Goal: Task Accomplishment & Management: Use online tool/utility

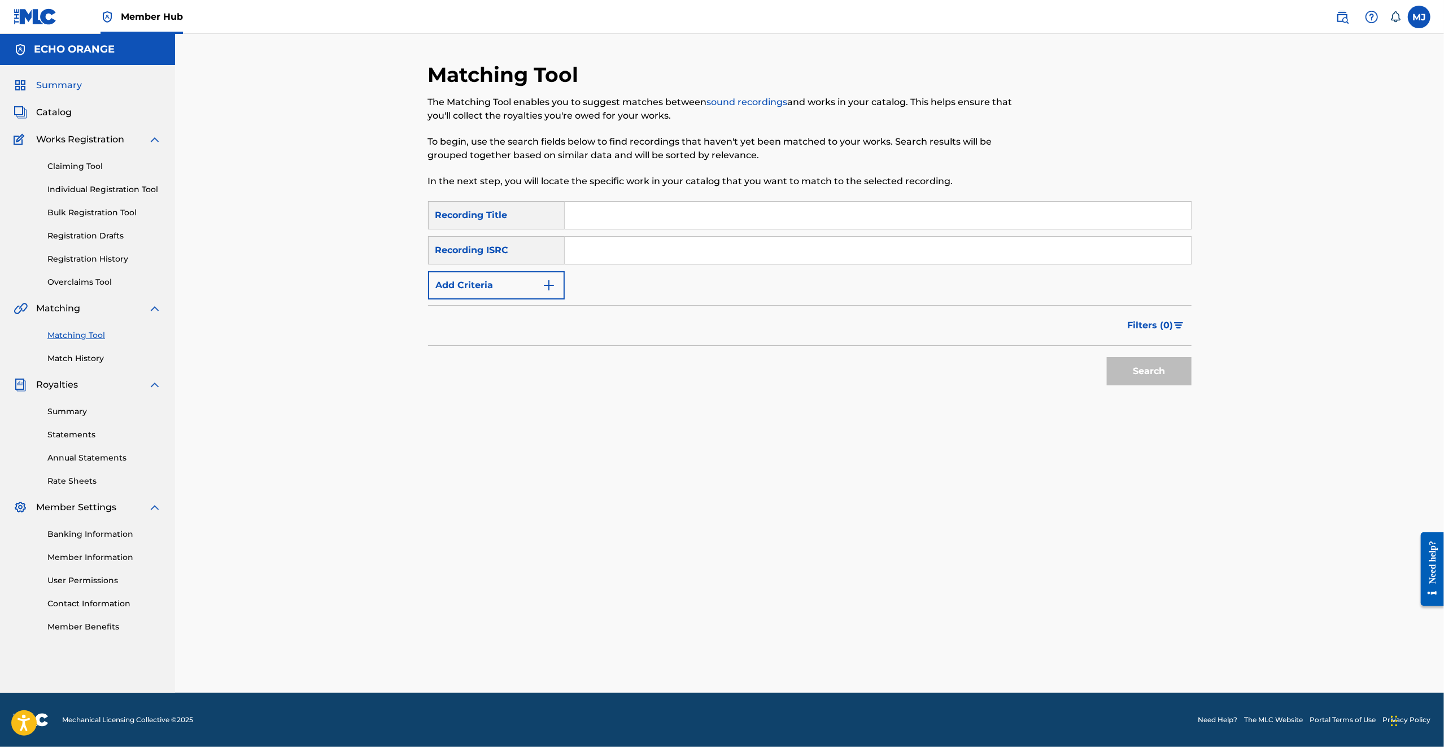
click at [69, 92] on span "Summary" at bounding box center [59, 86] width 46 height 14
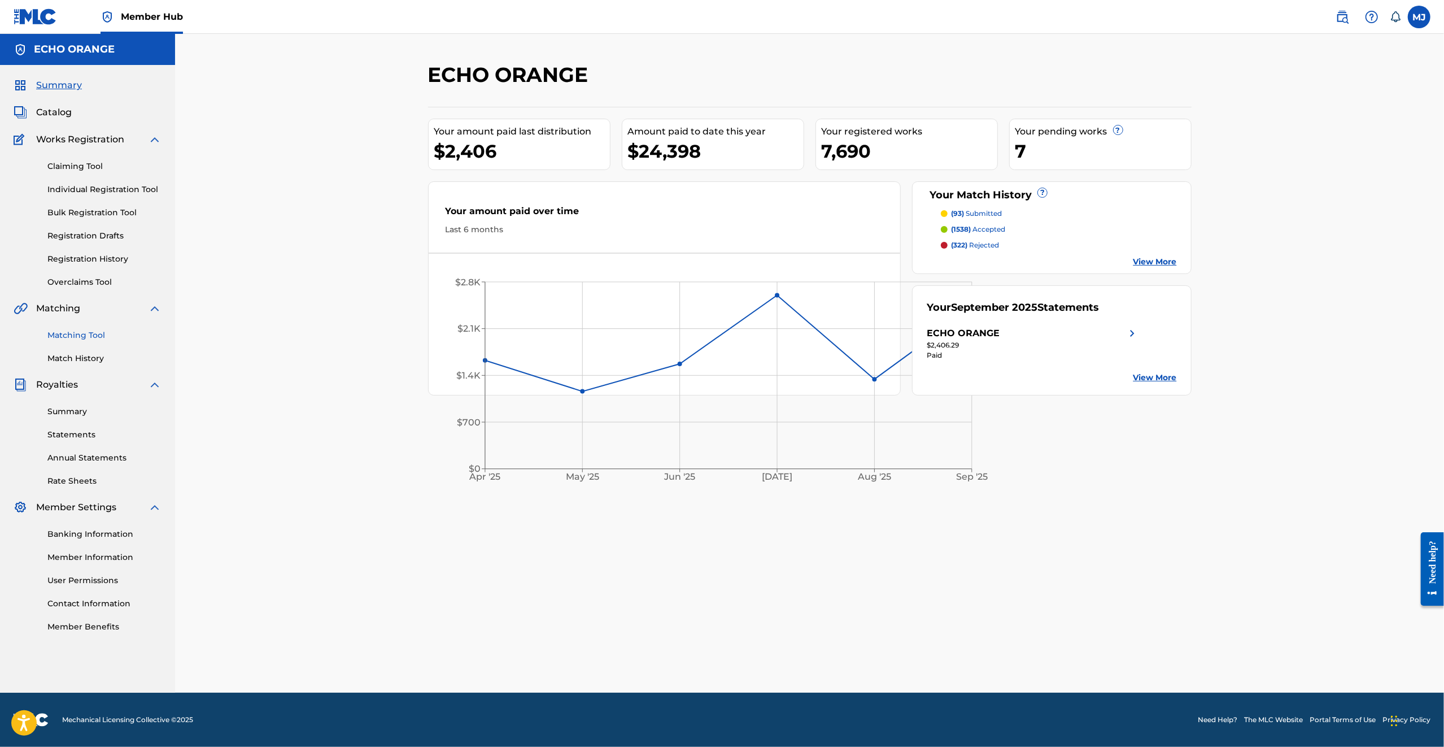
click at [86, 341] on link "Matching Tool" at bounding box center [104, 335] width 114 height 12
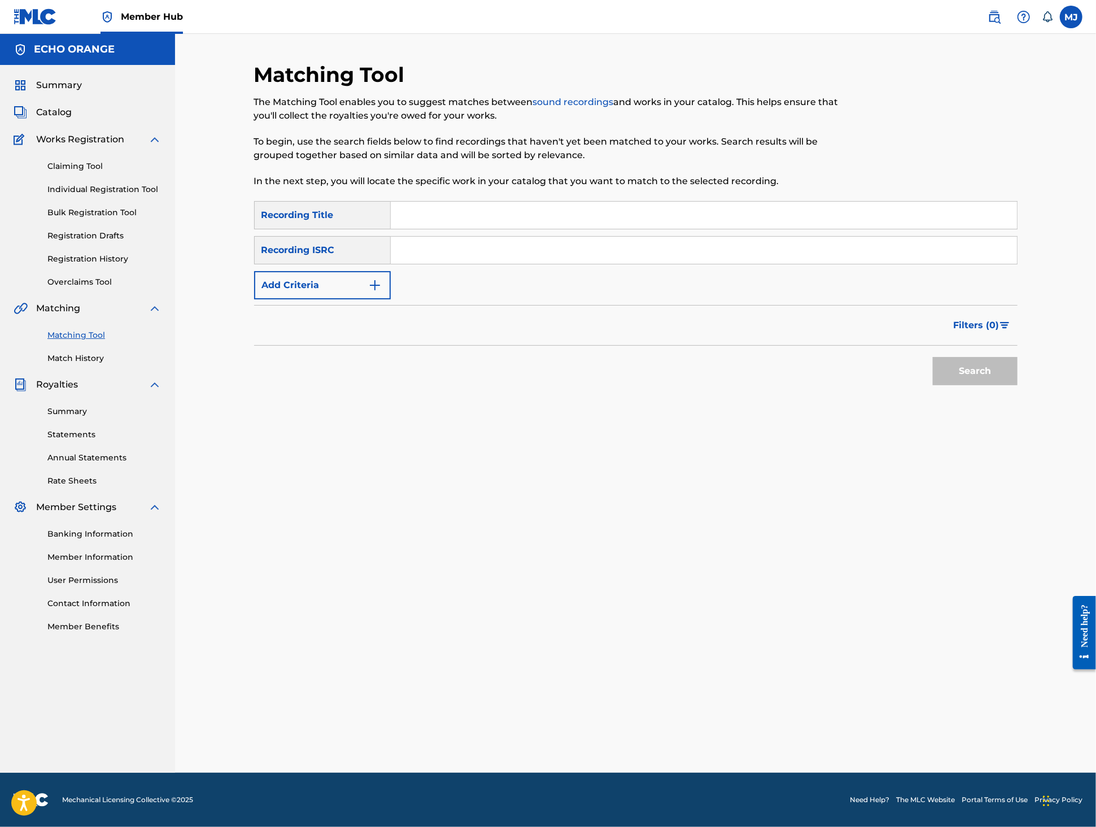
click at [441, 229] on div "Search Form" at bounding box center [704, 215] width 627 height 28
click at [445, 229] on input "Search Form" at bounding box center [704, 215] width 626 height 27
click at [351, 299] on button "Add Criteria" at bounding box center [322, 285] width 137 height 28
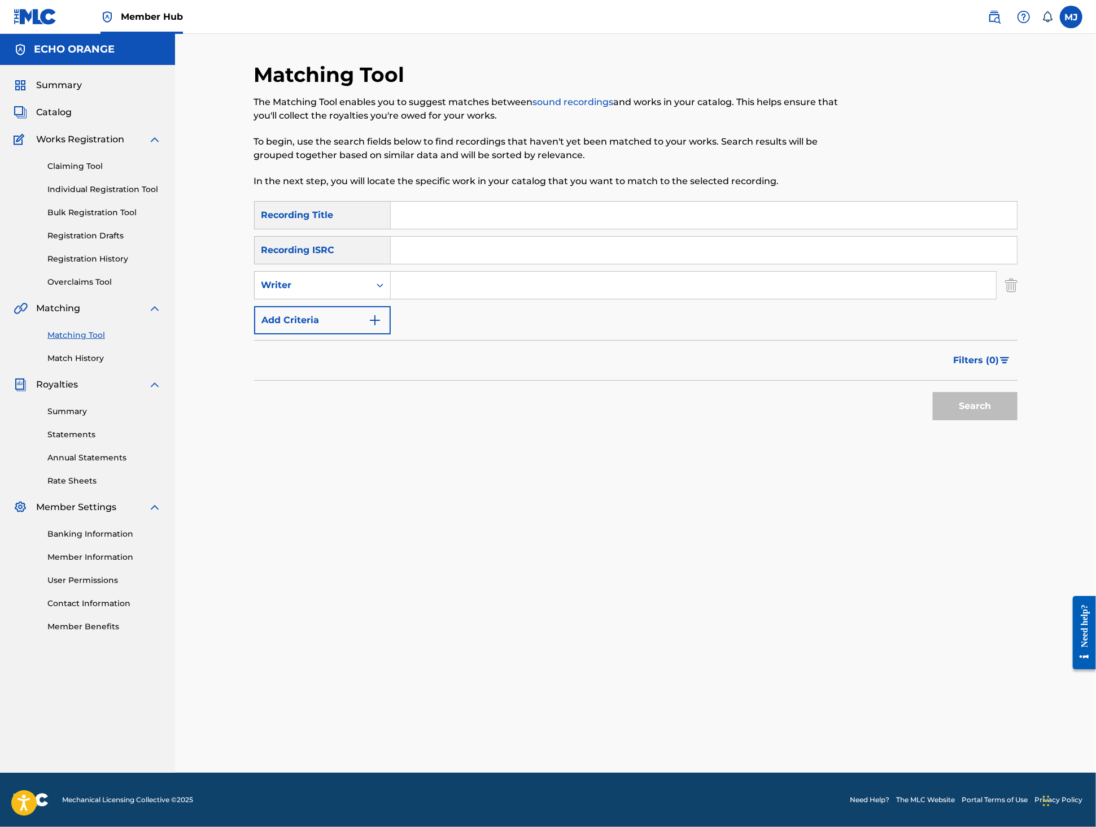
click at [436, 299] on input "Search Form" at bounding box center [693, 285] width 605 height 27
click at [430, 229] on input "Search Form" at bounding box center [704, 215] width 626 height 27
click at [431, 229] on input "Search Form" at bounding box center [704, 215] width 626 height 27
click at [400, 226] on input "Search Form" at bounding box center [704, 215] width 626 height 27
click at [401, 227] on input "Search Form" at bounding box center [704, 215] width 626 height 27
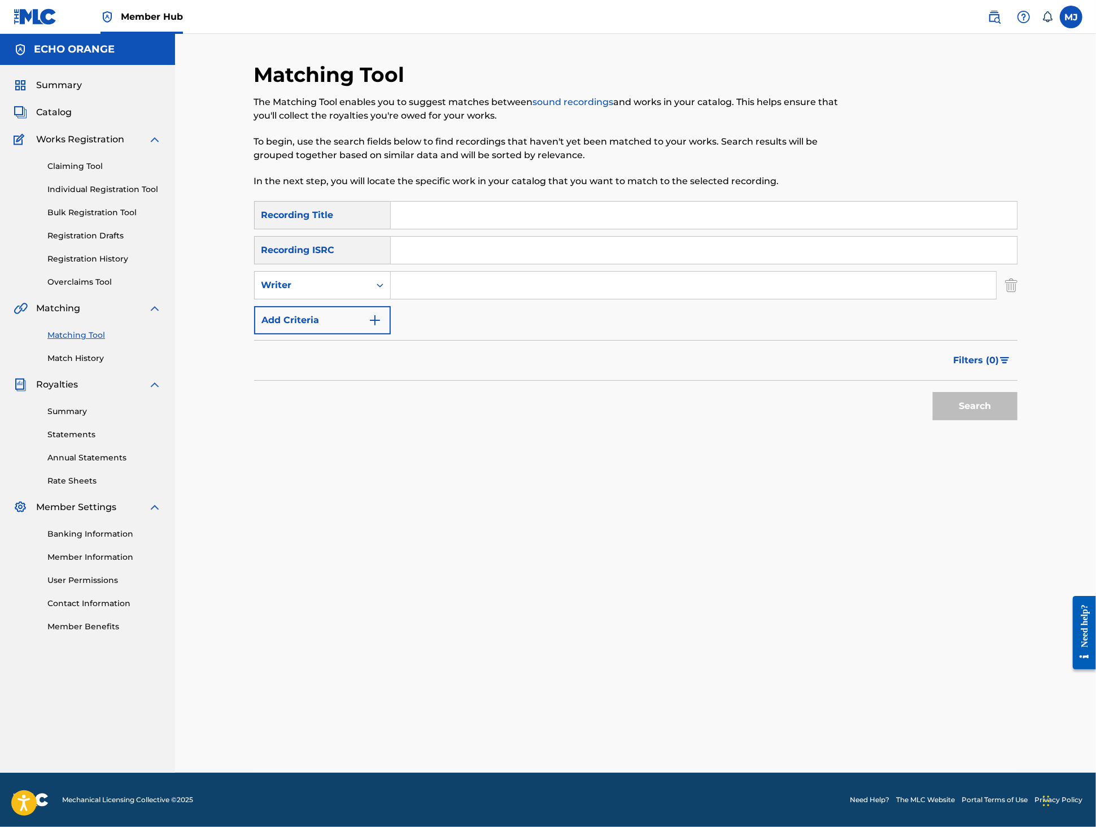
click at [401, 227] on input "Search Form" at bounding box center [704, 215] width 626 height 27
click at [79, 364] on div "Matching Tool Match History" at bounding box center [88, 339] width 148 height 49
click at [80, 364] on link "Match History" at bounding box center [104, 358] width 114 height 12
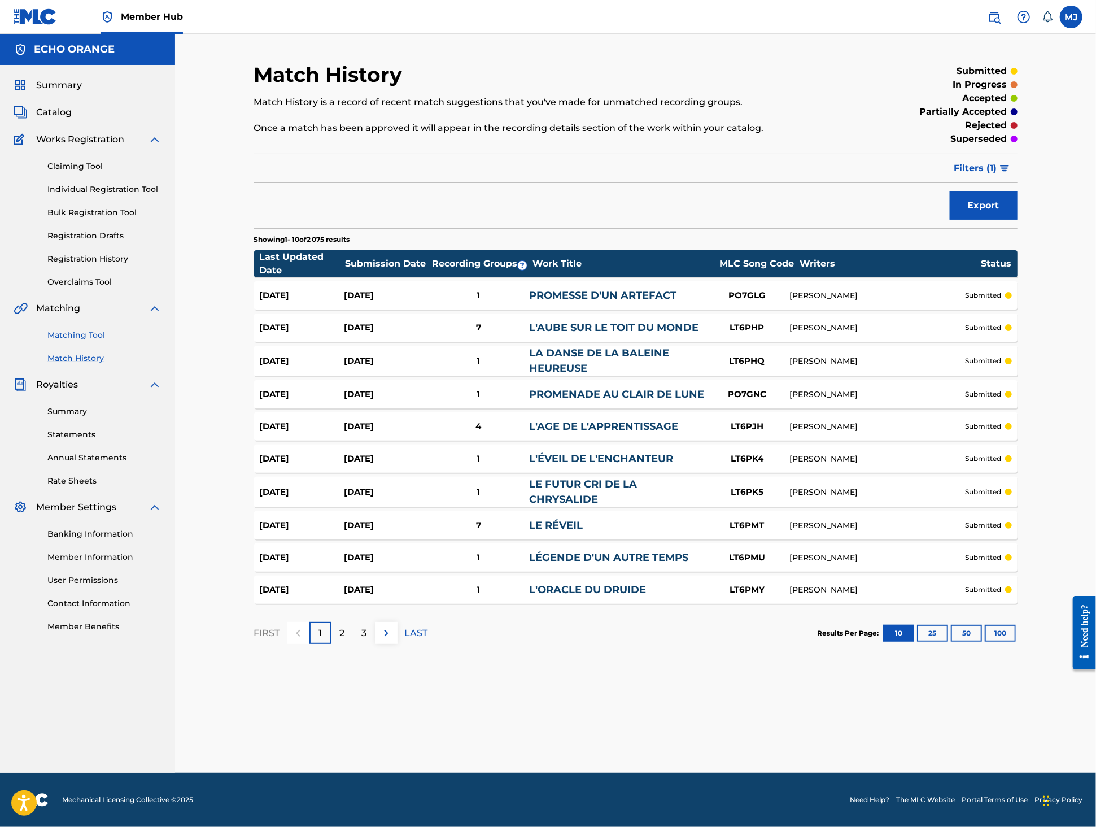
click at [89, 341] on link "Matching Tool" at bounding box center [104, 335] width 114 height 12
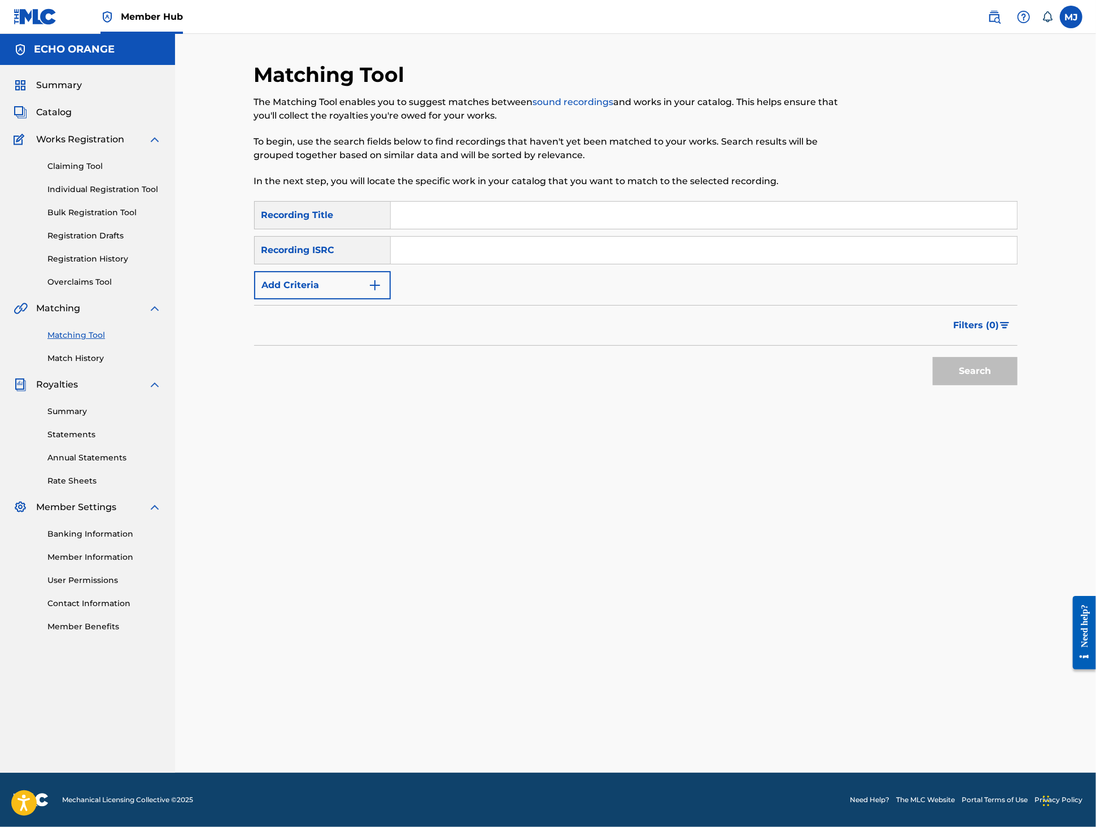
click at [480, 258] on div "SearchWithCriteriad7efdbe3-1157-4982-89e1-260e7f03da9c Recording Title SearchWi…" at bounding box center [636, 250] width 764 height 98
click at [488, 229] on input "Search Form" at bounding box center [704, 215] width 626 height 27
click at [592, 229] on input "Search Form" at bounding box center [704, 215] width 626 height 27
type input "deluis"
click at [311, 340] on form "SearchWithCriteriad7efdbe3-1157-4982-89e1-260e7f03da9c Recording Title deluis S…" at bounding box center [636, 296] width 764 height 190
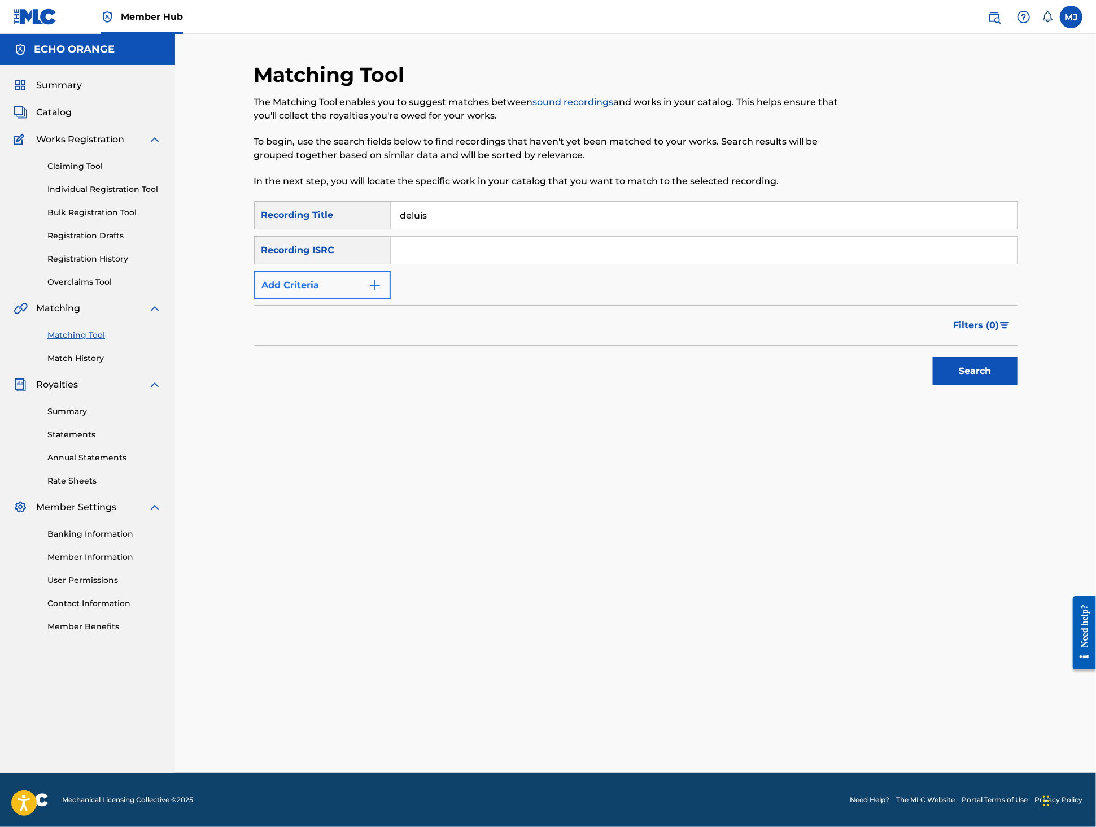
click at [339, 299] on button "Add Criteria" at bounding box center [322, 285] width 137 height 28
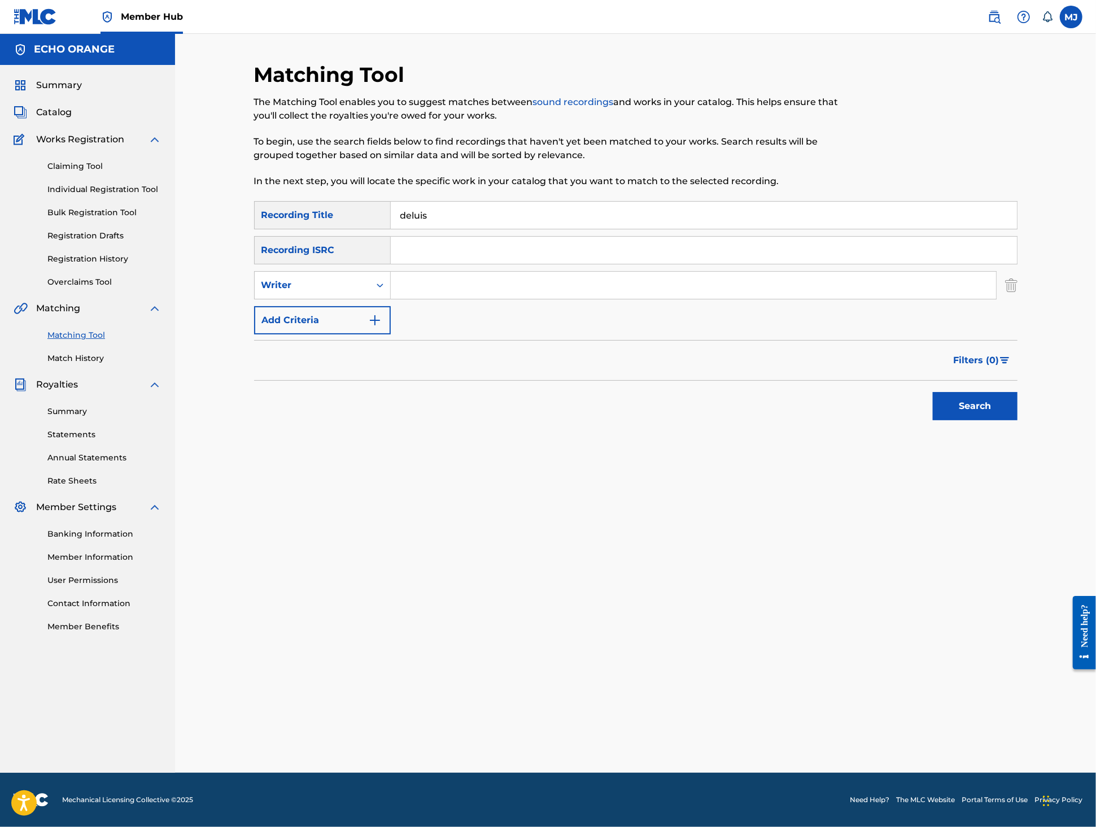
click at [439, 299] on input "Search Form" at bounding box center [693, 285] width 605 height 27
paste input "tony quimbel"
type input "tony quimbel"
click at [1018, 420] on button "Search" at bounding box center [975, 406] width 85 height 28
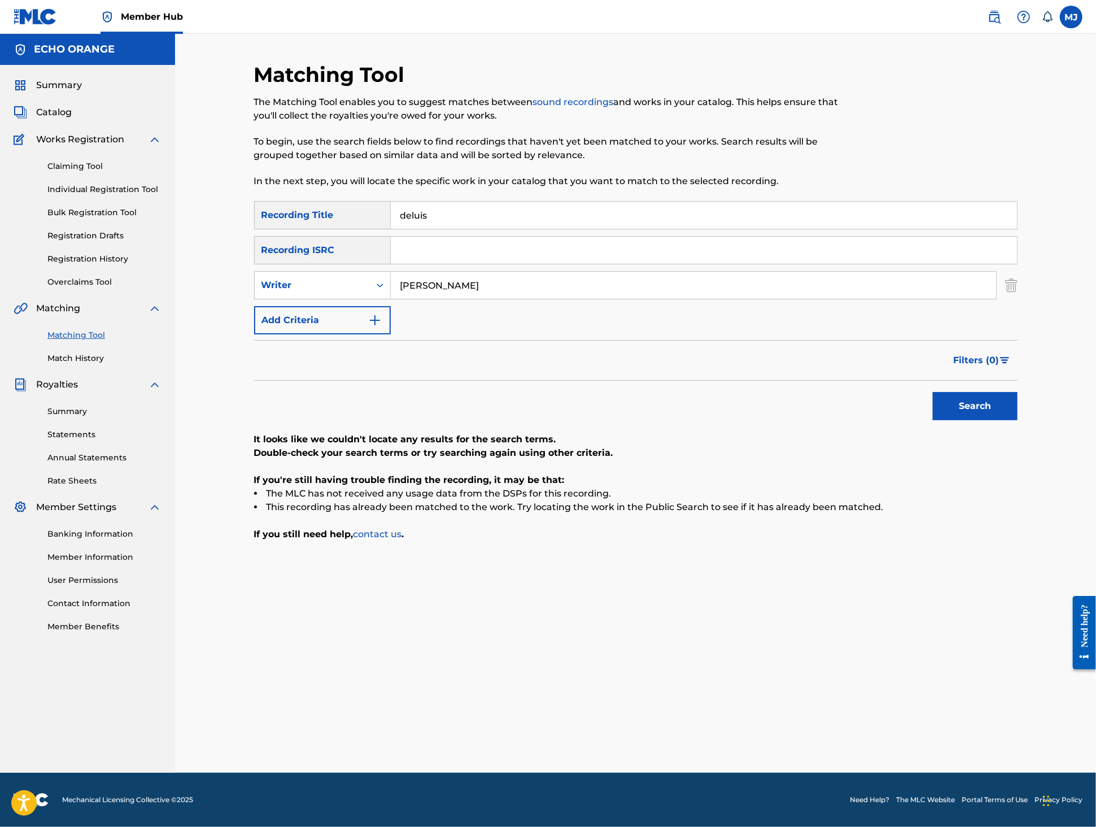
click at [539, 229] on input "deluis" at bounding box center [704, 215] width 626 height 27
click at [1018, 420] on button "Search" at bounding box center [975, 406] width 85 height 28
click at [539, 229] on input "daluis" at bounding box center [704, 215] width 626 height 27
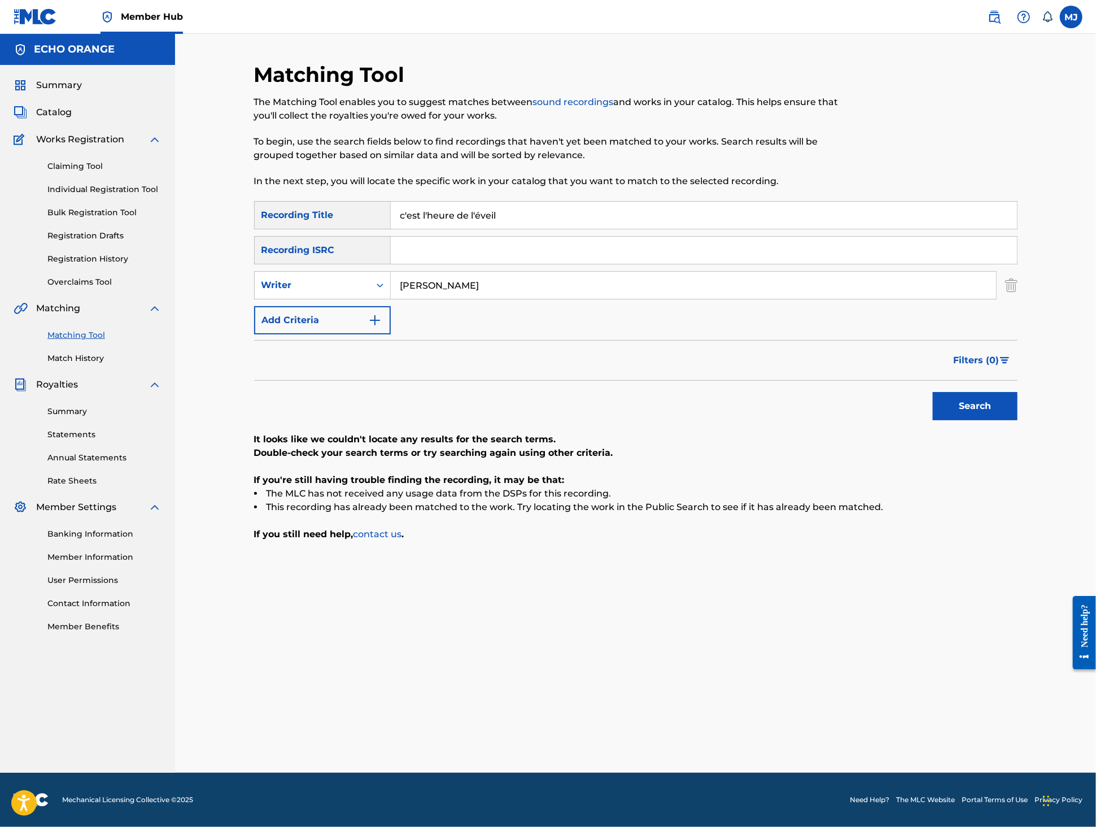
click at [1018, 420] on button "Search" at bounding box center [975, 406] width 85 height 28
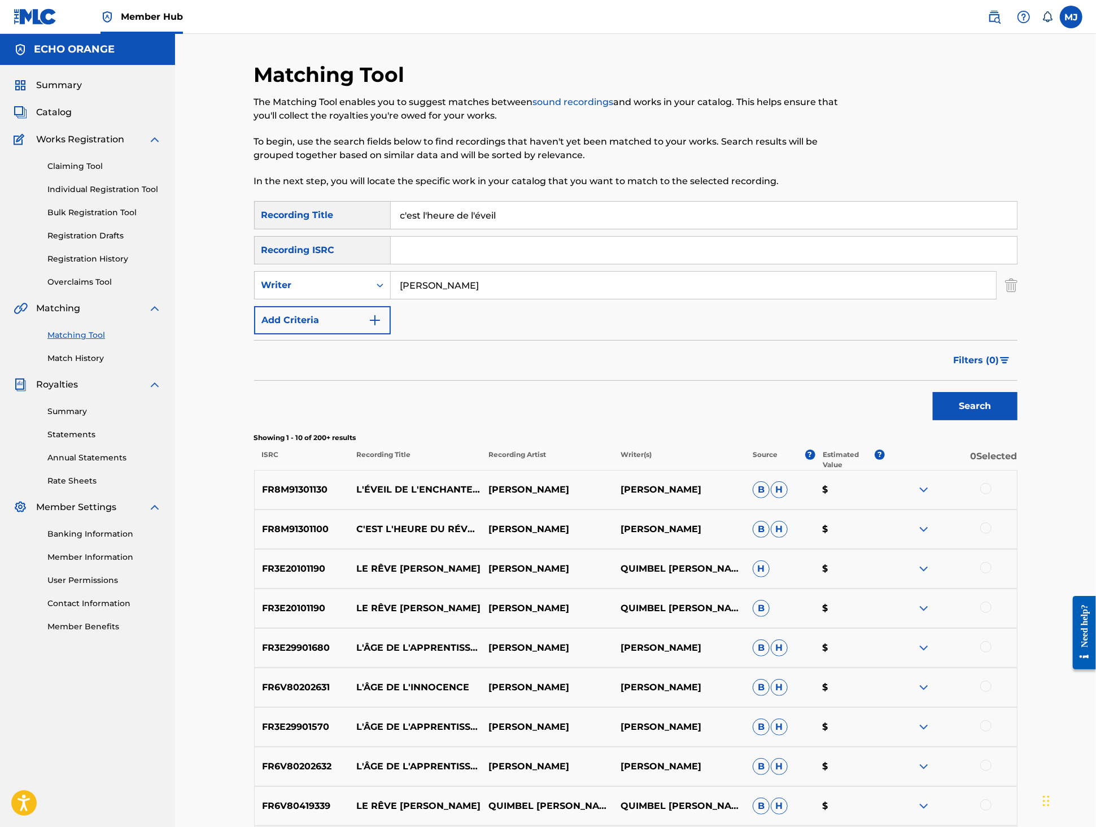
click at [482, 229] on input "c'est l'heure de l'éveil" at bounding box center [704, 215] width 626 height 27
type input "c'est l'heure du réveil"
click at [1018, 420] on button "Search" at bounding box center [975, 406] width 85 height 28
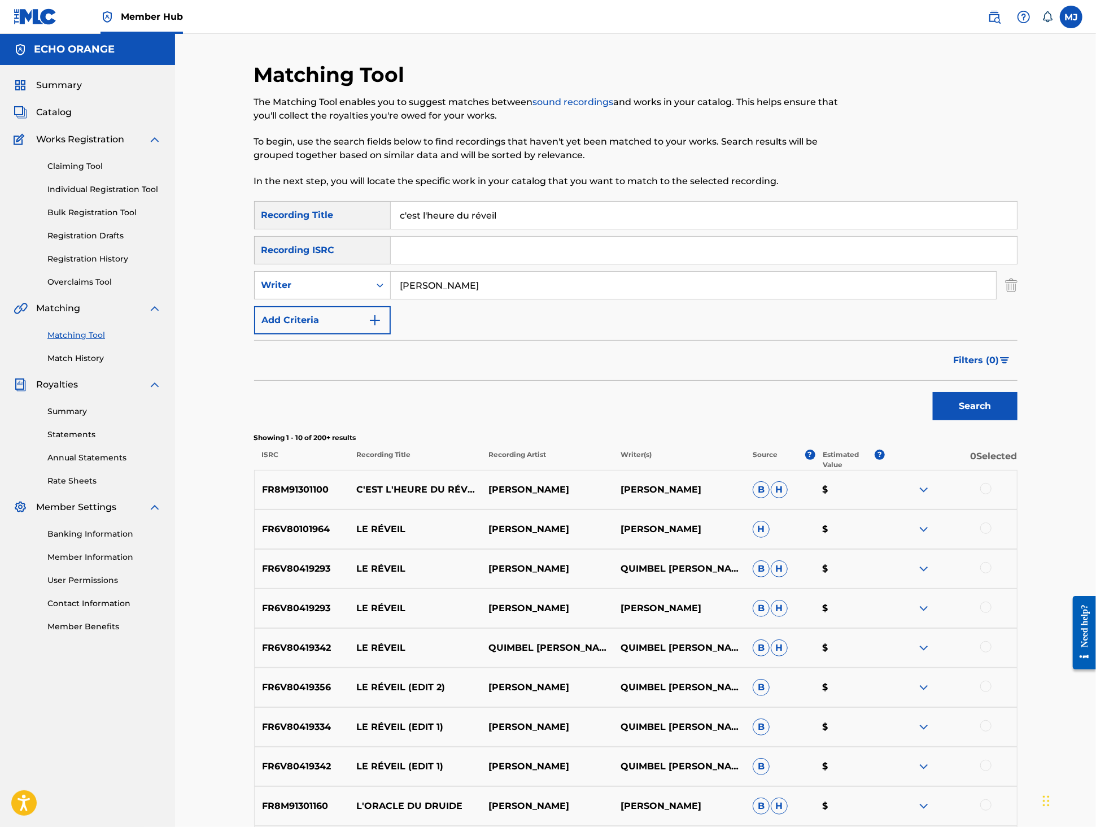
drag, startPoint x: 1047, startPoint y: 565, endPoint x: 1013, endPoint y: 611, distance: 57.1
click at [992, 494] on div at bounding box center [985, 488] width 11 height 11
click at [856, 722] on button "Match 1 Group" at bounding box center [793, 735] width 125 height 28
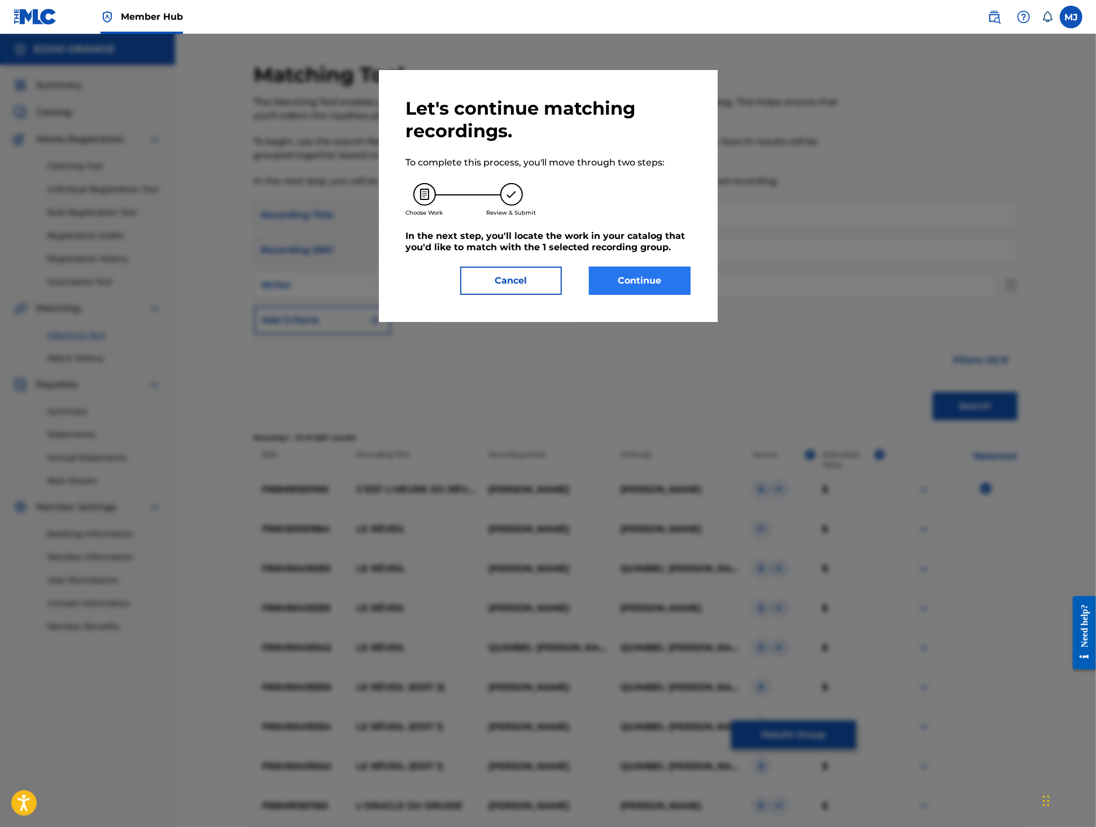
click at [681, 295] on button "Continue" at bounding box center [640, 281] width 102 height 28
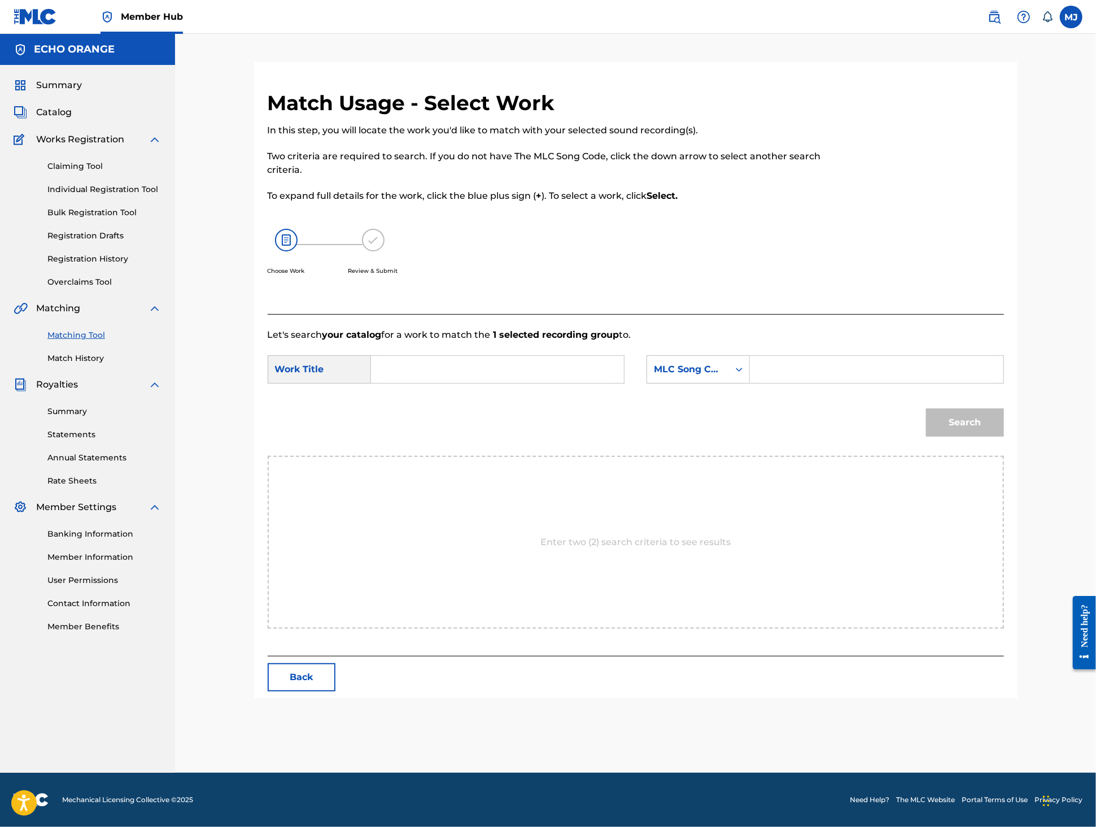
click at [547, 383] on input "Search Form" at bounding box center [498, 369] width 234 height 27
type input "c'est l'heure du réveil"
click at [836, 383] on input "Search Form" at bounding box center [877, 369] width 234 height 27
click at [719, 380] on div "MLC Song Code" at bounding box center [688, 369] width 82 height 21
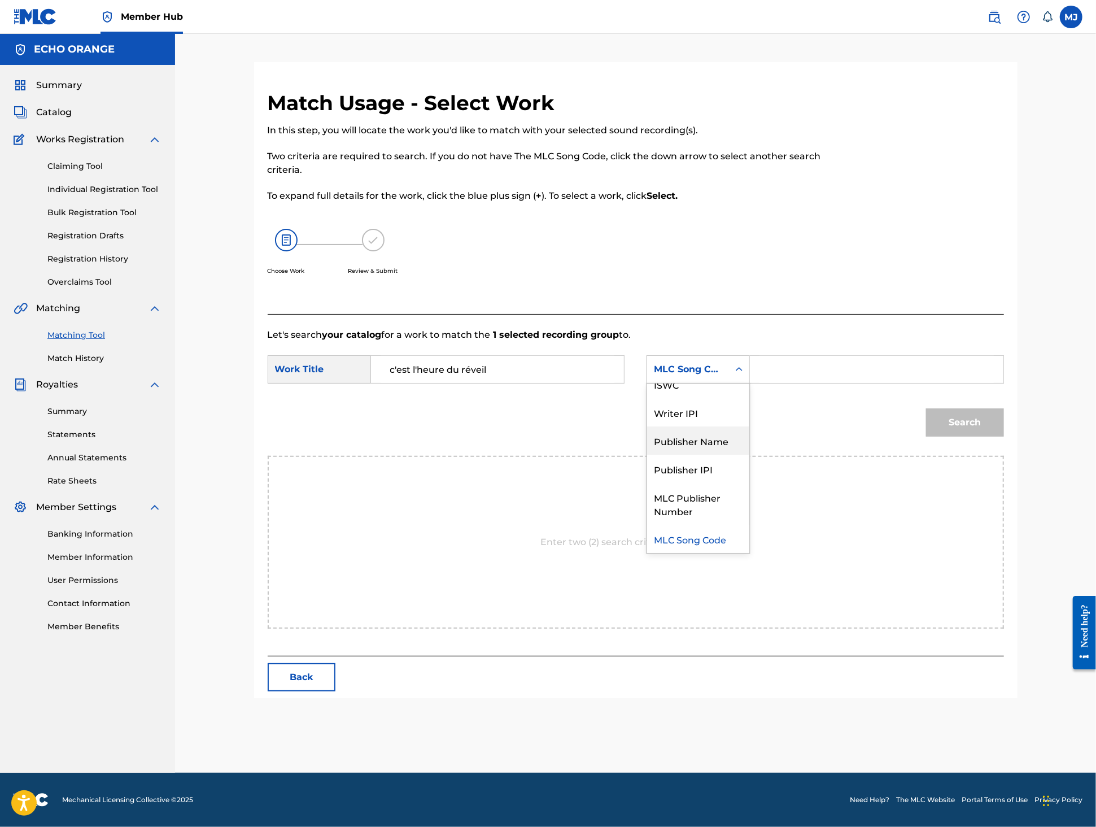
click at [749, 455] on div "Publisher Name" at bounding box center [698, 440] width 102 height 28
click at [803, 383] on input "Search Form" at bounding box center [877, 369] width 234 height 27
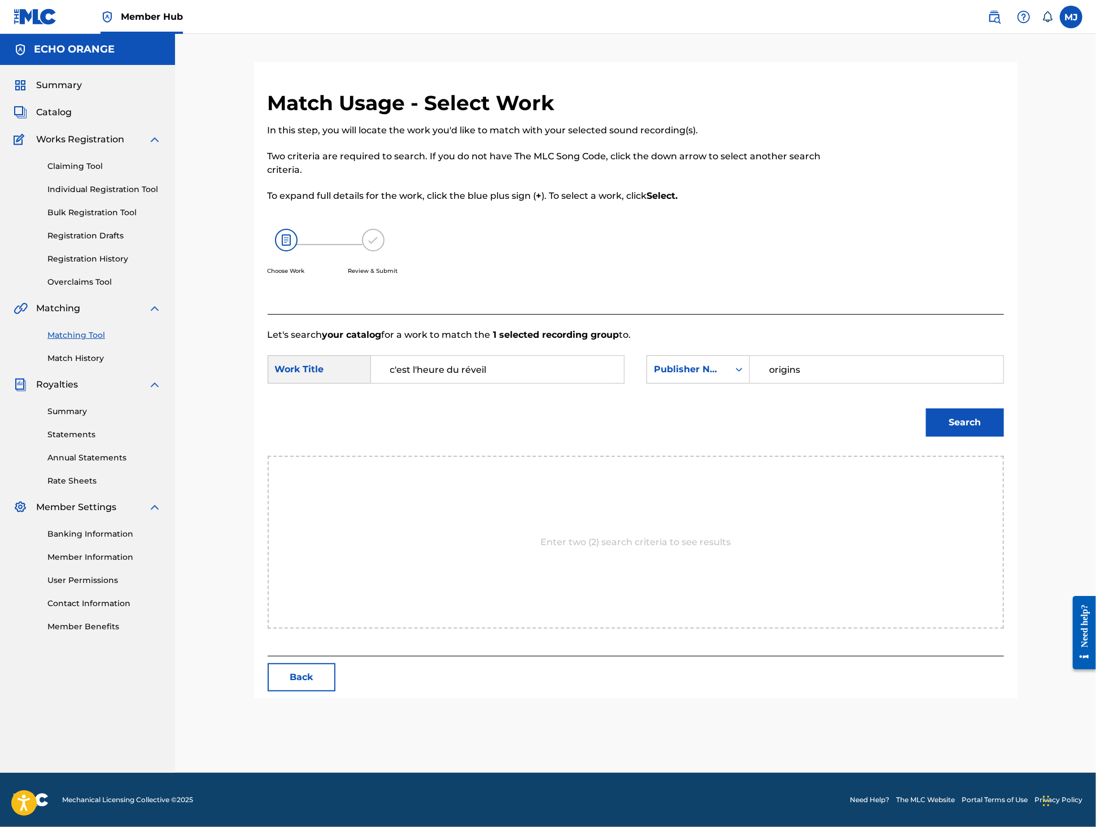
type input "origins"
click at [1004, 437] on button "Search" at bounding box center [965, 422] width 78 height 28
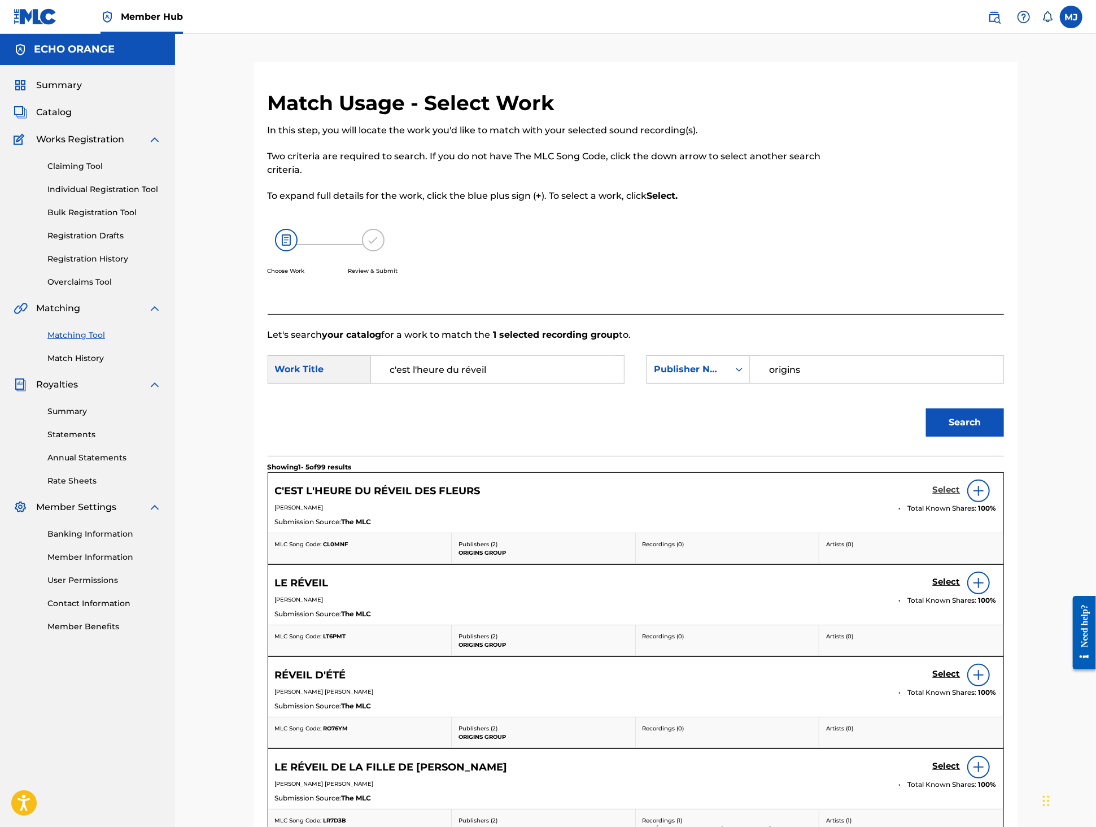
click at [961, 495] on h5 "Select" at bounding box center [947, 490] width 28 height 11
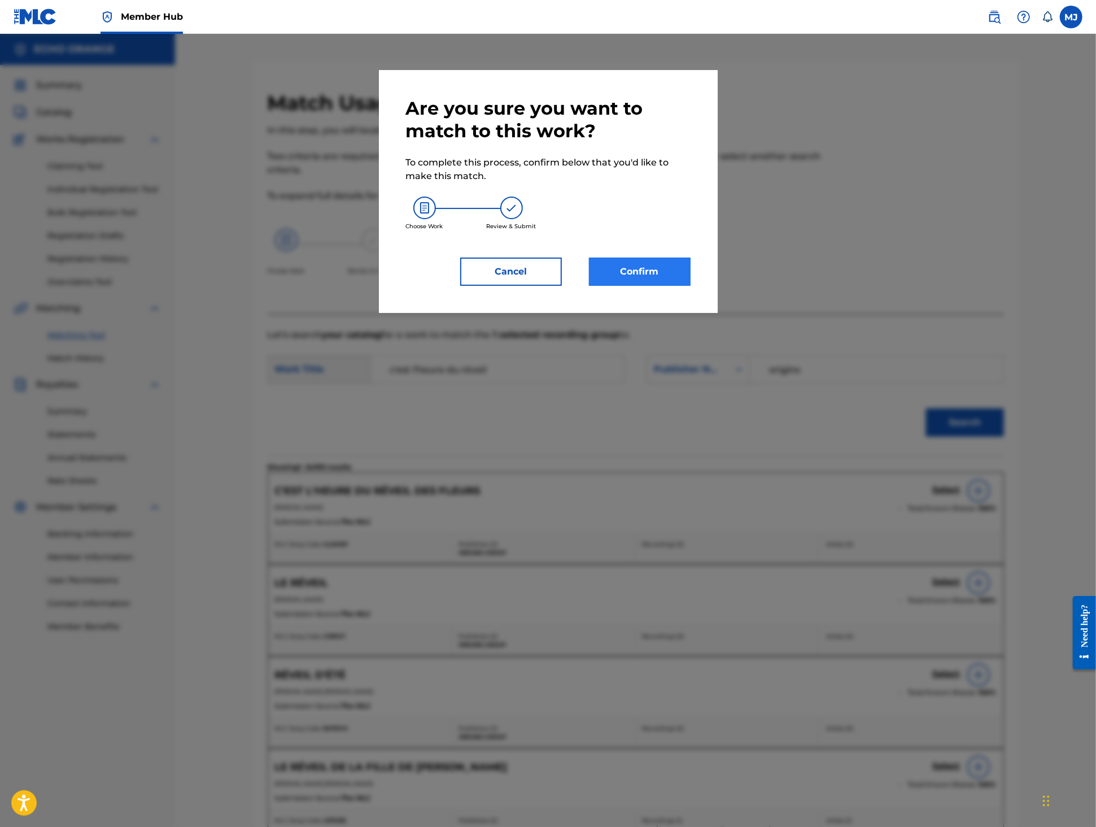
click at [620, 286] on button "Confirm" at bounding box center [640, 272] width 102 height 28
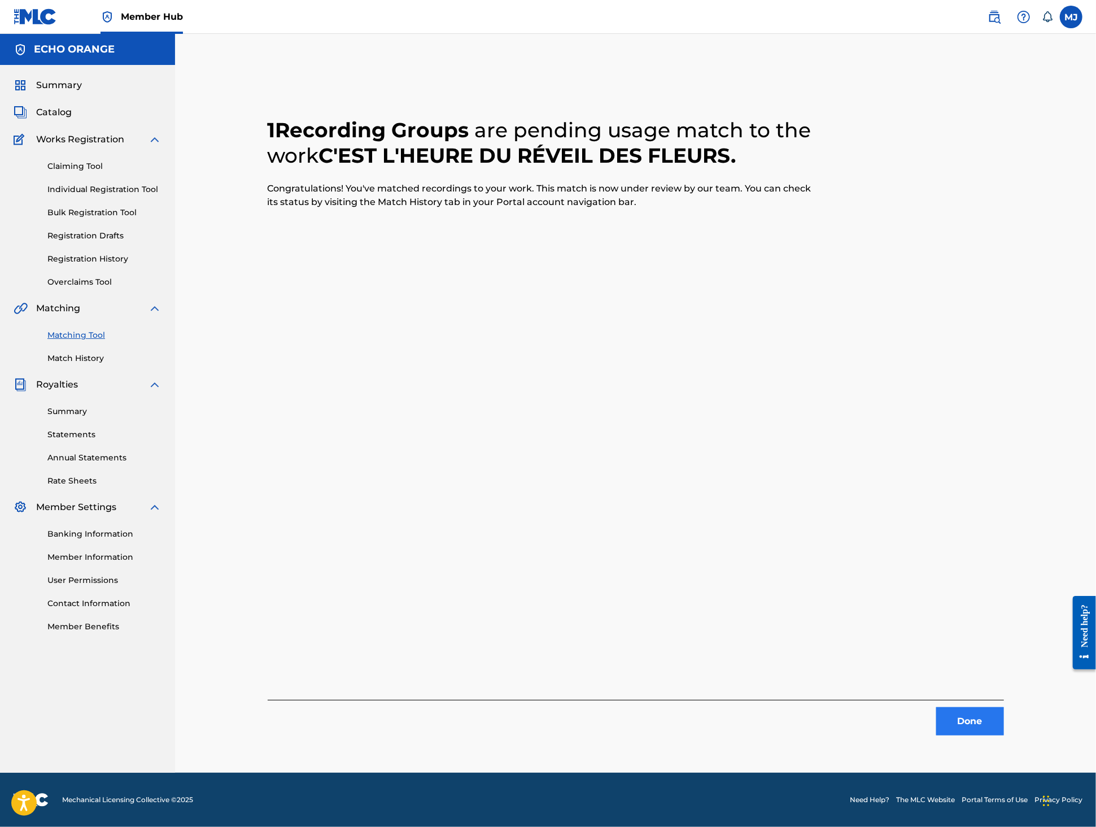
click at [1004, 735] on button "Done" at bounding box center [970, 721] width 68 height 28
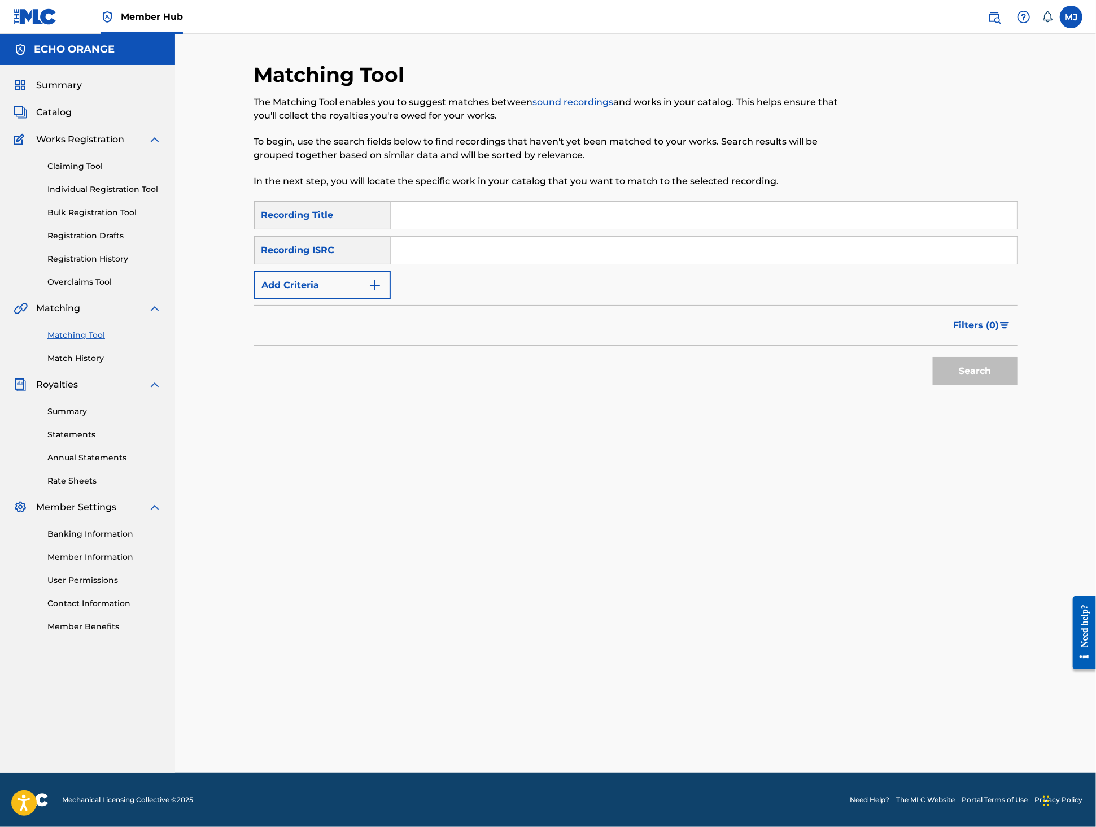
click at [452, 229] on input "Search Form" at bounding box center [704, 215] width 626 height 27
click at [342, 299] on button "Add Criteria" at bounding box center [322, 285] width 137 height 28
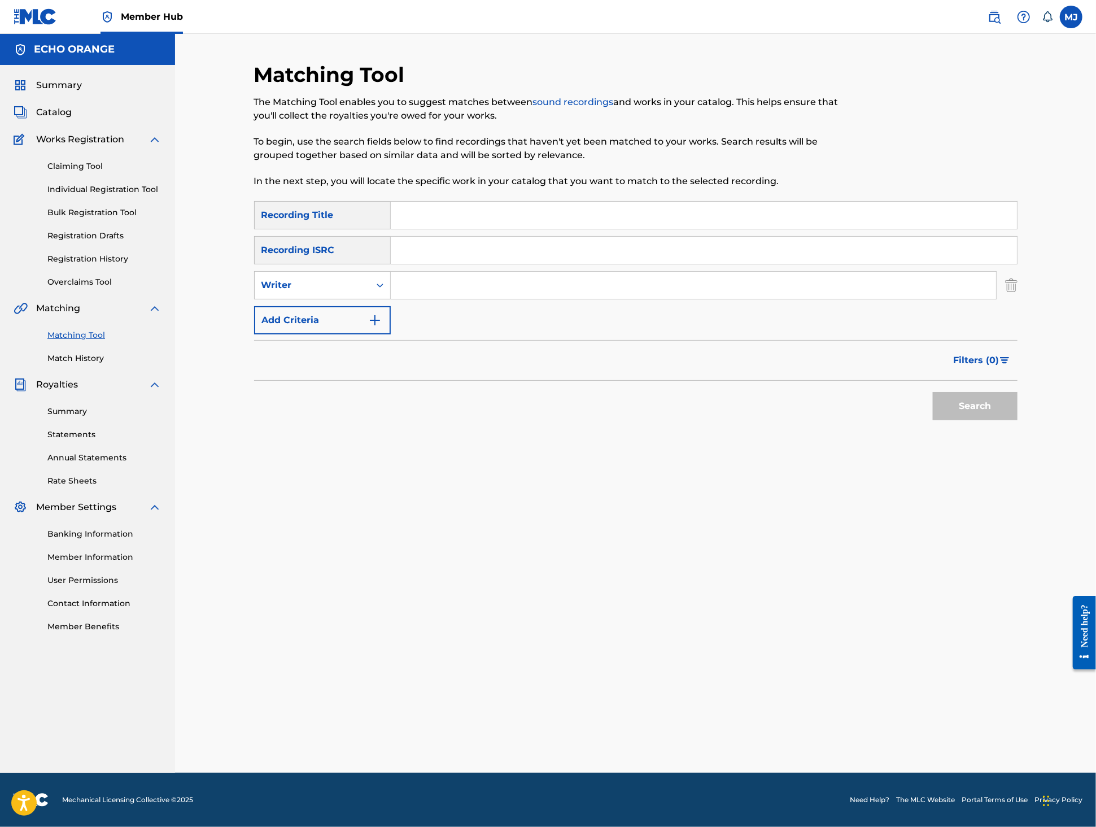
click at [437, 229] on div "Search Form" at bounding box center [704, 215] width 627 height 28
click at [442, 229] on input "Search Form" at bounding box center [704, 215] width 626 height 27
type input "piano sexy"
click at [455, 299] on input "Search Form" at bounding box center [693, 285] width 605 height 27
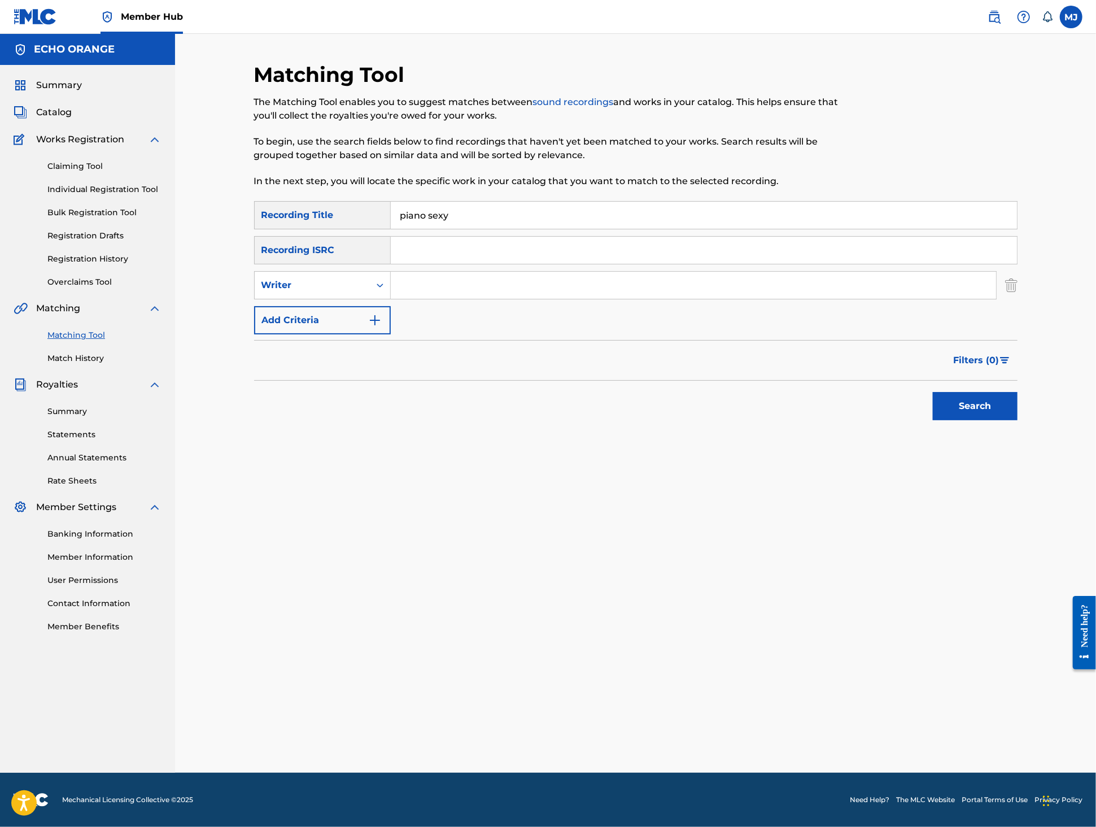
paste input "tony quimbel"
type input "tony quimbel"
click at [1018, 420] on button "Search" at bounding box center [975, 406] width 85 height 28
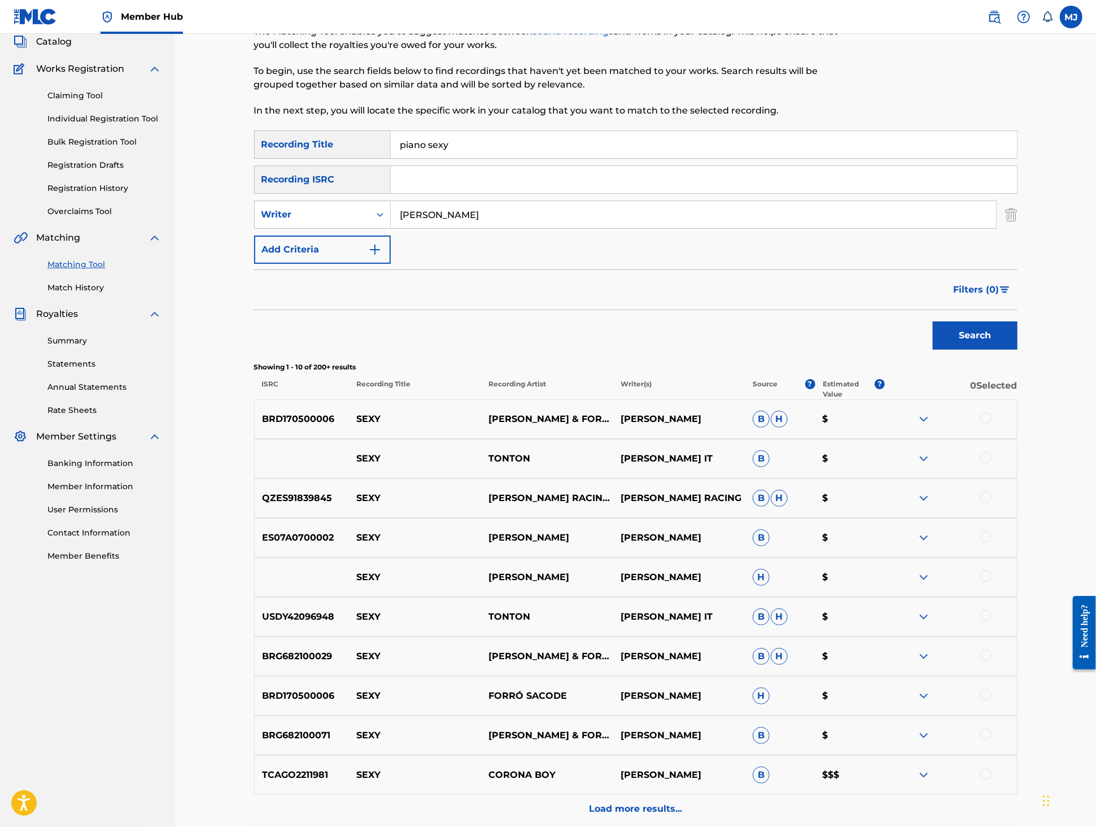
scroll to position [0, 0]
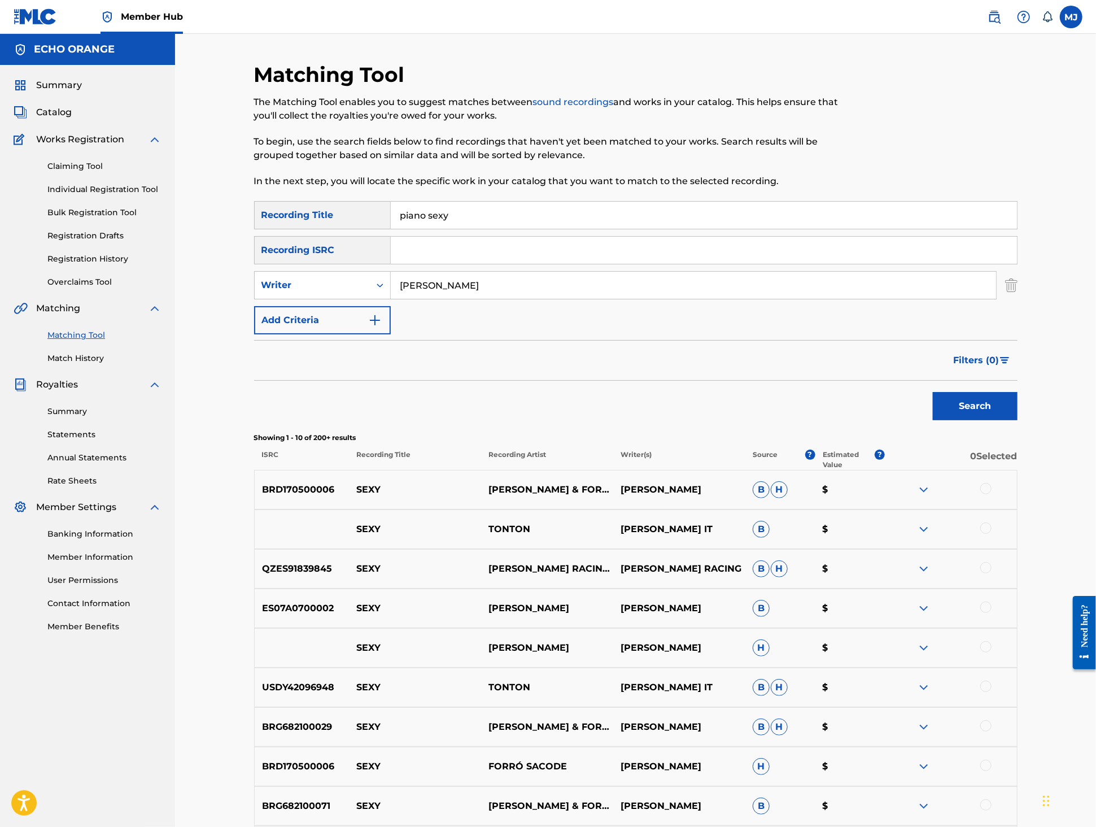
click at [441, 229] on input "piano sexy" at bounding box center [704, 215] width 626 height 27
type input "le vol du voyageur"
click at [1018, 420] on button "Search" at bounding box center [975, 406] width 85 height 28
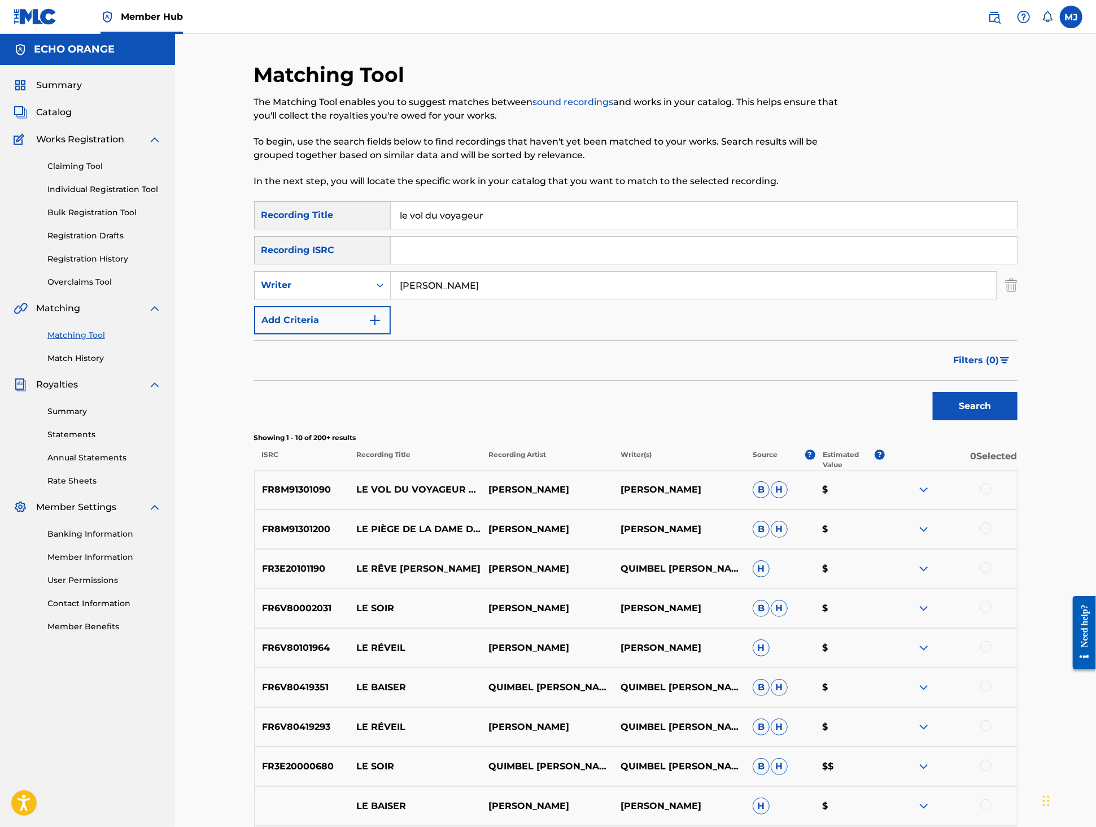
scroll to position [130, 0]
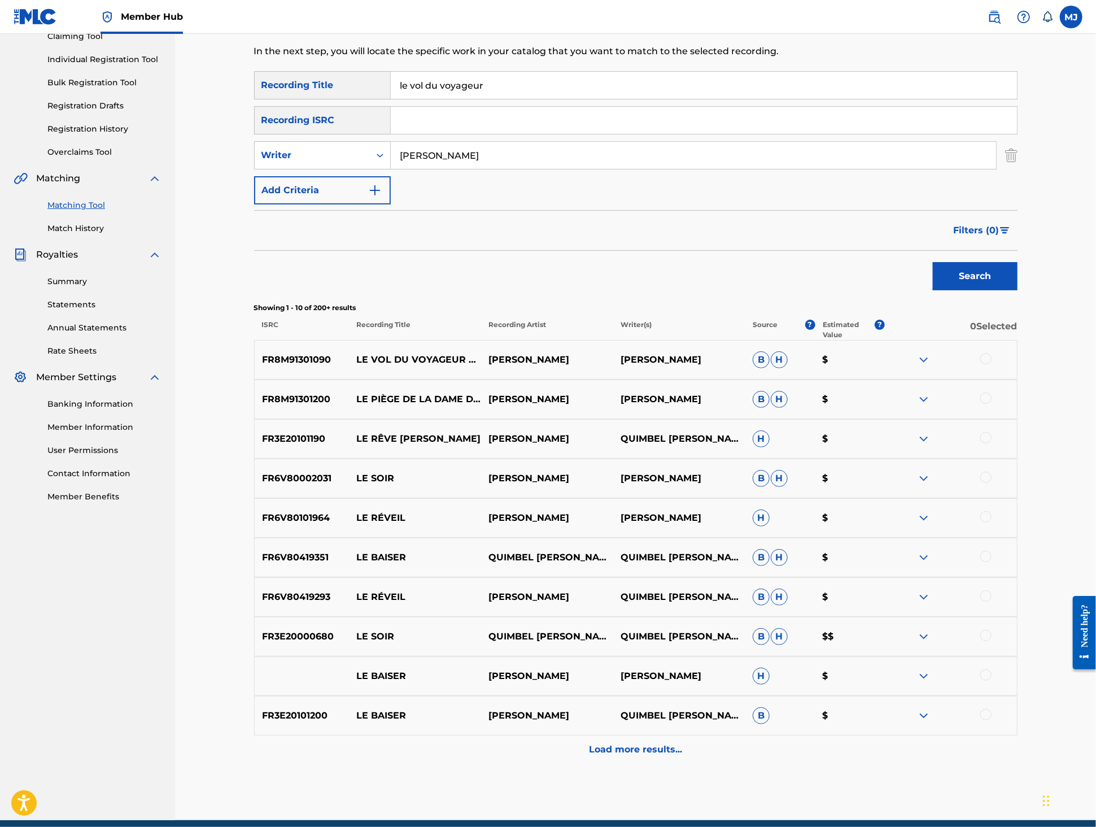
click at [992, 364] on div at bounding box center [985, 358] width 11 height 11
click at [856, 723] on button "Match 1 Group" at bounding box center [793, 735] width 125 height 28
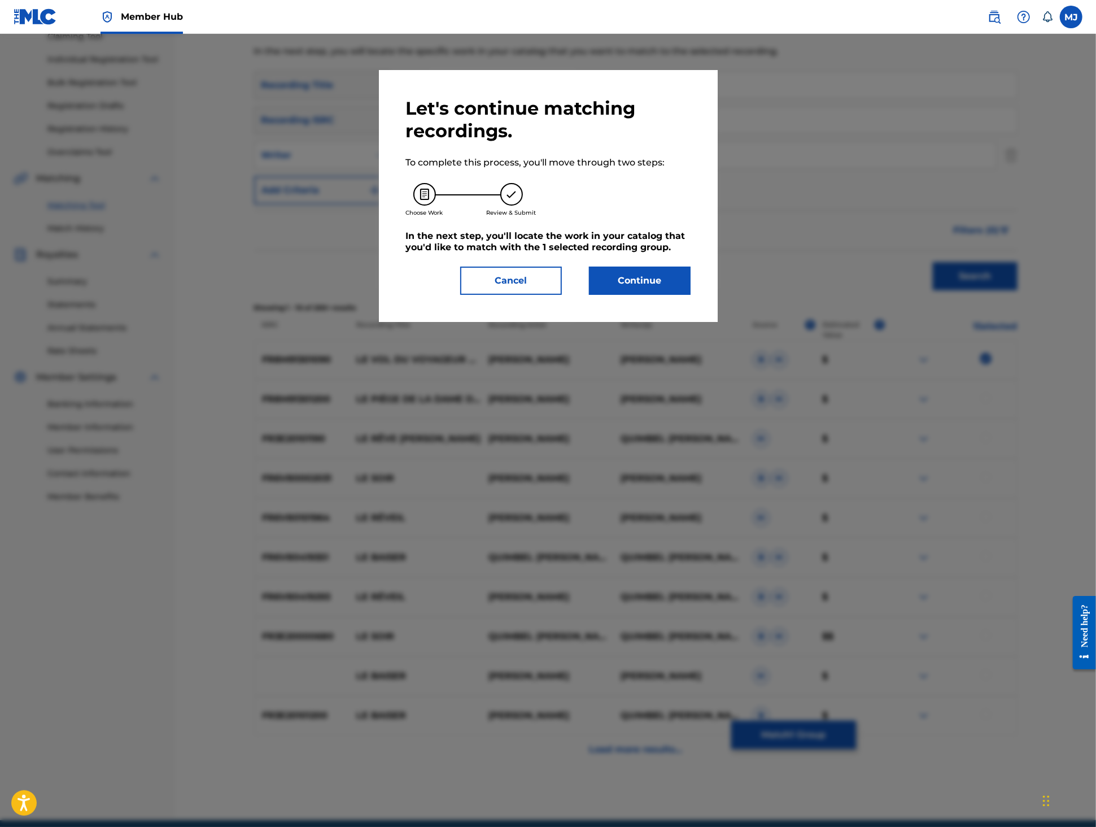
click at [647, 295] on div "Let's continue matching recordings. To complete this process, you'll move throu…" at bounding box center [548, 196] width 285 height 198
click at [651, 295] on button "Continue" at bounding box center [640, 281] width 102 height 28
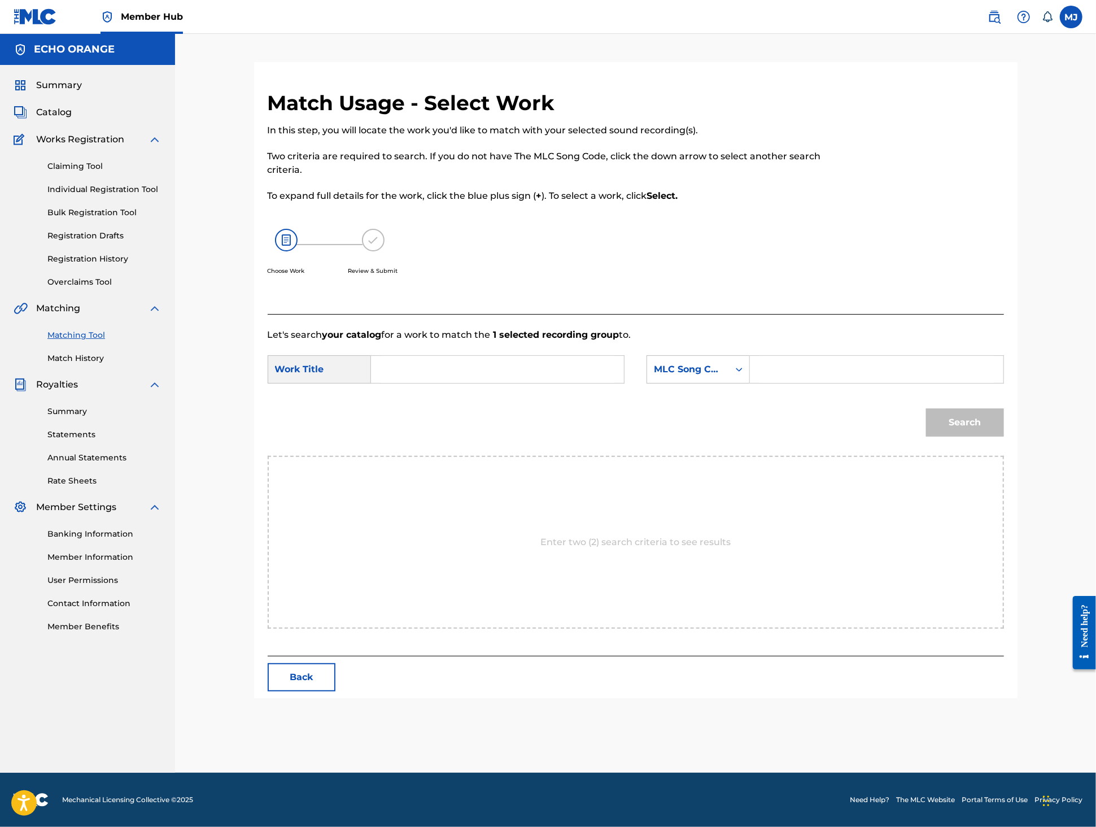
scroll to position [0, 0]
click at [428, 383] on input "Search Form" at bounding box center [498, 369] width 234 height 27
type input "l"
type input "le vol du voyageur bleu"
click at [383, 432] on div "le vol du voyageur bleu" at bounding box center [413, 408] width 64 height 47
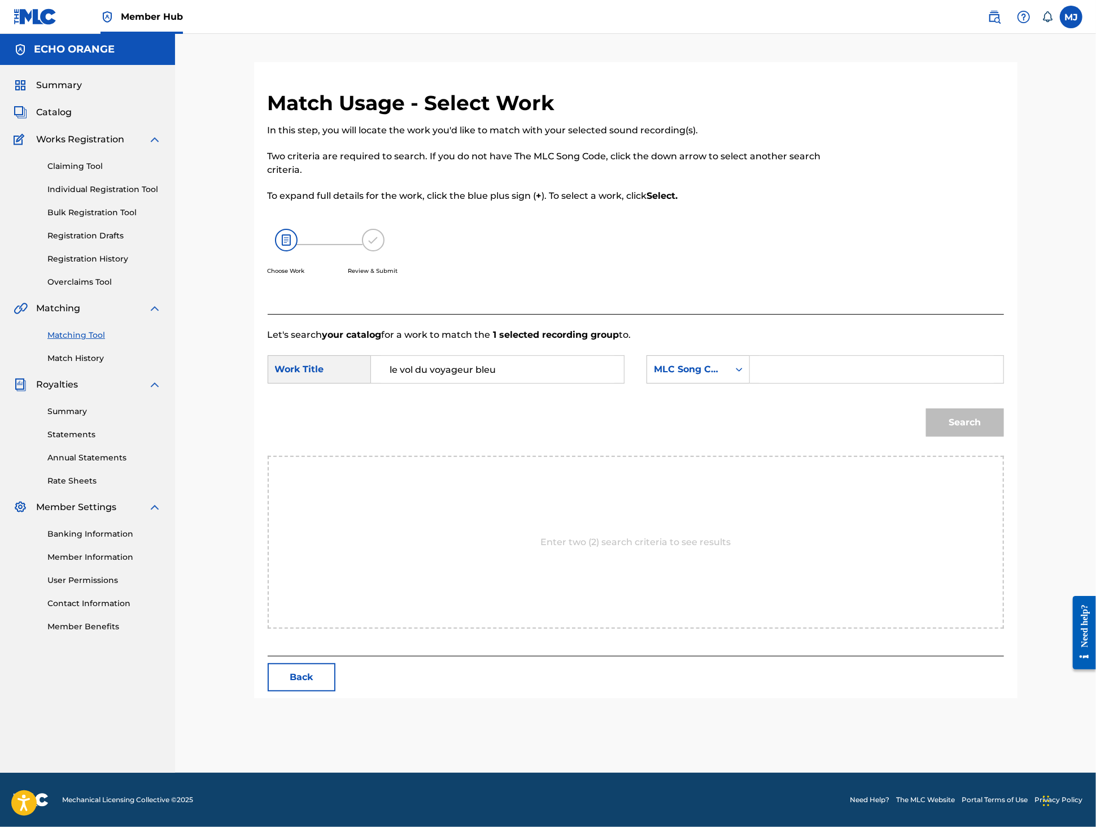
click at [729, 443] on div "Search" at bounding box center [636, 426] width 736 height 59
click at [733, 383] on div "MLC Song Code" at bounding box center [698, 369] width 103 height 28
click at [731, 455] on div "Publisher Name" at bounding box center [698, 440] width 102 height 28
click at [843, 383] on input "Search Form" at bounding box center [877, 369] width 234 height 27
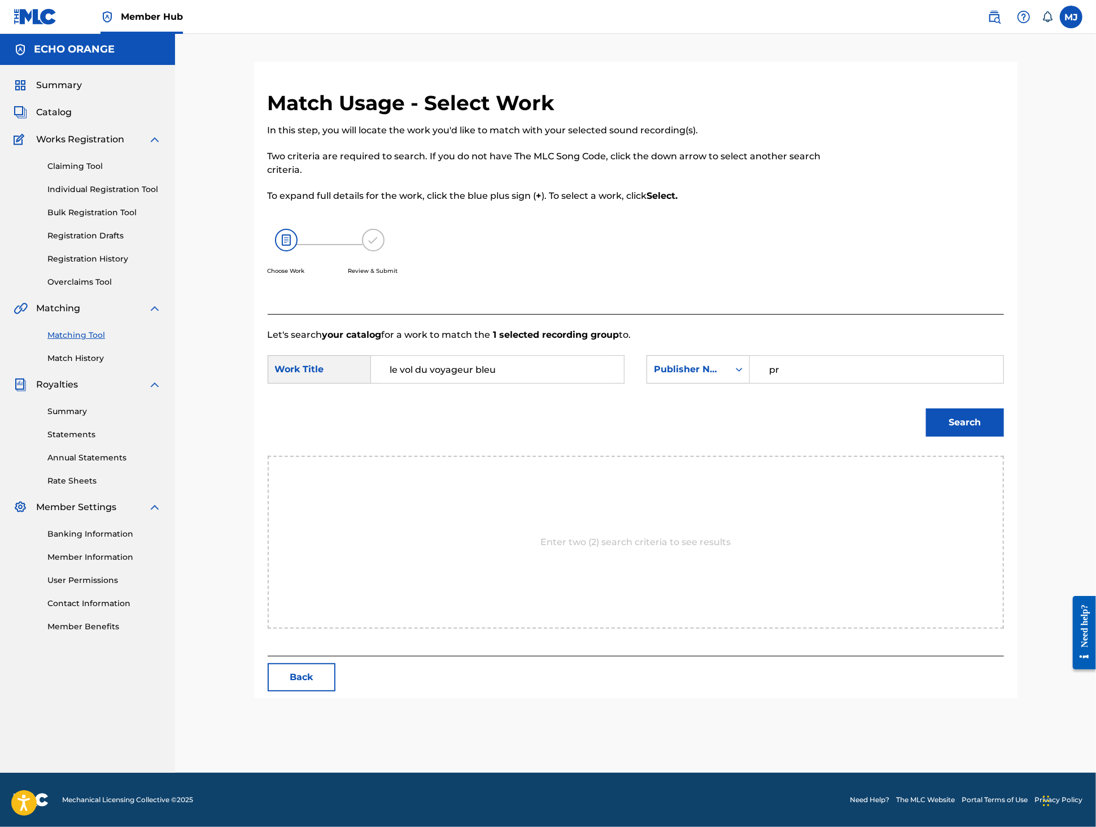
type input "p"
type input "origins"
click at [1004, 437] on button "Search" at bounding box center [965, 422] width 78 height 28
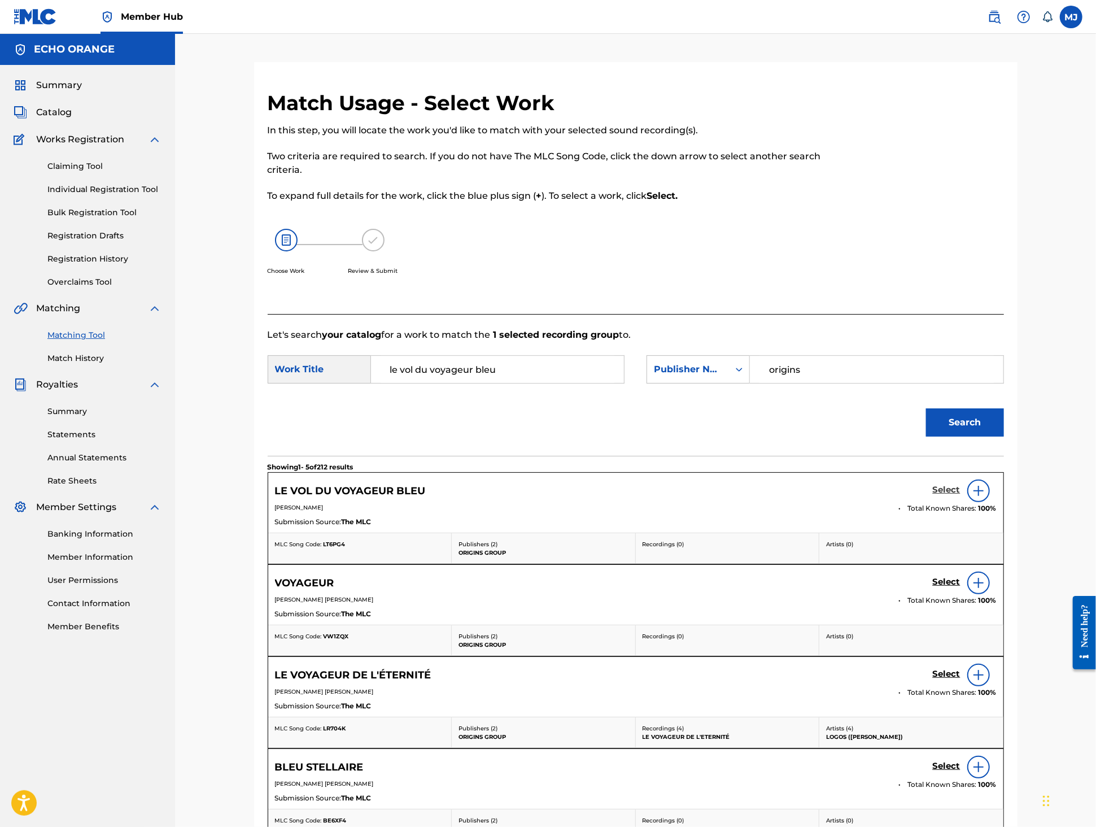
click at [961, 495] on h5 "Select" at bounding box center [947, 490] width 28 height 11
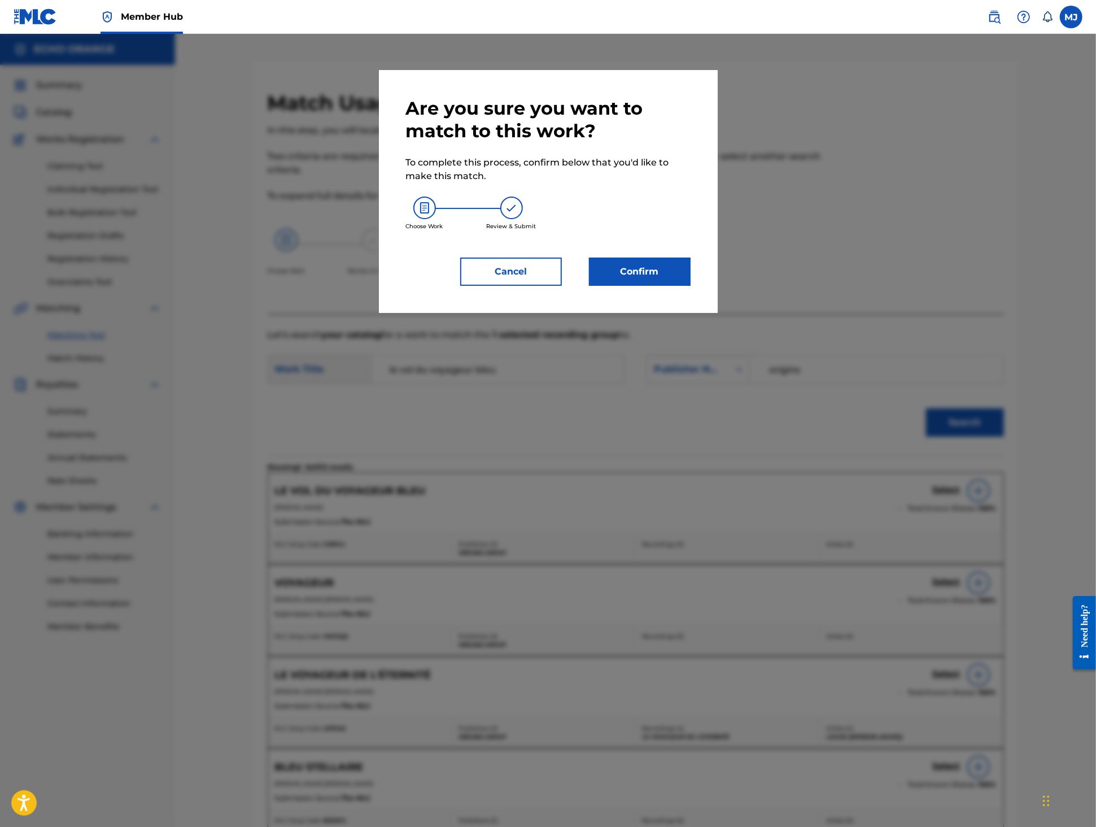
click at [658, 313] on div "Are you sure you want to match to this work? To complete this process, confirm …" at bounding box center [548, 191] width 339 height 243
click at [658, 286] on button "Confirm" at bounding box center [640, 272] width 102 height 28
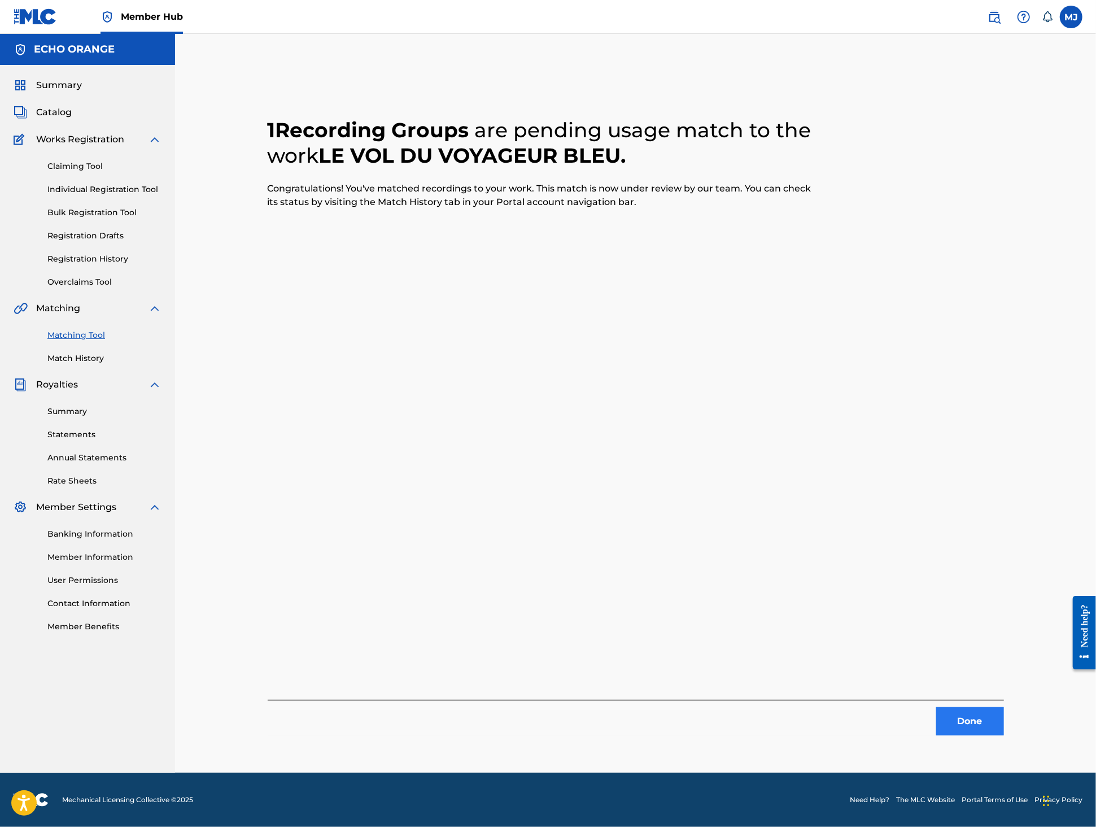
click at [1004, 727] on button "Done" at bounding box center [970, 721] width 68 height 28
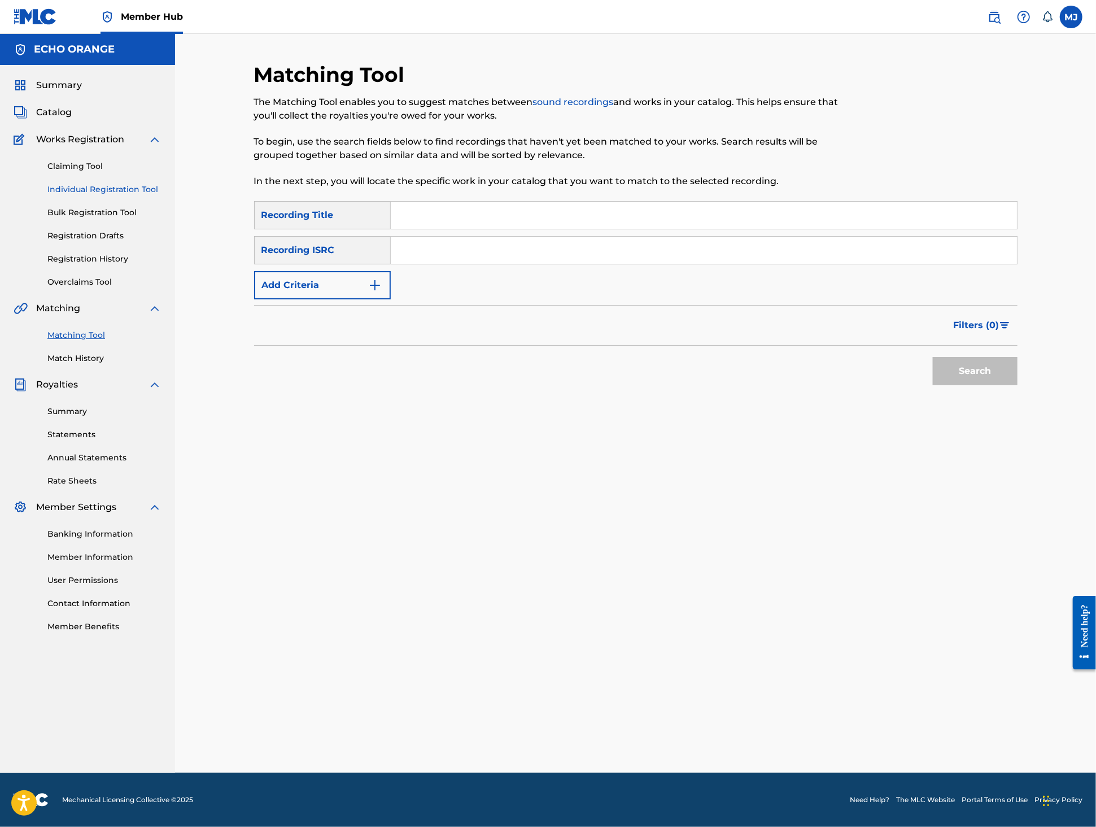
click at [128, 195] on link "Individual Registration Tool" at bounding box center [104, 190] width 114 height 12
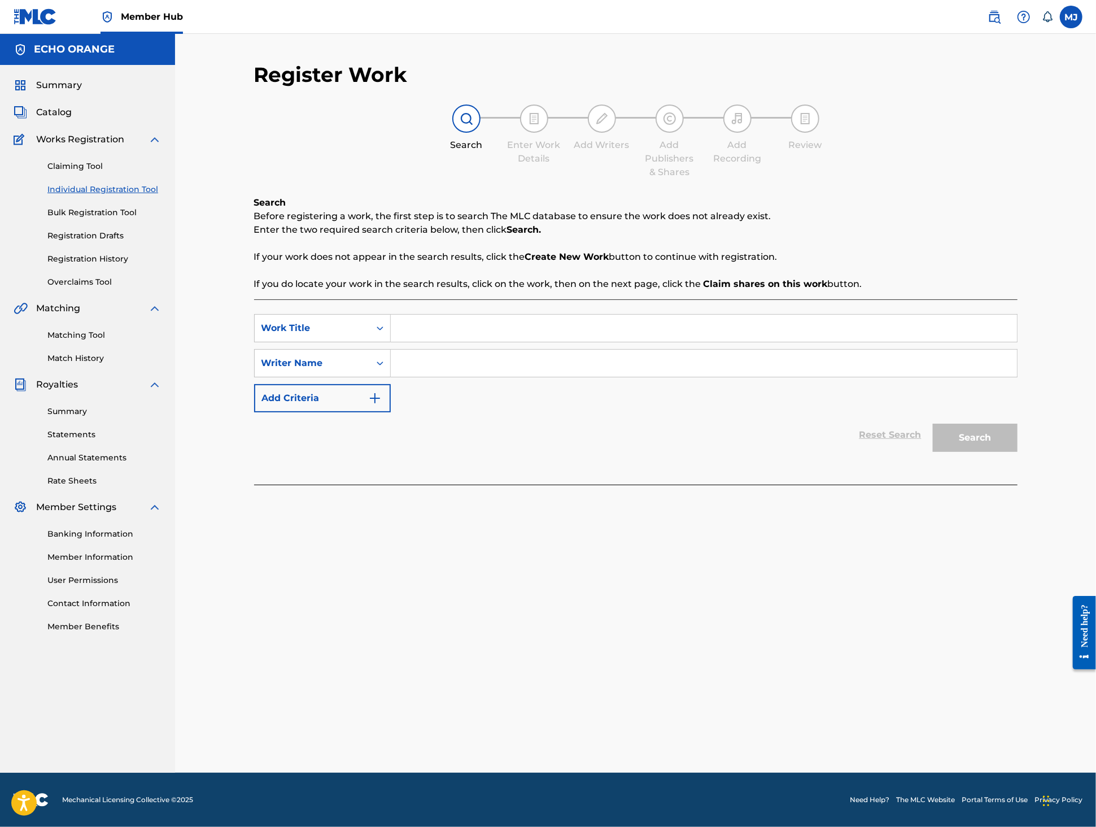
click at [456, 342] on input "Search Form" at bounding box center [704, 328] width 626 height 27
click at [529, 364] on div "le piege de la dame du lac" at bounding box center [619, 353] width 456 height 20
type input "le piege de la dame du lac"
click at [525, 377] on input "Search Form" at bounding box center [704, 363] width 626 height 27
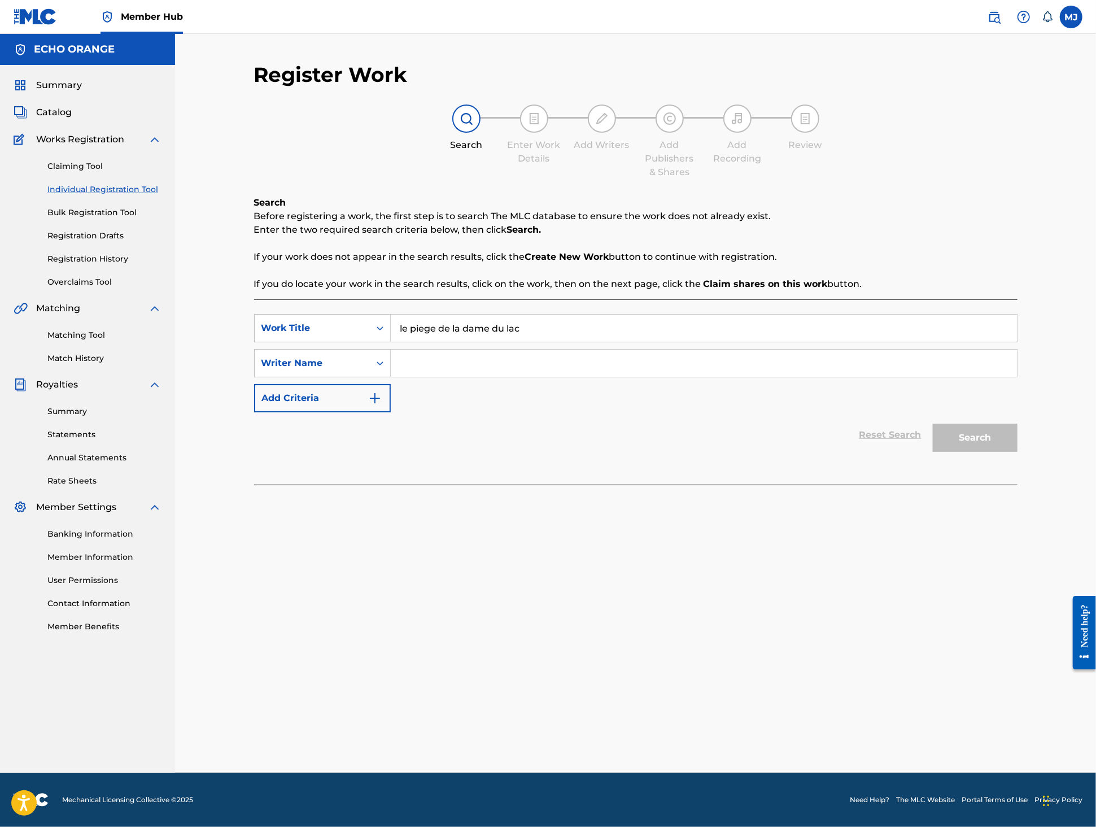
paste input "tony quimbel"
type input "tony quimbel"
click at [1018, 452] on button "Search" at bounding box center [975, 438] width 85 height 28
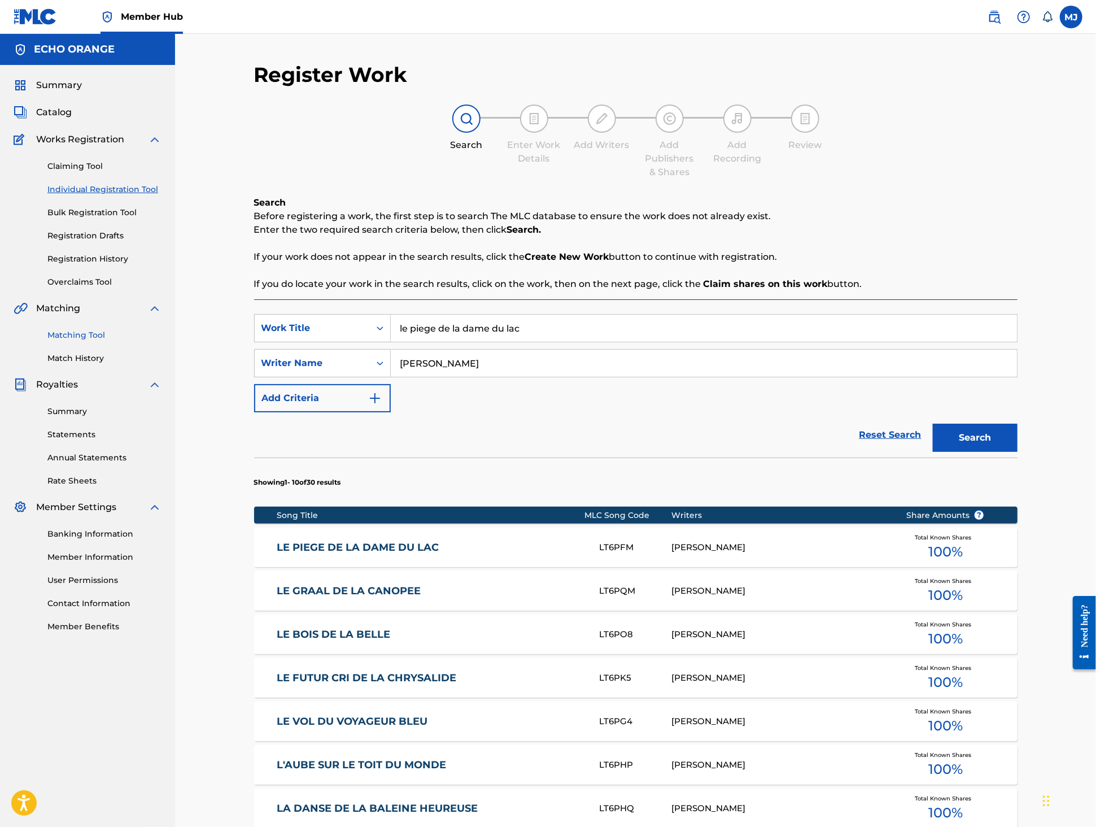
click at [64, 341] on link "Matching Tool" at bounding box center [104, 335] width 114 height 12
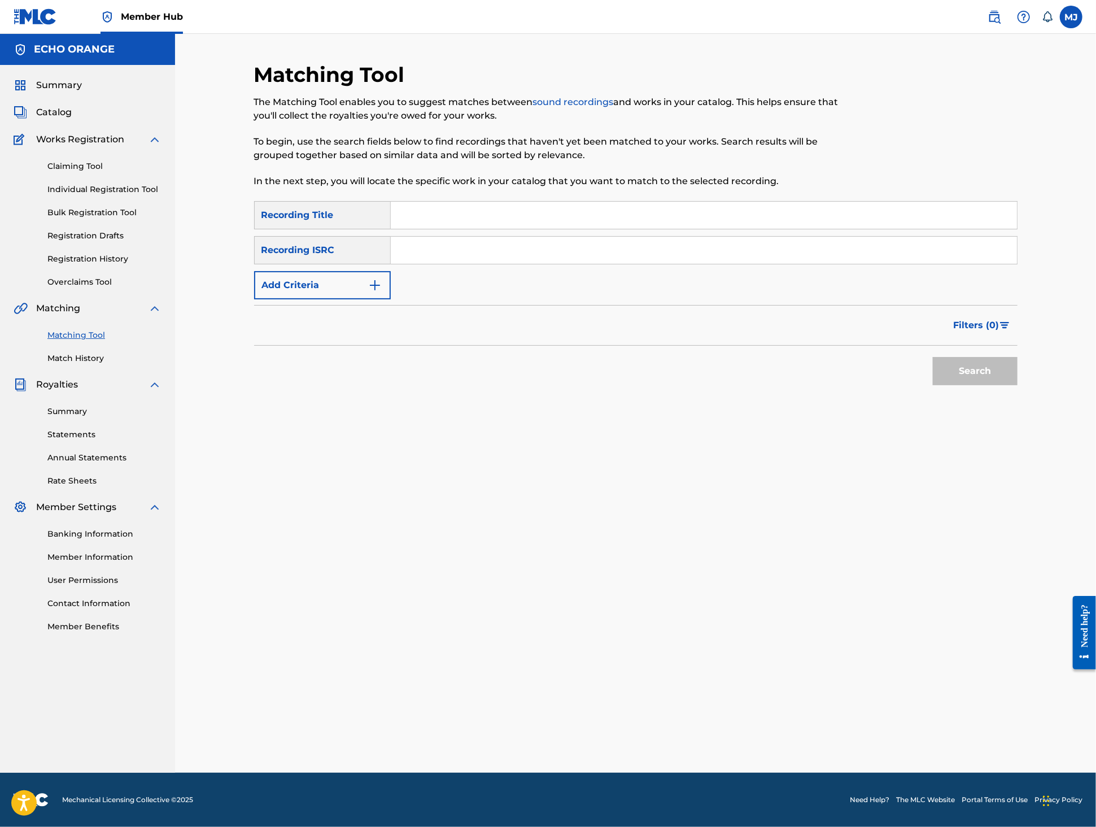
click at [426, 229] on input "Search Form" at bounding box center [704, 215] width 626 height 27
type input "le piege de la dame du lac"
click at [361, 299] on div "SearchWithCriteriad7efdbe3-1157-4982-89e1-260e7f03da9c Recording Title le piege…" at bounding box center [636, 250] width 764 height 98
click at [358, 299] on button "Add Criteria" at bounding box center [322, 285] width 137 height 28
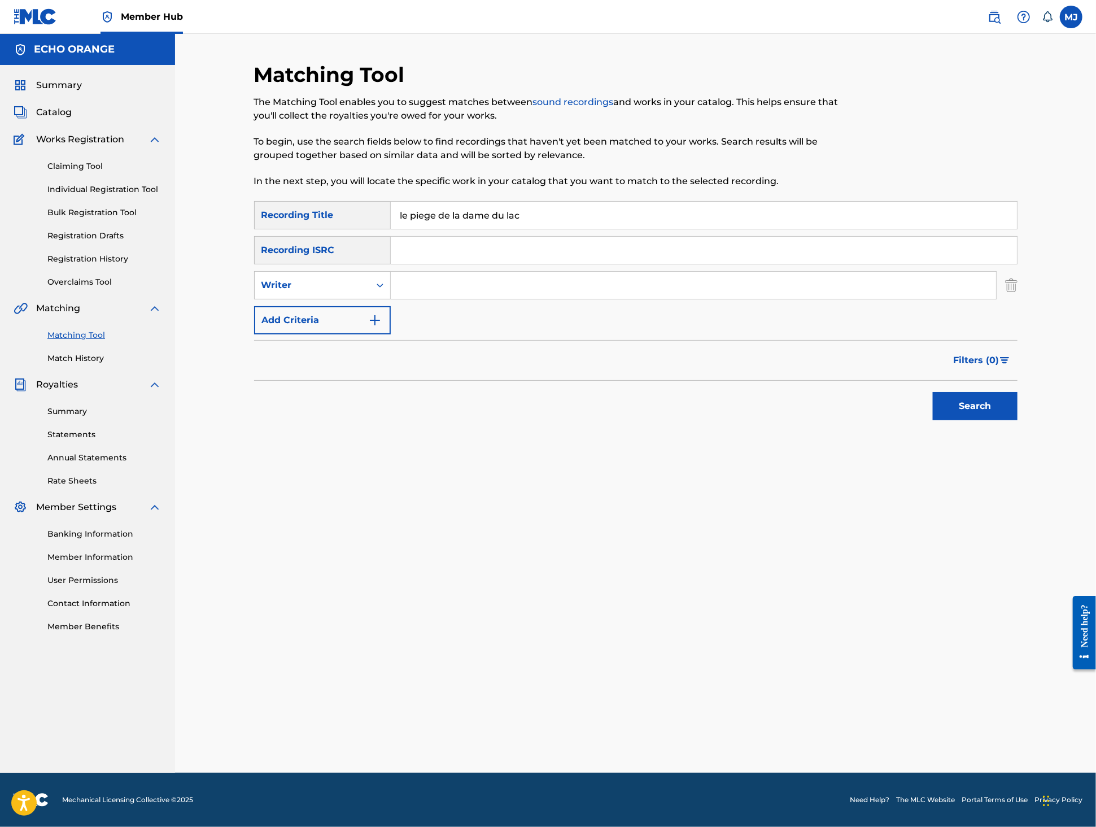
click at [433, 299] on input "Search Form" at bounding box center [693, 285] width 605 height 27
paste input "tony quimbel"
type input "tony quimbel"
click at [1018, 420] on button "Search" at bounding box center [975, 406] width 85 height 28
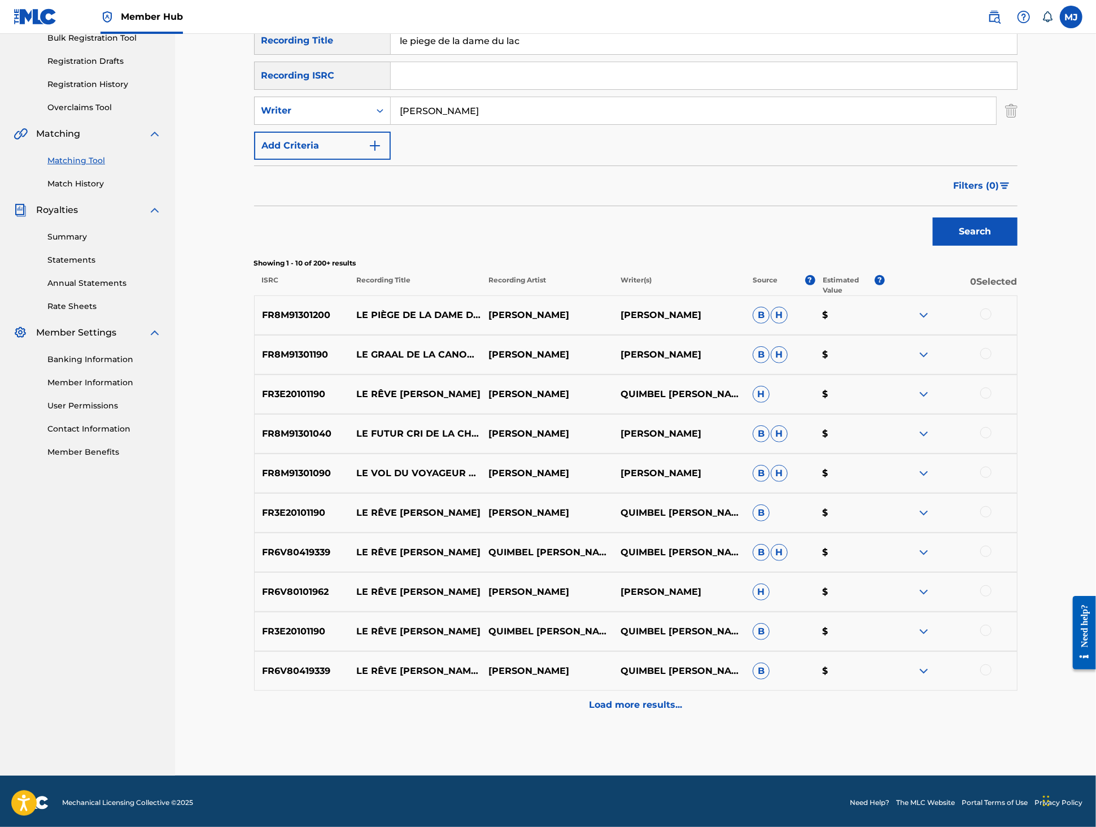
scroll to position [252, 0]
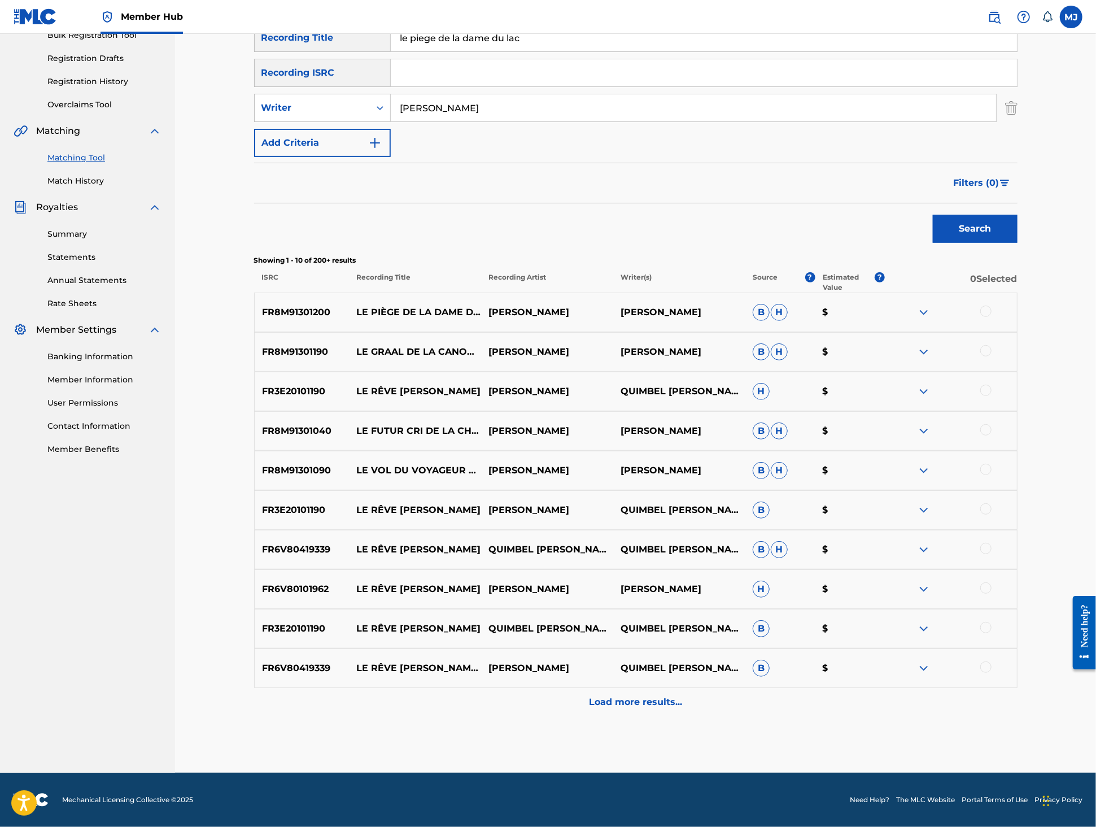
click at [992, 306] on div at bounding box center [985, 311] width 11 height 11
click at [856, 721] on button "Match 1 Group" at bounding box center [793, 735] width 125 height 28
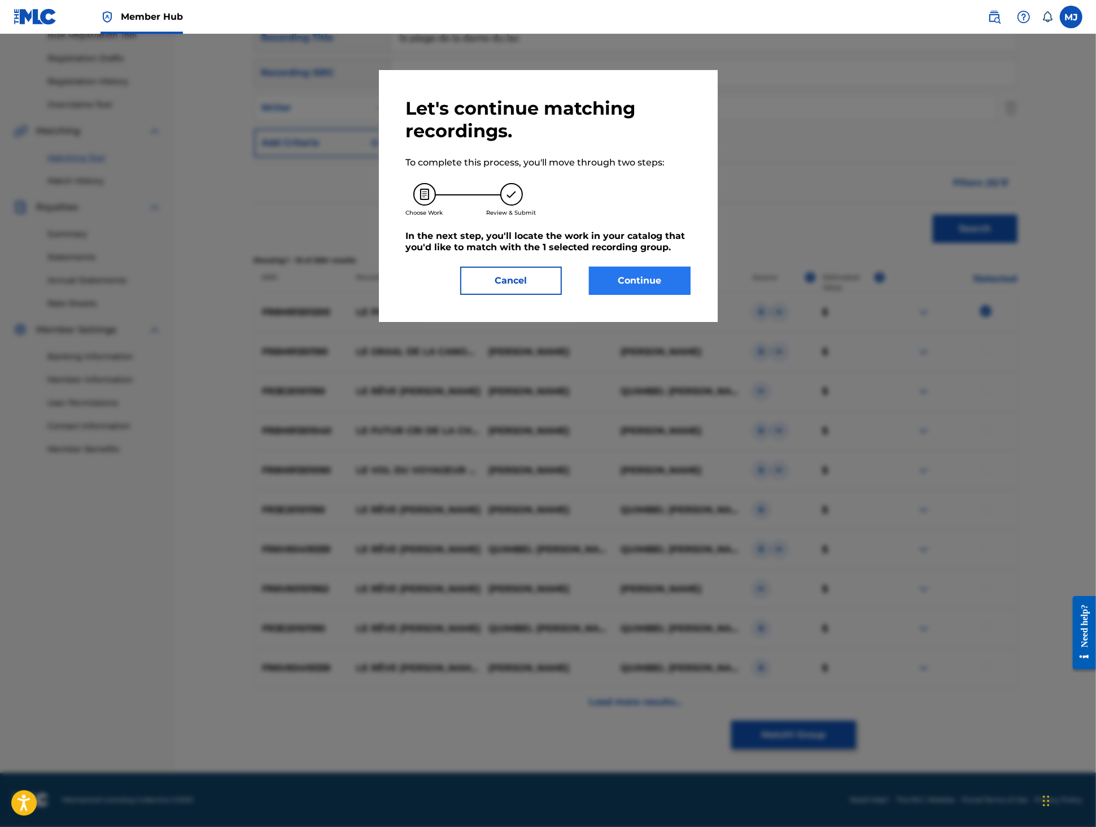
click at [676, 295] on button "Continue" at bounding box center [640, 281] width 102 height 28
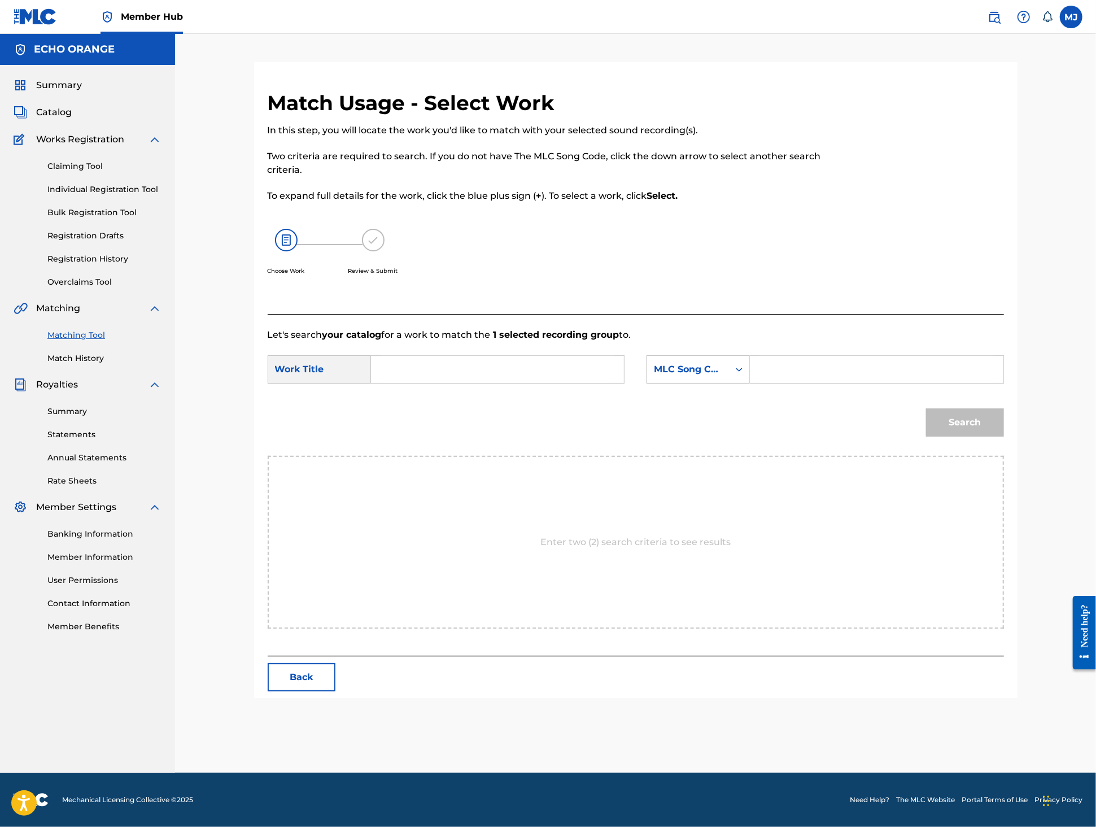
click at [489, 383] on input "Search Form" at bounding box center [498, 369] width 234 height 27
type input "le piège de la dame"
click at [701, 390] on div "SearchWithCriteria6978eb6c-9bfa-4ef0-8057-7eeda9ed68df Work Title le piège de l…" at bounding box center [636, 372] width 736 height 35
click at [714, 383] on div "MLC Song Code" at bounding box center [698, 369] width 103 height 28
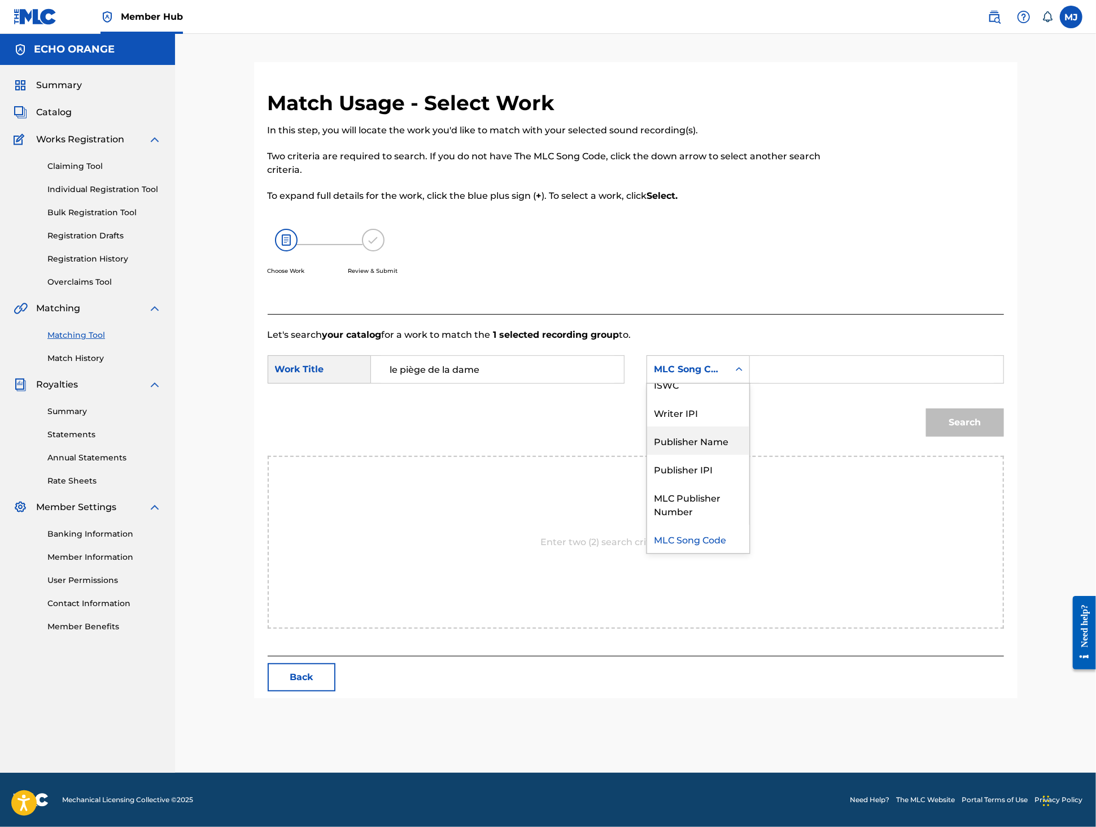
click at [708, 455] on div "Publisher Name" at bounding box center [698, 440] width 102 height 28
click at [868, 383] on input "Search Form" at bounding box center [877, 369] width 234 height 27
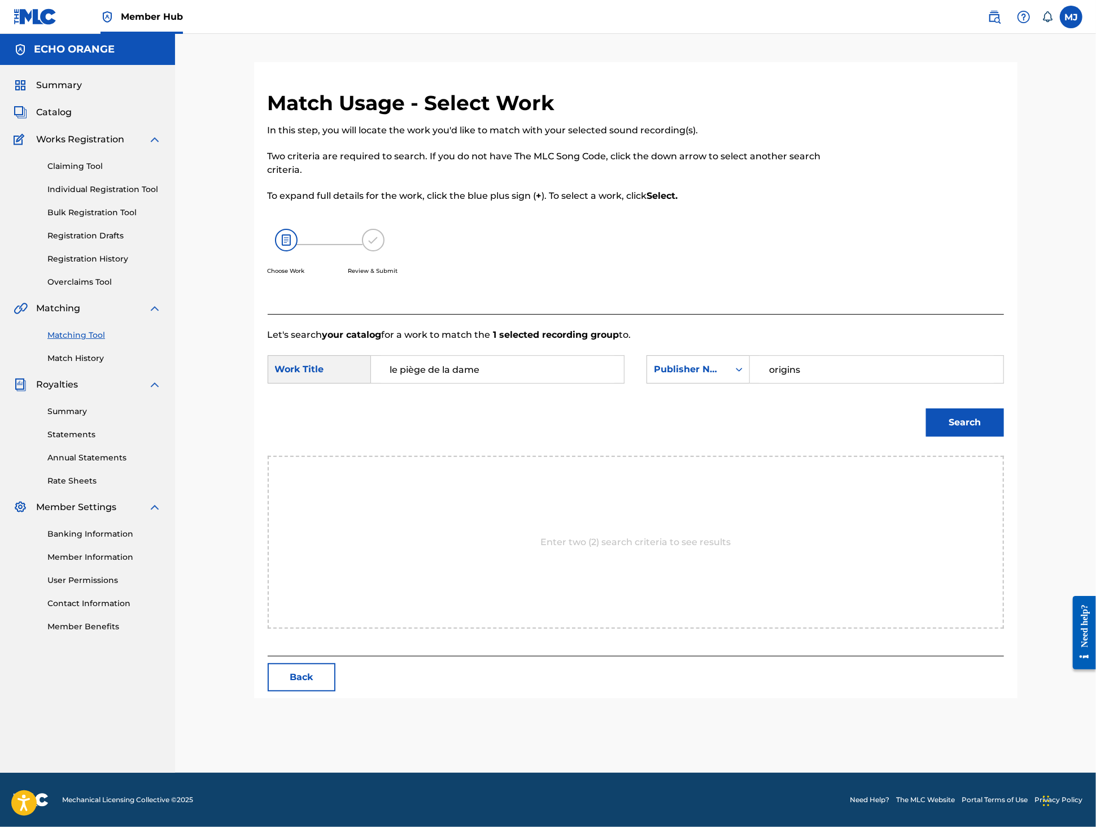
type input "origins"
click at [1004, 437] on button "Search" at bounding box center [965, 422] width 78 height 28
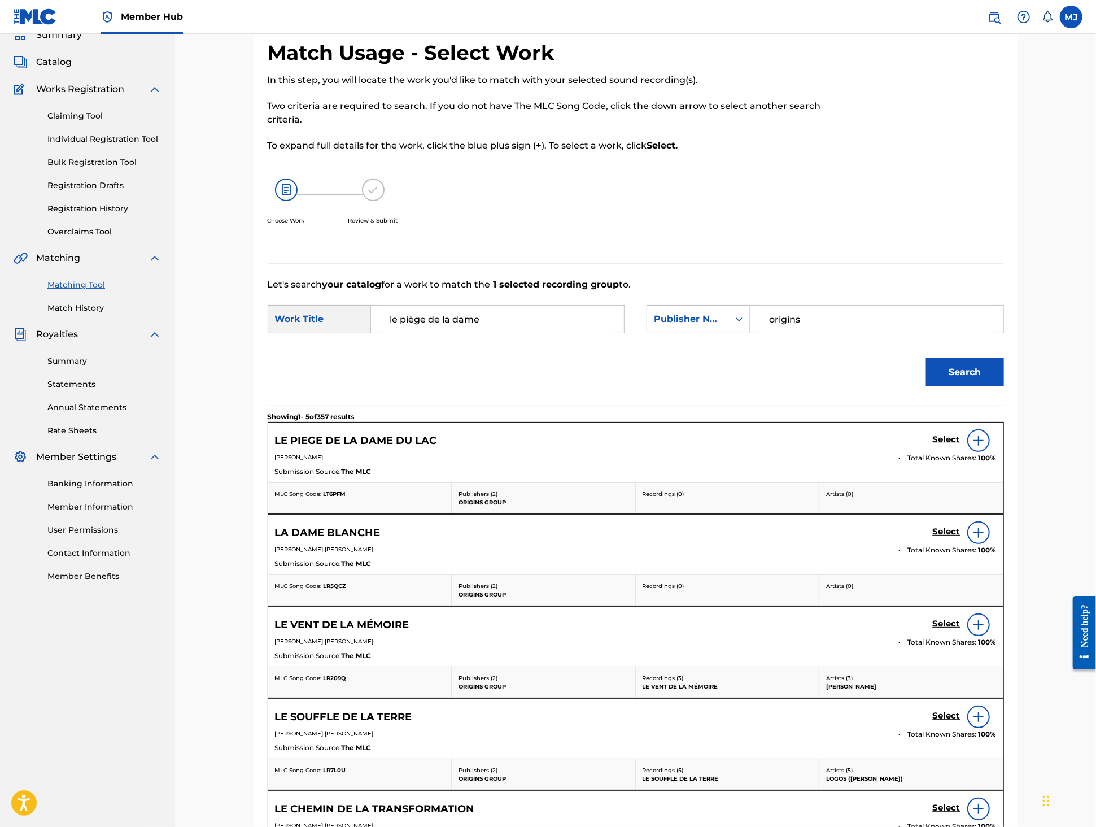
scroll to position [102, 0]
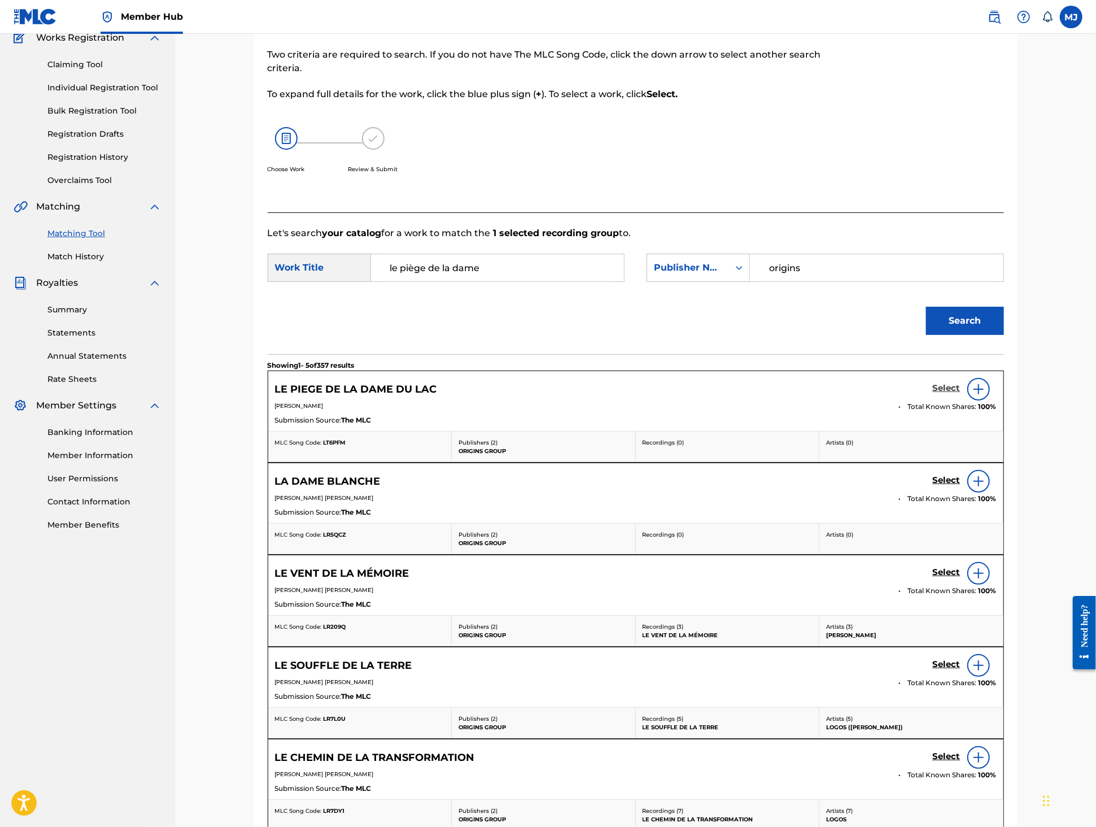
click at [961, 394] on h5 "Select" at bounding box center [947, 388] width 28 height 11
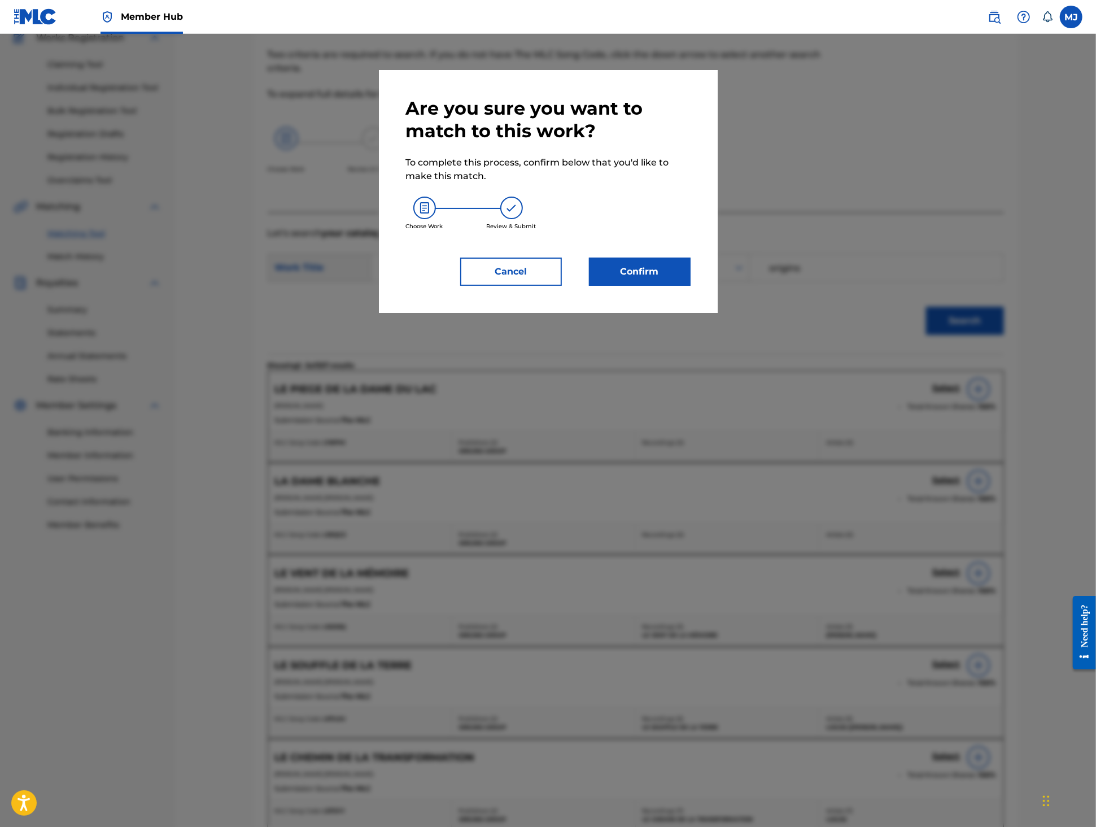
click at [651, 286] on div "Are you sure you want to match to this work? To complete this process, confirm …" at bounding box center [548, 191] width 285 height 189
click at [653, 286] on button "Confirm" at bounding box center [640, 272] width 102 height 28
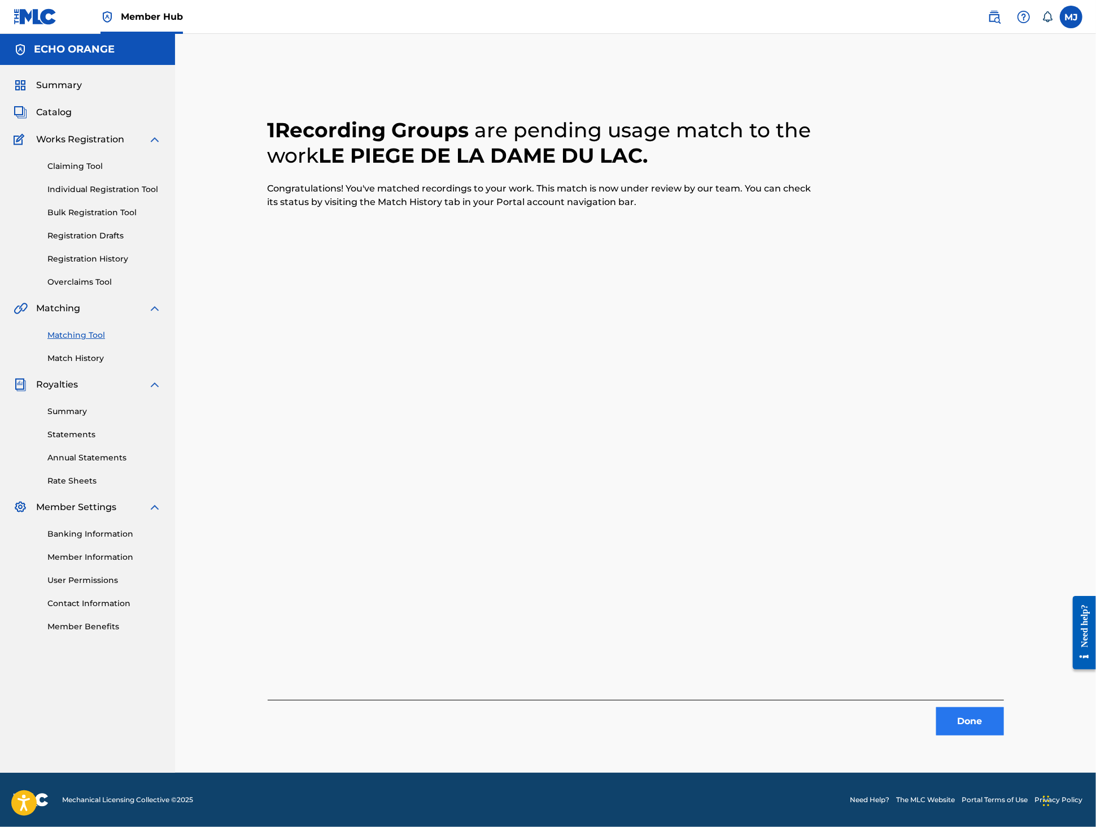
click at [1004, 729] on button "Done" at bounding box center [970, 721] width 68 height 28
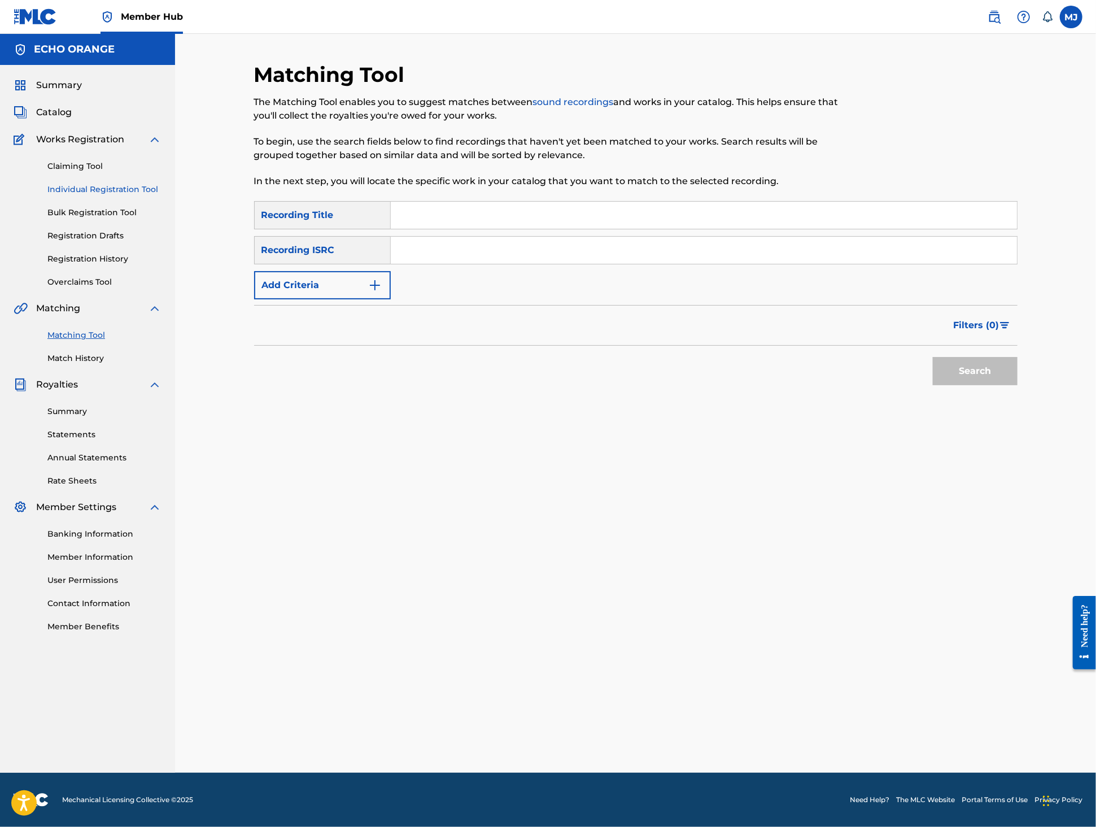
click at [156, 195] on link "Individual Registration Tool" at bounding box center [104, 190] width 114 height 12
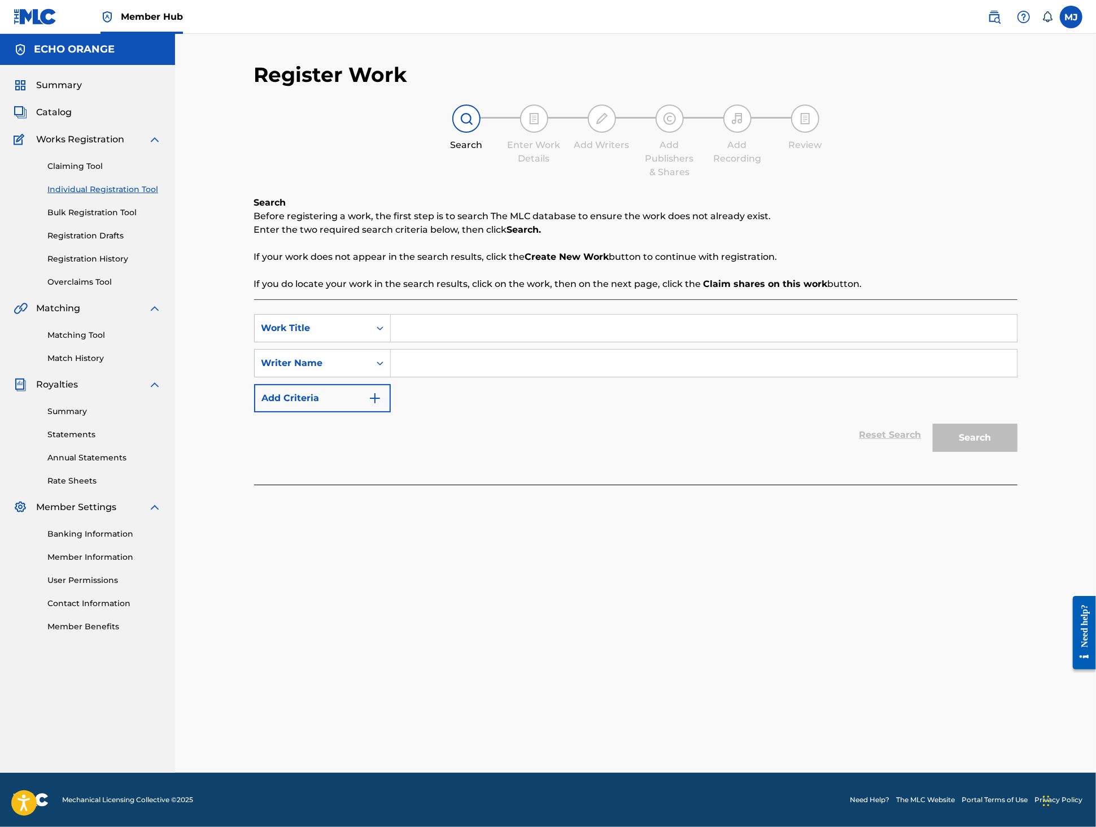
click at [484, 342] on input "Search Form" at bounding box center [704, 328] width 626 height 27
click at [466, 342] on input "Search Form" at bounding box center [704, 328] width 626 height 27
click at [84, 364] on div "Matching Tool Match History" at bounding box center [88, 339] width 148 height 49
drag, startPoint x: 84, startPoint y: 380, endPoint x: 101, endPoint y: 380, distance: 17.0
click at [84, 341] on link "Matching Tool" at bounding box center [104, 335] width 114 height 12
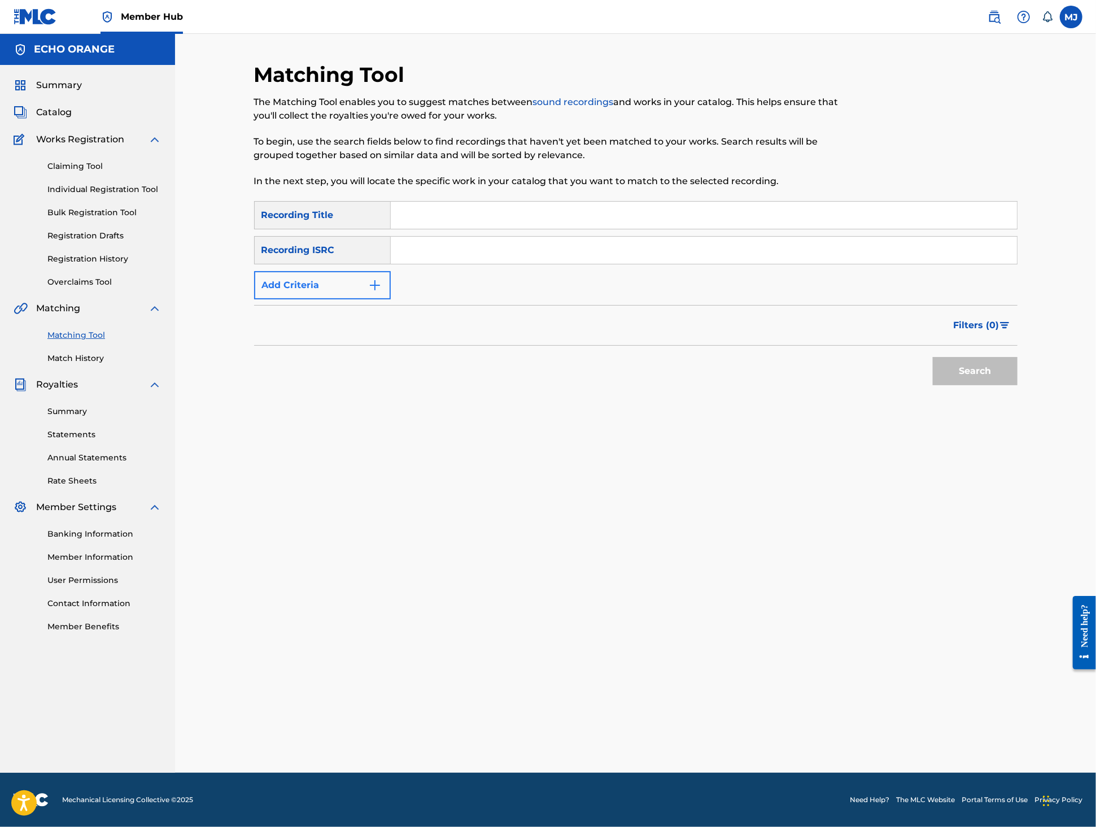
click at [296, 299] on button "Add Criteria" at bounding box center [322, 285] width 137 height 28
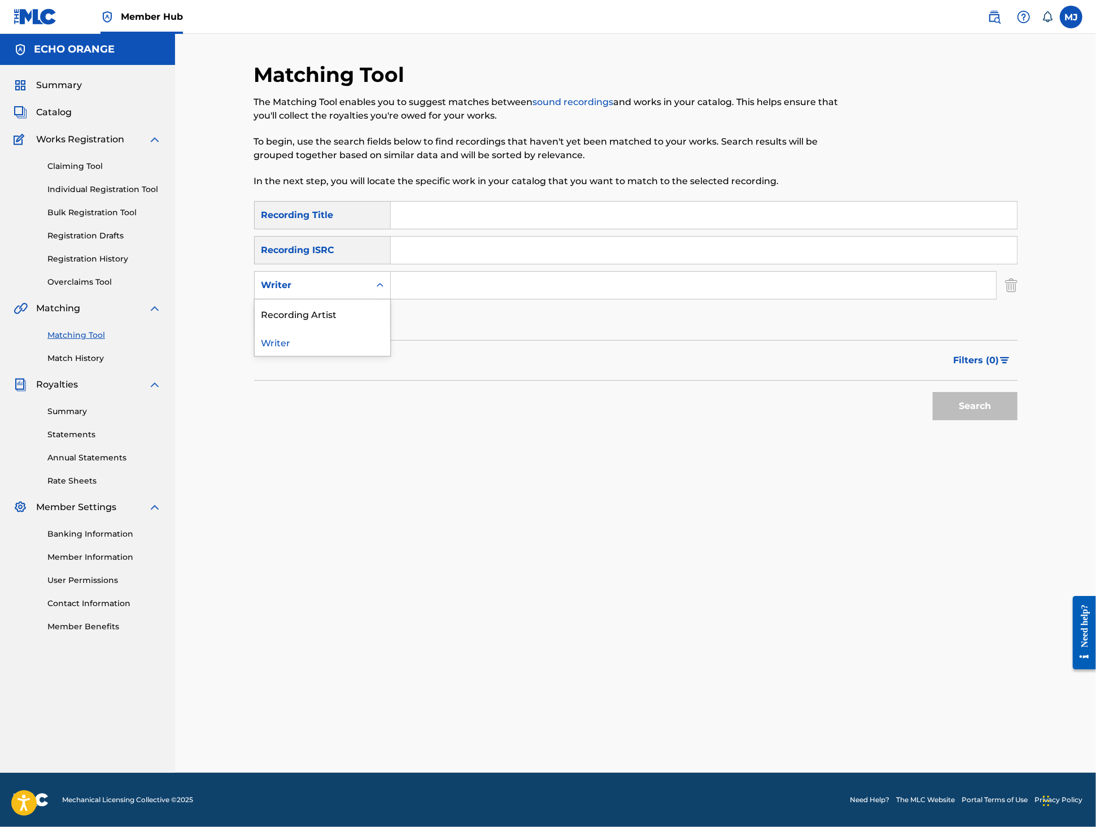
click at [298, 292] on div "Writer" at bounding box center [312, 285] width 102 height 14
click at [473, 299] on input "Search Form" at bounding box center [693, 285] width 605 height 27
click at [459, 229] on input "Search Form" at bounding box center [704, 215] width 626 height 27
click at [461, 229] on input "Search Form" at bounding box center [704, 215] width 626 height 27
type input "duduk"
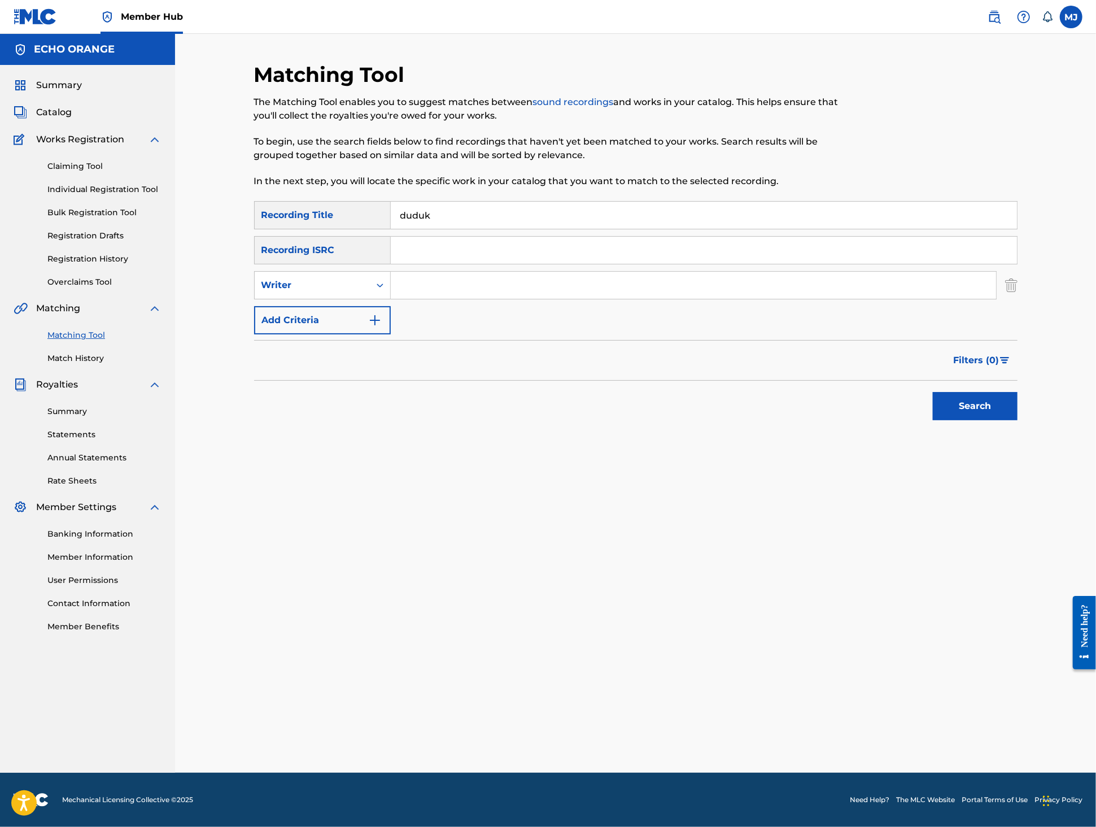
paste input "tony quimbel"
type input "tony quimbel"
click at [1018, 420] on button "Search" at bounding box center [975, 406] width 85 height 28
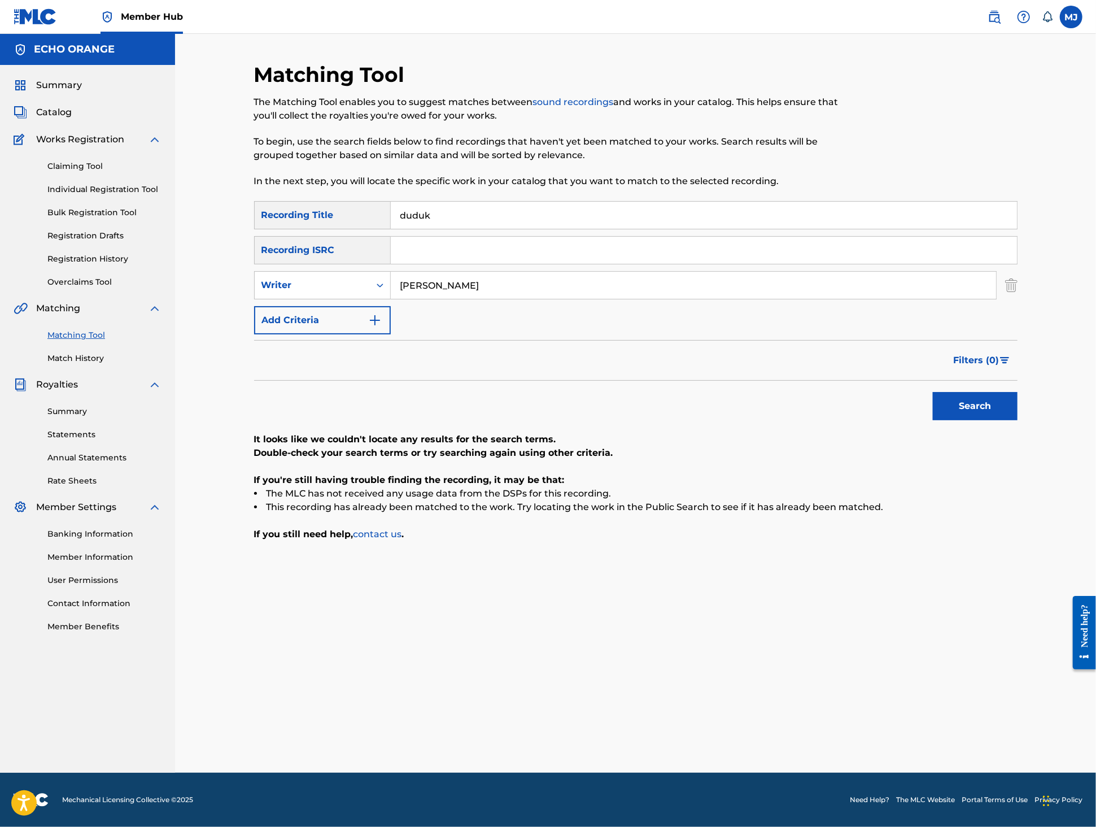
click at [468, 201] on div "Matching Tool The Matching Tool enables you to suggest matches between sound re…" at bounding box center [548, 131] width 588 height 139
click at [459, 229] on input "duduk" at bounding box center [704, 215] width 626 height 27
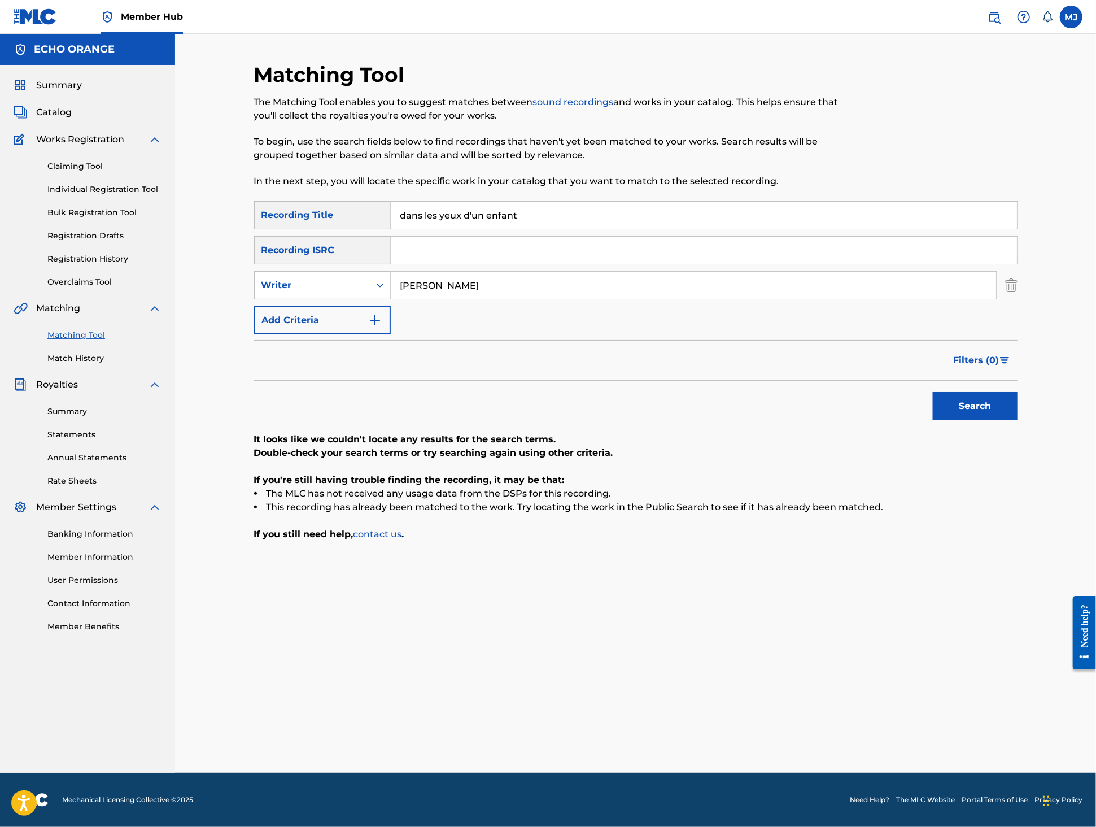
click at [1018, 420] on button "Search" at bounding box center [975, 406] width 85 height 28
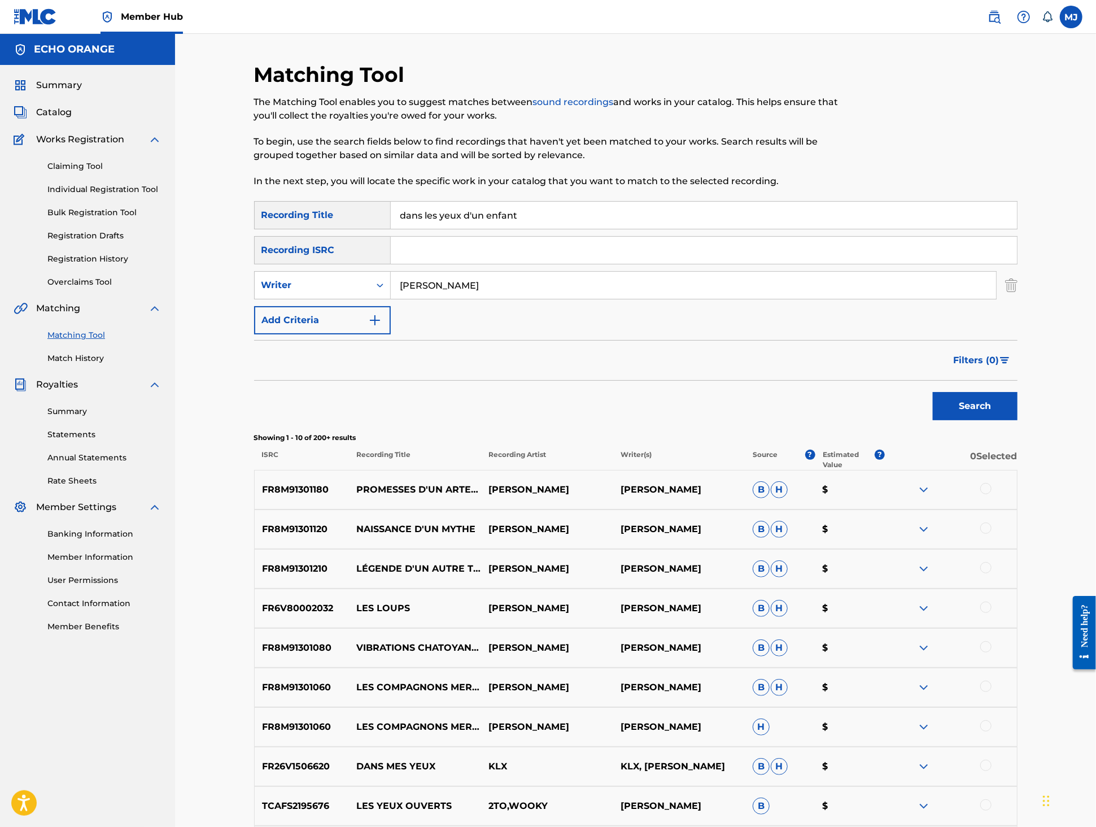
click at [482, 229] on input "dans les yeux d'un enfant" at bounding box center [704, 215] width 626 height 27
click at [1018, 420] on button "Search" at bounding box center [975, 406] width 85 height 28
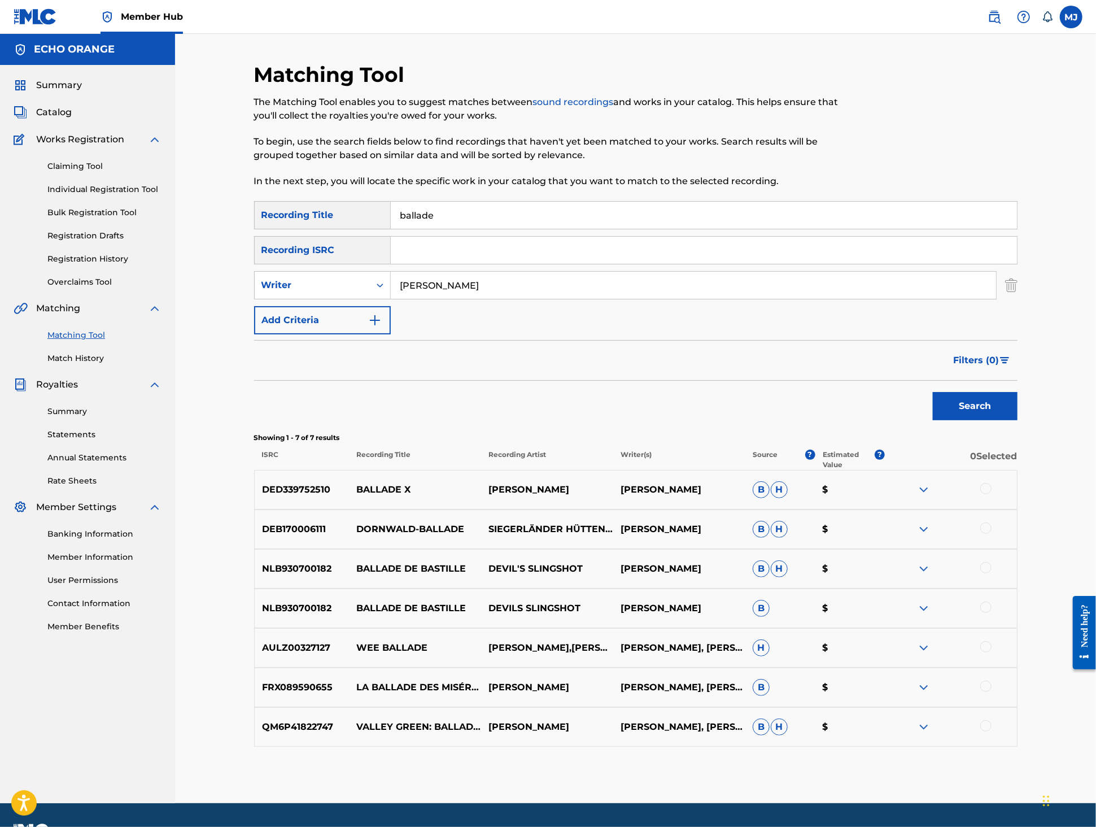
click at [486, 229] on input "ballade" at bounding box center [704, 215] width 626 height 27
type input "le baiser"
click at [1018, 420] on button "Search" at bounding box center [975, 406] width 85 height 28
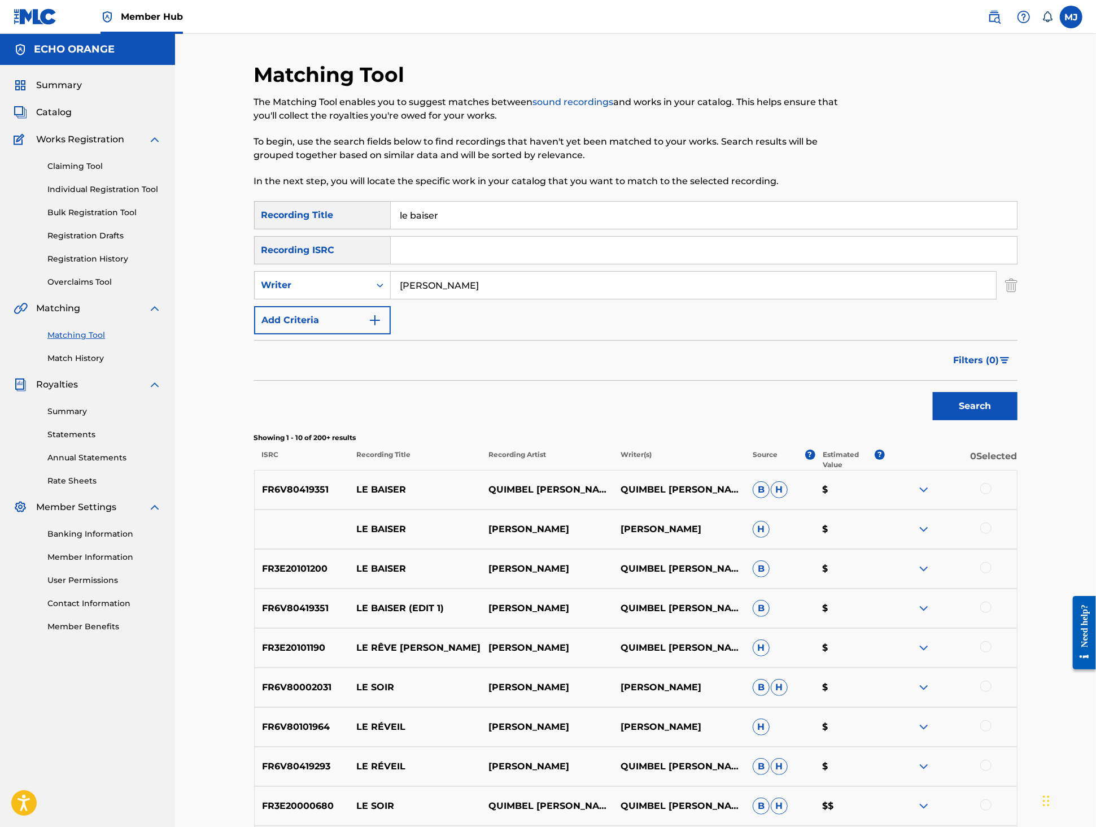
click at [992, 494] on div at bounding box center [985, 488] width 11 height 11
click at [992, 534] on div at bounding box center [985, 527] width 11 height 11
click at [992, 573] on div at bounding box center [985, 567] width 11 height 11
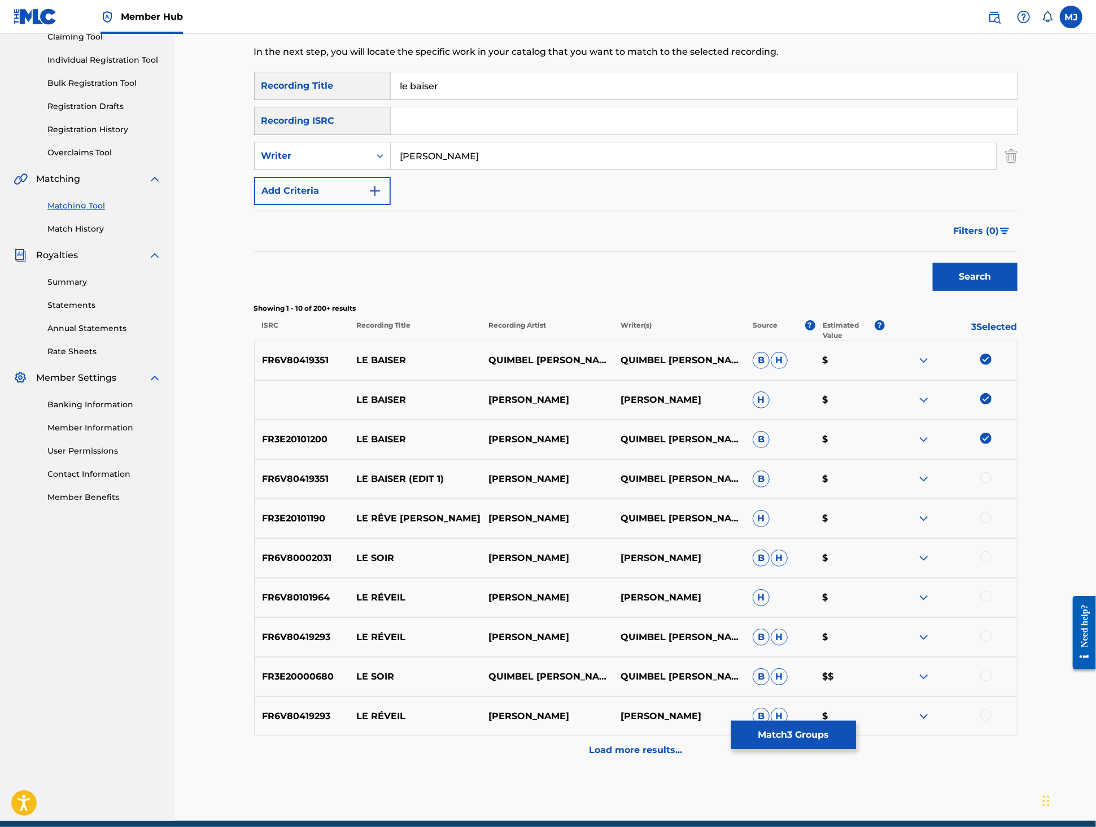
scroll to position [185, 0]
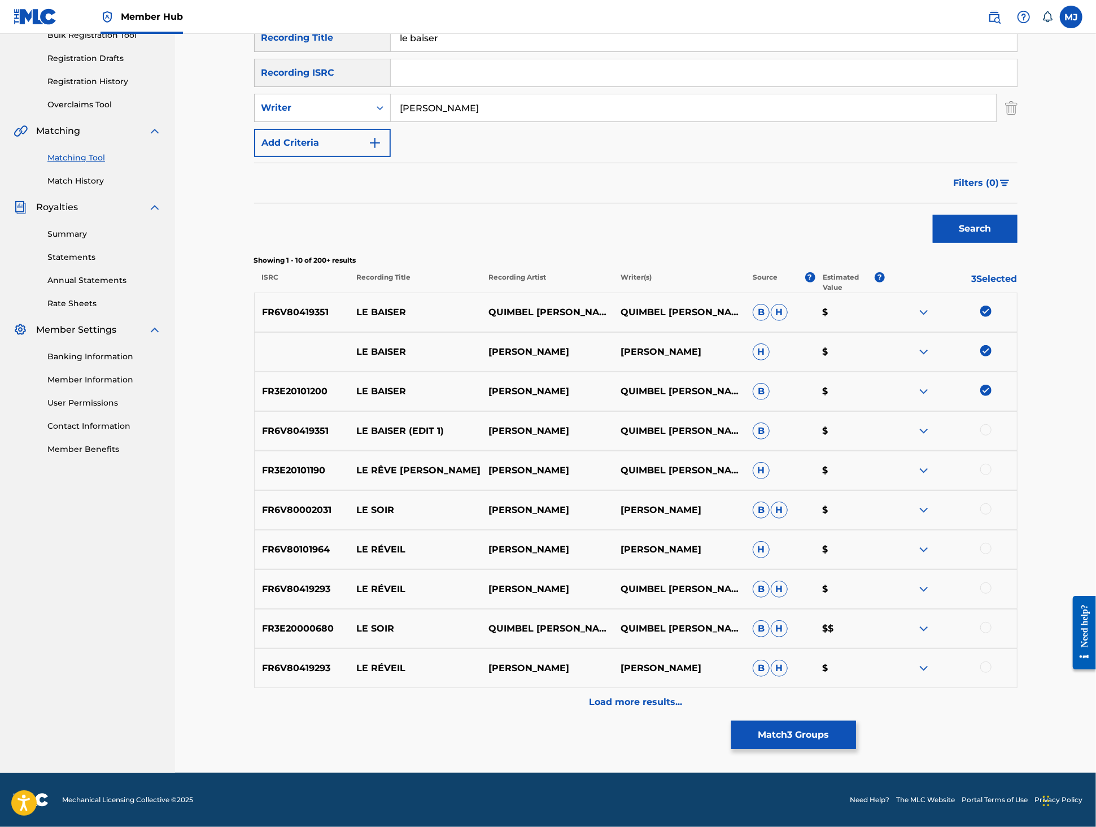
click at [992, 435] on div at bounding box center [985, 429] width 11 height 11
click at [856, 721] on button "Match 4 Groups" at bounding box center [793, 735] width 125 height 28
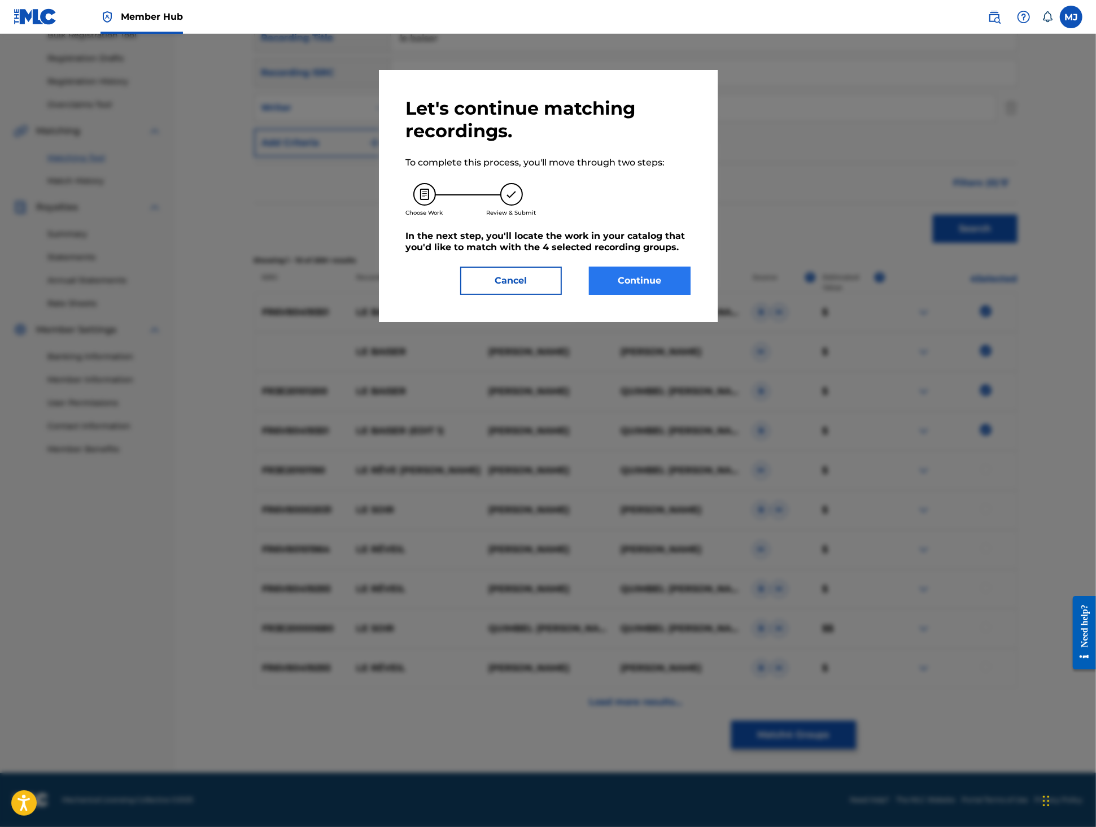
click at [651, 295] on button "Continue" at bounding box center [640, 281] width 102 height 28
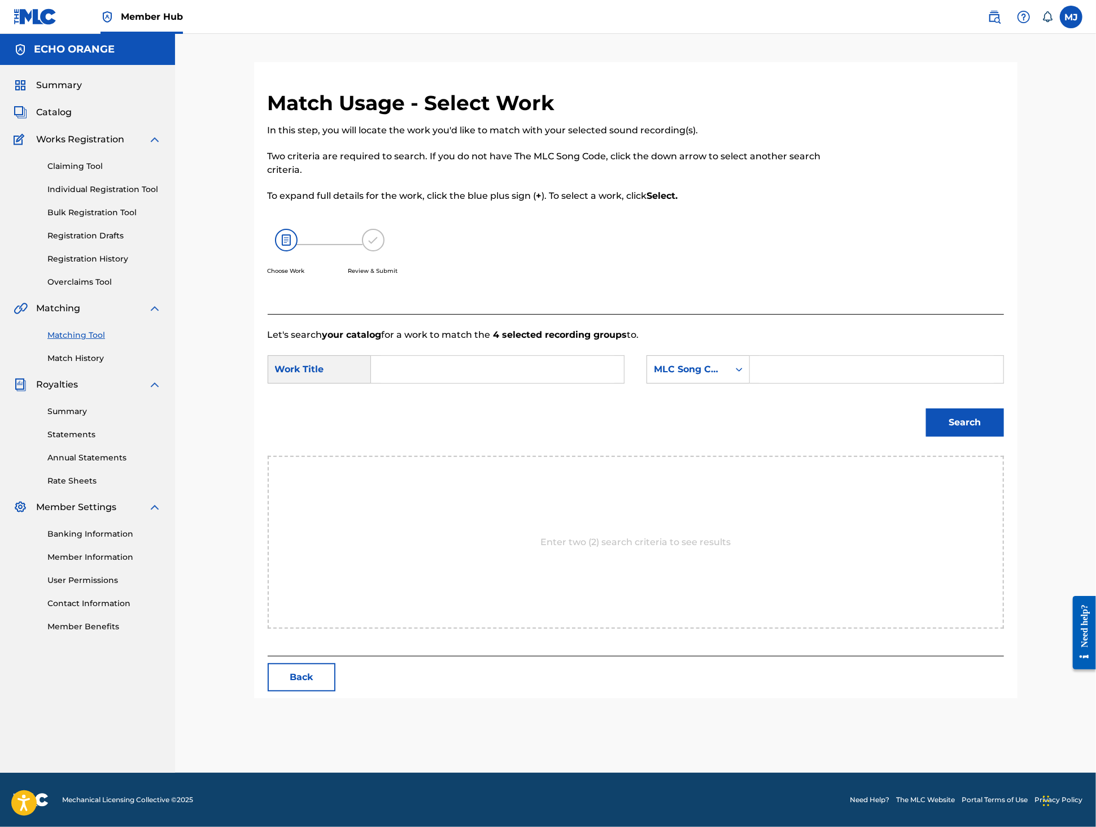
scroll to position [0, 0]
click at [459, 383] on input "Search Form" at bounding box center [498, 369] width 234 height 27
type input "le baiser"
click at [401, 400] on strong "baiser" at bounding box center [415, 394] width 29 height 11
click at [784, 390] on div "SearchWithCriteria6978eb6c-9bfa-4ef0-8057-7eeda9ed68df Work Title le baiser Sea…" at bounding box center [636, 372] width 736 height 35
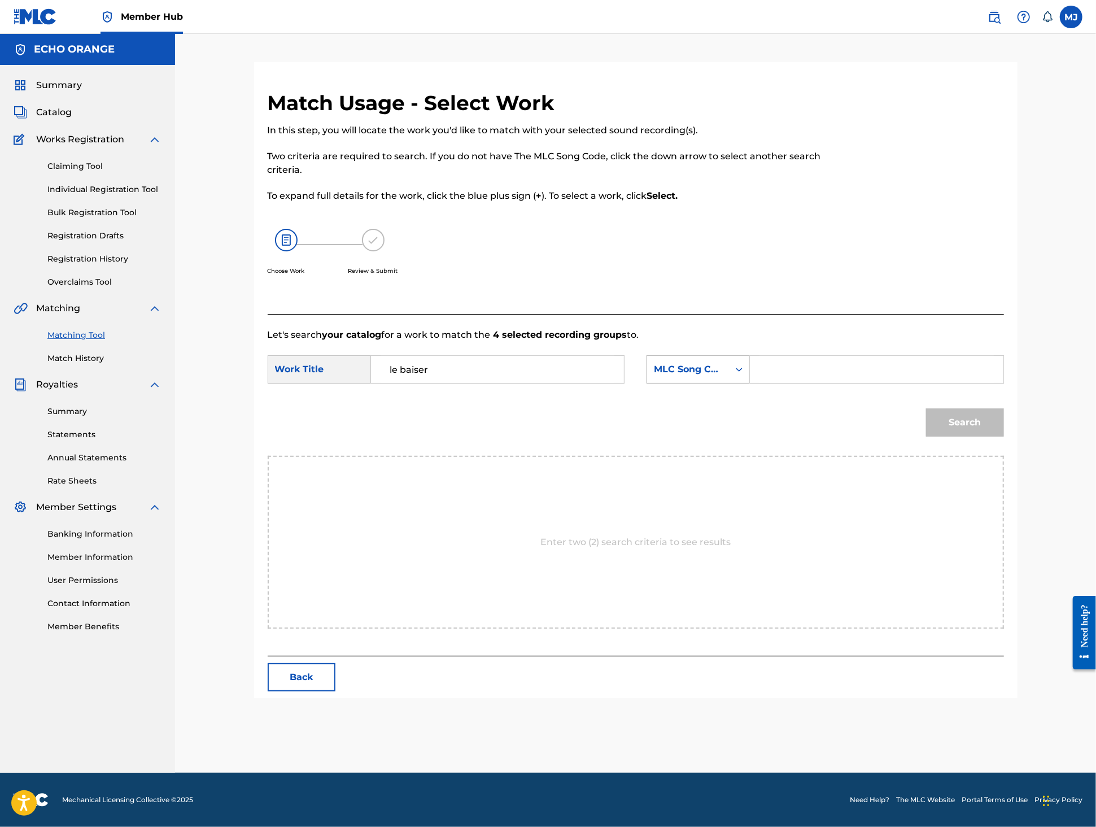
click at [729, 380] on div "MLC Song Code" at bounding box center [688, 369] width 82 height 21
click at [749, 455] on div "Publisher Name" at bounding box center [698, 440] width 102 height 28
click at [870, 383] on input "Search Form" at bounding box center [877, 369] width 234 height 27
paste input "tony quimbel"
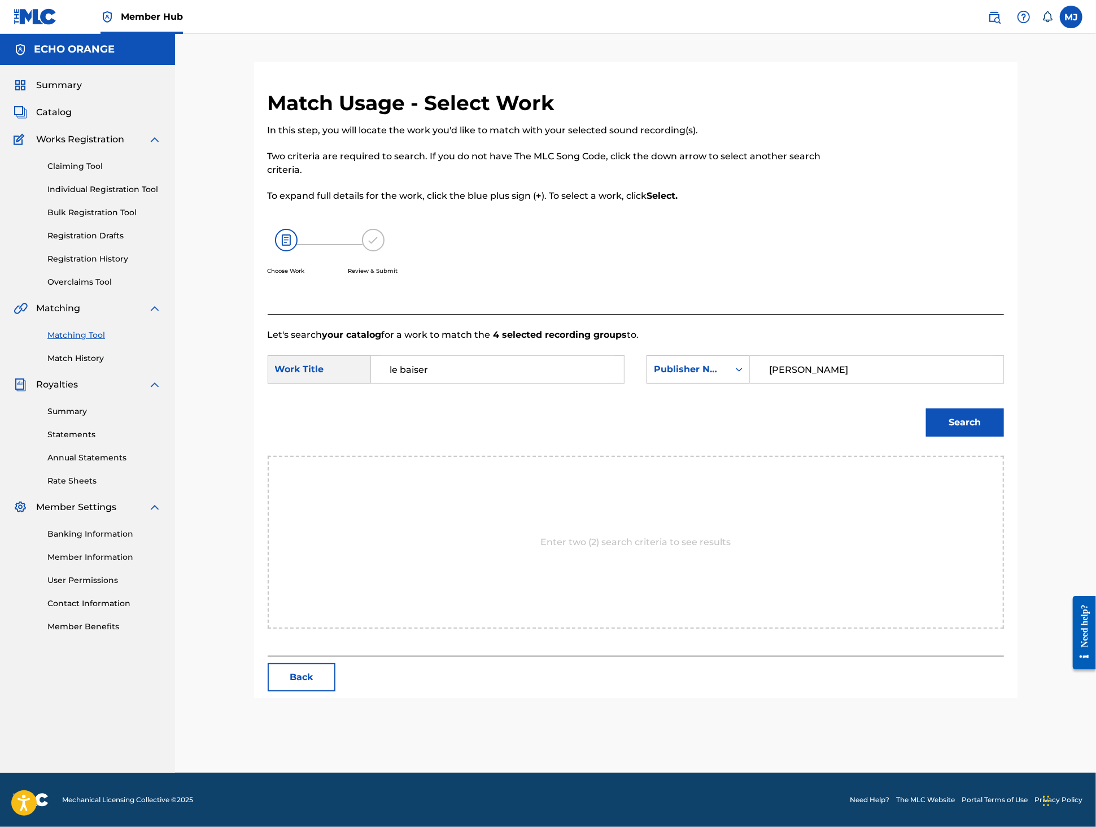
click at [1004, 437] on button "Search" at bounding box center [965, 422] width 78 height 28
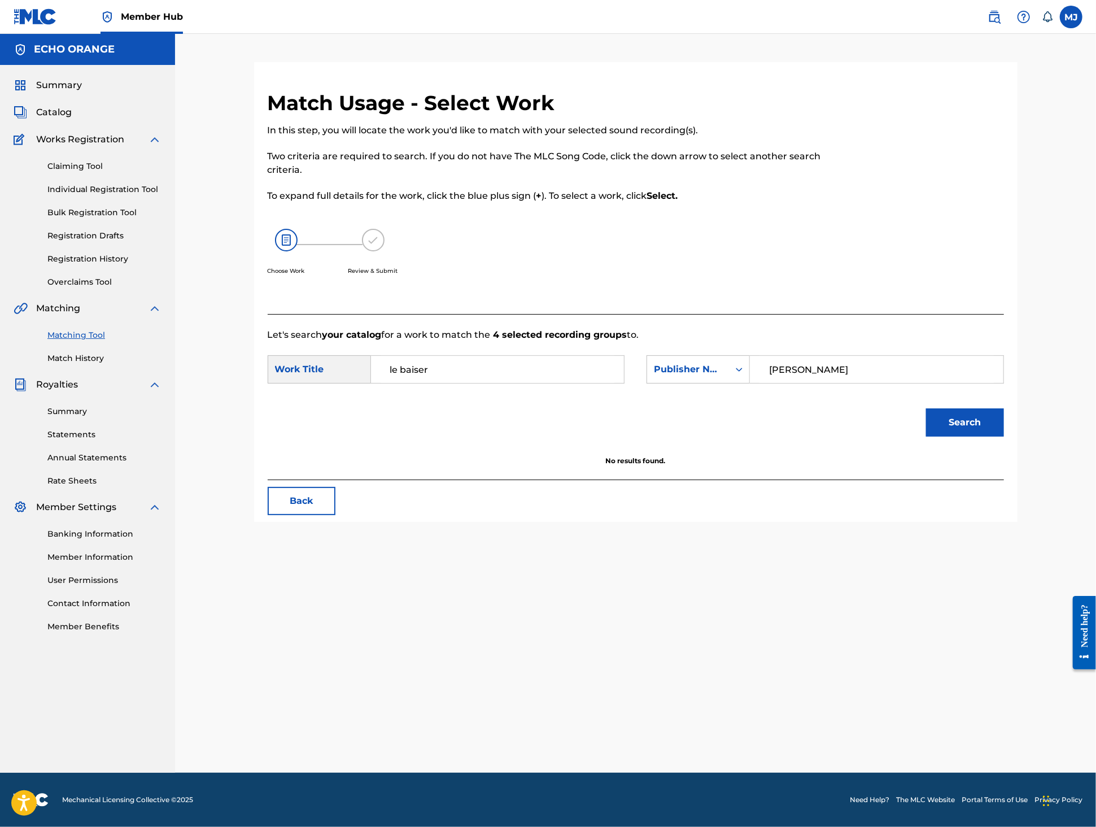
click at [870, 383] on input "tony quimbel" at bounding box center [877, 369] width 234 height 27
type input "origins"
click at [1004, 437] on button "Search" at bounding box center [965, 422] width 78 height 28
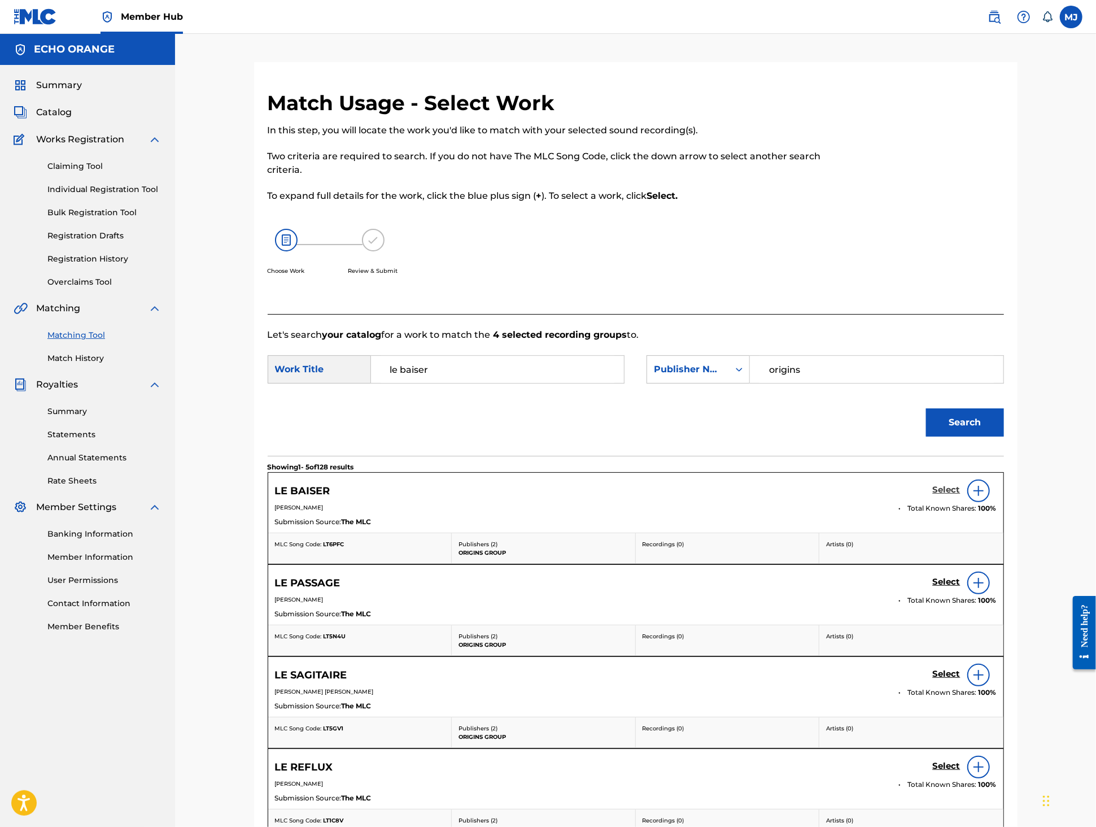
click at [961, 495] on h5 "Select" at bounding box center [947, 490] width 28 height 11
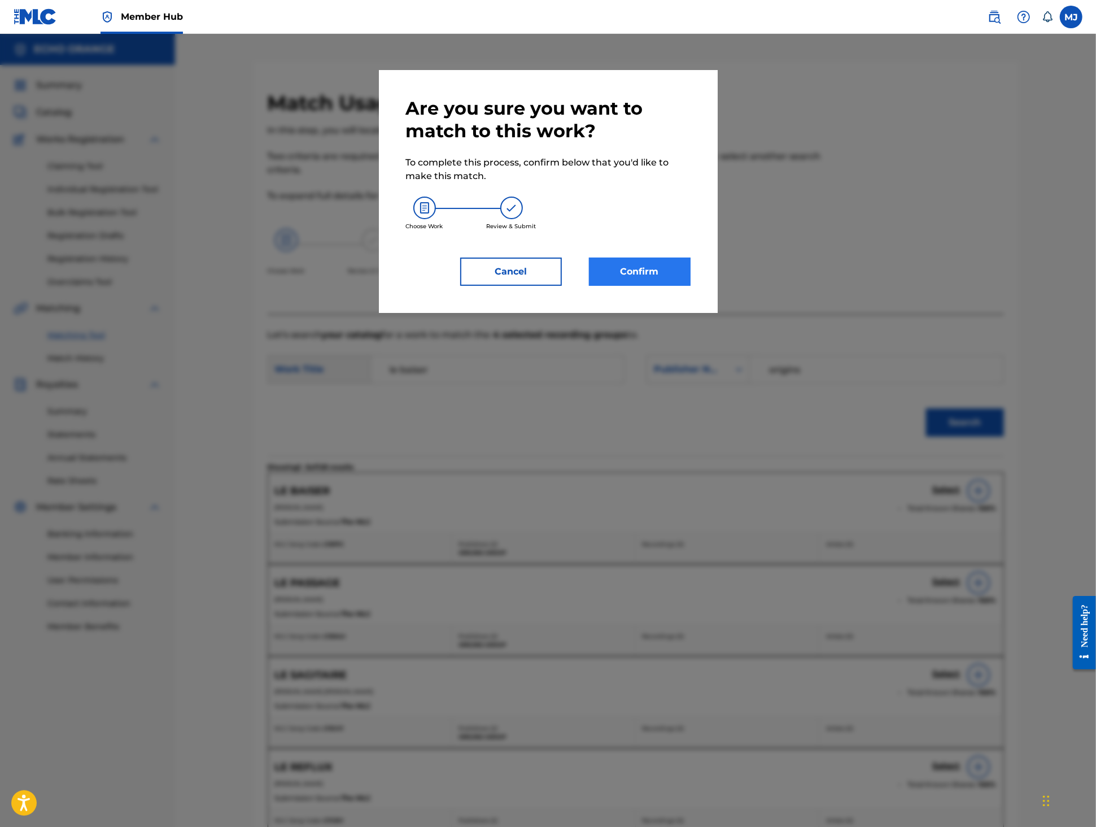
click at [604, 286] on button "Confirm" at bounding box center [640, 272] width 102 height 28
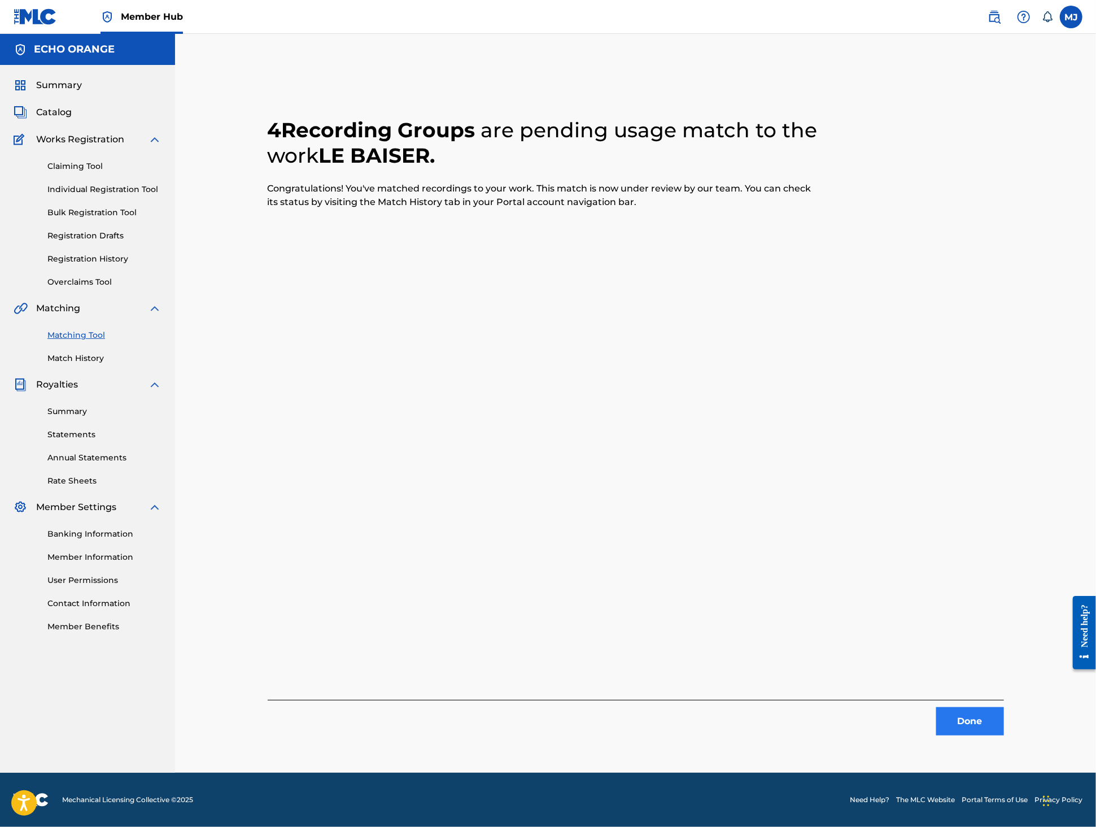
click at [1004, 727] on button "Done" at bounding box center [970, 721] width 68 height 28
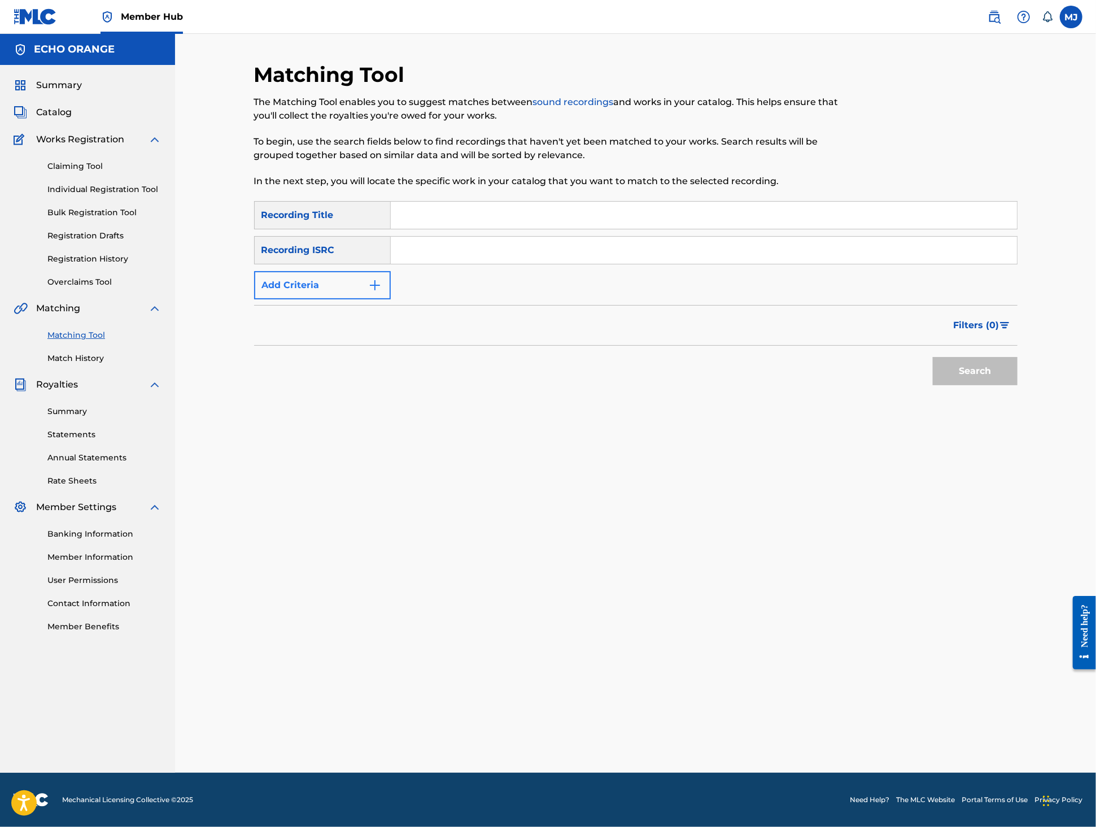
drag, startPoint x: 287, startPoint y: 299, endPoint x: 291, endPoint y: 314, distance: 15.8
click at [287, 299] on div "SearchWithCriteriad7efdbe3-1157-4982-89e1-260e7f03da9c Recording Title SearchWi…" at bounding box center [636, 250] width 764 height 98
click at [291, 299] on button "Add Criteria" at bounding box center [322, 285] width 137 height 28
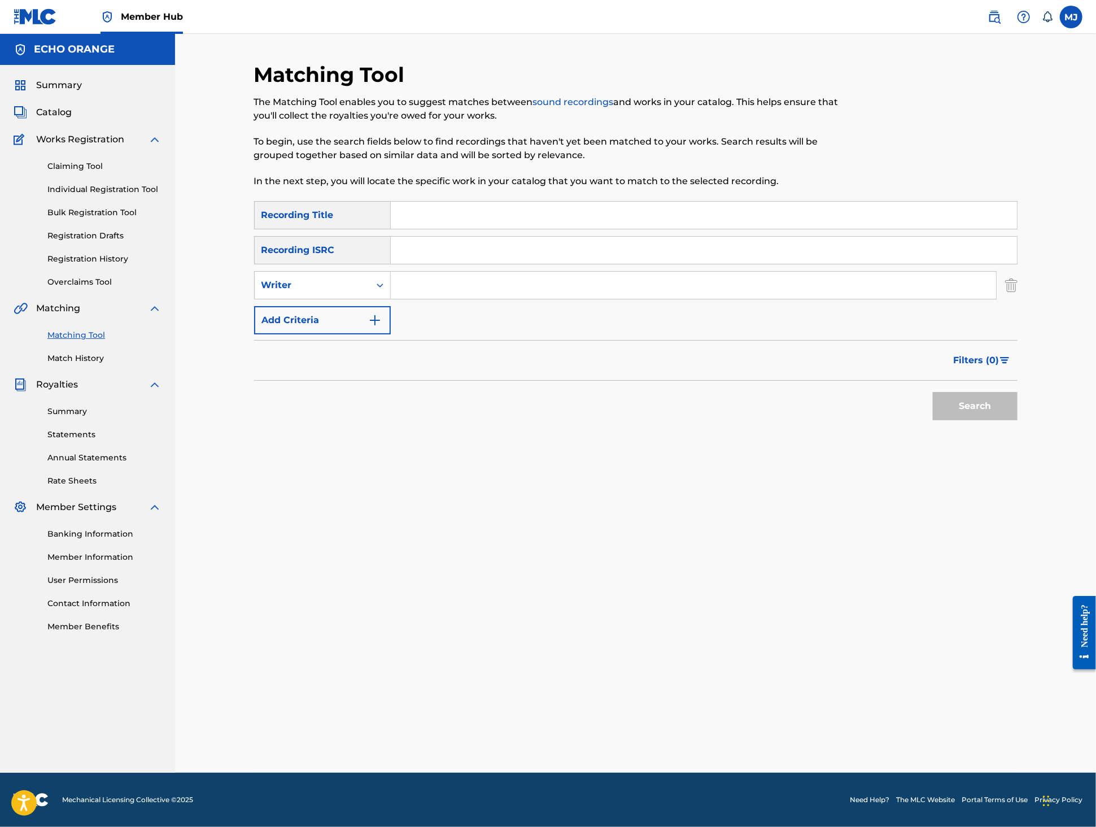
click at [450, 229] on input "Search Form" at bounding box center [704, 215] width 626 height 27
click at [93, 364] on link "Match History" at bounding box center [104, 358] width 114 height 12
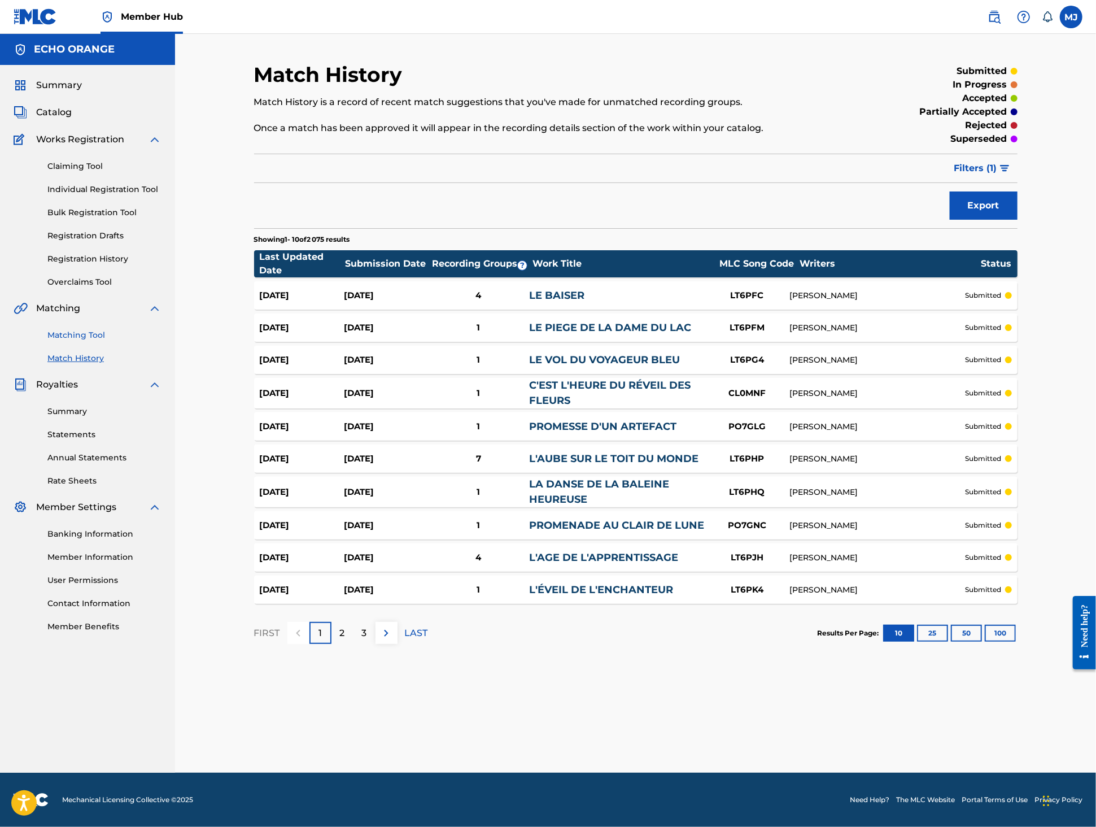
click at [93, 341] on link "Matching Tool" at bounding box center [104, 335] width 114 height 12
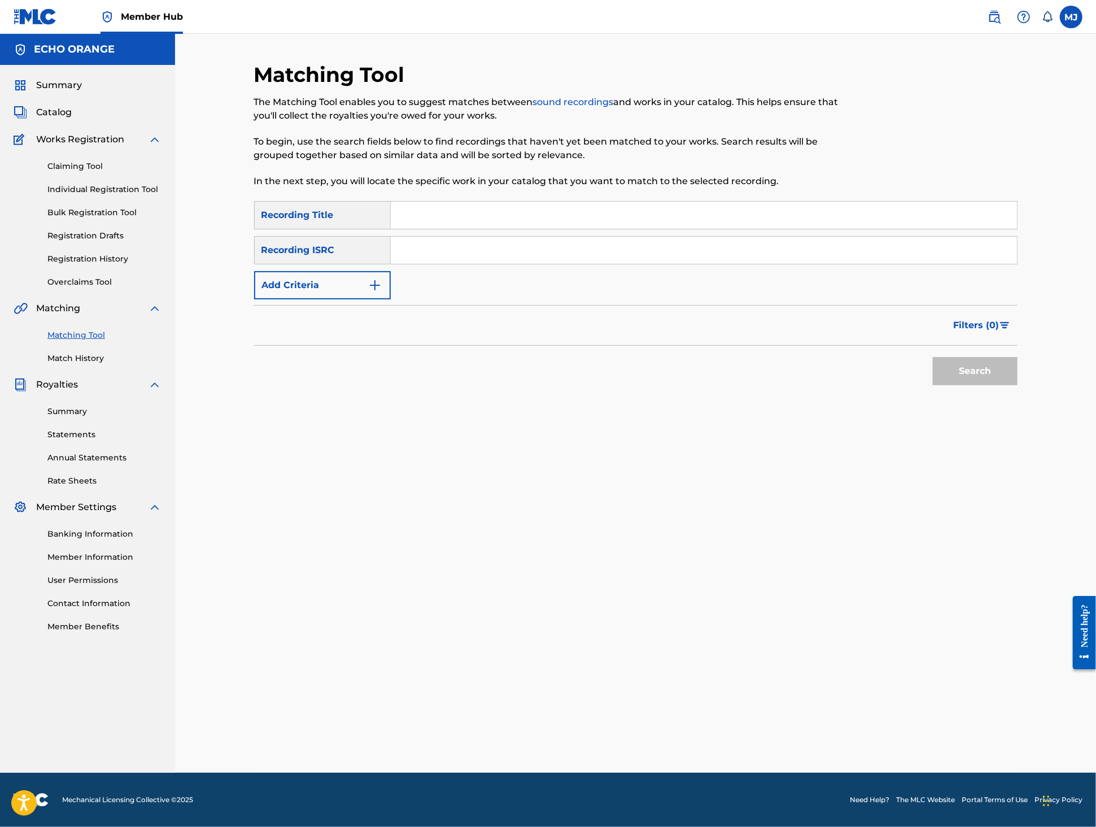
click at [416, 224] on input "Search Form" at bounding box center [704, 215] width 626 height 27
click at [416, 225] on input "Search Form" at bounding box center [704, 215] width 626 height 27
type input "à l'orée de stonehenge"
click at [355, 299] on div "SearchWithCriteriad7efdbe3-1157-4982-89e1-260e7f03da9c Recording Title à l'orée…" at bounding box center [636, 250] width 764 height 98
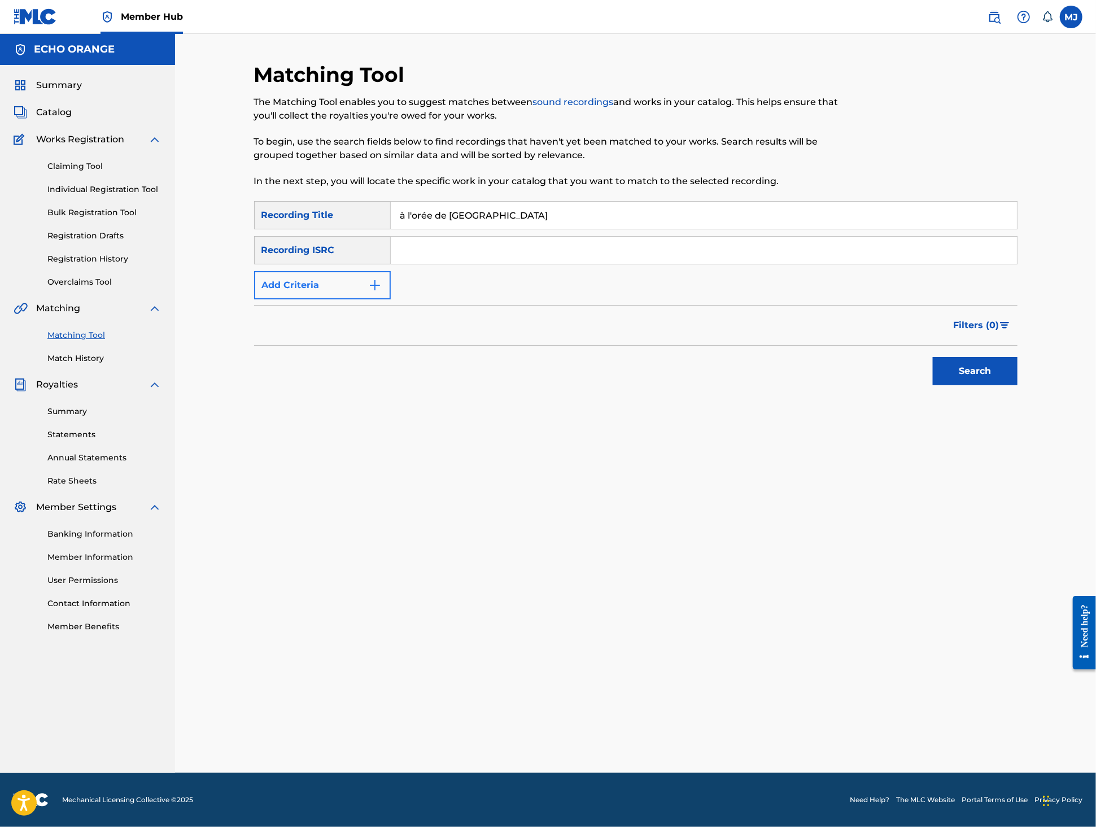
click at [376, 292] on img "Search Form" at bounding box center [375, 285] width 14 height 14
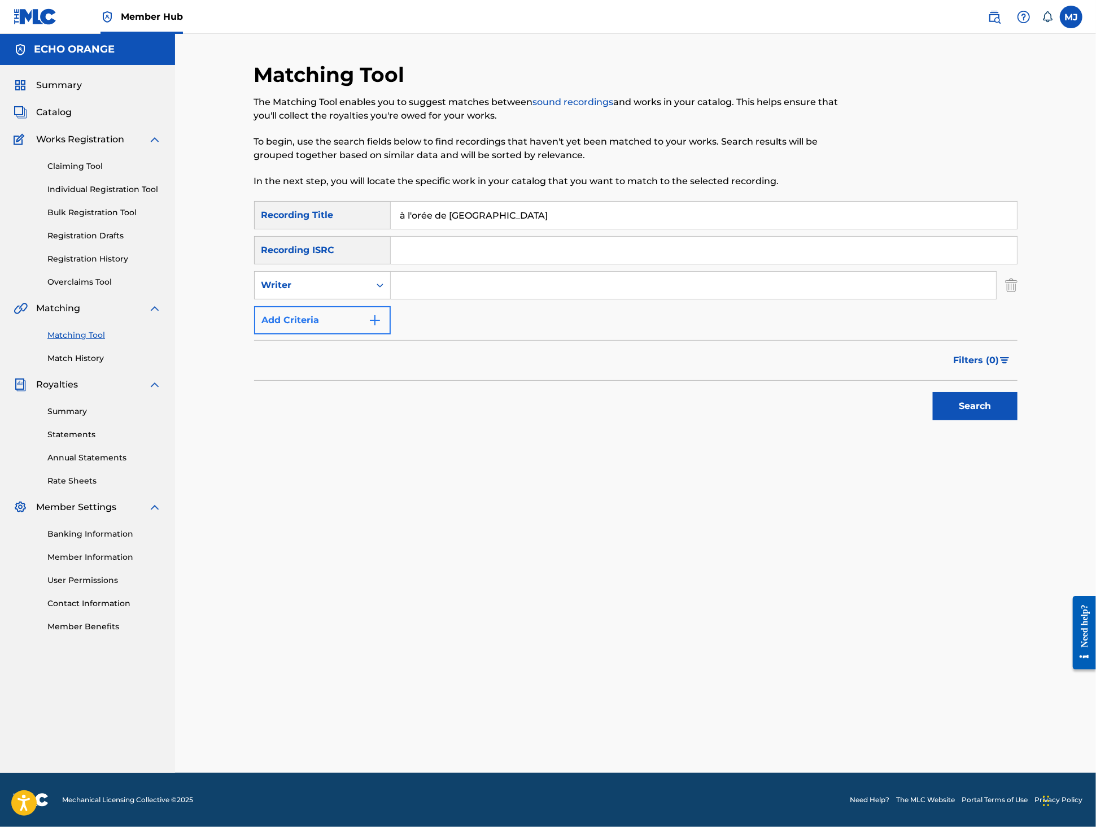
click at [444, 299] on input "Search Form" at bounding box center [693, 285] width 605 height 27
paste input "tony quimbel"
type input "tony quimbel"
click at [1018, 420] on button "Search" at bounding box center [975, 406] width 85 height 28
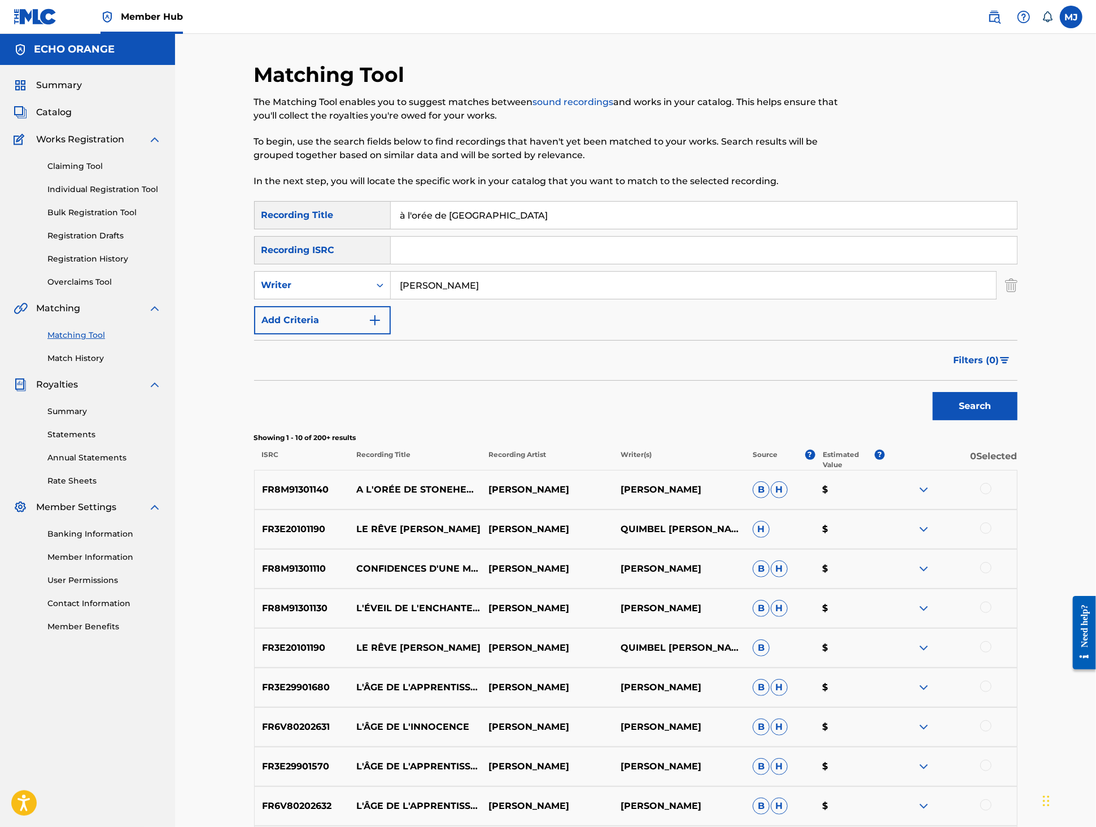
click at [1017, 496] on div at bounding box center [951, 490] width 132 height 14
click at [992, 494] on div at bounding box center [985, 488] width 11 height 11
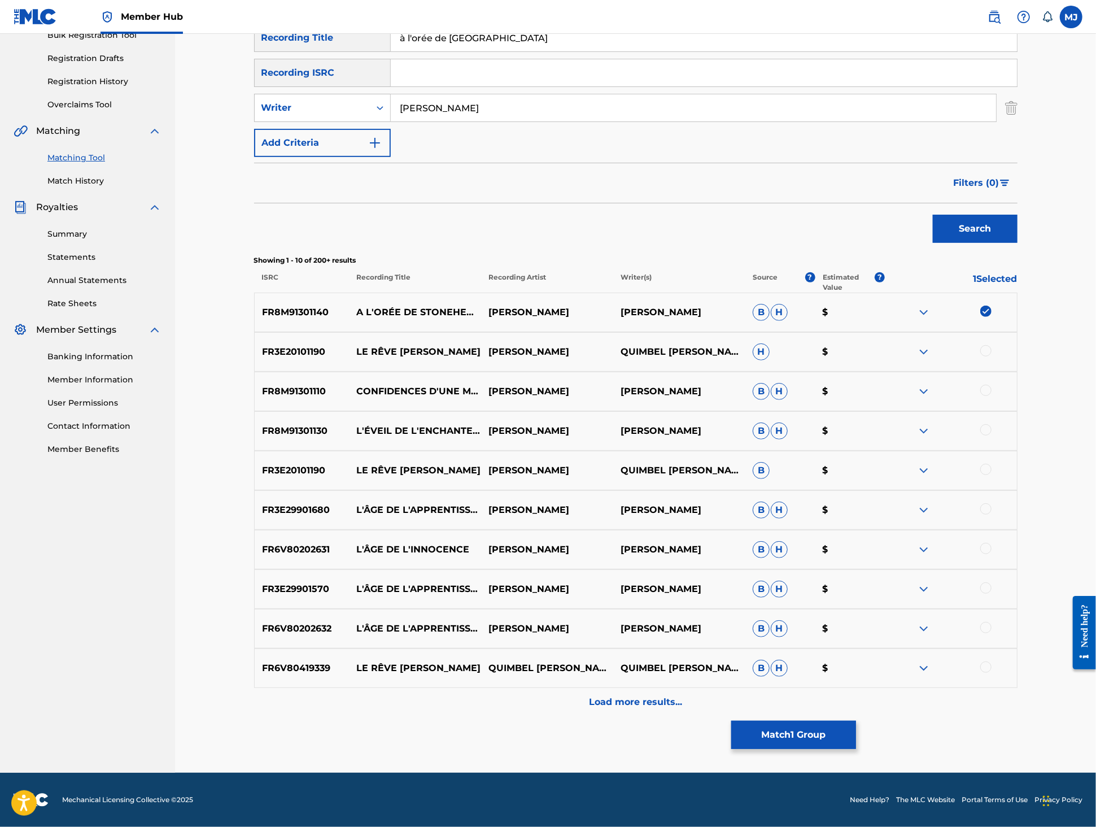
scroll to position [351, 0]
click at [856, 721] on button "Match 1 Group" at bounding box center [793, 735] width 125 height 28
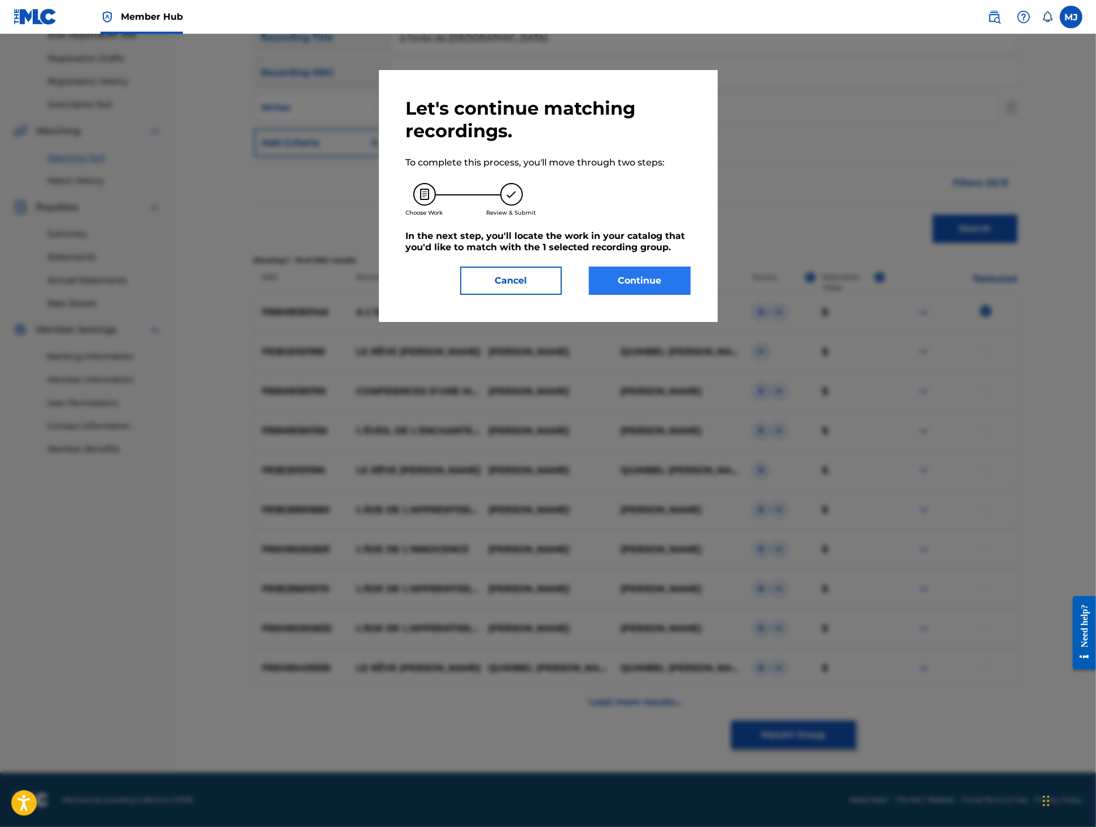
click at [651, 295] on button "Continue" at bounding box center [640, 281] width 102 height 28
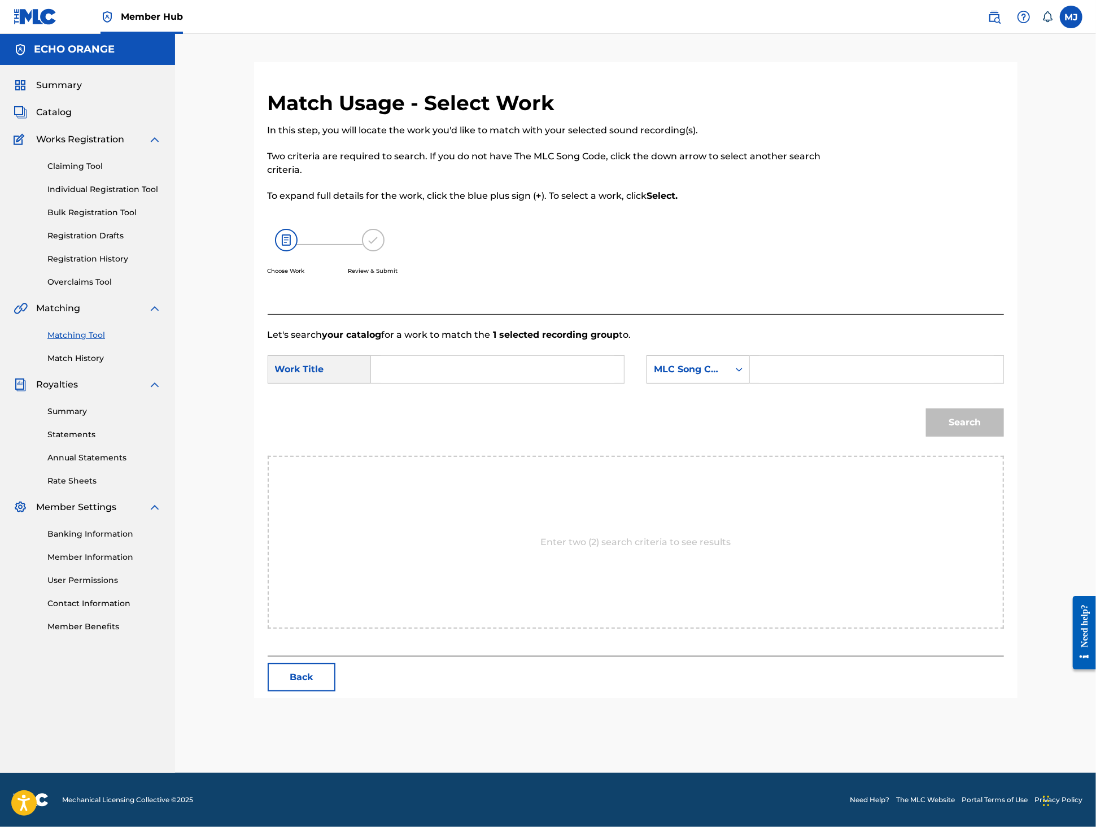
click at [577, 383] on input "Search Form" at bounding box center [498, 369] width 234 height 27
type input "à l'orée de Stonehenge"
click at [705, 380] on div "MLC Song Code" at bounding box center [688, 369] width 82 height 21
click at [718, 455] on div "Publisher Name" at bounding box center [698, 440] width 102 height 28
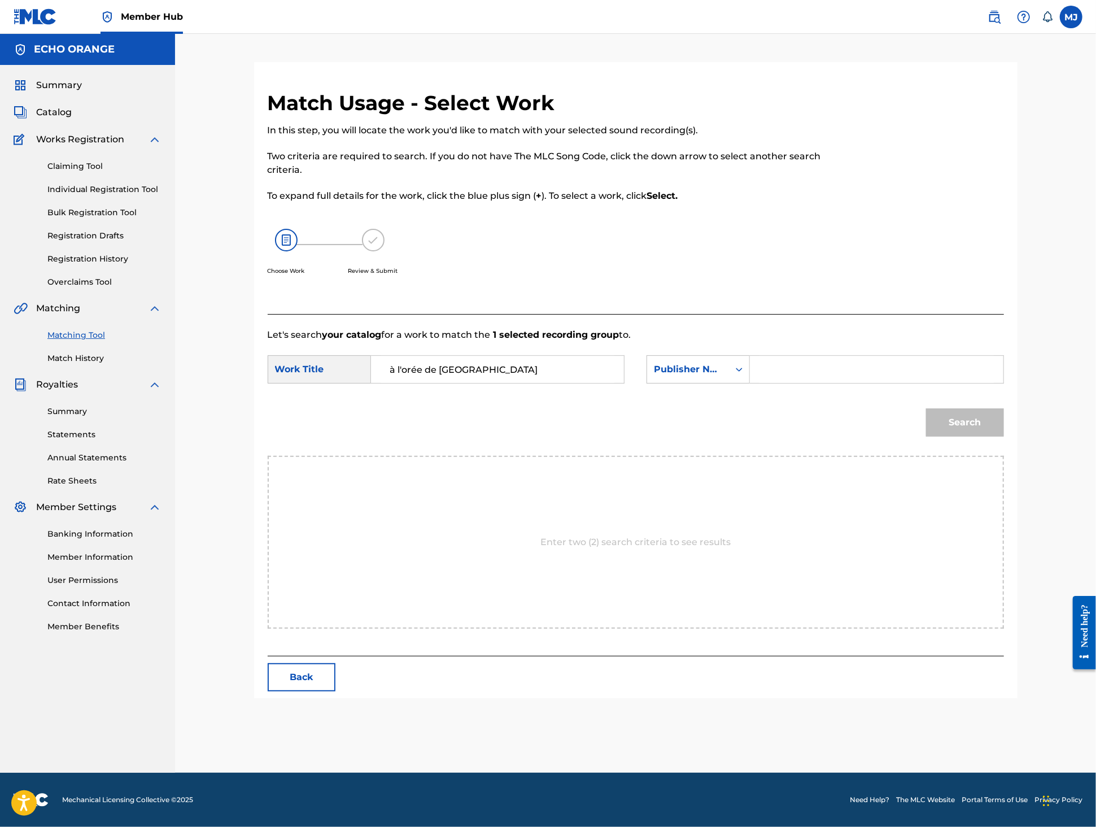
click at [877, 383] on input "Search Form" at bounding box center [877, 369] width 234 height 27
type input "origins"
click at [1004, 437] on button "Search" at bounding box center [965, 422] width 78 height 28
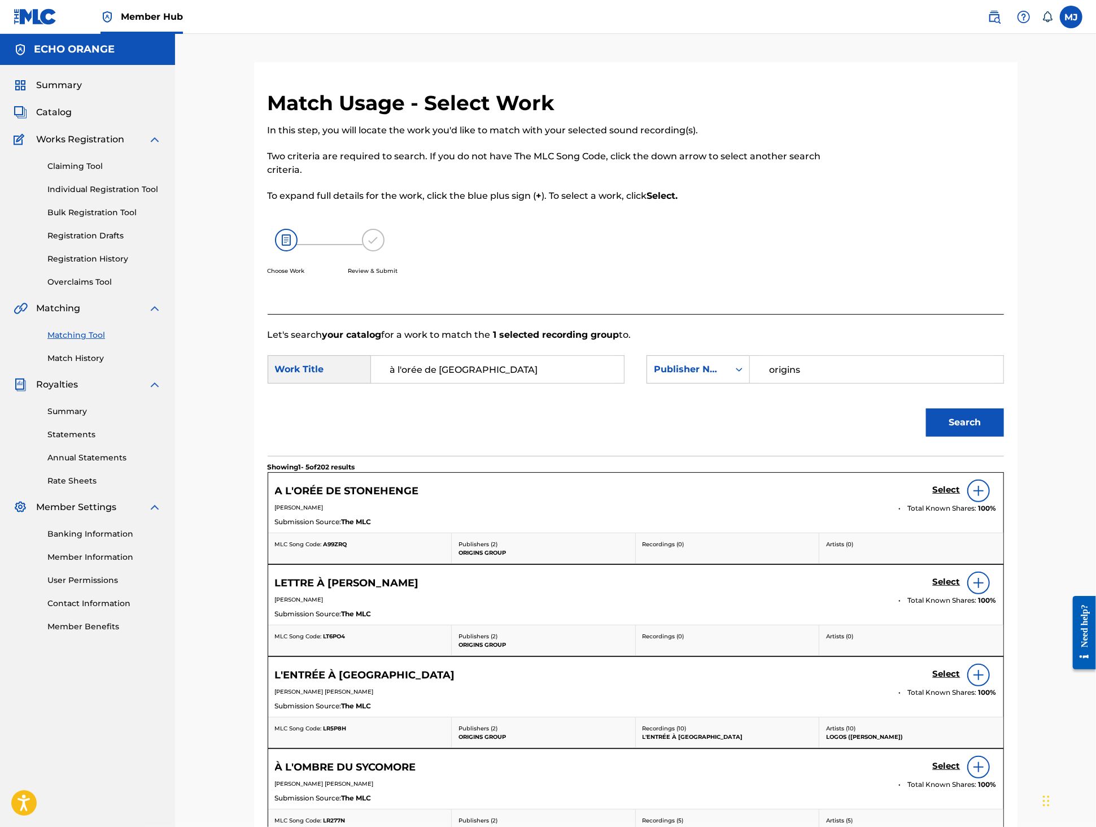
scroll to position [71, 0]
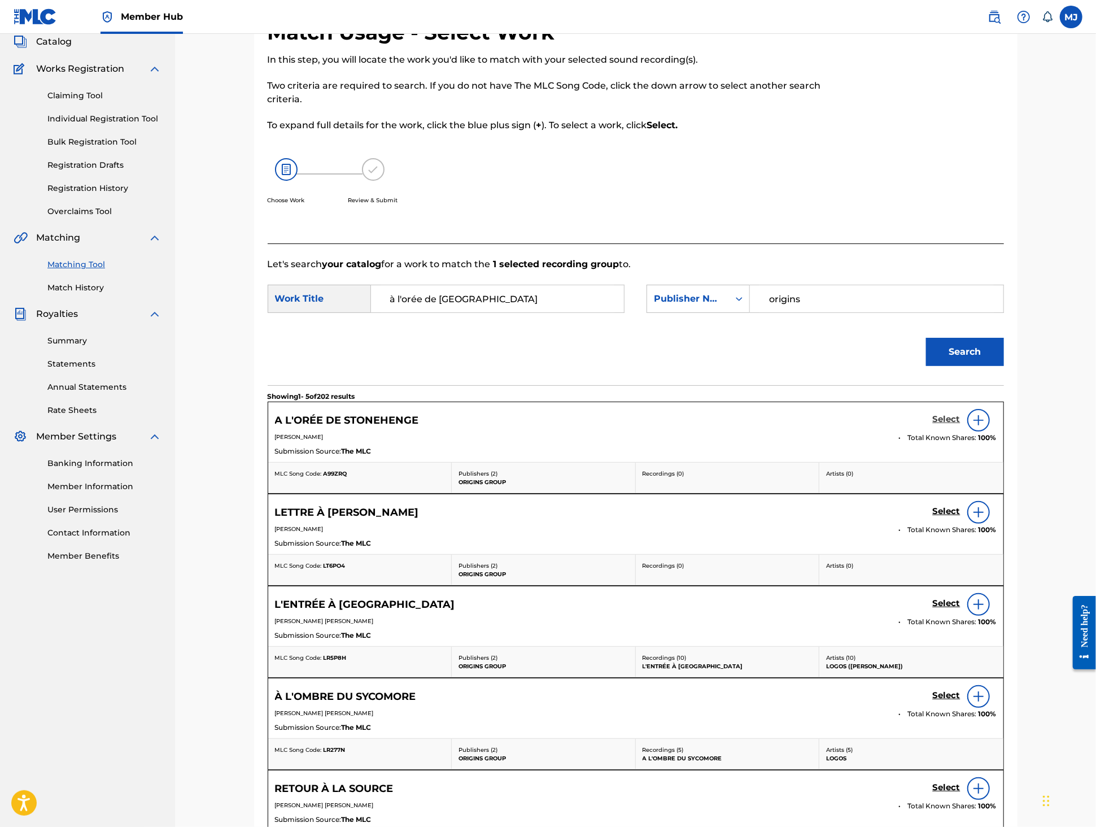
click at [961, 425] on h5 "Select" at bounding box center [947, 419] width 28 height 11
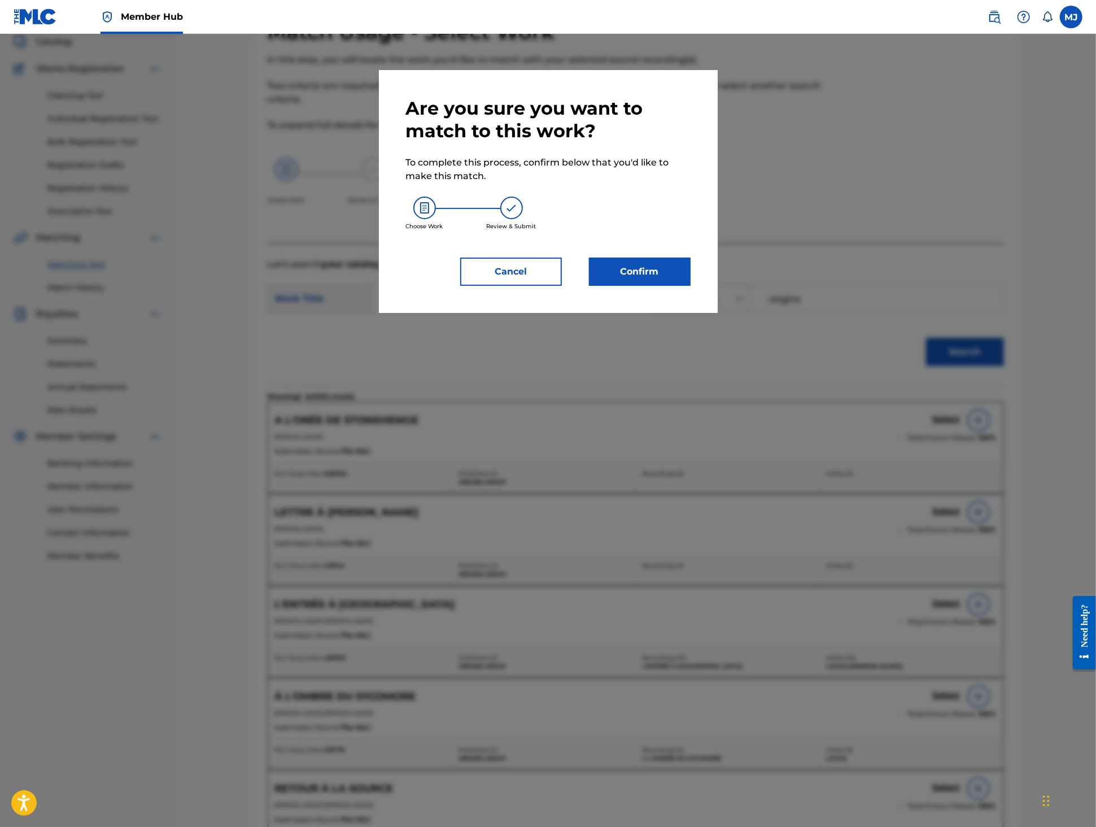
click at [664, 313] on div "Are you sure you want to match to this work? To complete this process, confirm …" at bounding box center [548, 191] width 339 height 243
click at [670, 286] on button "Confirm" at bounding box center [640, 272] width 102 height 28
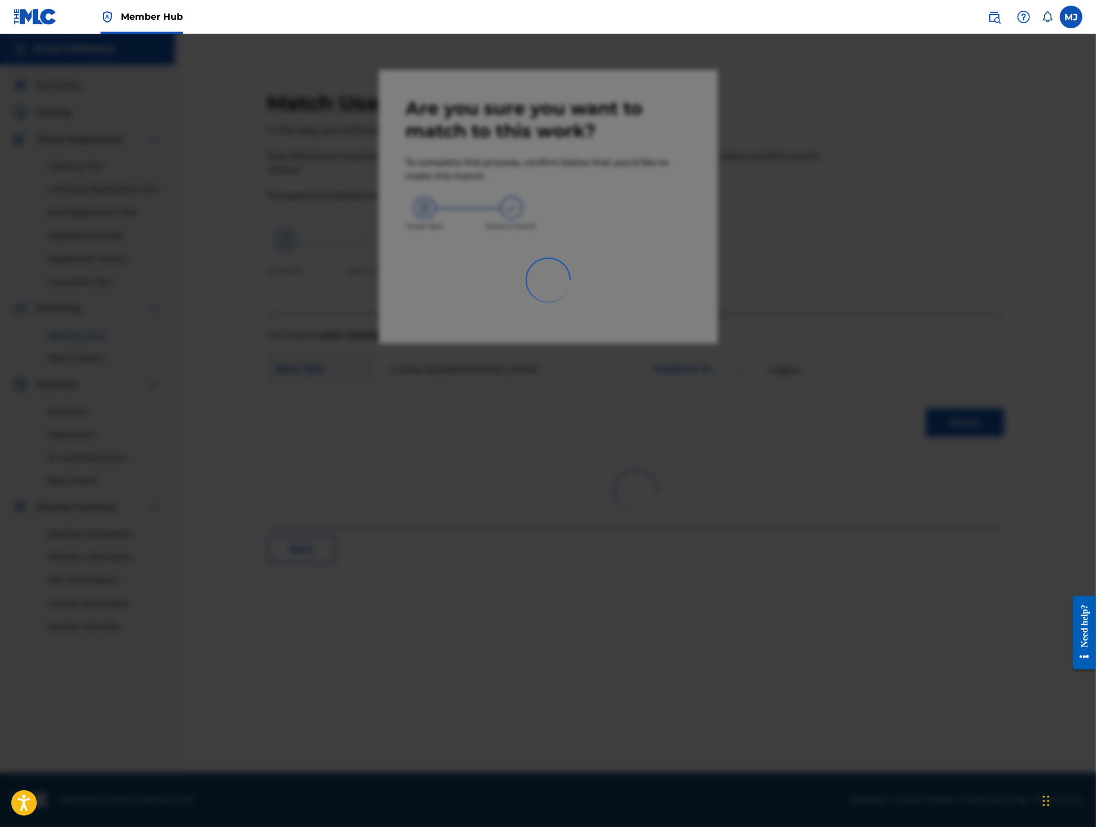
scroll to position [0, 0]
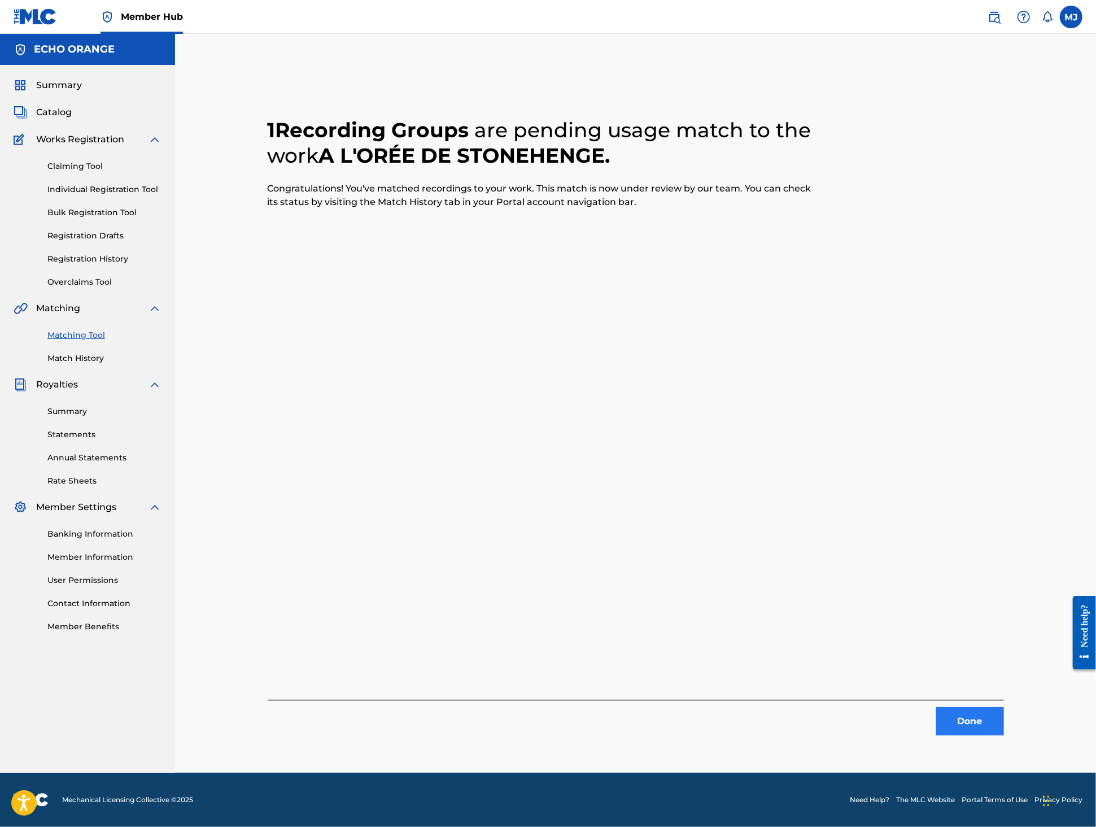
click at [1004, 735] on button "Done" at bounding box center [970, 721] width 68 height 28
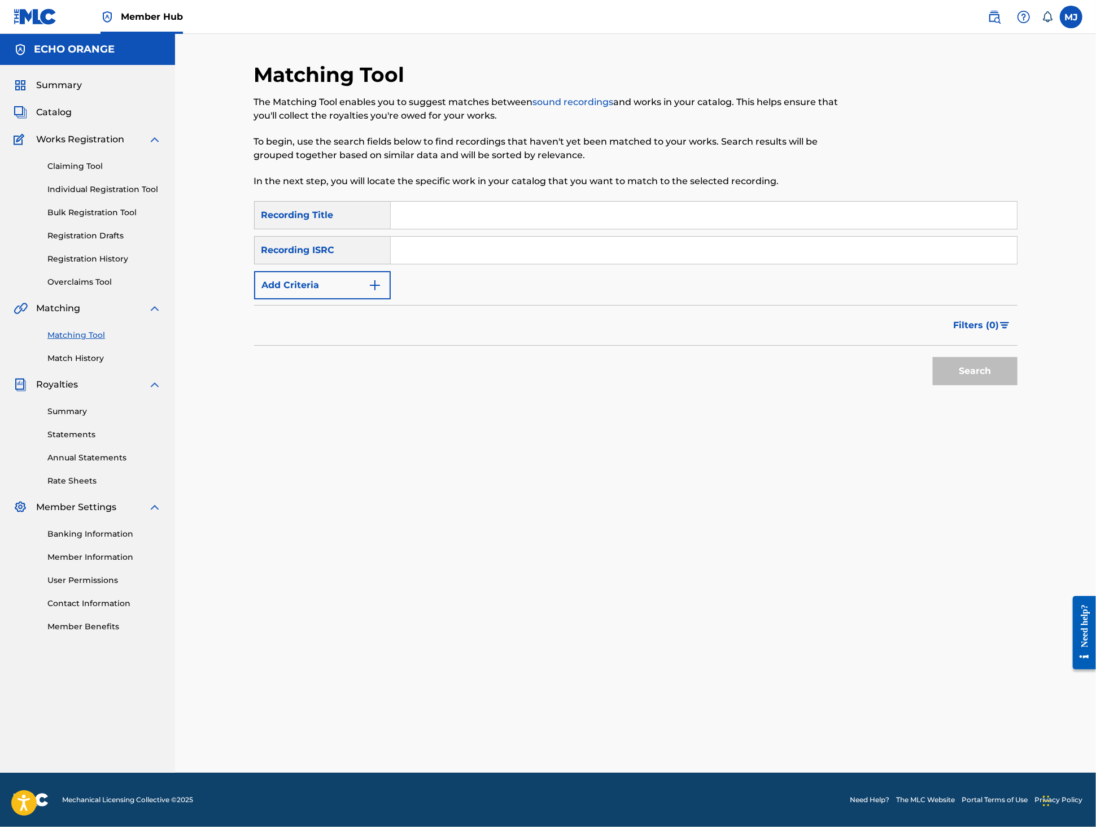
click at [489, 229] on input "Search Form" at bounding box center [704, 215] width 626 height 27
click at [368, 292] on img "Search Form" at bounding box center [375, 285] width 14 height 14
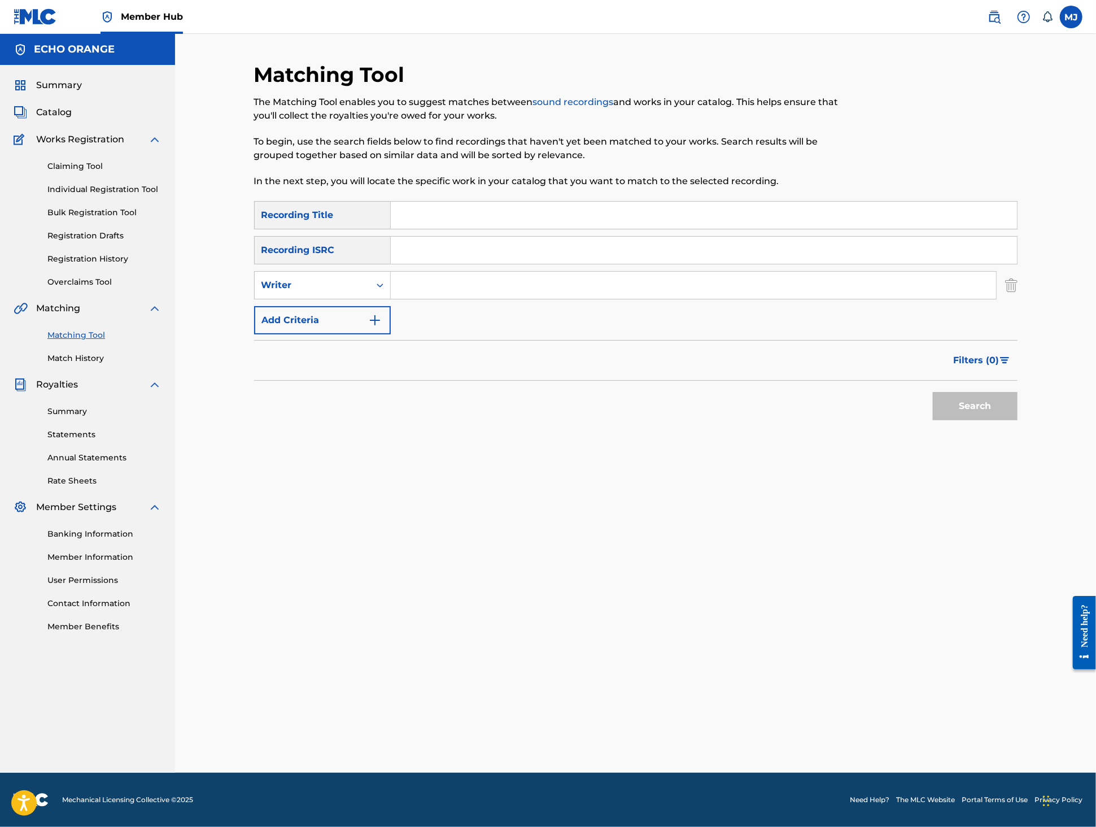
click at [473, 256] on div "SearchWithCriteriad7efdbe3-1157-4982-89e1-260e7f03da9c Recording Title SearchWi…" at bounding box center [636, 267] width 764 height 133
click at [477, 229] on input "Search Form" at bounding box center [704, 215] width 626 height 27
type input "prière de mi nuit"
click at [478, 299] on input "Search Form" at bounding box center [693, 285] width 605 height 27
paste input "tony quimbel"
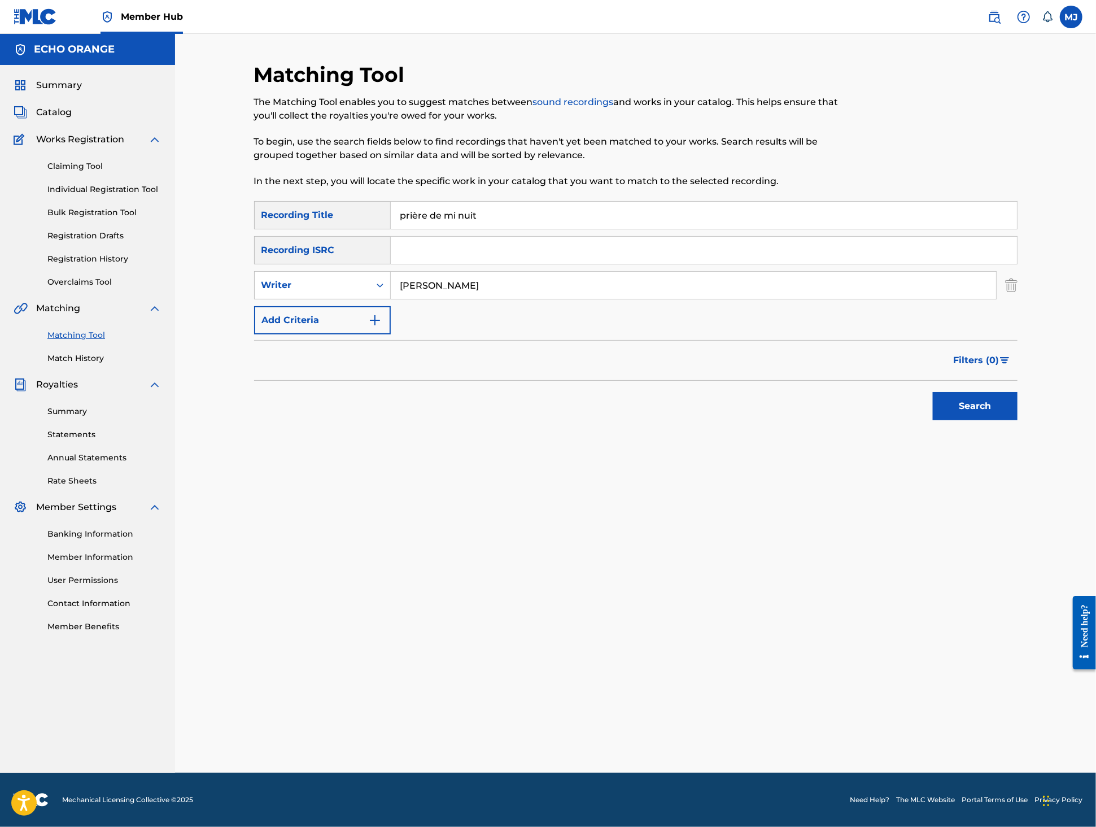
type input "tony quimbel"
click at [1018, 420] on button "Search" at bounding box center [975, 406] width 85 height 28
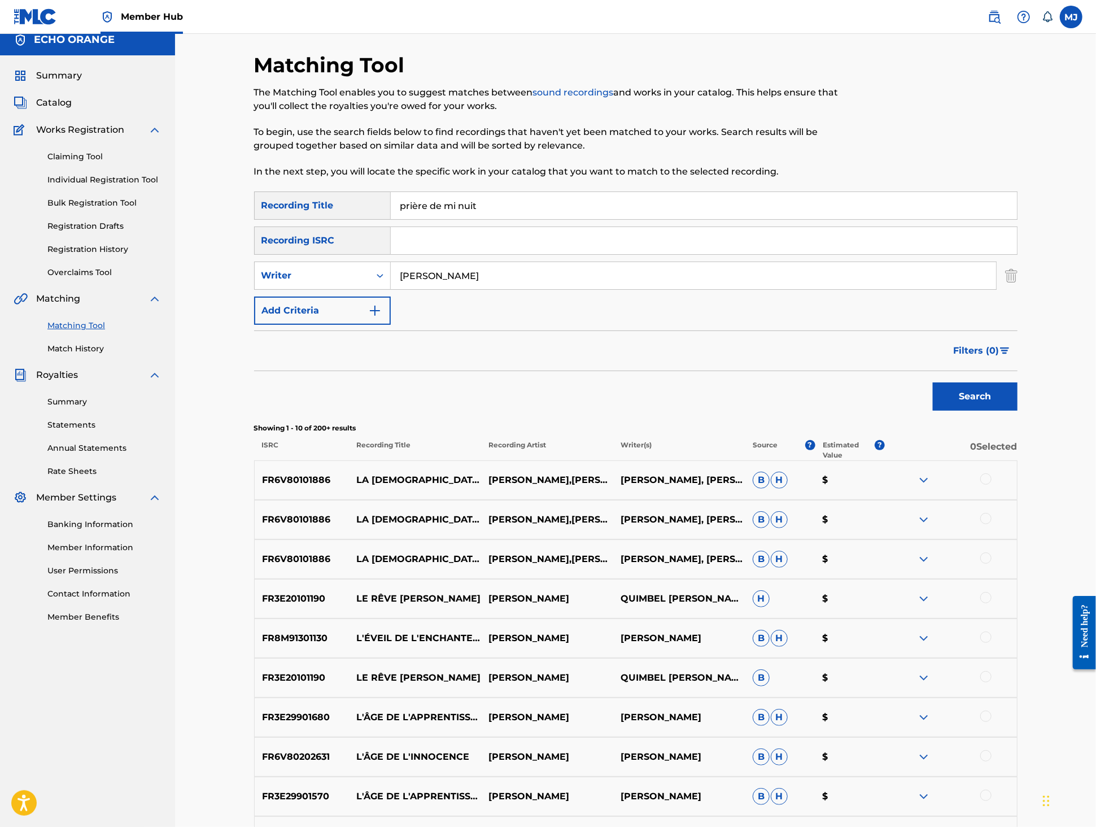
scroll to position [118, 0]
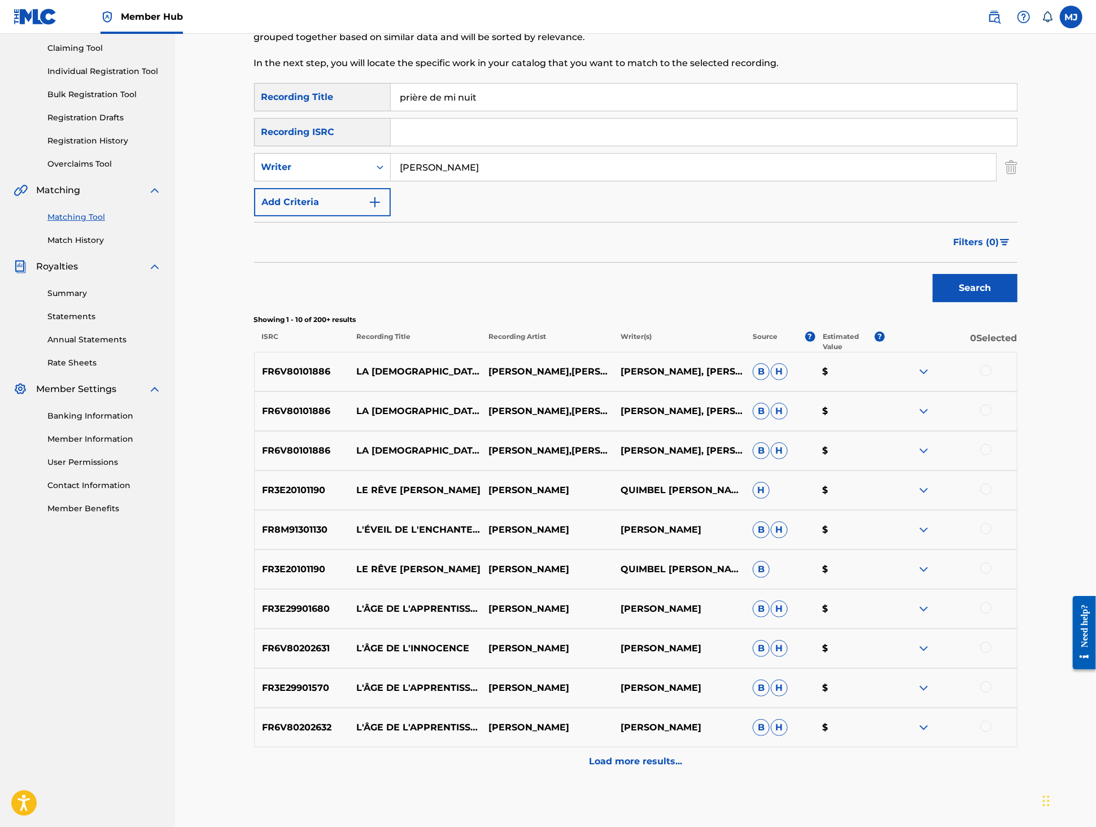
click at [992, 376] on div at bounding box center [985, 370] width 11 height 11
click at [992, 416] on div at bounding box center [985, 409] width 11 height 11
click at [992, 455] on div at bounding box center [985, 449] width 11 height 11
click at [856, 721] on button "Match 3 Groups" at bounding box center [793, 735] width 125 height 28
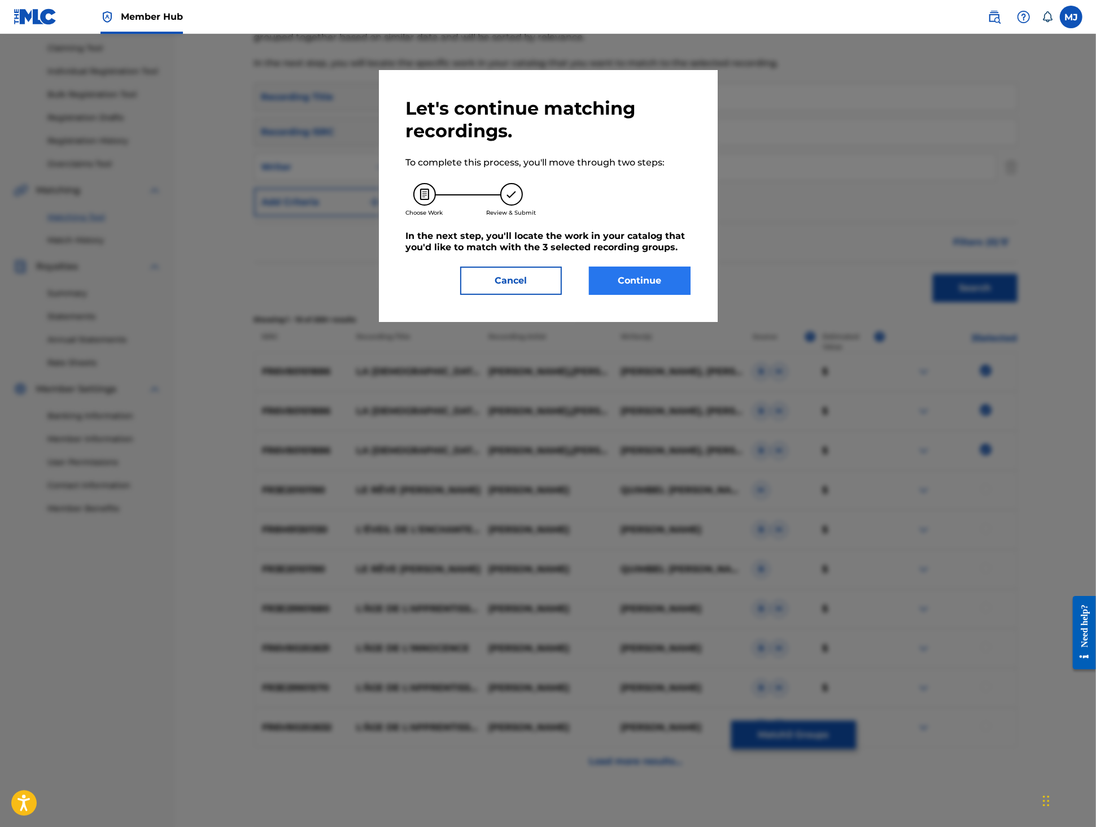
click at [667, 295] on button "Continue" at bounding box center [640, 281] width 102 height 28
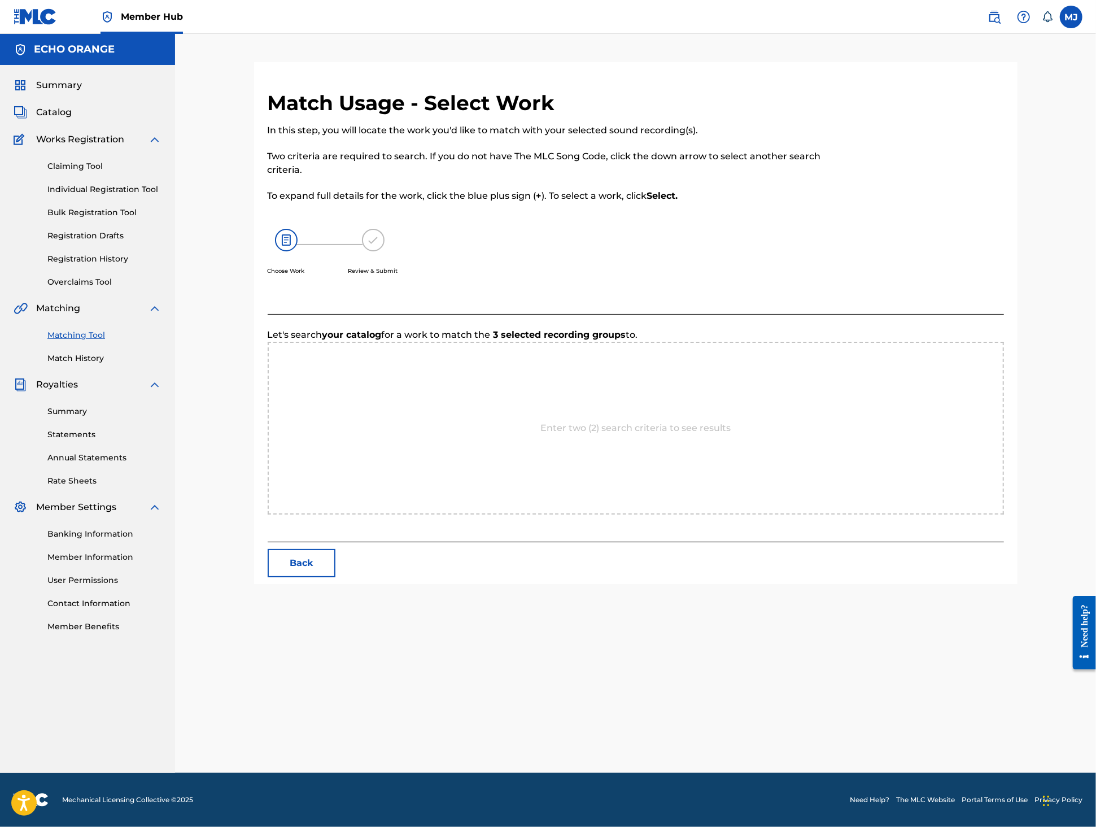
scroll to position [0, 0]
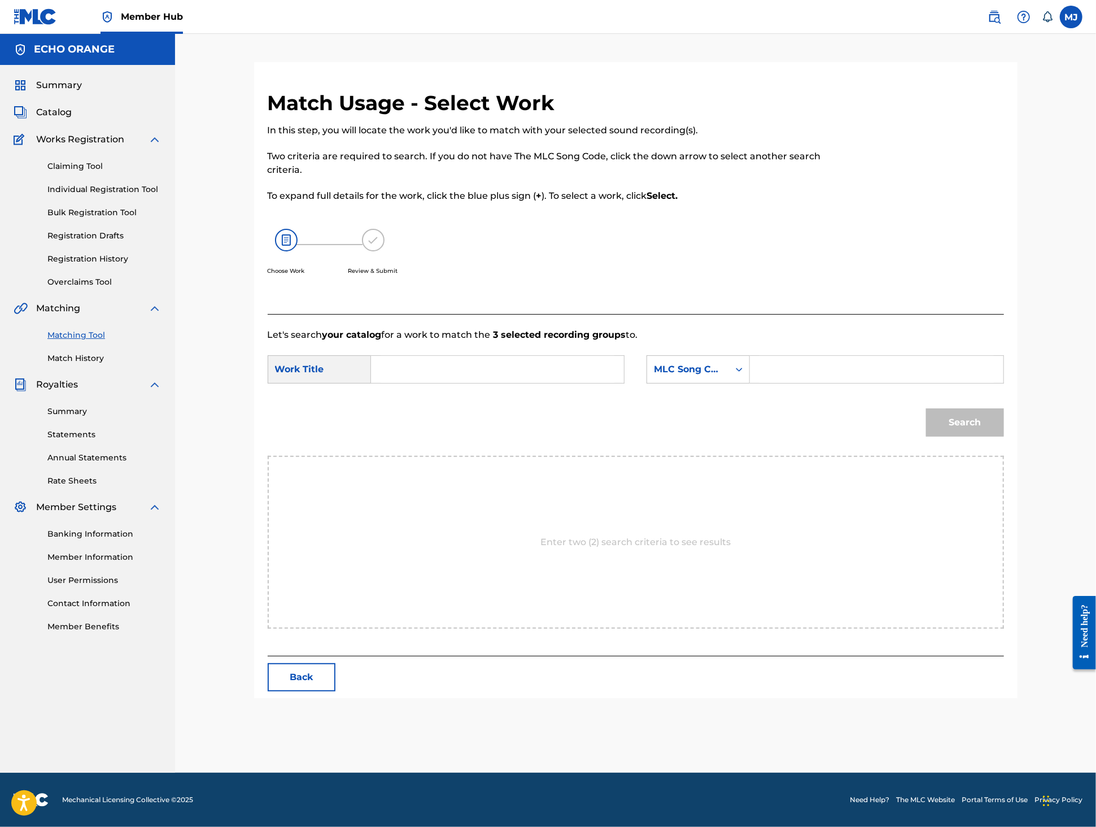
click at [570, 383] on input "Search Form" at bounding box center [498, 369] width 234 height 27
type input "prière de mi nuit"
click at [749, 380] on div "Search Form" at bounding box center [739, 369] width 20 height 20
click at [809, 383] on input "Search Form" at bounding box center [877, 369] width 234 height 27
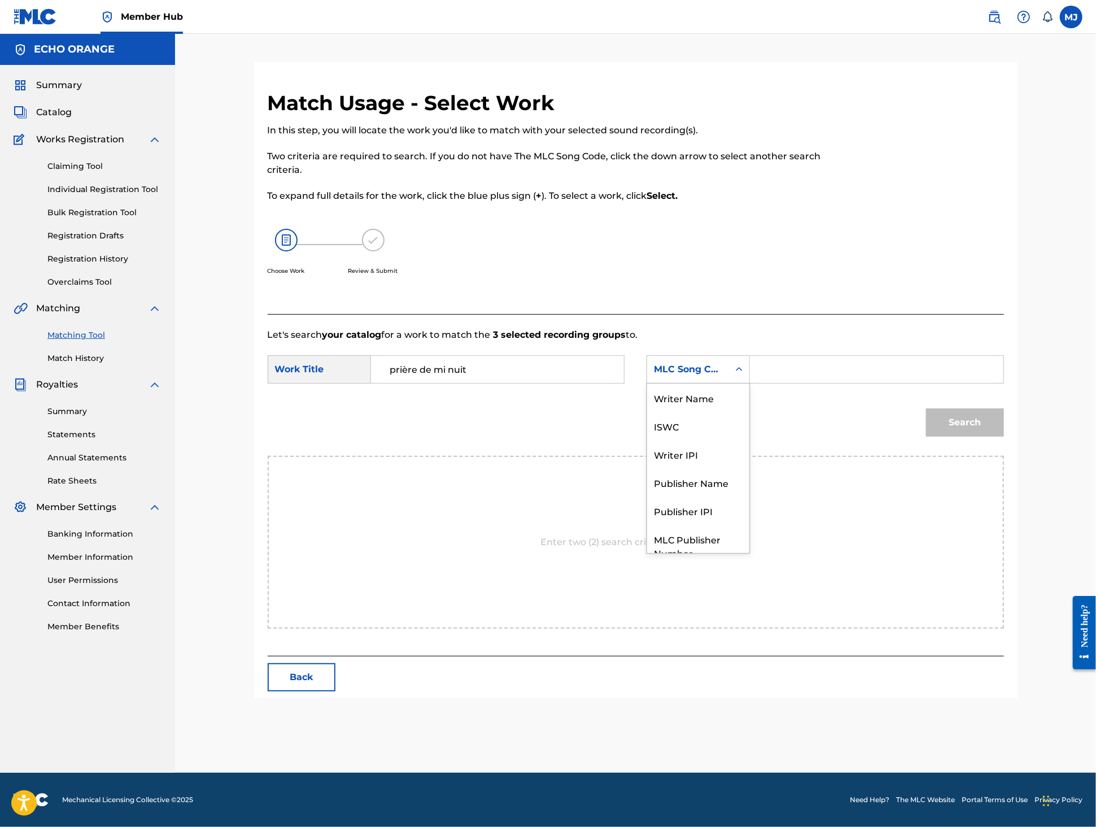
click at [729, 380] on div "MLC Song Code" at bounding box center [688, 369] width 82 height 21
click at [745, 455] on div "Publisher Name" at bounding box center [698, 440] width 102 height 28
click at [845, 383] on input "Search Form" at bounding box center [877, 369] width 234 height 27
paste input "tony quimbel"
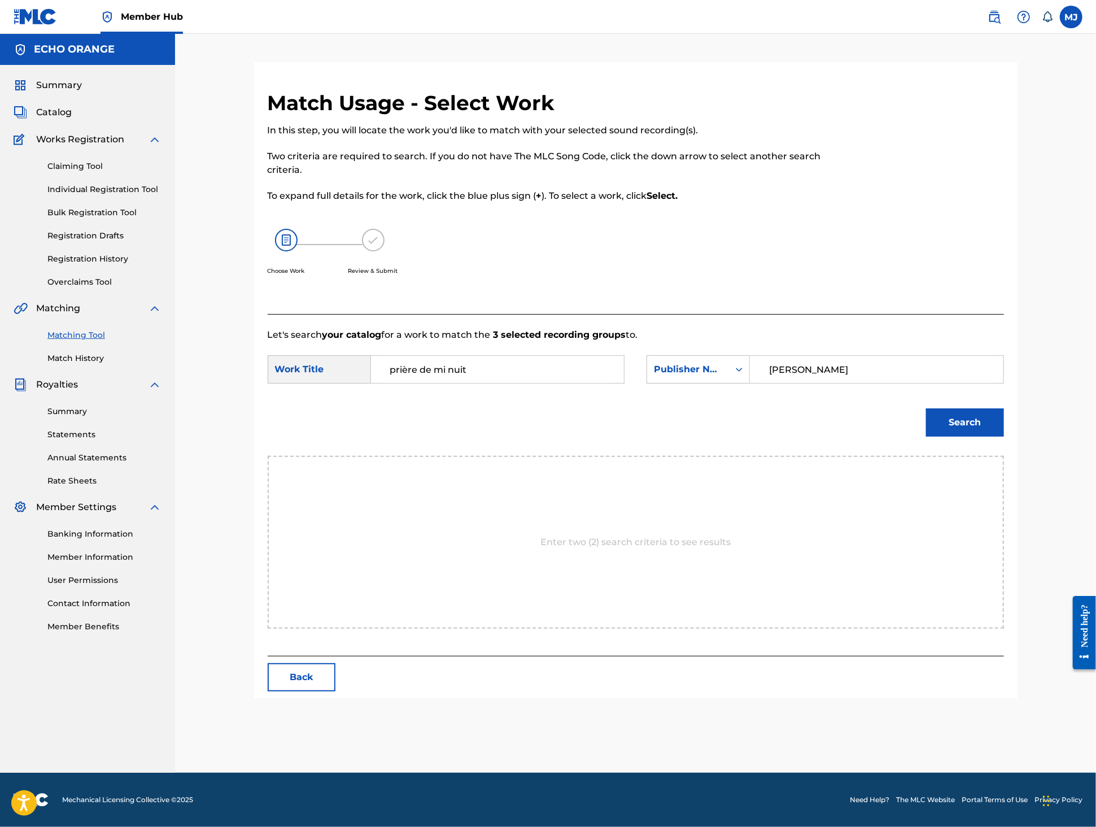
click at [1004, 437] on button "Search" at bounding box center [965, 422] width 78 height 28
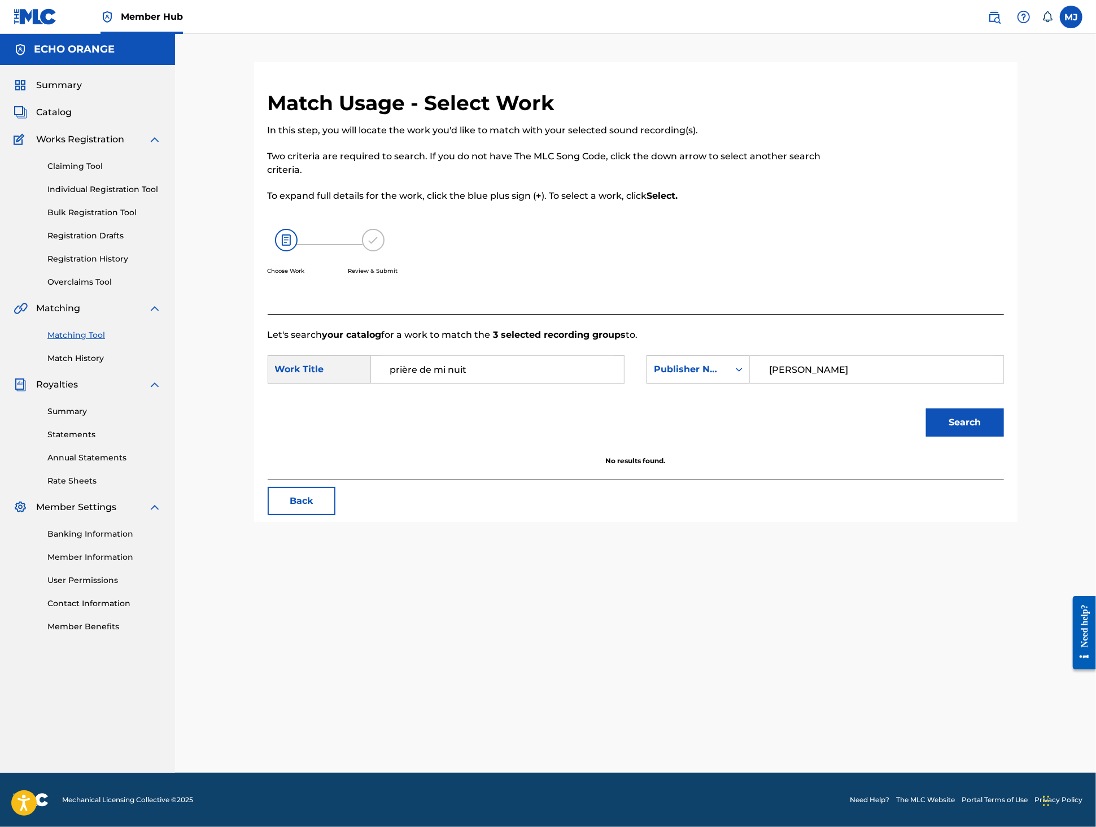
click at [843, 383] on input "tony quimbel" at bounding box center [877, 369] width 234 height 27
type input "origins"
click at [1004, 437] on button "Search" at bounding box center [965, 422] width 78 height 28
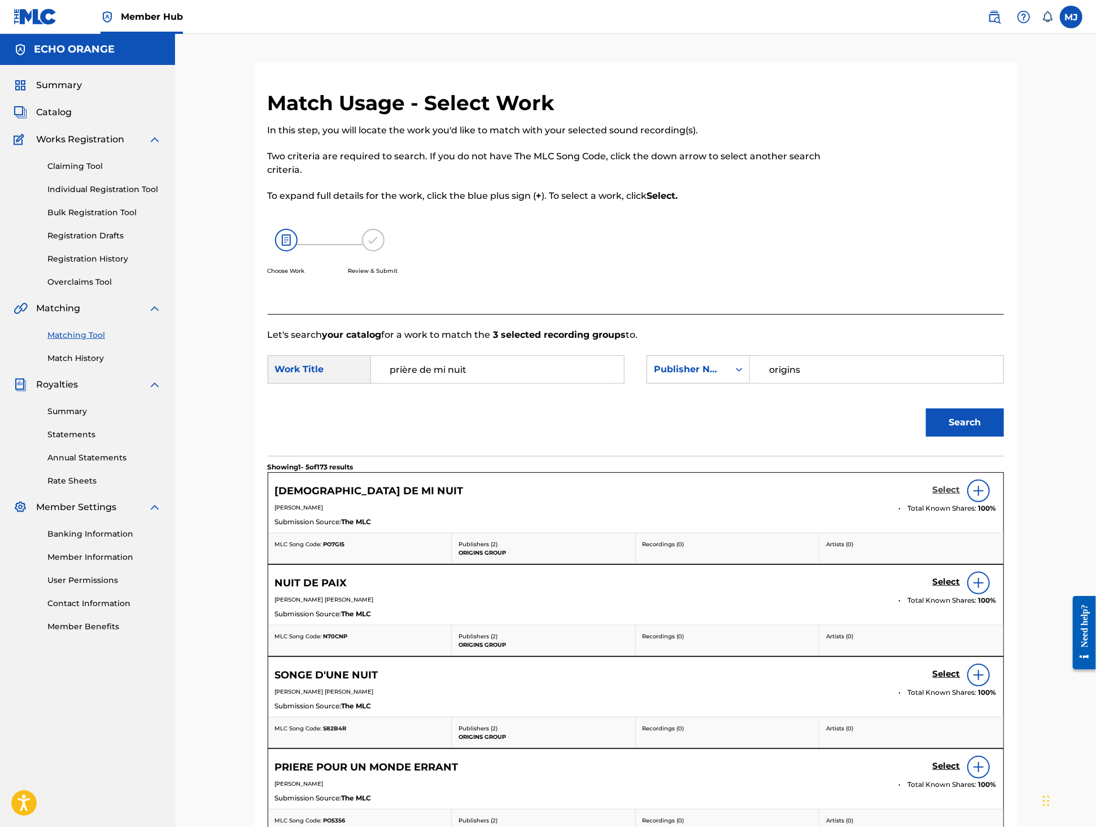
click at [961, 495] on h5 "Select" at bounding box center [947, 490] width 28 height 11
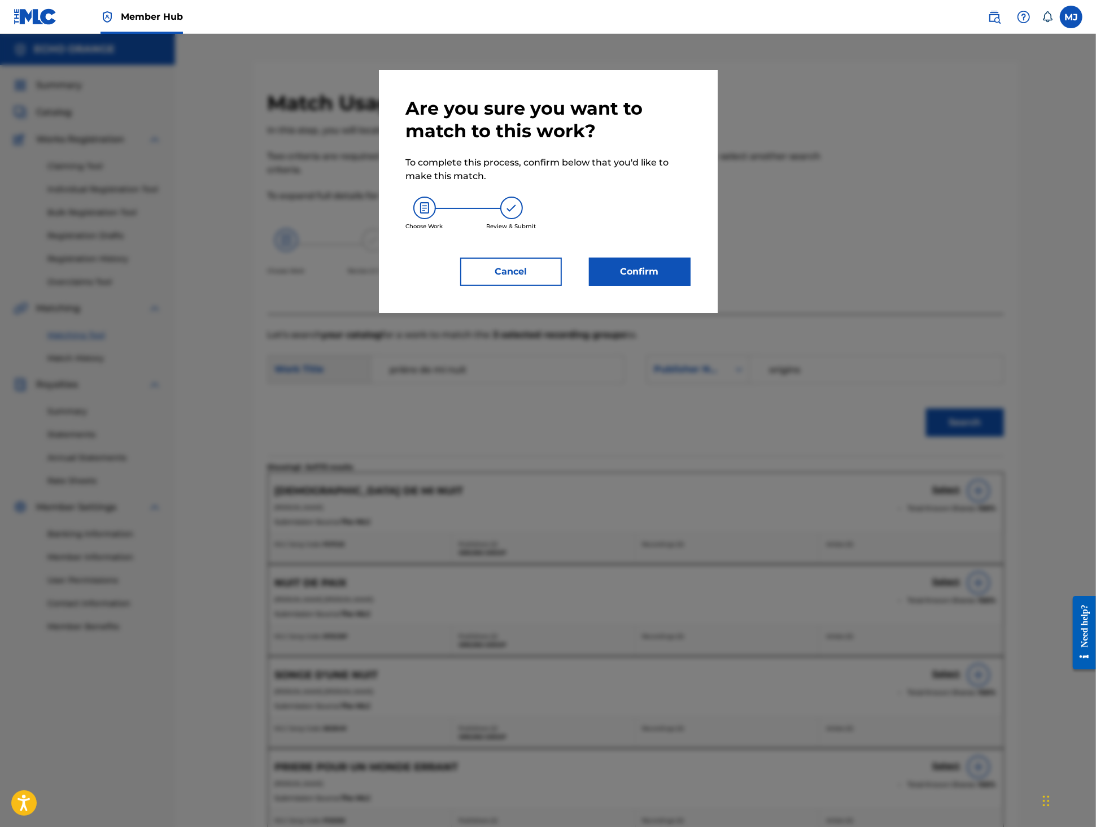
click at [718, 313] on div "Are you sure you want to match to this work? To complete this process, confirm …" at bounding box center [548, 191] width 339 height 243
click at [691, 286] on button "Confirm" at bounding box center [640, 272] width 102 height 28
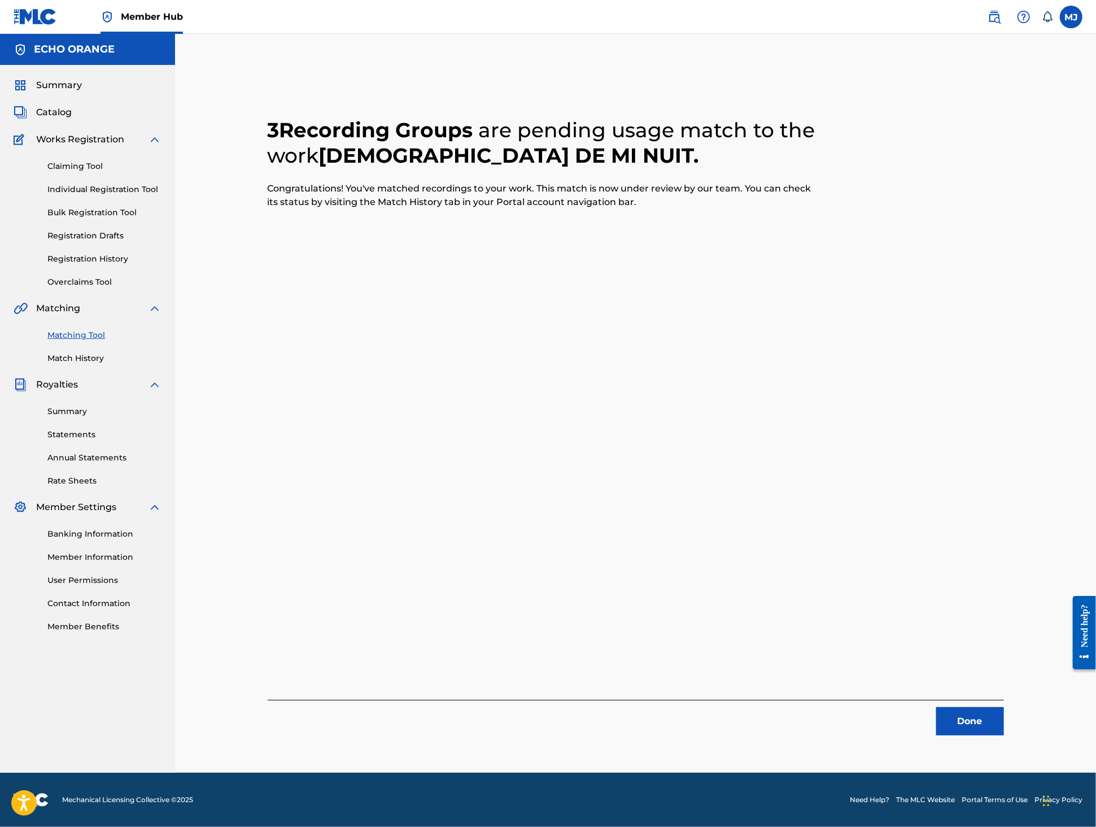
click at [1015, 746] on div "3 Recording Groups are pending usage match to the work PRIÈRE DE MI NUIT . Cong…" at bounding box center [636, 417] width 791 height 710
click at [1004, 735] on button "Done" at bounding box center [970, 721] width 68 height 28
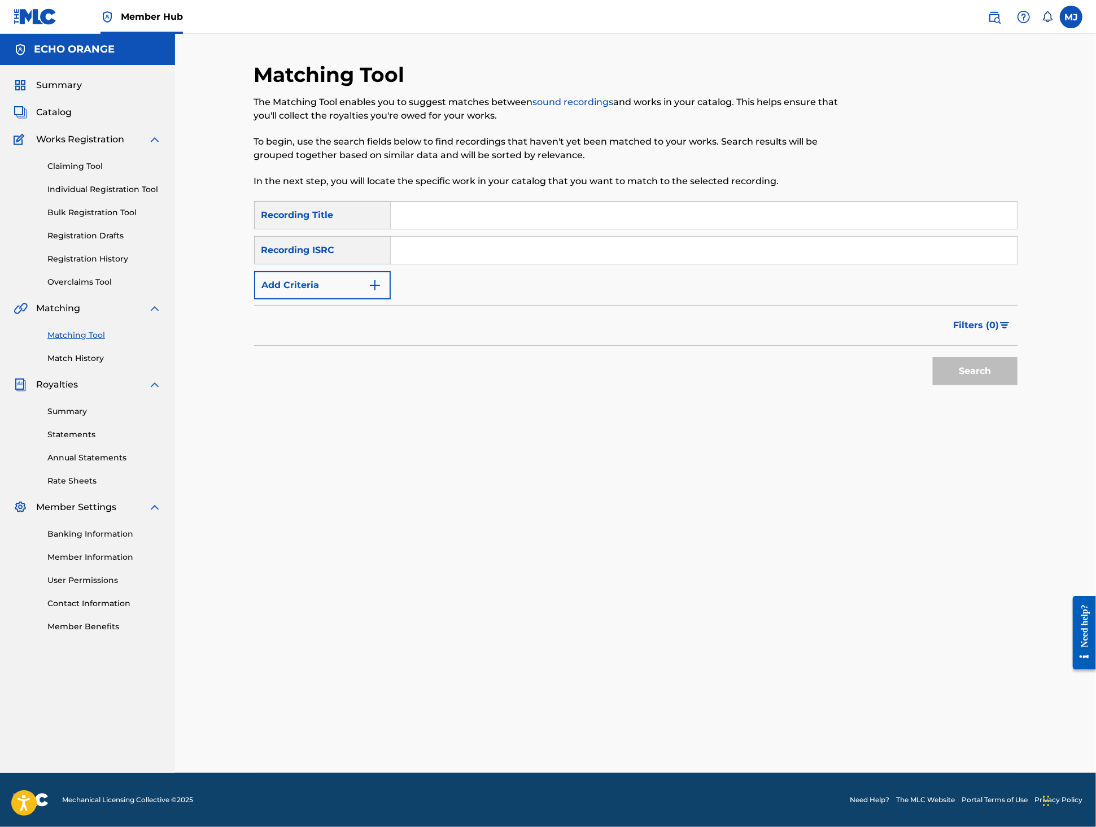
click at [438, 229] on input "Search Form" at bounding box center [704, 215] width 626 height 27
click at [77, 416] on div "Summary Catalog Works Registration Claiming Tool Individual Registration Tool B…" at bounding box center [87, 355] width 175 height 581
click at [87, 364] on link "Match History" at bounding box center [104, 358] width 114 height 12
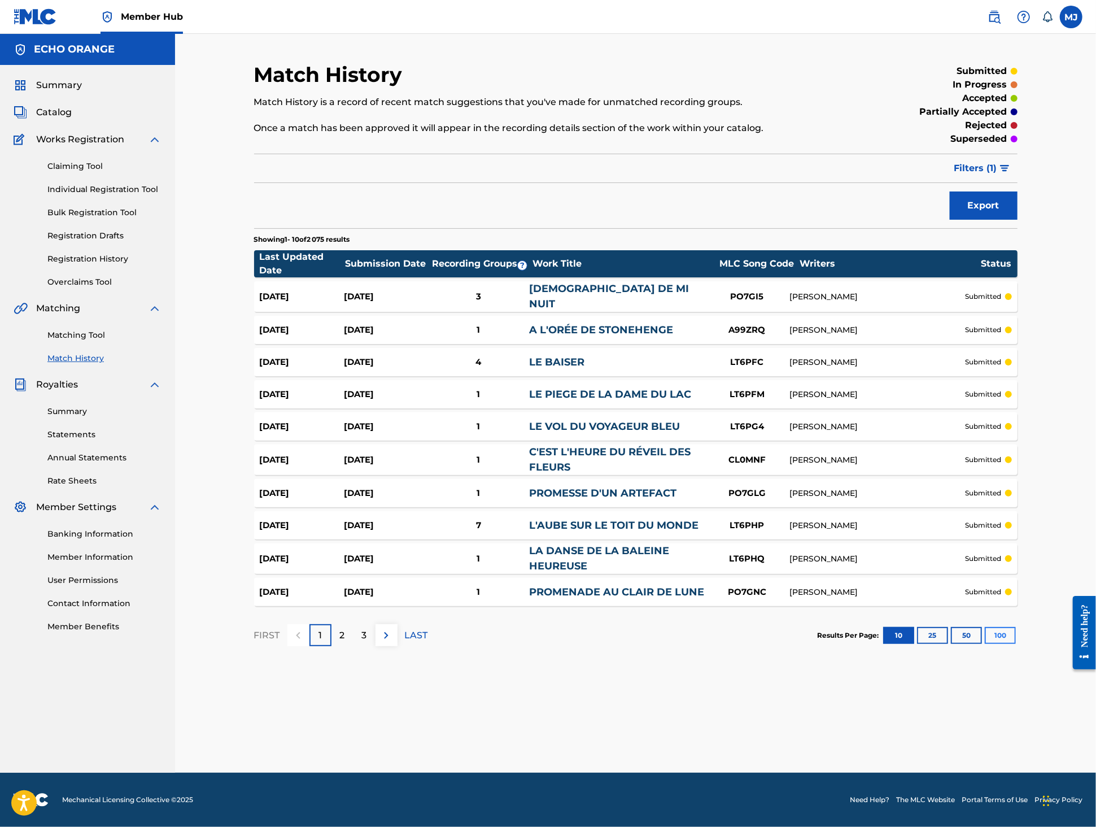
click at [1016, 644] on button "100" at bounding box center [1000, 635] width 31 height 17
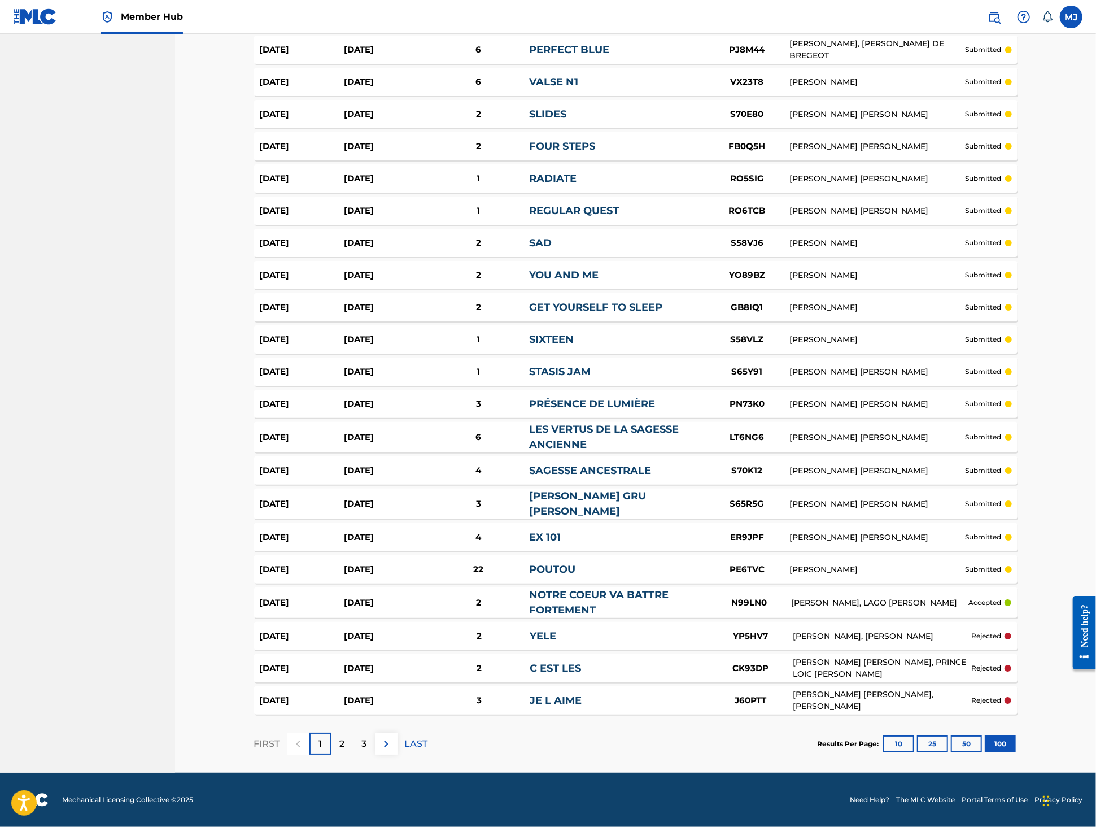
scroll to position [3396, 0]
click at [332, 732] on div "2" at bounding box center [343, 743] width 22 height 22
click at [354, 732] on div "3" at bounding box center [365, 743] width 22 height 22
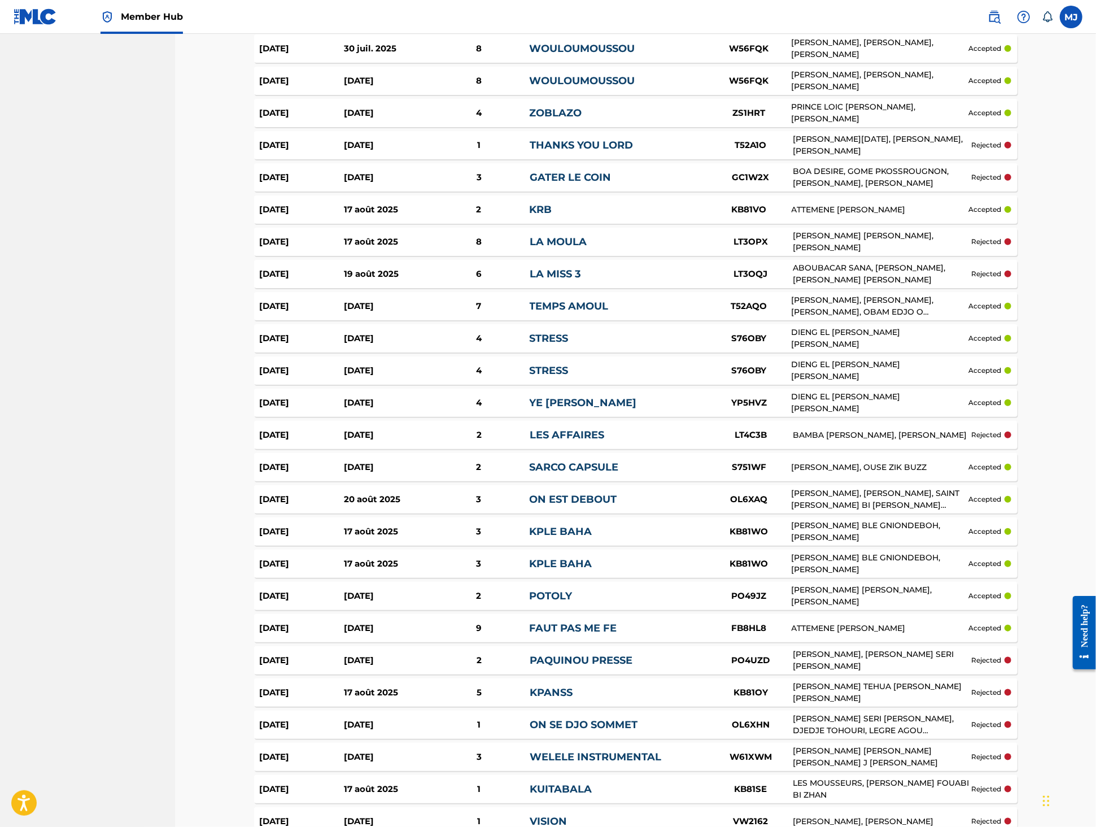
scroll to position [0, 0]
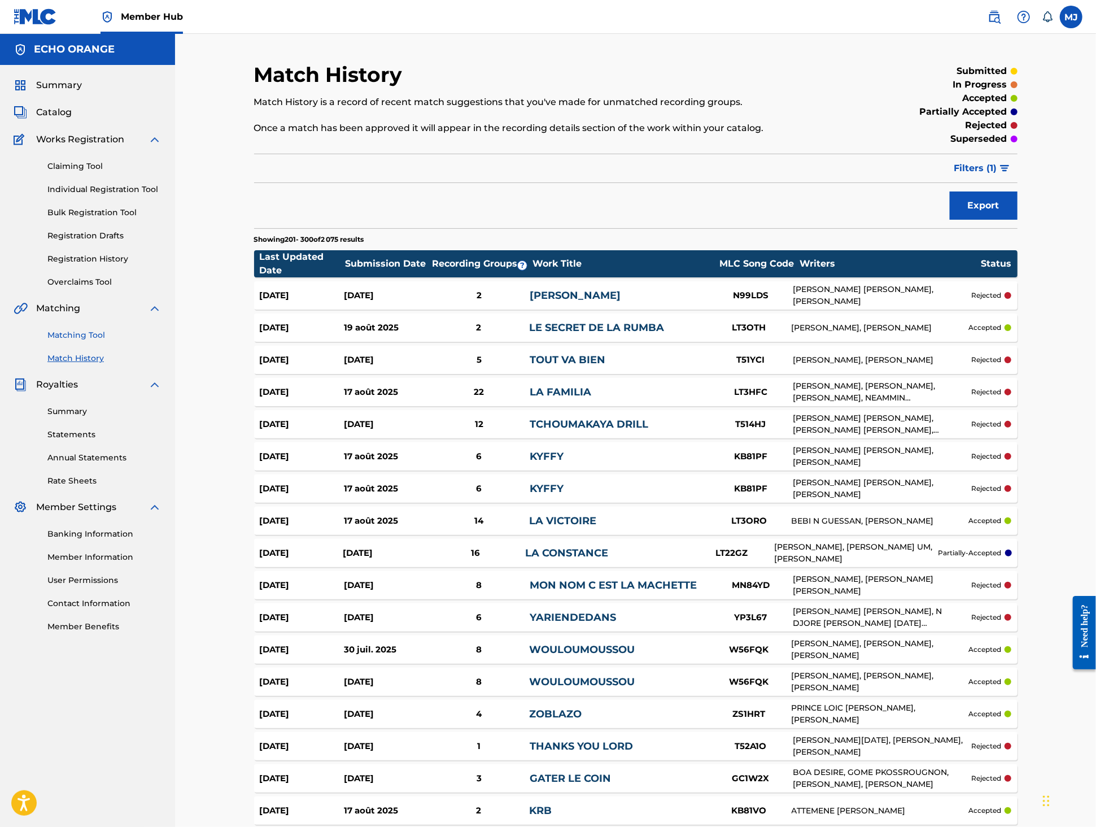
click at [102, 341] on link "Matching Tool" at bounding box center [104, 335] width 114 height 12
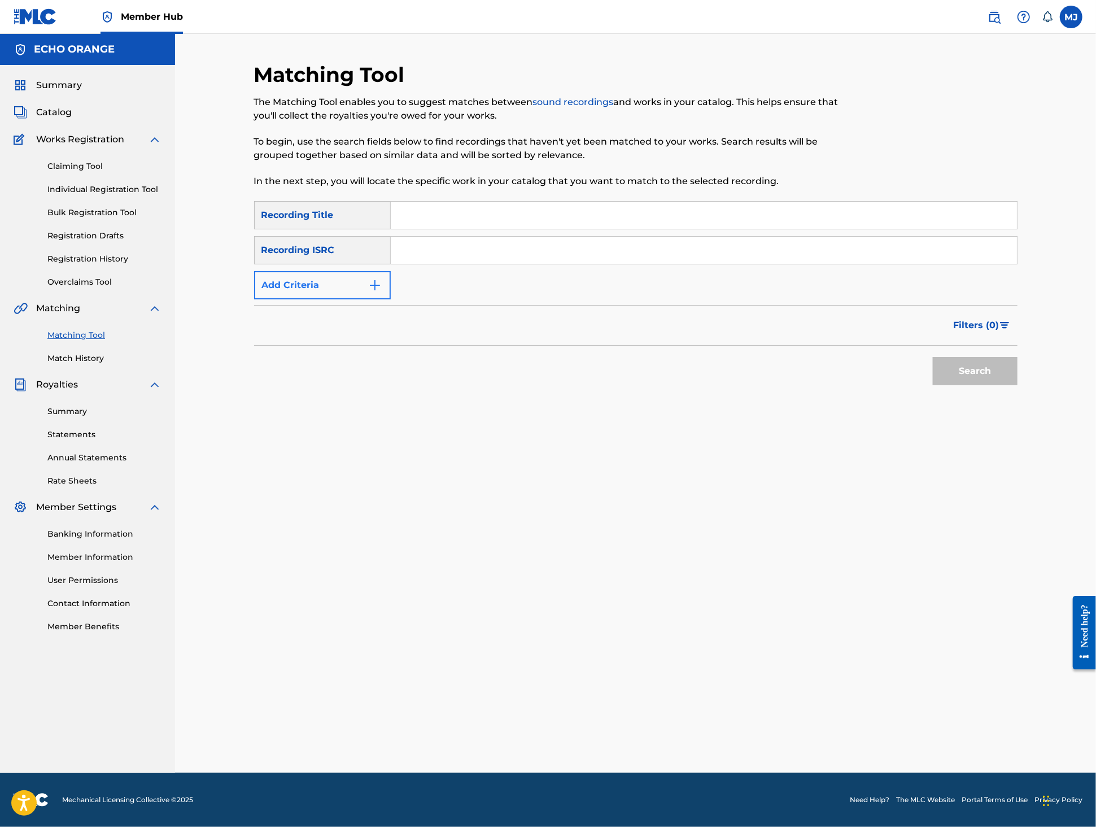
click at [323, 299] on button "Add Criteria" at bounding box center [322, 285] width 137 height 28
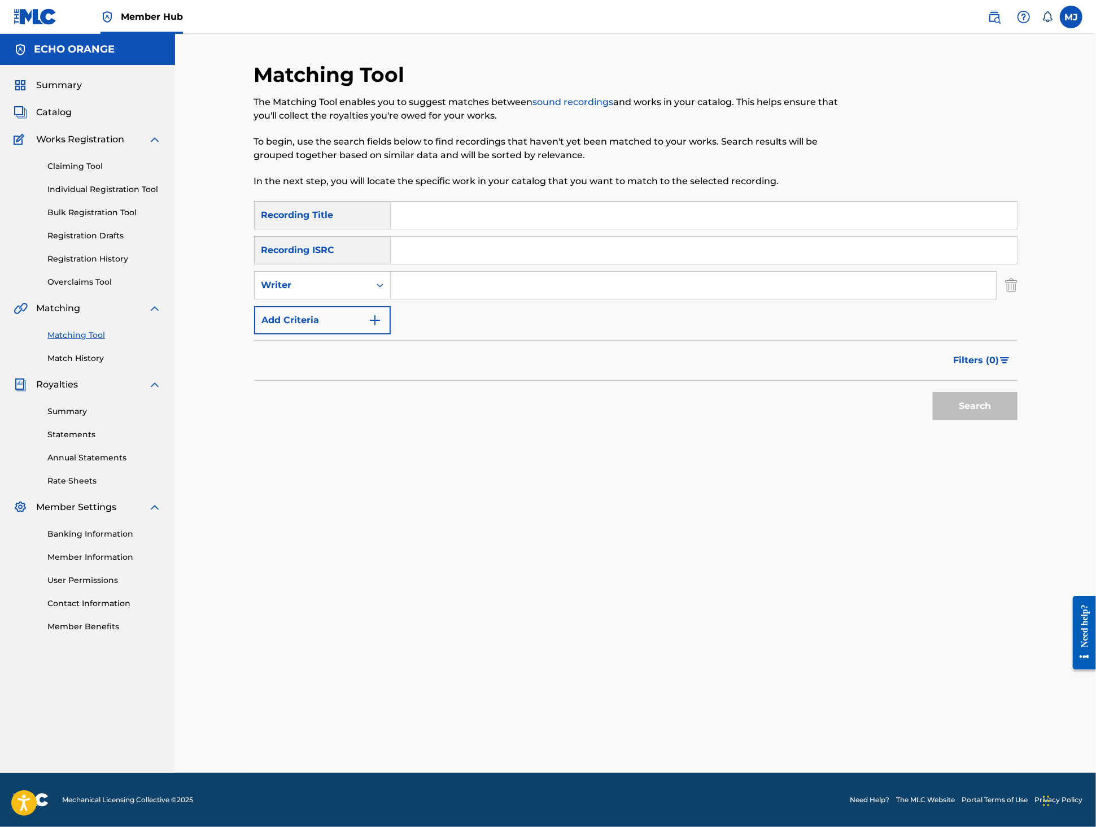
click at [78, 364] on div "Matching Tool Match History" at bounding box center [88, 339] width 148 height 49
click at [78, 364] on link "Match History" at bounding box center [104, 358] width 114 height 12
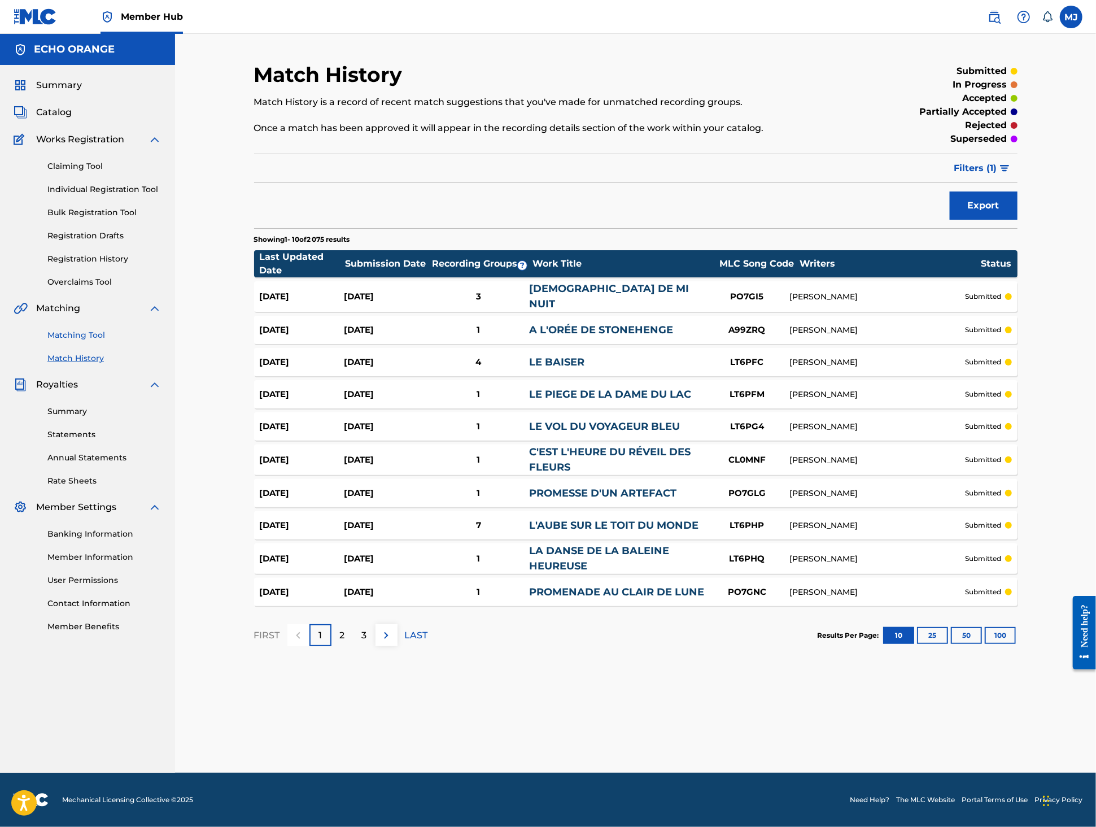
click at [86, 341] on link "Matching Tool" at bounding box center [104, 335] width 114 height 12
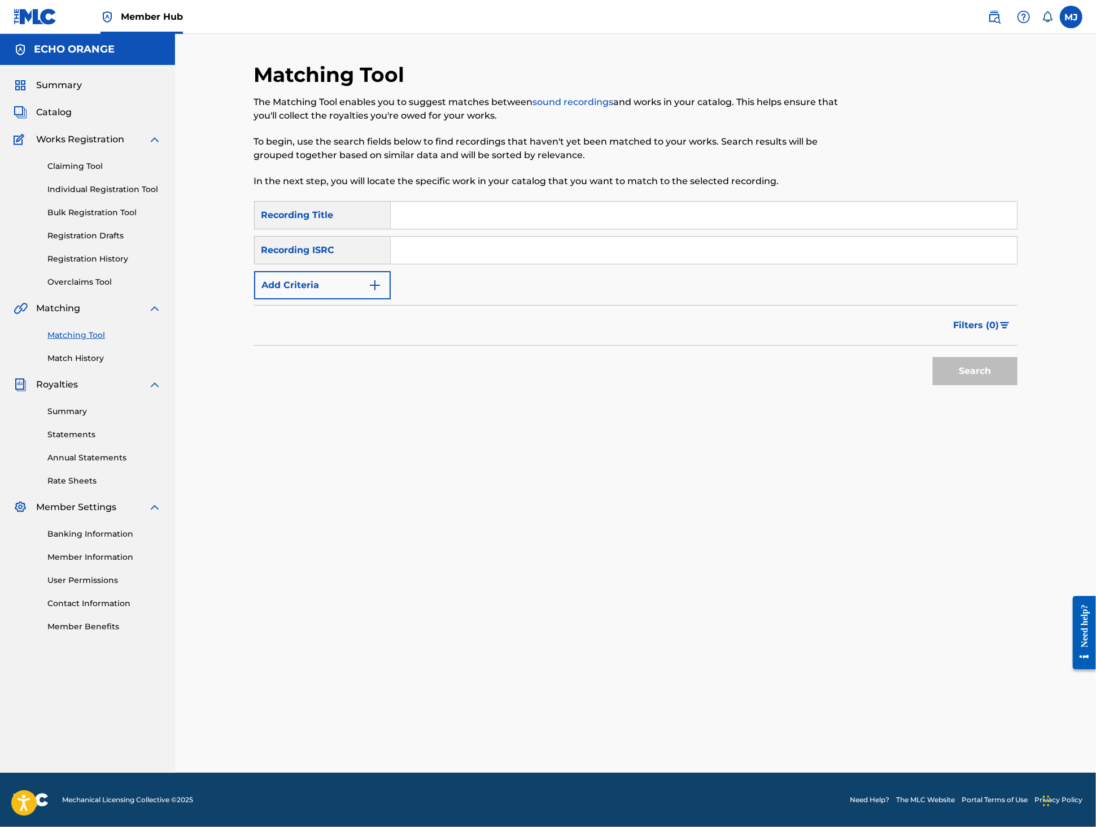
click at [437, 228] on input "Search Form" at bounding box center [704, 215] width 626 height 27
click at [473, 229] on input "Search Form" at bounding box center [704, 215] width 626 height 27
type input "l'age du discernement"
click at [314, 299] on button "Add Criteria" at bounding box center [322, 285] width 137 height 28
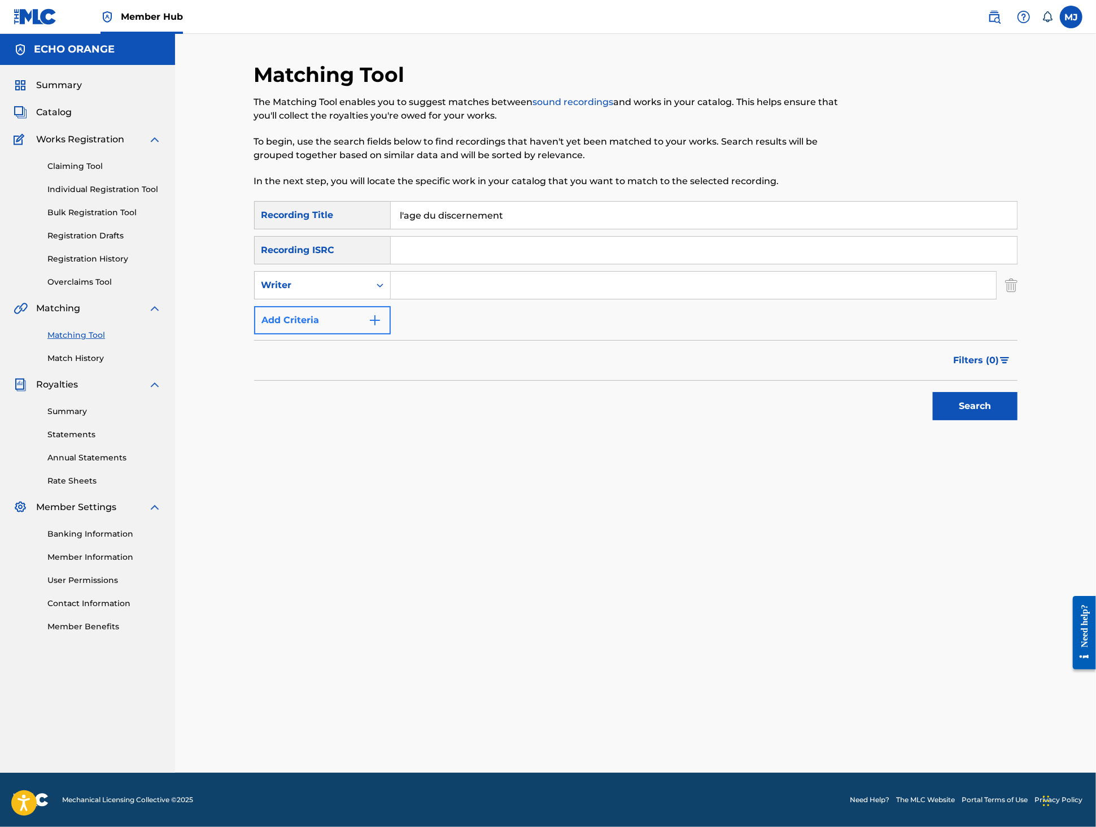
click at [423, 299] on input "Search Form" at bounding box center [693, 285] width 605 height 27
type input "tony quimbel"
click at [1018, 420] on button "Search" at bounding box center [975, 406] width 85 height 28
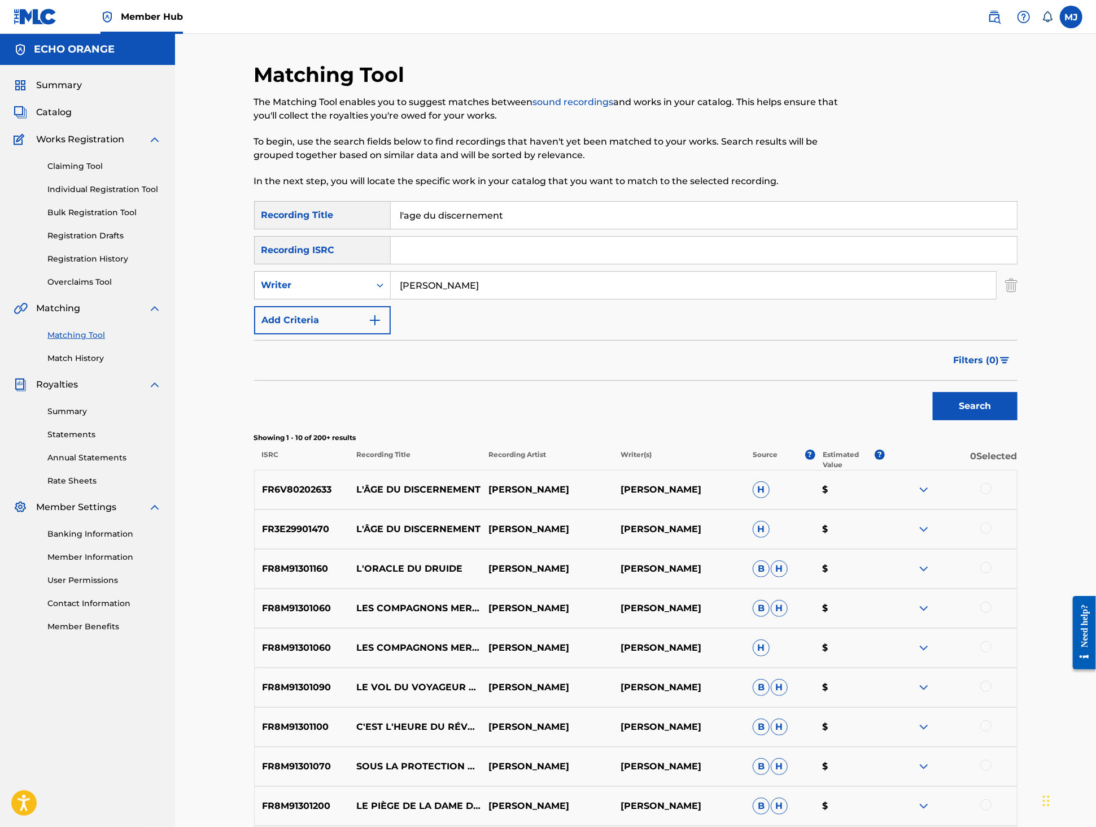
click at [1017, 496] on div at bounding box center [951, 490] width 132 height 14
click at [992, 534] on div at bounding box center [985, 527] width 11 height 11
click at [623, 426] on div "Search" at bounding box center [636, 403] width 764 height 45
click at [992, 494] on div at bounding box center [985, 488] width 11 height 11
click at [856, 721] on button "Match 2 Groups" at bounding box center [793, 735] width 125 height 28
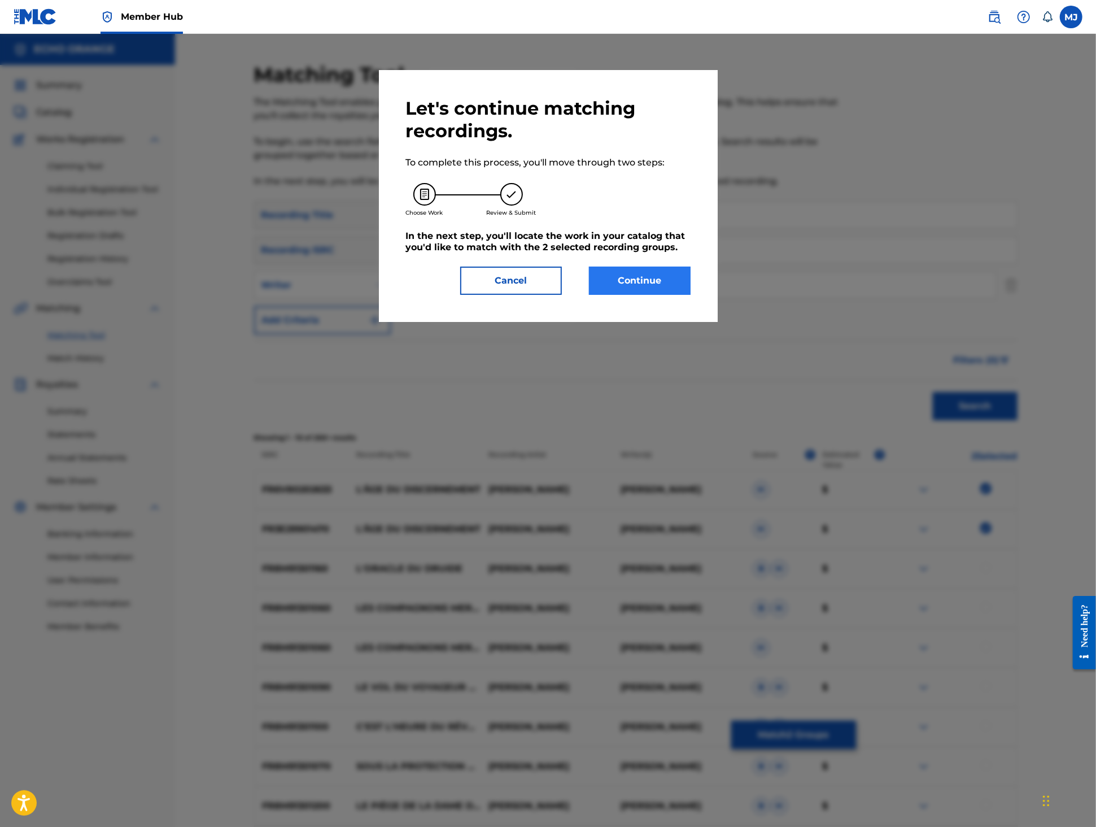
click at [631, 295] on button "Continue" at bounding box center [640, 281] width 102 height 28
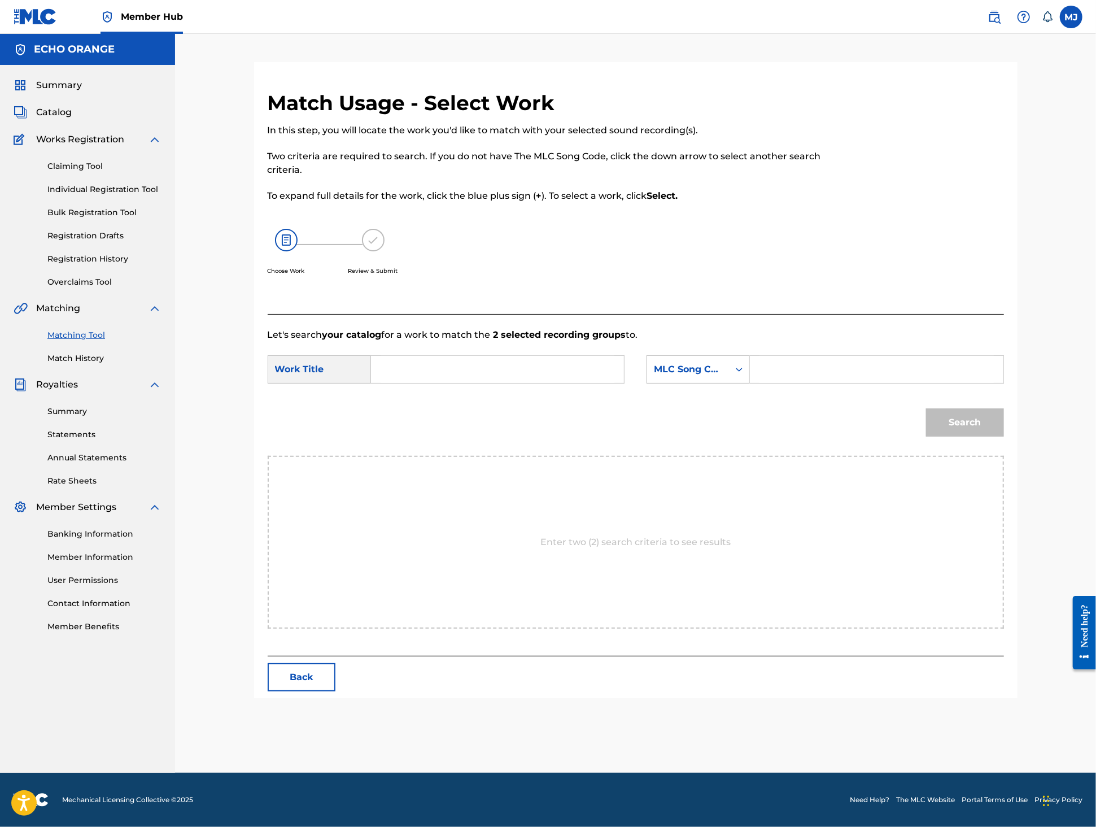
click at [450, 383] on input "Search Form" at bounding box center [498, 369] width 234 height 27
click at [412, 418] on div "l'age du dicernement" at bounding box center [413, 402] width 64 height 34
type input "l'age du dicernement"
click at [760, 441] on form "SearchWithCriteria6978eb6c-9bfa-4ef0-8057-7eeda9ed68df Work Title l'age du dice…" at bounding box center [636, 399] width 736 height 114
click at [750, 383] on div "MLC Song Code" at bounding box center [698, 369] width 103 height 28
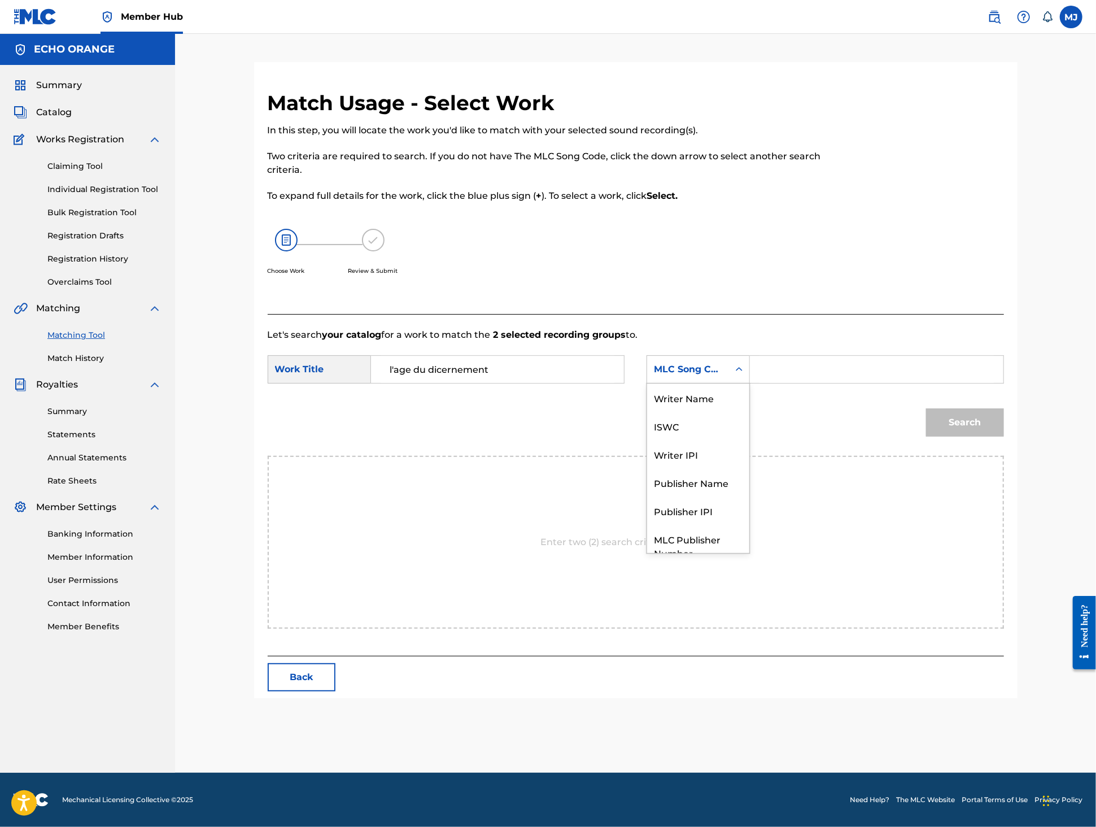
scroll to position [62, 0]
click at [732, 455] on div "Publisher Name" at bounding box center [698, 440] width 102 height 28
click at [854, 383] on input "Search Form" at bounding box center [877, 369] width 234 height 27
type input "t"
type input "origins"
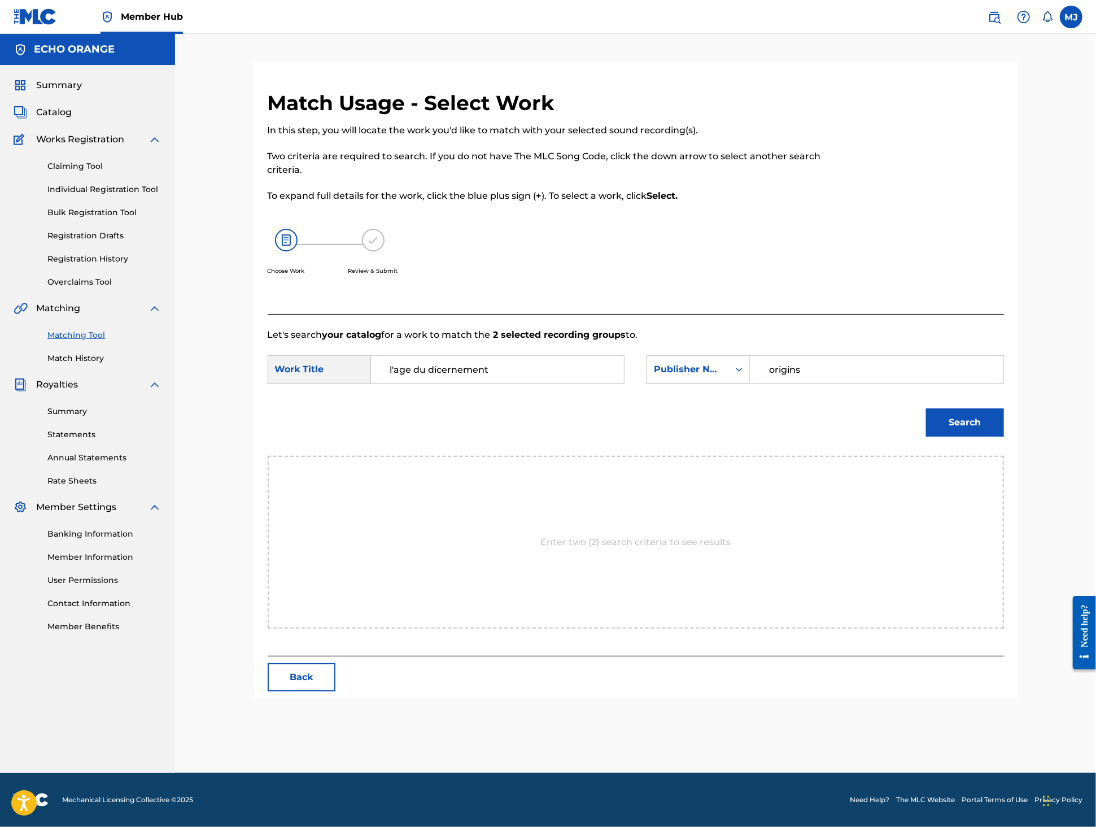
click at [1004, 437] on button "Search" at bounding box center [965, 422] width 78 height 28
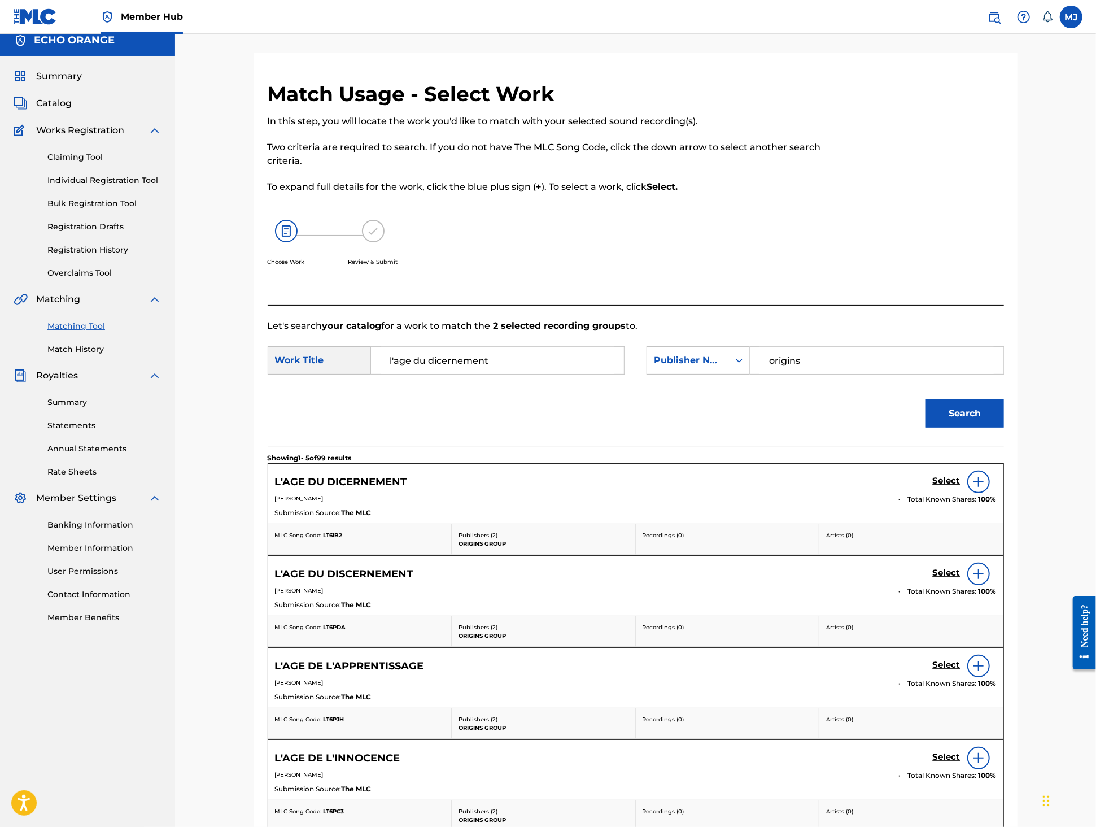
scroll to position [28, 0]
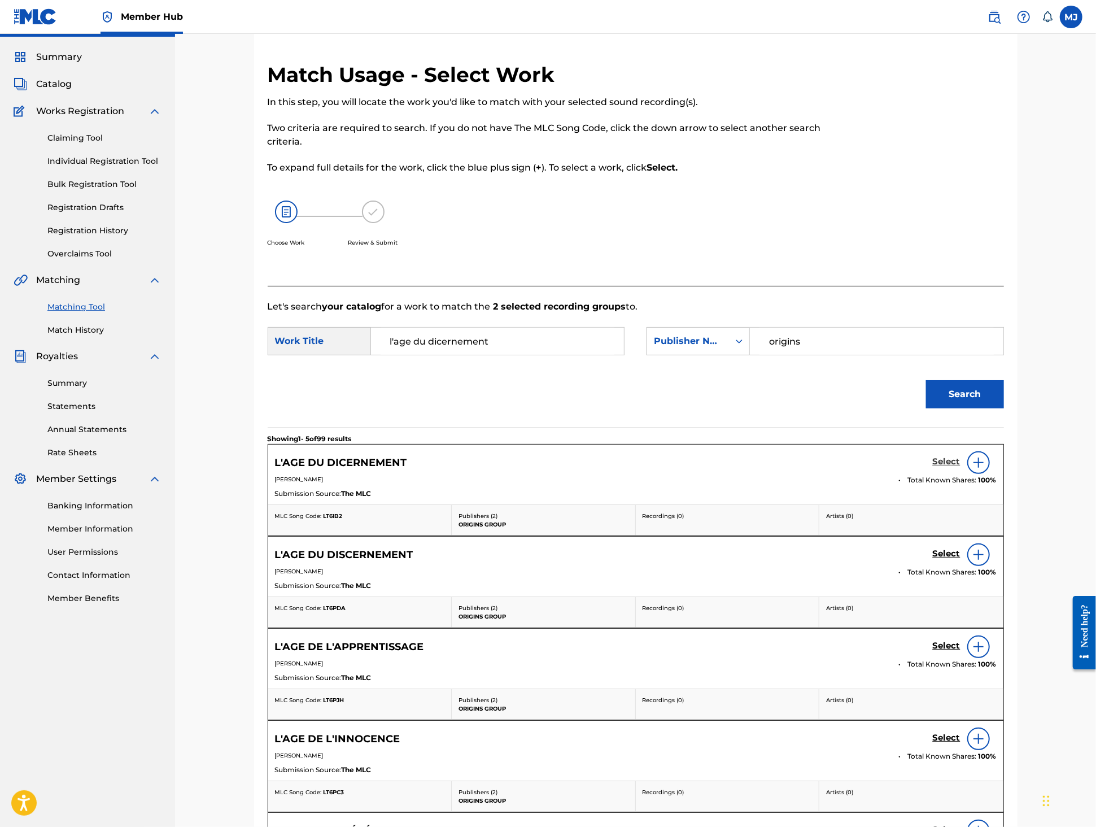
click at [961, 467] on h5 "Select" at bounding box center [947, 461] width 28 height 11
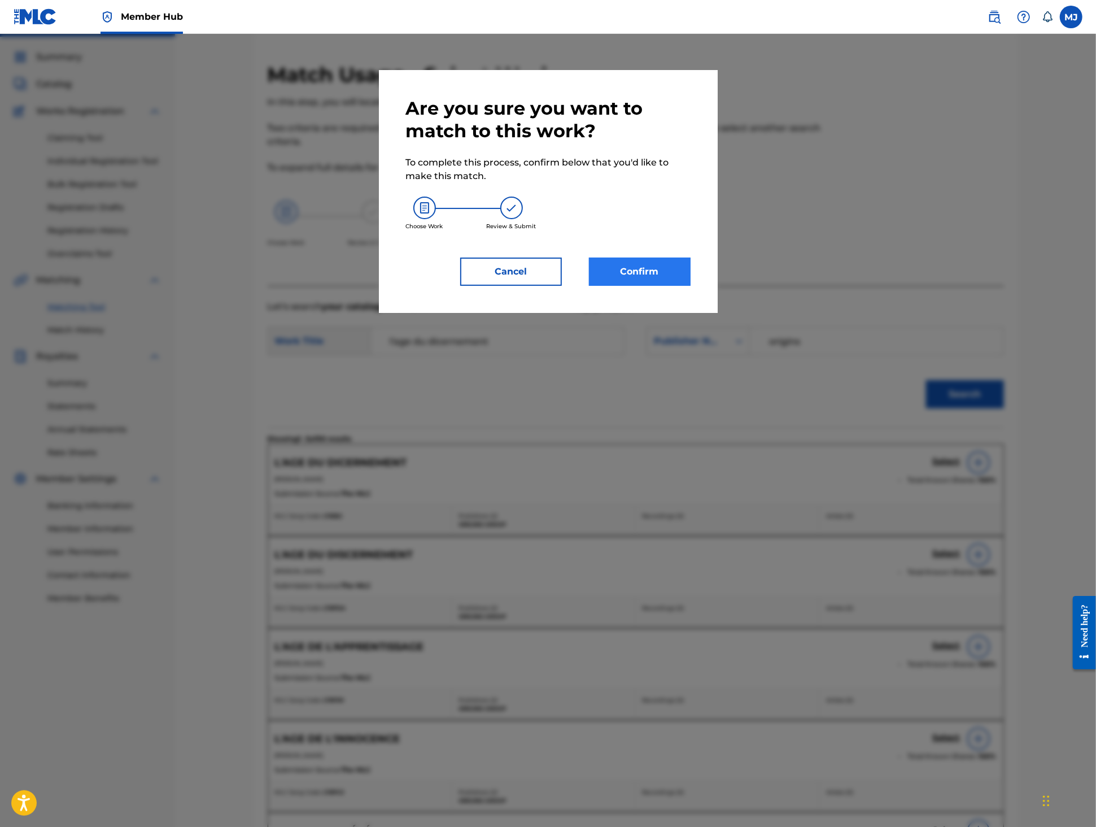
click at [680, 286] on button "Confirm" at bounding box center [640, 272] width 102 height 28
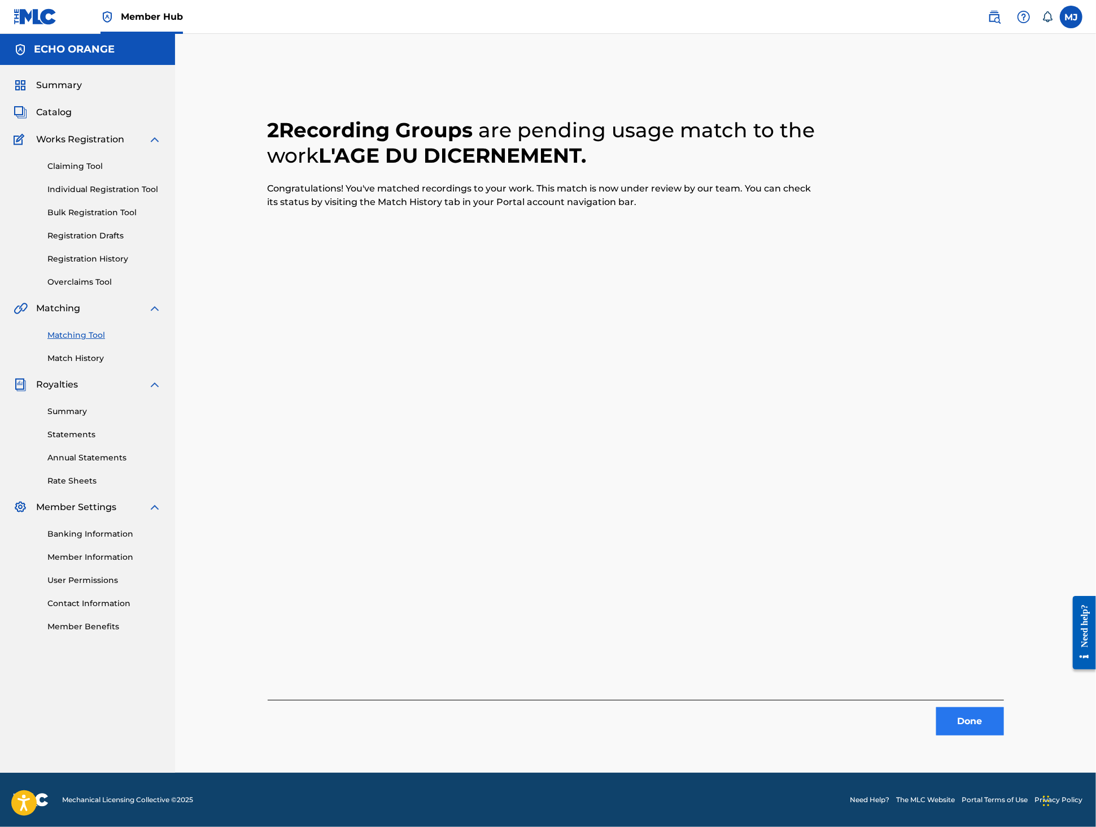
click at [995, 735] on button "Done" at bounding box center [970, 721] width 68 height 28
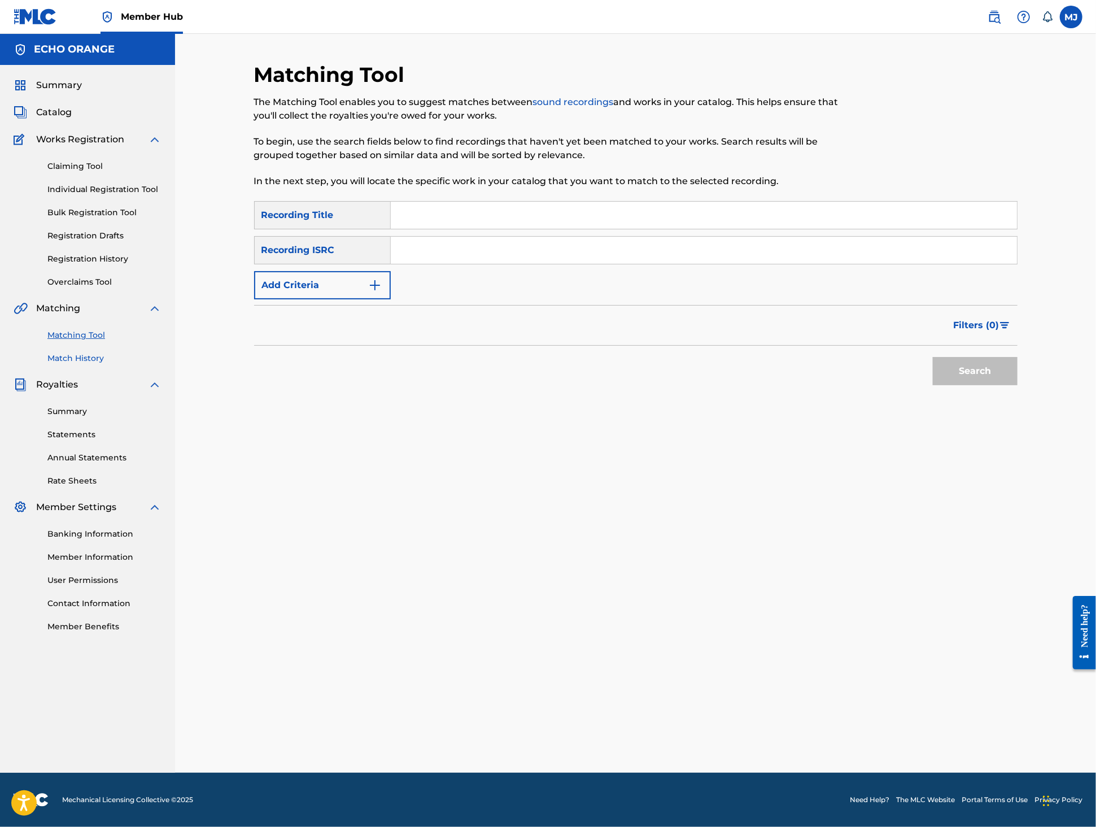
click at [101, 364] on link "Match History" at bounding box center [104, 358] width 114 height 12
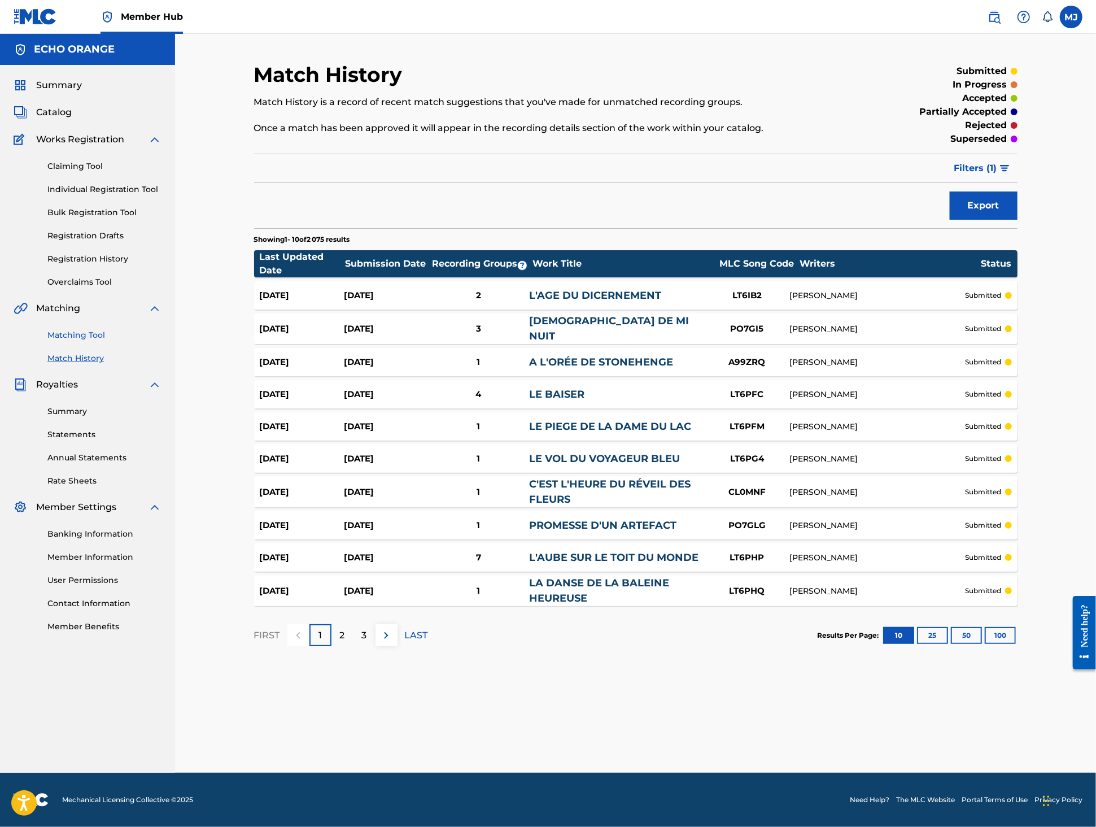
click at [98, 341] on link "Matching Tool" at bounding box center [104, 335] width 114 height 12
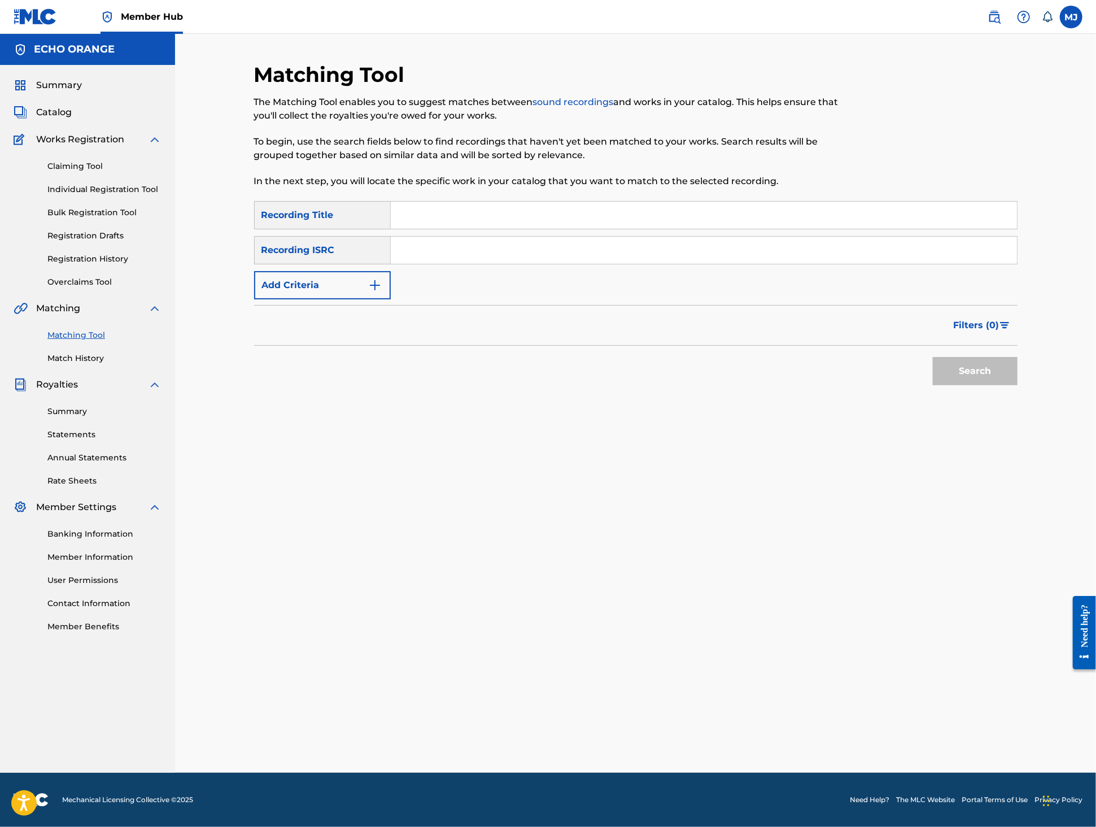
click at [495, 229] on input "Search Form" at bounding box center [704, 215] width 626 height 27
type input "jeux de bols"
click at [357, 299] on button "Add Criteria" at bounding box center [322, 285] width 137 height 28
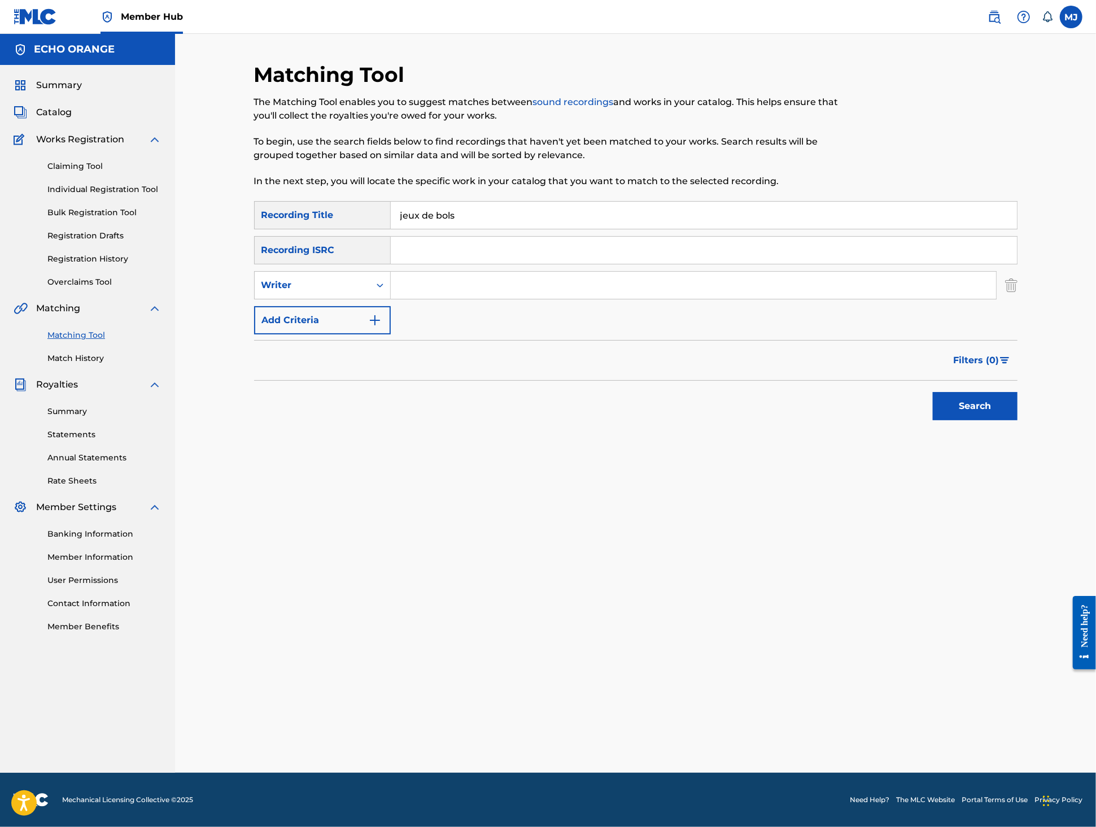
click at [454, 334] on div "SearchWithCriteriad7efdbe3-1157-4982-89e1-260e7f03da9c Recording Title jeux de …" at bounding box center [636, 267] width 764 height 133
click at [456, 299] on input "Search Form" at bounding box center [693, 285] width 605 height 27
paste input "tony quimbel"
type input "tony quimbel"
click at [1018, 420] on button "Search" at bounding box center [975, 406] width 85 height 28
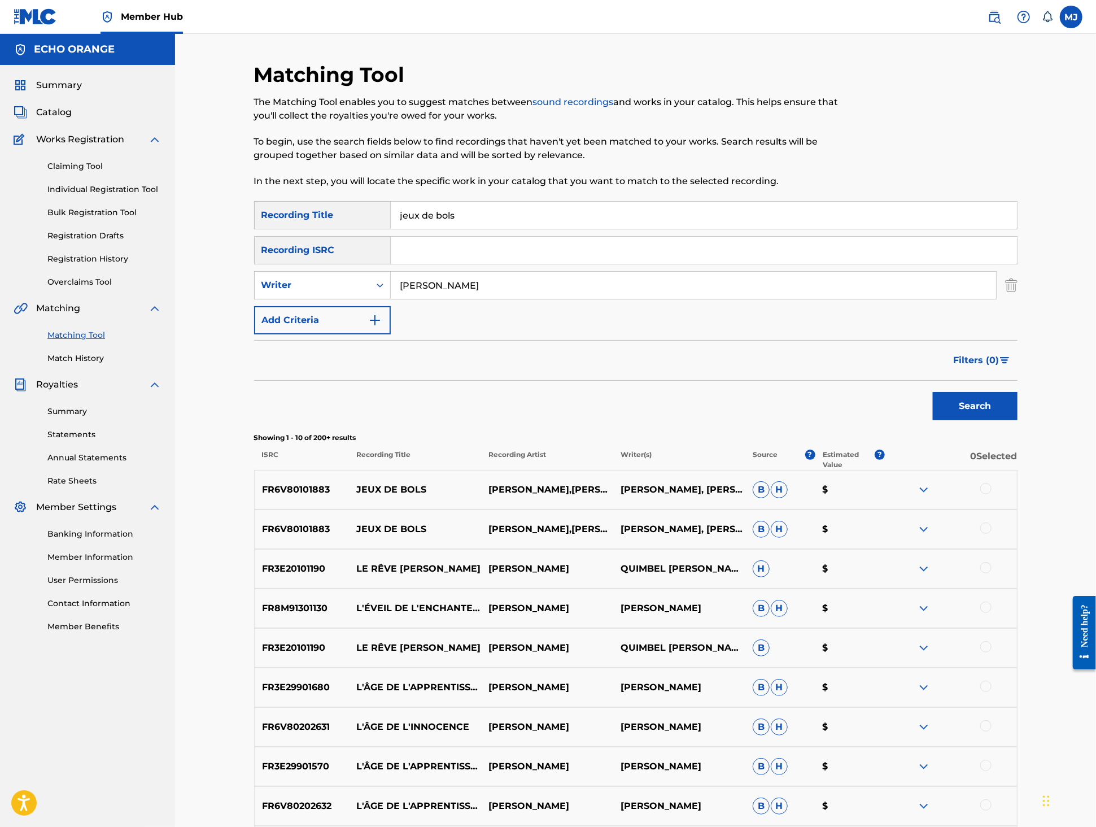
scroll to position [29, 0]
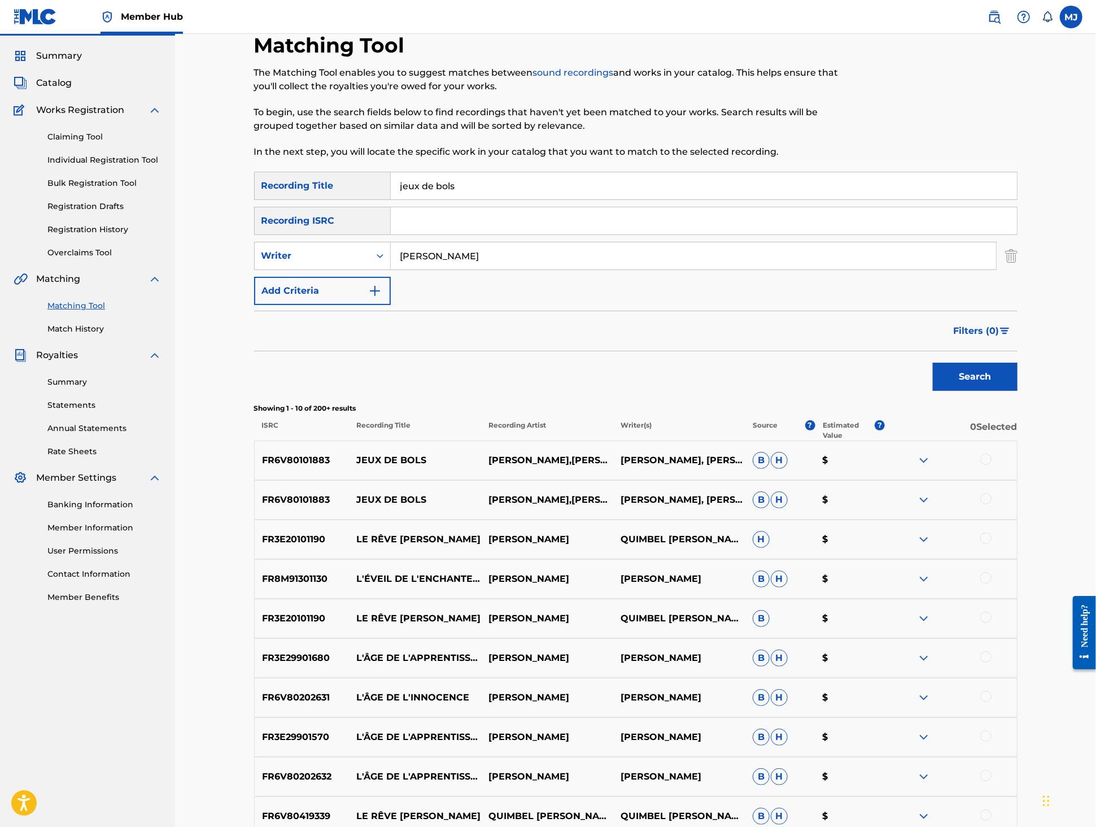
click at [992, 504] on div at bounding box center [985, 498] width 11 height 11
click at [1018, 480] on div "FR6V80101883 JEUX DE BOLS TONY QUIMBEL,THUPTEN TSERING THUPTEN TSERING, TONY QU…" at bounding box center [636, 461] width 764 height 40
click at [992, 465] on div at bounding box center [985, 459] width 11 height 11
click at [856, 721] on button "Match 2 Groups" at bounding box center [793, 735] width 125 height 28
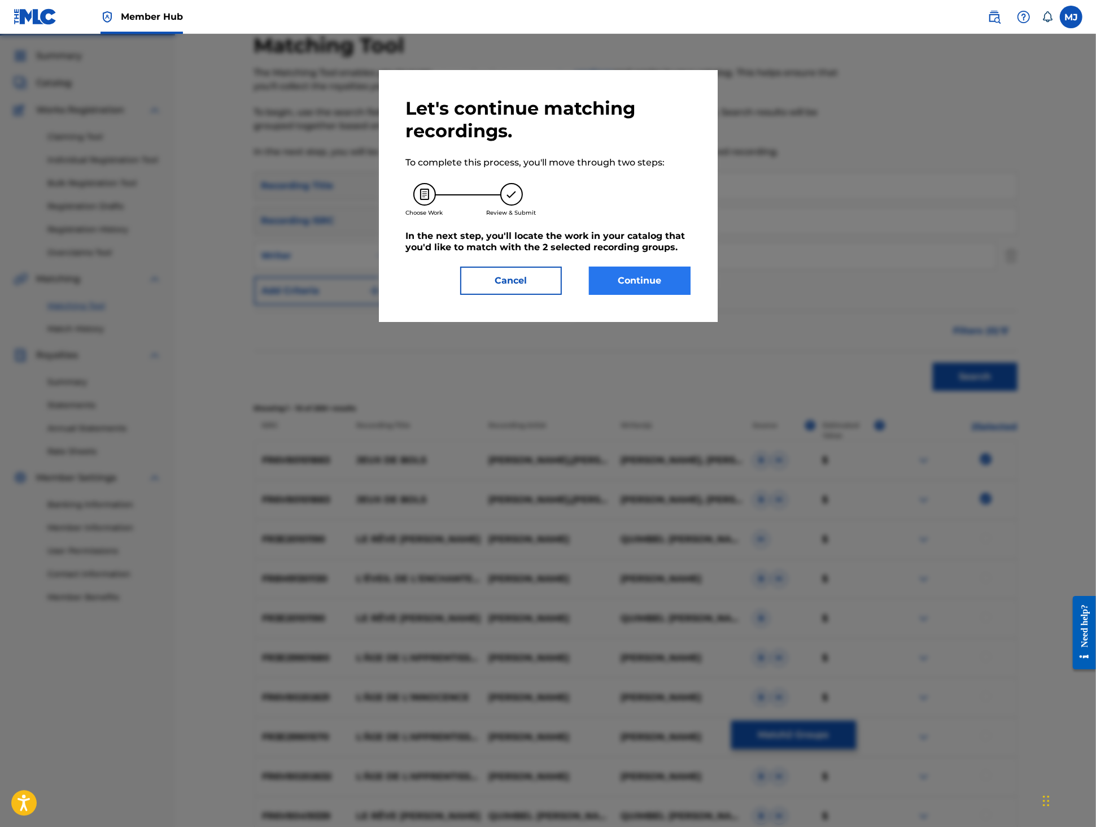
click at [687, 295] on button "Continue" at bounding box center [640, 281] width 102 height 28
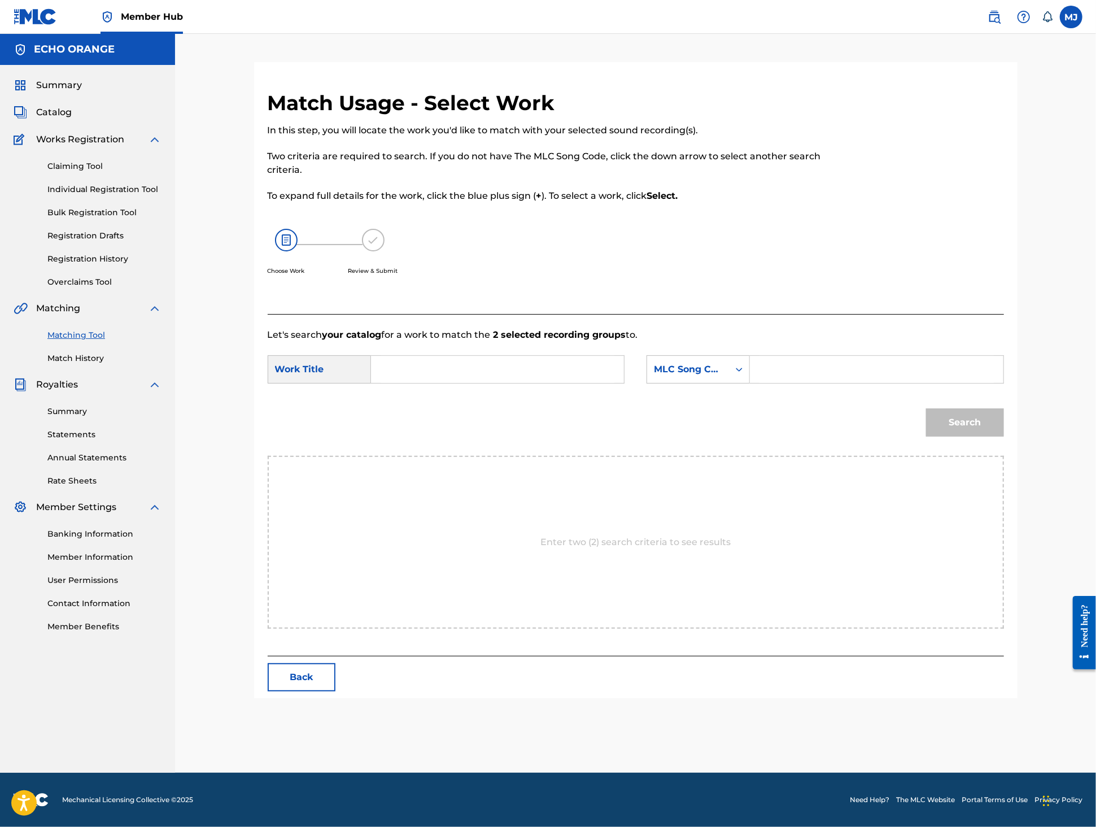
click at [441, 383] on input "Search Form" at bounding box center [498, 369] width 234 height 27
type input "jeux de bols"
click at [419, 418] on div "jeux de bols" at bounding box center [413, 402] width 64 height 34
click at [829, 383] on input "Search Form" at bounding box center [877, 369] width 234 height 27
click at [749, 380] on div "Search Form" at bounding box center [739, 369] width 20 height 20
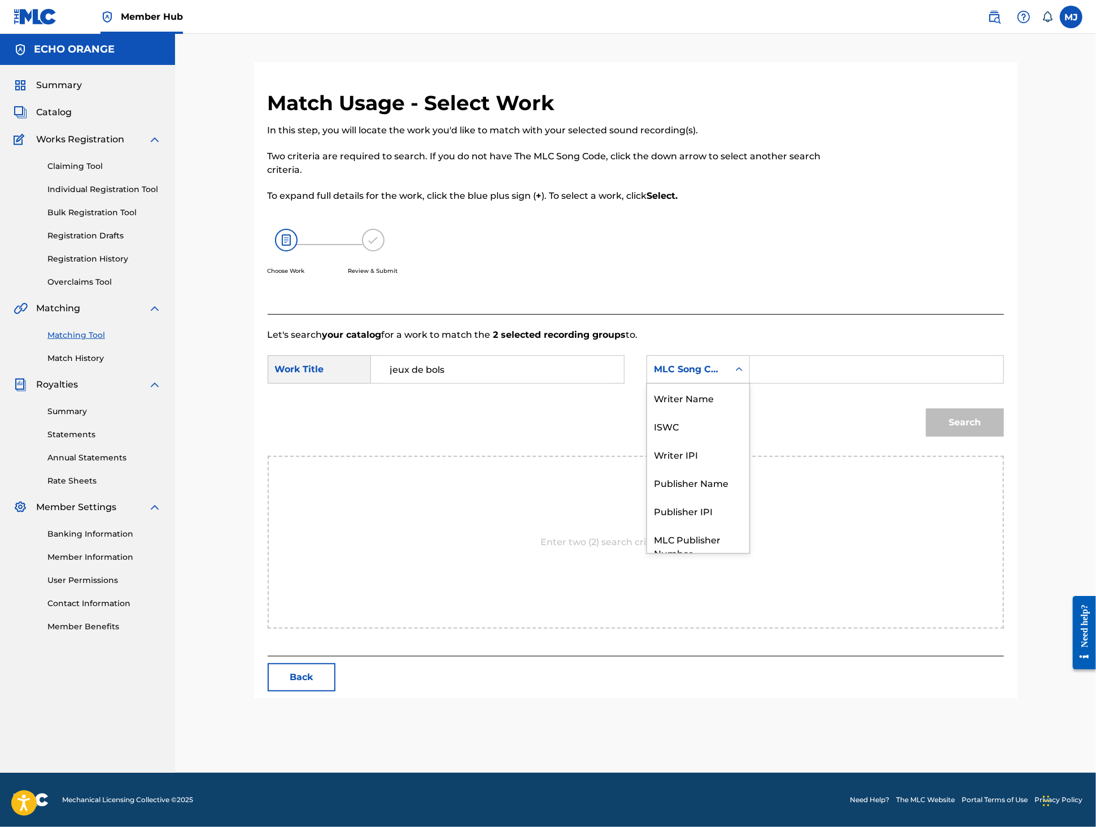
scroll to position [62, 0]
click at [749, 455] on div "Publisher Name" at bounding box center [698, 440] width 102 height 28
click at [864, 383] on input "Search Form" at bounding box center [877, 369] width 234 height 27
type input "i"
type input "origins"
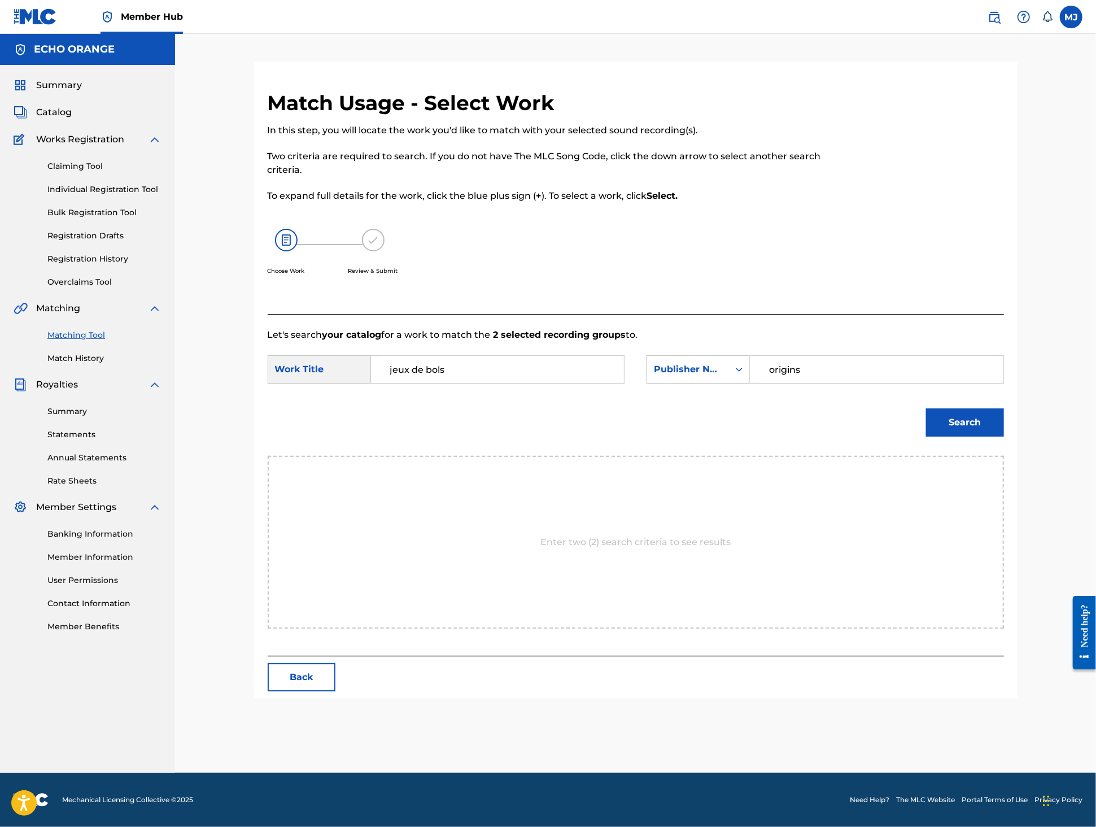
click at [1004, 437] on button "Search" at bounding box center [965, 422] width 78 height 28
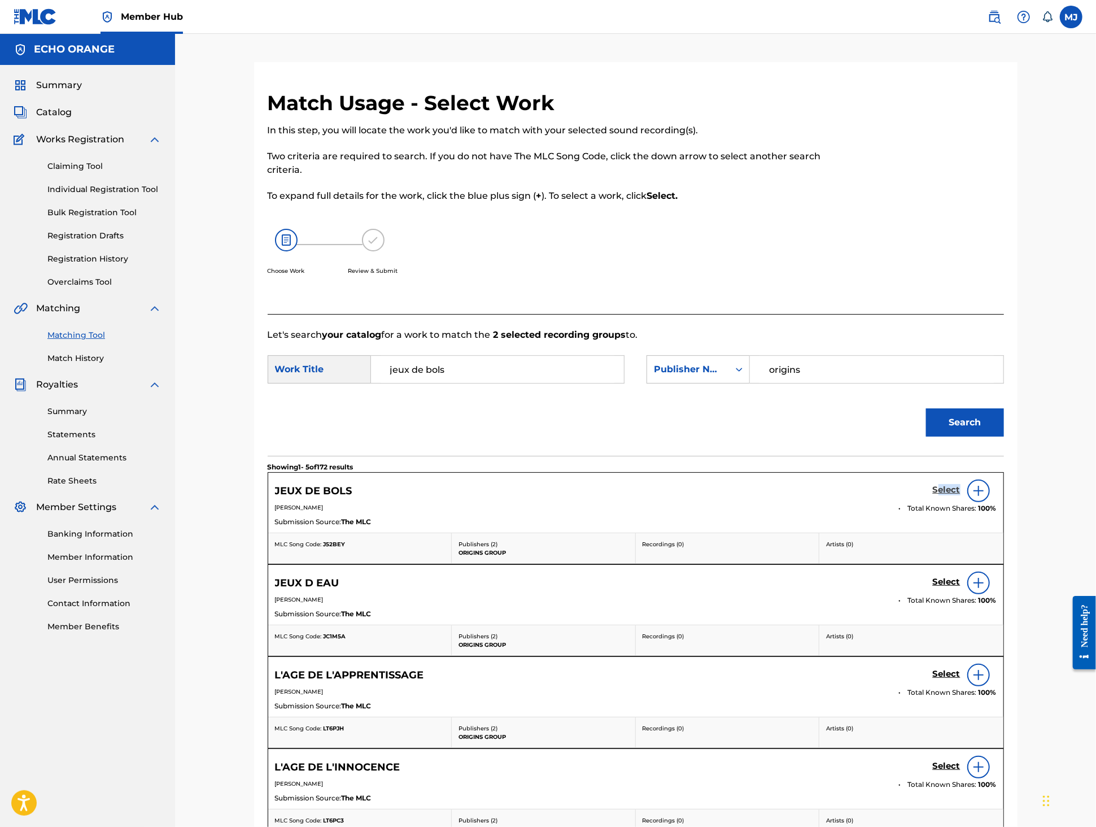
click at [961, 497] on link "Select" at bounding box center [947, 491] width 28 height 12
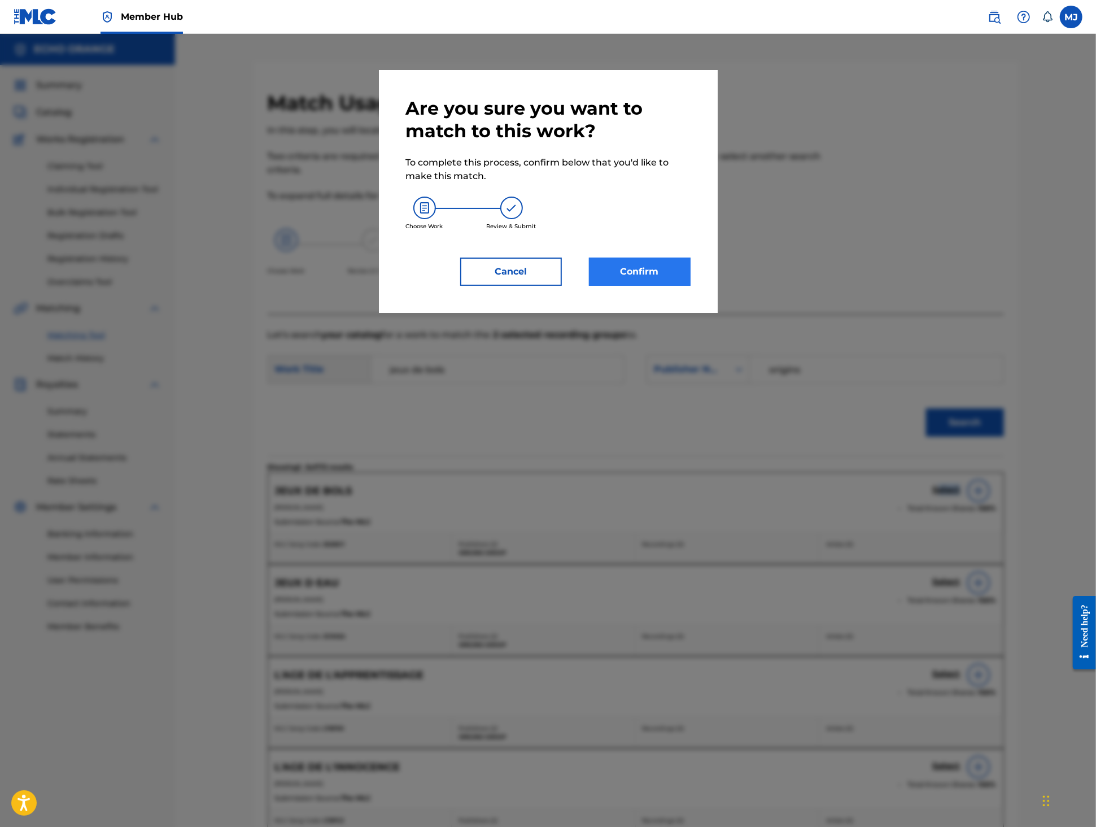
click at [601, 286] on button "Confirm" at bounding box center [640, 272] width 102 height 28
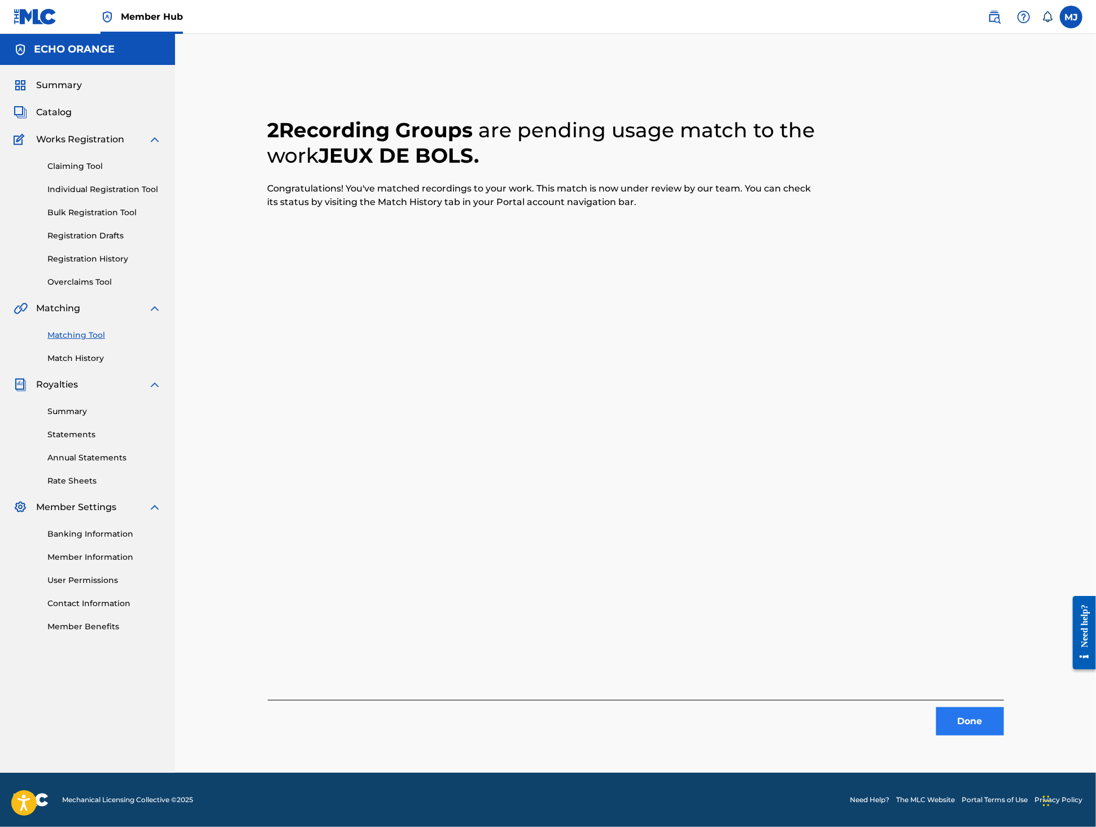
click at [1004, 735] on button "Done" at bounding box center [970, 721] width 68 height 28
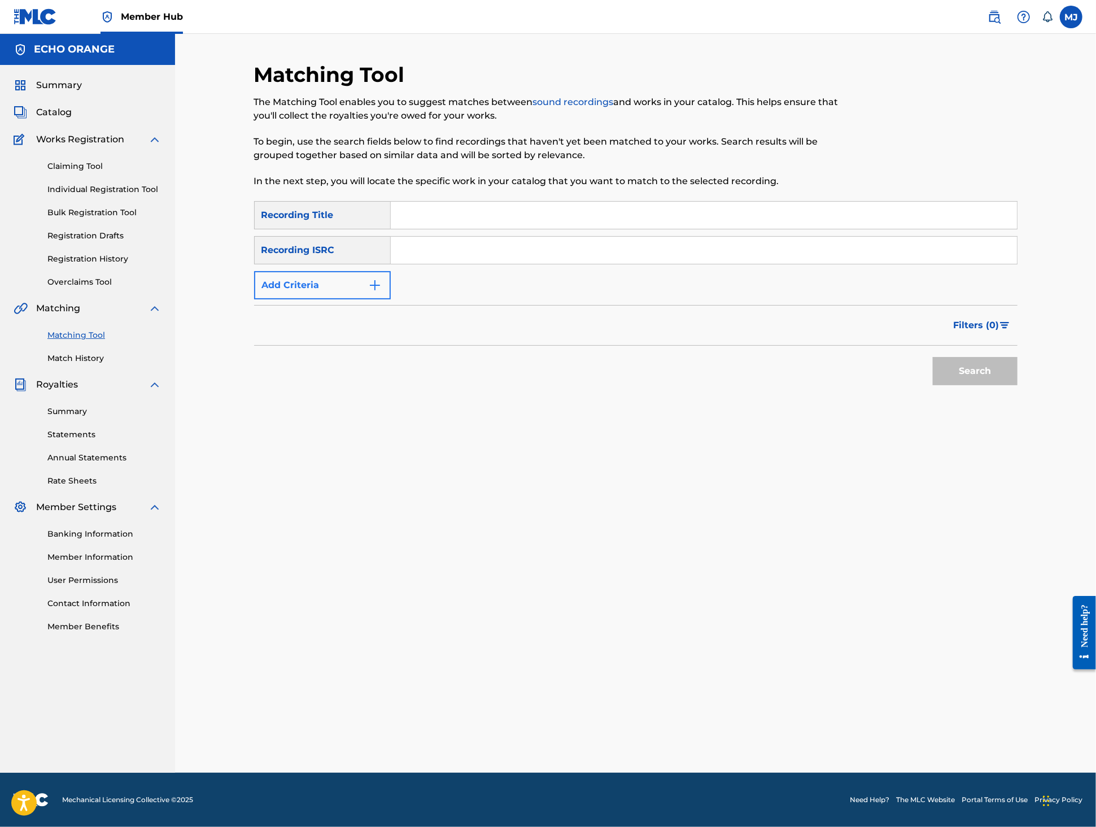
click at [348, 299] on button "Add Criteria" at bounding box center [322, 285] width 137 height 28
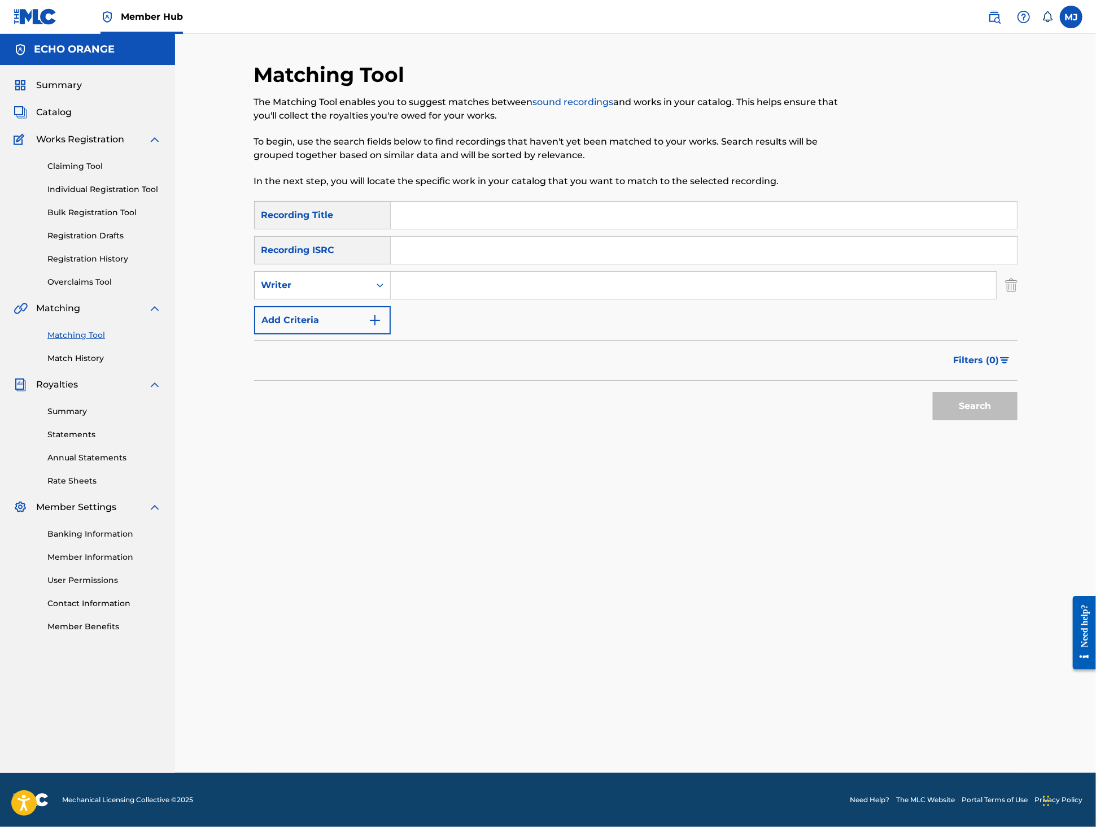
click at [457, 264] on input "Search Form" at bounding box center [704, 250] width 626 height 27
click at [460, 229] on input "Search Form" at bounding box center [704, 215] width 626 height 27
type input "danse du matin"
click at [471, 299] on input "Search Form" at bounding box center [693, 285] width 605 height 27
paste input "tony quimbel"
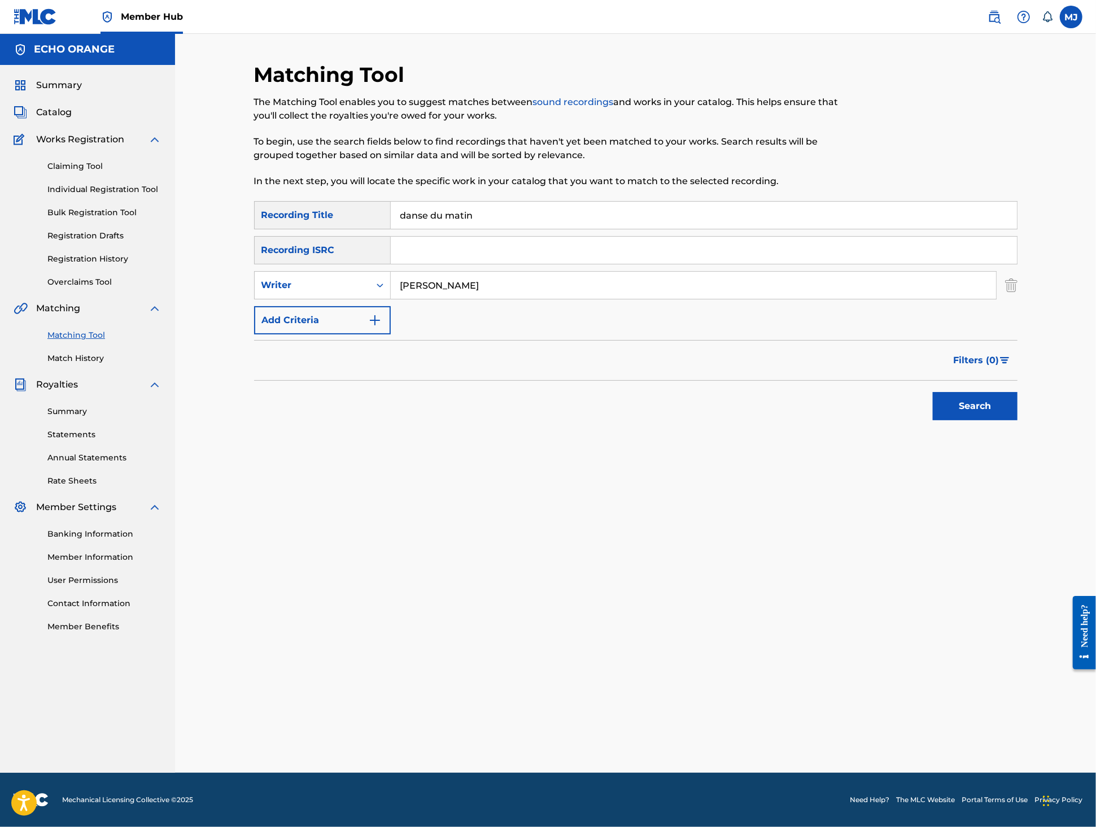
type input "tony quimbel"
click at [1018, 420] on button "Search" at bounding box center [975, 406] width 85 height 28
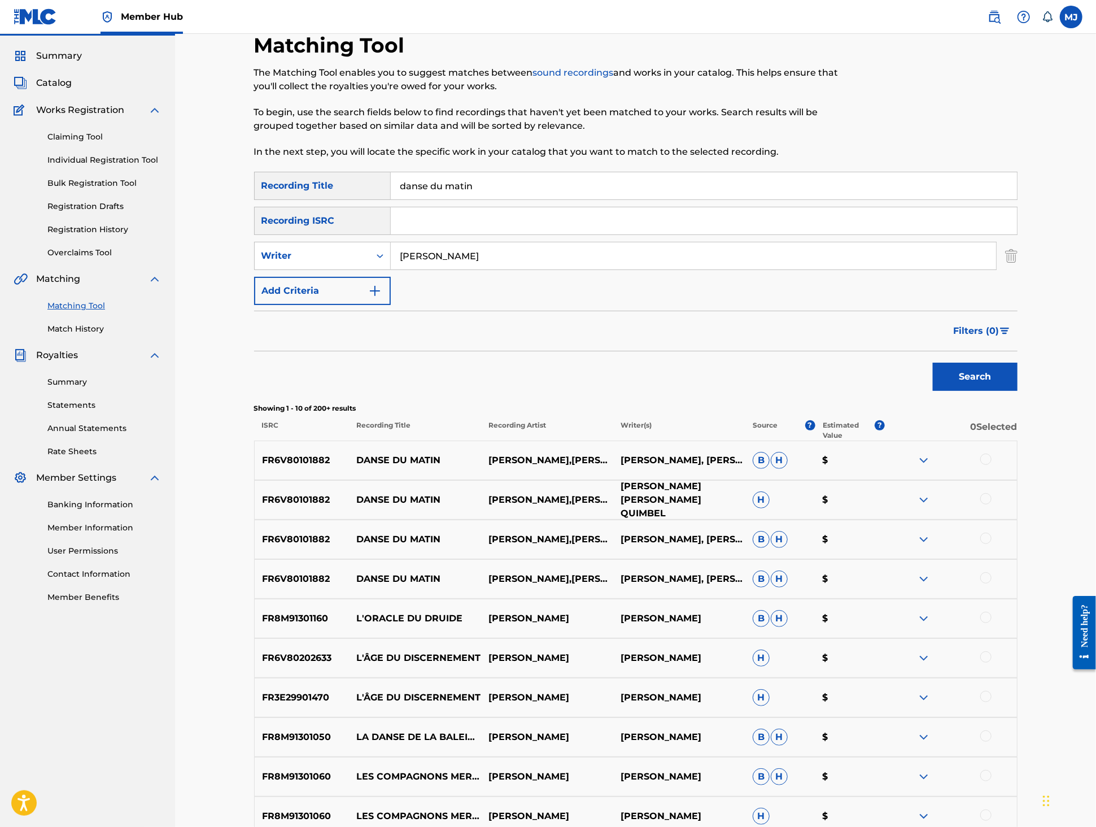
scroll to position [49, 0]
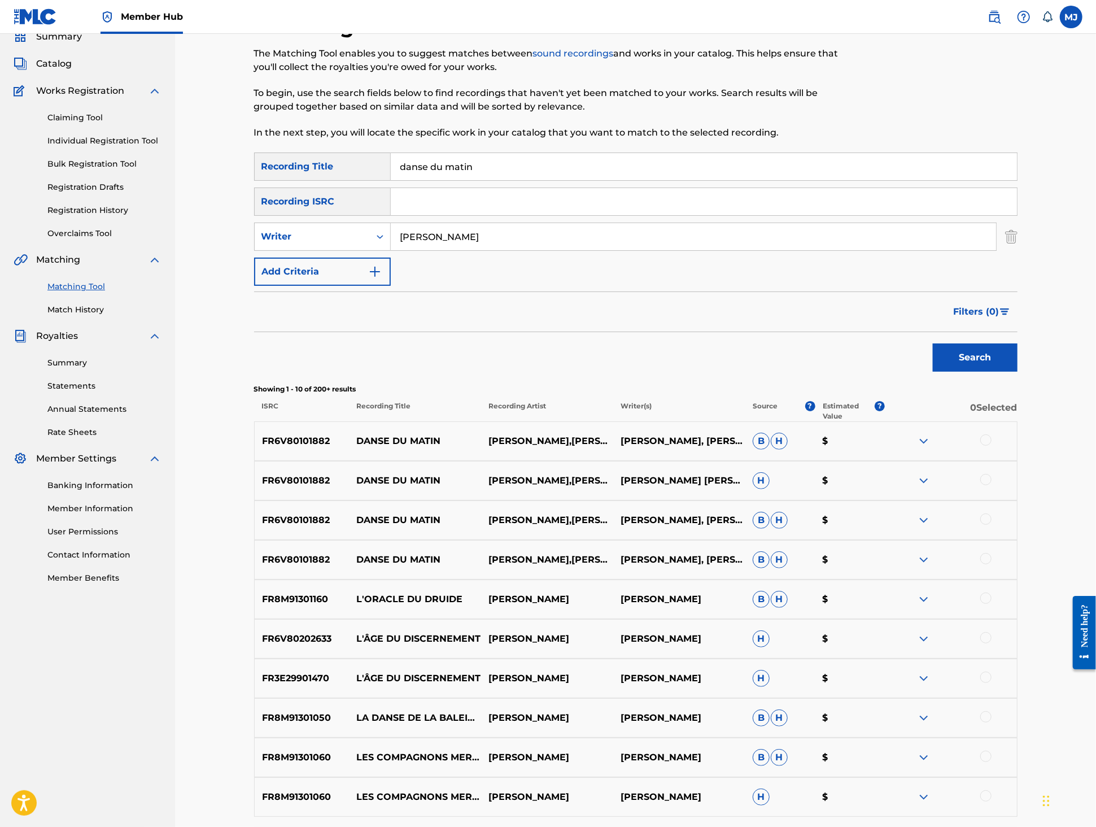
click at [992, 446] on div at bounding box center [985, 439] width 11 height 11
click at [992, 485] on div at bounding box center [985, 479] width 11 height 11
click at [992, 525] on div at bounding box center [985, 518] width 11 height 11
drag, startPoint x: 1045, startPoint y: 652, endPoint x: 986, endPoint y: 679, distance: 64.9
click at [992, 564] on div at bounding box center [985, 558] width 11 height 11
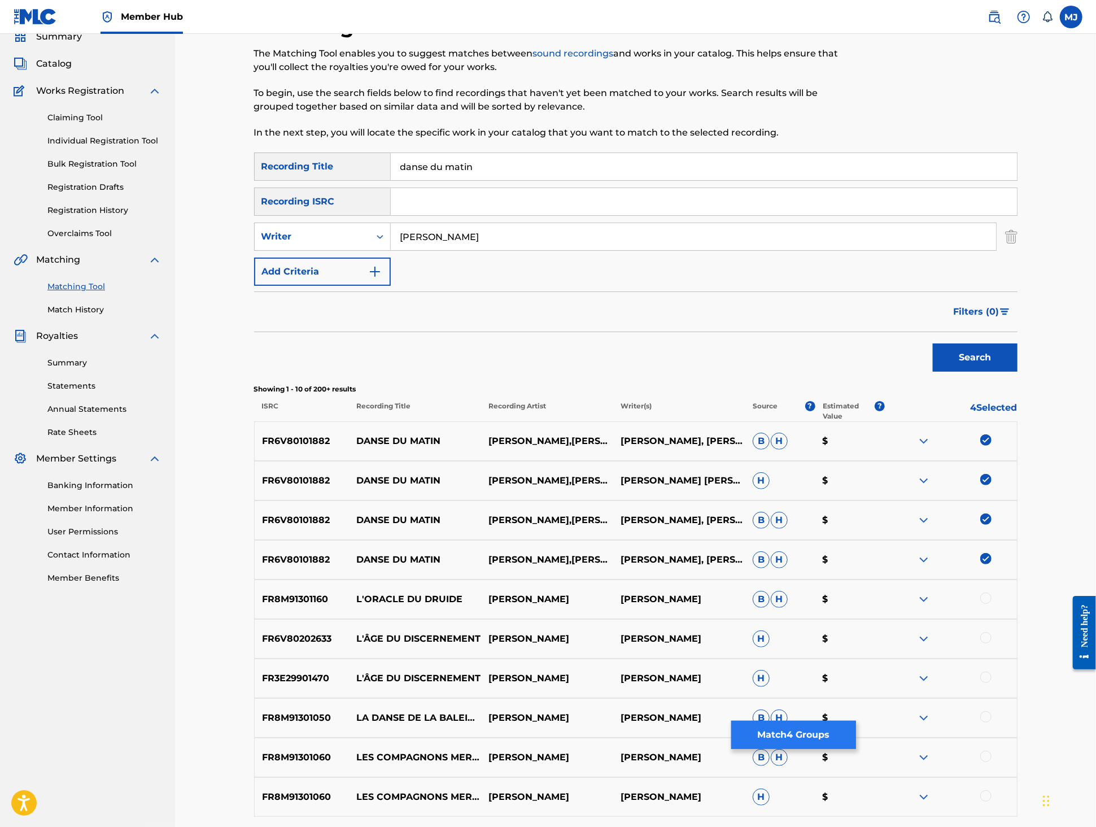
click at [856, 727] on button "Match 4 Groups" at bounding box center [793, 735] width 125 height 28
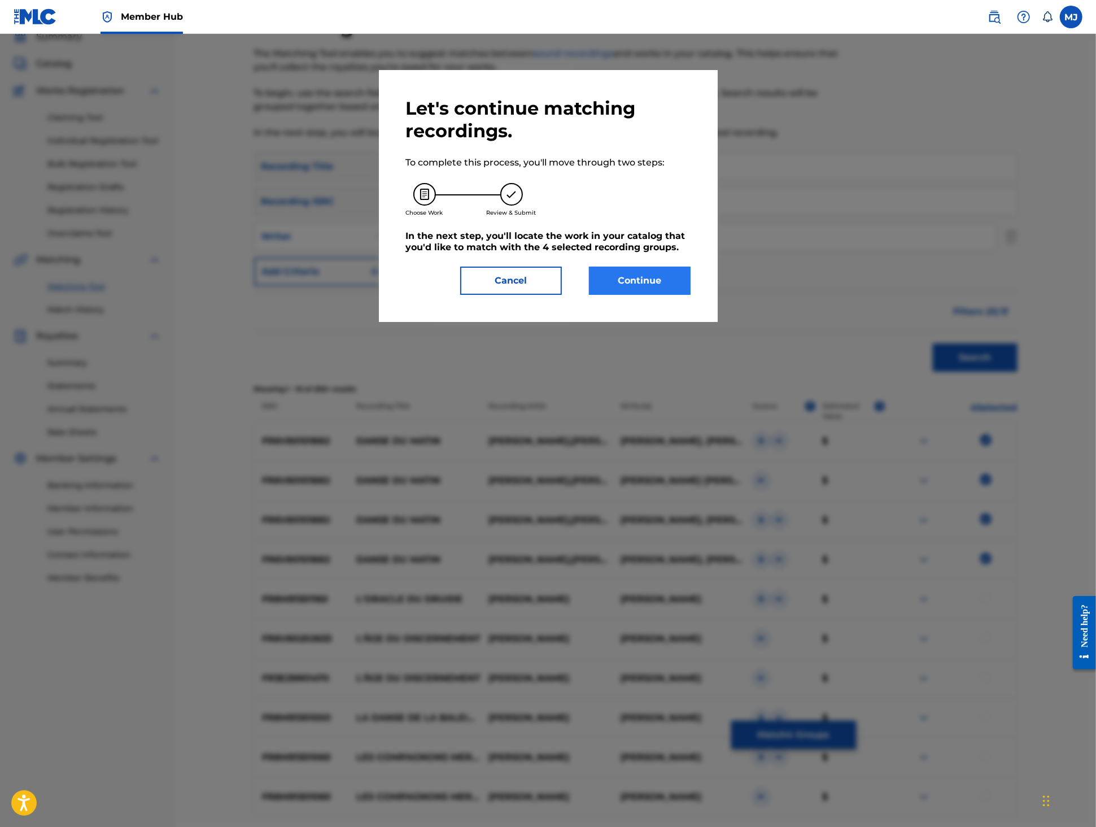
click at [673, 295] on button "Continue" at bounding box center [640, 281] width 102 height 28
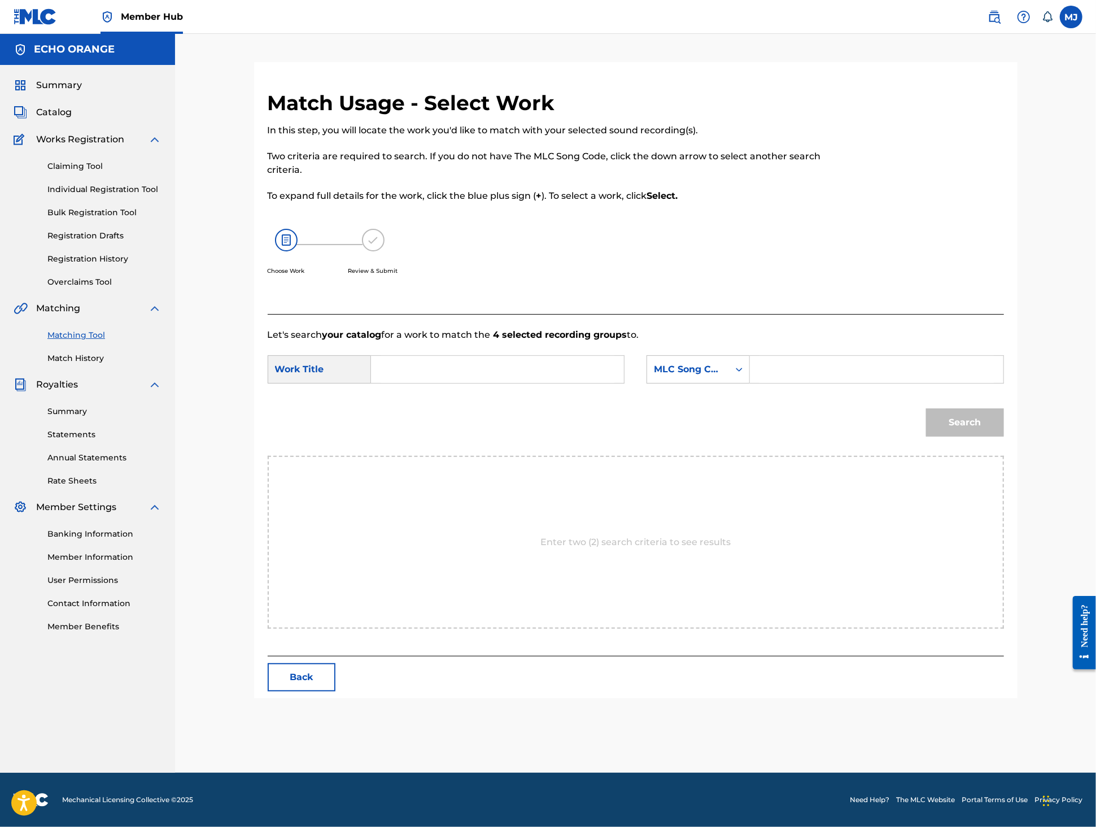
click at [486, 383] on input "Search Form" at bounding box center [498, 369] width 234 height 27
type input "danse du matin"
click at [394, 413] on strong "matin" at bounding box center [404, 408] width 28 height 11
click at [704, 391] on form "SearchWithCriteria6978eb6c-9bfa-4ef0-8057-7eeda9ed68df Work Title danse du mati…" at bounding box center [636, 399] width 736 height 114
drag, startPoint x: 717, startPoint y: 412, endPoint x: 725, endPoint y: 424, distance: 13.8
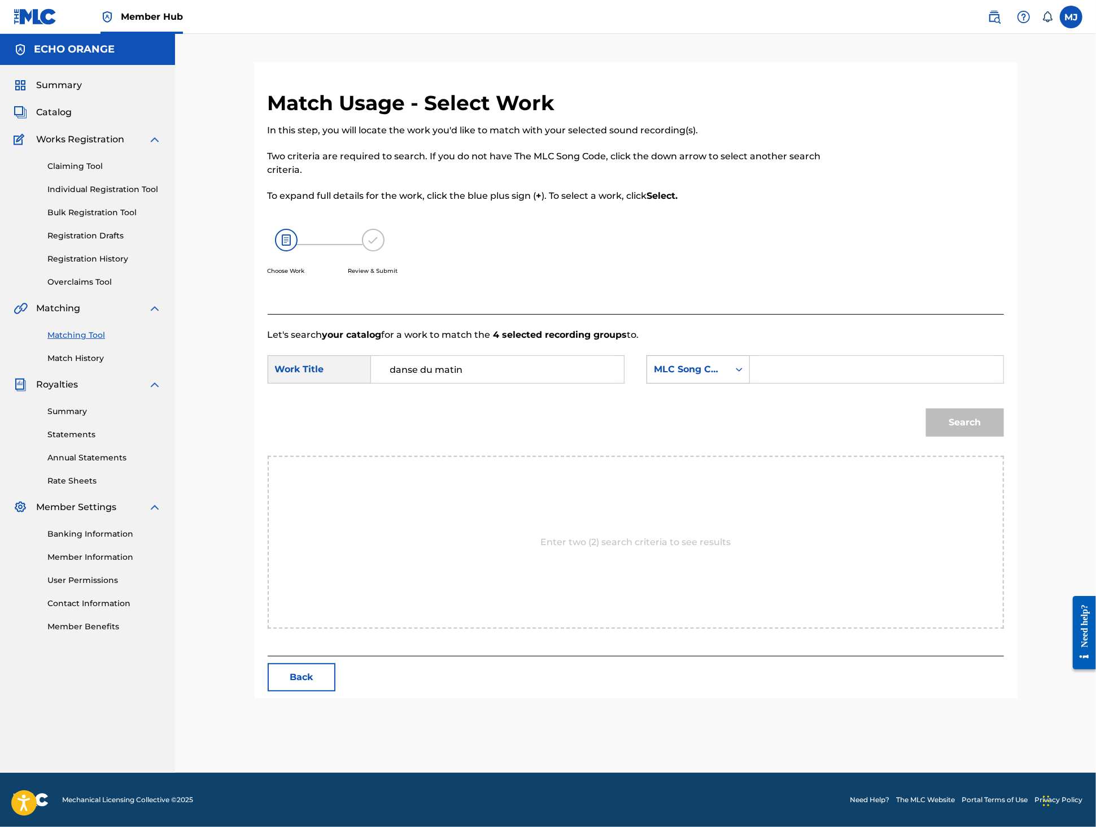
click at [717, 376] on div "MLC Song Code" at bounding box center [688, 370] width 68 height 14
click at [745, 455] on div "Publisher Name" at bounding box center [698, 440] width 102 height 28
drag, startPoint x: 831, startPoint y: 435, endPoint x: 878, endPoint y: 412, distance: 51.8
click at [878, 383] on input "Search Form" at bounding box center [877, 369] width 234 height 27
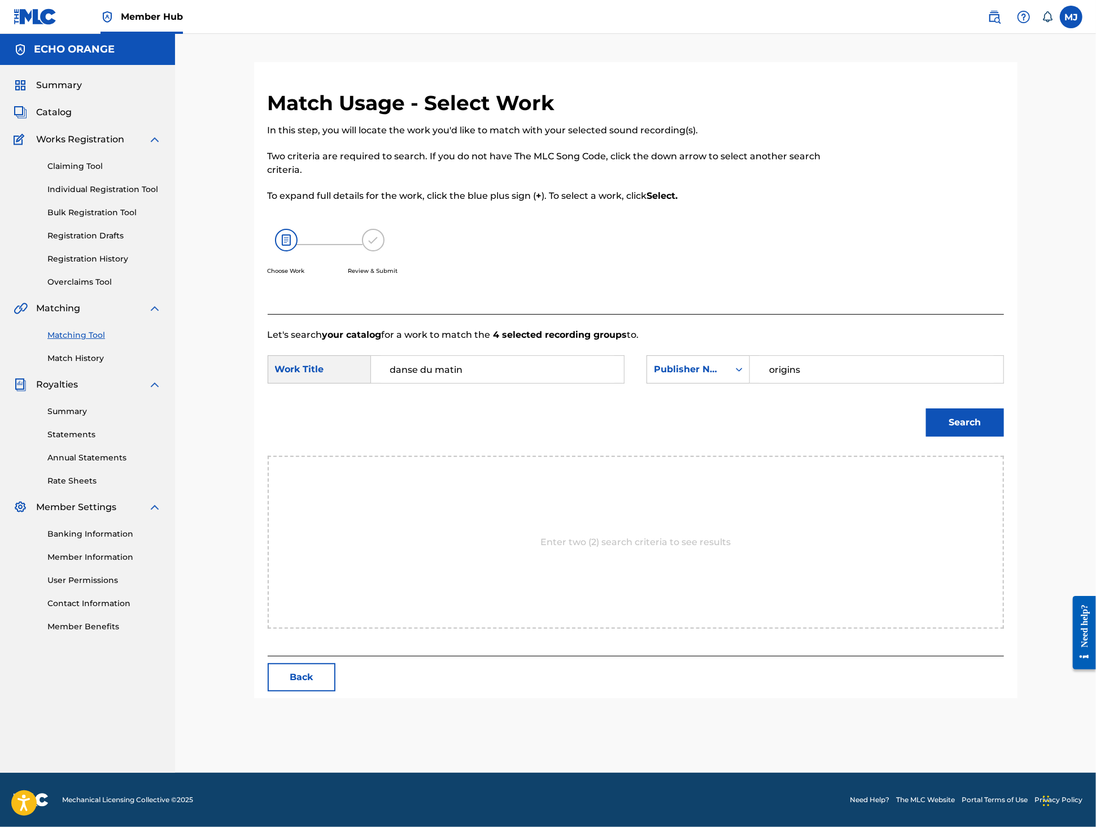
type input "origins"
click at [1004, 437] on button "Search" at bounding box center [965, 422] width 78 height 28
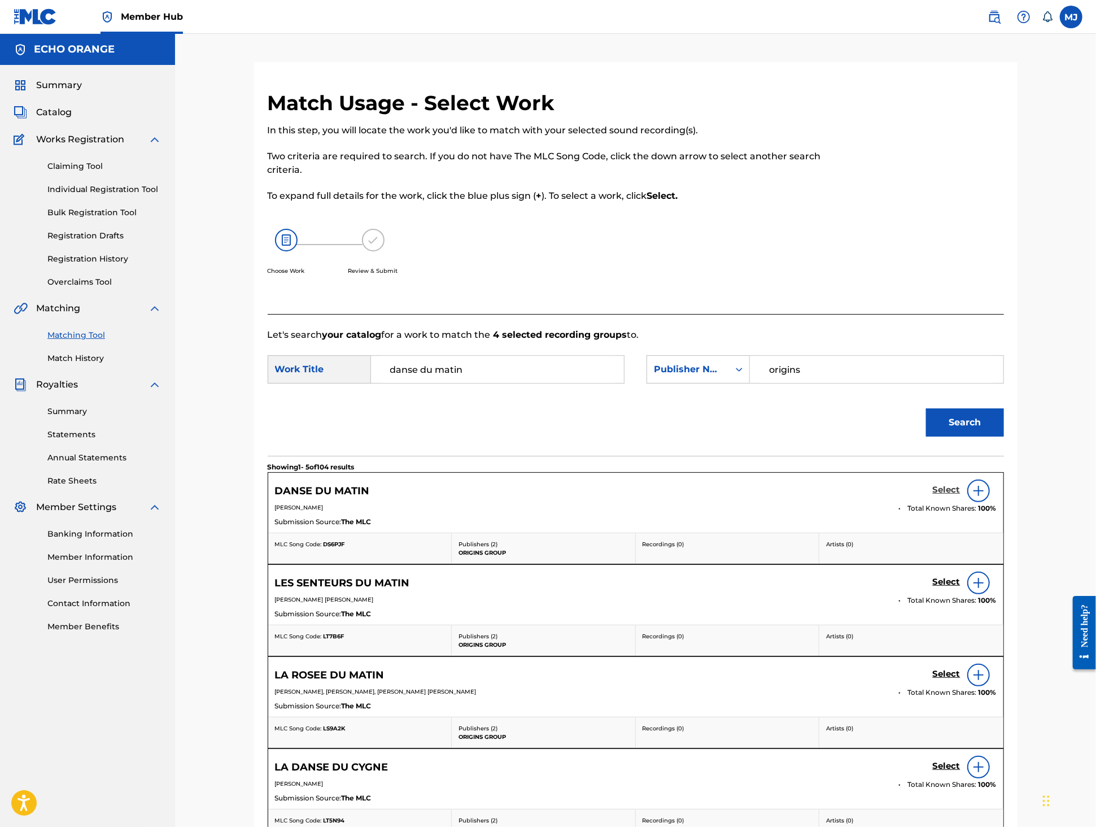
click at [961, 495] on h5 "Select" at bounding box center [947, 490] width 28 height 11
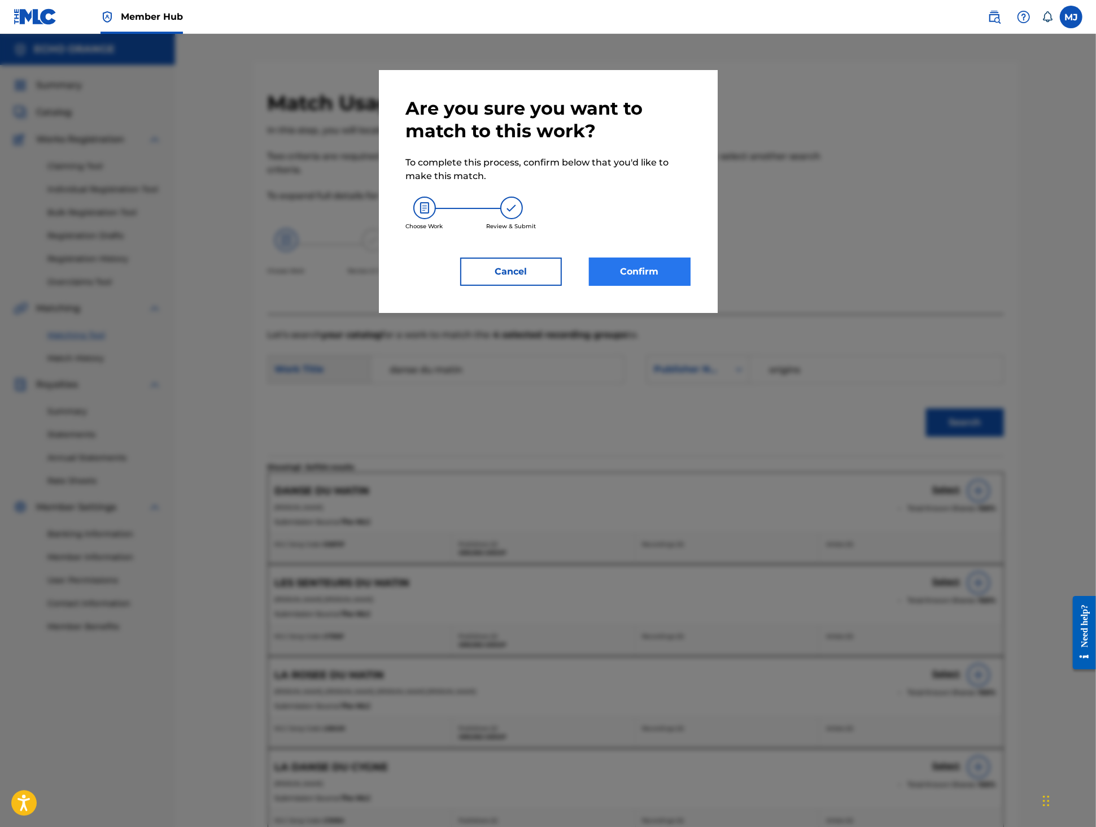
click at [668, 286] on button "Confirm" at bounding box center [640, 272] width 102 height 28
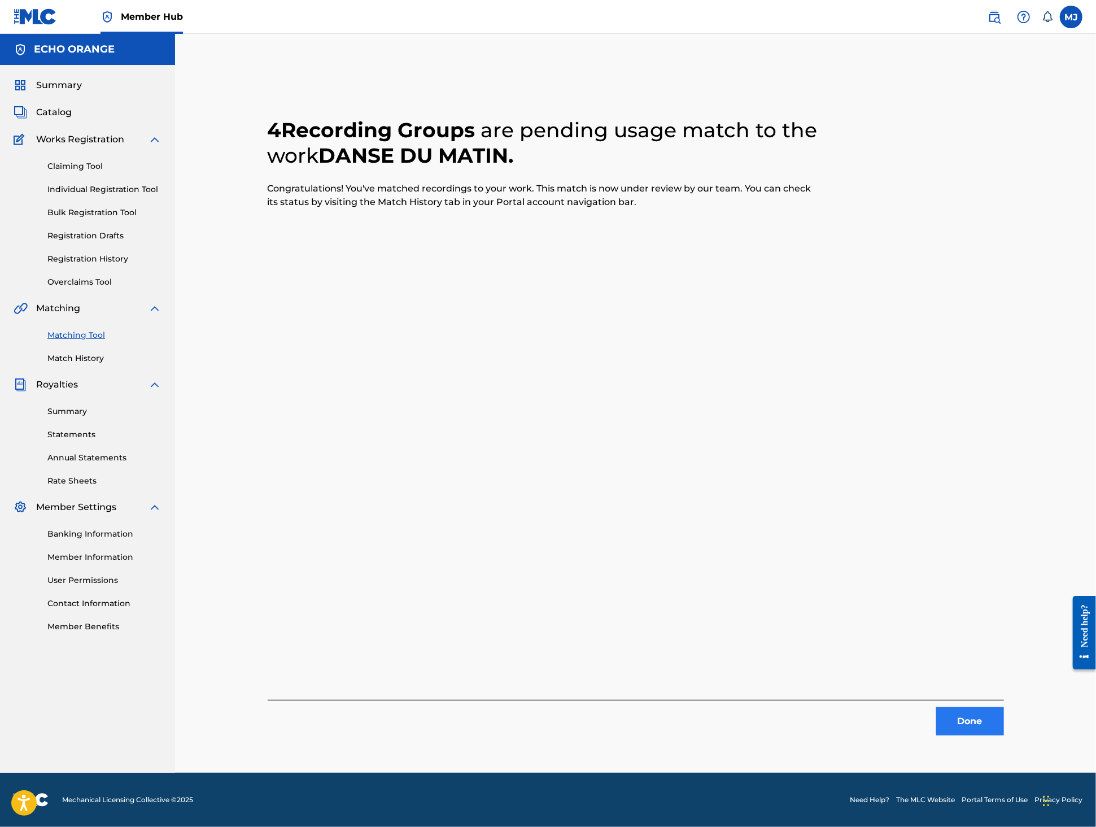
click at [1004, 735] on button "Done" at bounding box center [970, 721] width 68 height 28
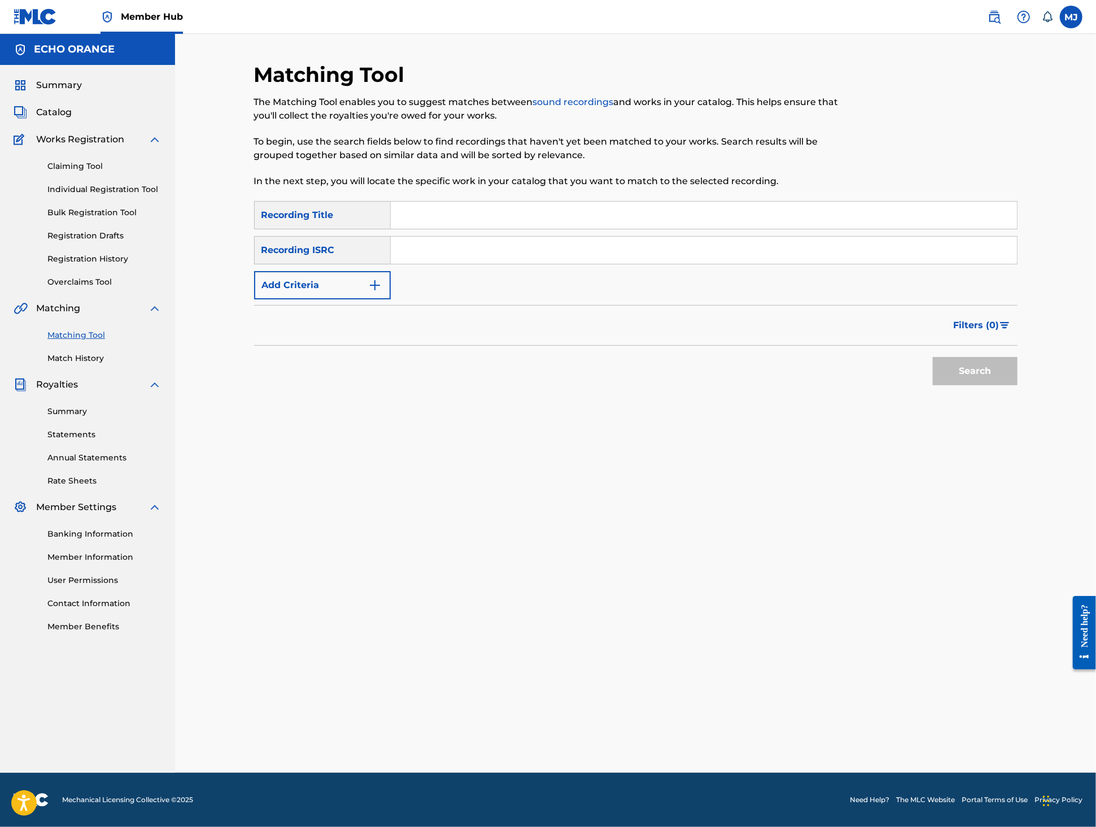
click at [411, 229] on input "Search Form" at bounding box center [704, 215] width 626 height 27
type input "l'age de l'innocence"
click at [313, 299] on button "Add Criteria" at bounding box center [322, 285] width 137 height 28
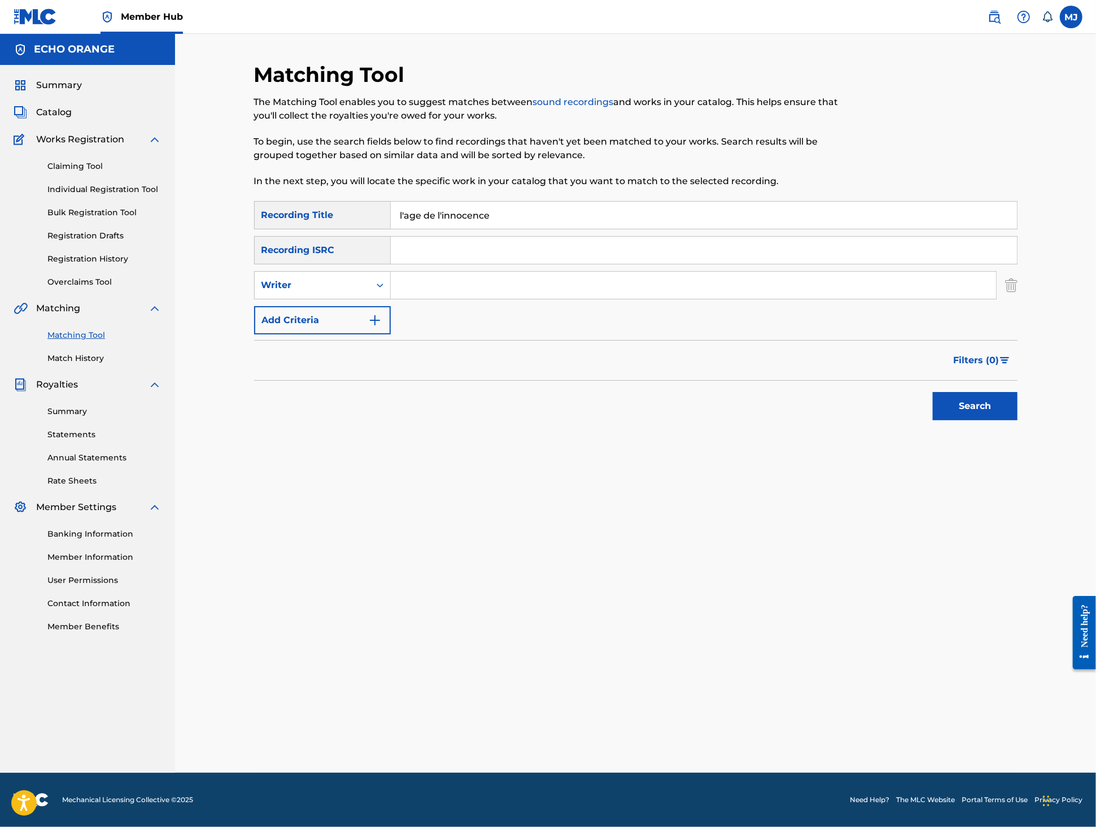
click at [425, 299] on input "Search Form" at bounding box center [693, 285] width 605 height 27
paste input "tony quimbel"
type input "tony quimbel"
click at [1018, 420] on button "Search" at bounding box center [975, 406] width 85 height 28
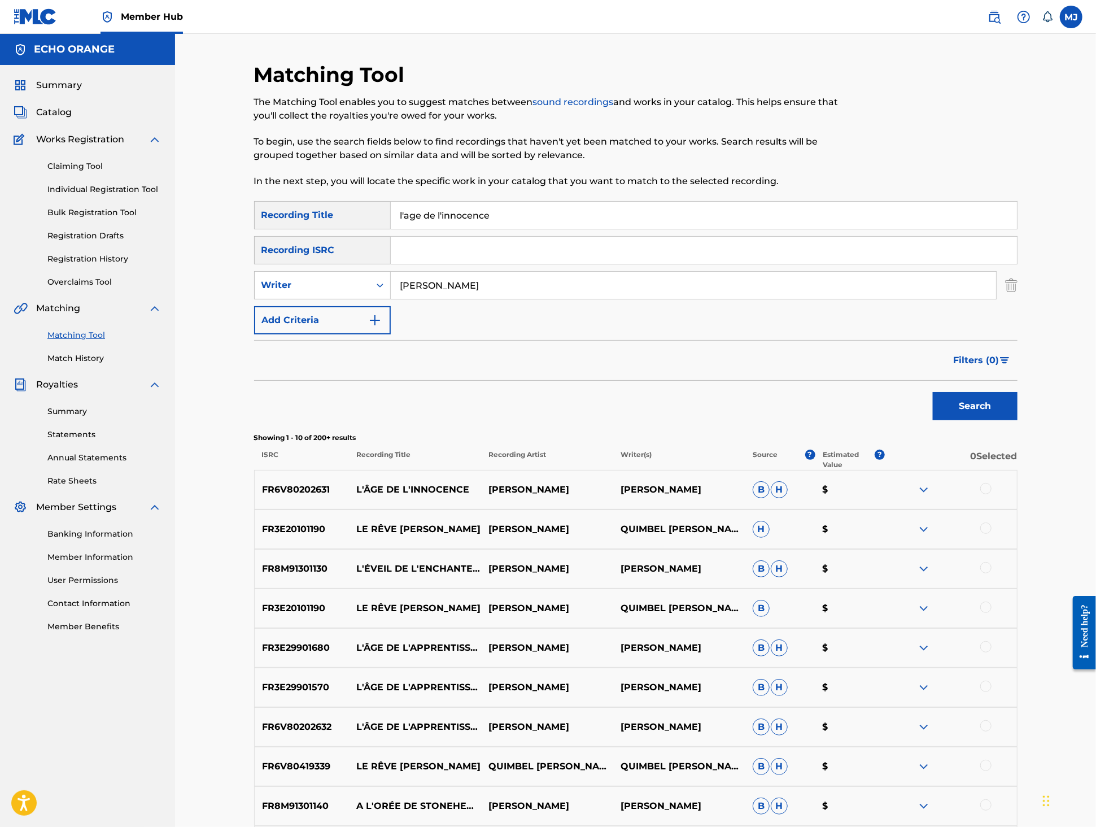
click at [992, 494] on div at bounding box center [985, 488] width 11 height 11
click at [856, 721] on button "Match 1 Group" at bounding box center [793, 735] width 125 height 28
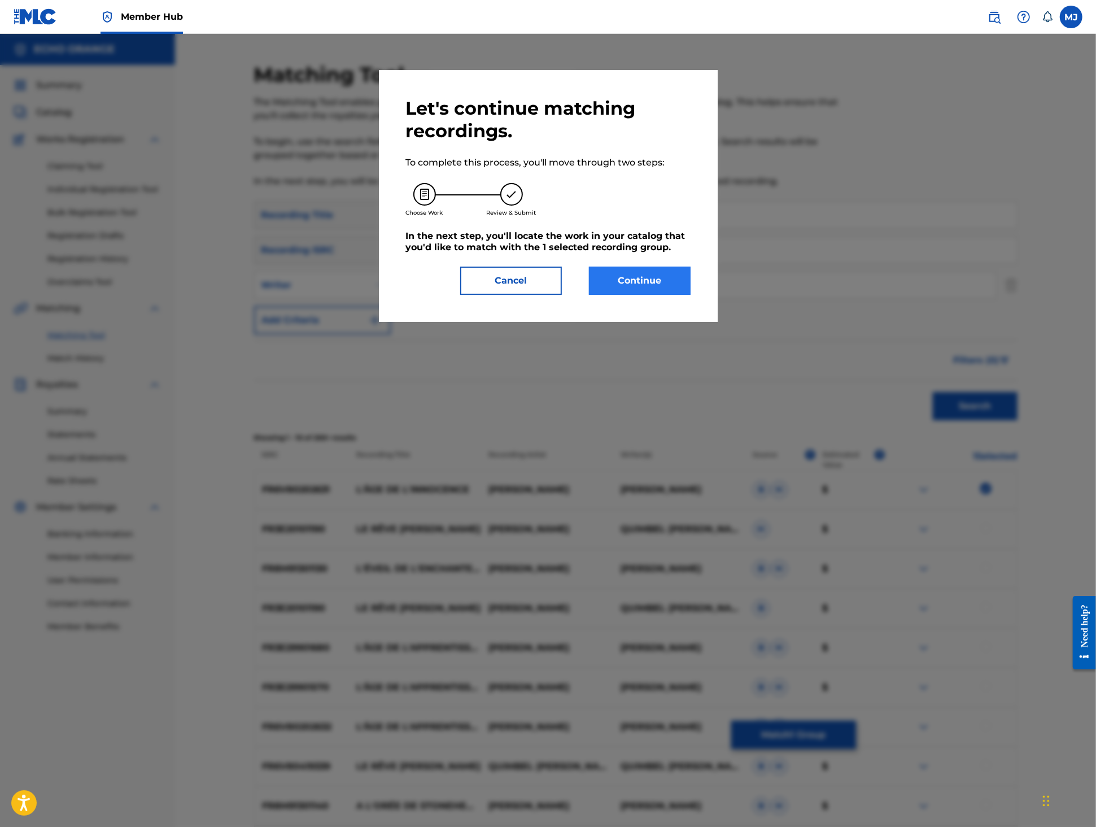
click at [672, 295] on button "Continue" at bounding box center [640, 281] width 102 height 28
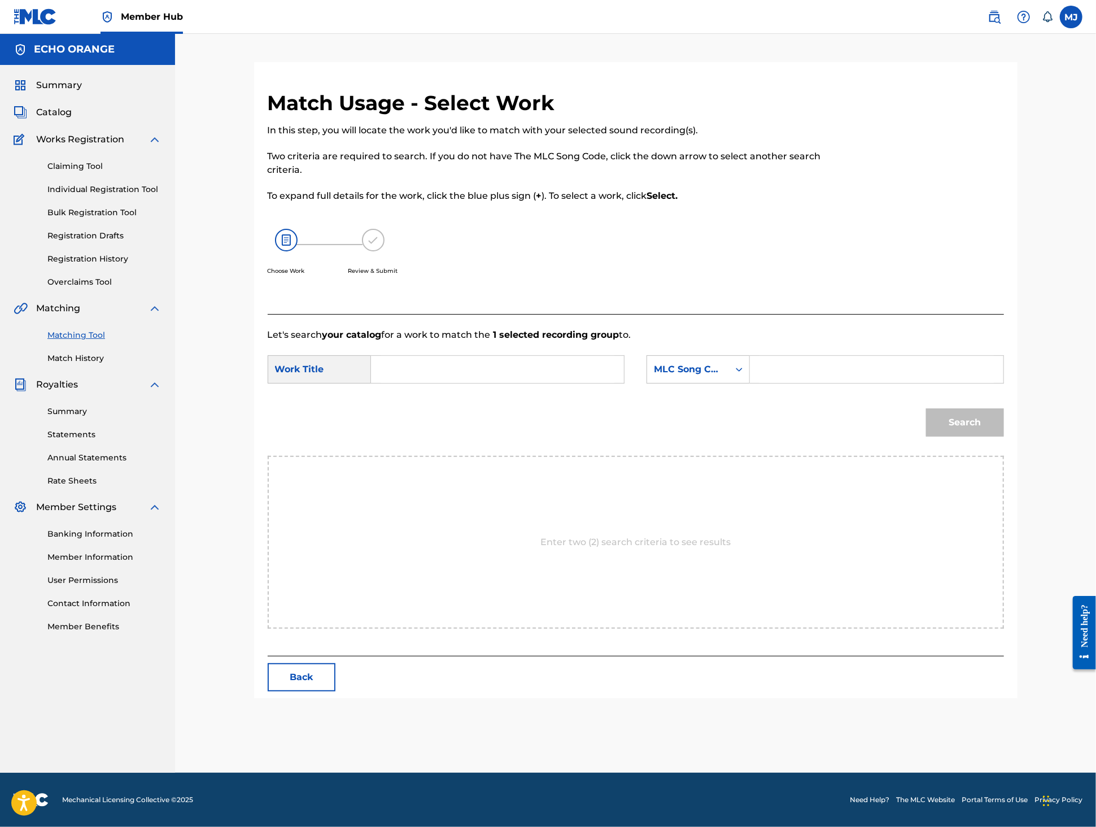
click at [494, 383] on input "Search Form" at bounding box center [498, 369] width 234 height 27
type input "l'age de l'innocence"
click at [729, 380] on div "MLC Song Code" at bounding box center [688, 369] width 82 height 21
drag, startPoint x: 717, startPoint y: 451, endPoint x: 722, endPoint y: 475, distance: 24.8
click at [722, 475] on div "Writer Name ISWC Writer IPI Publisher Name Publisher IPI MLC Publisher Number M…" at bounding box center [698, 467] width 102 height 169
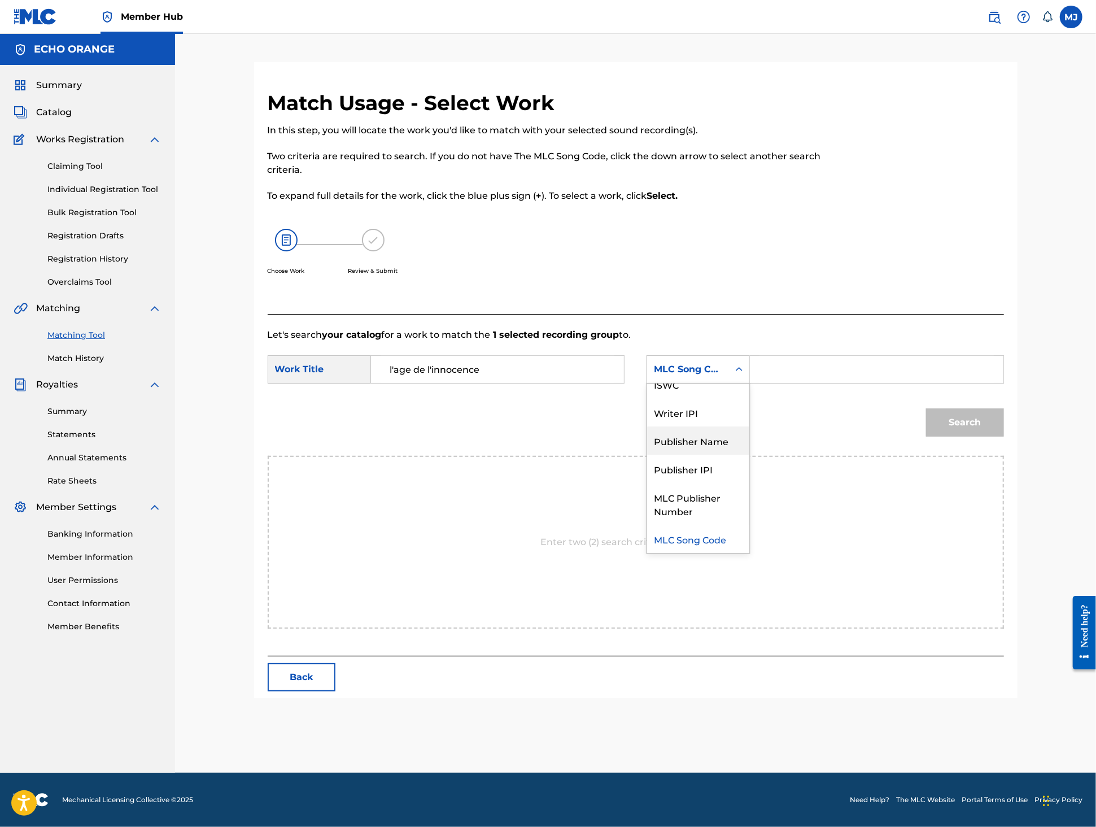
drag, startPoint x: 722, startPoint y: 475, endPoint x: 793, endPoint y: 428, distance: 85.2
click at [723, 455] on div "Publisher Name" at bounding box center [698, 440] width 102 height 28
click at [843, 383] on input "Search Form" at bounding box center [877, 369] width 234 height 27
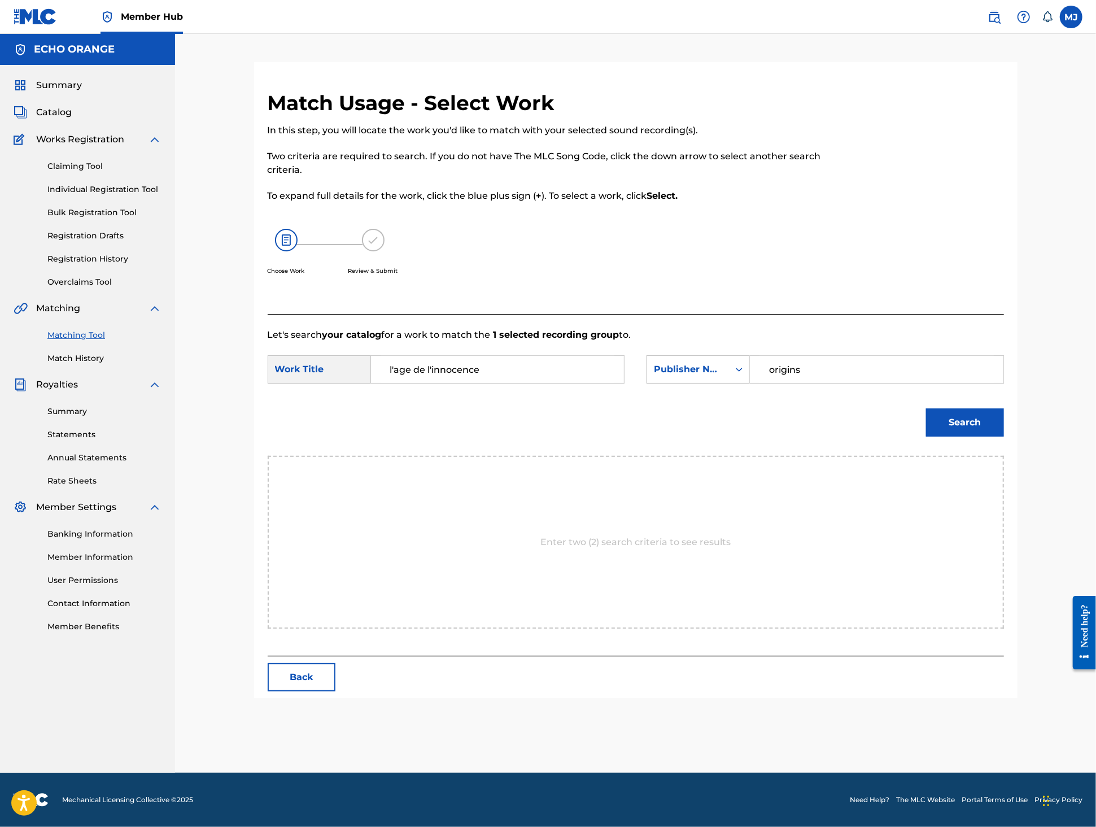
type input "origins"
click at [1004, 437] on button "Search" at bounding box center [965, 422] width 78 height 28
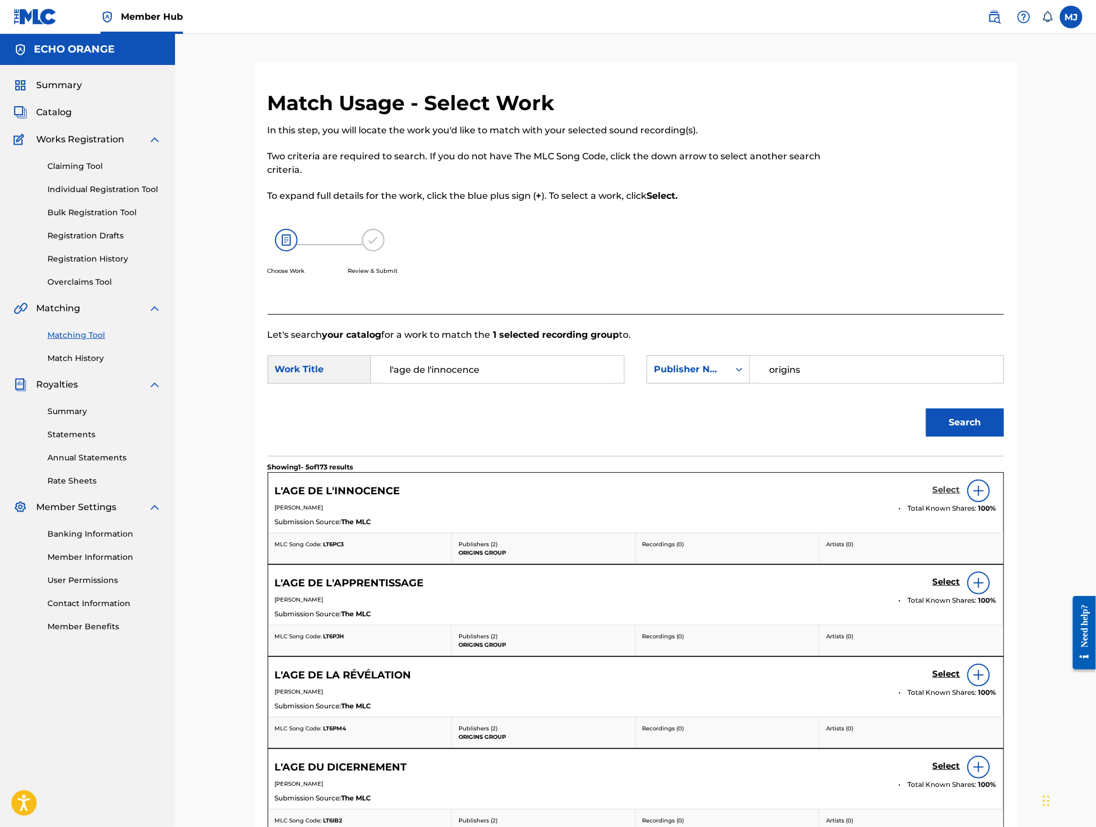
click at [961, 495] on h5 "Select" at bounding box center [947, 490] width 28 height 11
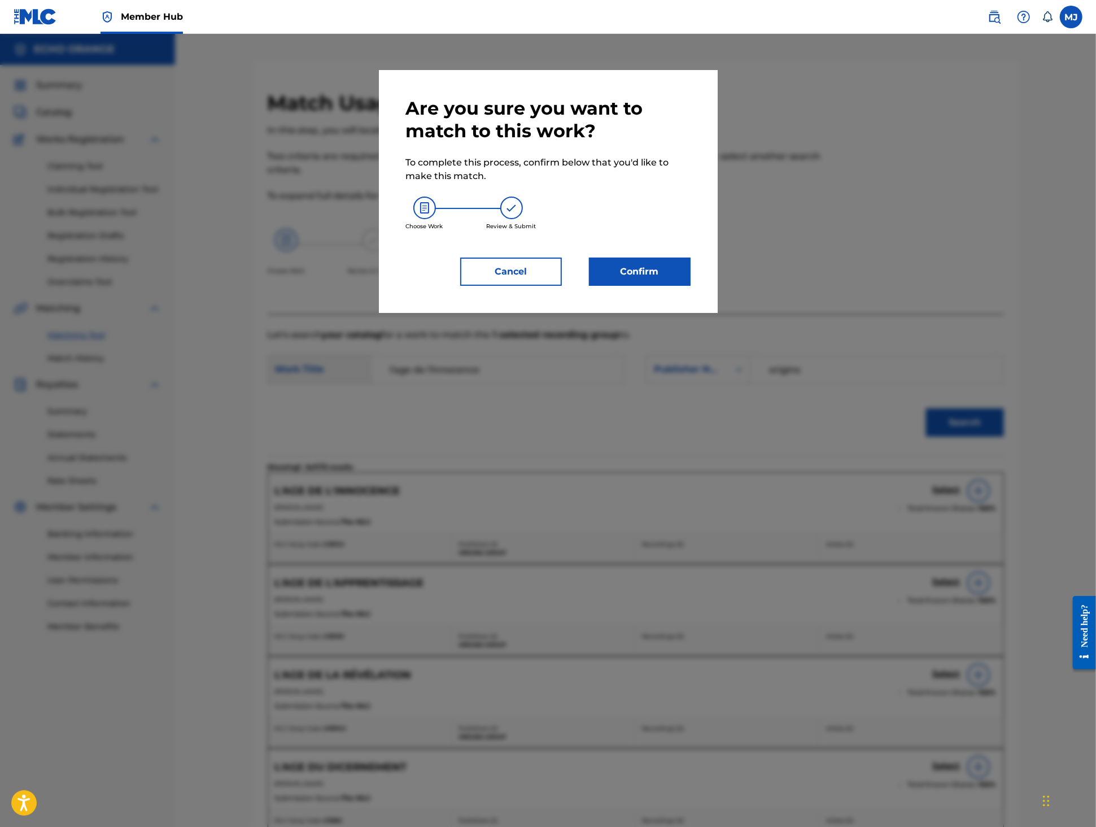
click at [677, 313] on div "Are you sure you want to match to this work? To complete this process, confirm …" at bounding box center [548, 191] width 339 height 243
click at [678, 286] on button "Confirm" at bounding box center [640, 272] width 102 height 28
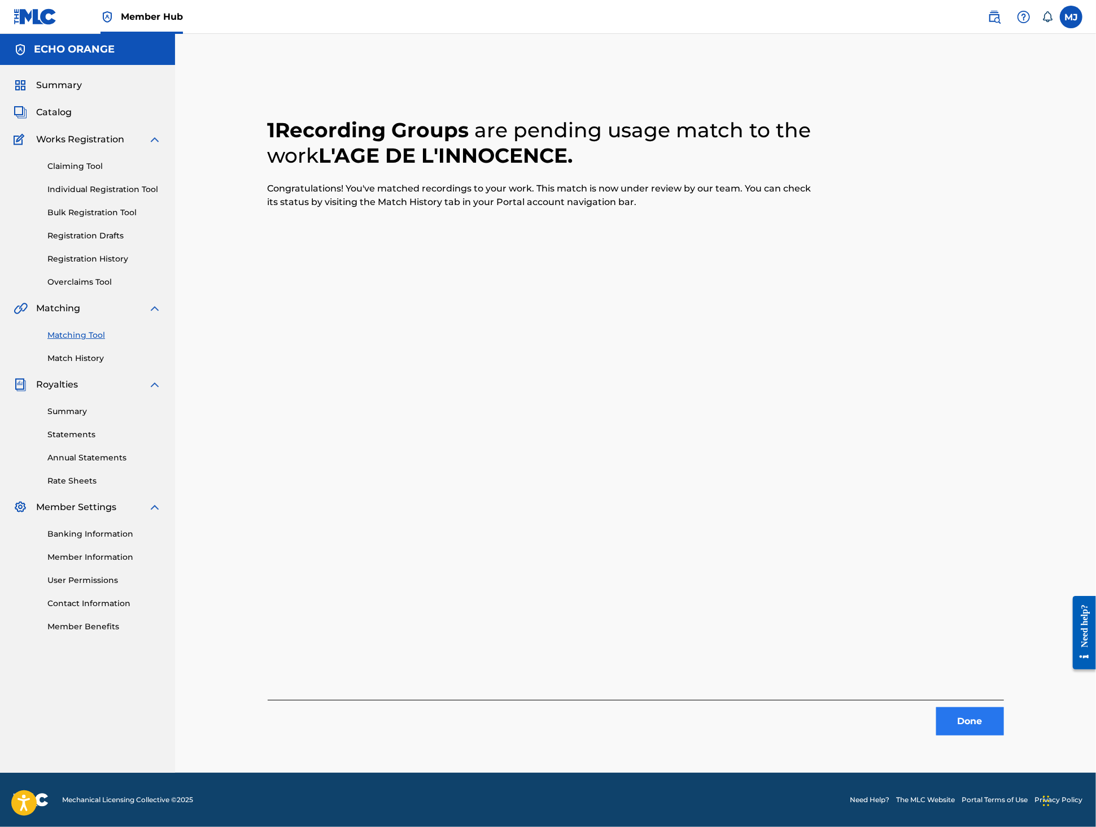
click at [1001, 724] on button "Done" at bounding box center [970, 721] width 68 height 28
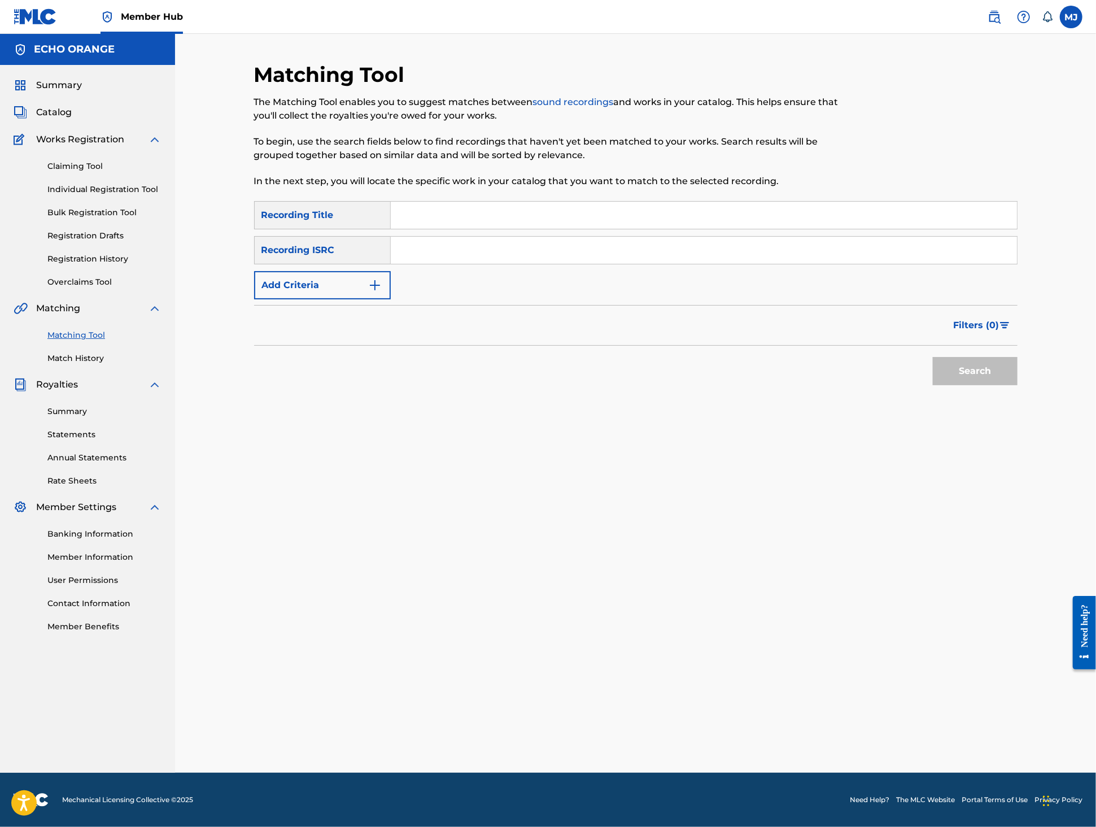
click at [674, 264] on input "Search Form" at bounding box center [704, 250] width 626 height 27
click at [660, 229] on input "Search Form" at bounding box center [704, 215] width 626 height 27
click at [656, 229] on input "Search Form" at bounding box center [704, 215] width 626 height 27
click at [654, 229] on input "Search Form" at bounding box center [704, 215] width 626 height 27
type input "mantras du soir"
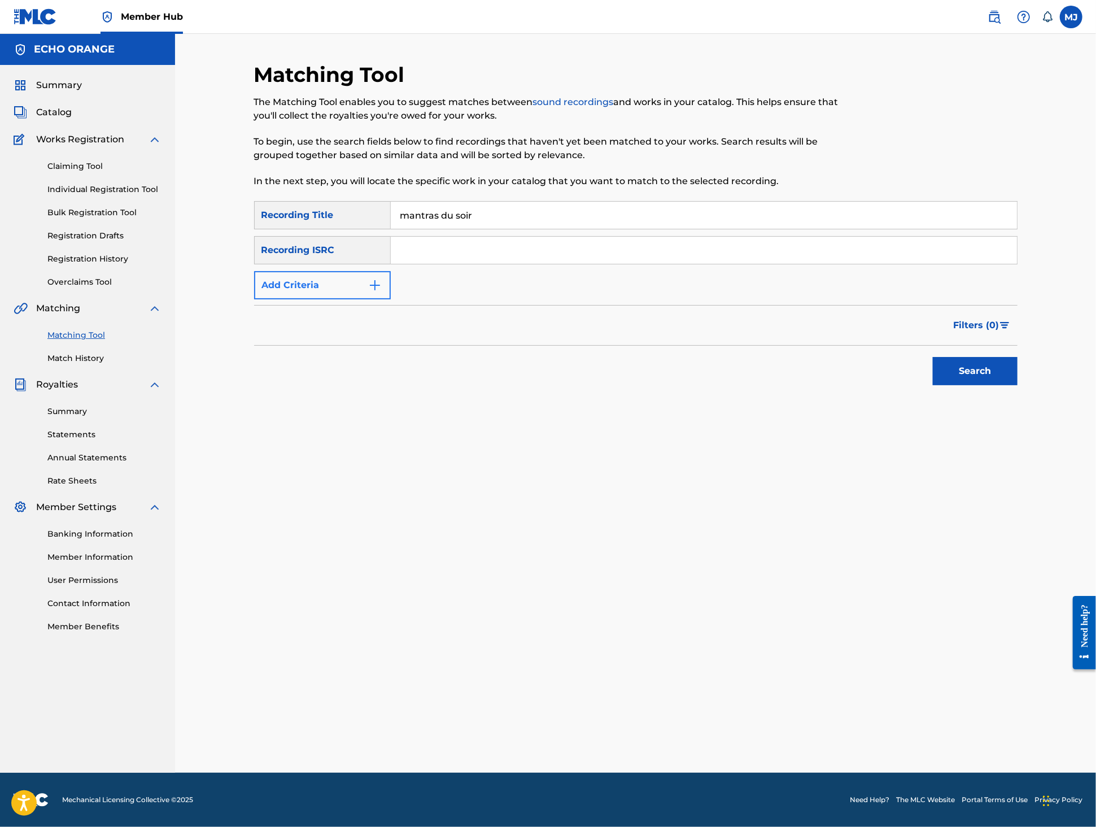
click at [307, 299] on button "Add Criteria" at bounding box center [322, 285] width 137 height 28
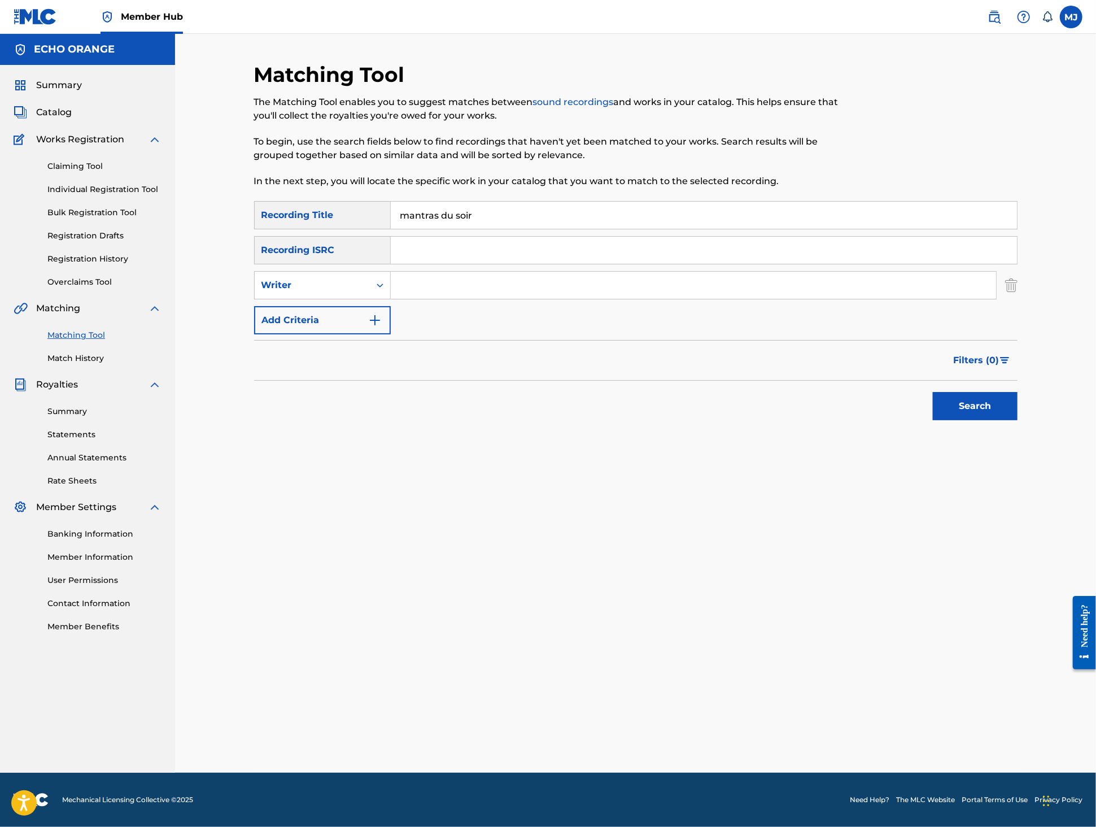
click at [451, 299] on input "Search Form" at bounding box center [693, 285] width 605 height 27
paste input "tony quimbel"
type input "tony quimbel"
click at [1018, 420] on button "Search" at bounding box center [975, 406] width 85 height 28
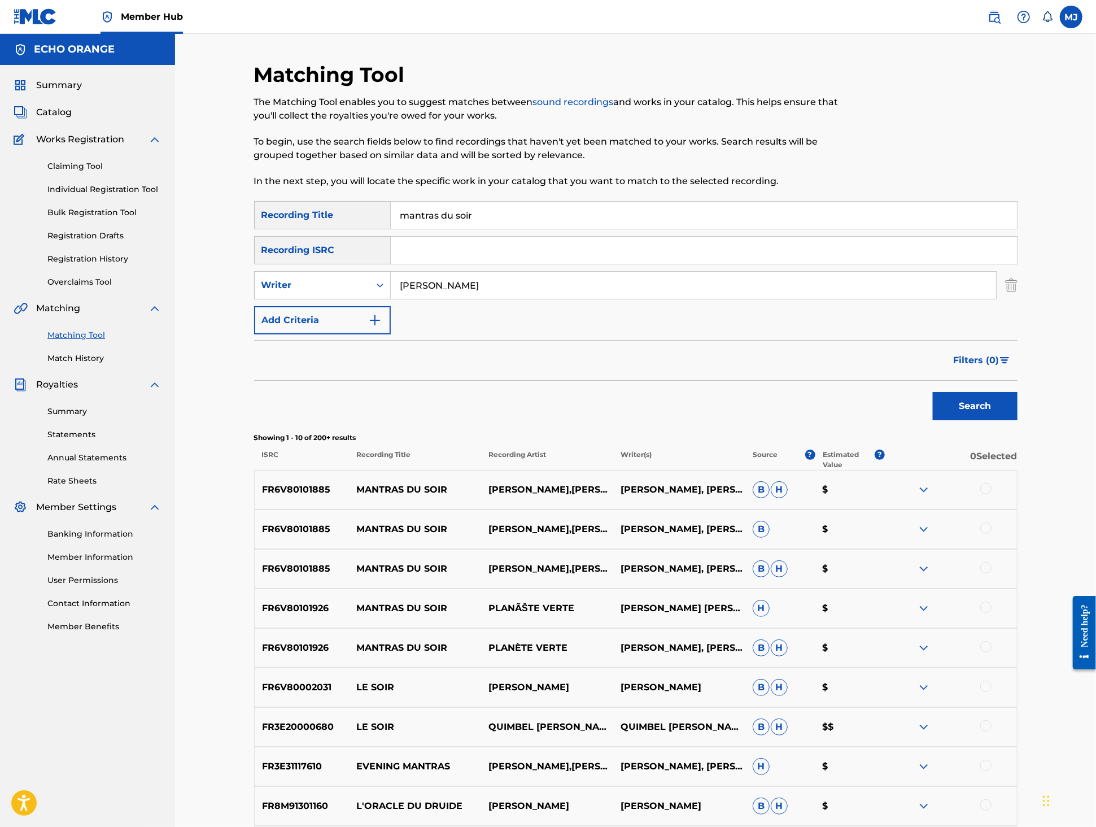
scroll to position [32, 0]
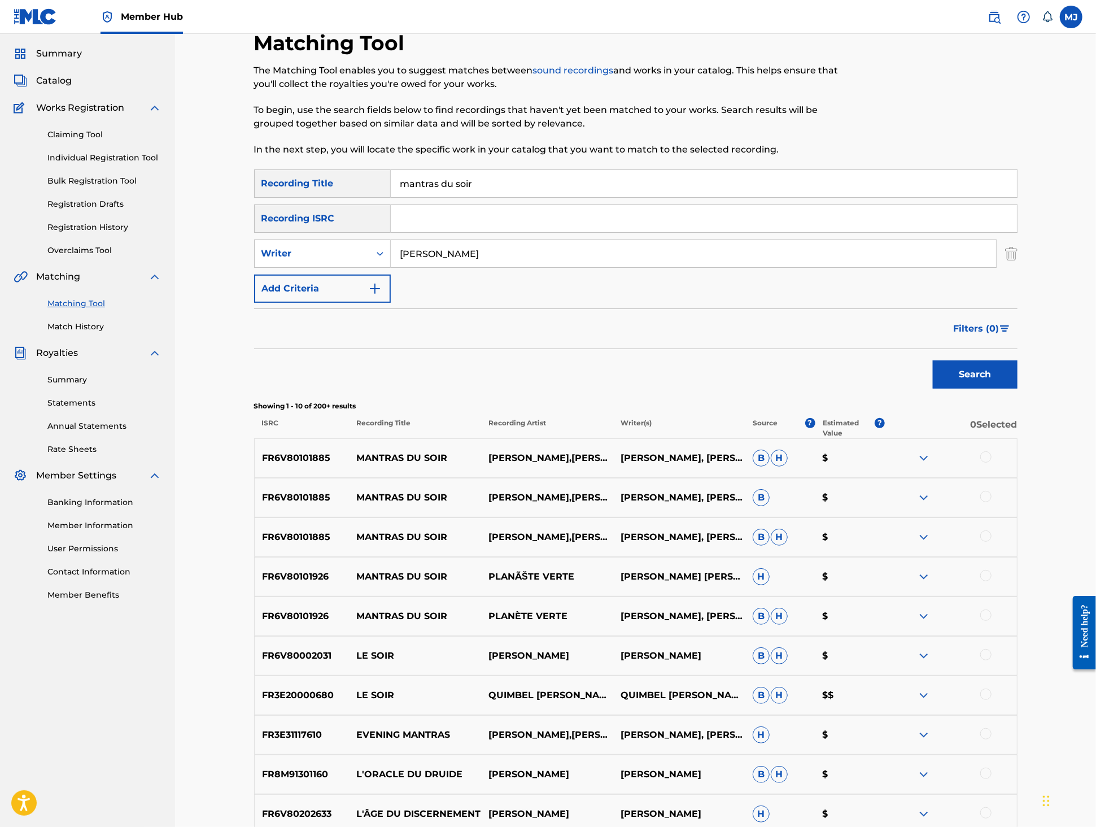
click at [992, 463] on div at bounding box center [985, 456] width 11 height 11
click at [992, 502] on div at bounding box center [985, 496] width 11 height 11
click at [992, 542] on div at bounding box center [985, 535] width 11 height 11
click at [992, 581] on div at bounding box center [985, 575] width 11 height 11
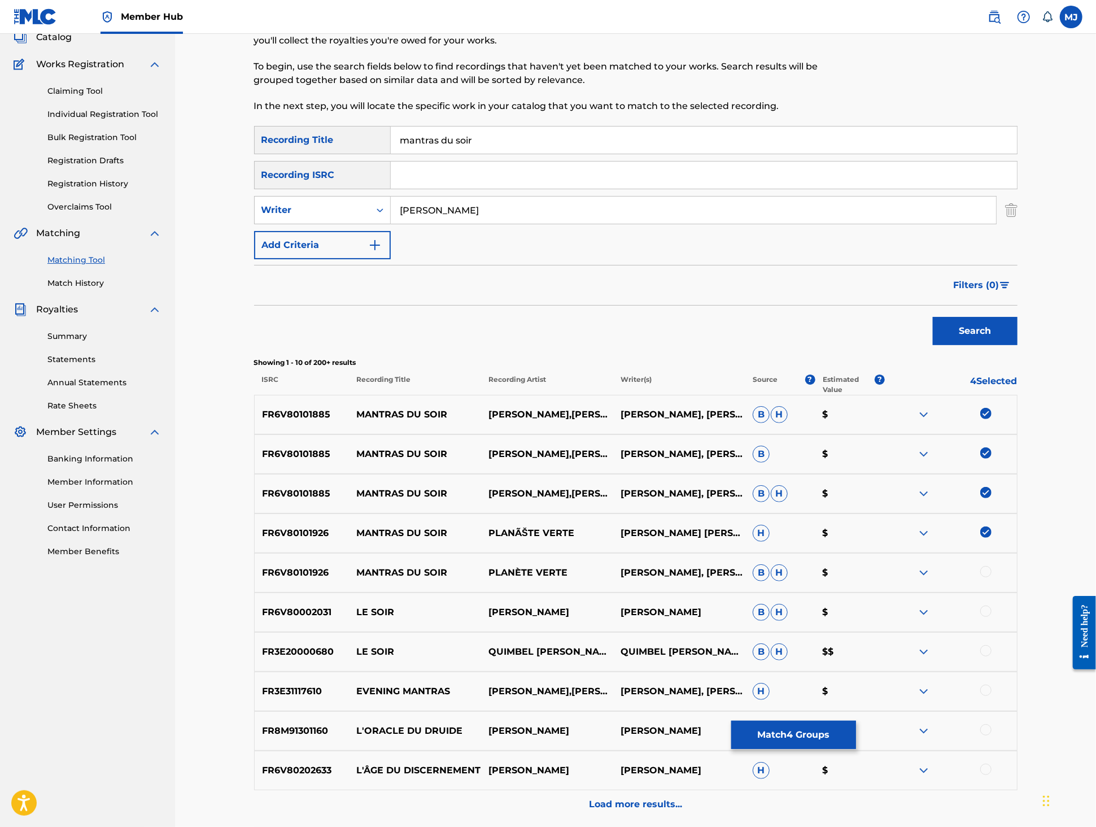
scroll to position [123, 0]
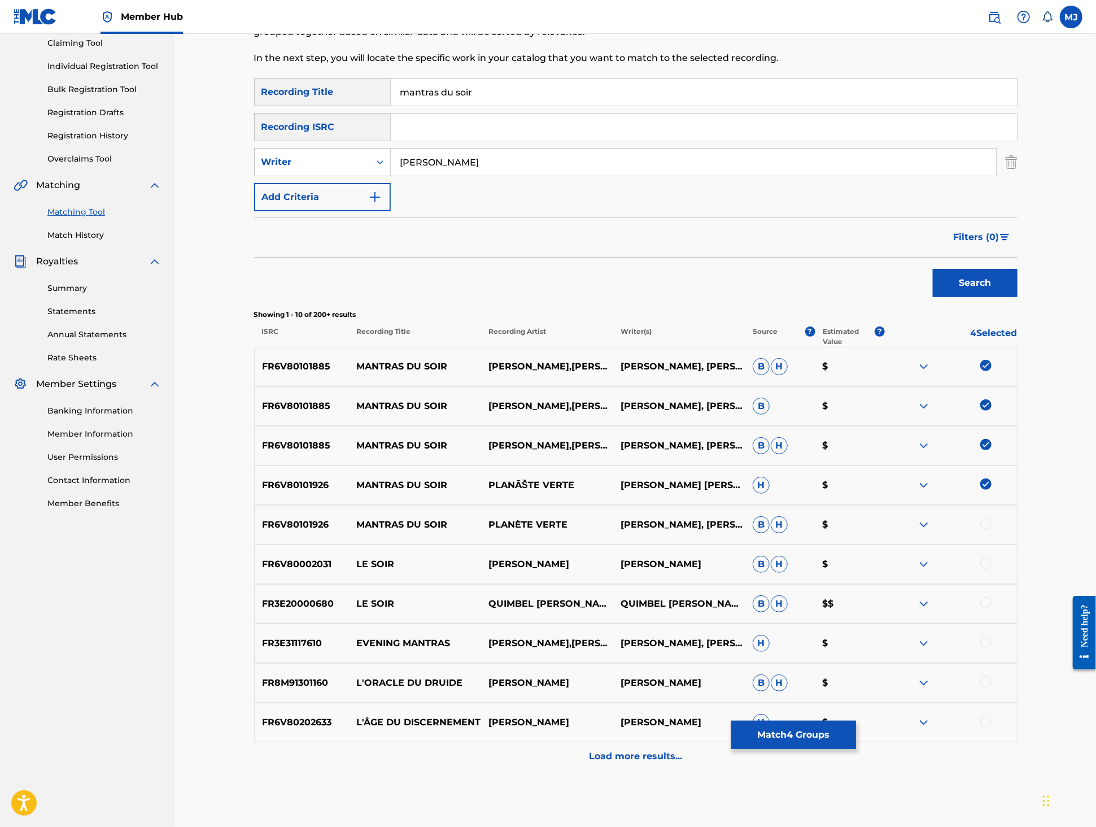
click at [992, 529] on div at bounding box center [985, 523] width 11 height 11
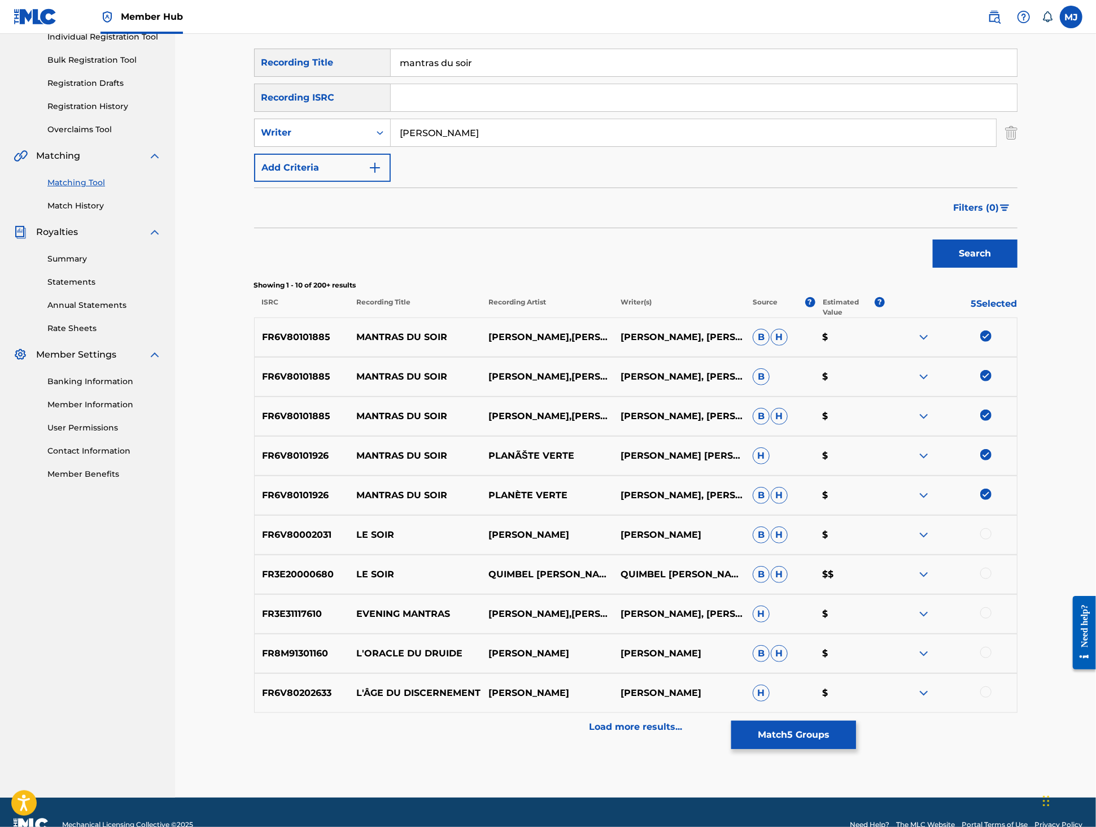
scroll to position [163, 0]
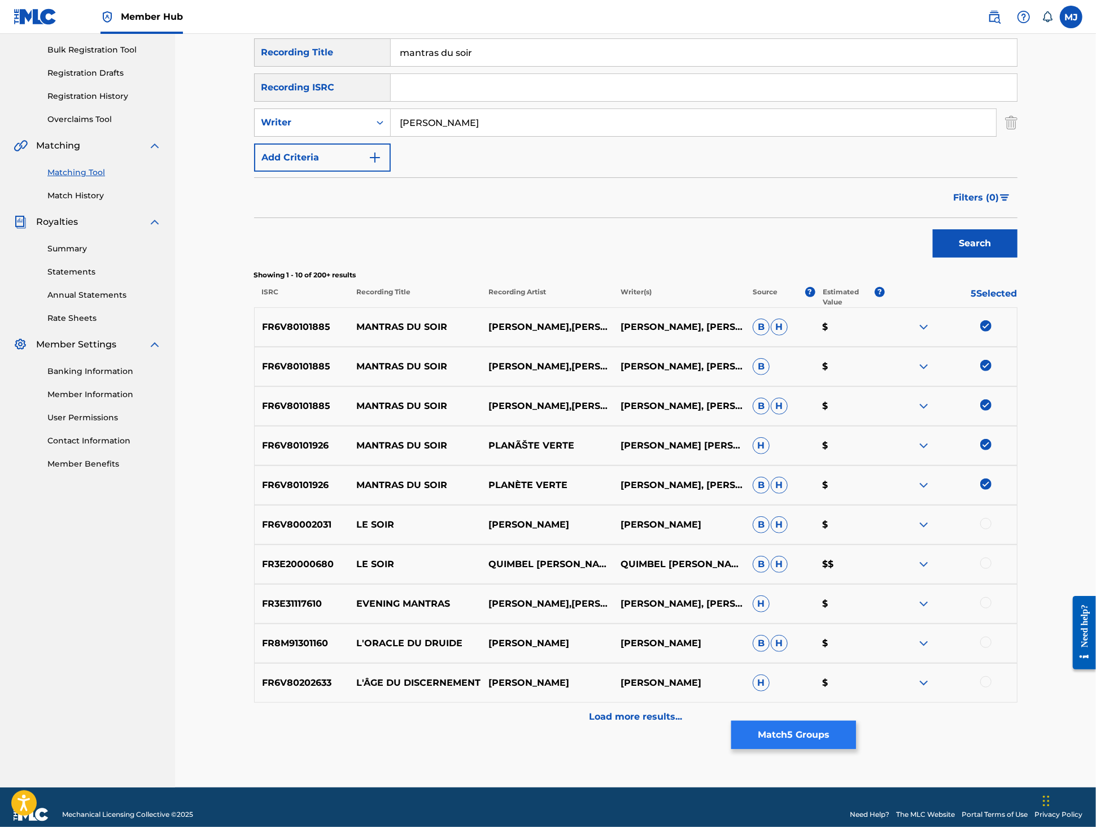
click at [856, 721] on button "Match 5 Groups" at bounding box center [793, 735] width 125 height 28
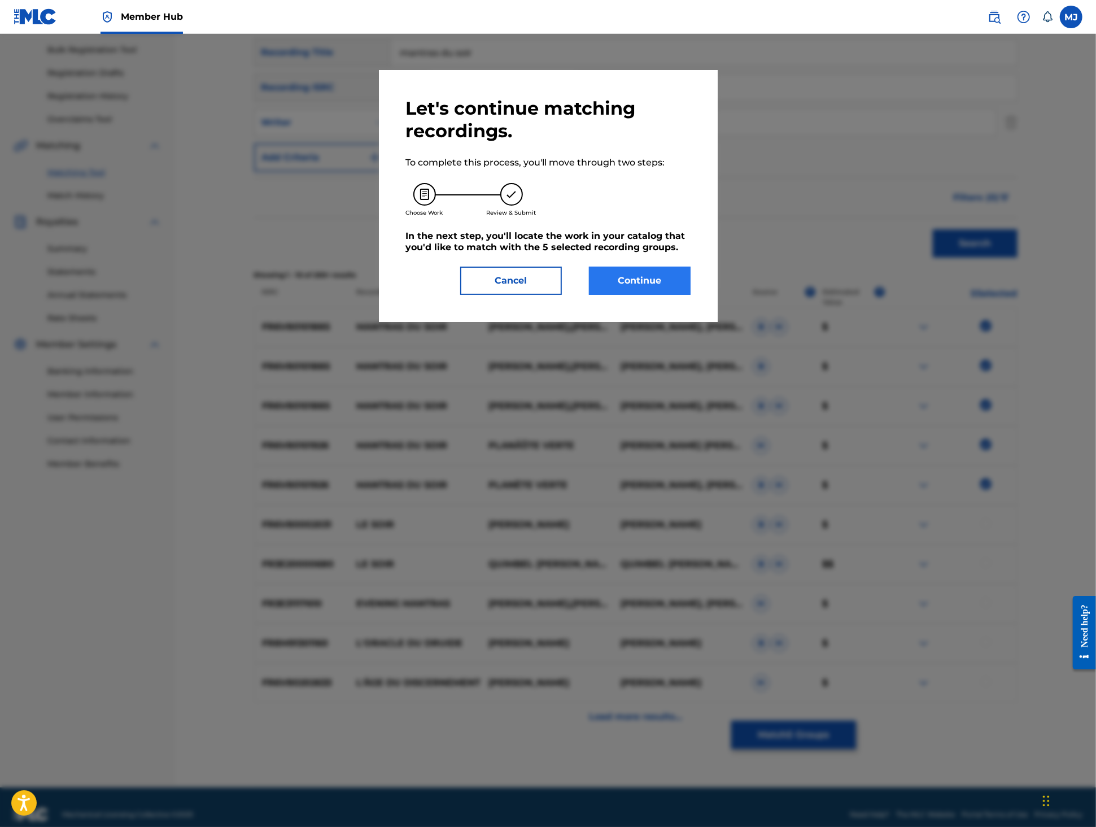
click at [670, 295] on button "Continue" at bounding box center [640, 281] width 102 height 28
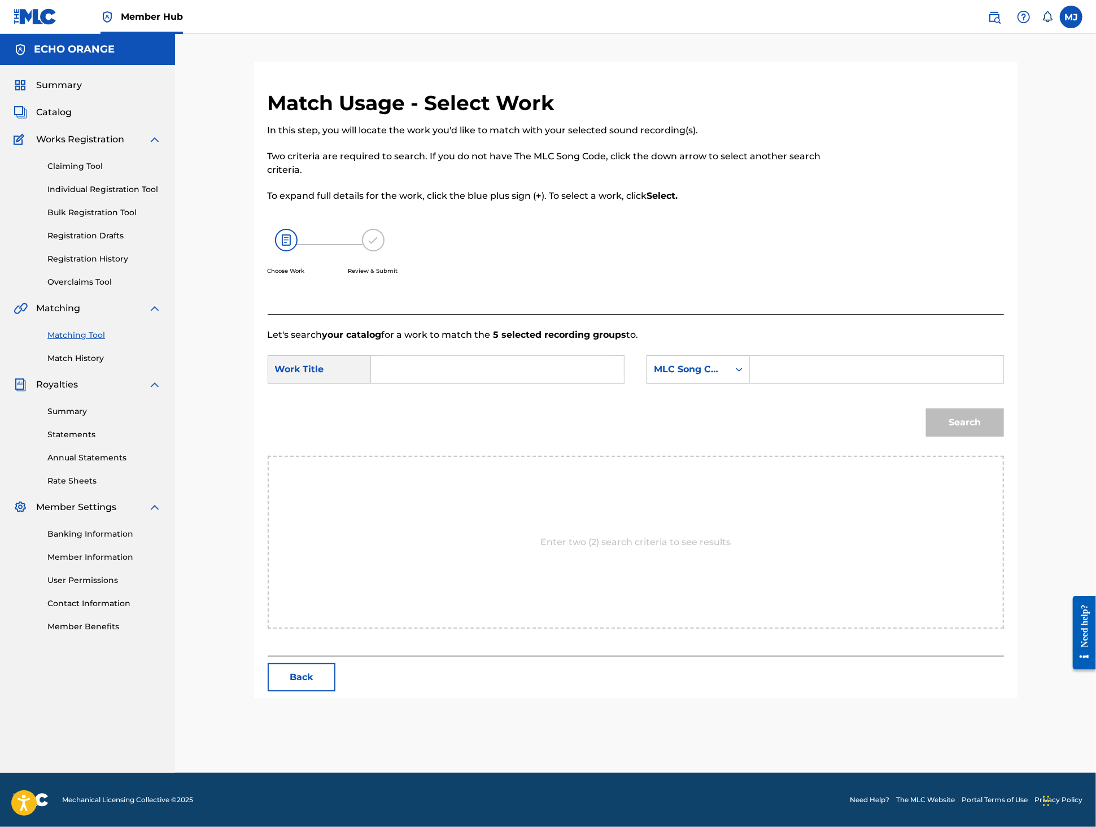
click at [518, 383] on input "Search Form" at bounding box center [498, 369] width 234 height 27
click at [401, 413] on span "du soir" at bounding box center [416, 401] width 52 height 24
type input "mantras du soir"
click at [726, 383] on div "MLC Song Code" at bounding box center [698, 369] width 103 height 28
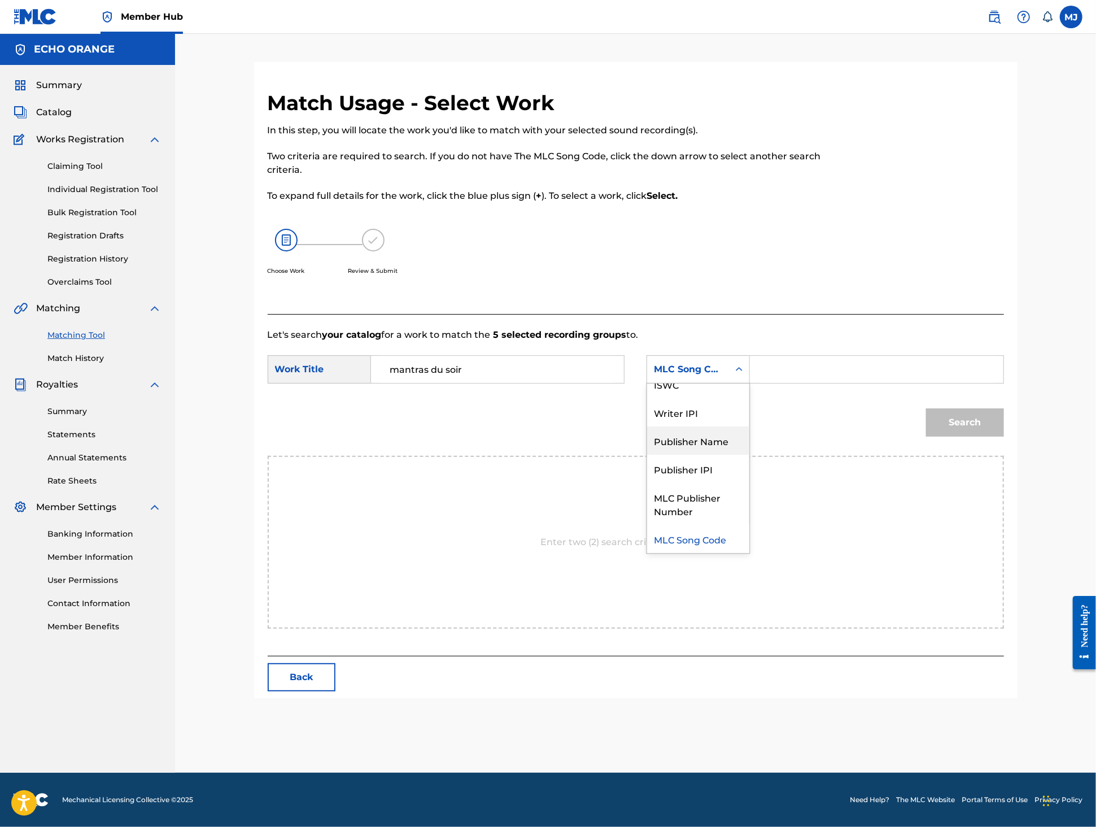
click at [742, 455] on div "Publisher Name" at bounding box center [698, 440] width 102 height 28
click at [840, 436] on form "SearchWithCriteria6978eb6c-9bfa-4ef0-8057-7eeda9ed68df Work Title mantras du so…" at bounding box center [636, 399] width 736 height 114
click at [848, 383] on input "Search Form" at bounding box center [877, 369] width 234 height 27
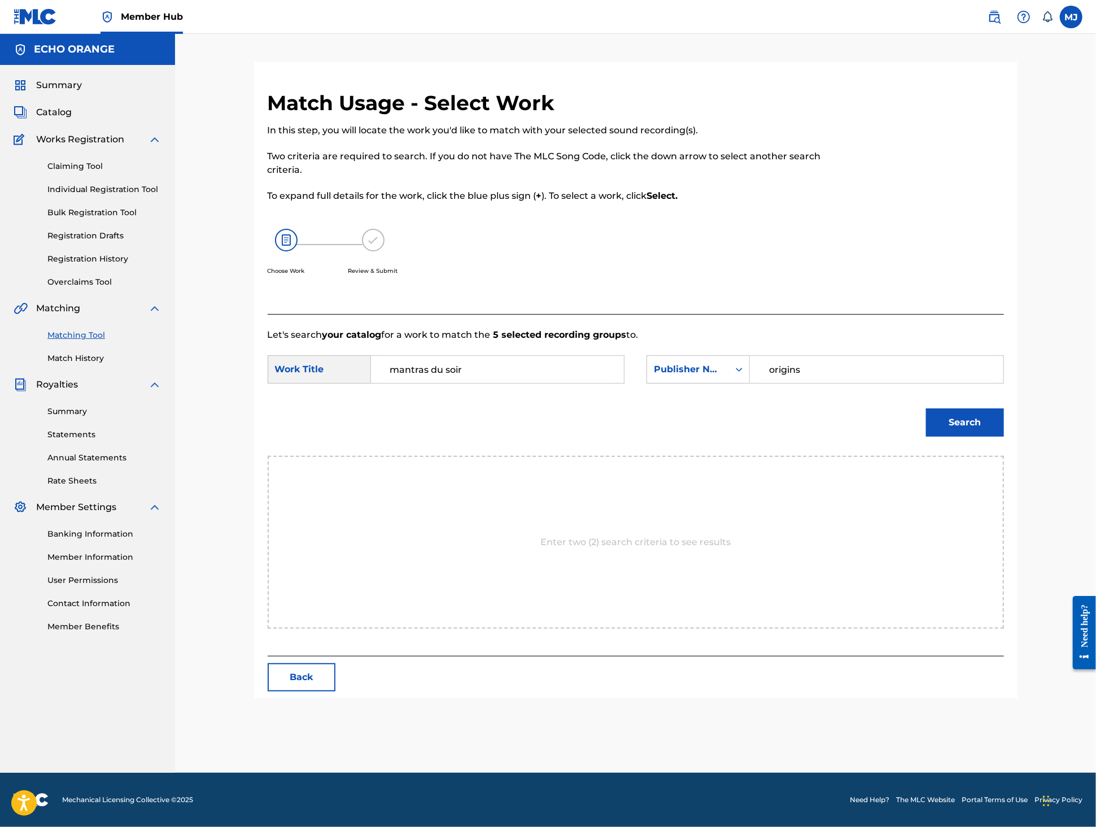
type input "origins"
click at [1004, 437] on button "Search" at bounding box center [965, 422] width 78 height 28
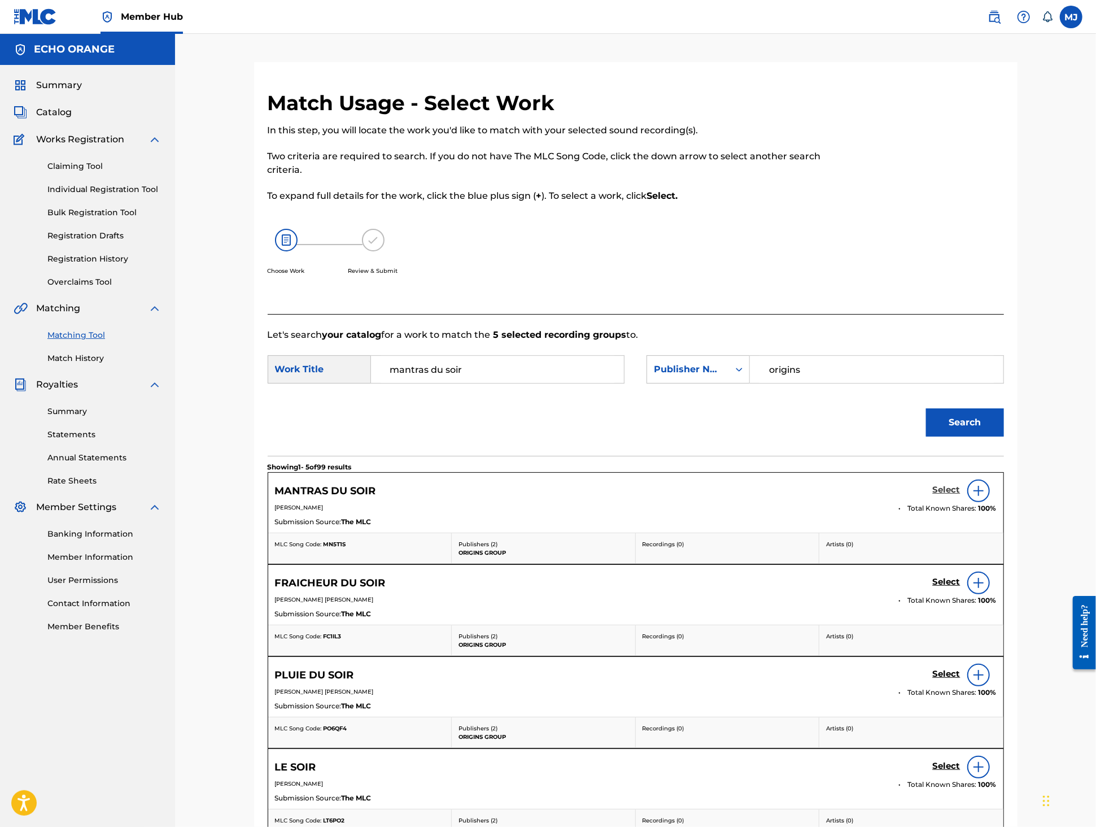
click at [961, 495] on h5 "Select" at bounding box center [947, 490] width 28 height 11
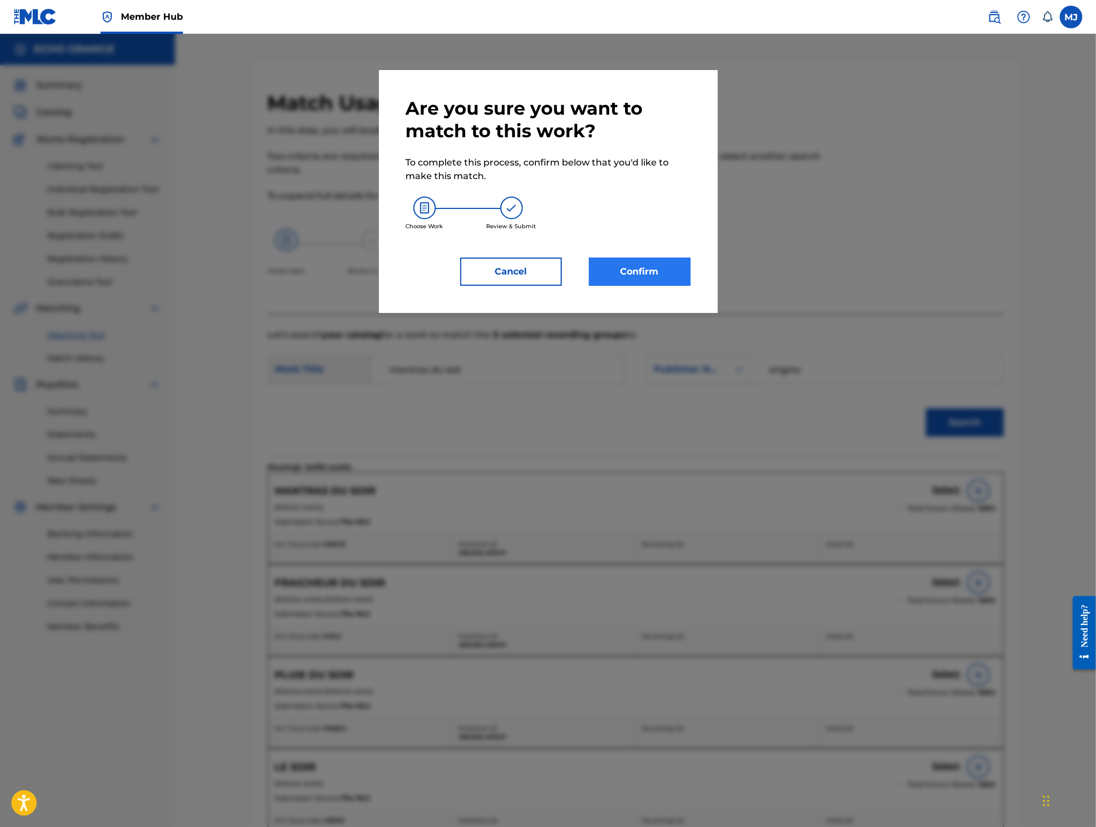
click at [665, 286] on button "Confirm" at bounding box center [640, 272] width 102 height 28
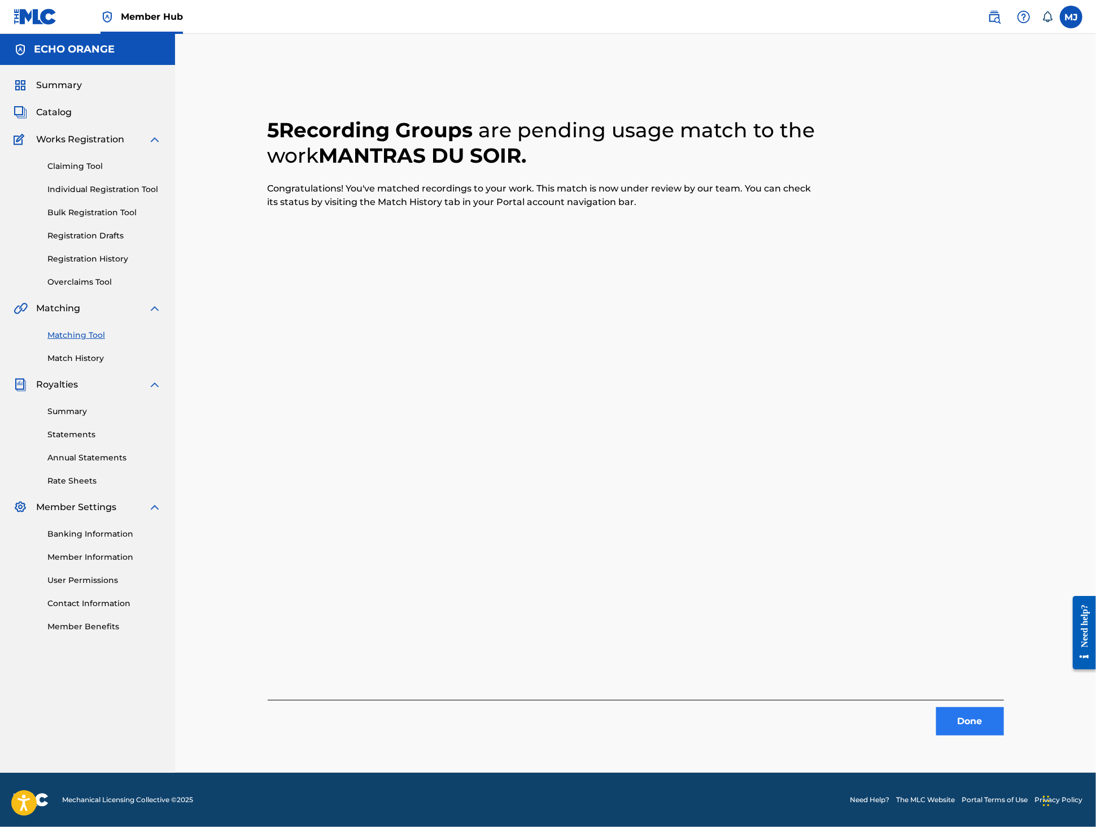
click at [1004, 733] on button "Done" at bounding box center [970, 721] width 68 height 28
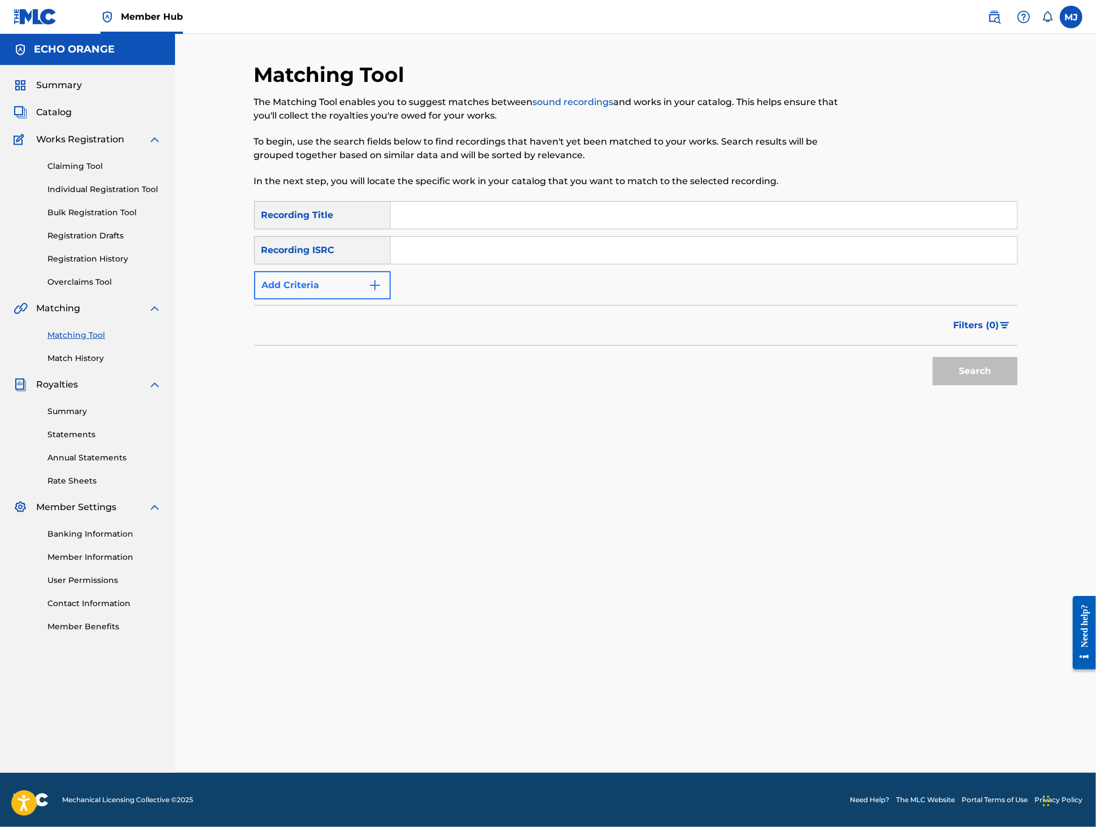
click at [341, 299] on button "Add Criteria" at bounding box center [322, 285] width 137 height 28
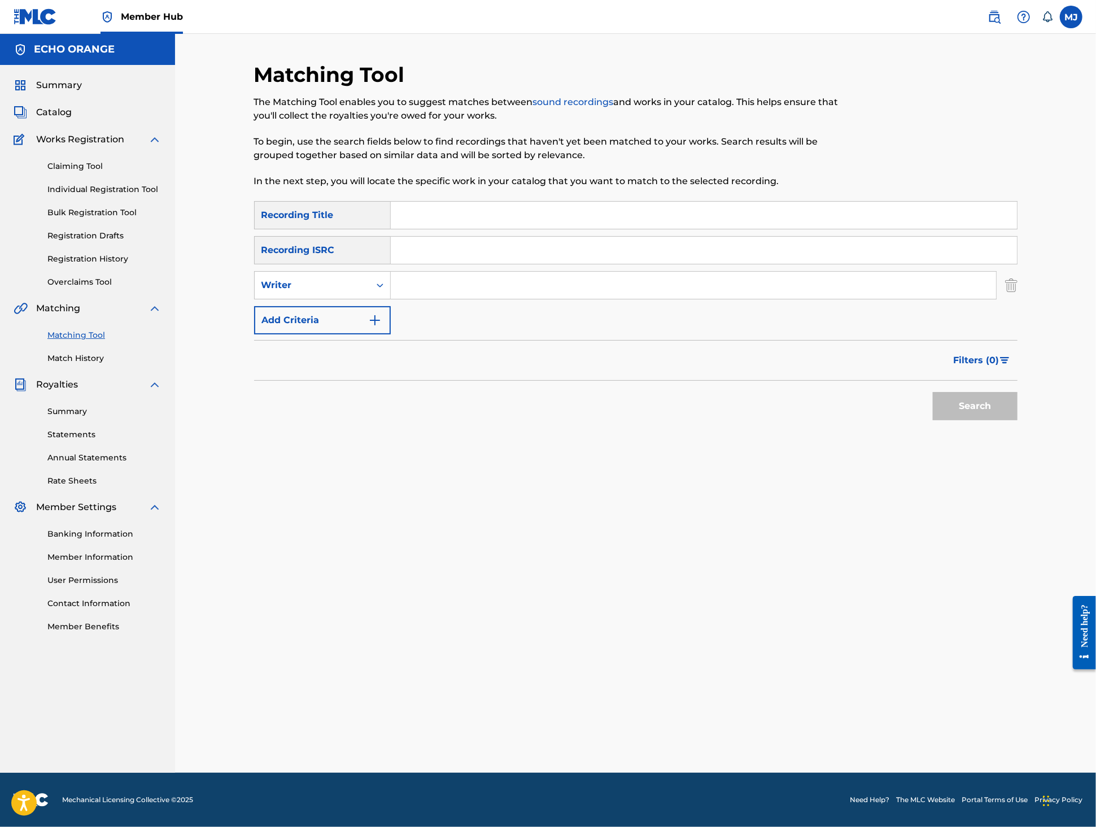
drag, startPoint x: 437, startPoint y: 272, endPoint x: 455, endPoint y: 261, distance: 21.0
click at [438, 264] on input "Search Form" at bounding box center [704, 250] width 626 height 27
click at [463, 229] on input "Search Form" at bounding box center [704, 215] width 626 height 27
type input "sous la protection du géant crépuscule"
click at [437, 299] on input "Search Form" at bounding box center [693, 285] width 605 height 27
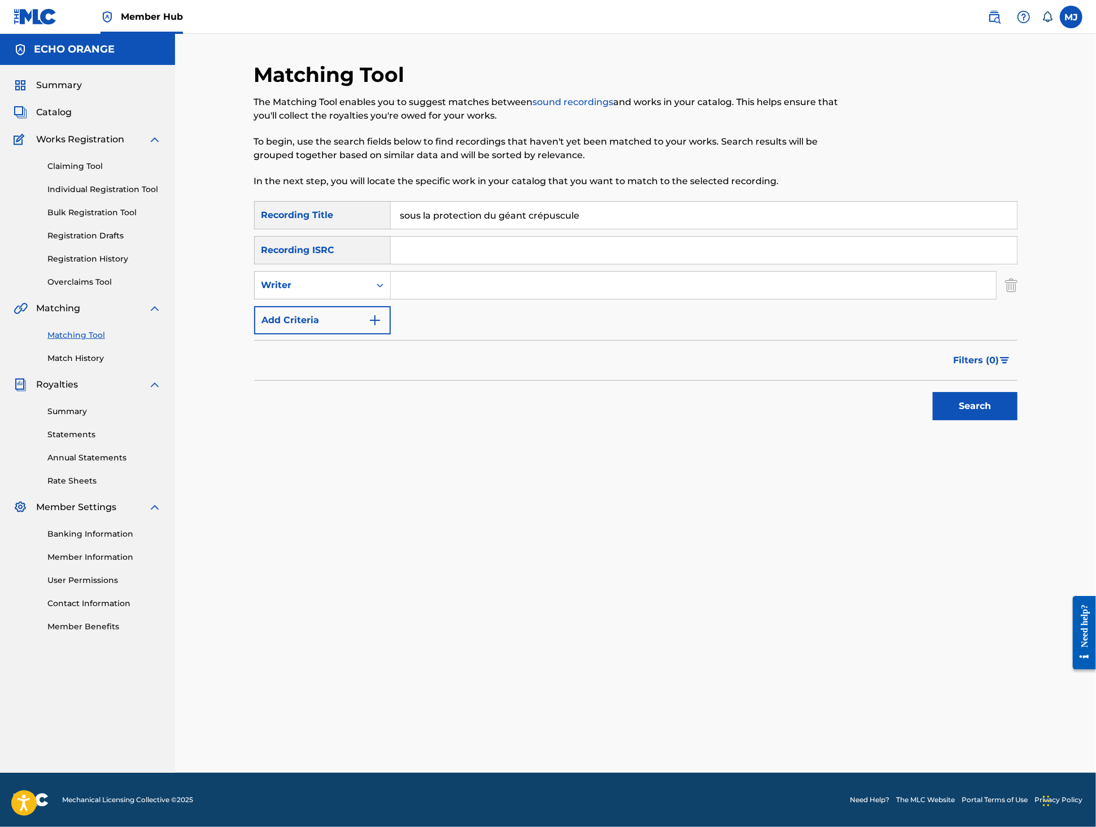
paste input "tony quimbel"
type input "tony quimbel"
click at [1018, 420] on button "Search" at bounding box center [975, 406] width 85 height 28
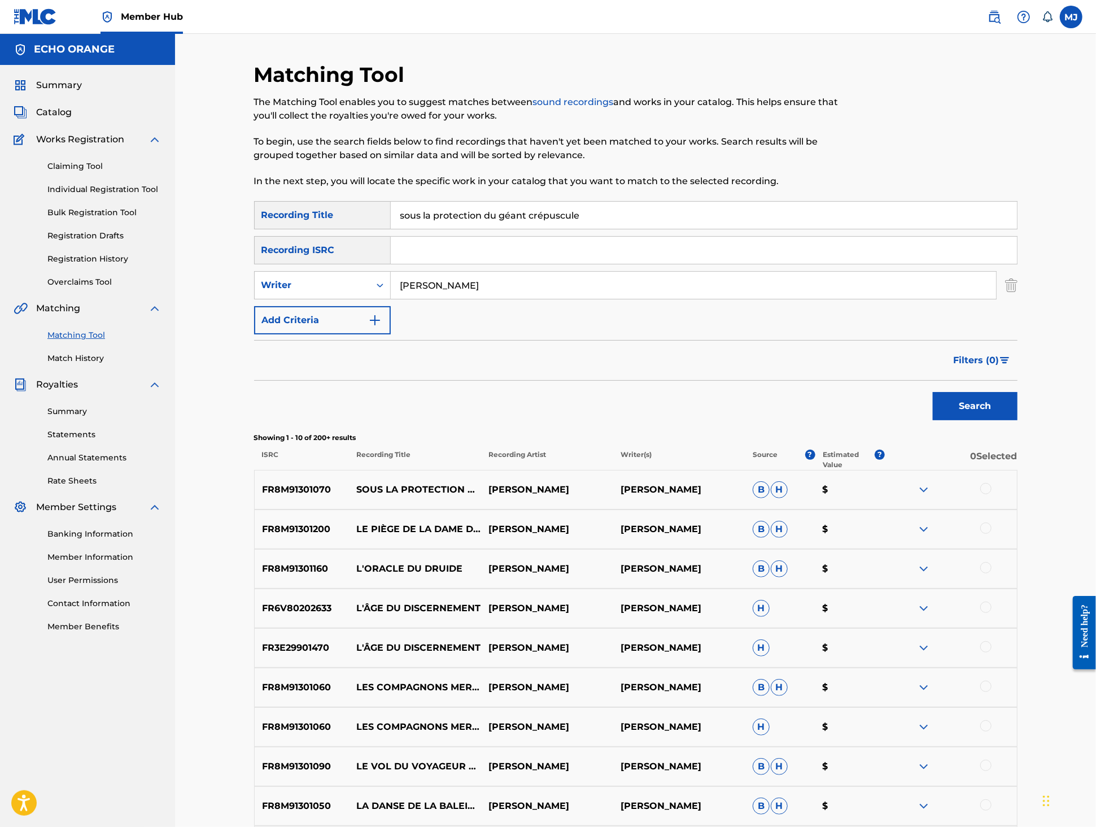
click at [992, 494] on div at bounding box center [985, 488] width 11 height 11
click at [856, 721] on button "Match 1 Group" at bounding box center [793, 735] width 125 height 28
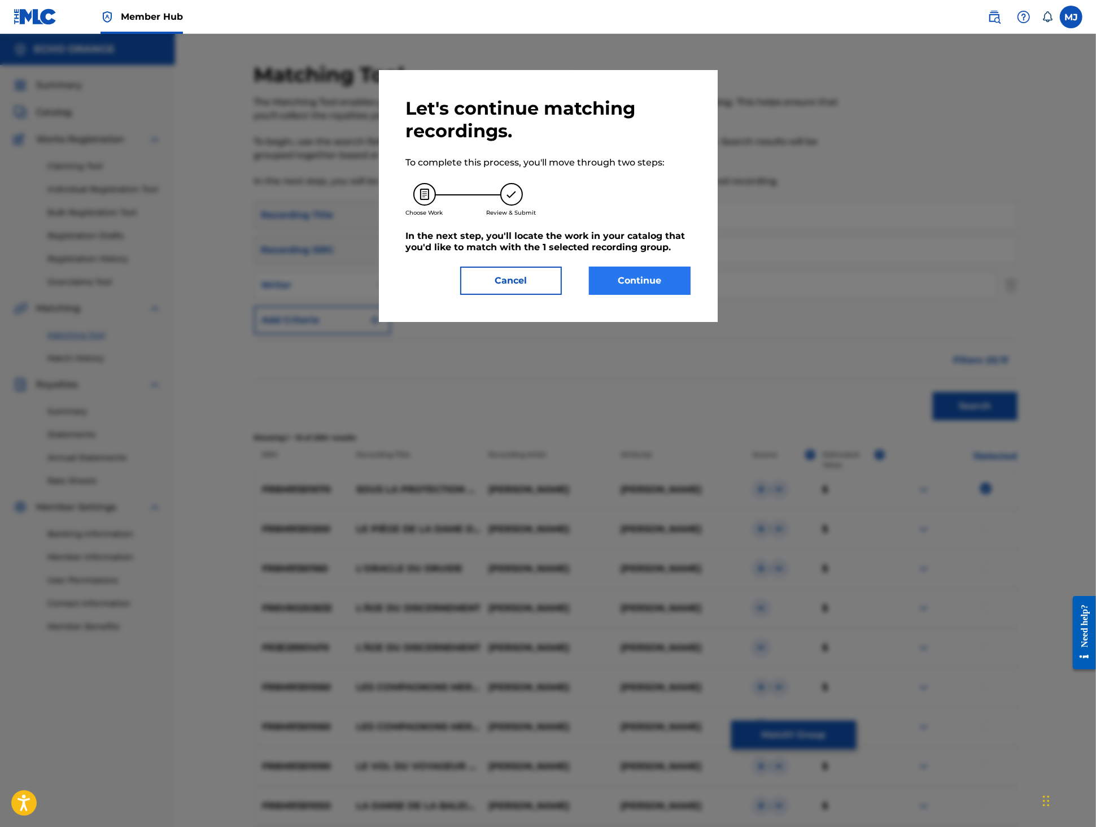
click at [669, 295] on button "Continue" at bounding box center [640, 281] width 102 height 28
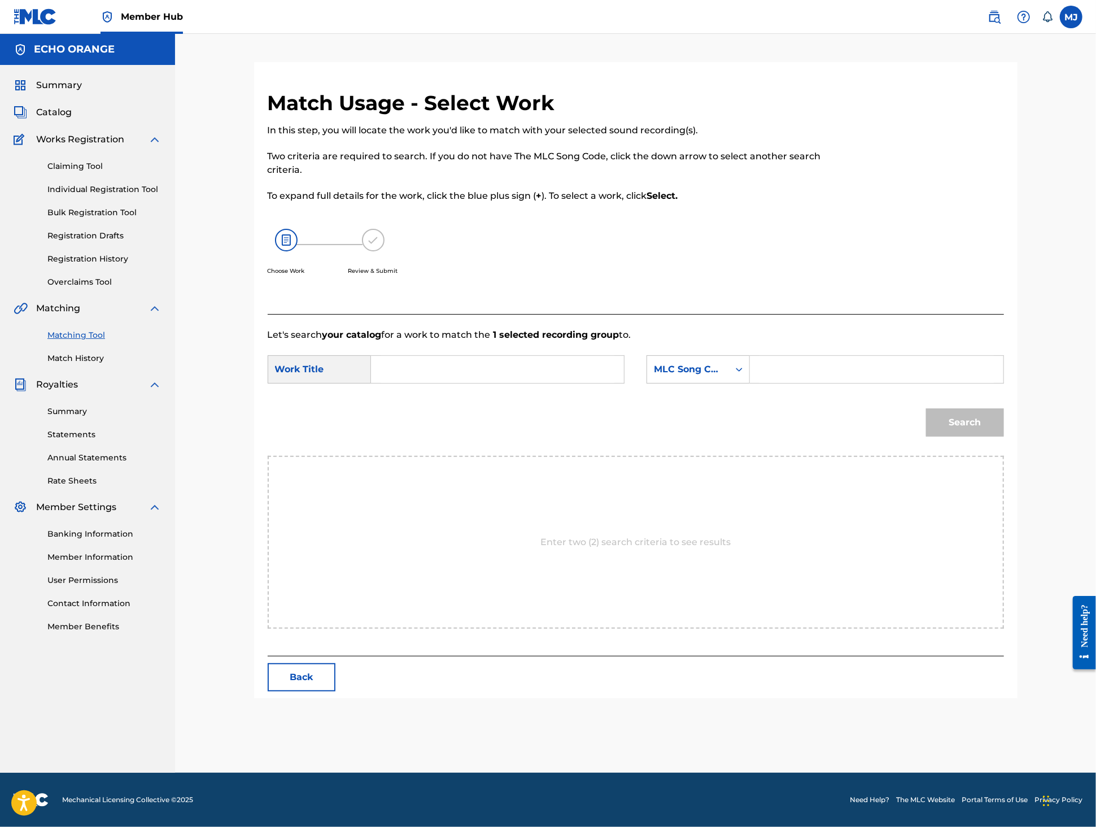
click at [494, 383] on input "Search Form" at bounding box center [498, 369] width 234 height 27
click at [404, 508] on span "protection du géant crépuscule" at bounding box center [418, 489] width 57 height 38
type input "sous la protection du géant crépuscule"
drag, startPoint x: 708, startPoint y: 417, endPoint x: 714, endPoint y: 425, distance: 10.1
click at [713, 380] on div "MLC Song Code" at bounding box center [688, 369] width 82 height 21
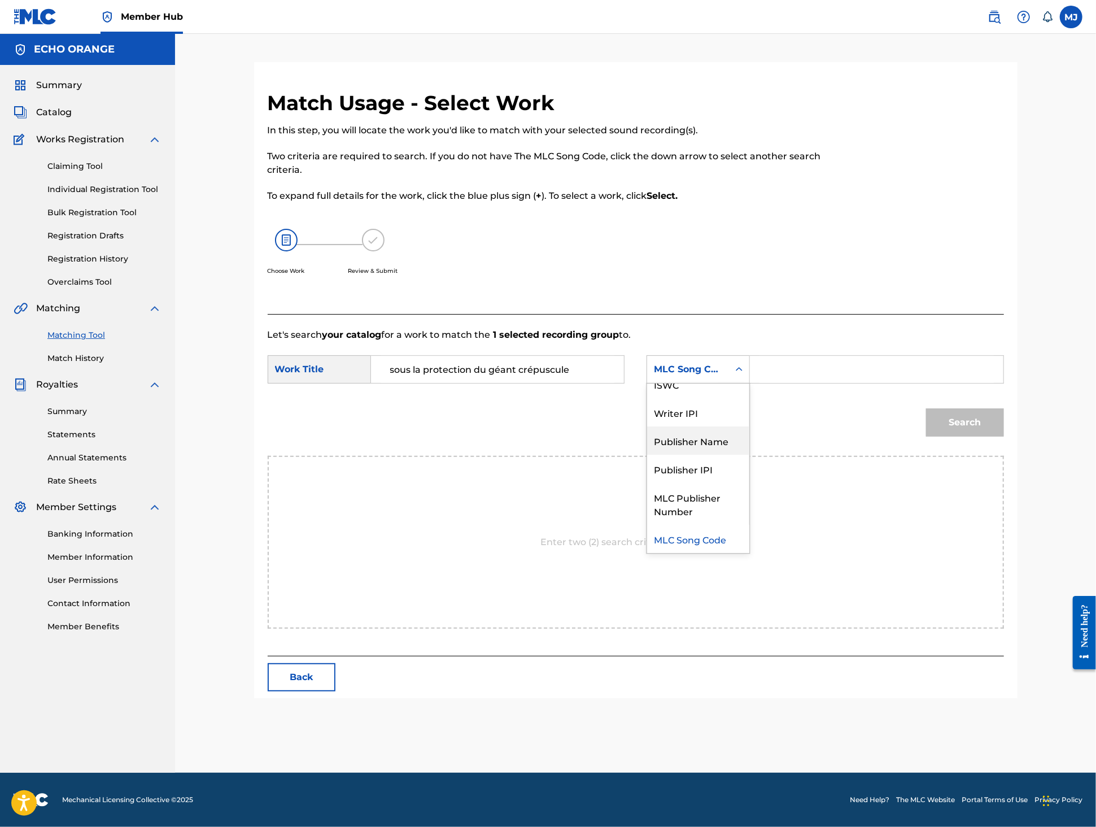
click at [712, 455] on div "Publisher Name" at bounding box center [698, 440] width 102 height 28
click at [850, 383] on input "Search Form" at bounding box center [877, 369] width 234 height 27
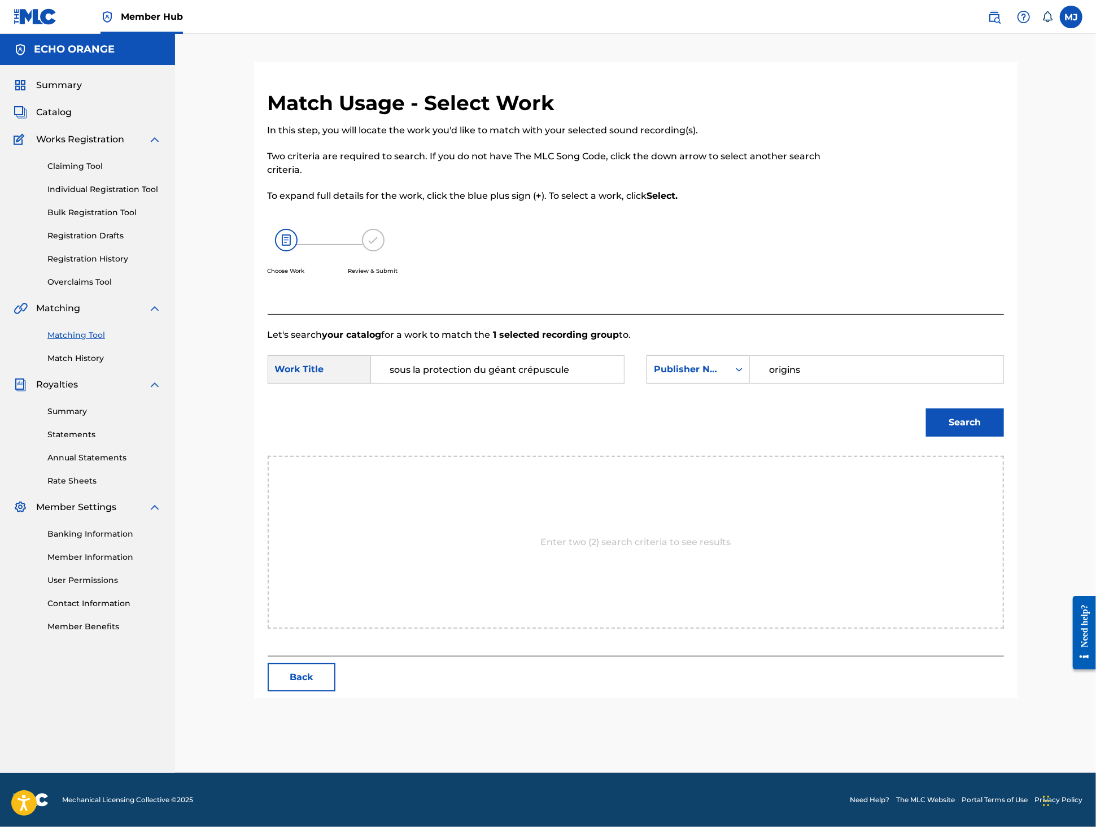
type input "origins"
click at [1004, 437] on button "Search" at bounding box center [965, 422] width 78 height 28
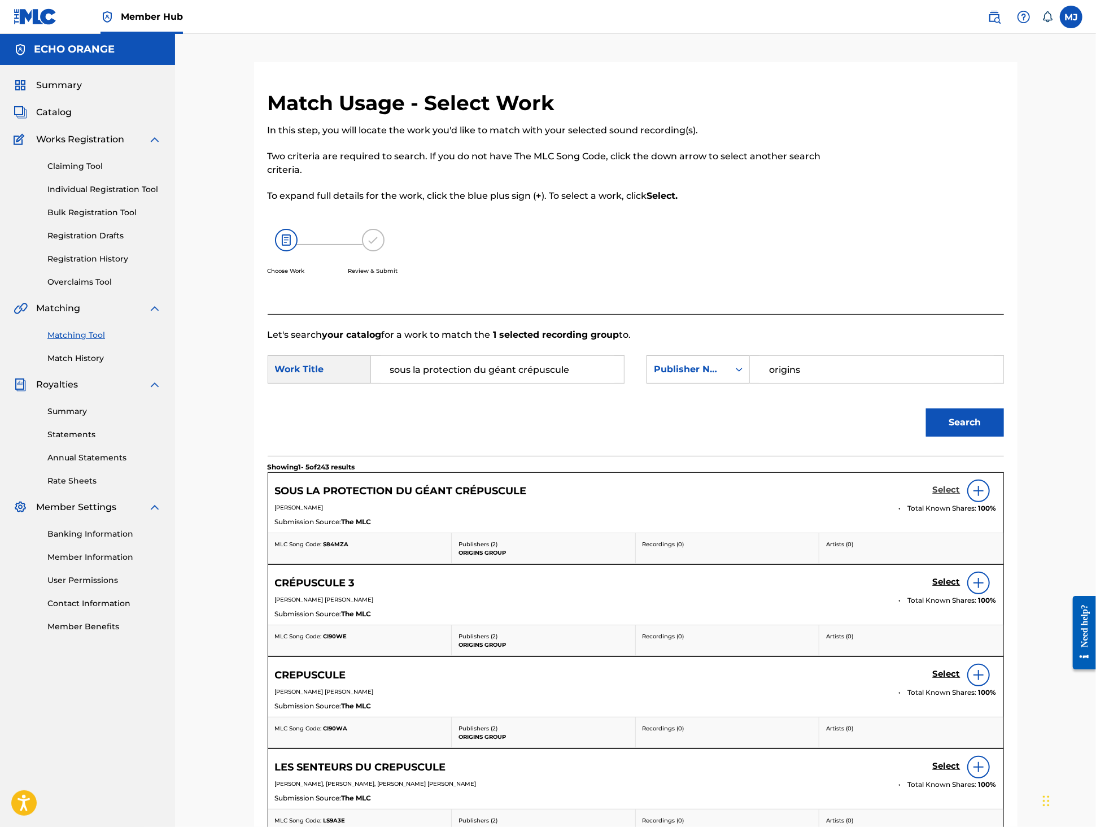
click at [997, 502] on div "Select" at bounding box center [965, 490] width 64 height 23
click at [961, 495] on h5 "Select" at bounding box center [947, 490] width 28 height 11
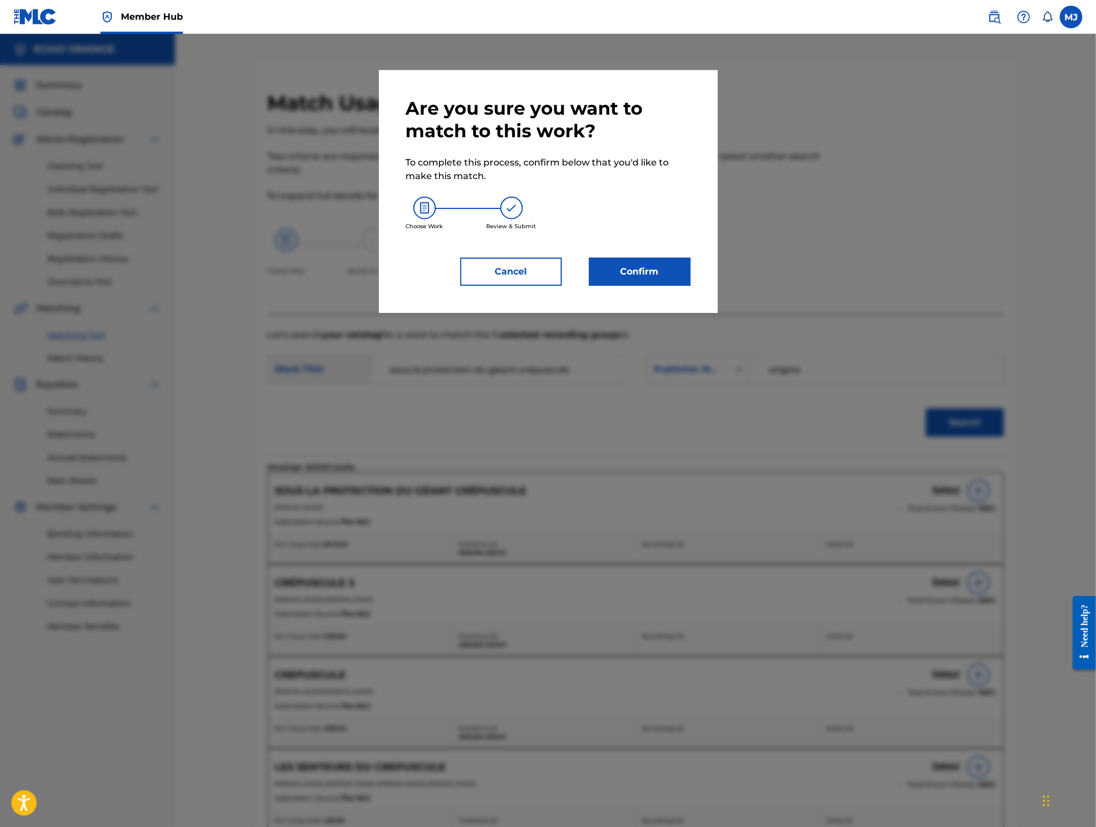
drag, startPoint x: 675, startPoint y: 279, endPoint x: 670, endPoint y: 292, distance: 14.2
click at [668, 281] on div "Are you sure you want to match to this work? To complete this process, confirm …" at bounding box center [548, 191] width 285 height 189
click at [671, 286] on button "Confirm" at bounding box center [640, 272] width 102 height 28
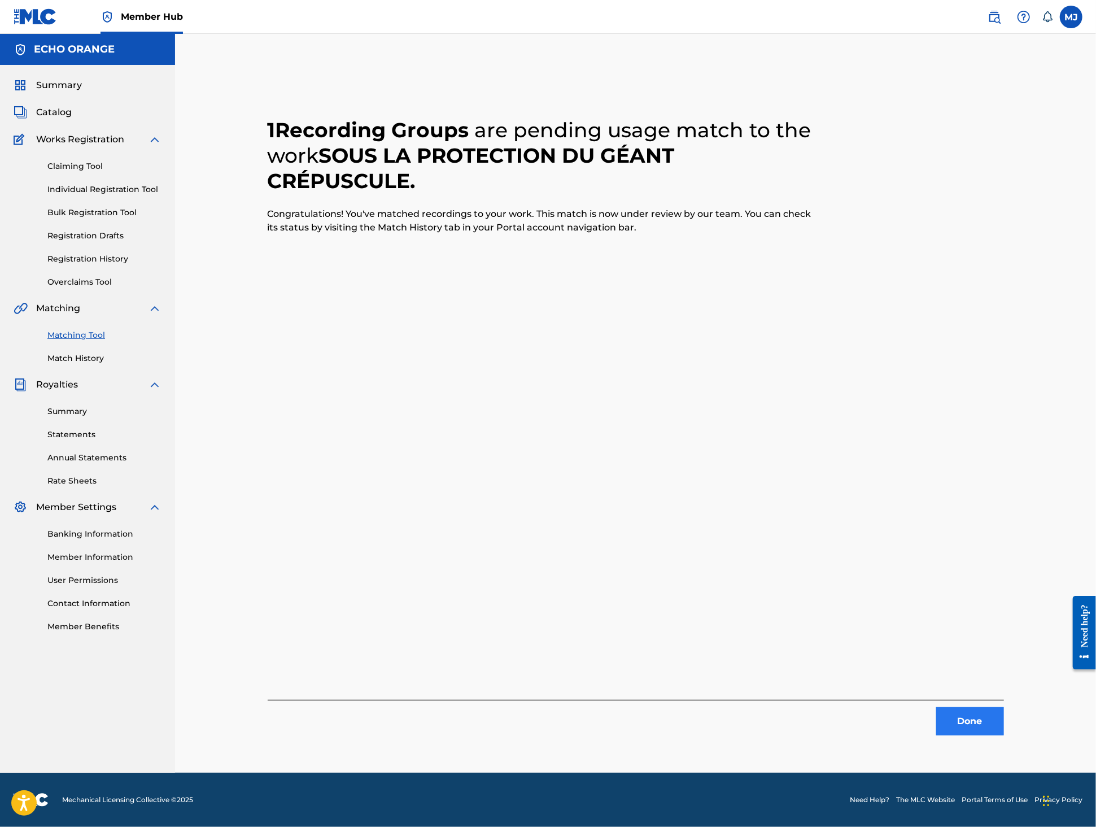
click at [1004, 735] on button "Done" at bounding box center [970, 721] width 68 height 28
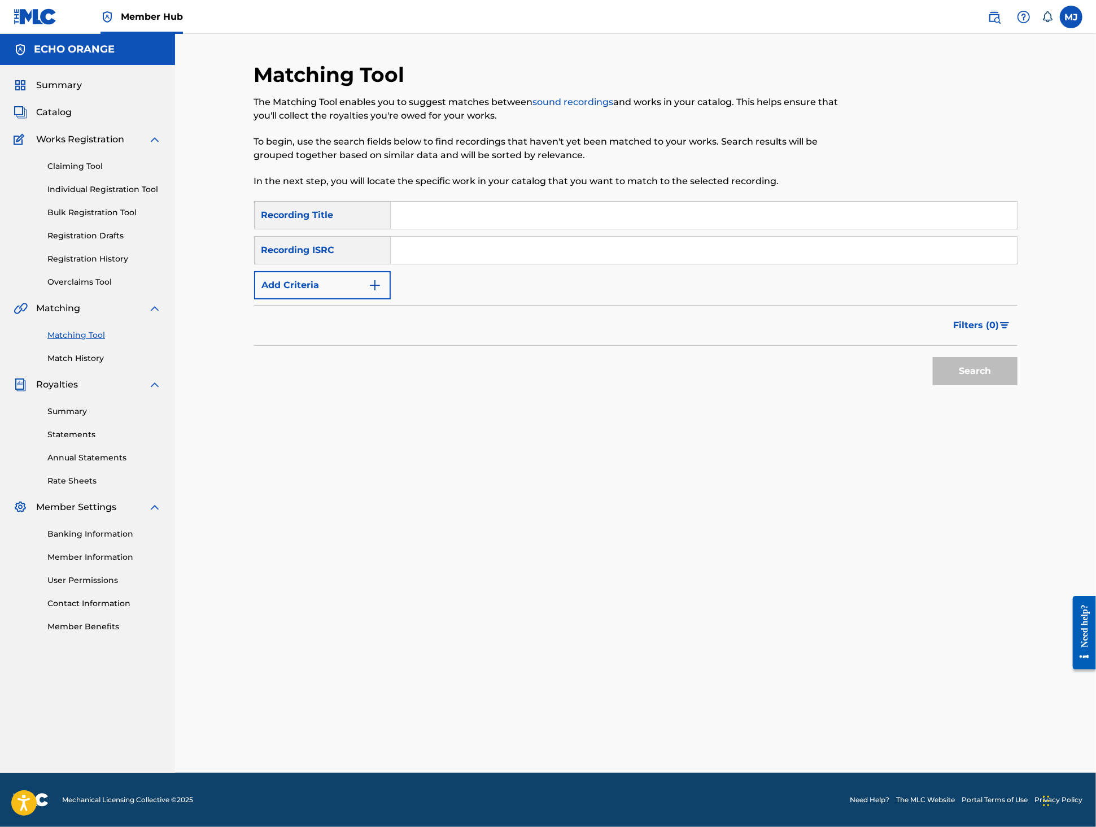
click at [469, 229] on input "Search Form" at bounding box center [704, 215] width 626 height 27
click at [357, 299] on button "Add Criteria" at bounding box center [322, 285] width 137 height 28
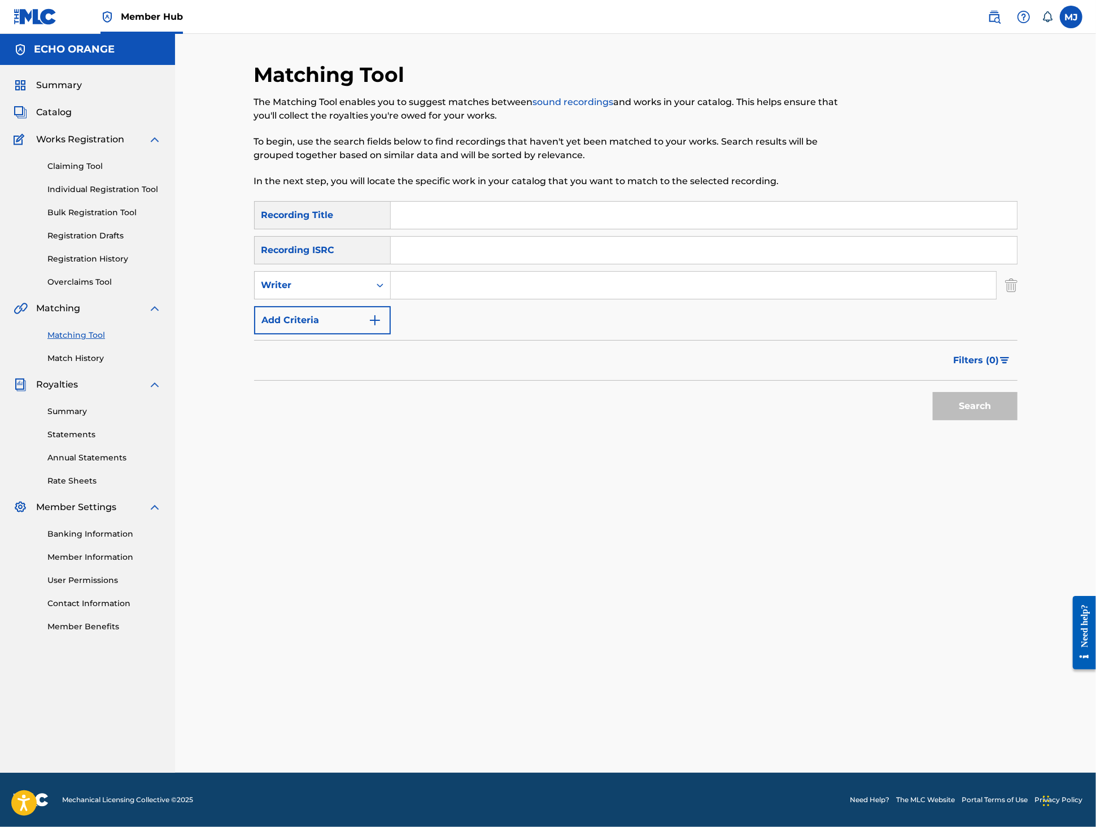
click at [465, 229] on input "Search Form" at bounding box center [704, 215] width 626 height 27
type input "l"
type input "les compagnons"
click at [452, 299] on input "Search Form" at bounding box center [693, 285] width 605 height 27
paste input "tony quimbel"
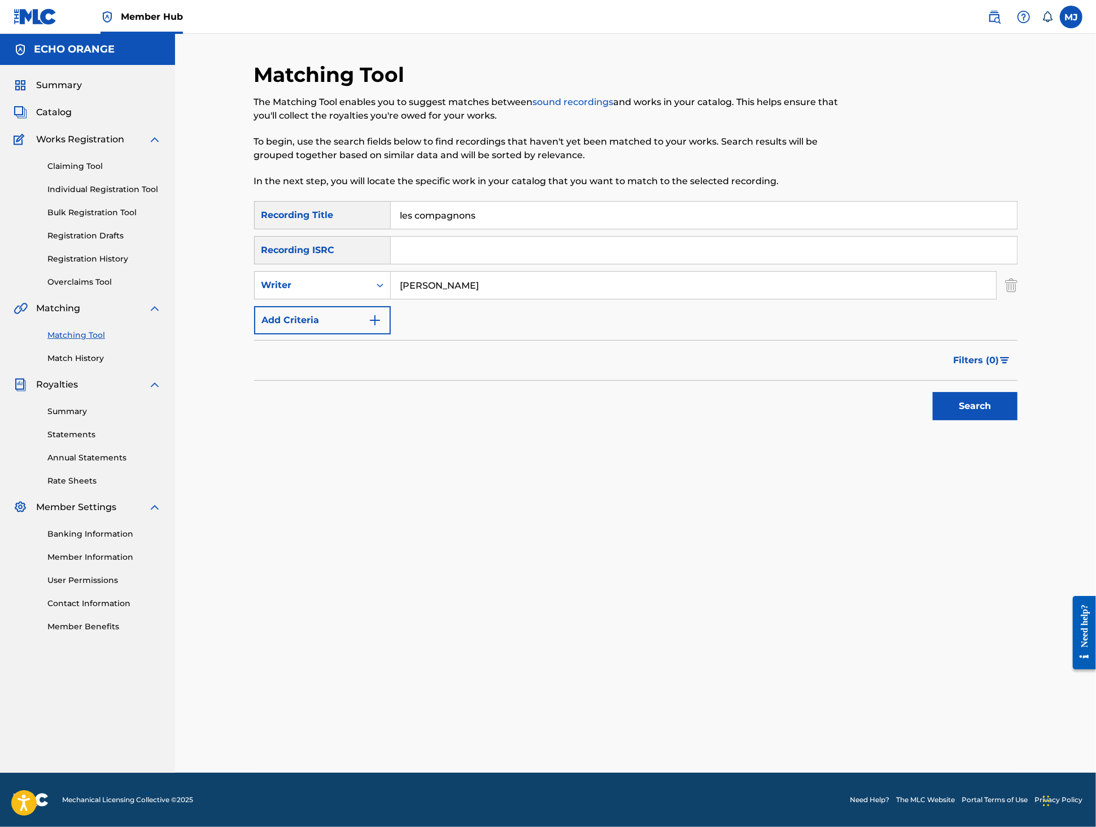
type input "tony quimbel"
click at [1018, 420] on button "Search" at bounding box center [975, 406] width 85 height 28
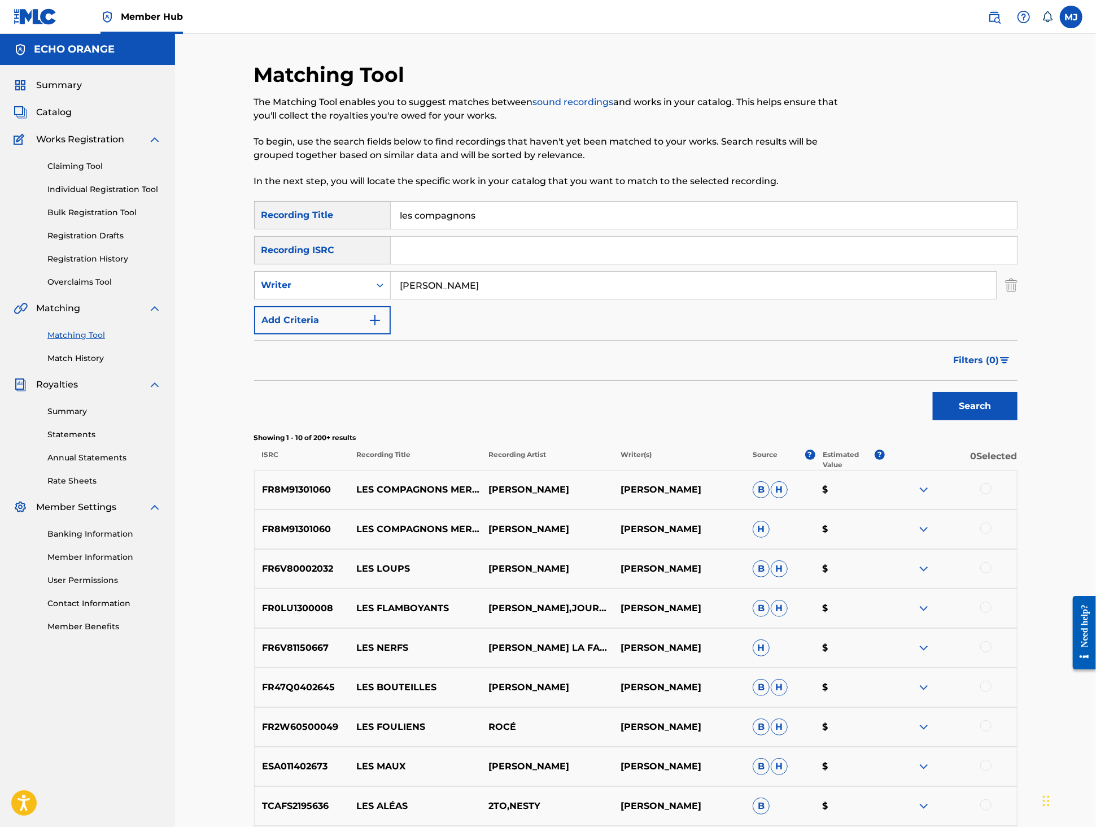
click at [992, 494] on div at bounding box center [985, 488] width 11 height 11
click at [992, 534] on div at bounding box center [985, 527] width 11 height 11
click at [856, 721] on button "Match 2 Groups" at bounding box center [793, 735] width 125 height 28
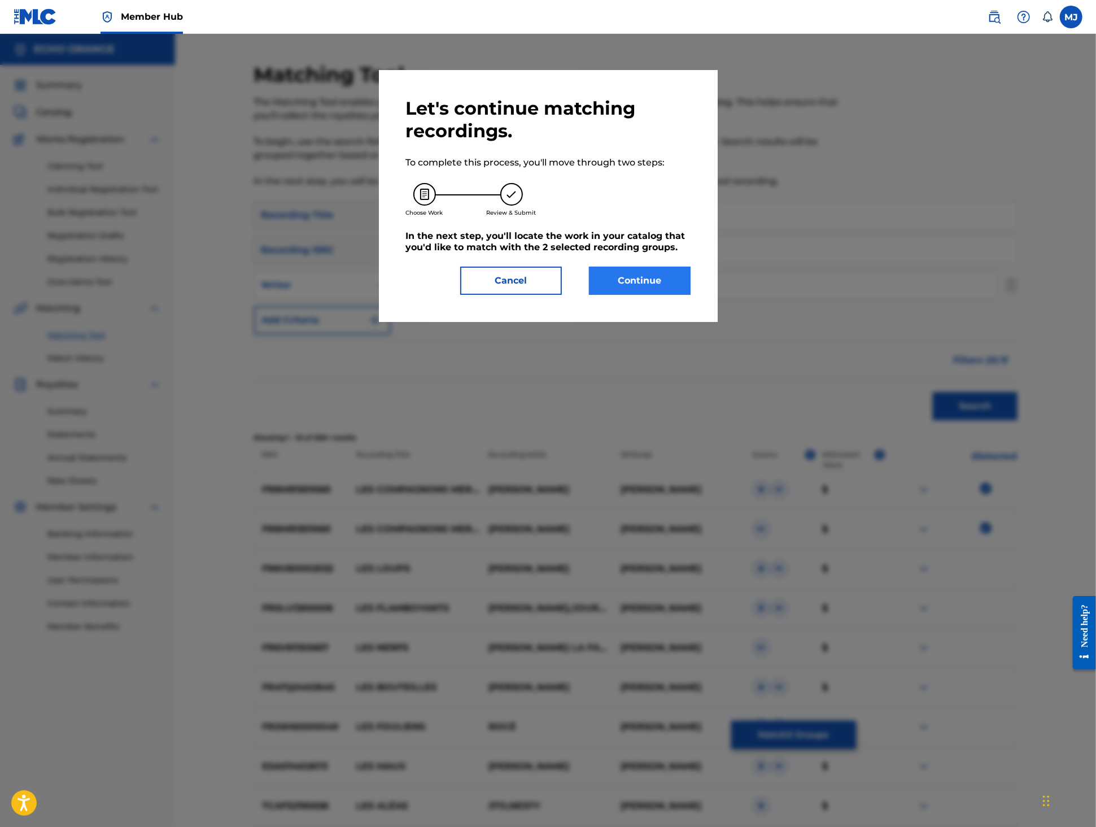
click at [691, 295] on button "Continue" at bounding box center [640, 281] width 102 height 28
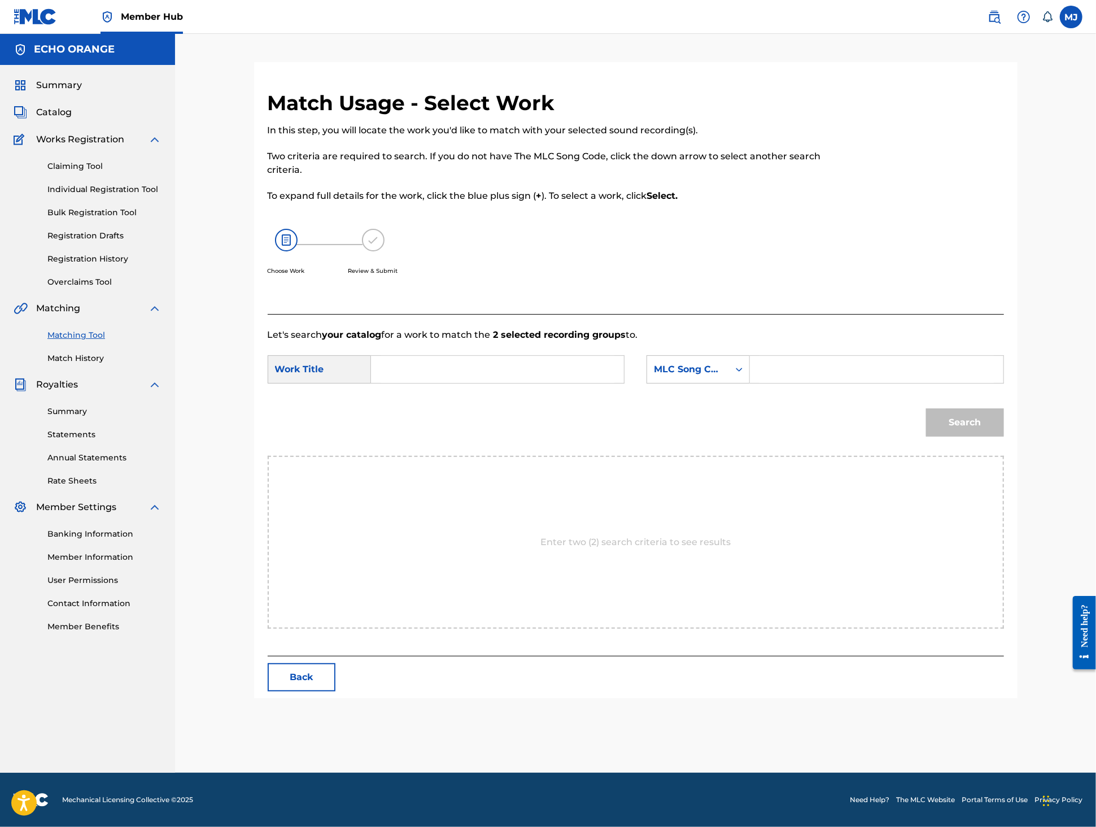
click at [542, 387] on form "SearchWithCriteria6978eb6c-9bfa-4ef0-8057-7eeda9ed68df Work Title SearchWithCri…" at bounding box center [636, 399] width 736 height 114
click at [540, 383] on input "Search Form" at bounding box center [498, 369] width 234 height 27
click at [416, 441] on span "merveilleux du mozoungi" at bounding box center [447, 422] width 115 height 38
type input "les compagnons merveilleux du mozoungi"
click at [742, 435] on form "SearchWithCriteria6978eb6c-9bfa-4ef0-8057-7eeda9ed68df Work Title les compagnon…" at bounding box center [636, 399] width 736 height 114
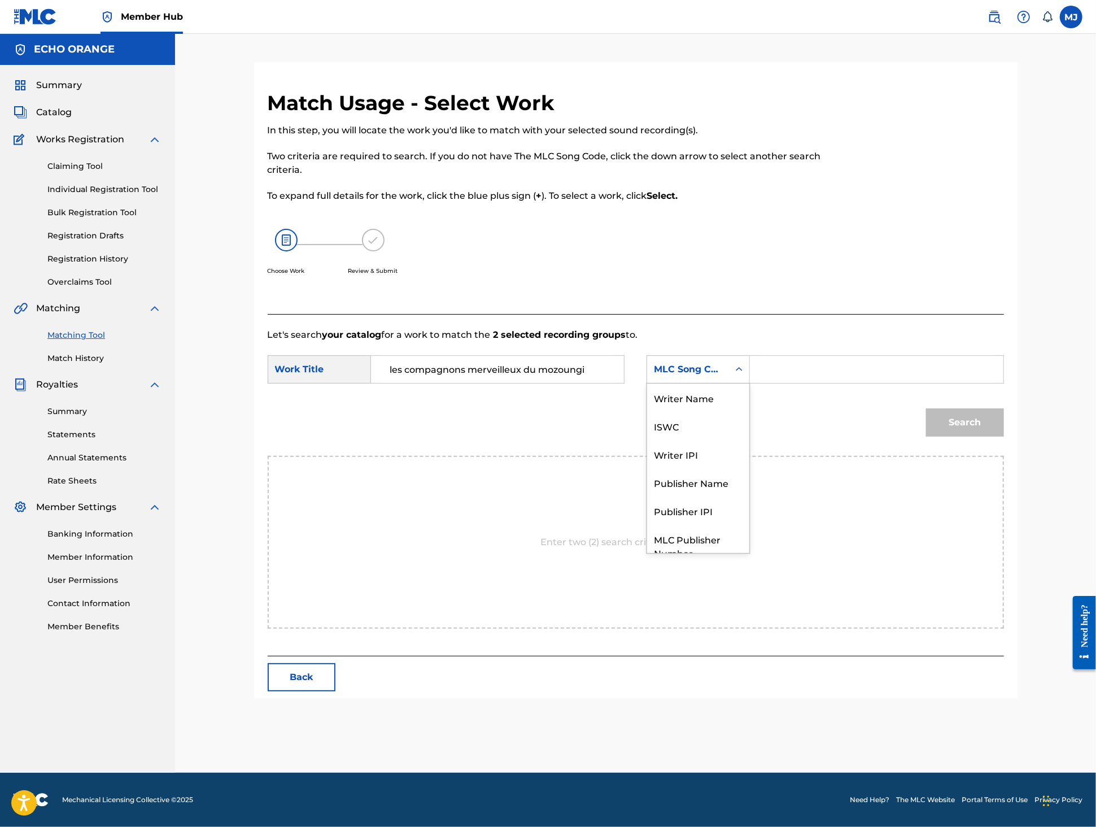
click at [745, 383] on div "MLC Song Code" at bounding box center [698, 369] width 103 height 28
click at [733, 455] on div "Publisher Name" at bounding box center [698, 440] width 102 height 28
click at [879, 383] on input "Search Form" at bounding box center [877, 369] width 234 height 27
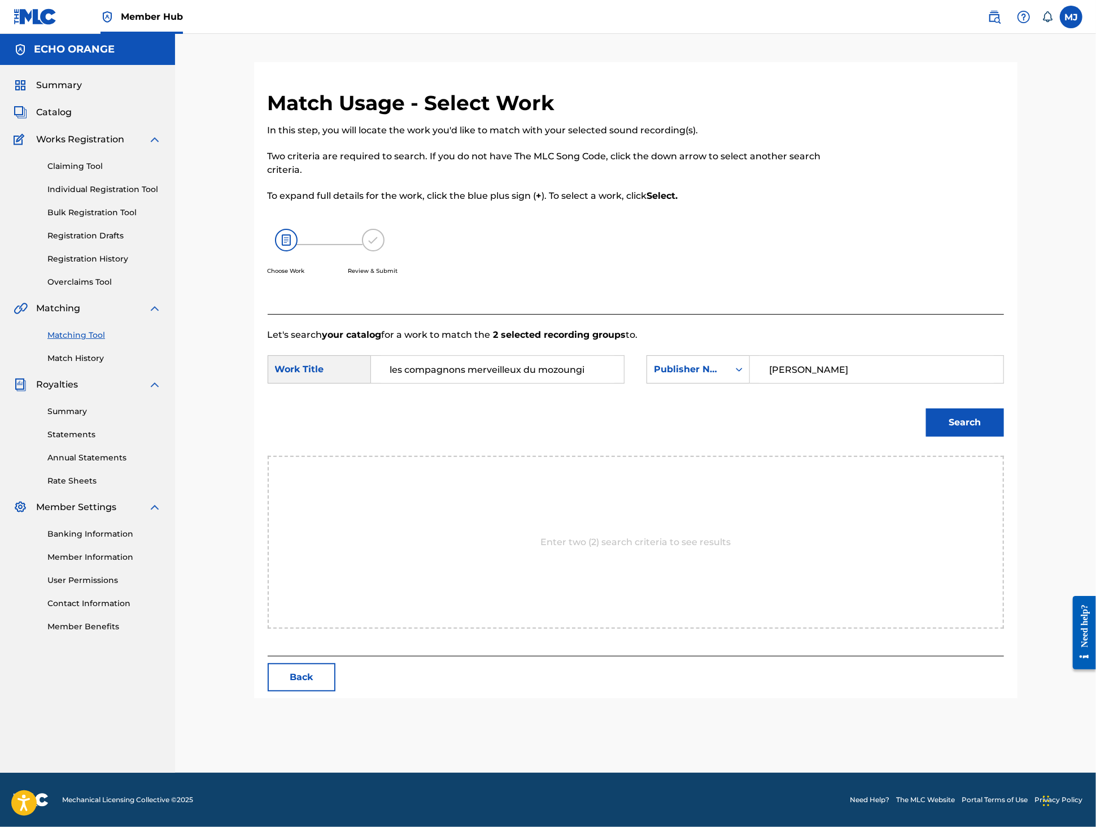
click at [1004, 437] on button "Search" at bounding box center [965, 422] width 78 height 28
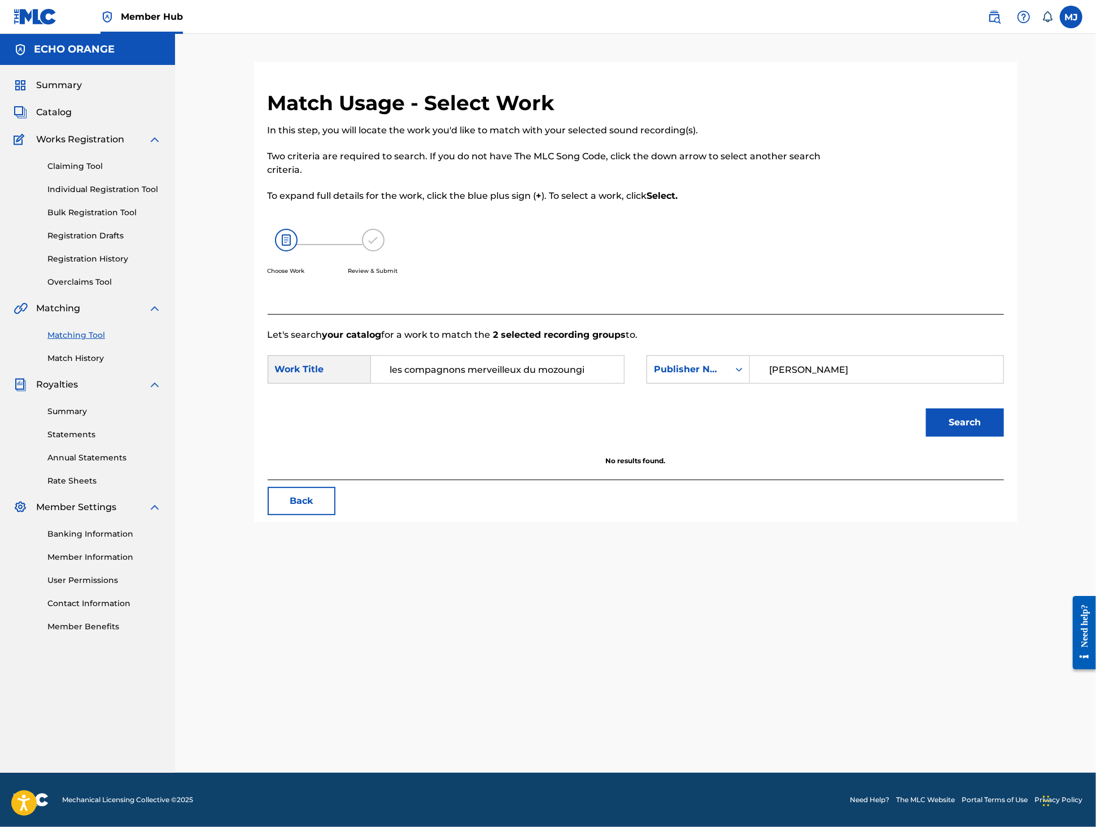
click at [884, 383] on input "tony quimbel" at bounding box center [877, 369] width 234 height 27
type input "origins"
click at [1004, 437] on button "Search" at bounding box center [965, 422] width 78 height 28
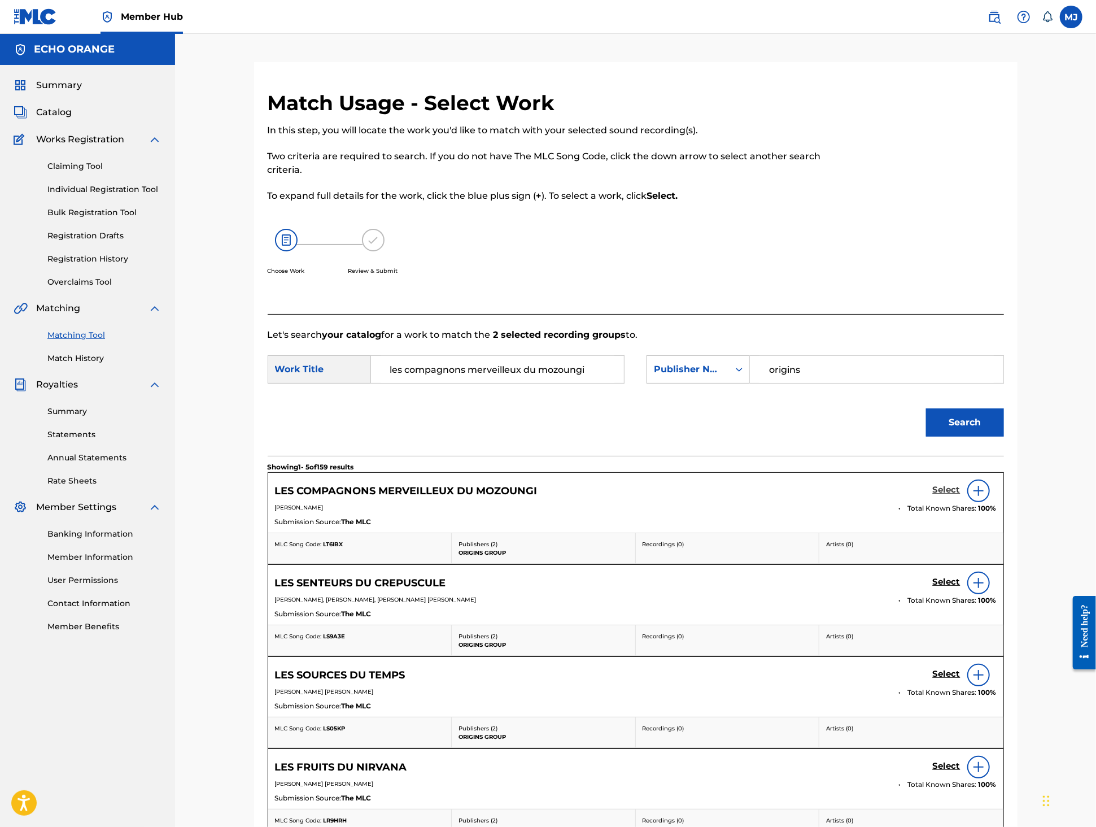
click at [961, 495] on h5 "Select" at bounding box center [947, 490] width 28 height 11
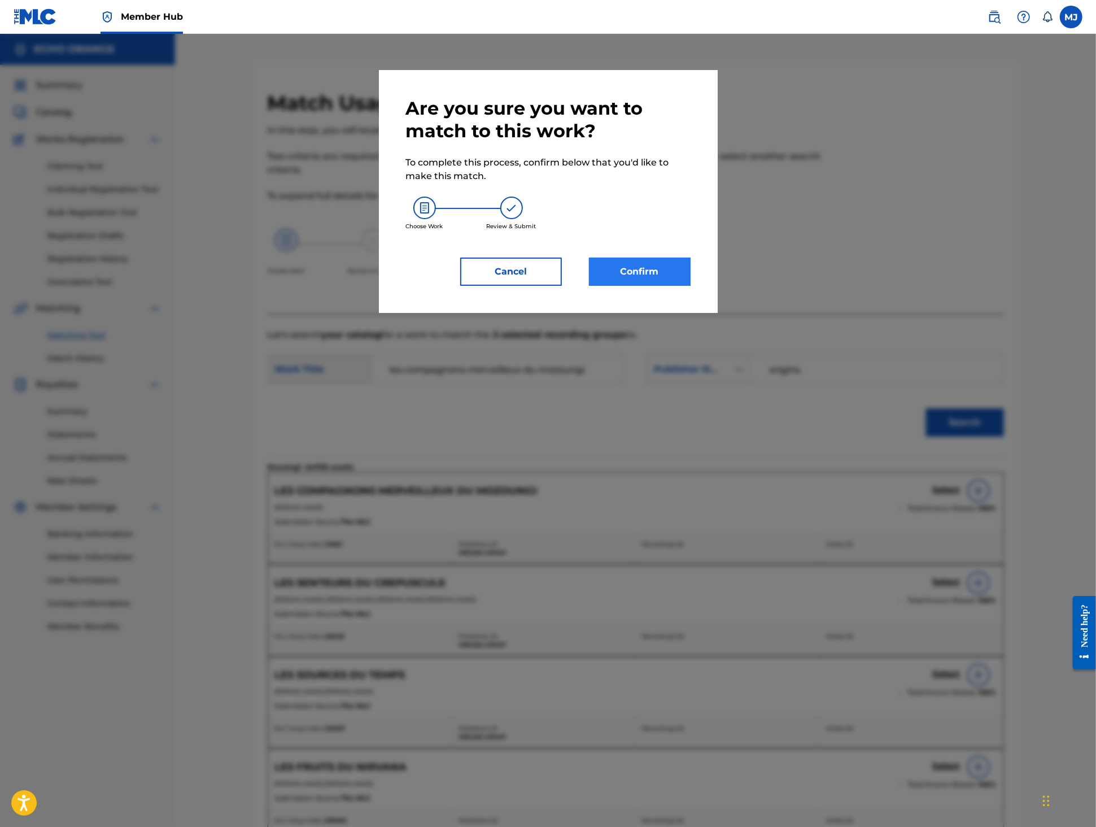
click at [640, 286] on button "Confirm" at bounding box center [640, 272] width 102 height 28
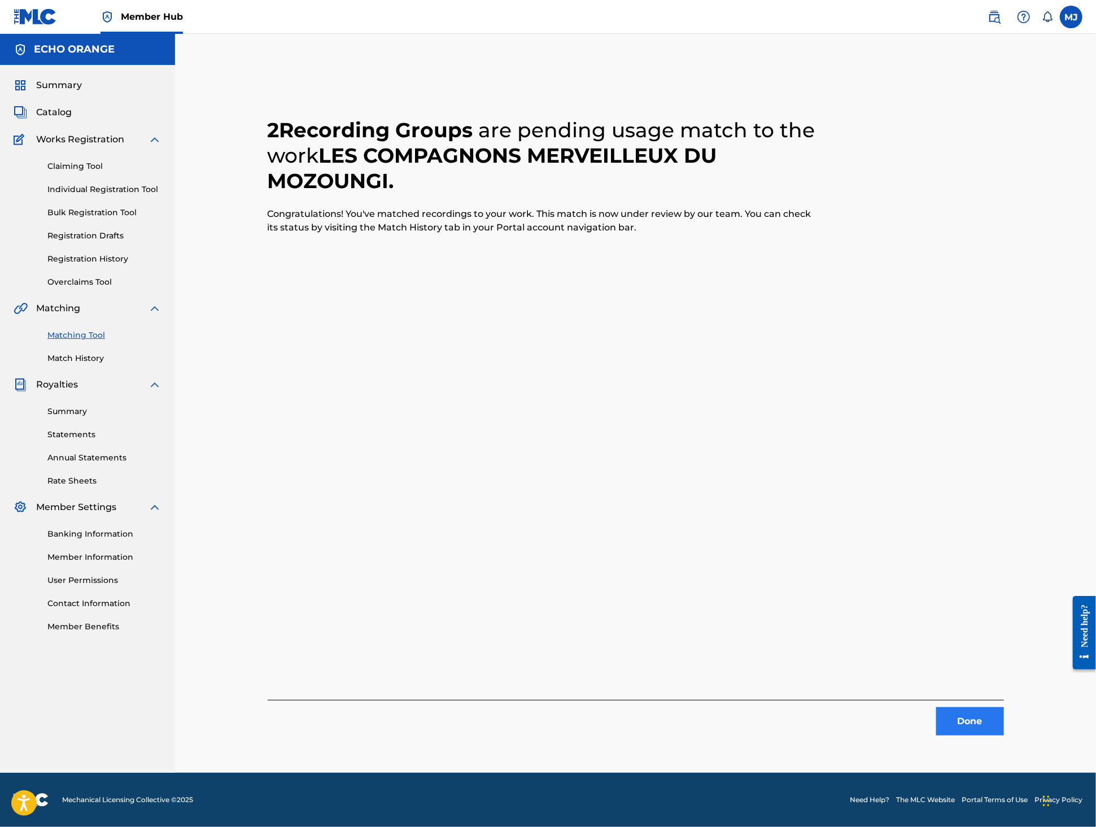
click at [1004, 735] on button "Done" at bounding box center [970, 721] width 68 height 28
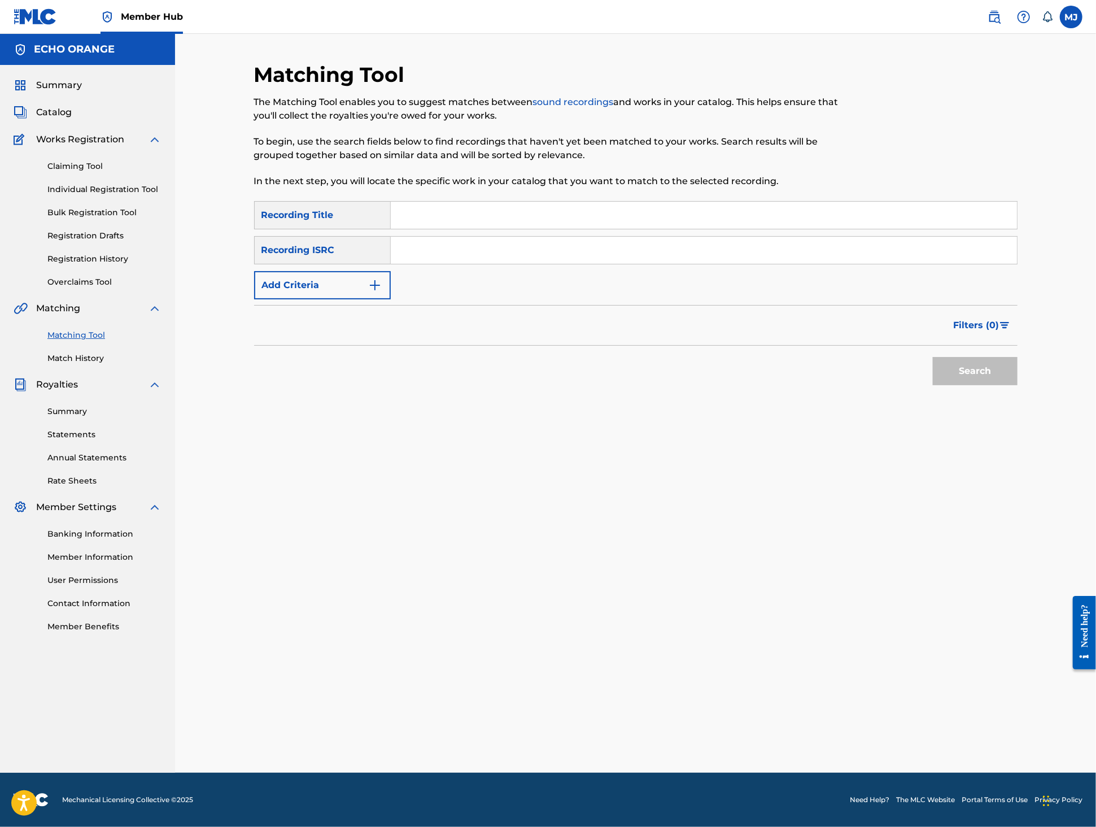
click at [500, 229] on input "Search Form" at bounding box center [704, 215] width 626 height 27
type input "nebuleux songes"
click at [324, 299] on button "Add Criteria" at bounding box center [322, 285] width 137 height 28
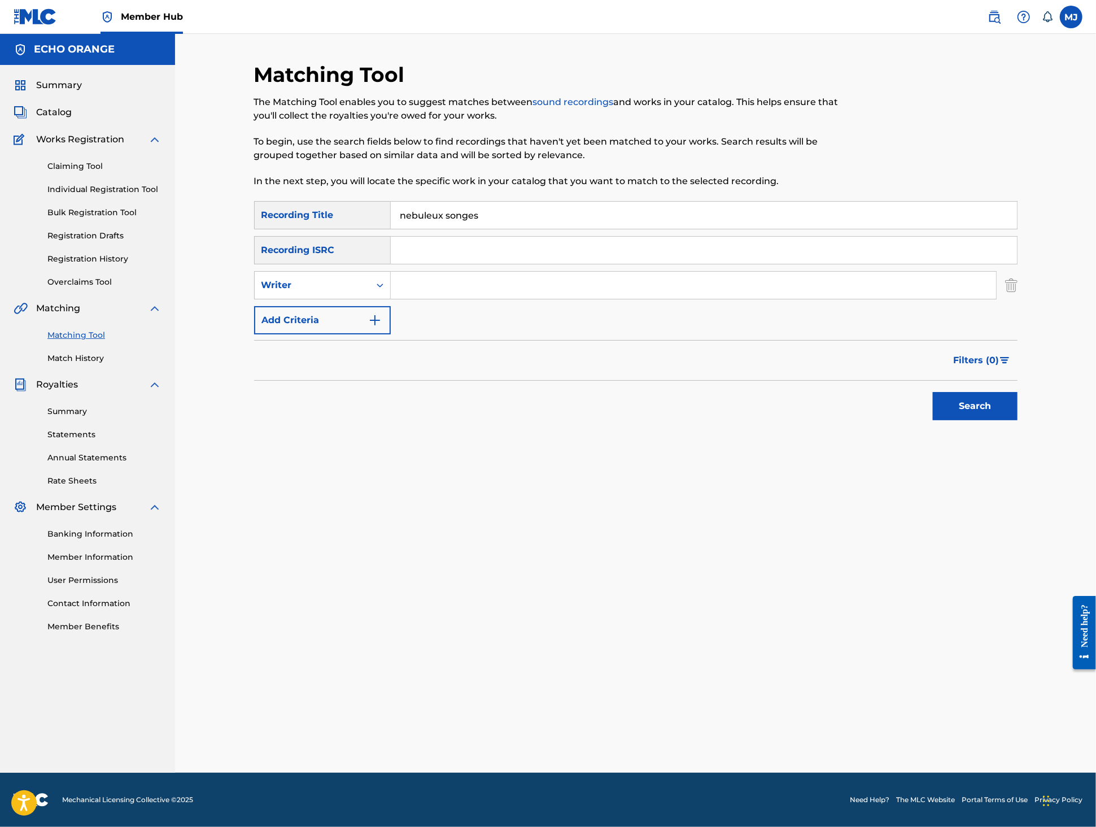
click at [405, 299] on input "Search Form" at bounding box center [693, 285] width 605 height 27
paste input "tony quimbel"
type input "tony quimbel"
click at [1018, 420] on button "Search" at bounding box center [975, 406] width 85 height 28
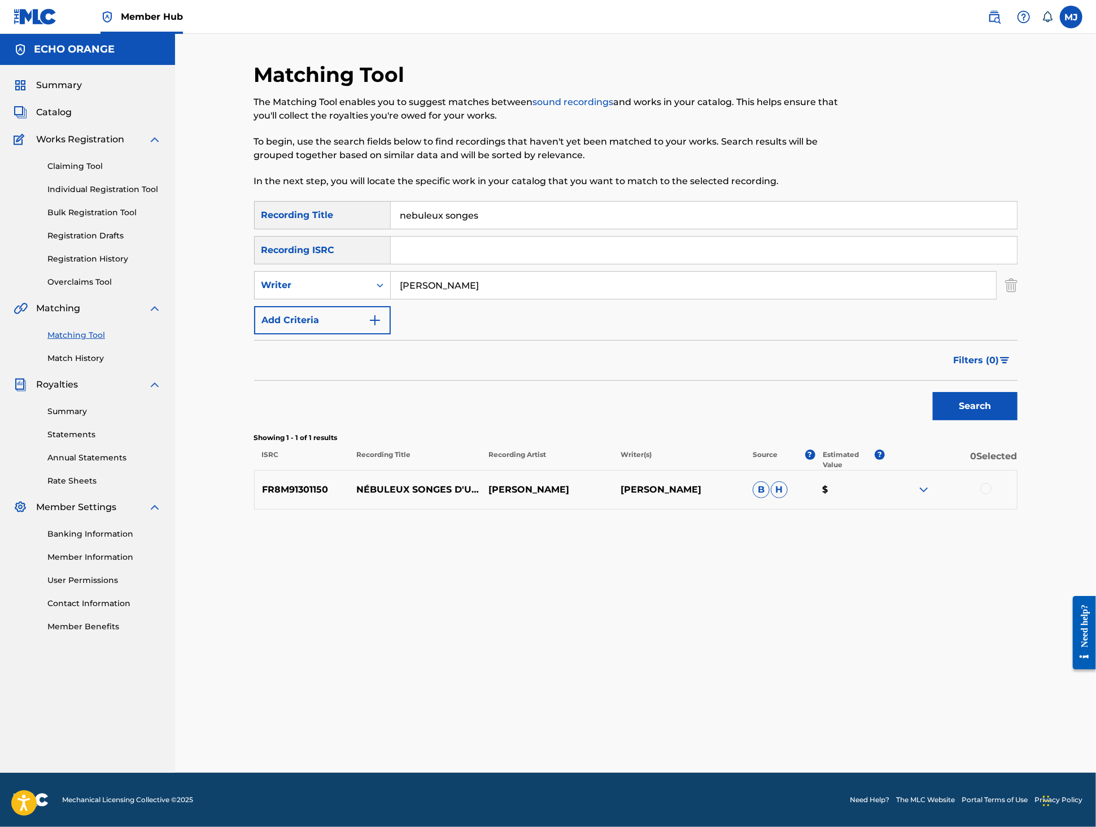
click at [992, 494] on div at bounding box center [985, 488] width 11 height 11
click at [856, 721] on button "Match 1 Group" at bounding box center [793, 735] width 125 height 28
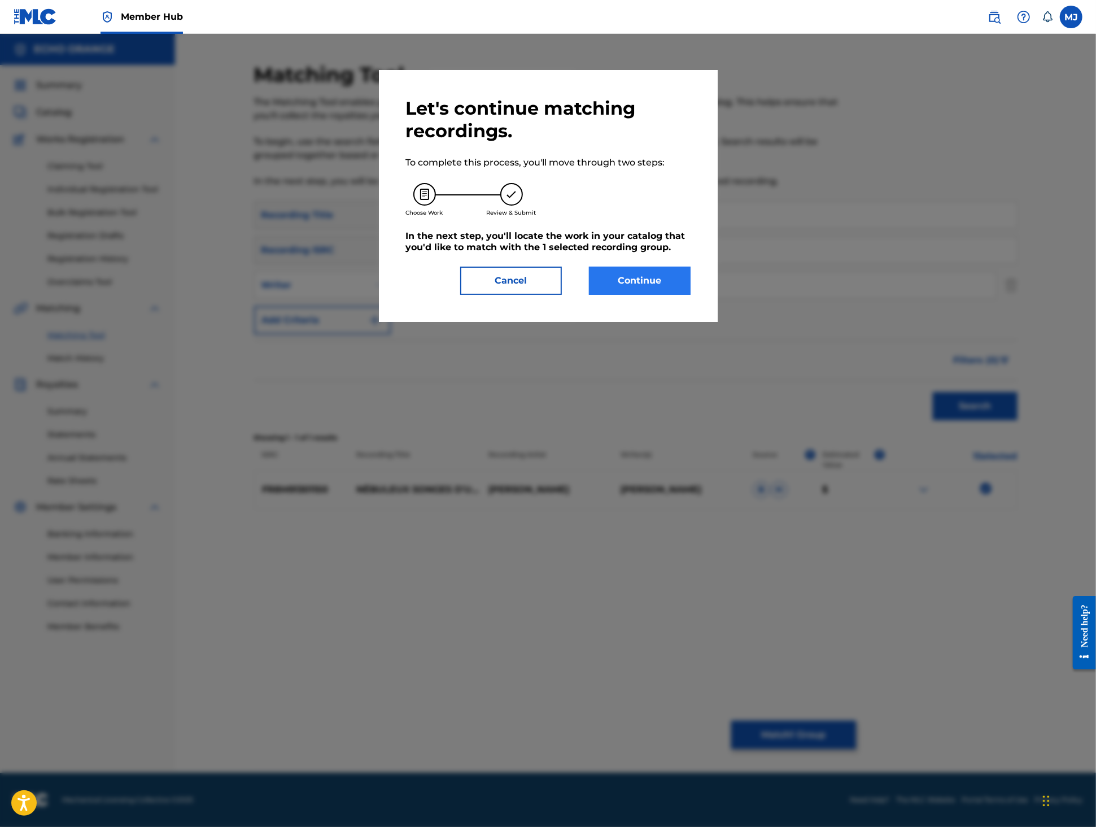
click at [654, 295] on button "Continue" at bounding box center [640, 281] width 102 height 28
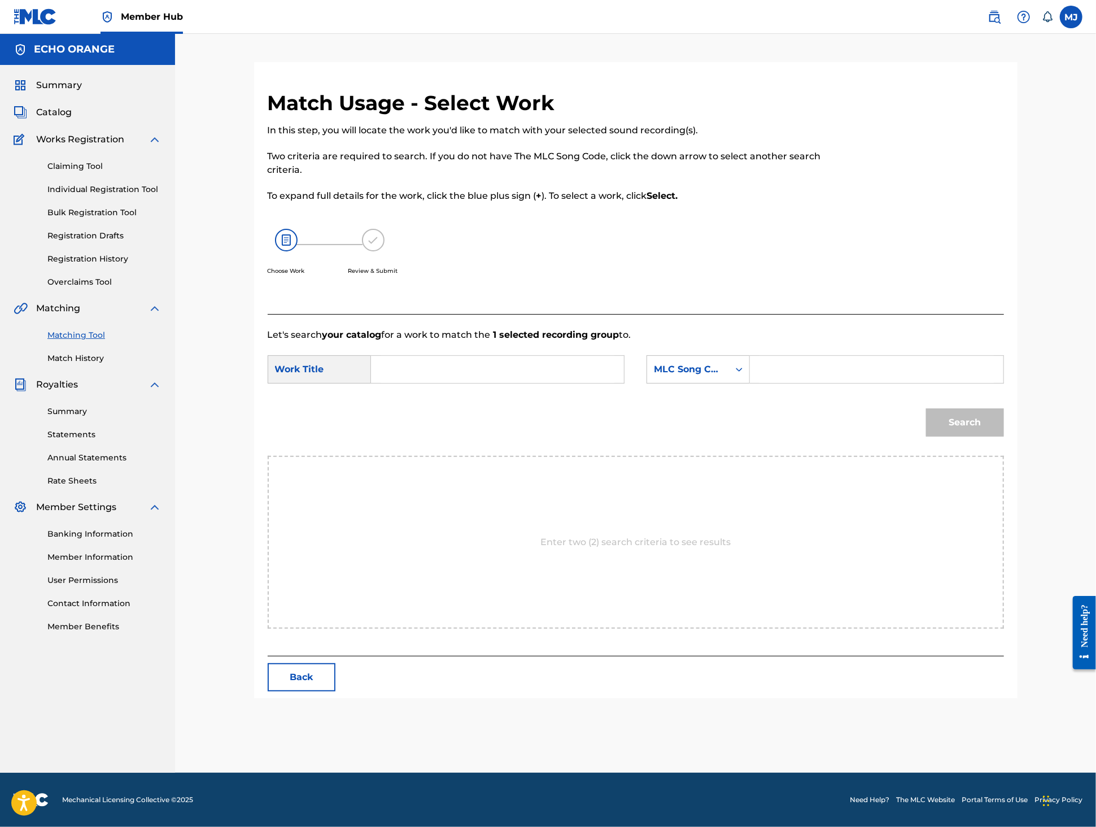
click at [491, 383] on input "Search Form" at bounding box center [498, 369] width 234 height 27
type input "nébuleux songes"
click at [696, 376] on div "MLC Song Code" at bounding box center [688, 370] width 68 height 14
click at [735, 455] on div "Publisher Name" at bounding box center [698, 440] width 102 height 28
click at [881, 390] on form "SearchWithCriteria6978eb6c-9bfa-4ef0-8057-7eeda9ed68df Work Title nébuleux song…" at bounding box center [636, 399] width 736 height 114
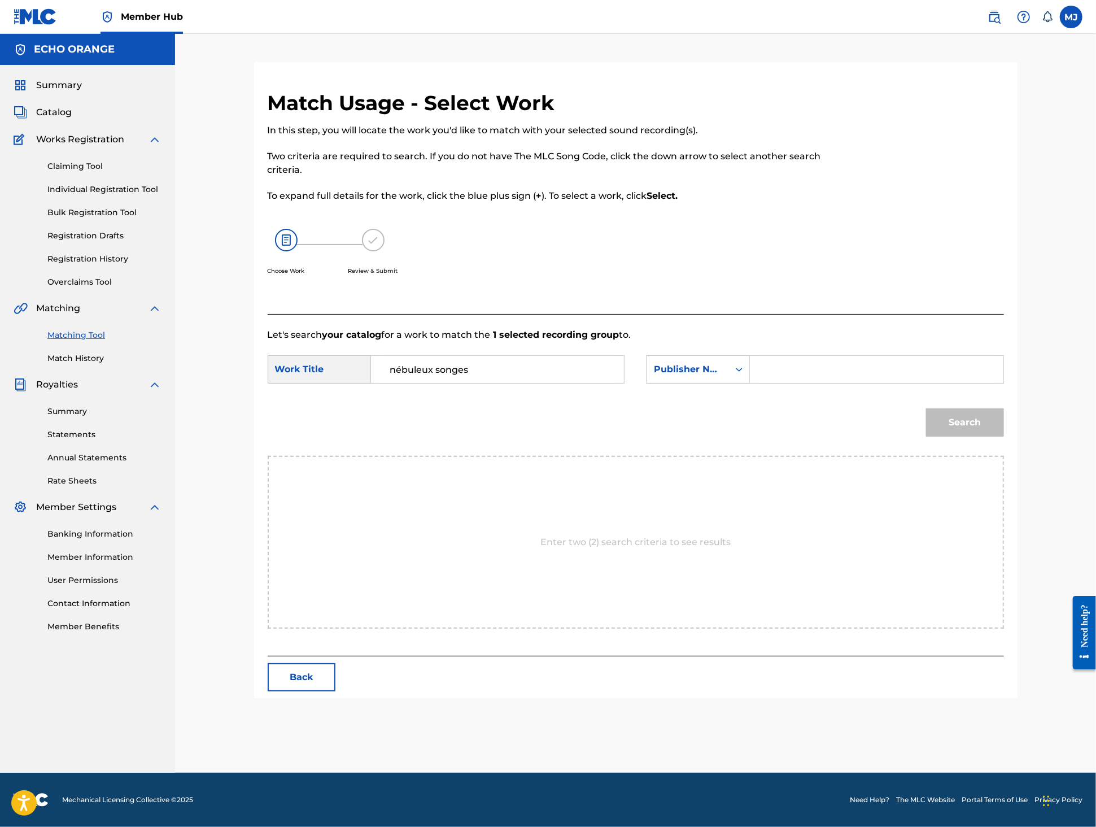
click at [873, 383] on input "Search Form" at bounding box center [877, 369] width 234 height 27
type input "origins"
click at [1004, 437] on button "Search" at bounding box center [965, 422] width 78 height 28
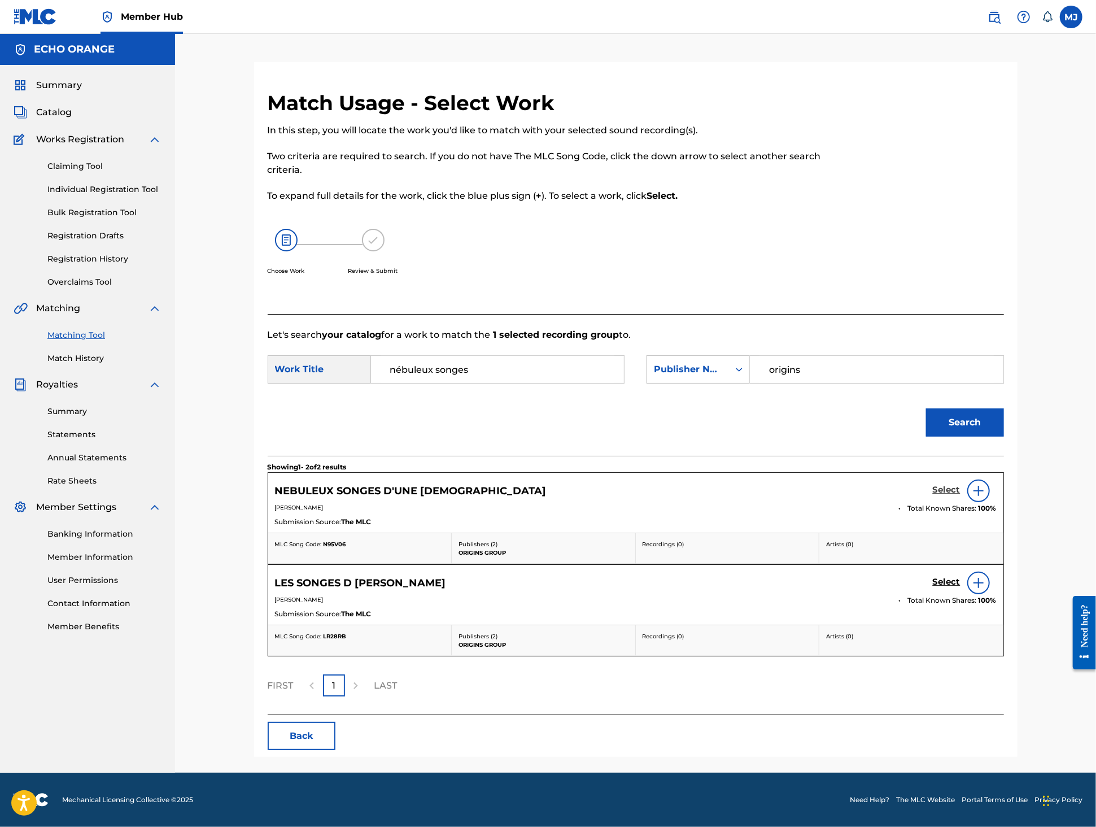
click at [961, 495] on h5 "Select" at bounding box center [947, 490] width 28 height 11
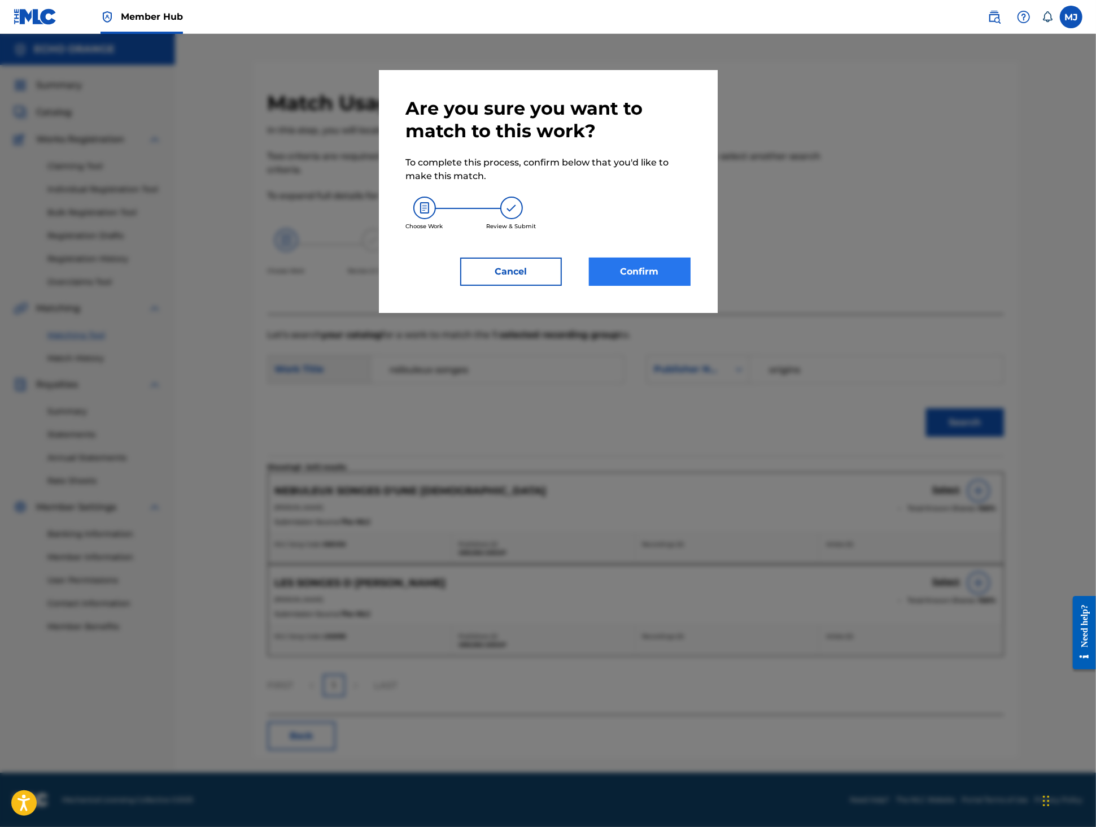
click at [645, 286] on button "Confirm" at bounding box center [640, 272] width 102 height 28
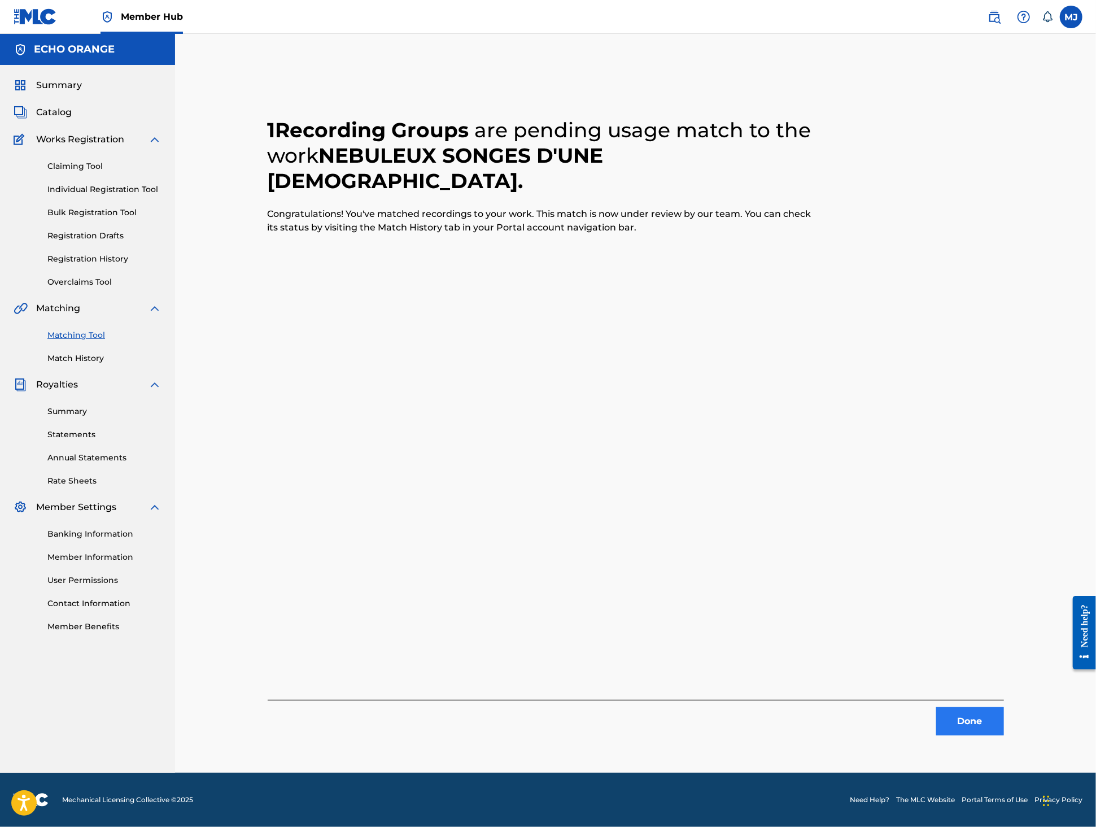
click at [1004, 735] on button "Done" at bounding box center [970, 721] width 68 height 28
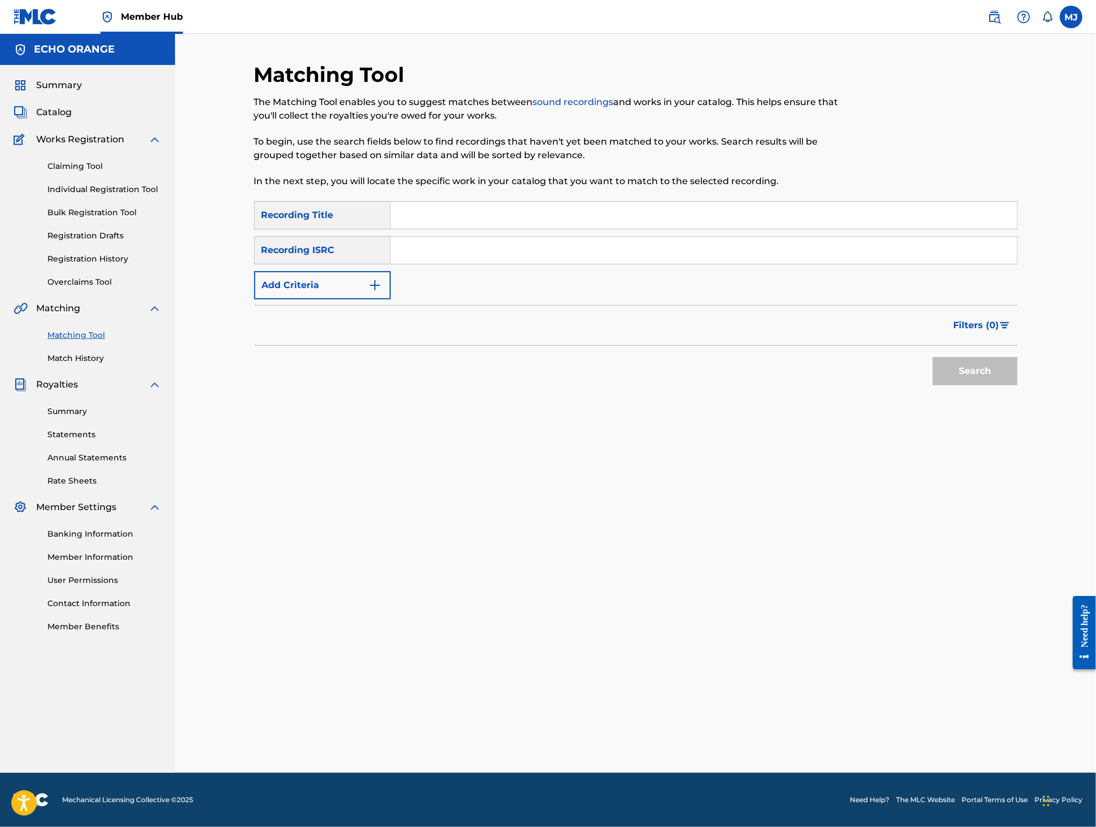
click at [407, 229] on input "Search Form" at bounding box center [704, 215] width 626 height 27
click at [332, 299] on button "Add Criteria" at bounding box center [322, 285] width 137 height 28
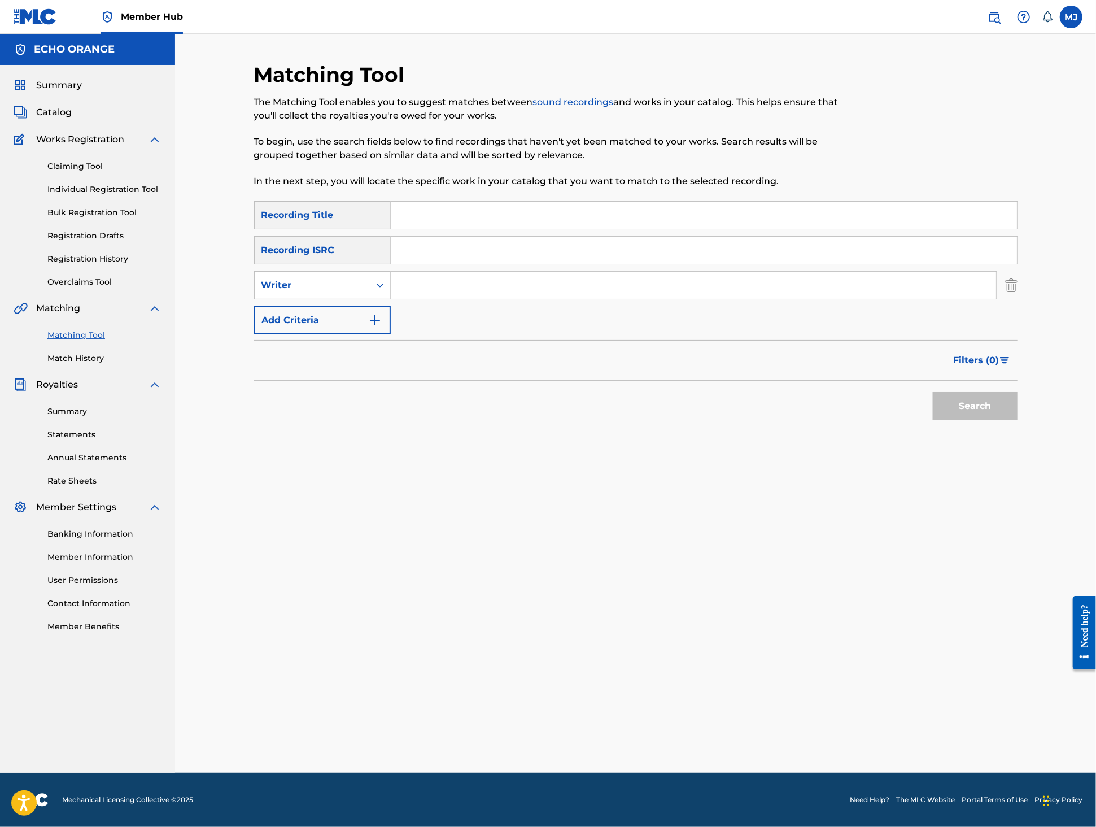
click at [451, 229] on input "Search Form" at bounding box center [704, 215] width 626 height 27
type input "naissance d'un mythe"
click at [668, 299] on input "Search Form" at bounding box center [693, 285] width 605 height 27
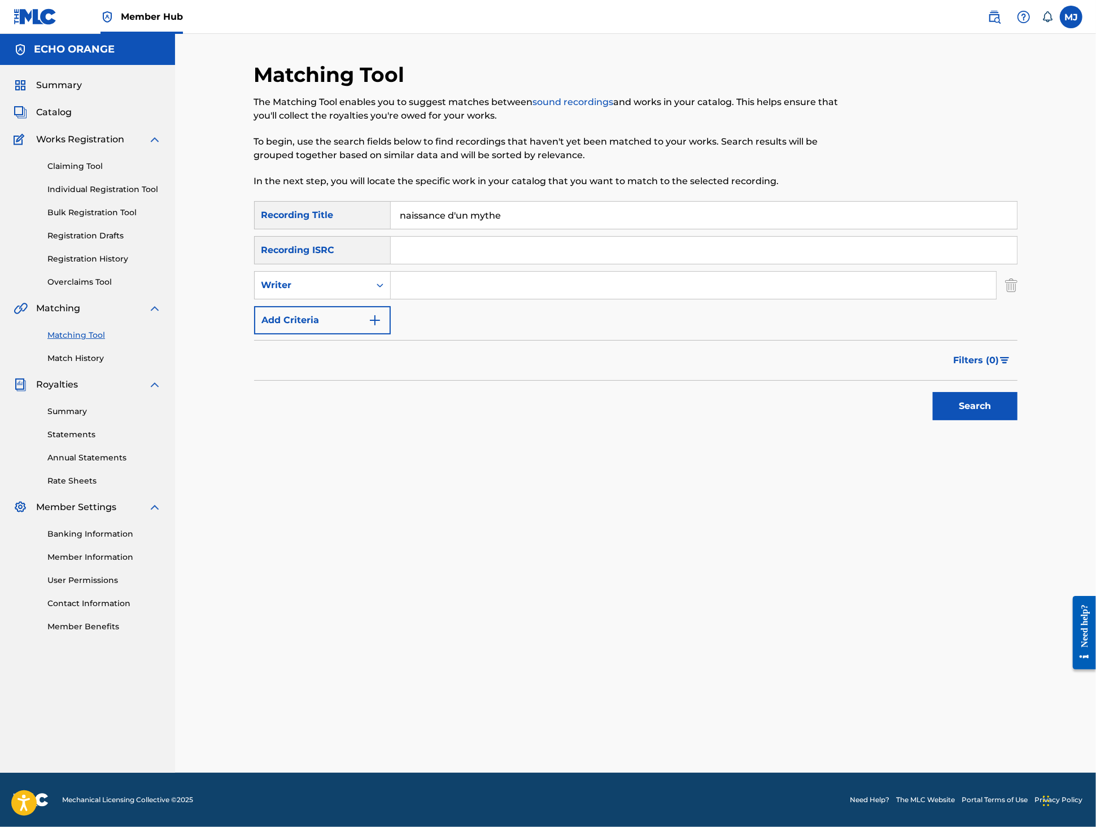
paste input "tony quimbel"
type input "tony quimbel"
click at [1018, 420] on button "Search" at bounding box center [975, 406] width 85 height 28
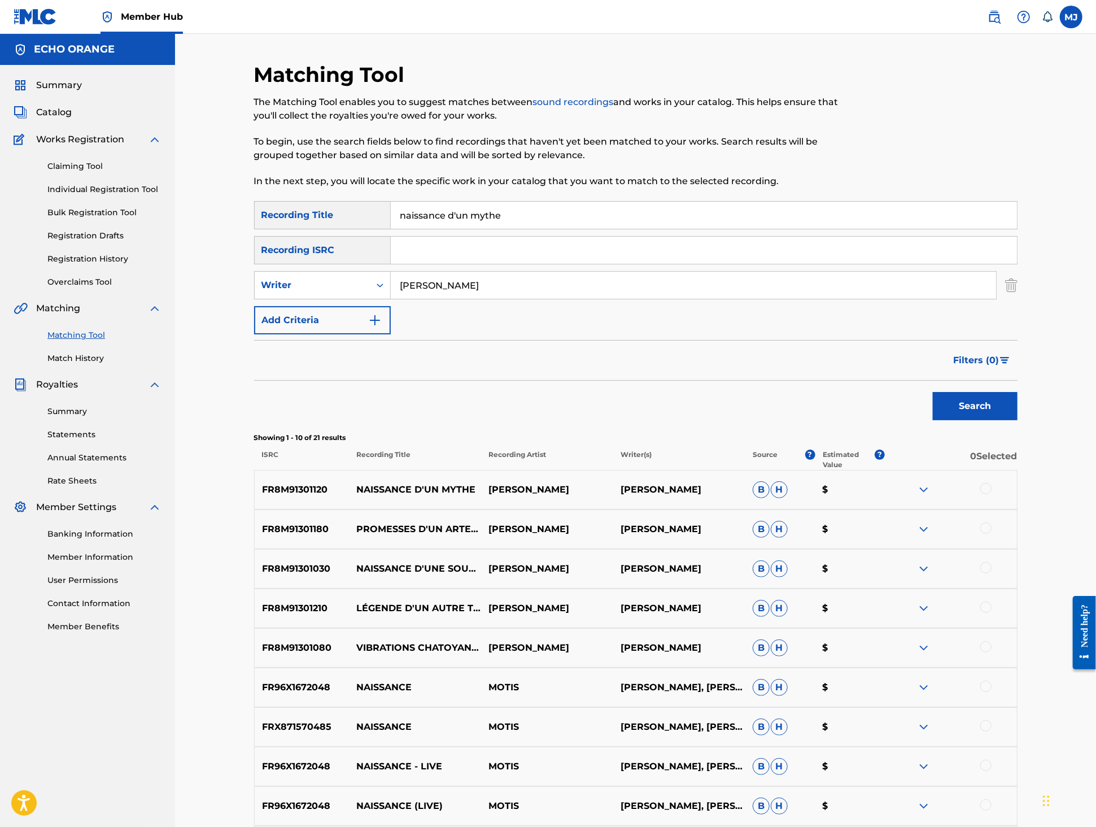
click at [992, 494] on div at bounding box center [985, 488] width 11 height 11
click at [856, 721] on button "Match 1 Group" at bounding box center [793, 735] width 125 height 28
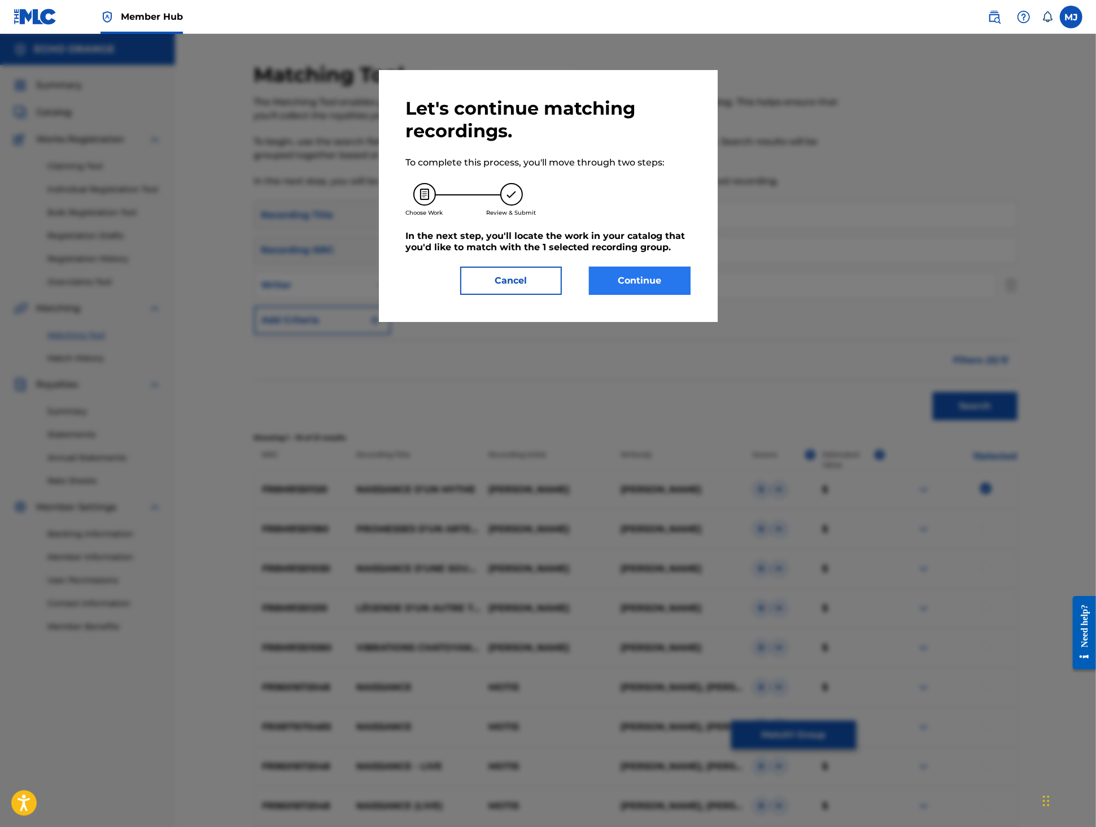
click at [653, 295] on button "Continue" at bounding box center [640, 281] width 102 height 28
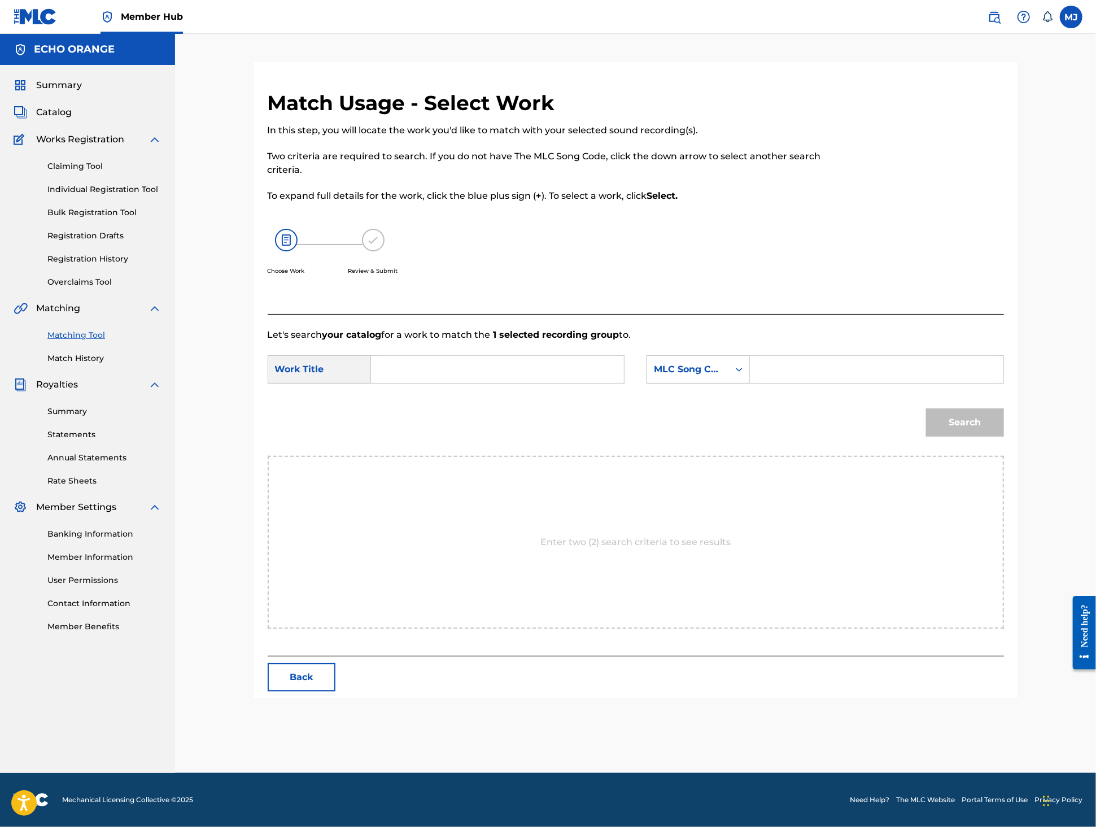
click at [522, 383] on input "Search Form" at bounding box center [498, 369] width 234 height 27
type input "naissance d'un mythe"
click at [399, 427] on strong "mythe" at bounding box center [405, 421] width 31 height 11
click at [722, 376] on div "MLC Song Code" at bounding box center [688, 370] width 68 height 14
click at [736, 455] on div "Publisher Name" at bounding box center [698, 440] width 102 height 28
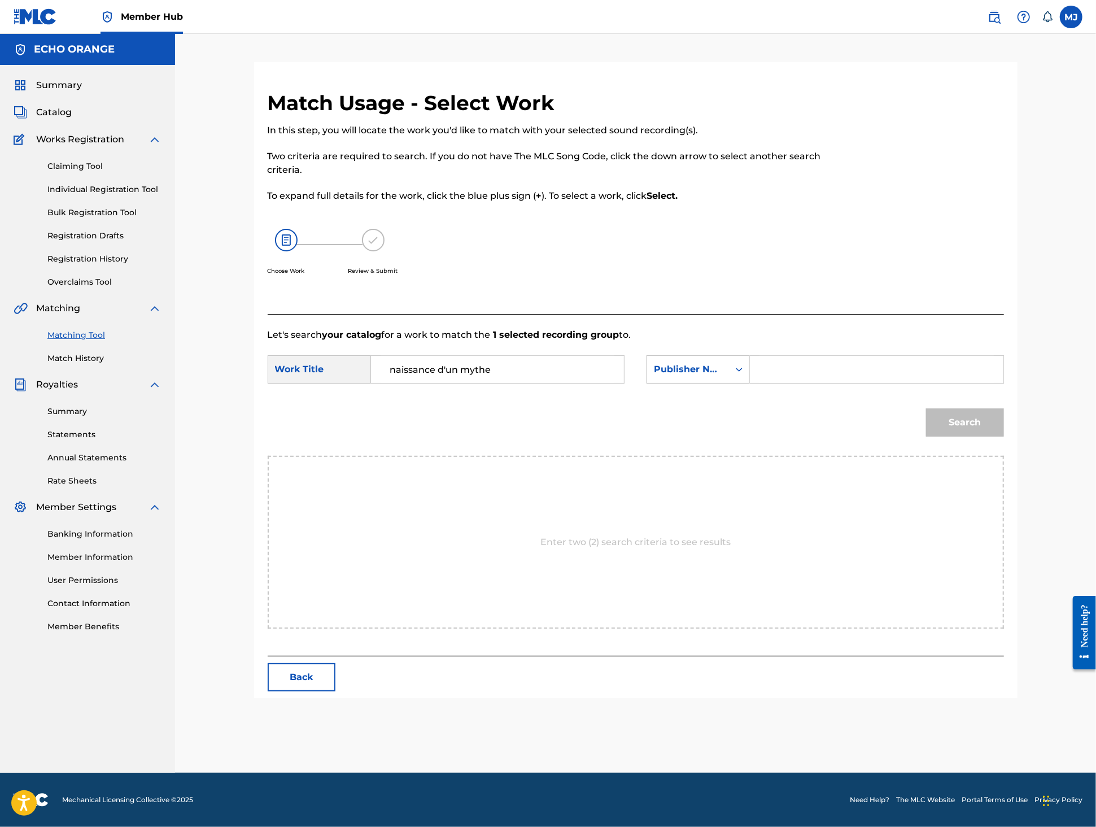
drag, startPoint x: 807, startPoint y: 428, endPoint x: 848, endPoint y: 403, distance: 48.0
click at [848, 383] on input "Search Form" at bounding box center [877, 369] width 234 height 27
type input "p"
type input "o"
type input "origins"
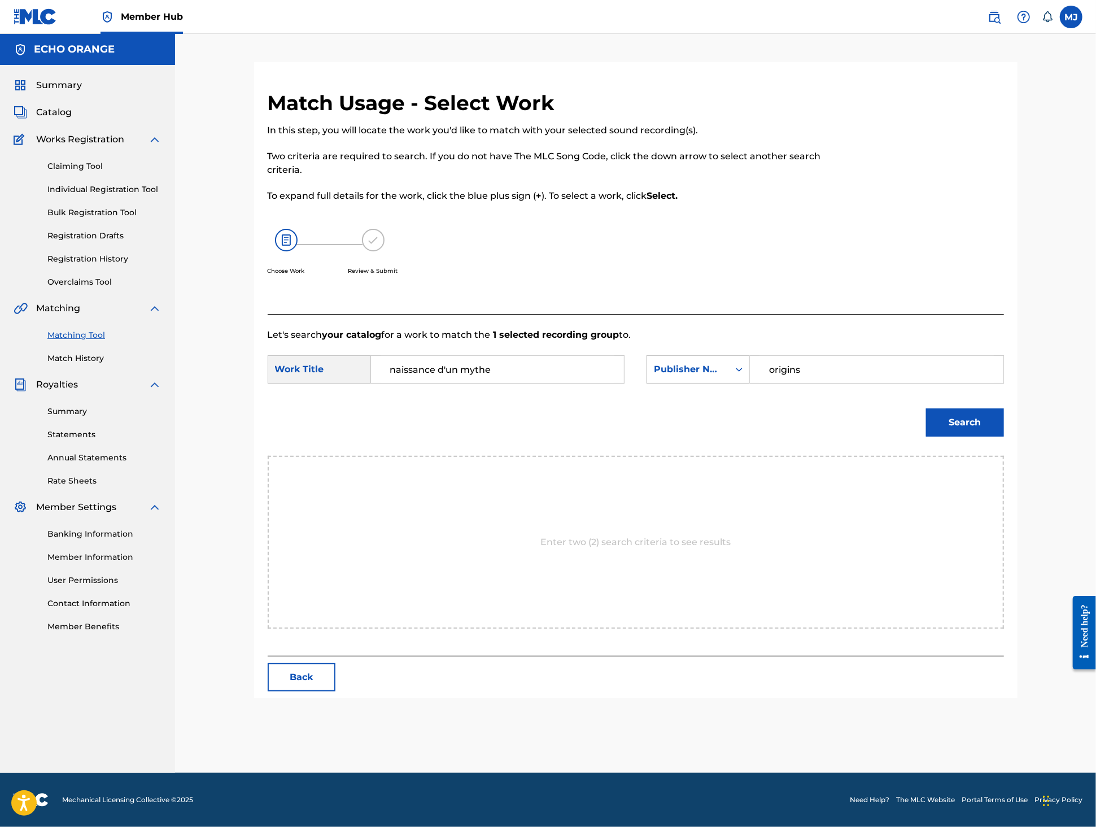
click at [1004, 437] on button "Search" at bounding box center [965, 422] width 78 height 28
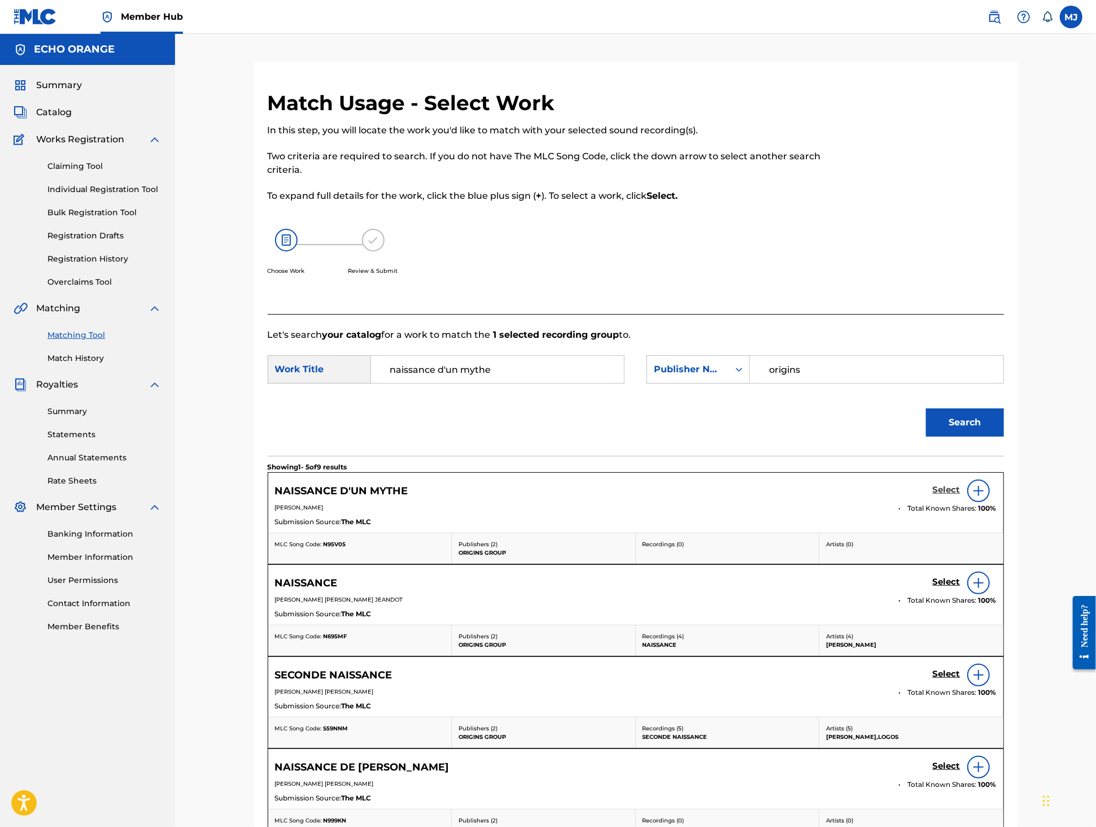
click at [961, 495] on h5 "Select" at bounding box center [947, 490] width 28 height 11
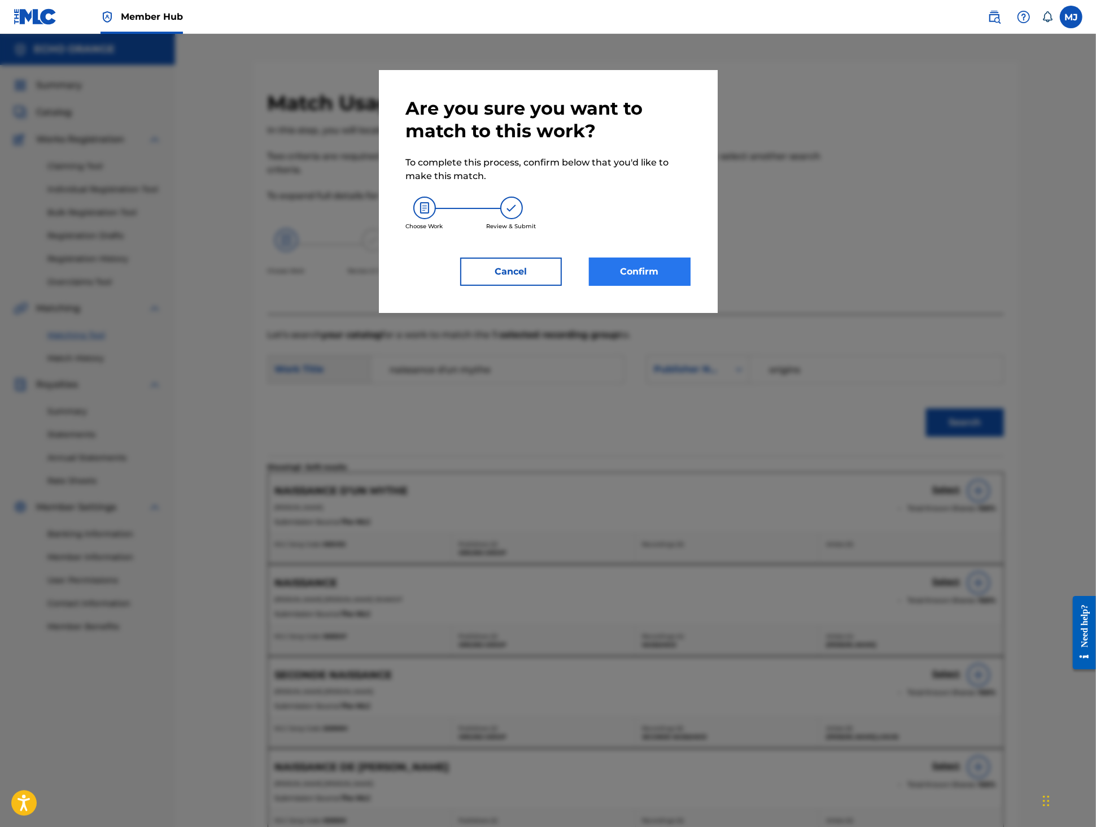
click at [673, 286] on button "Confirm" at bounding box center [640, 272] width 102 height 28
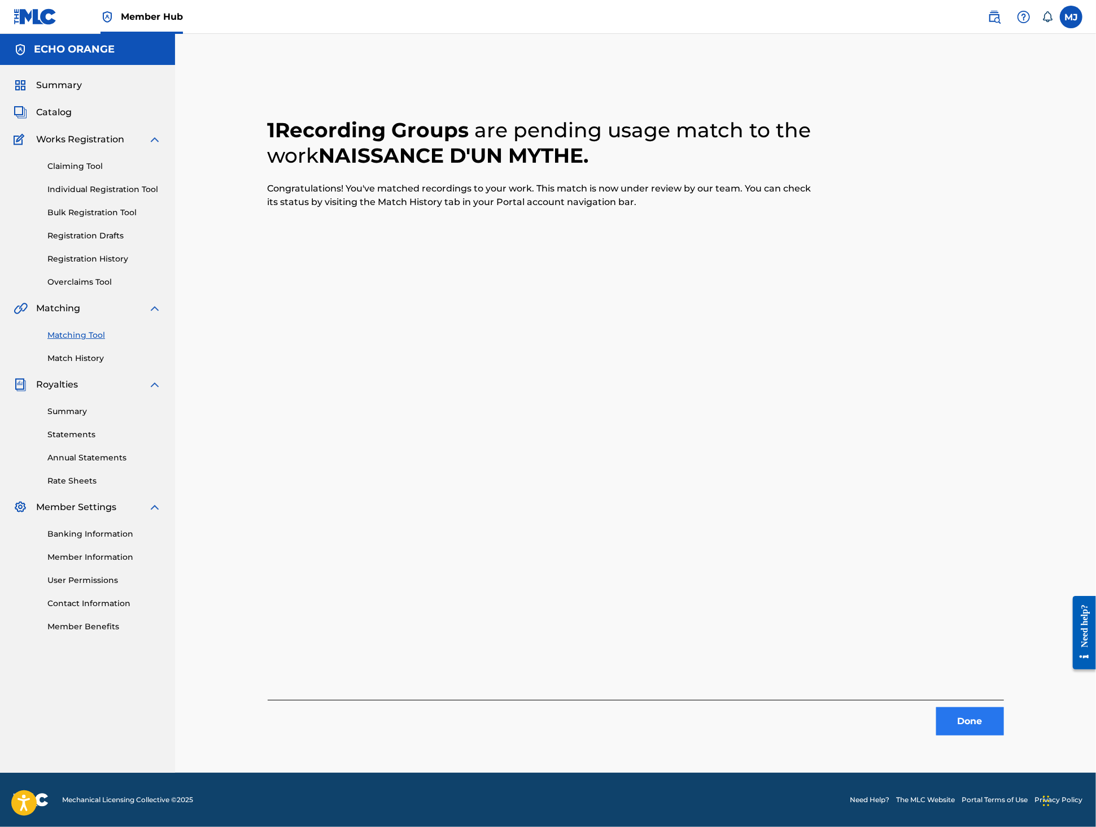
click at [1004, 732] on button "Done" at bounding box center [970, 721] width 68 height 28
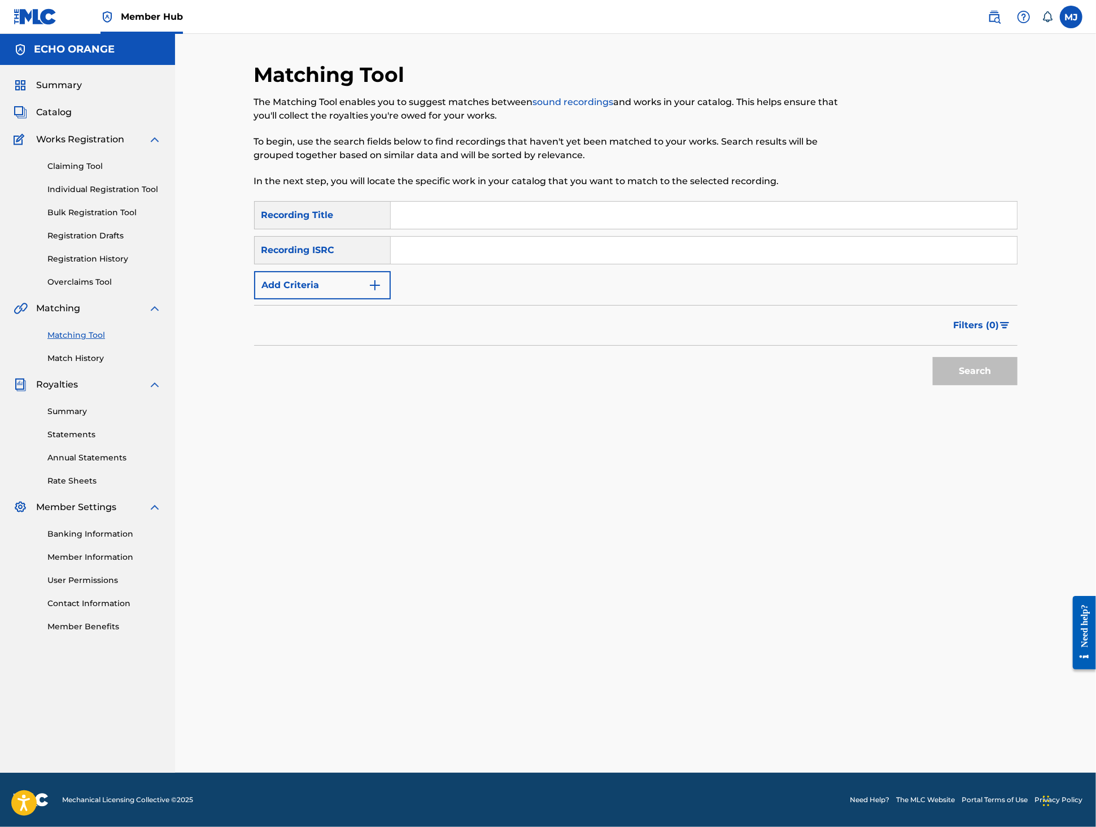
click at [470, 229] on input "Search Form" at bounding box center [704, 215] width 626 height 27
type input "lotus aux milles pétales"
click at [349, 299] on button "Add Criteria" at bounding box center [322, 285] width 137 height 28
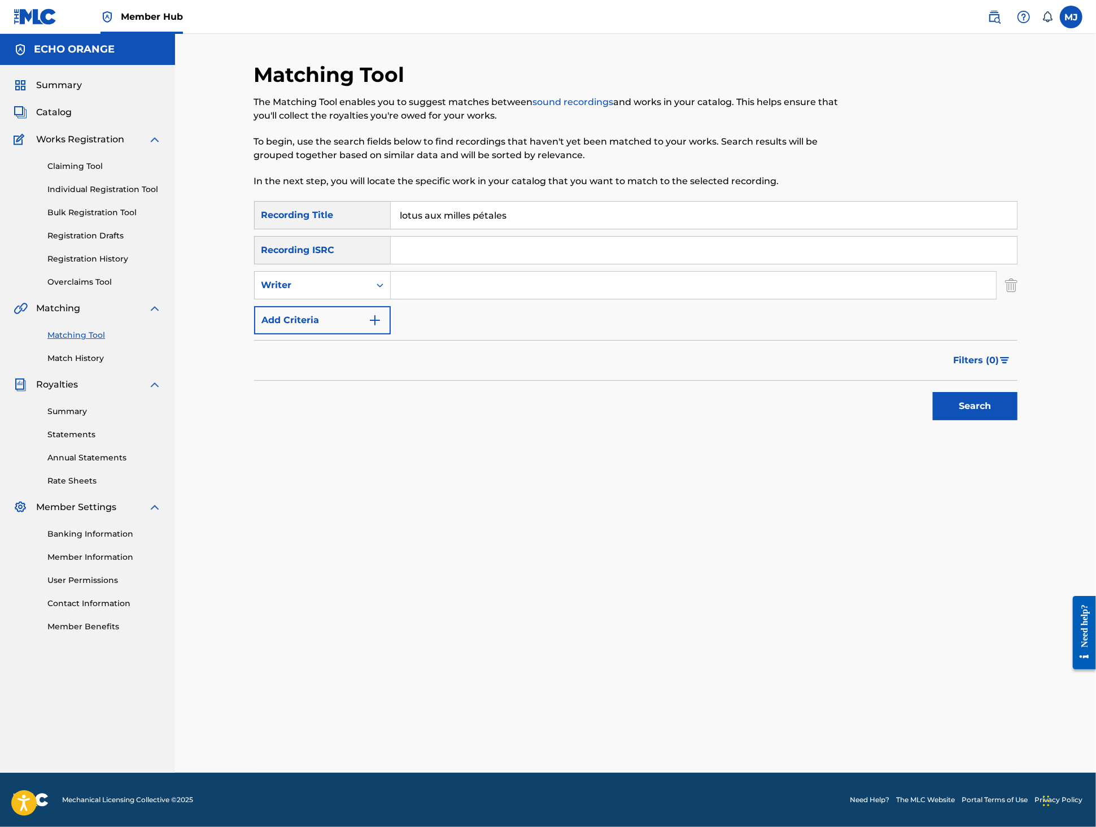
click at [452, 299] on input "Search Form" at bounding box center [693, 285] width 605 height 27
paste input "tony quimbel"
click at [1018, 420] on button "Search" at bounding box center [975, 406] width 85 height 28
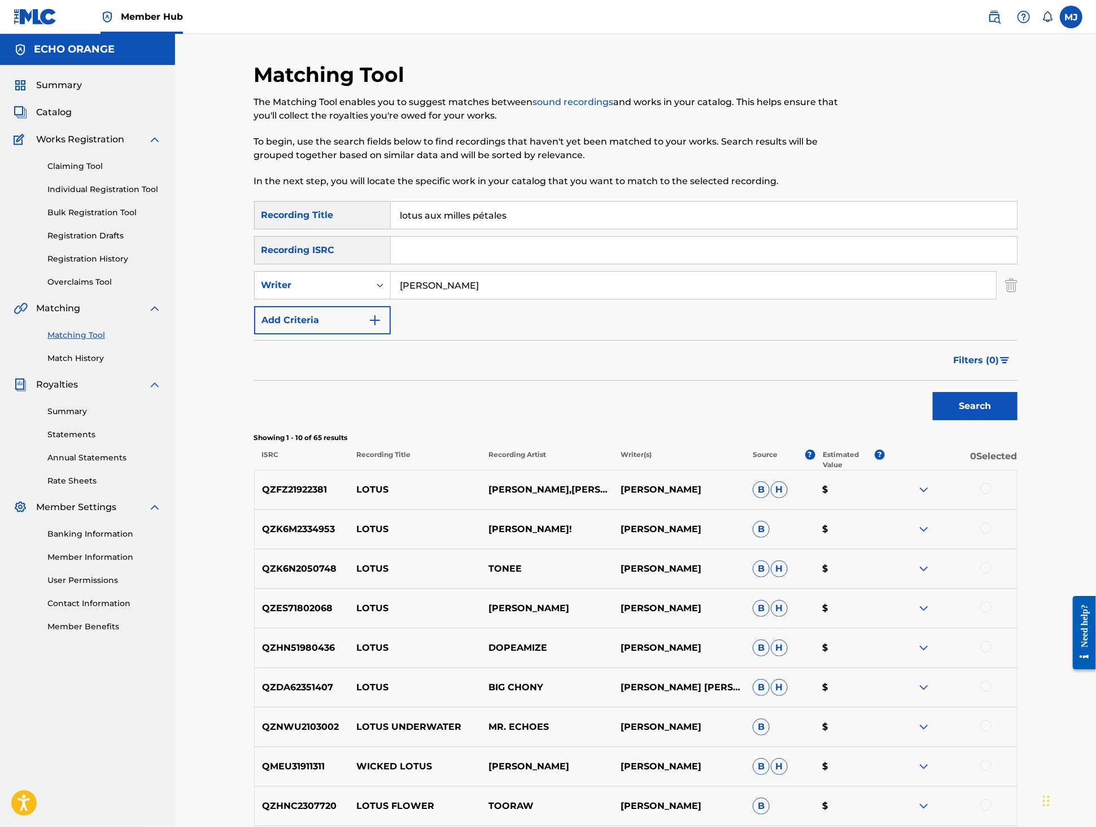
click at [457, 299] on input "tony quimbel" at bounding box center [693, 285] width 605 height 27
type input "vibrations"
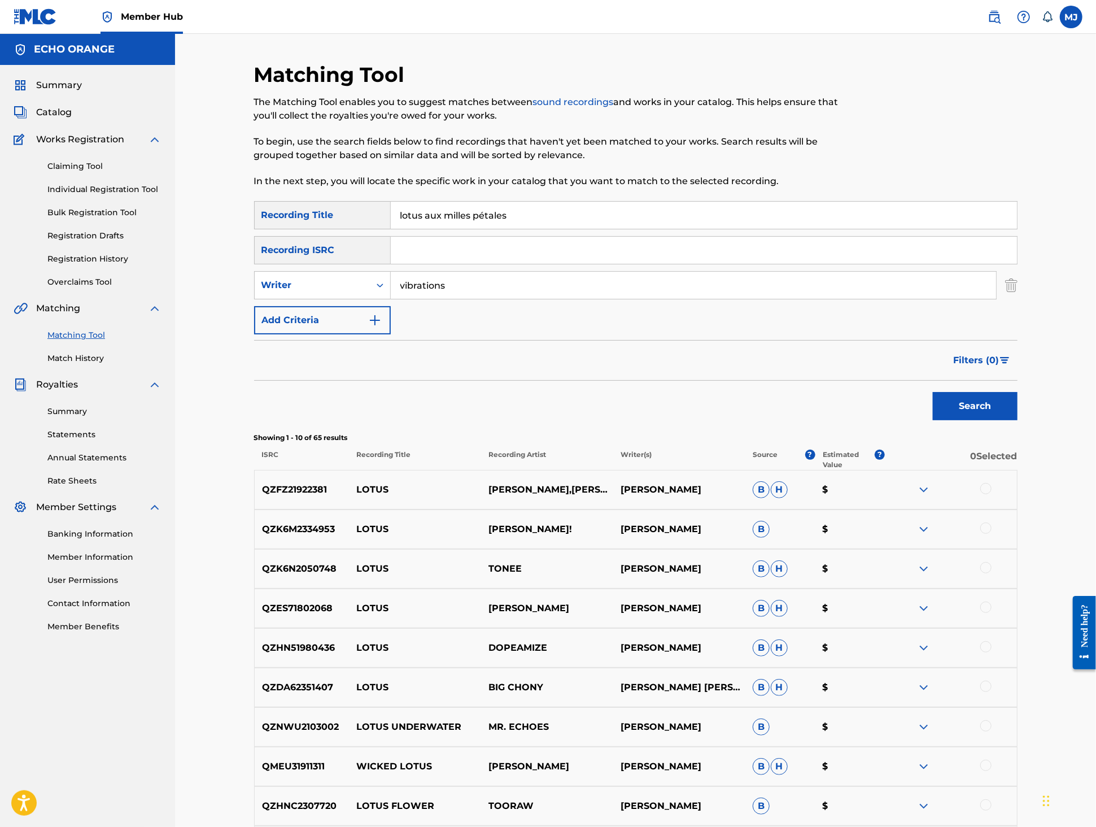
click at [1018, 420] on button "Search" at bounding box center [975, 406] width 85 height 28
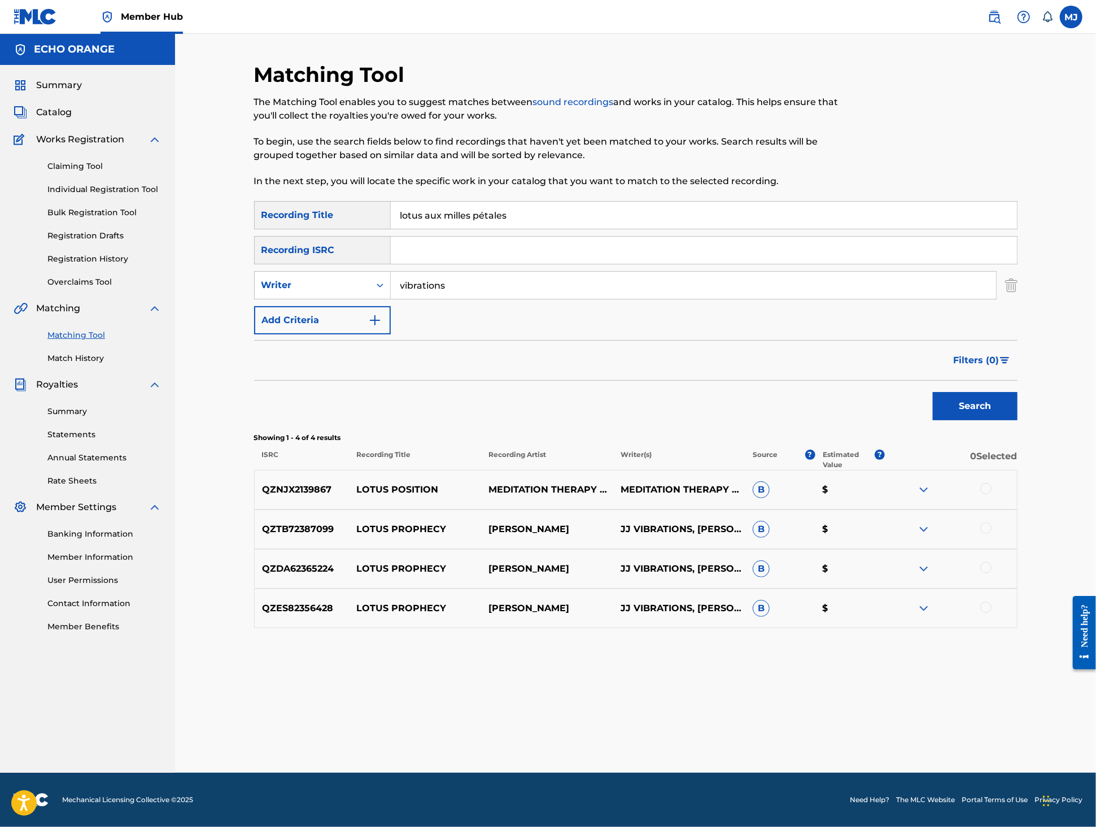
click at [506, 229] on input "lotus aux milles pétales" at bounding box center [704, 215] width 626 height 27
drag, startPoint x: 51, startPoint y: 305, endPoint x: 506, endPoint y: 233, distance: 460.9
click at [506, 229] on input "lotus aux milles pétales" at bounding box center [704, 215] width 626 height 27
click at [505, 229] on input "lotus aux milles pétales" at bounding box center [704, 215] width 626 height 27
click at [450, 299] on input "vibrations" at bounding box center [693, 285] width 605 height 27
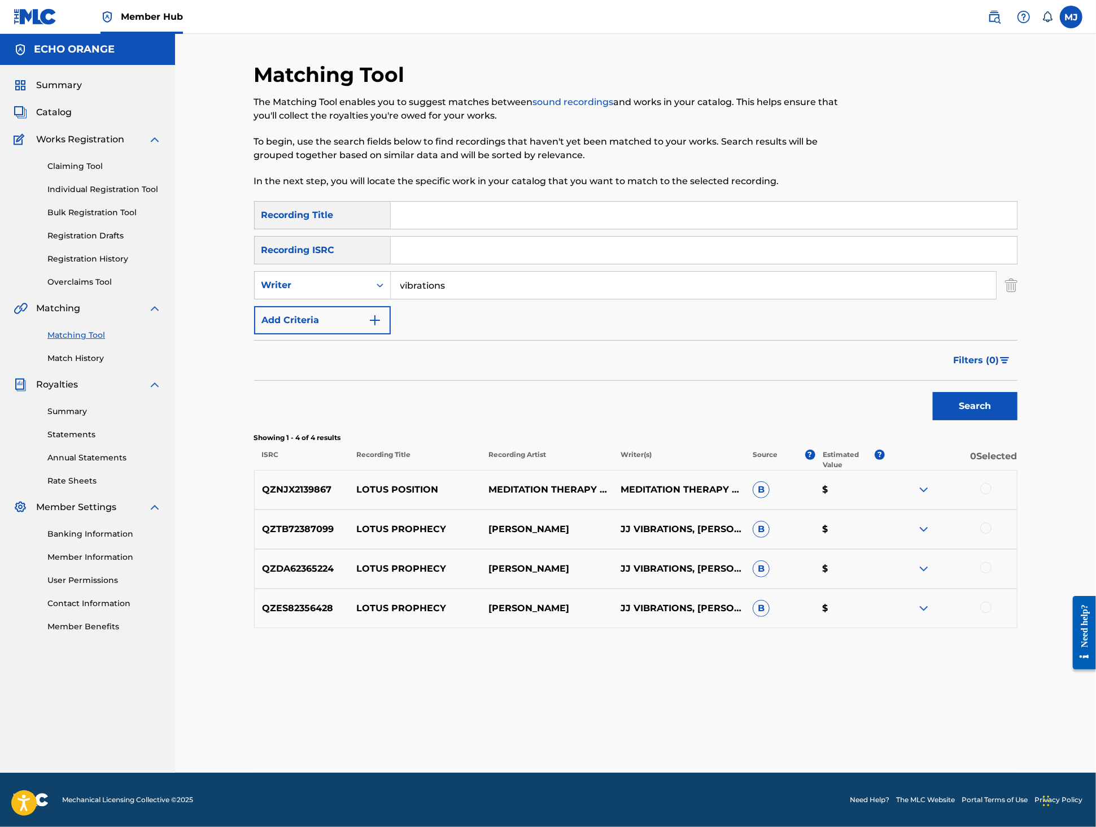
click at [450, 299] on input "vibrations" at bounding box center [693, 285] width 605 height 27
click at [500, 229] on input "Search Form" at bounding box center [704, 215] width 626 height 27
type input "yele"
click at [489, 299] on input "Search Form" at bounding box center [693, 285] width 605 height 27
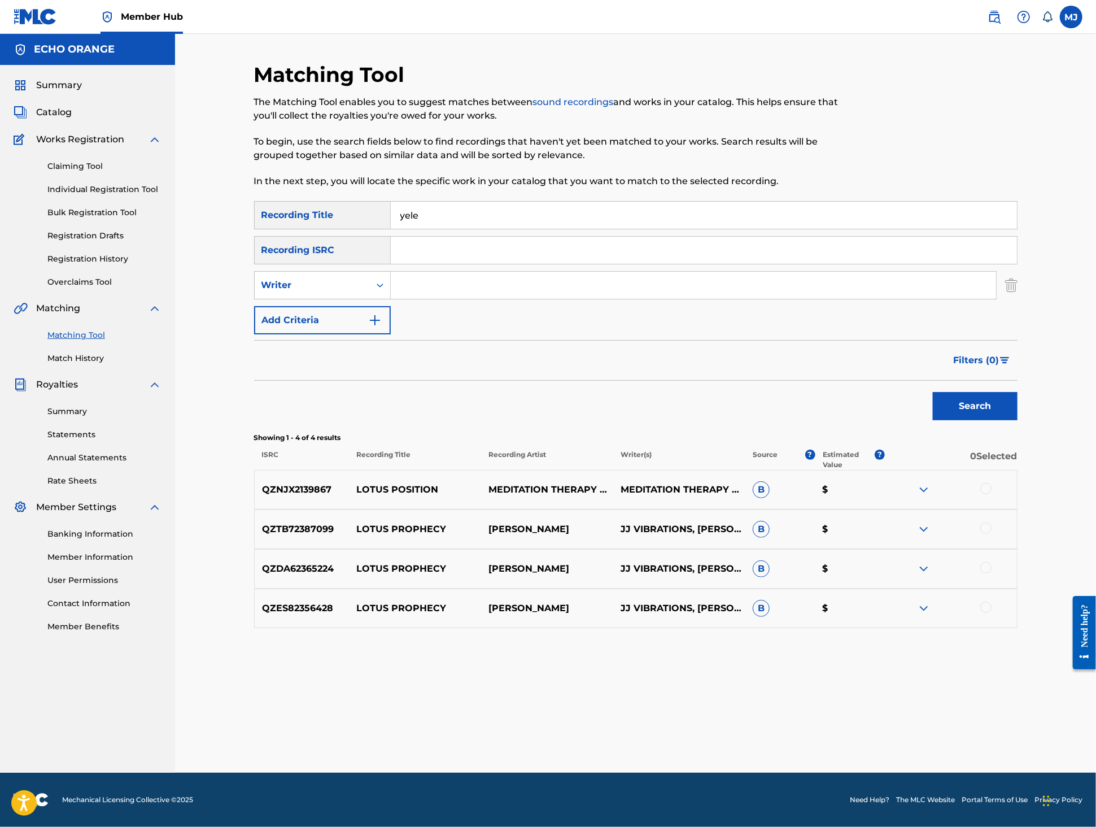
click at [489, 299] on input "Search Form" at bounding box center [693, 285] width 605 height 27
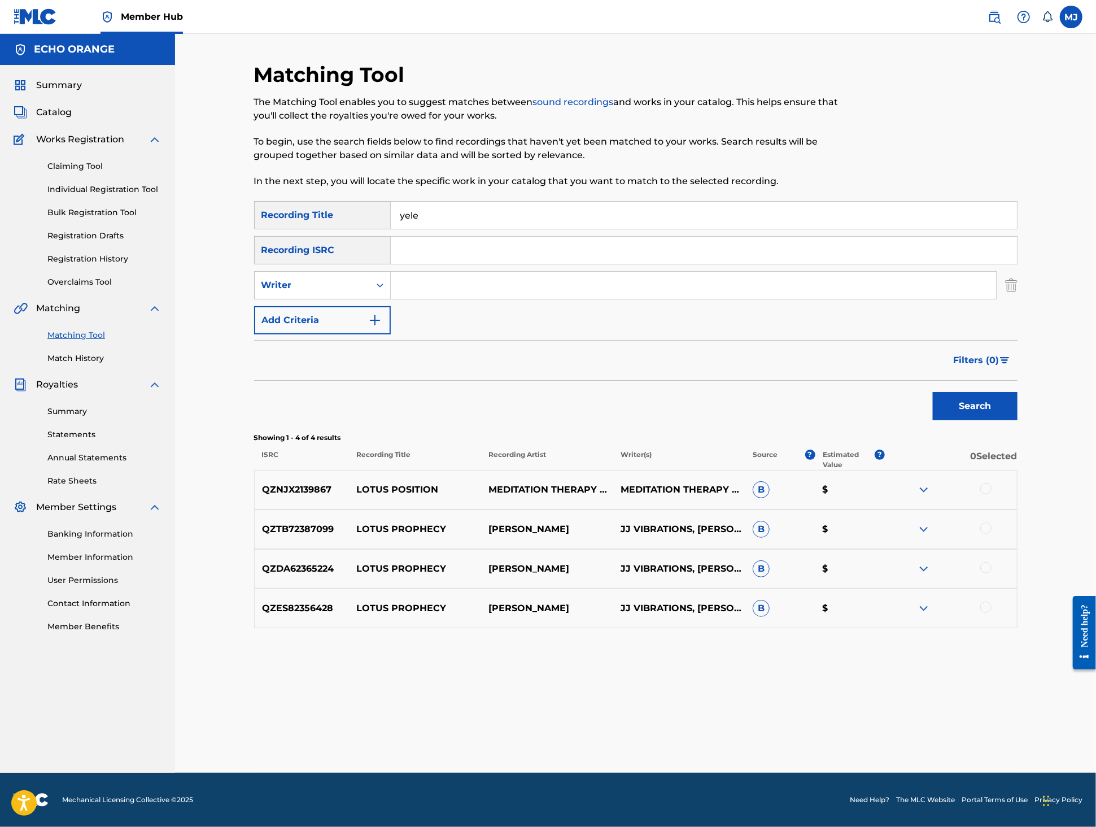
click at [489, 299] on input "Search Form" at bounding box center [693, 285] width 605 height 27
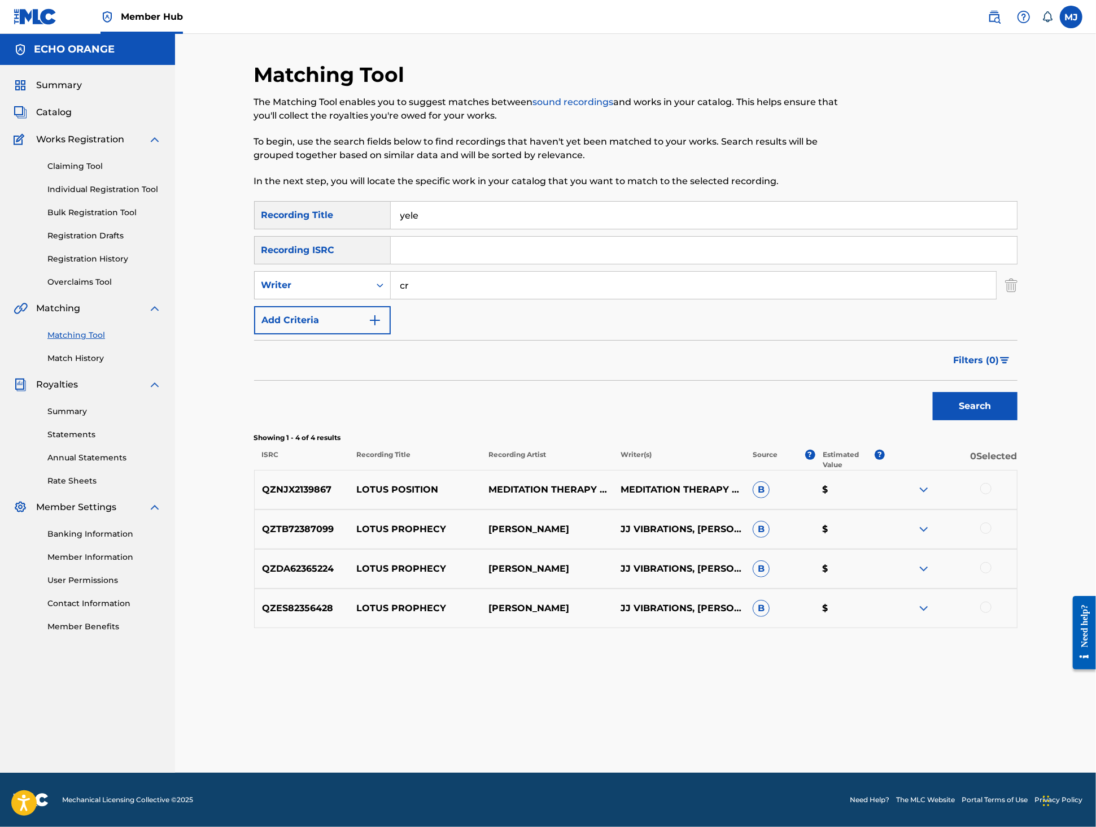
type input "c"
click at [1018, 420] on button "Search" at bounding box center [975, 406] width 85 height 28
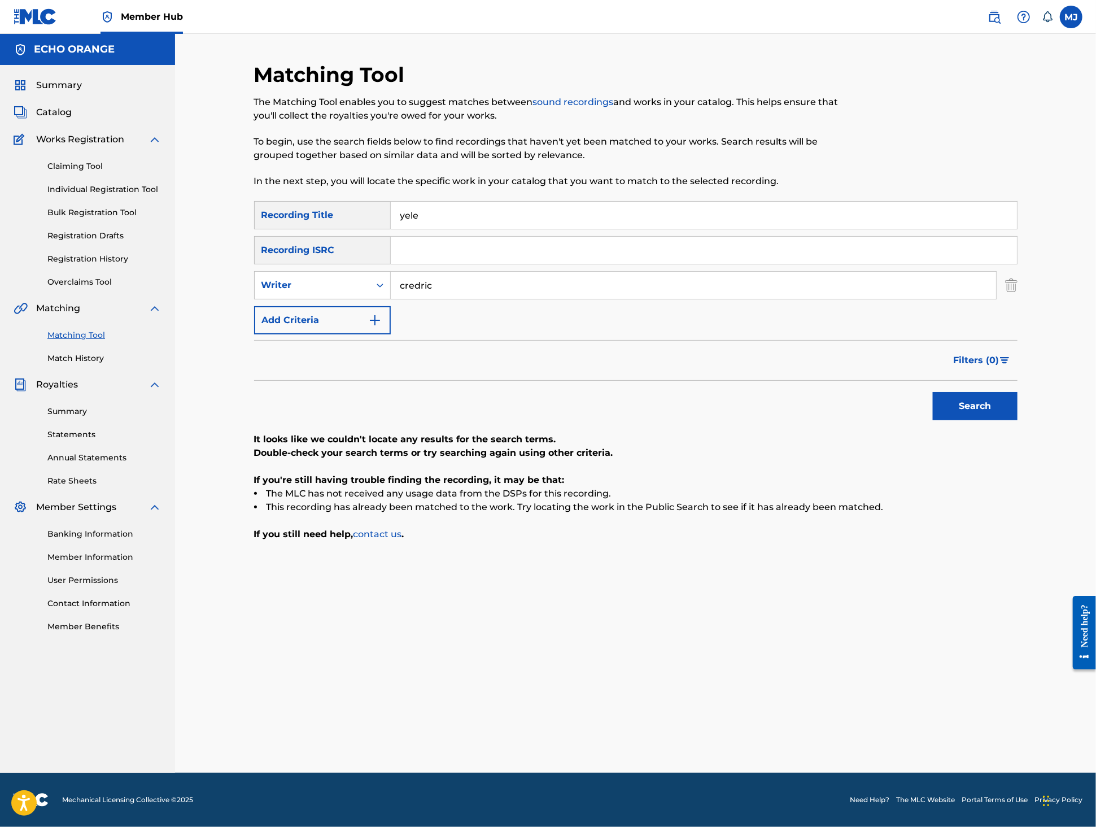
type input "credric"
click at [1018, 420] on button "Search" at bounding box center [975, 406] width 85 height 28
click at [488, 299] on input "credric" at bounding box center [693, 285] width 605 height 27
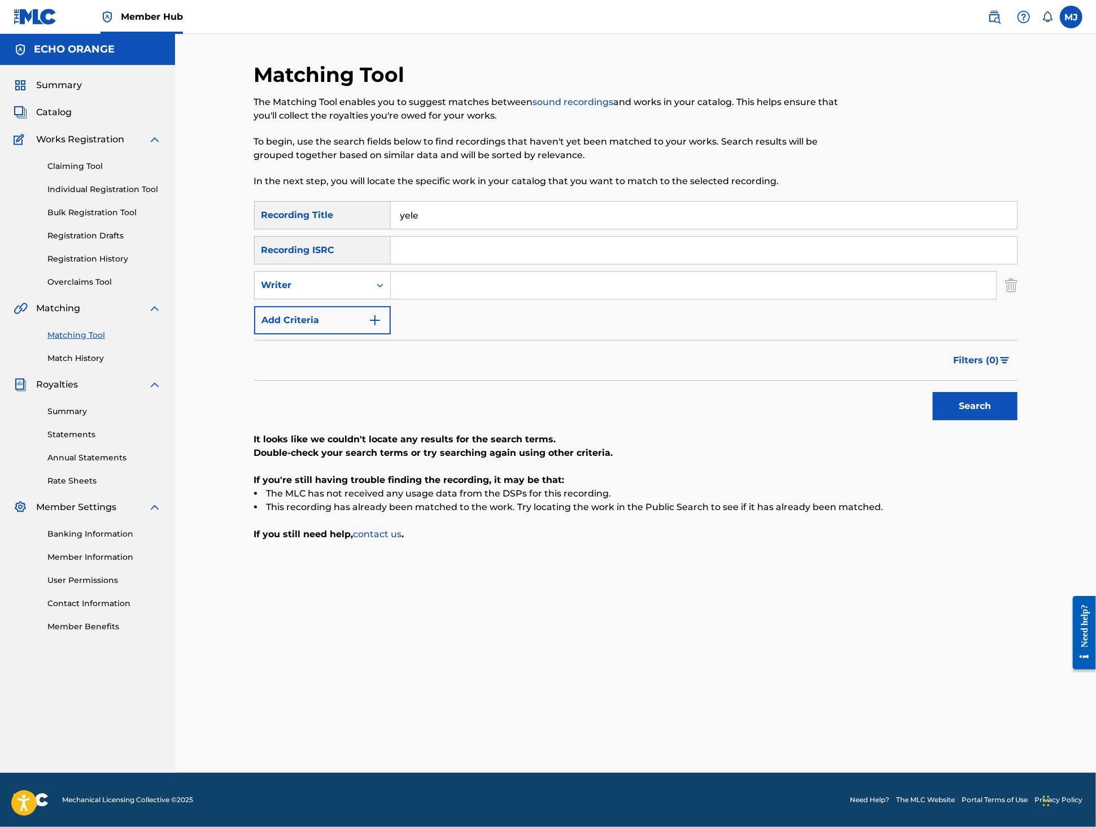
click at [1018, 420] on button "Search" at bounding box center [975, 406] width 85 height 28
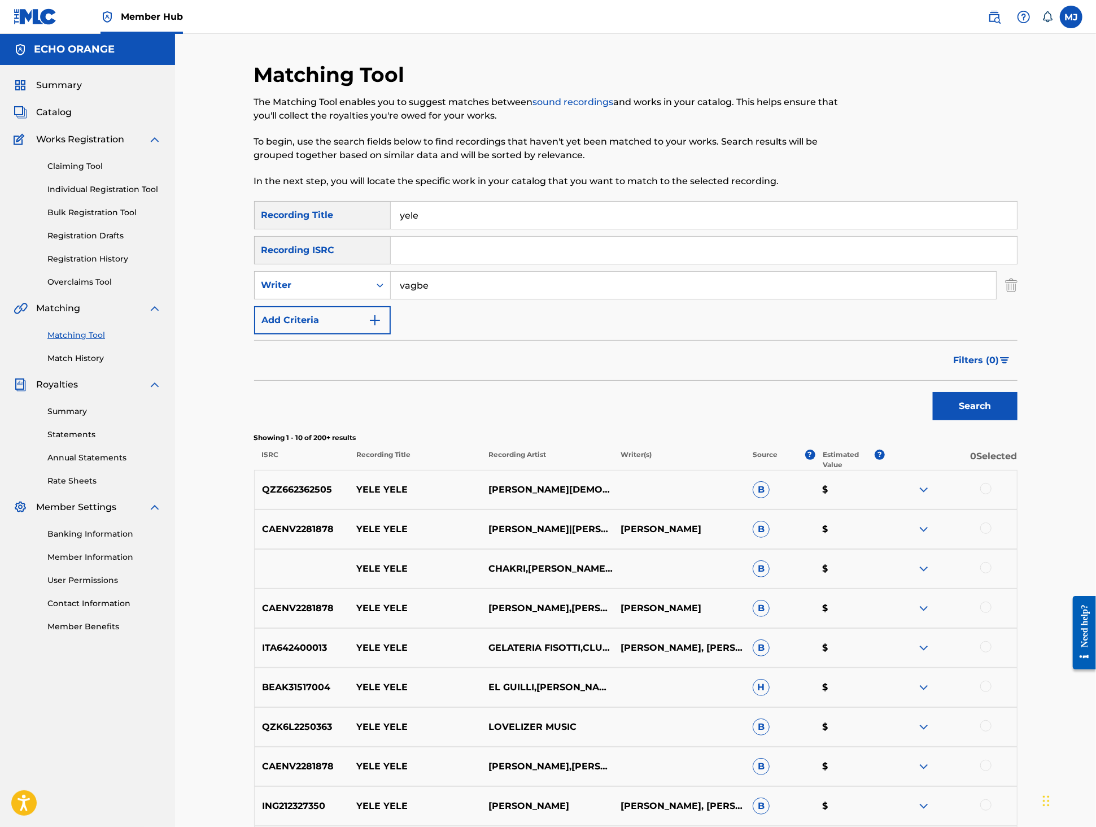
type input "vagbe"
click at [1018, 420] on button "Search" at bounding box center [975, 406] width 85 height 28
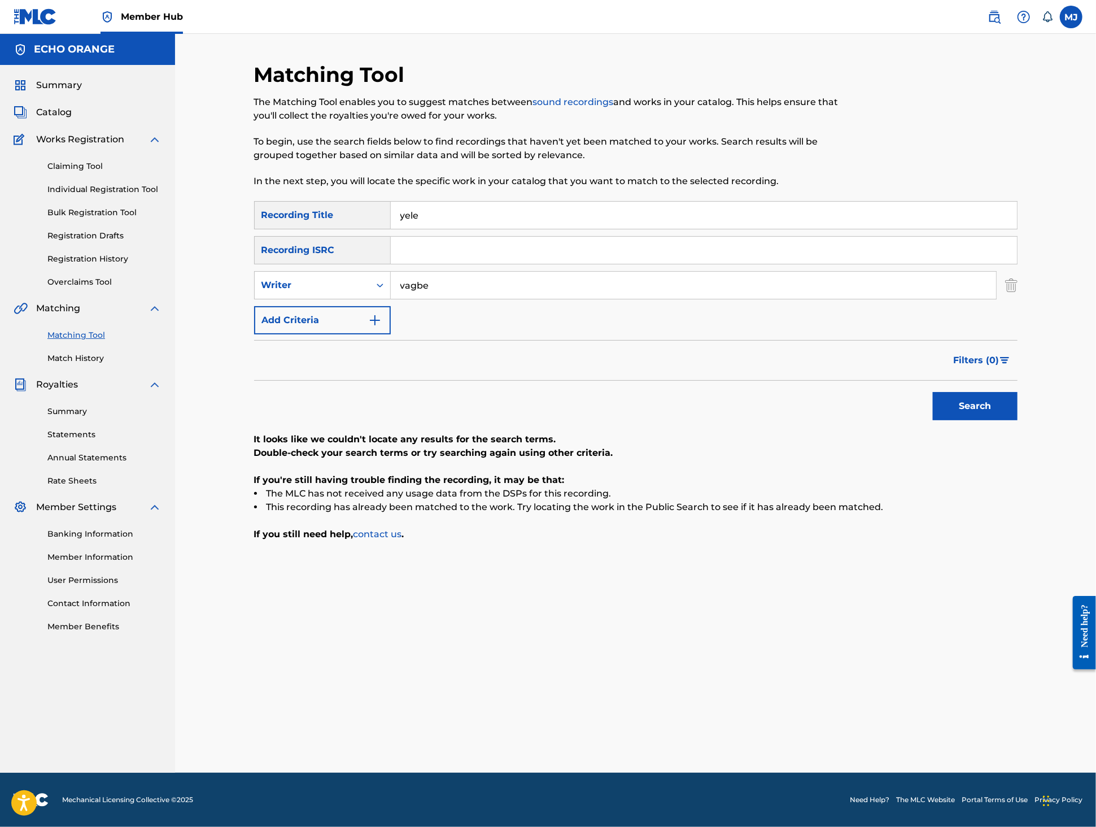
click at [306, 334] on div "SearchWithCriteriad7efdbe3-1157-4982-89e1-260e7f03da9c Recording Title yele Sea…" at bounding box center [636, 267] width 764 height 133
click at [322, 292] on div "Writer" at bounding box center [312, 285] width 102 height 14
click at [319, 328] on div "Recording Artist" at bounding box center [323, 313] width 136 height 28
click at [466, 299] on input "Search Form" at bounding box center [693, 285] width 605 height 27
click at [468, 299] on input "Search Form" at bounding box center [693, 285] width 605 height 27
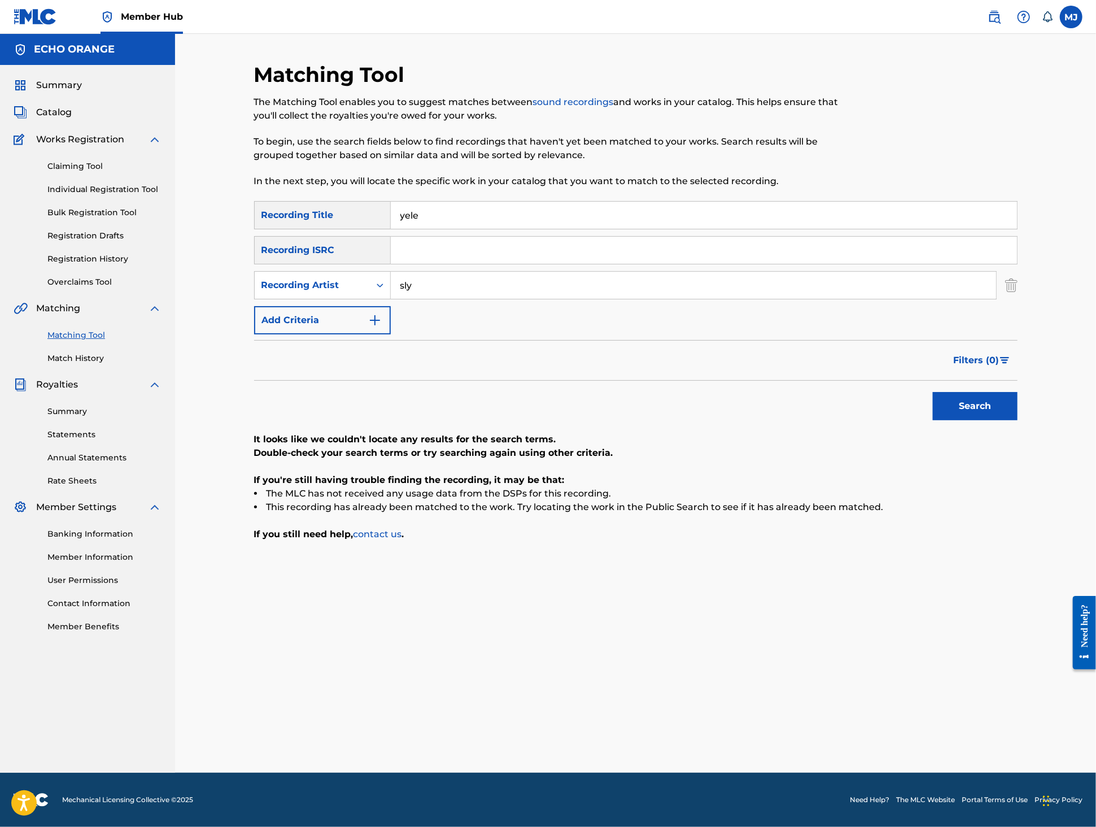
type input "sly"
click at [1018, 420] on button "Search" at bounding box center [975, 406] width 85 height 28
click at [450, 299] on input "sly" at bounding box center [693, 285] width 605 height 27
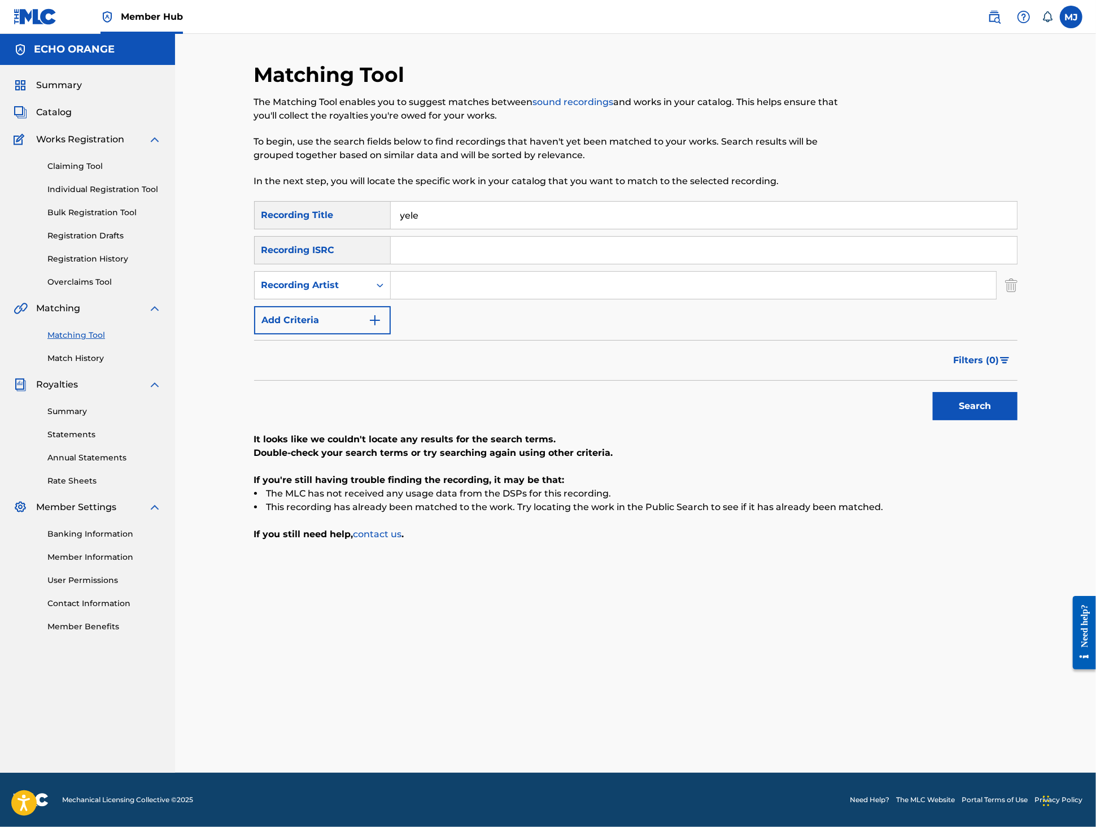
click at [485, 229] on input "yele" at bounding box center [704, 215] width 626 height 27
click at [480, 229] on input "Search Form" at bounding box center [704, 215] width 626 height 27
type input "je l'aime"
click at [439, 299] on input "Search Form" at bounding box center [693, 285] width 605 height 27
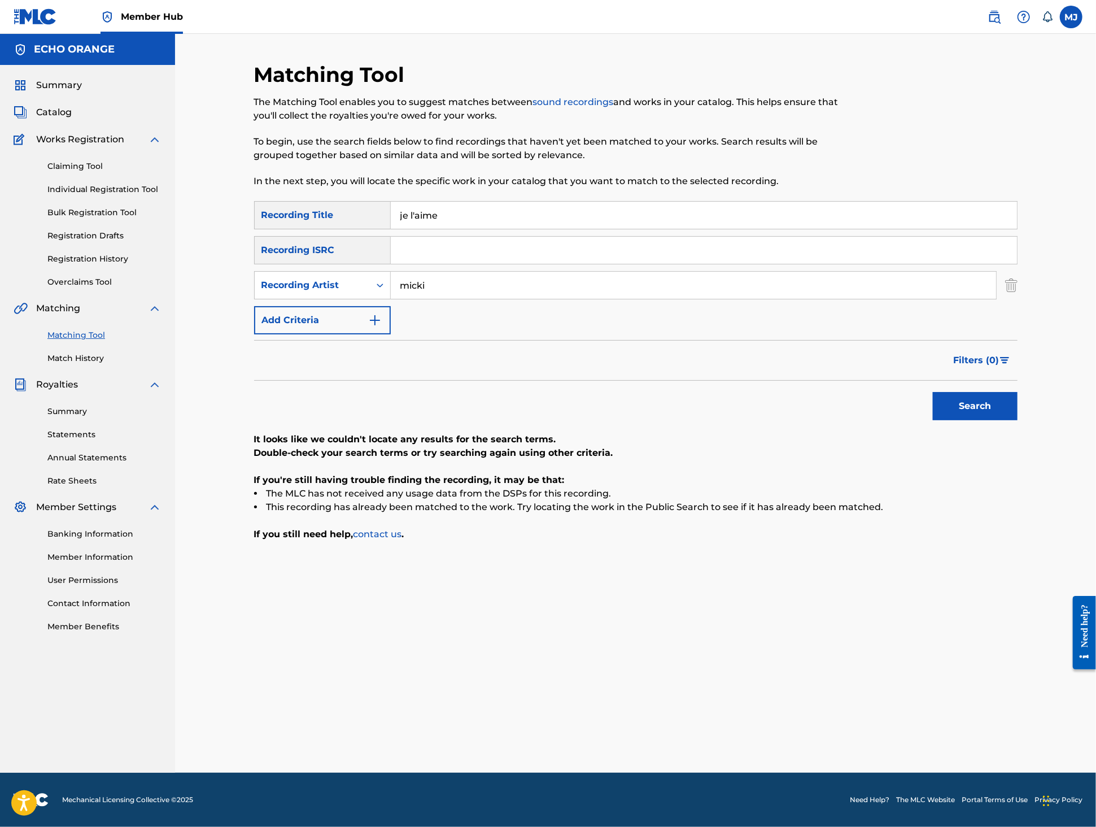
type input "micki"
click at [1018, 420] on button "Search" at bounding box center [975, 406] width 85 height 28
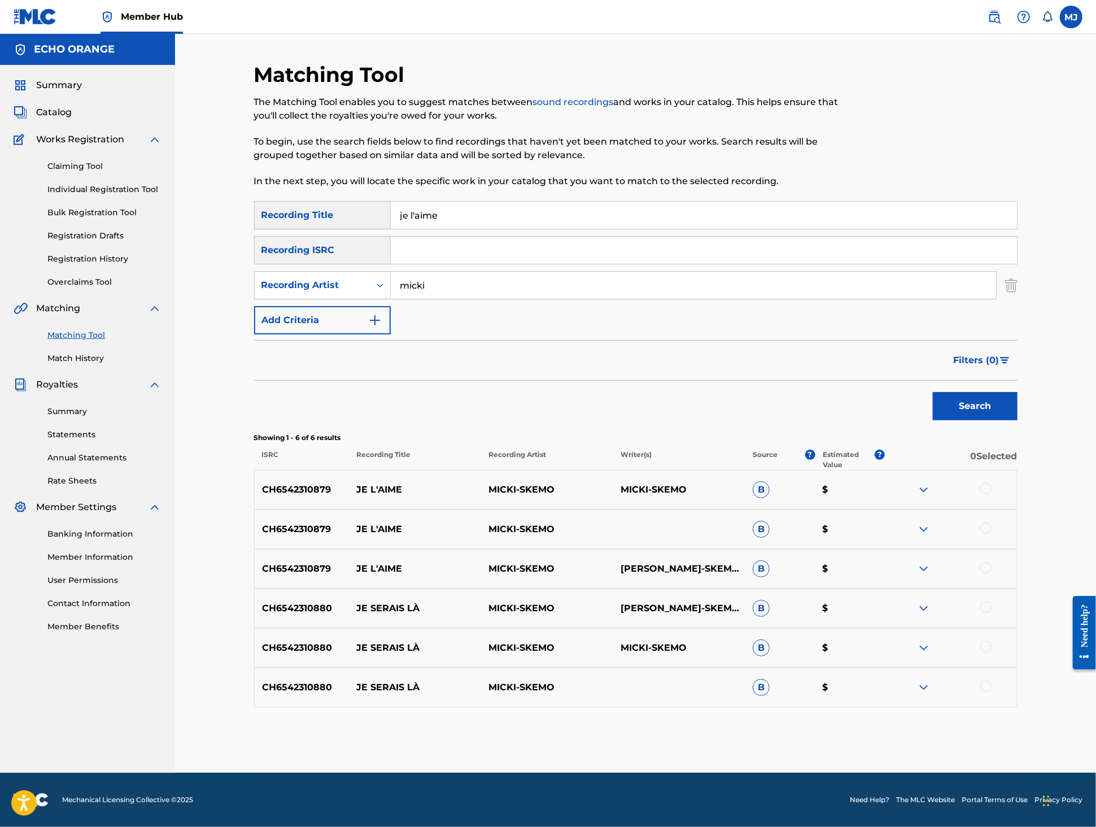
scroll to position [63, 0]
click at [992, 494] on div at bounding box center [985, 488] width 11 height 11
click at [992, 534] on div at bounding box center [985, 527] width 11 height 11
click at [992, 573] on div at bounding box center [985, 567] width 11 height 11
click at [856, 721] on button "Match 3 Groups" at bounding box center [793, 735] width 125 height 28
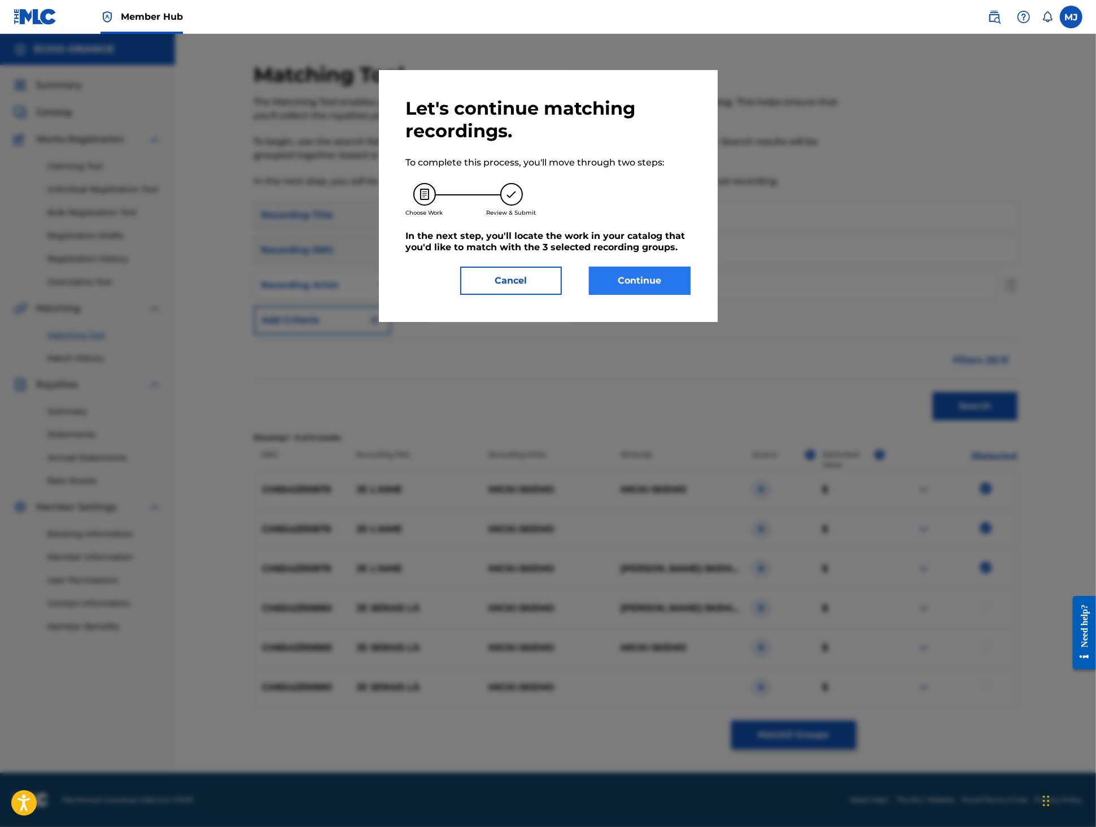
click at [691, 295] on button "Continue" at bounding box center [640, 281] width 102 height 28
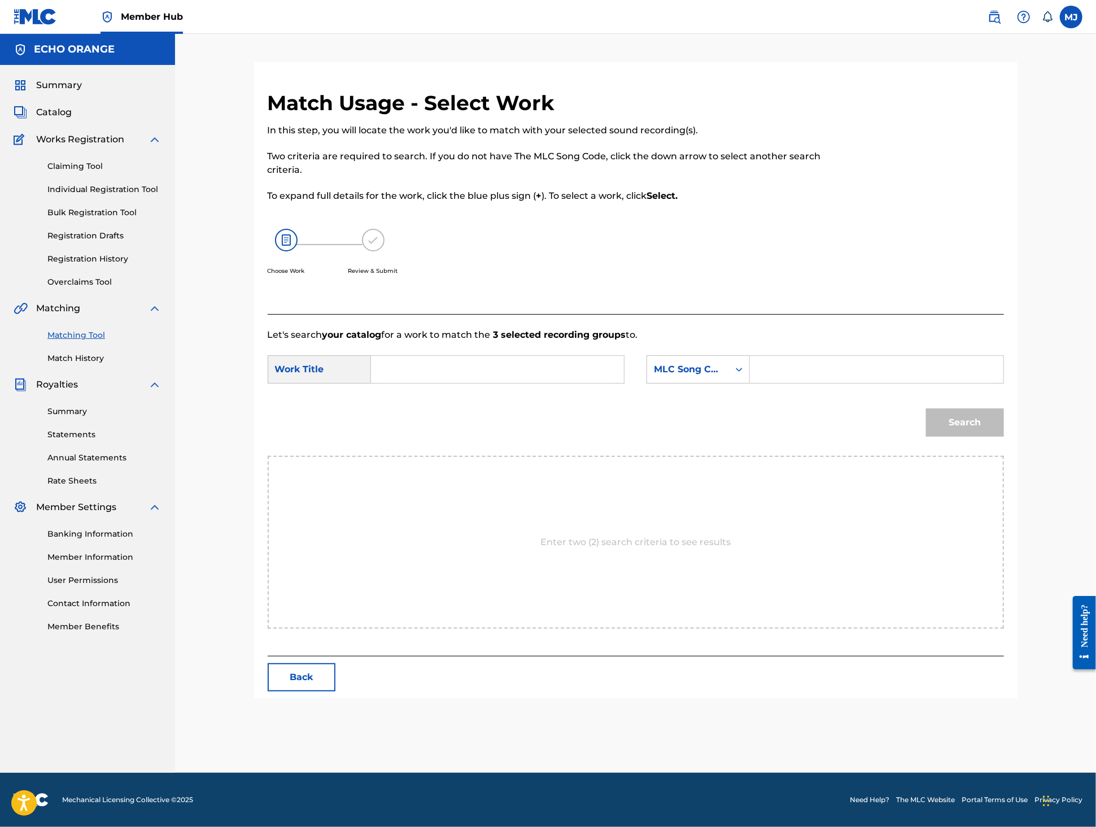
scroll to position [0, 0]
click at [545, 383] on input "Search Form" at bounding box center [498, 369] width 234 height 27
type input "je l'aime"
click at [722, 376] on div "MLC Song Code" at bounding box center [688, 370] width 68 height 14
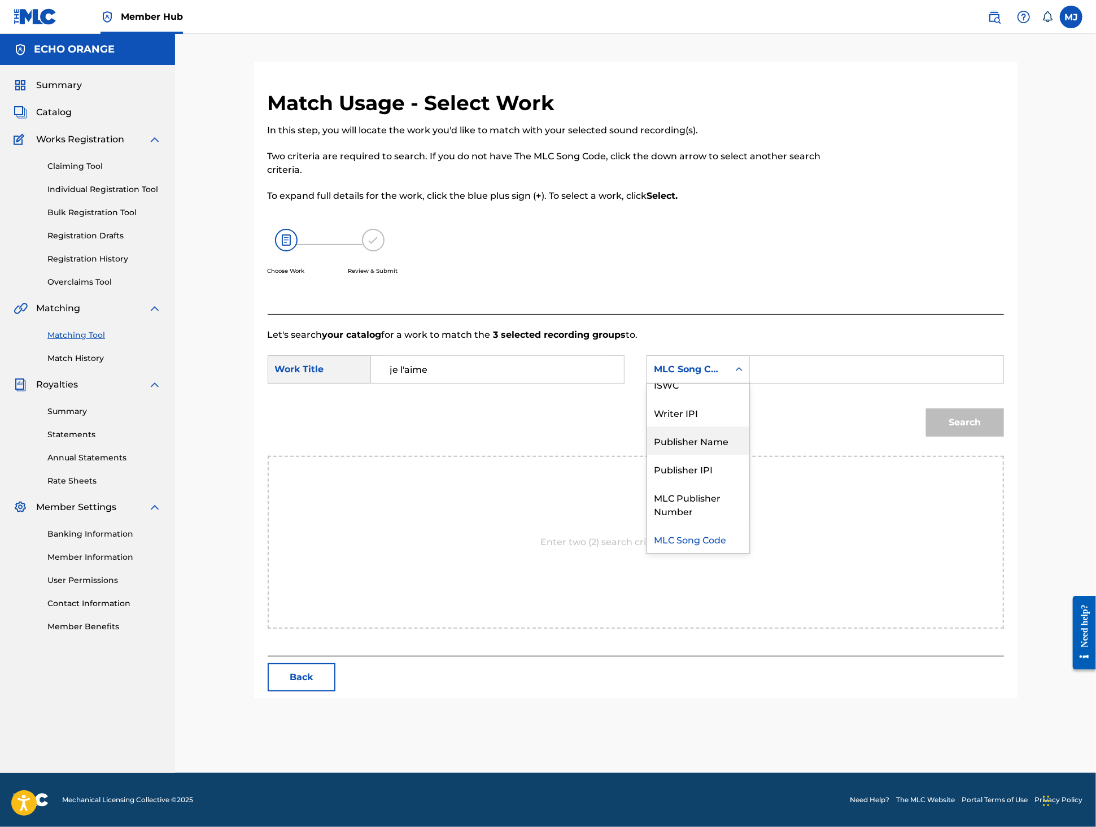
click at [731, 455] on div "Publisher Name" at bounding box center [698, 440] width 102 height 28
click at [839, 383] on input "Search Form" at bounding box center [877, 369] width 234 height 27
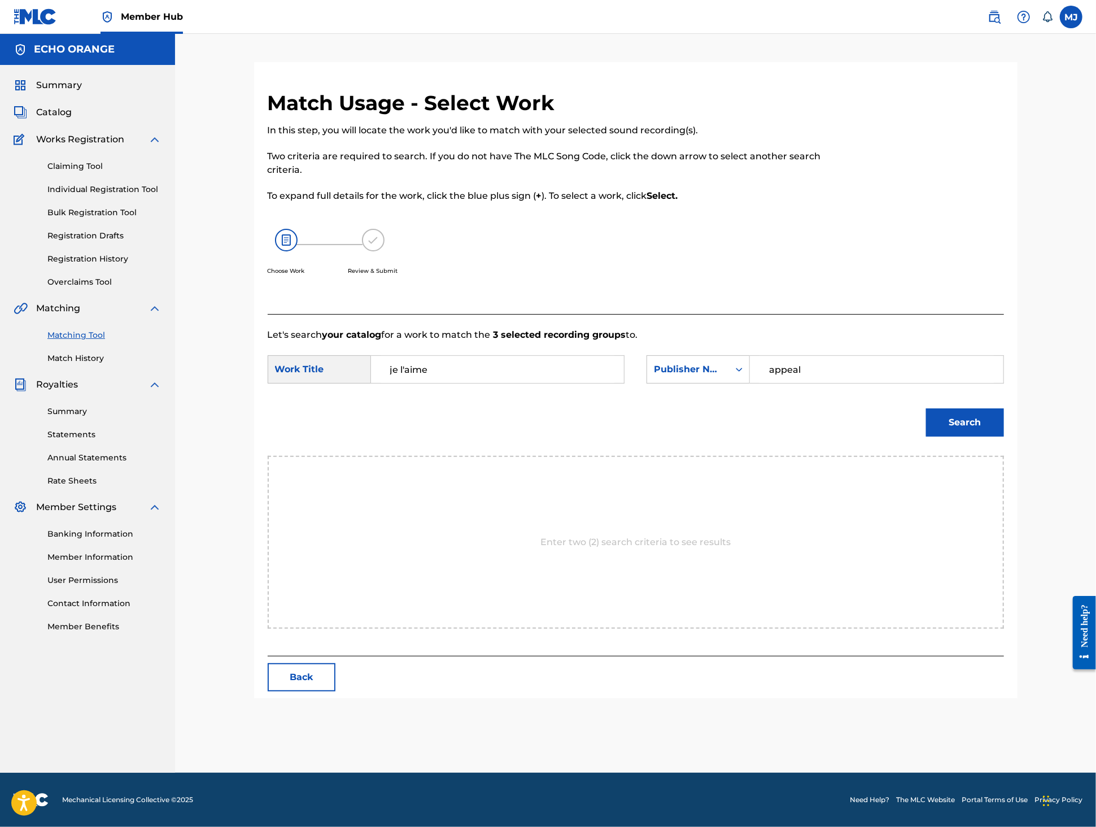
type input "appeal"
click at [1004, 437] on button "Search" at bounding box center [965, 422] width 78 height 28
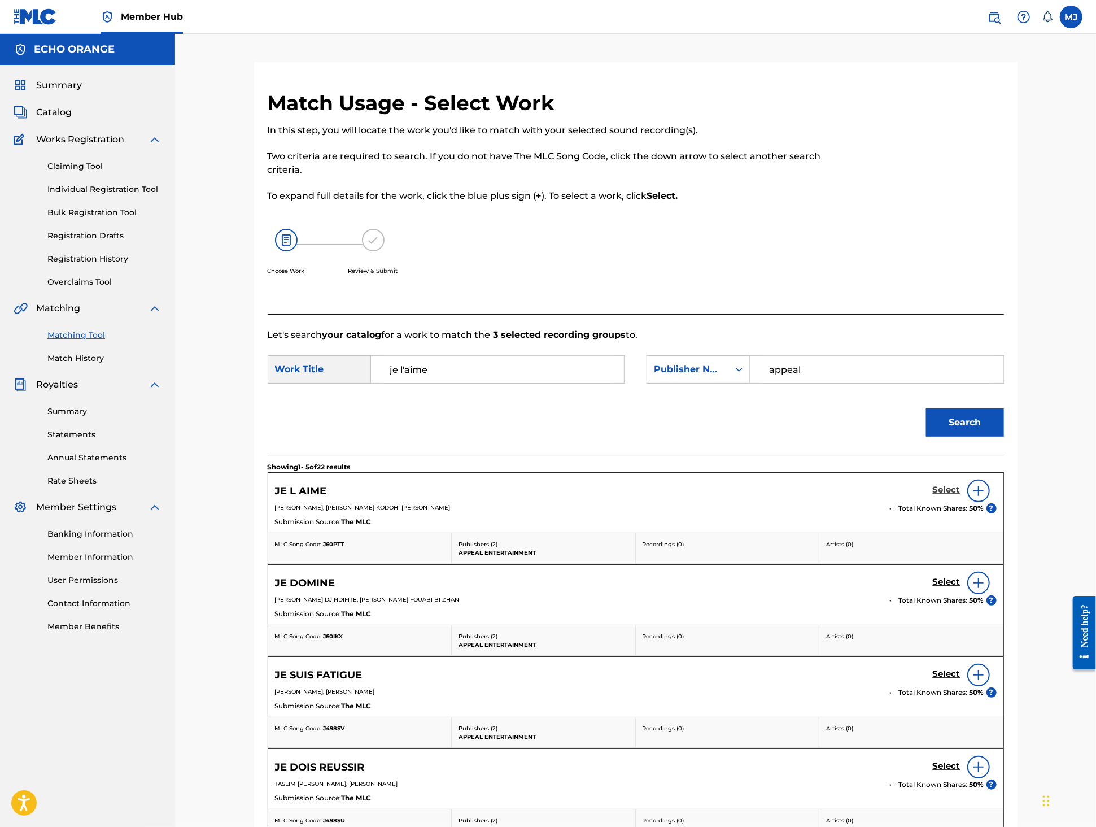
click at [961, 495] on h5 "Select" at bounding box center [947, 490] width 28 height 11
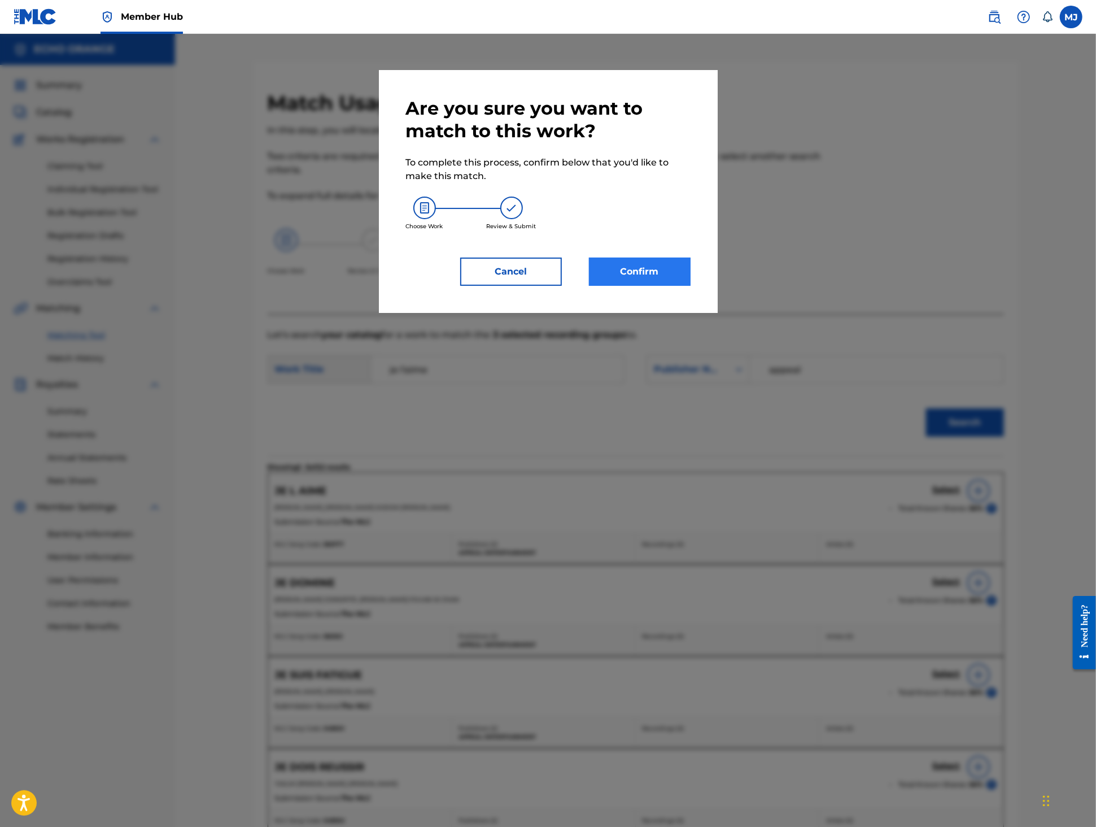
click at [647, 286] on button "Confirm" at bounding box center [640, 272] width 102 height 28
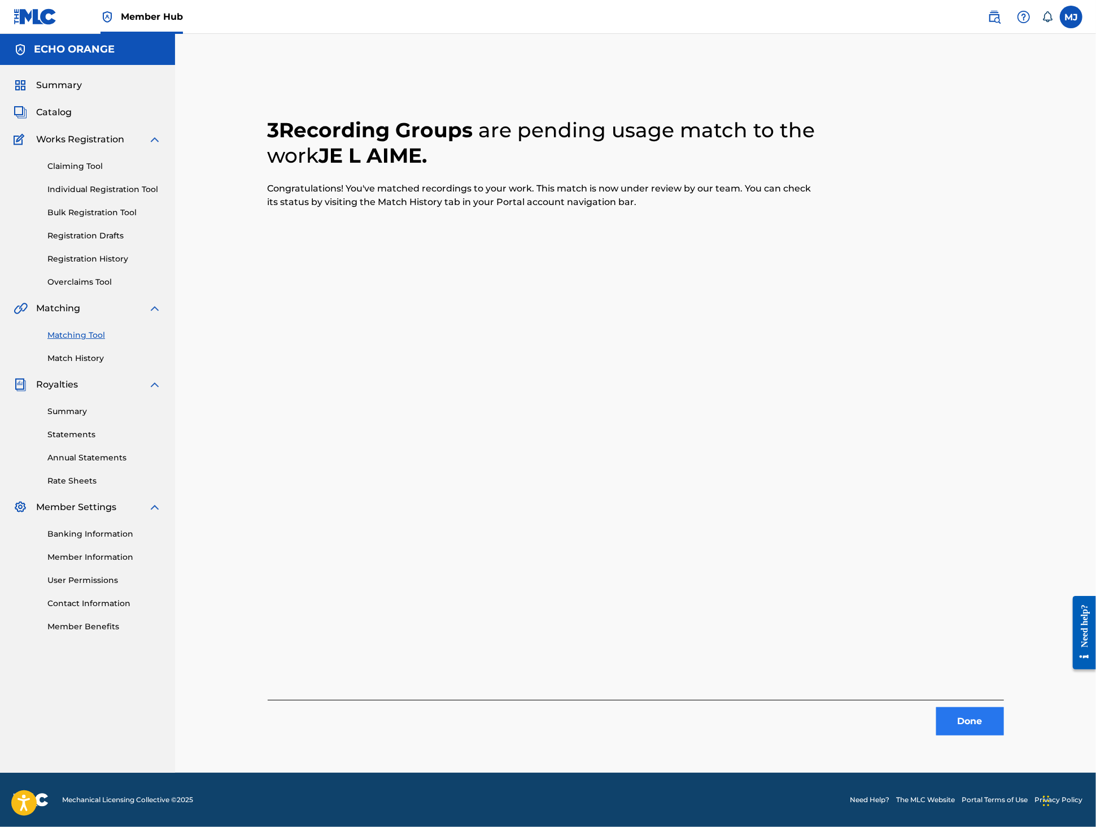
click at [1004, 735] on button "Done" at bounding box center [970, 721] width 68 height 28
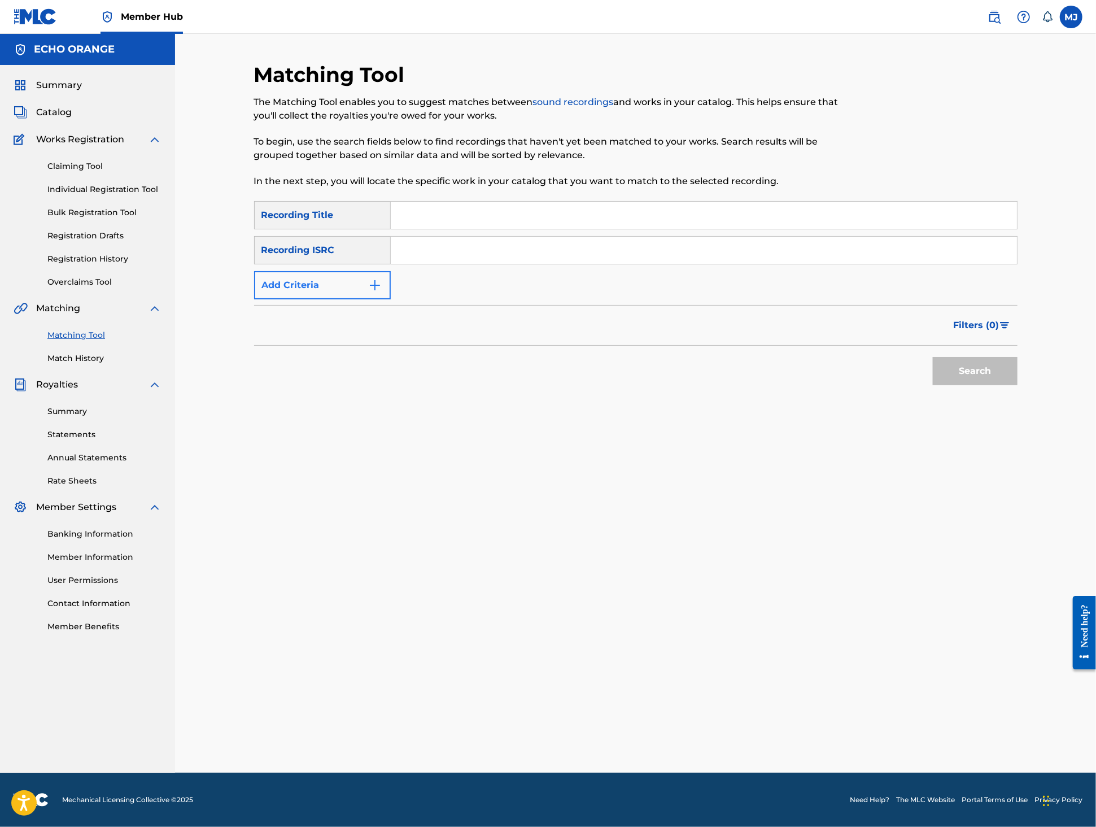
click at [343, 299] on button "Add Criteria" at bounding box center [322, 285] width 137 height 28
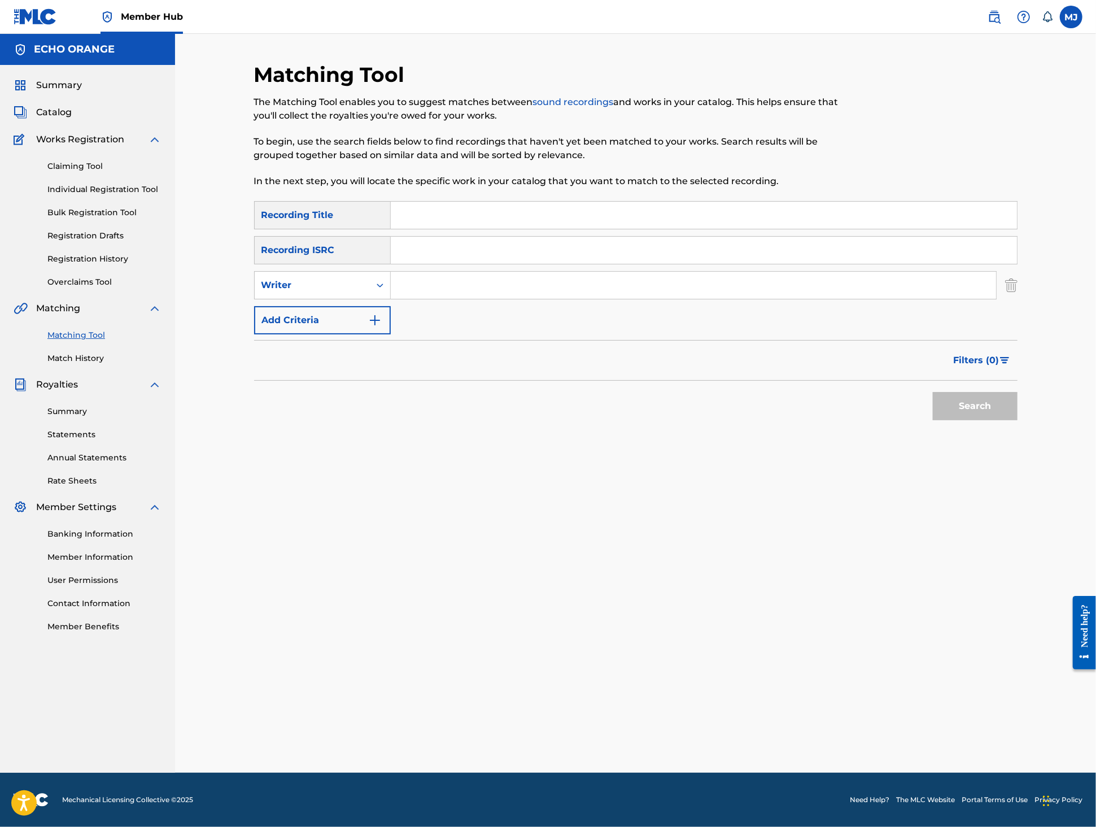
click at [443, 229] on input "Search Form" at bounding box center [704, 215] width 626 height 27
paste input "NAN YAKIMY"
type input "NAN YAKIMY"
click at [1013, 420] on button "Search" at bounding box center [975, 406] width 85 height 28
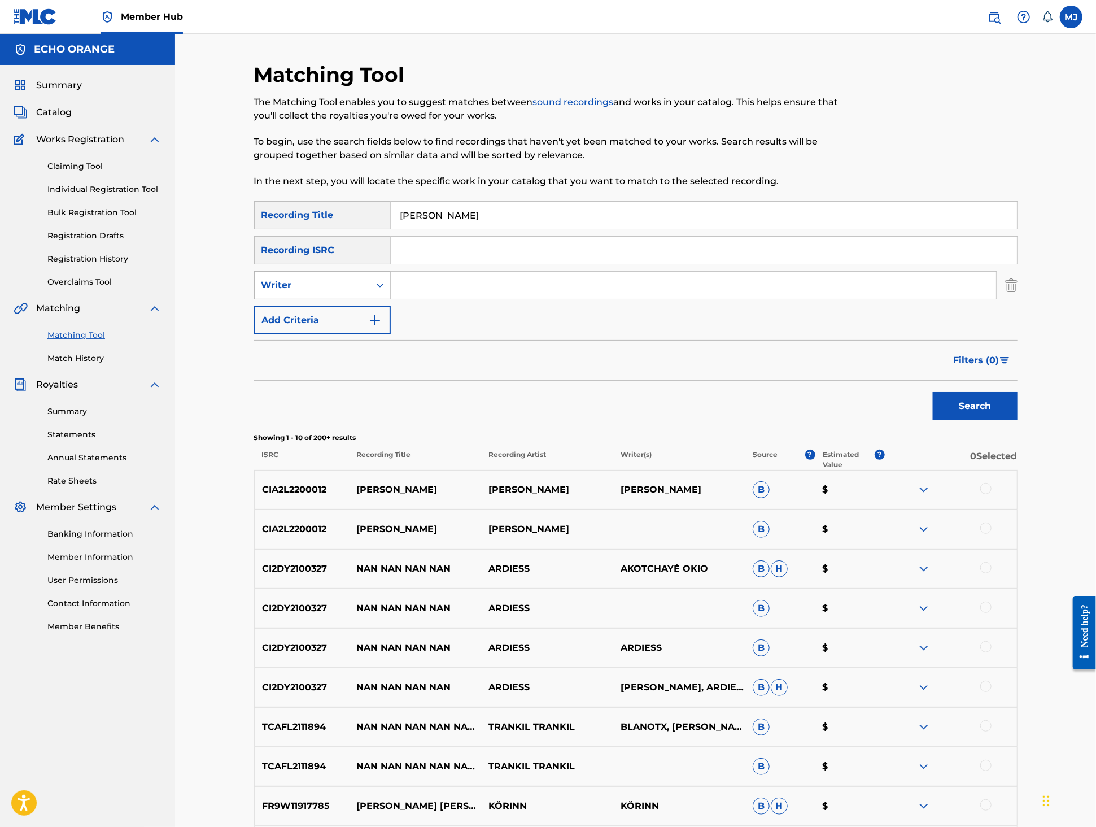
click at [328, 292] on div "Writer" at bounding box center [312, 285] width 102 height 14
click at [328, 328] on div "Recording Artist" at bounding box center [323, 313] width 136 height 28
click at [511, 299] on input "Search Form" at bounding box center [693, 285] width 605 height 27
click at [509, 299] on input "Search Form" at bounding box center [693, 285] width 605 height 27
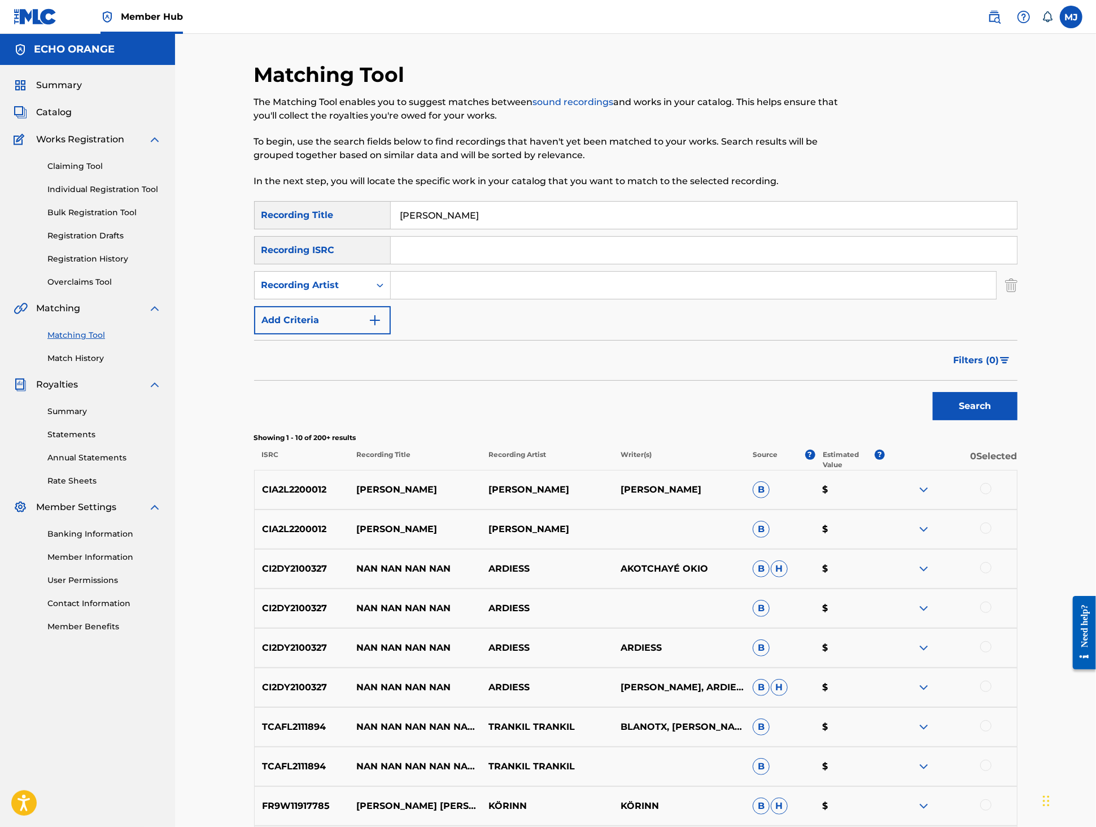
type input "v"
type input "spyrow"
click at [1018, 420] on button "Search" at bounding box center [975, 406] width 85 height 28
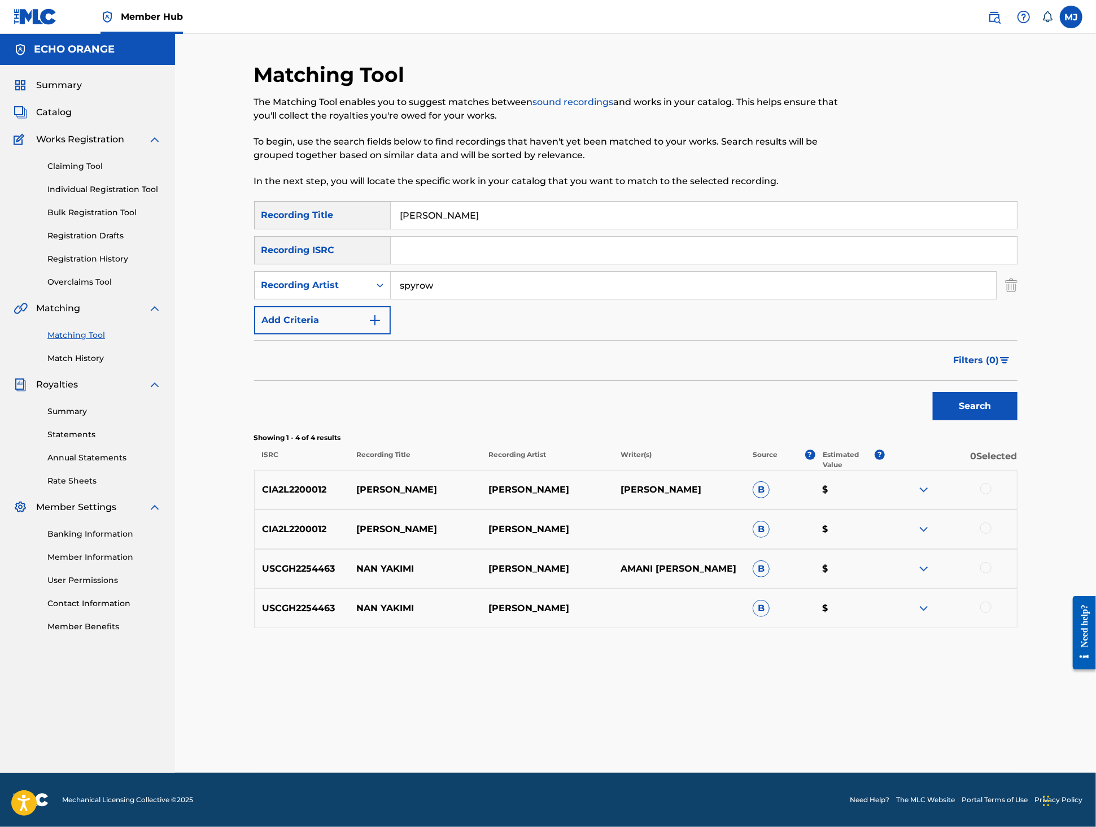
scroll to position [10, 0]
click at [992, 494] on div at bounding box center [985, 488] width 11 height 11
click at [992, 534] on div at bounding box center [985, 527] width 11 height 11
click at [992, 573] on div at bounding box center [985, 567] width 11 height 11
click at [992, 613] on div at bounding box center [985, 606] width 11 height 11
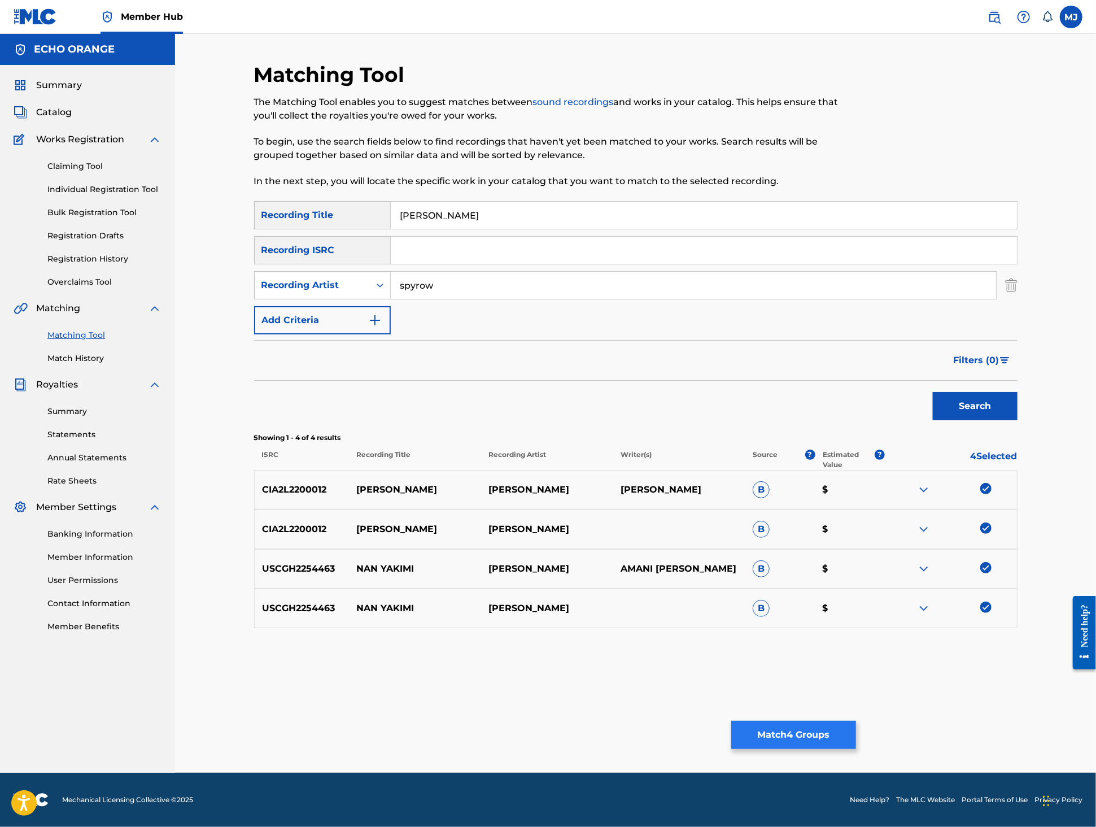
click at [856, 721] on button "Match 4 Groups" at bounding box center [793, 735] width 125 height 28
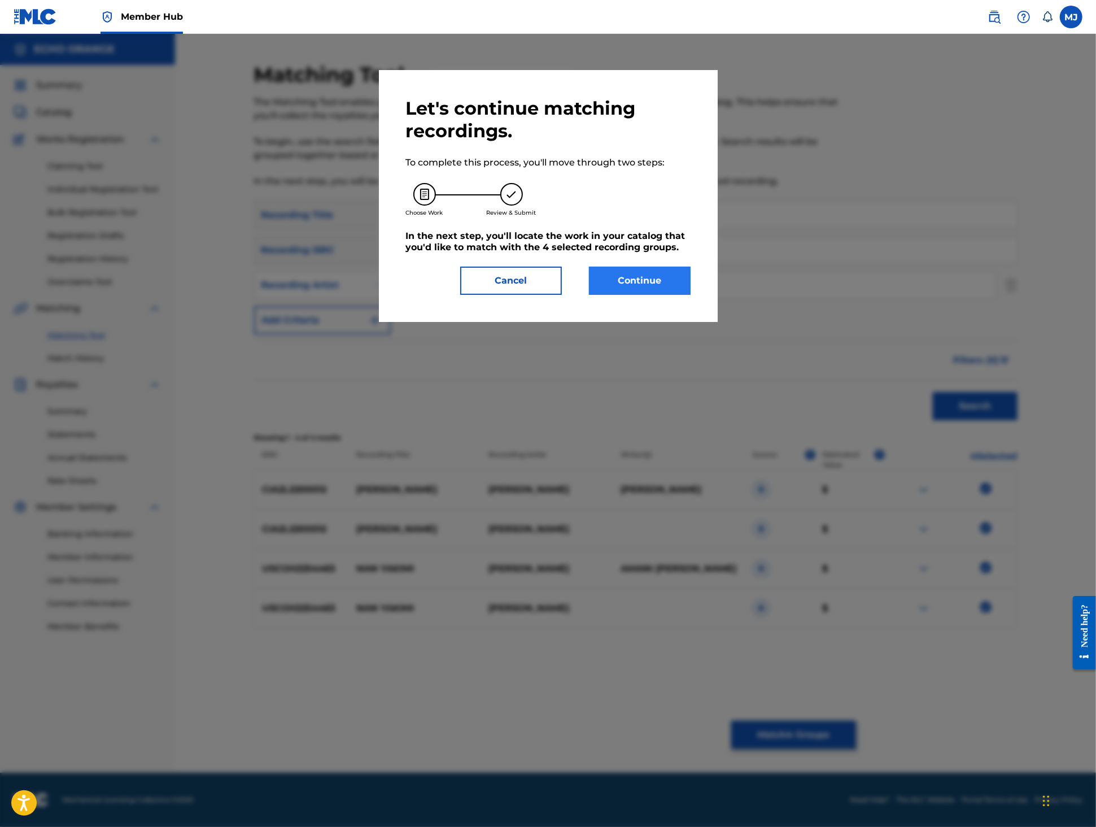
click at [652, 295] on button "Continue" at bounding box center [640, 281] width 102 height 28
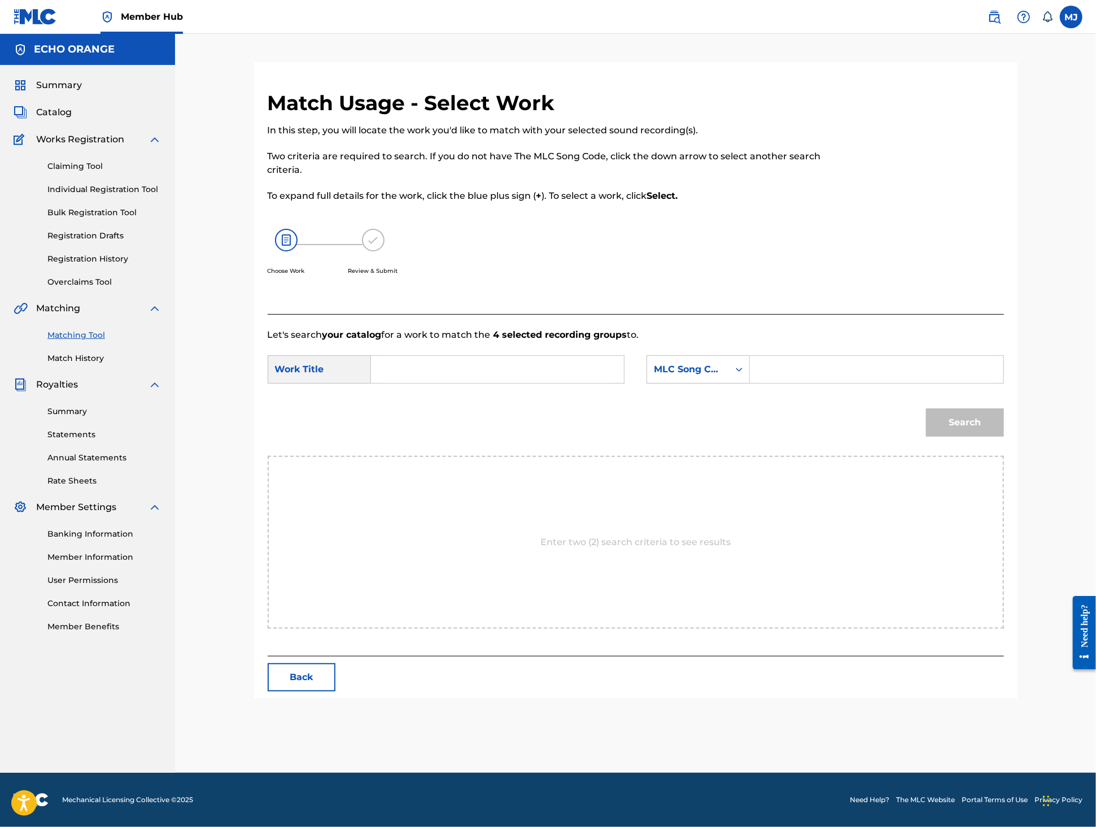
click at [457, 383] on input "Search Form" at bounding box center [498, 369] width 234 height 27
paste input "NAN YAKIMY"
type input "NAN YAKIMY"
click at [864, 383] on input "Search Form" at bounding box center [877, 369] width 234 height 27
click at [729, 380] on div "MLC Song Code" at bounding box center [688, 369] width 82 height 21
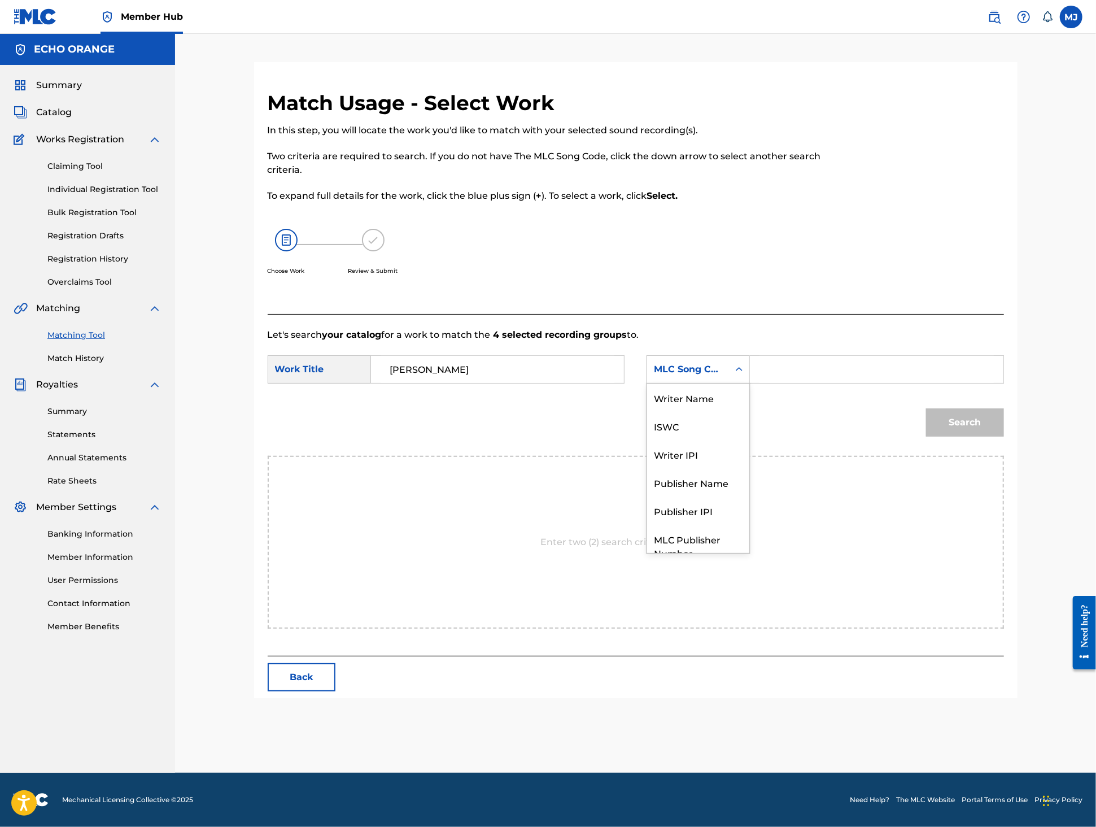
scroll to position [62, 0]
click at [730, 455] on div "Publisher Name" at bounding box center [698, 440] width 102 height 28
click at [811, 383] on input "Search Form" at bounding box center [877, 369] width 234 height 27
type input "appeal"
click at [1004, 437] on button "Search" at bounding box center [965, 422] width 78 height 28
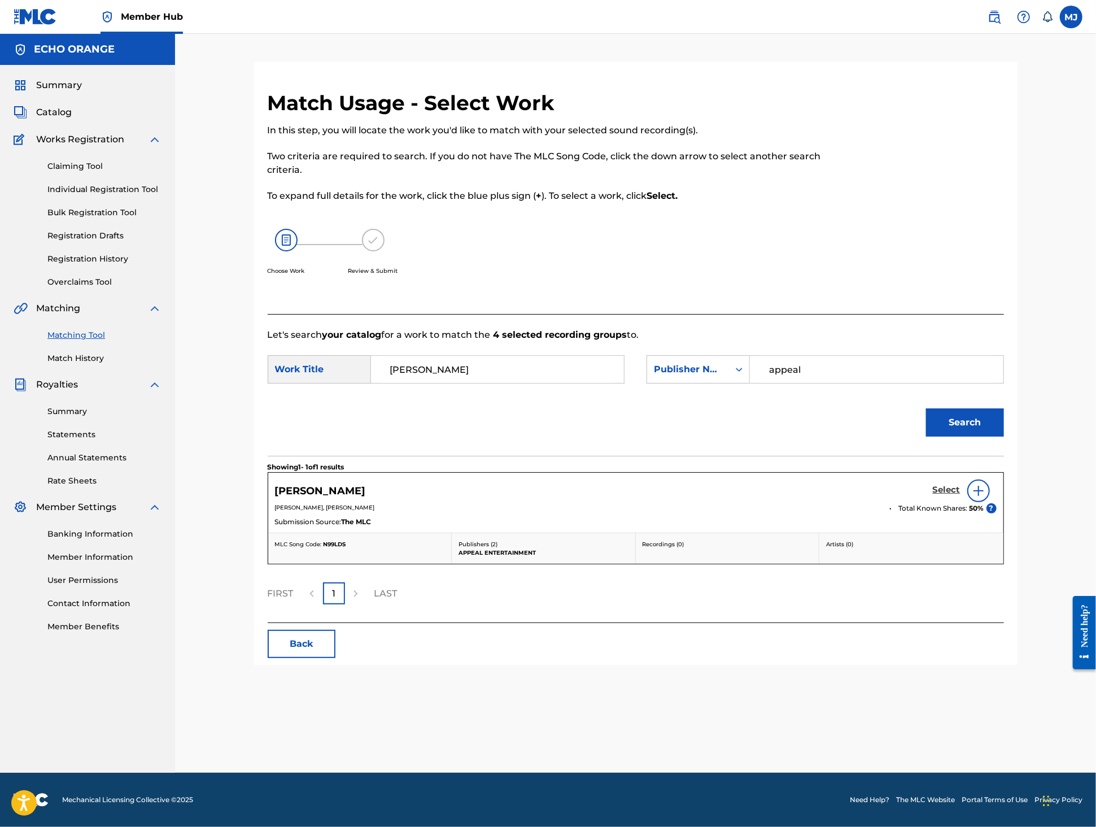
click at [961, 495] on h5 "Select" at bounding box center [947, 490] width 28 height 11
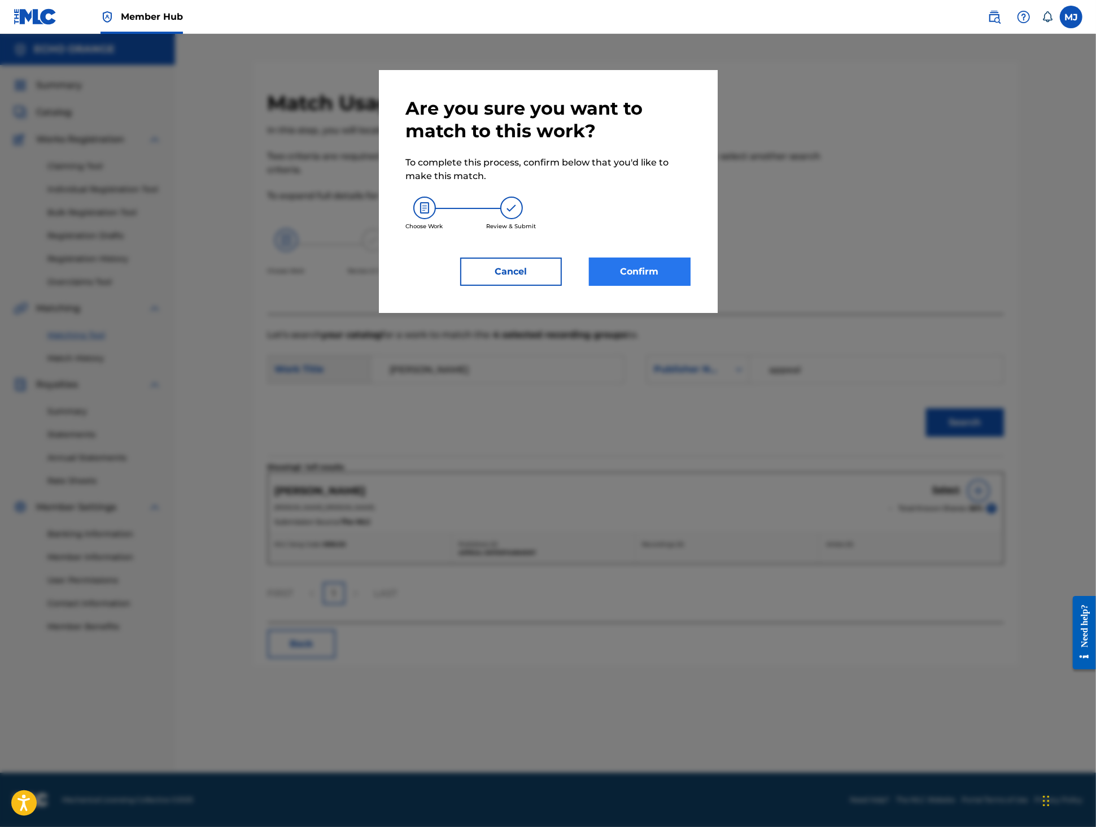
click at [667, 286] on button "Confirm" at bounding box center [640, 272] width 102 height 28
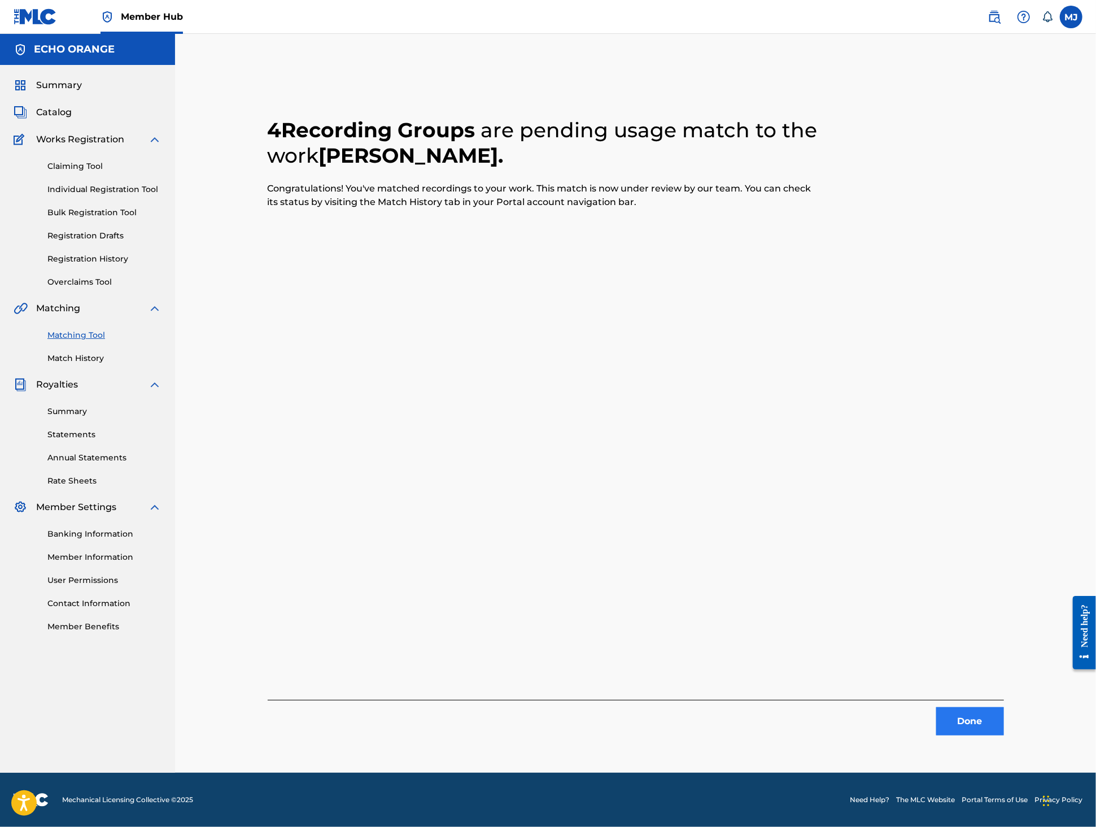
click at [1001, 732] on button "Done" at bounding box center [970, 721] width 68 height 28
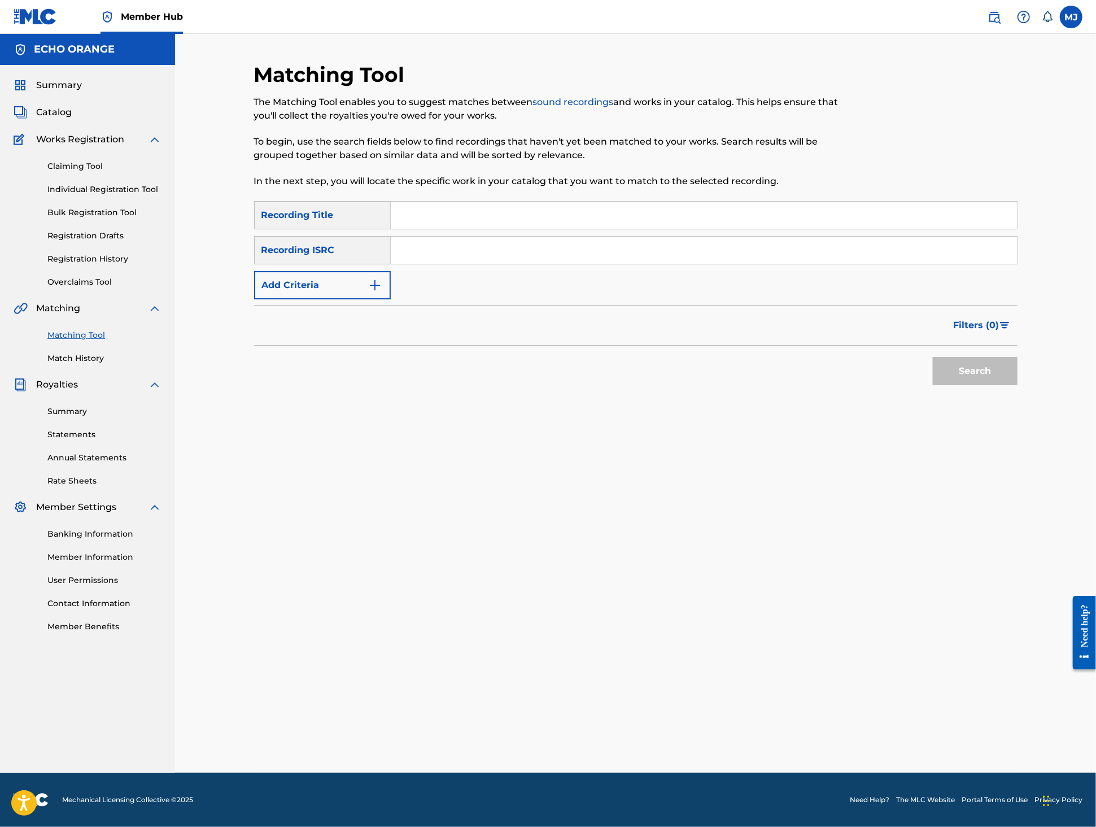
click at [448, 229] on input "Search Form" at bounding box center [704, 215] width 626 height 27
type input "tout va bien"
click at [272, 299] on button "Add Criteria" at bounding box center [322, 285] width 137 height 28
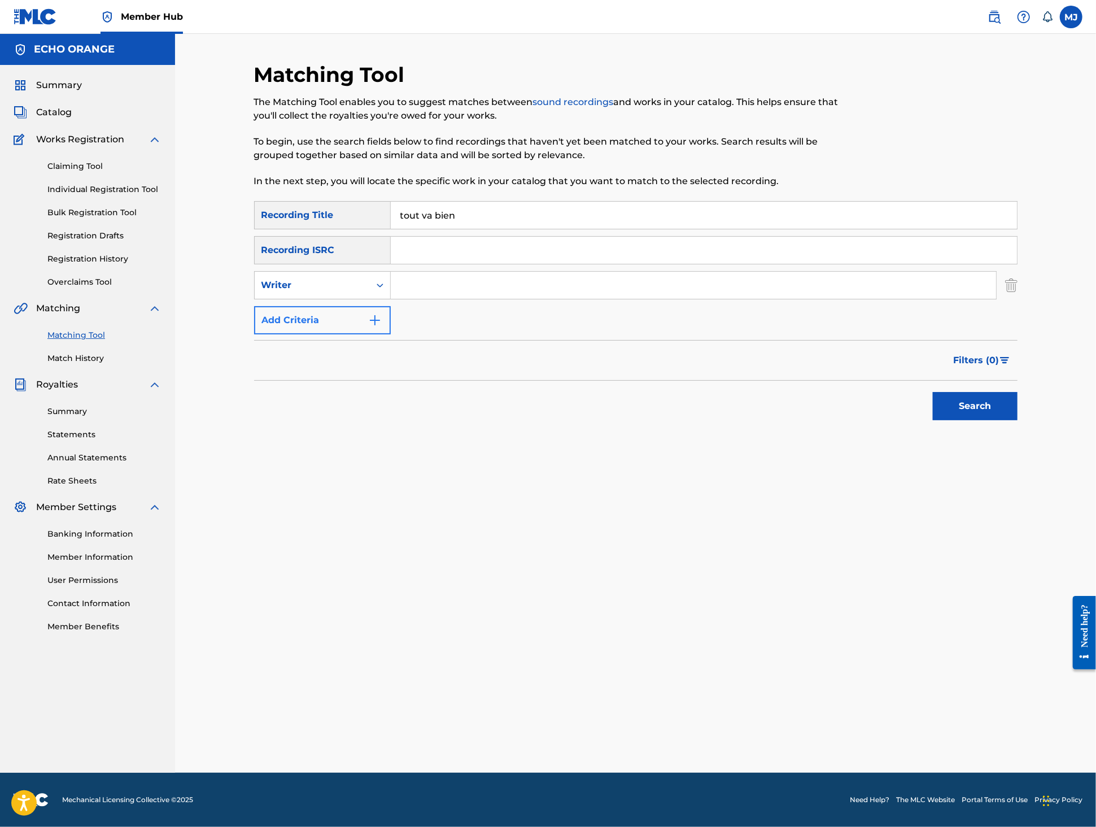
click at [307, 292] on div "Writer" at bounding box center [312, 285] width 102 height 14
click at [342, 328] on div "Recording Artist" at bounding box center [323, 313] width 136 height 28
click at [424, 299] on input "Search Form" at bounding box center [693, 285] width 605 height 27
type input "revolution"
click at [1018, 420] on button "Search" at bounding box center [975, 406] width 85 height 28
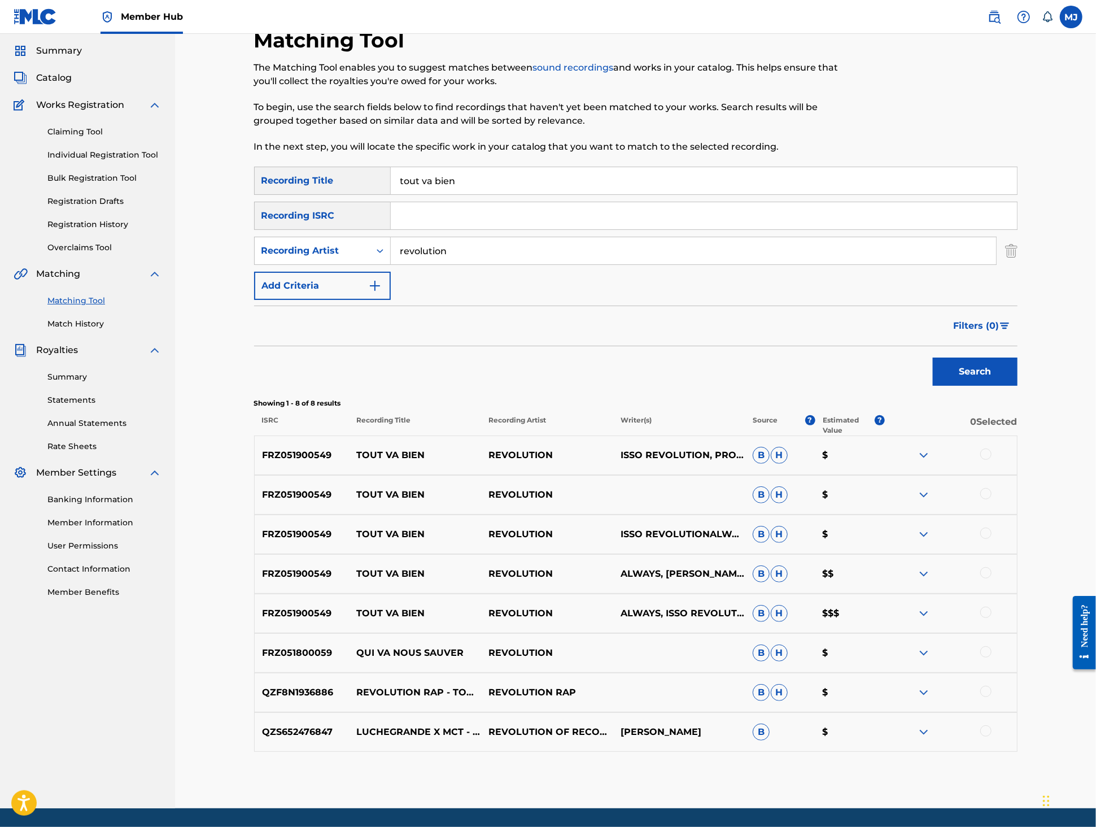
scroll to position [170, 0]
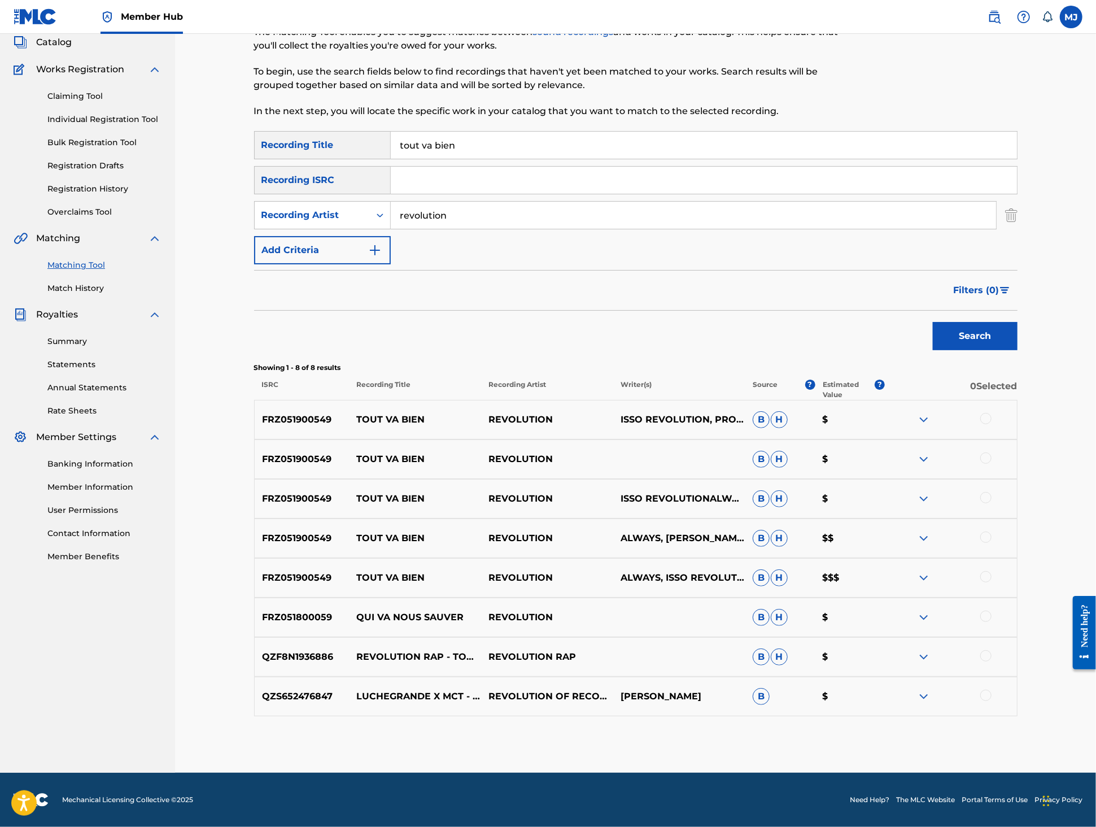
click at [992, 413] on div at bounding box center [985, 418] width 11 height 11
click at [992, 452] on div at bounding box center [985, 457] width 11 height 11
click at [992, 492] on div at bounding box center [985, 497] width 11 height 11
click at [992, 534] on div at bounding box center [985, 536] width 11 height 11
click at [992, 582] on div at bounding box center [985, 576] width 11 height 11
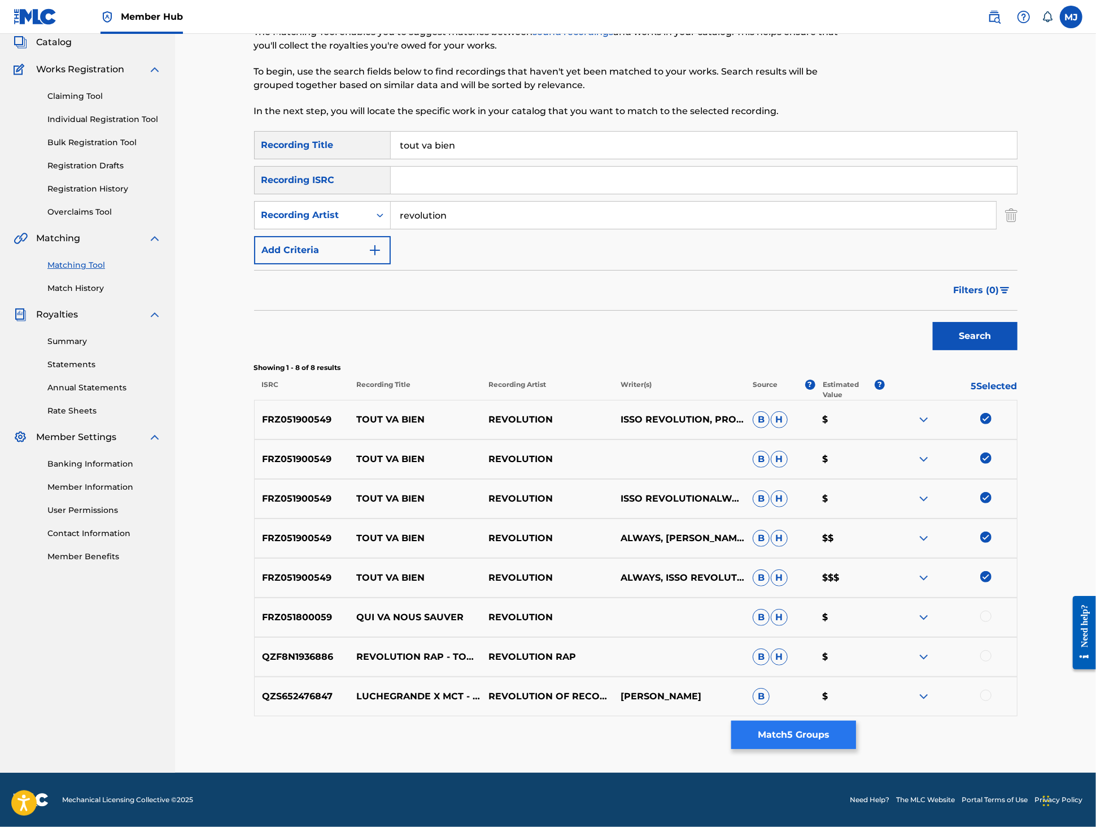
click at [856, 721] on button "Match 5 Groups" at bounding box center [793, 735] width 125 height 28
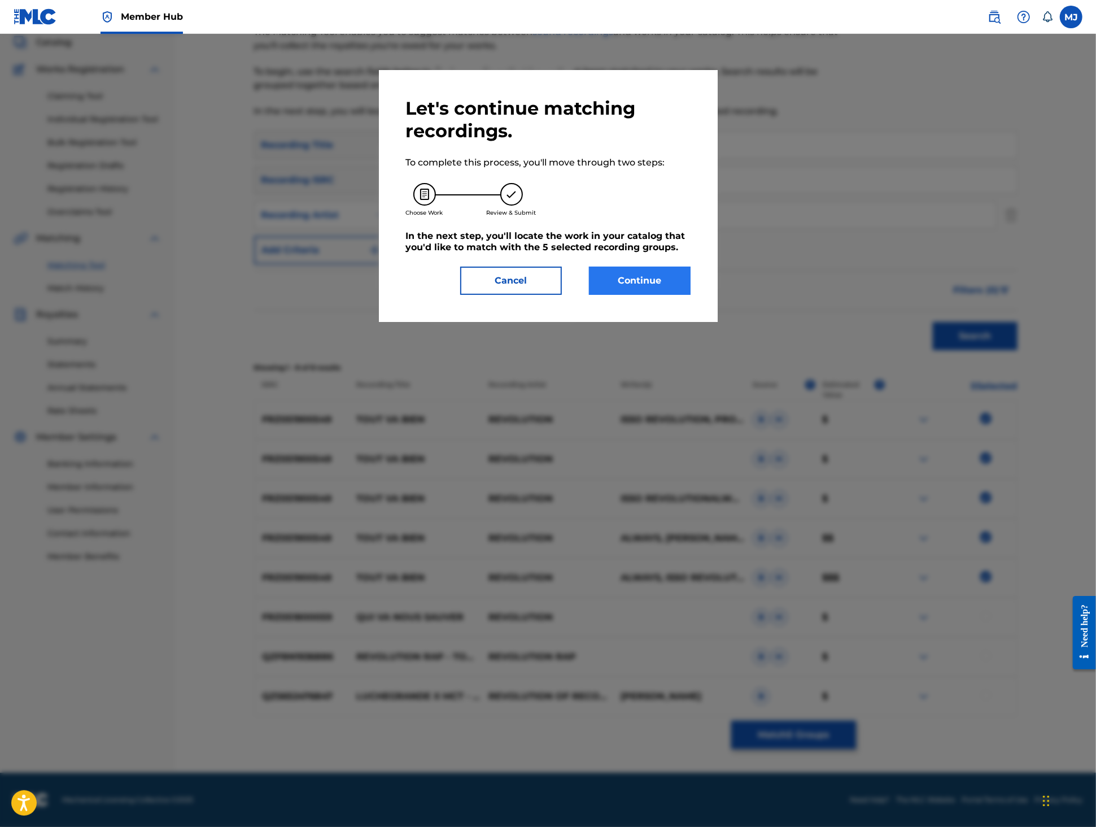
click at [660, 295] on button "Continue" at bounding box center [640, 281] width 102 height 28
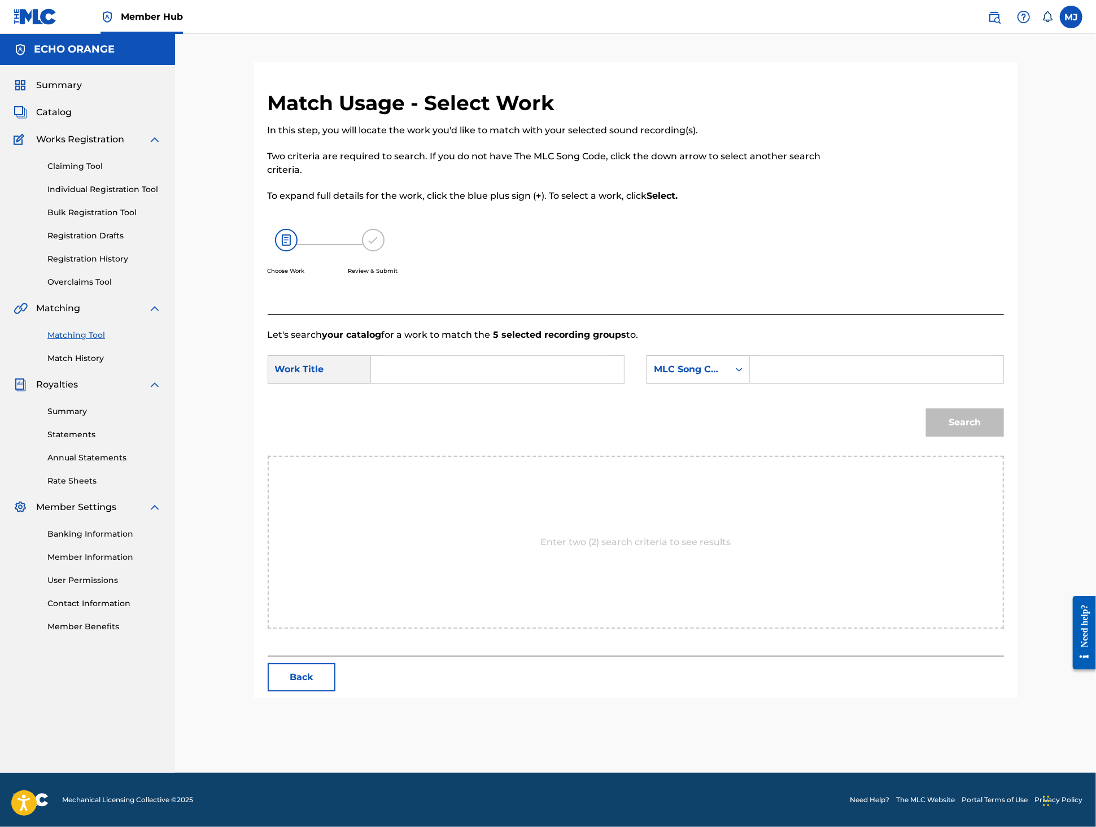
click at [457, 383] on input "Search Form" at bounding box center [498, 369] width 234 height 27
type input "tout va bien"
click at [416, 418] on div "tout va bien" at bounding box center [413, 402] width 64 height 34
click at [722, 376] on div "MLC Song Code" at bounding box center [688, 370] width 68 height 14
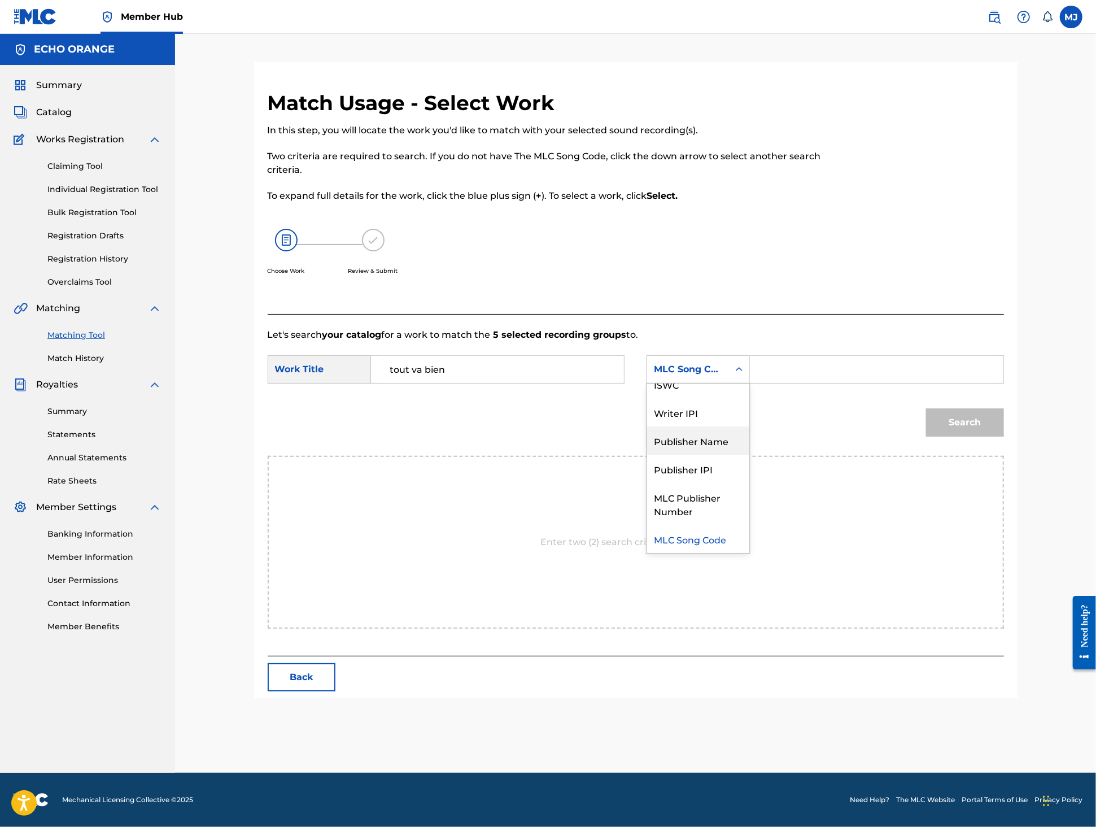
click at [737, 455] on div "Publisher Name" at bounding box center [698, 440] width 102 height 28
click at [818, 390] on div "SearchWithCriteria6978eb6c-9bfa-4ef0-8057-7eeda9ed68df Work Title tout va bien …" at bounding box center [636, 372] width 736 height 35
click at [832, 383] on input "Search Form" at bounding box center [877, 369] width 234 height 27
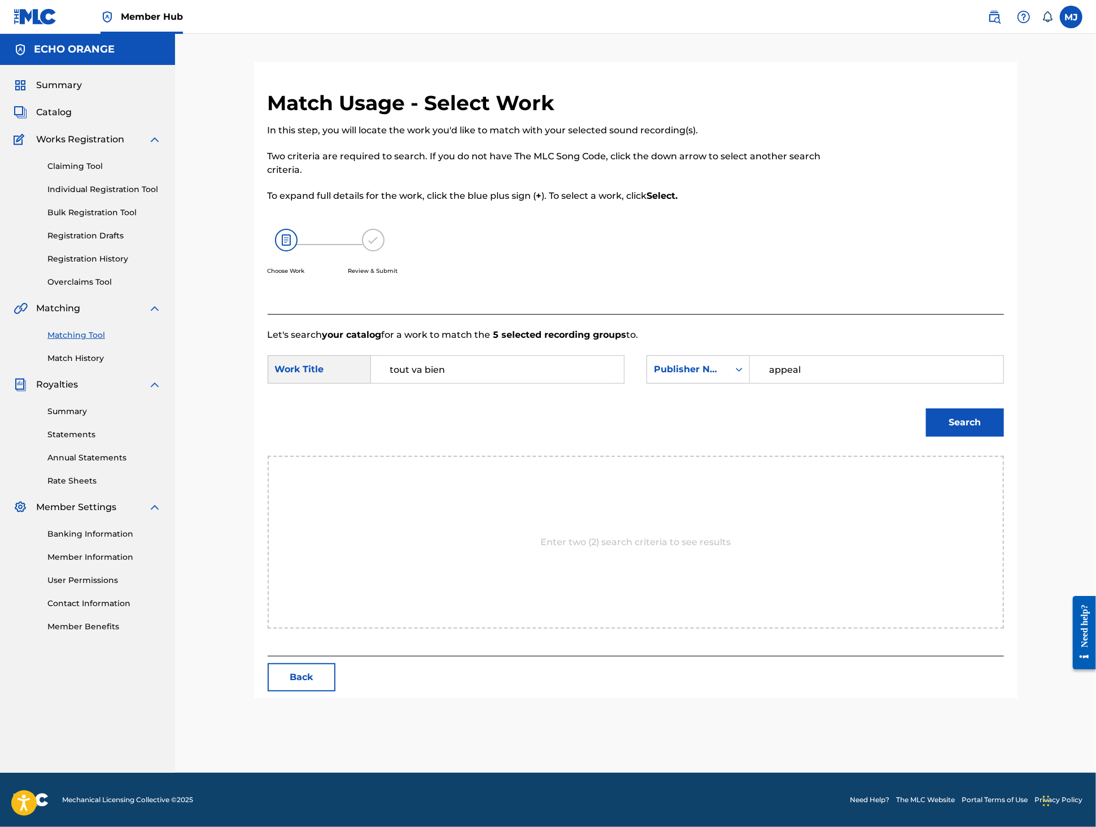
type input "appeal"
click at [1004, 437] on button "Search" at bounding box center [965, 422] width 78 height 28
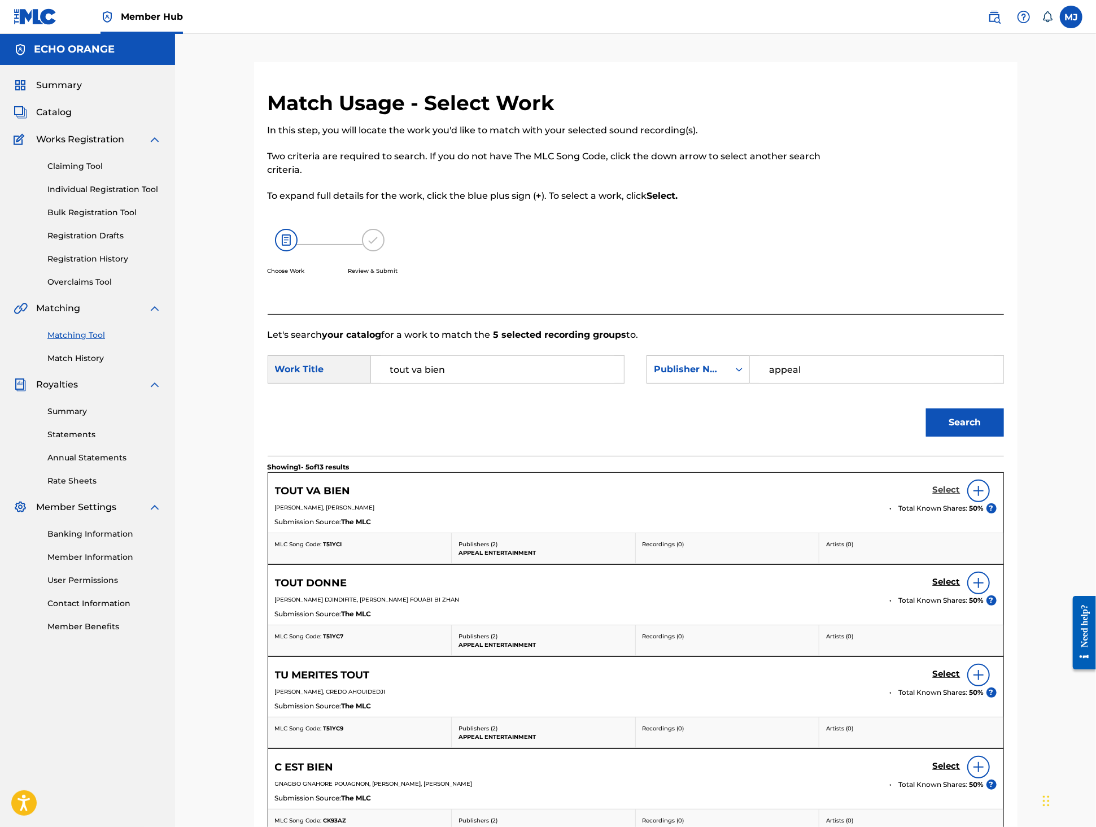
click at [961, 495] on h5 "Select" at bounding box center [947, 490] width 28 height 11
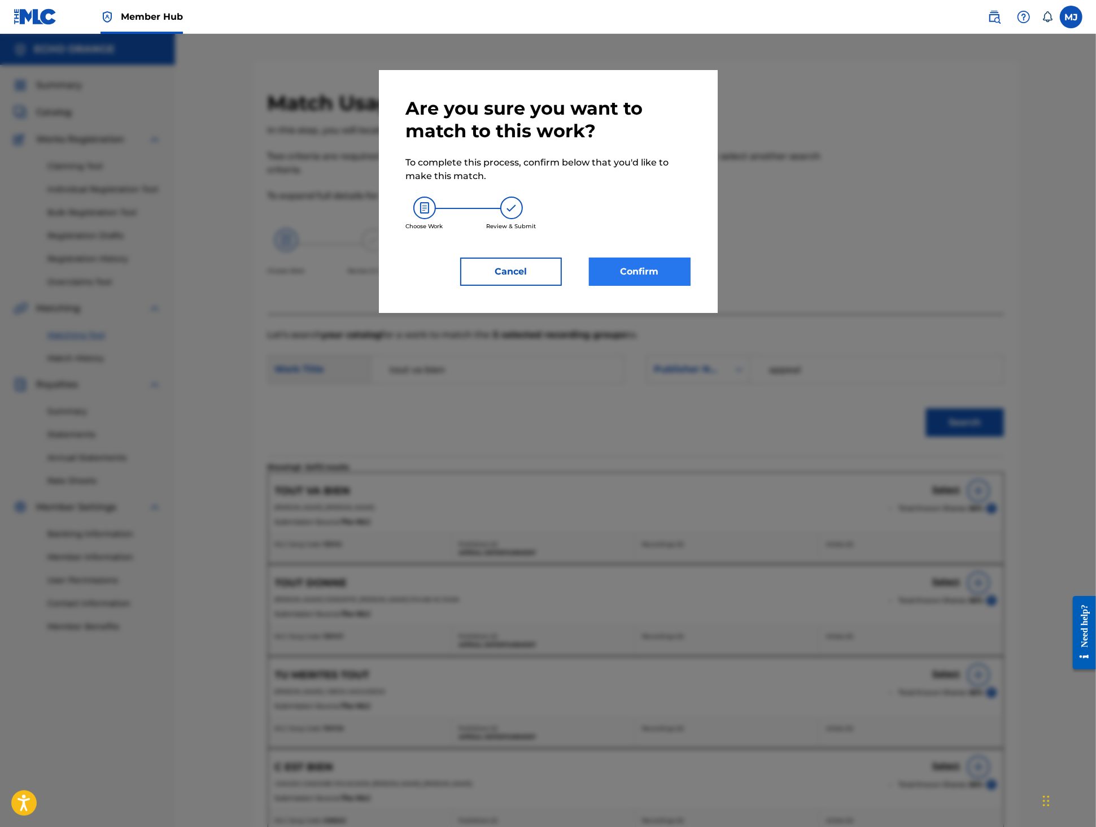
click at [674, 286] on button "Confirm" at bounding box center [640, 272] width 102 height 28
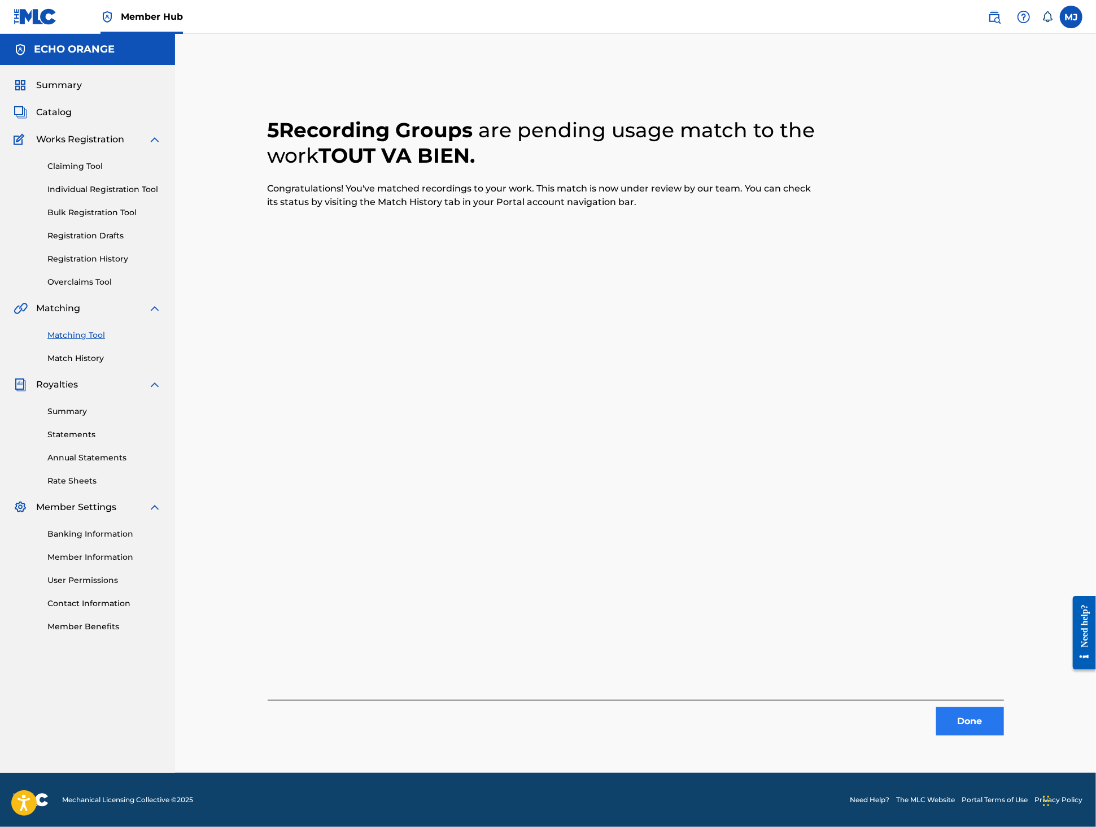
click at [1004, 727] on button "Done" at bounding box center [970, 721] width 68 height 28
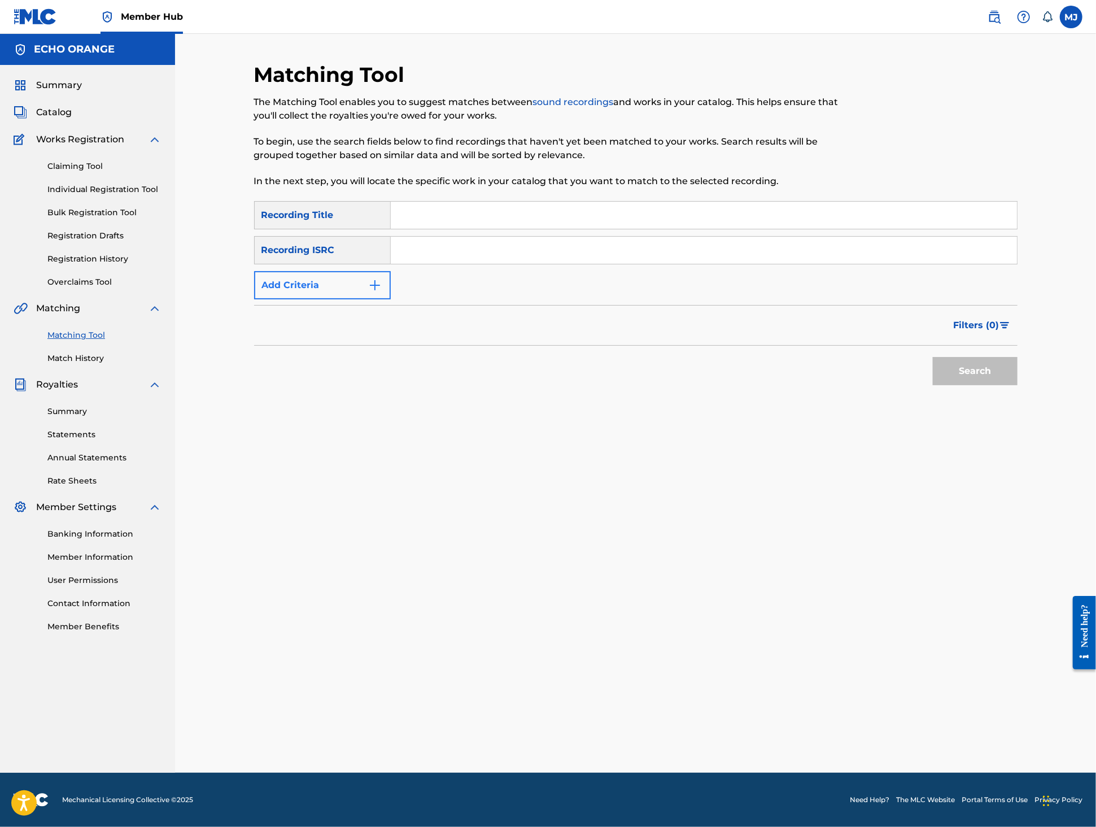
click at [335, 299] on button "Add Criteria" at bounding box center [322, 285] width 137 height 28
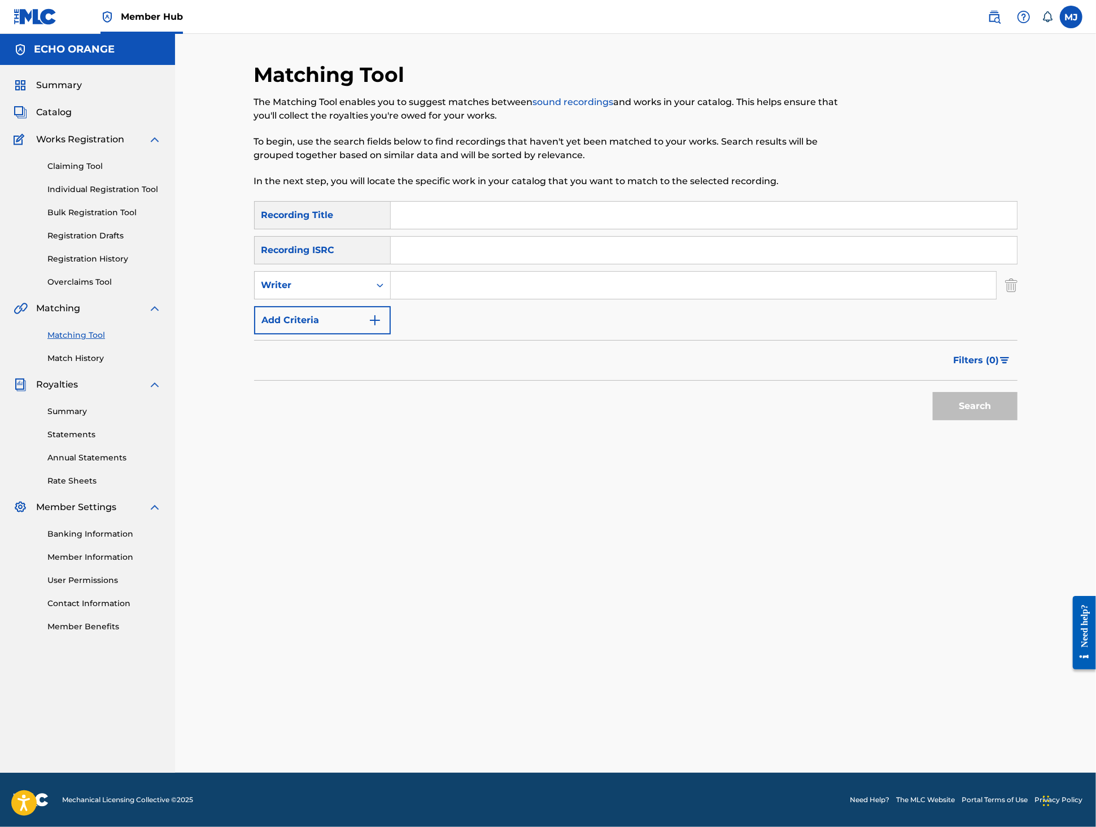
click at [474, 229] on input "Search Form" at bounding box center [704, 215] width 626 height 27
type input "la familia"
click at [1018, 420] on button "Search" at bounding box center [975, 406] width 85 height 28
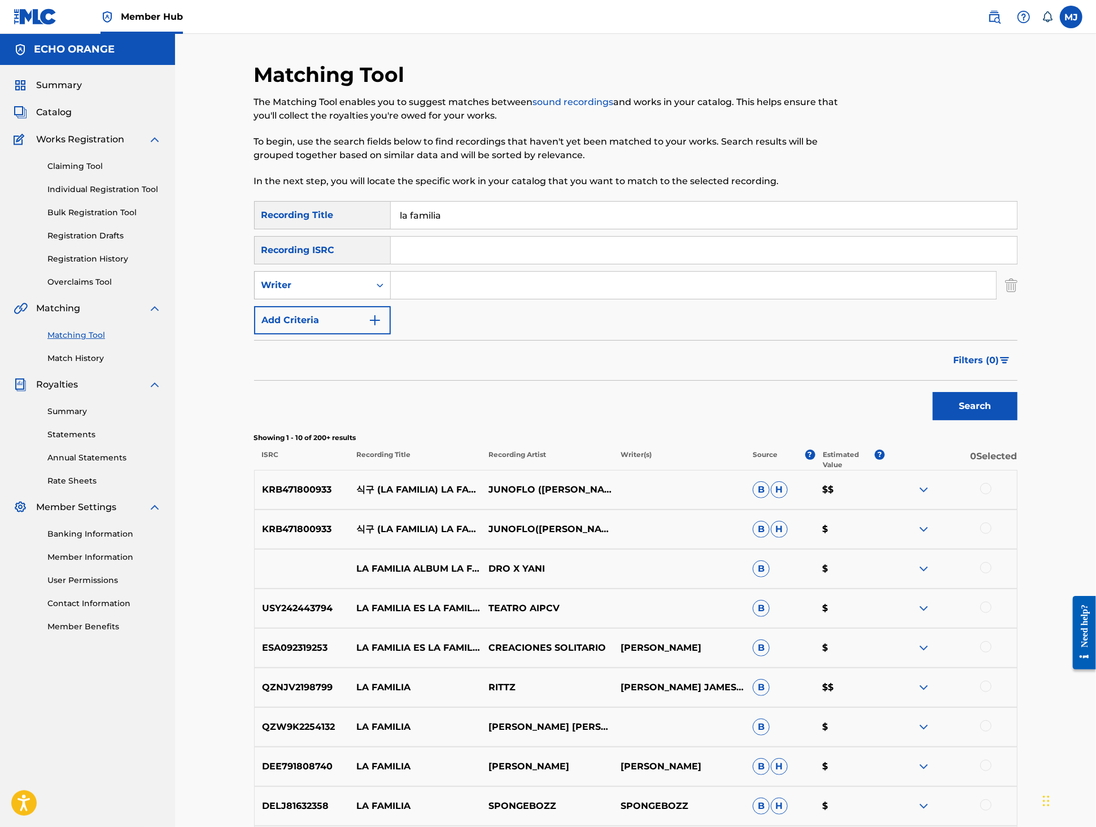
click at [317, 292] on div "Writer" at bounding box center [312, 285] width 102 height 14
click at [310, 328] on div "Recording Artist" at bounding box center [323, 313] width 136 height 28
click at [456, 299] on input "Search Form" at bounding box center [693, 285] width 605 height 27
click at [453, 299] on input "Search Form" at bounding box center [693, 285] width 605 height 27
type input "kajeem"
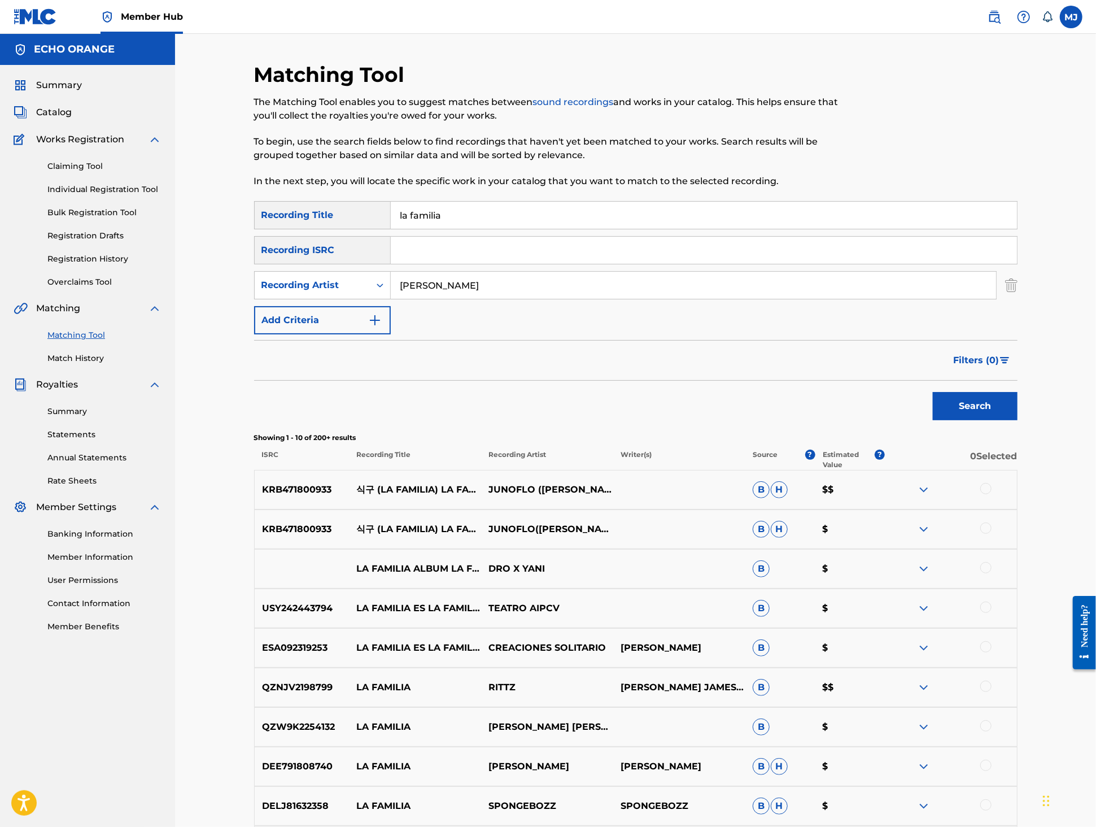
click at [1018, 420] on button "Search" at bounding box center [975, 406] width 85 height 28
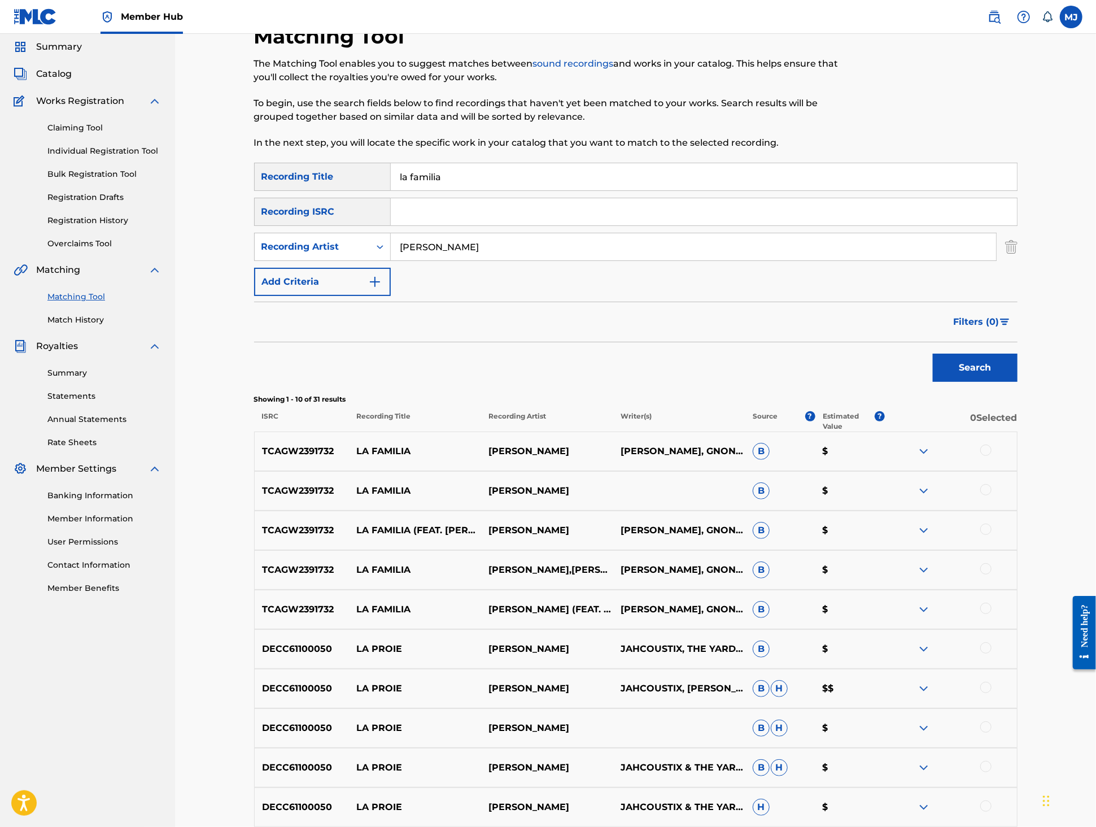
scroll to position [163, 0]
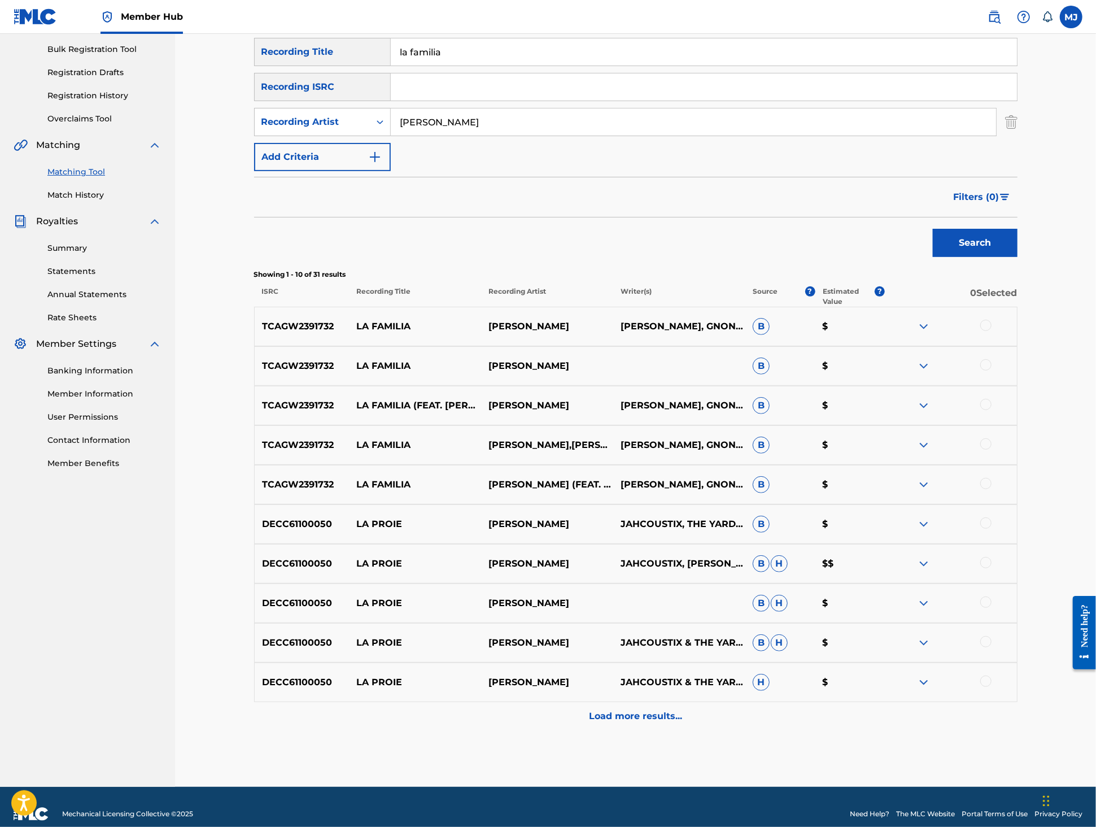
click at [992, 331] on div at bounding box center [985, 325] width 11 height 11
click at [992, 370] on div at bounding box center [985, 364] width 11 height 11
click at [992, 410] on div at bounding box center [985, 404] width 11 height 11
click at [992, 450] on div at bounding box center [985, 443] width 11 height 11
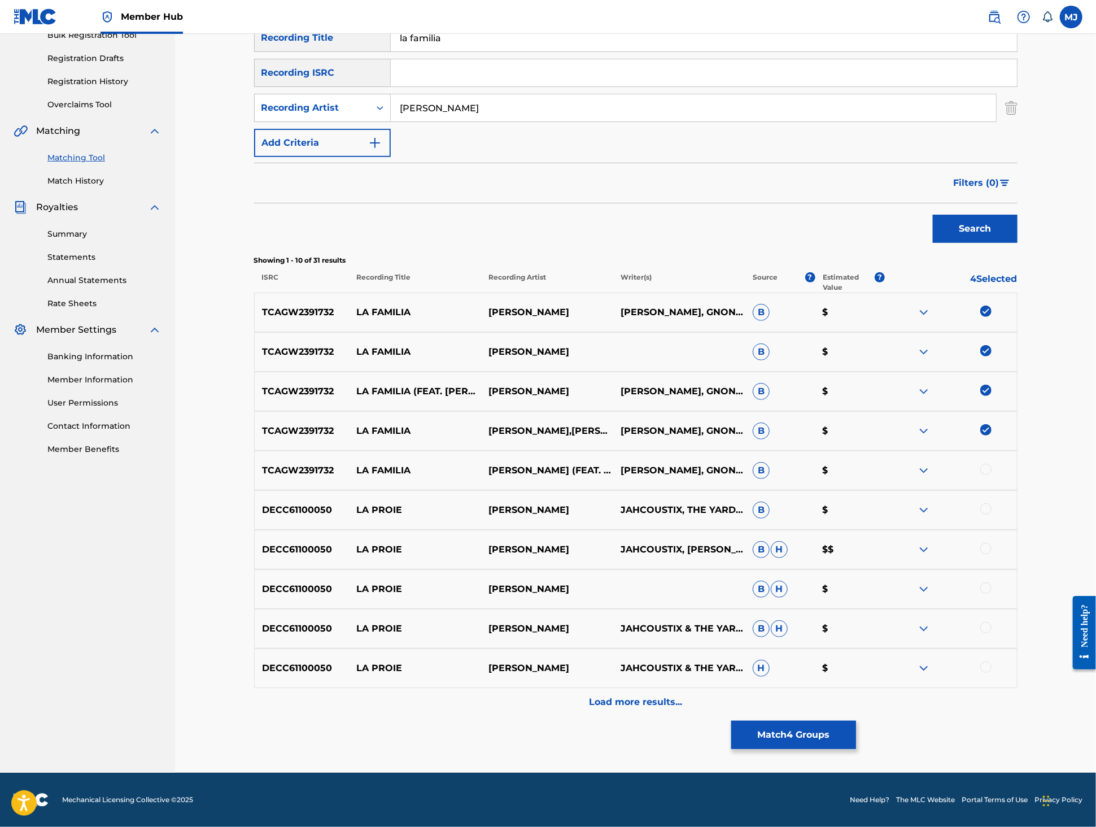
scroll to position [193, 0]
click at [992, 475] on div at bounding box center [985, 469] width 11 height 11
click at [856, 721] on button "Match 5 Groups" at bounding box center [793, 735] width 125 height 28
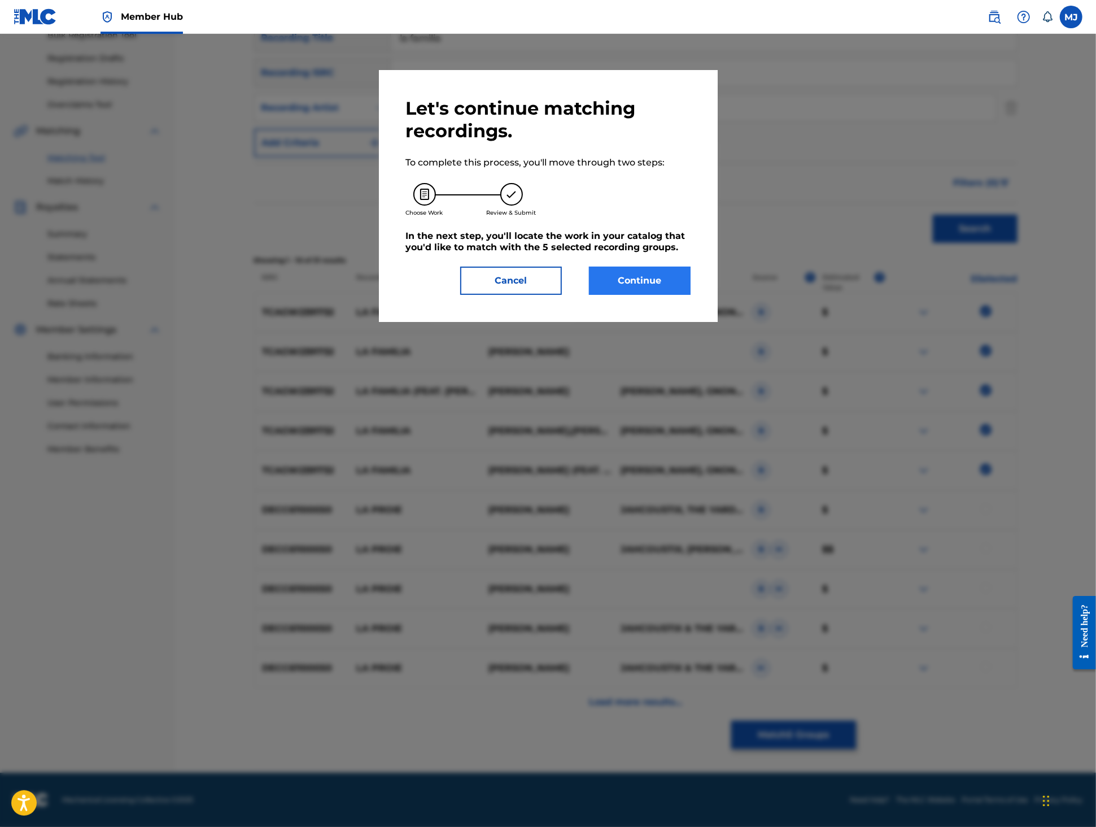
click at [683, 295] on button "Continue" at bounding box center [640, 281] width 102 height 28
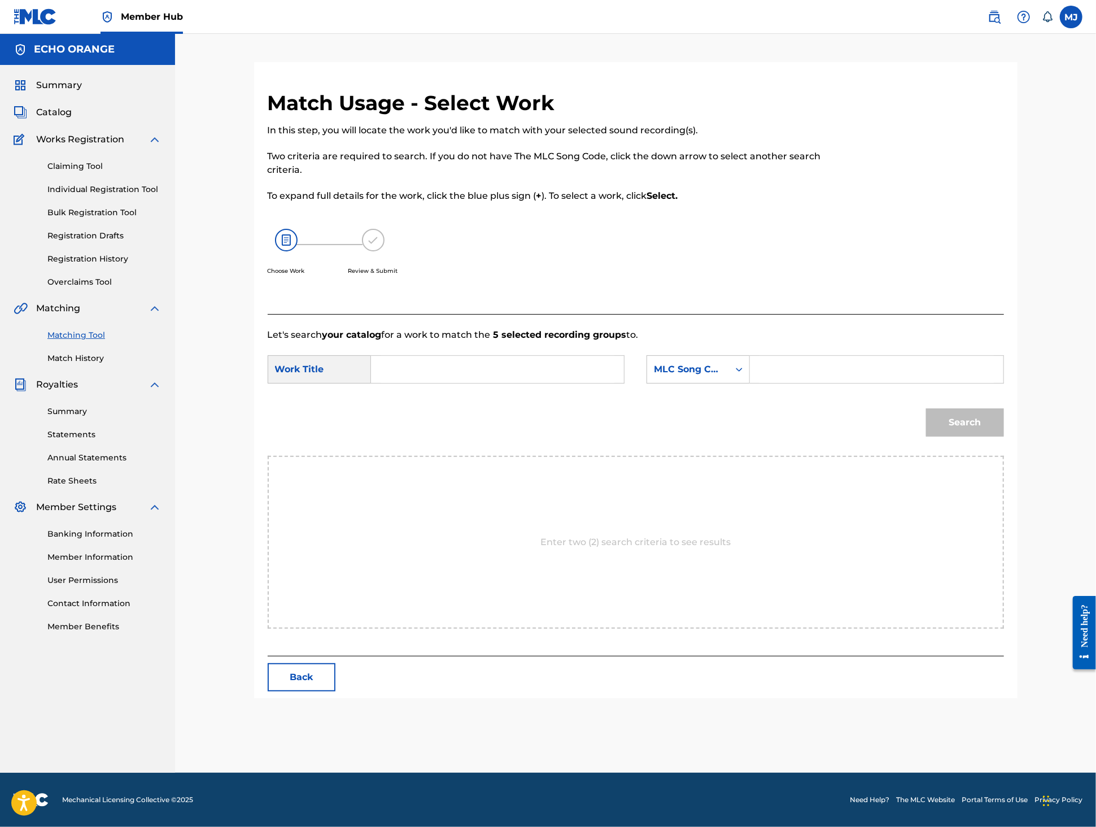
scroll to position [0, 0]
click at [498, 437] on form "SearchWithCriteria6978eb6c-9bfa-4ef0-8057-7eeda9ed68df Work Title SearchWithCri…" at bounding box center [636, 399] width 736 height 114
click at [515, 383] on input "Search Form" at bounding box center [498, 369] width 234 height 27
type input "la familia"
click at [415, 405] on div "la familia" at bounding box center [413, 395] width 64 height 20
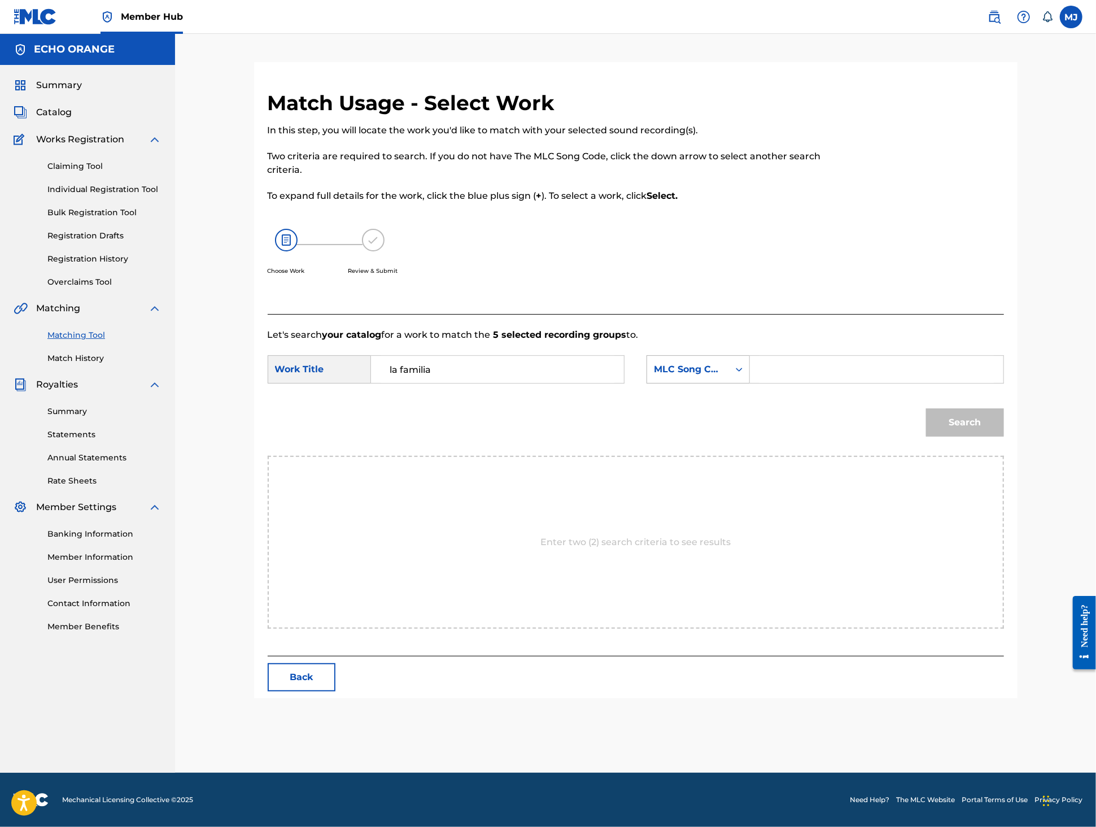
click at [683, 376] on div "MLC Song Code" at bounding box center [688, 370] width 68 height 14
click at [737, 455] on div "Publisher Name" at bounding box center [698, 440] width 102 height 28
click at [823, 383] on input "Search Form" at bounding box center [877, 369] width 234 height 27
type input "appeal"
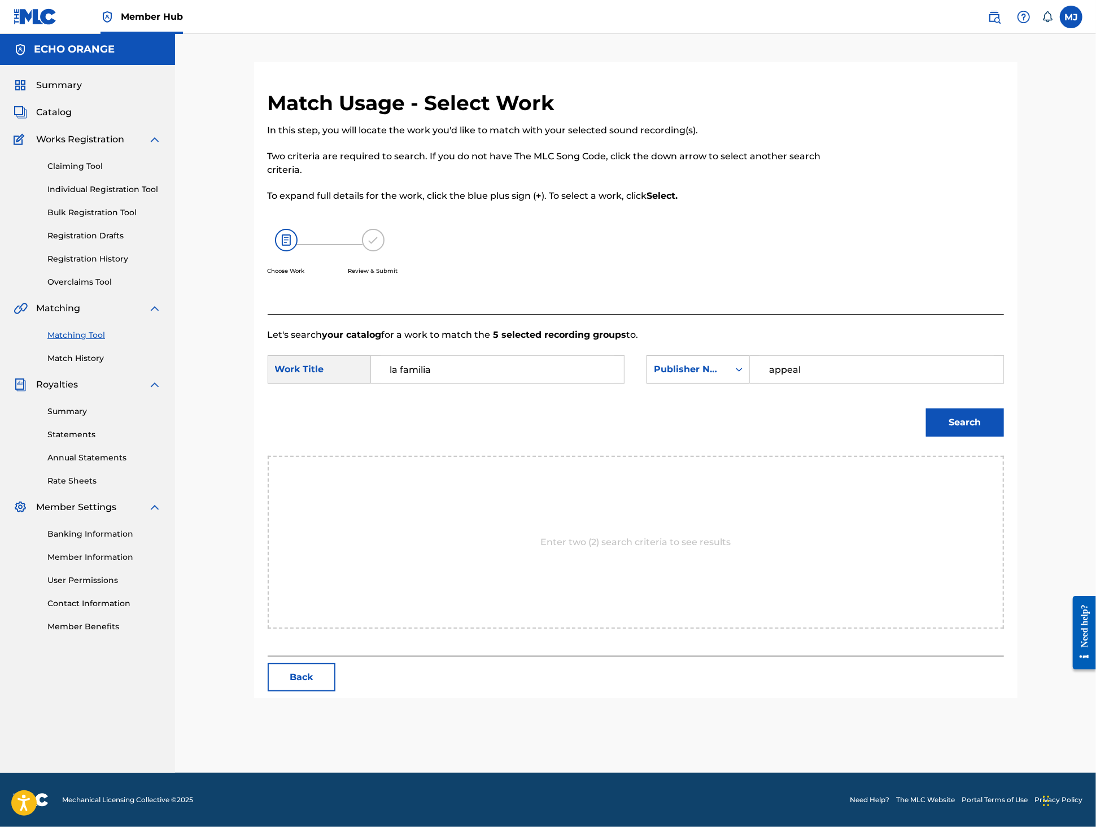
click at [1004, 437] on button "Search" at bounding box center [965, 422] width 78 height 28
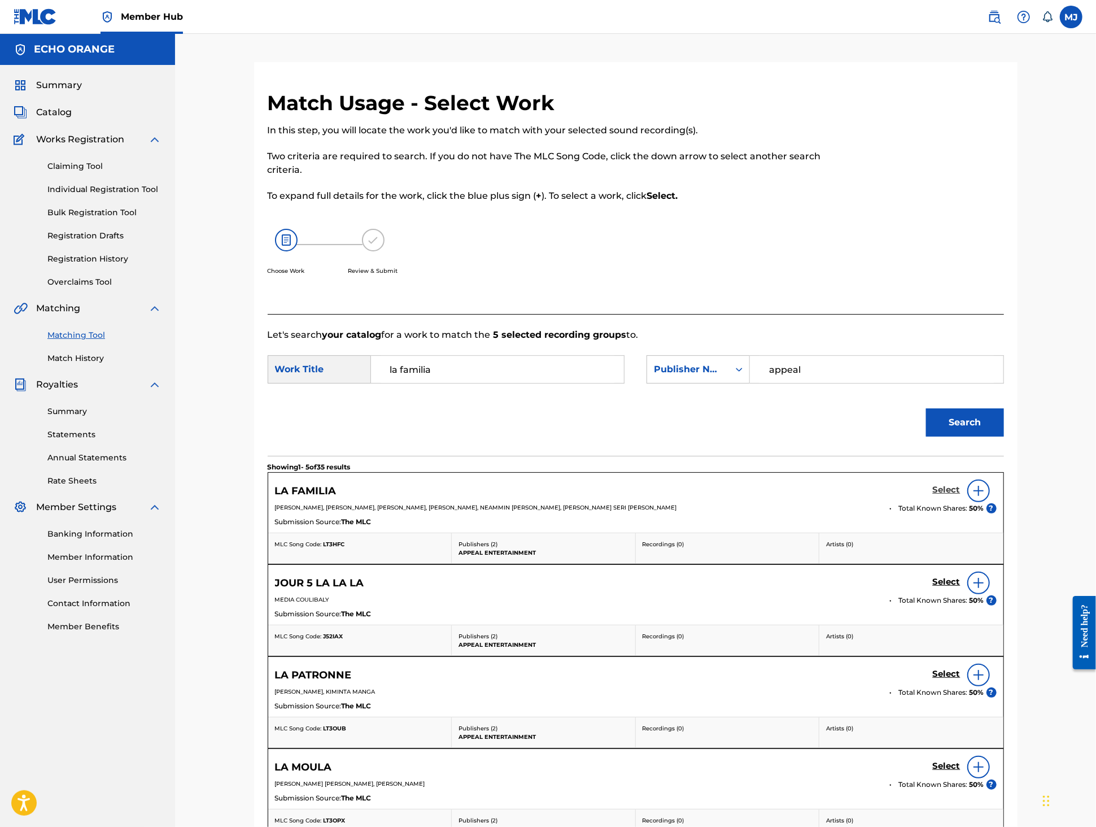
click at [961, 495] on h5 "Select" at bounding box center [947, 490] width 28 height 11
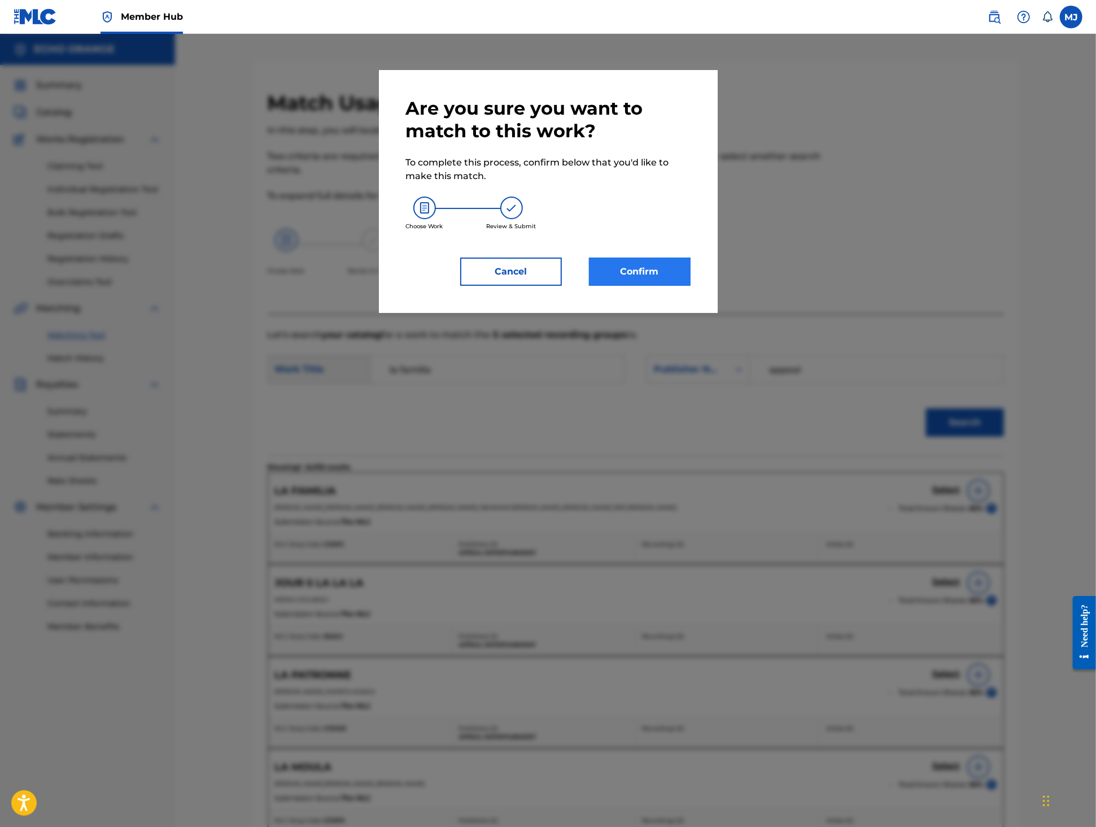
click at [640, 286] on button "Confirm" at bounding box center [640, 272] width 102 height 28
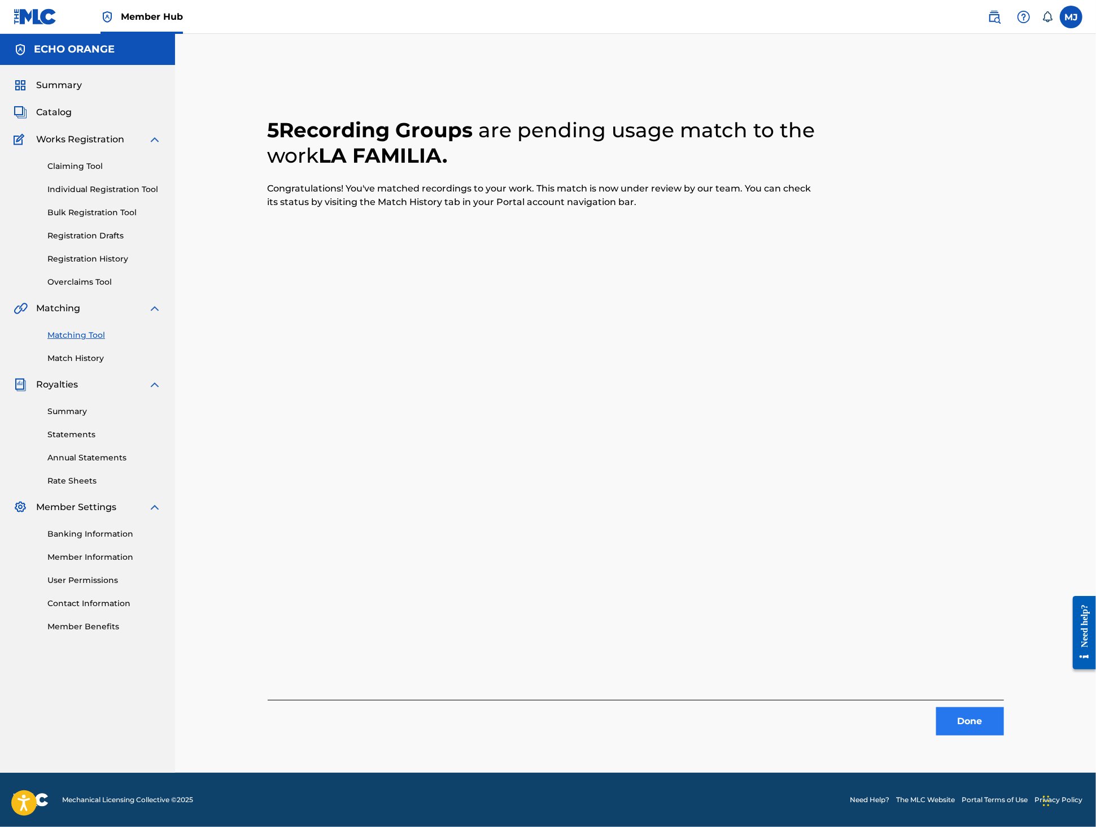
click at [1004, 731] on button "Done" at bounding box center [970, 721] width 68 height 28
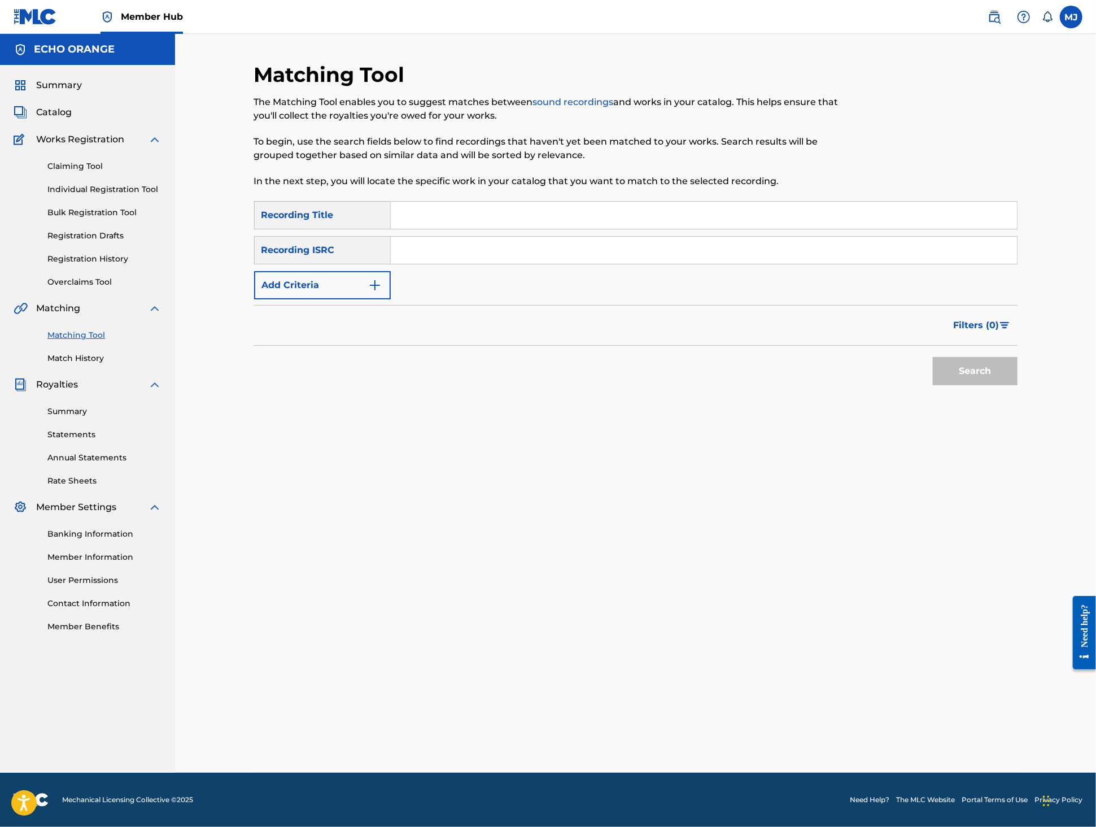
click at [448, 229] on input "Search Form" at bounding box center [704, 215] width 626 height 27
type input "la familia"
click at [288, 299] on button "Add Criteria" at bounding box center [322, 285] width 137 height 28
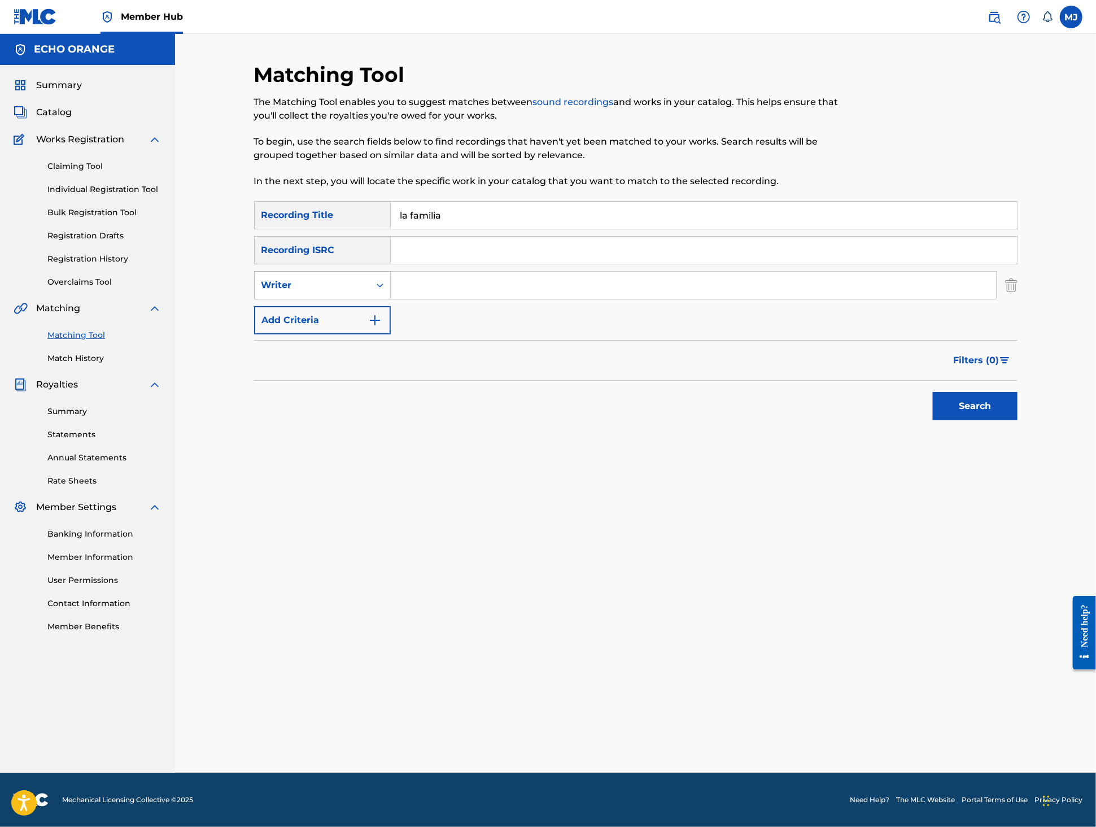
click at [300, 292] on div "Writer" at bounding box center [312, 285] width 102 height 14
click at [299, 328] on div "Recording Artist" at bounding box center [323, 313] width 136 height 28
click at [428, 299] on input "Search Form" at bounding box center [693, 285] width 605 height 27
type input "tejui"
click at [1018, 420] on button "Search" at bounding box center [975, 406] width 85 height 28
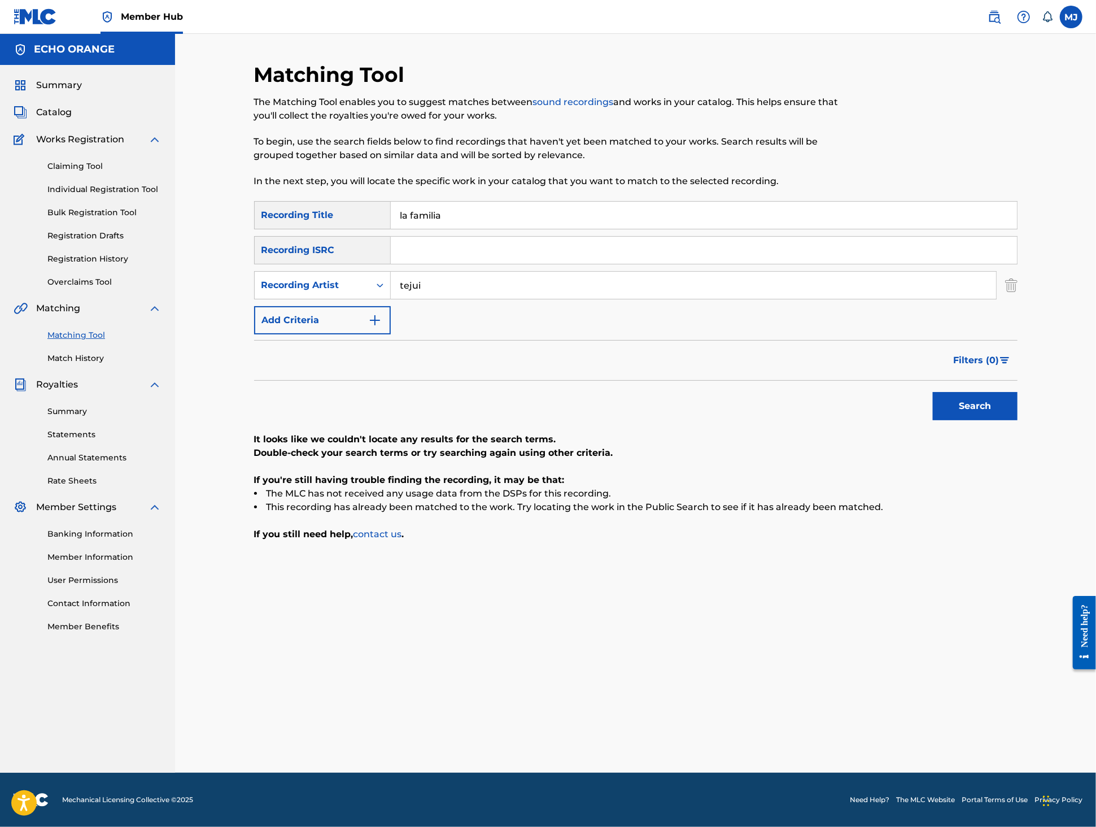
click at [446, 299] on input "tejui" at bounding box center [693, 285] width 605 height 27
click at [473, 229] on input "la familia" at bounding box center [704, 215] width 626 height 27
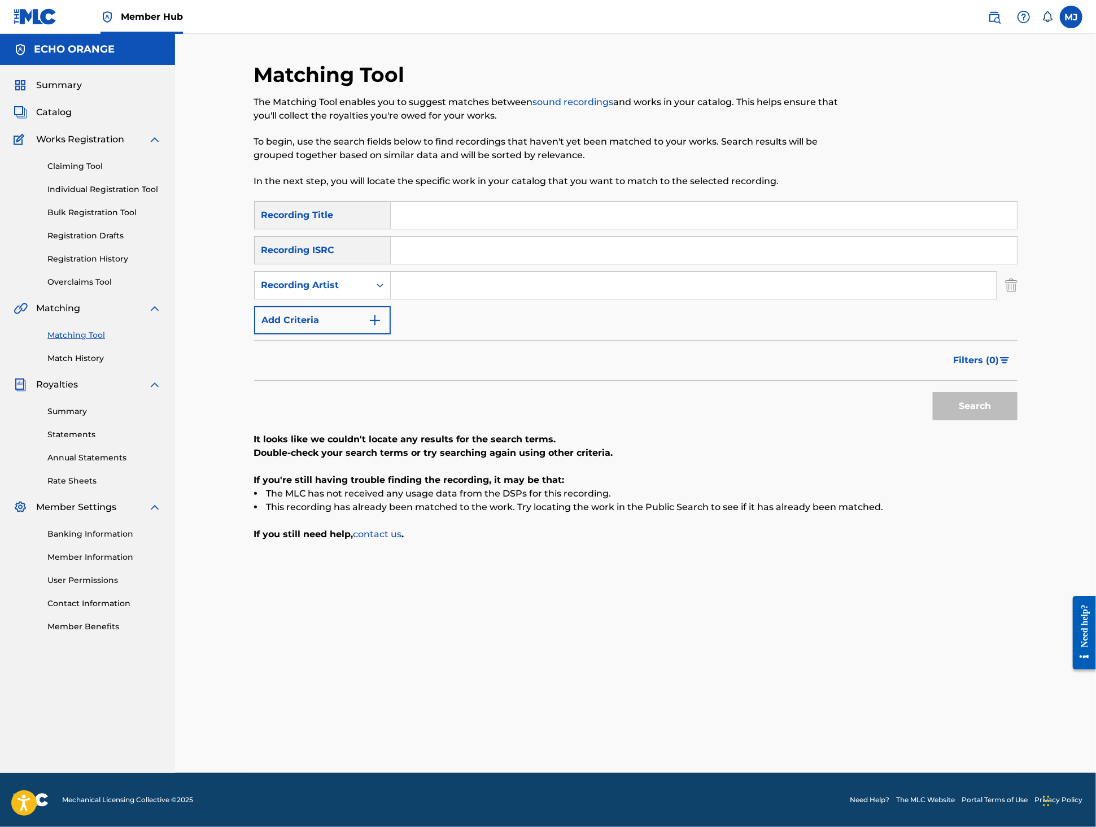
click at [473, 229] on input "Search Form" at bounding box center [704, 215] width 626 height 27
paste input "12 TCHOUMAKAYA DRILL"
drag, startPoint x: 412, startPoint y: 238, endPoint x: 362, endPoint y: 233, distance: 50.6
click at [367, 229] on div "SearchWithCriteriad7efdbe3-1157-4982-89e1-260e7f03da9c Recording Title 12 TCHOU…" at bounding box center [636, 215] width 764 height 28
type input "TCHOUMAKAYA DRILL"
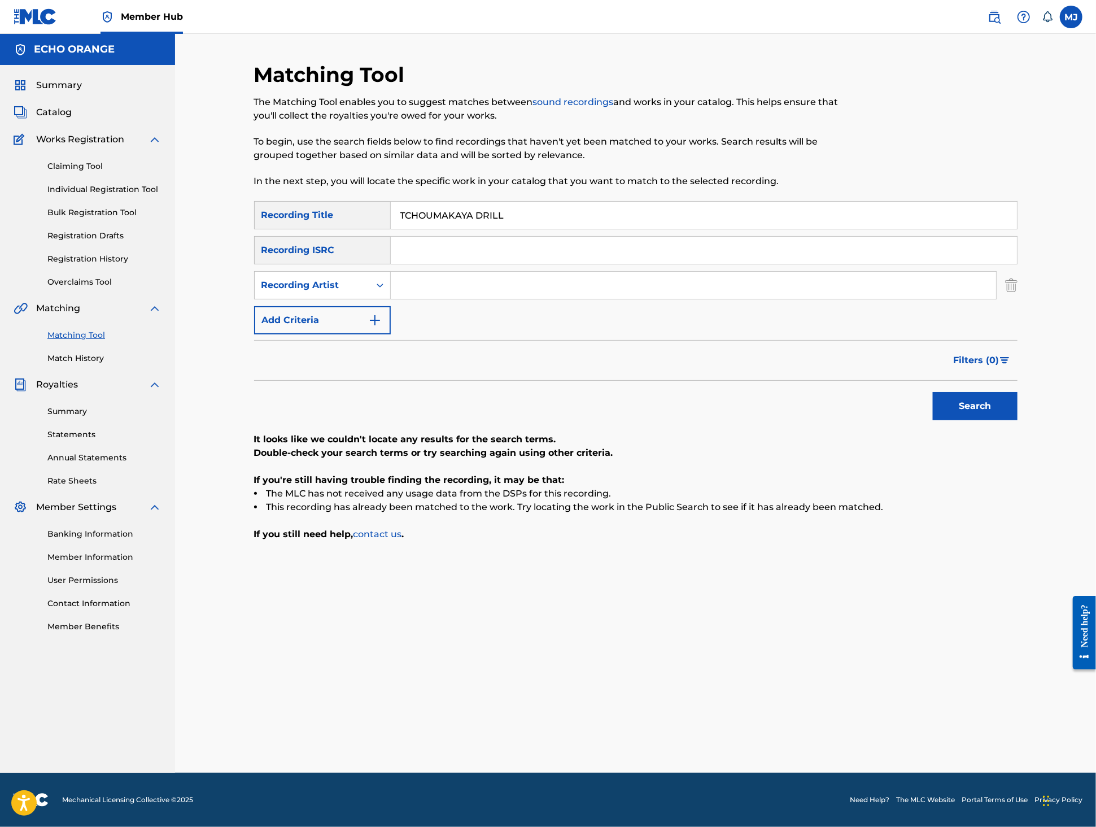
click at [1018, 420] on button "Search" at bounding box center [975, 406] width 85 height 28
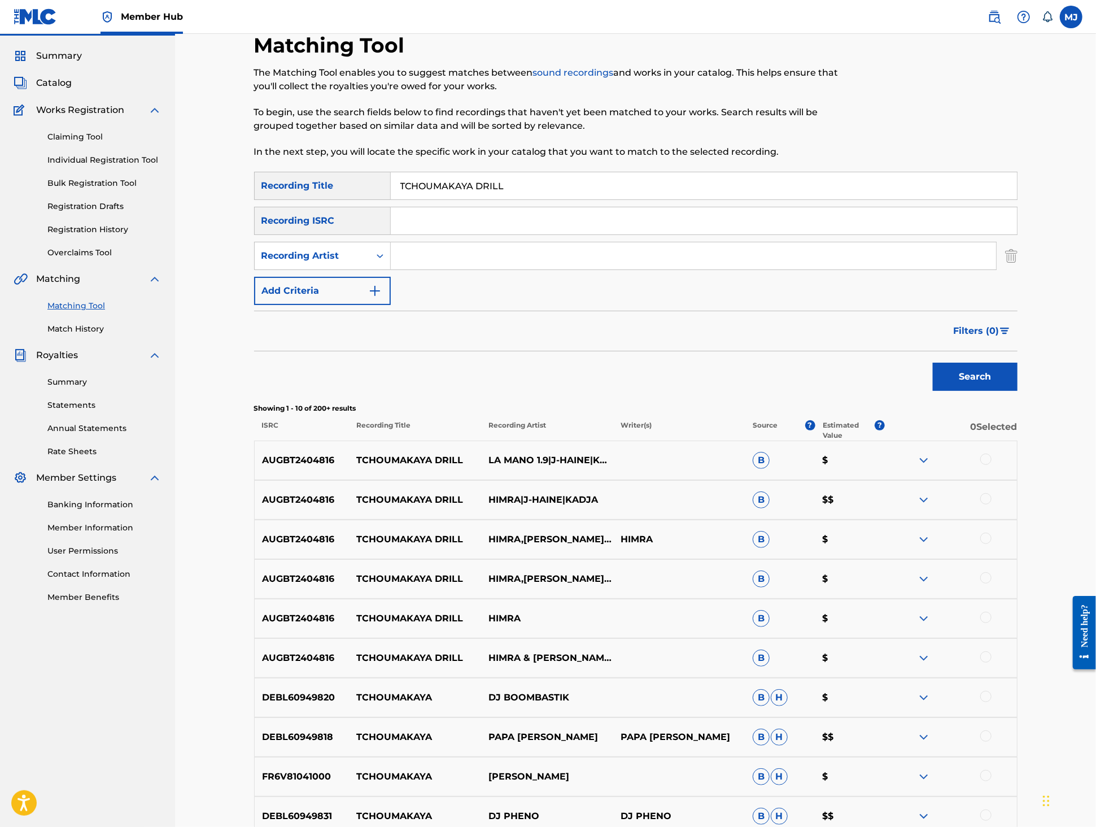
scroll to position [149, 0]
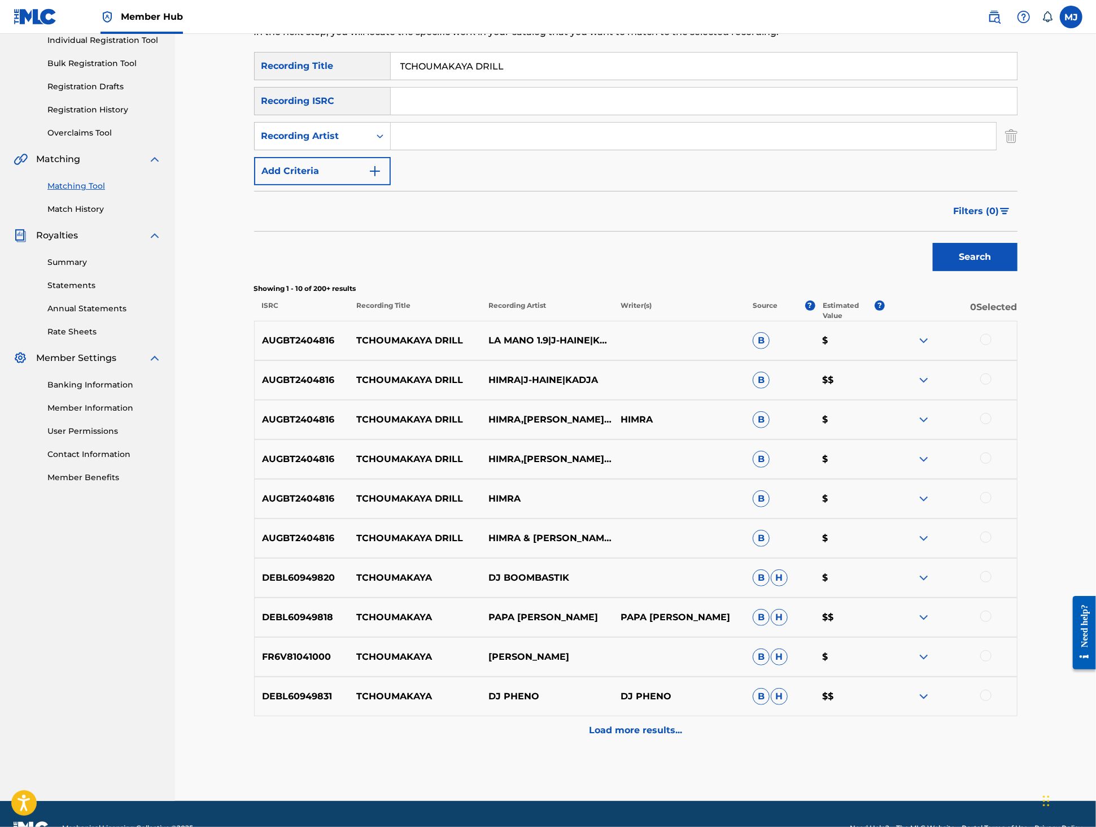
click at [482, 150] on input "Search Form" at bounding box center [693, 136] width 605 height 27
type input "himra"
click at [1018, 271] on button "Search" at bounding box center [975, 257] width 85 height 28
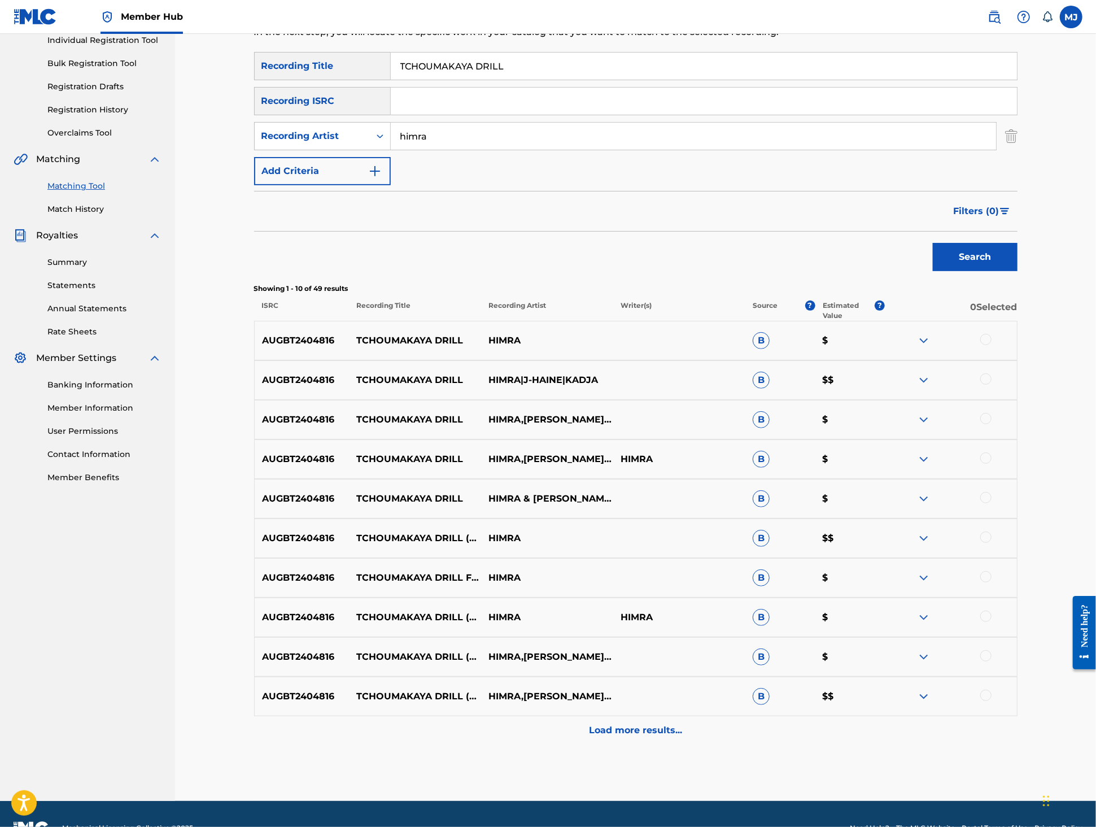
drag, startPoint x: 1040, startPoint y: 412, endPoint x: 1043, endPoint y: 427, distance: 14.9
click at [992, 345] on div at bounding box center [985, 339] width 11 height 11
click at [992, 385] on div at bounding box center [985, 378] width 11 height 11
click at [992, 424] on div at bounding box center [985, 418] width 11 height 11
click at [992, 464] on div at bounding box center [985, 457] width 11 height 11
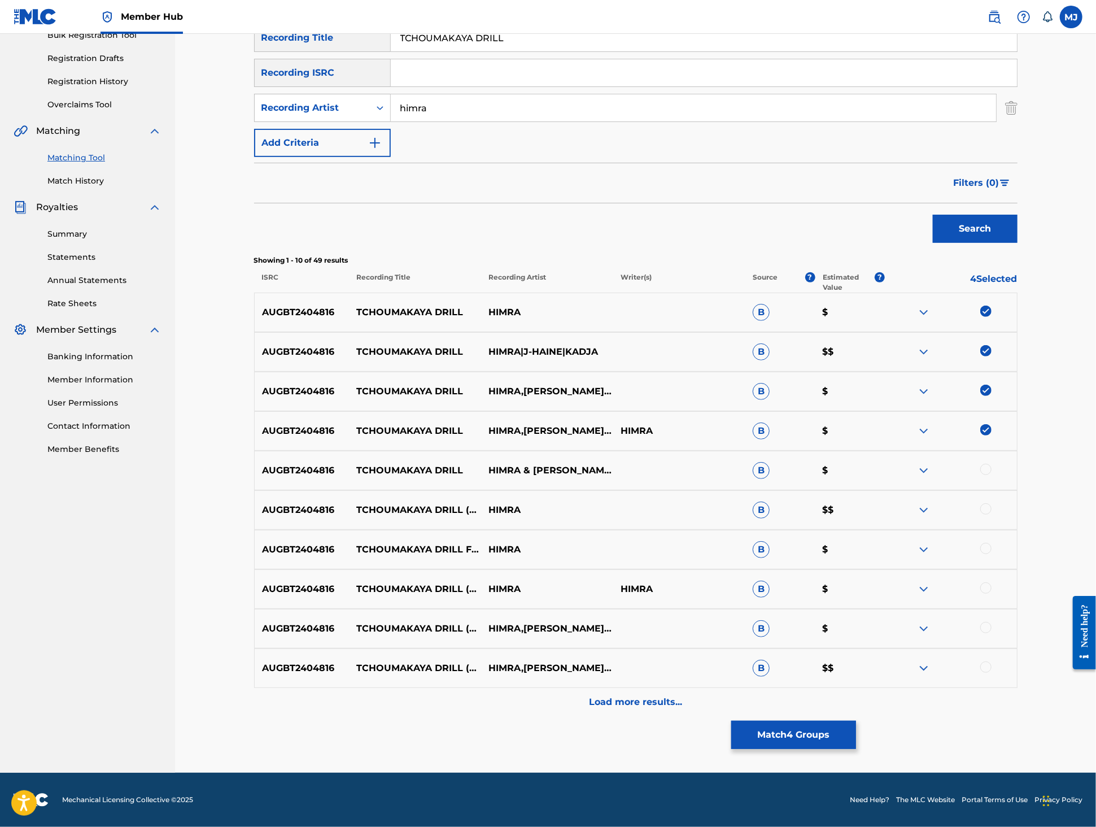
scroll to position [260, 0]
click at [992, 475] on div at bounding box center [985, 469] width 11 height 11
click at [992, 514] on div at bounding box center [985, 508] width 11 height 11
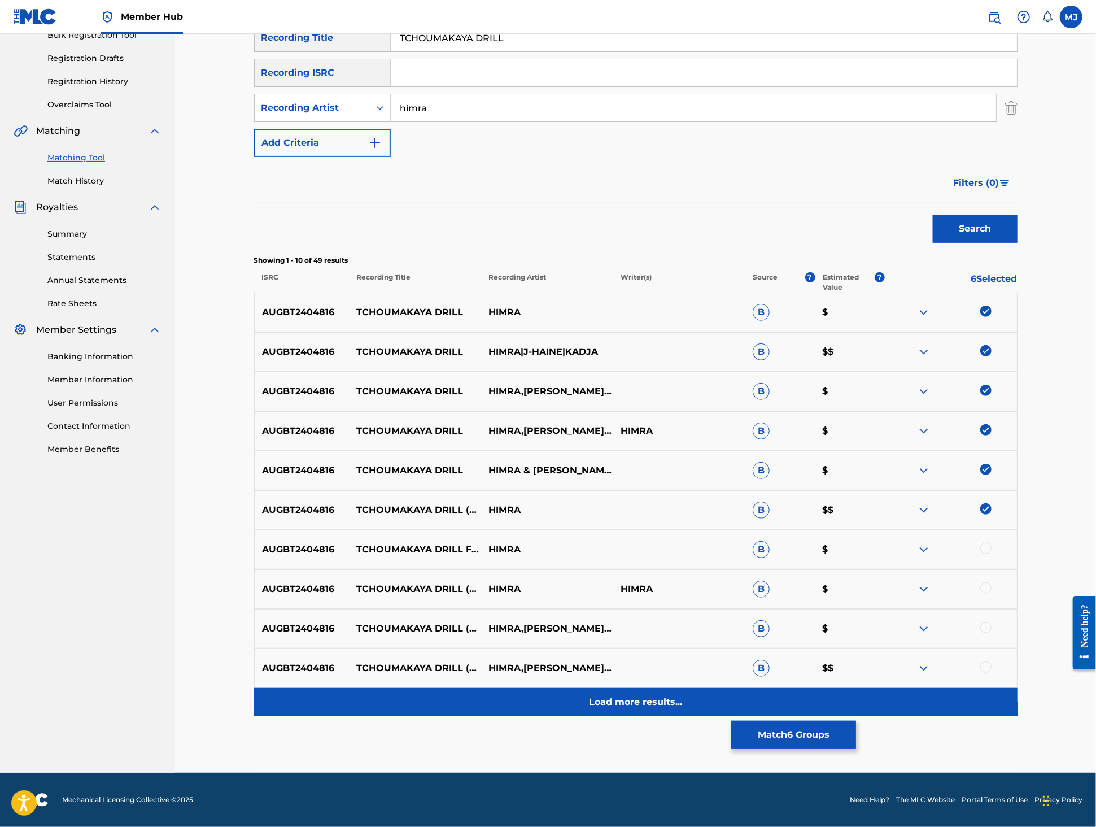
click at [672, 695] on p "Load more results..." at bounding box center [635, 702] width 93 height 14
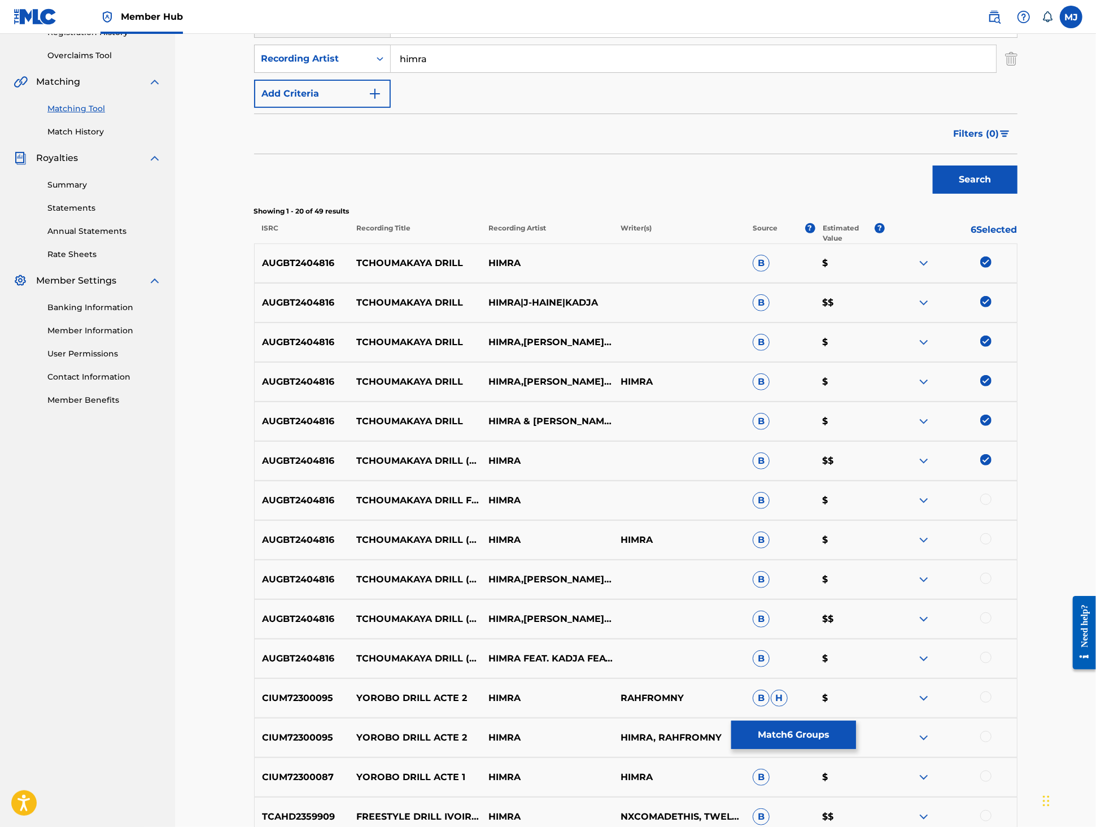
scroll to position [381, 0]
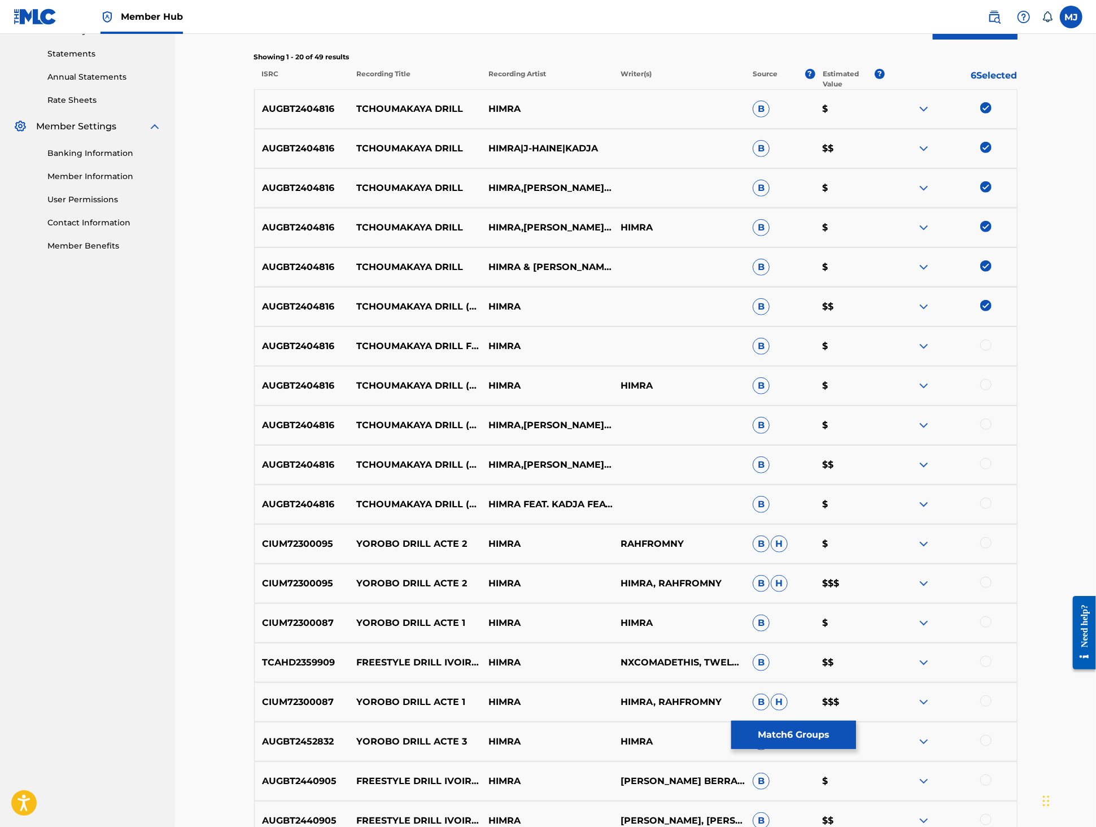
click at [992, 351] on div at bounding box center [985, 344] width 11 height 11
click at [992, 390] on div at bounding box center [985, 384] width 11 height 11
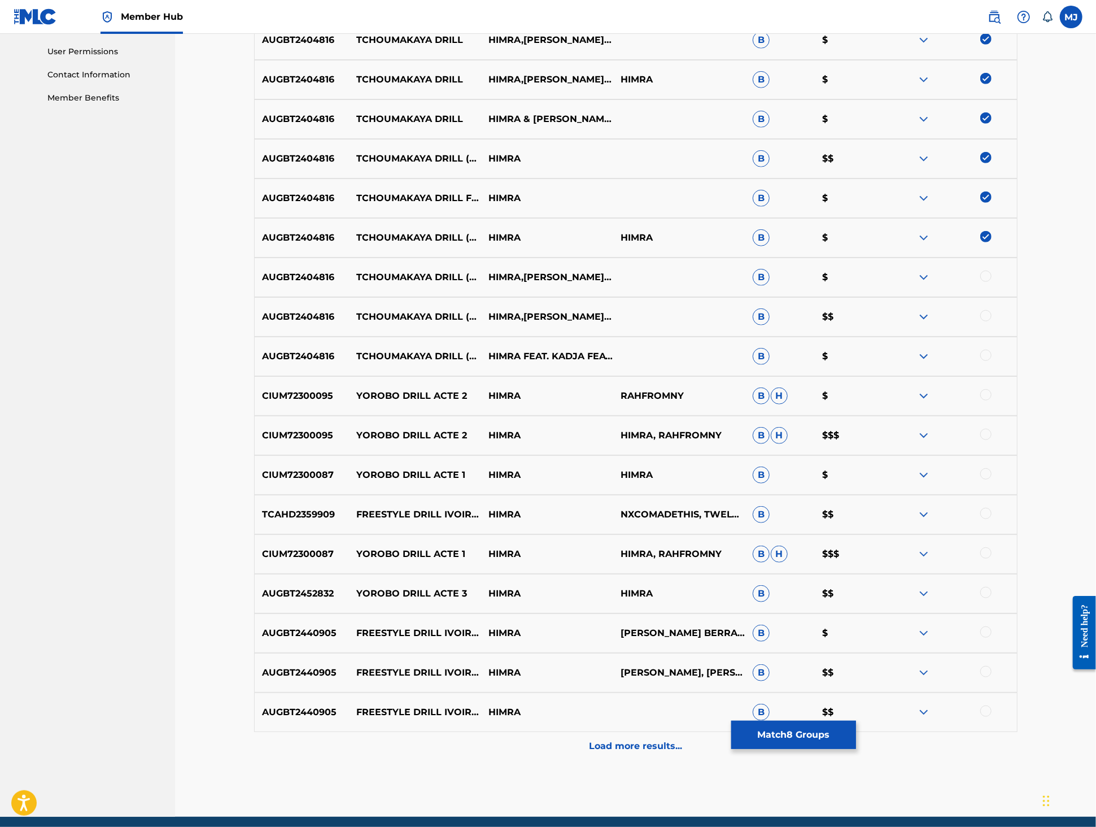
scroll to position [606, 0]
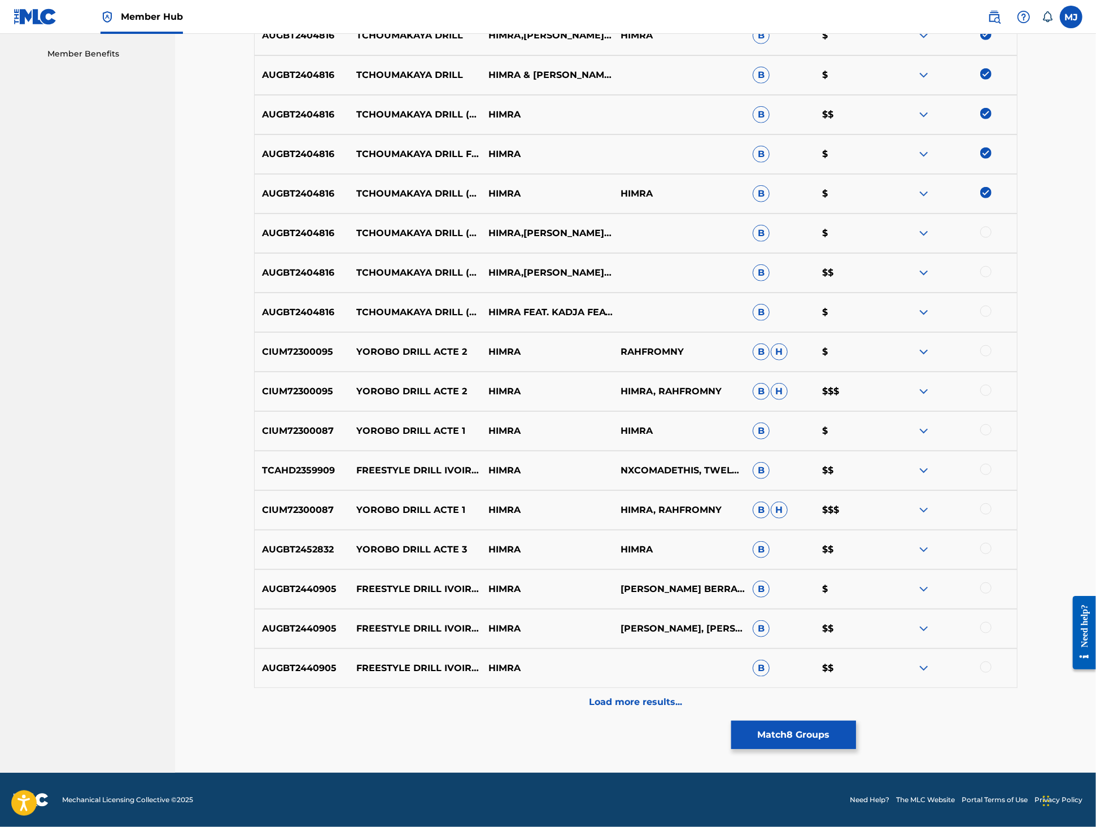
click at [992, 238] on div at bounding box center [985, 231] width 11 height 11
click at [992, 277] on div at bounding box center [985, 271] width 11 height 11
click at [992, 317] on div at bounding box center [985, 311] width 11 height 11
click at [856, 721] on button "Match 11 Groups" at bounding box center [793, 735] width 125 height 28
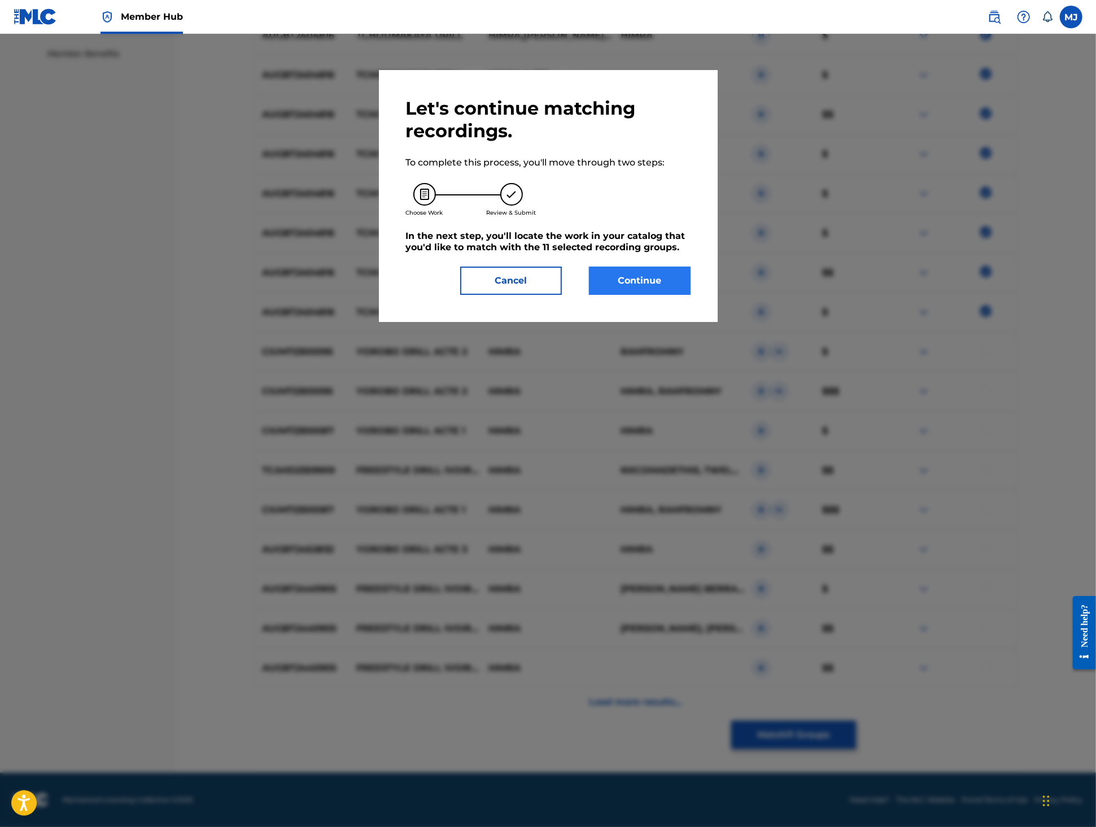
click at [620, 295] on button "Continue" at bounding box center [640, 281] width 102 height 28
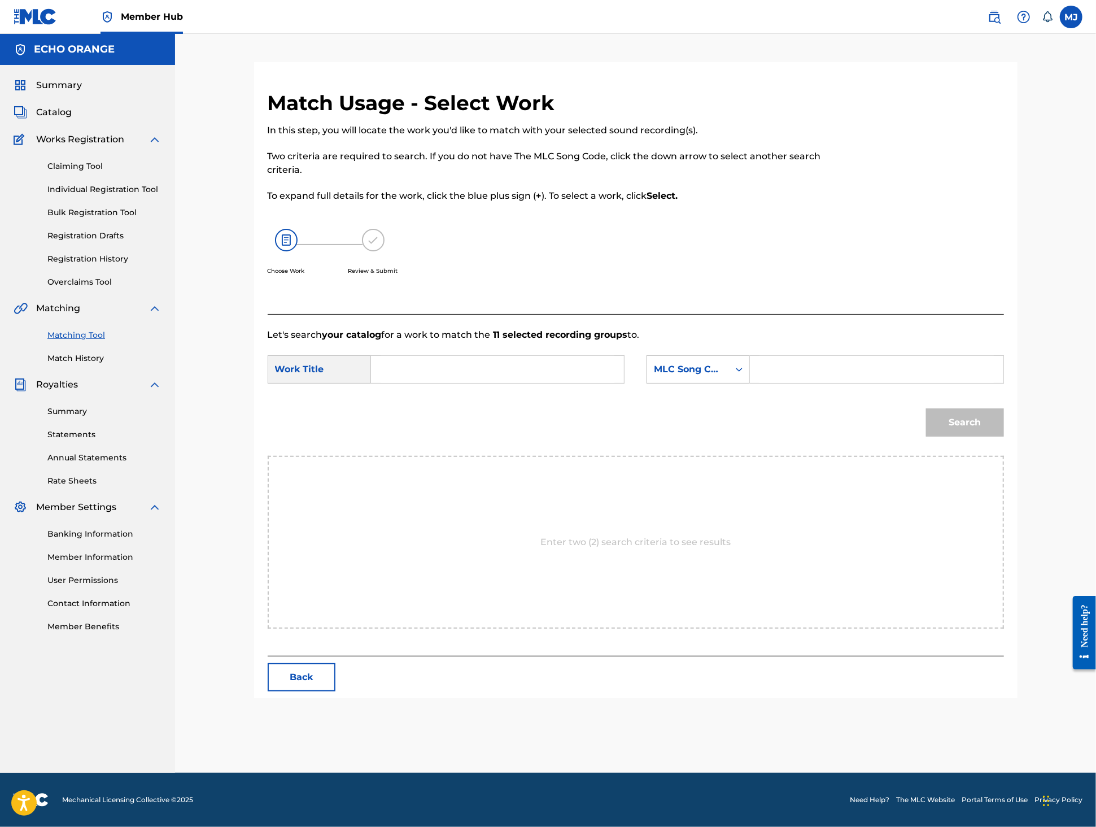
click at [455, 383] on input "Search Form" at bounding box center [498, 369] width 234 height 27
click at [404, 434] on span "makaya drill" at bounding box center [422, 421] width 64 height 24
type input "tchoumakaya drill"
click at [709, 380] on div "MLC Song Code" at bounding box center [688, 369] width 82 height 21
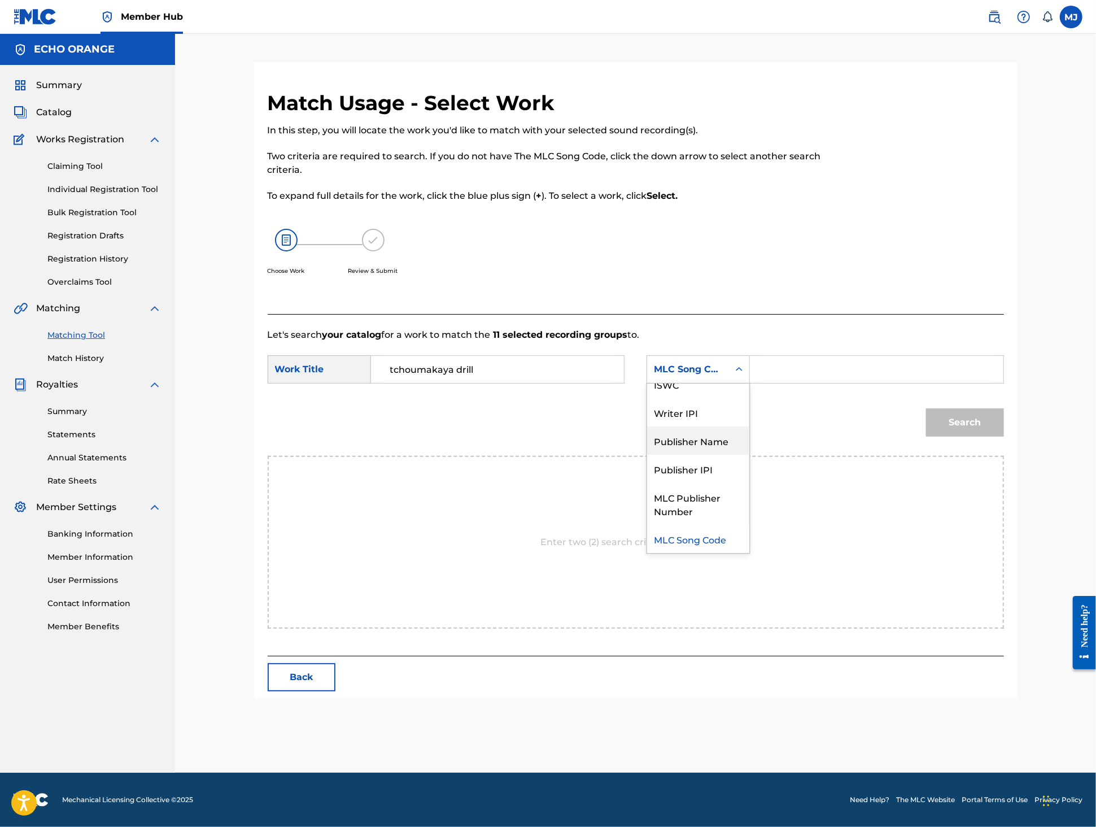
click at [719, 455] on div "Publisher Name" at bounding box center [698, 440] width 102 height 28
click at [857, 383] on input "Search Form" at bounding box center [877, 369] width 234 height 27
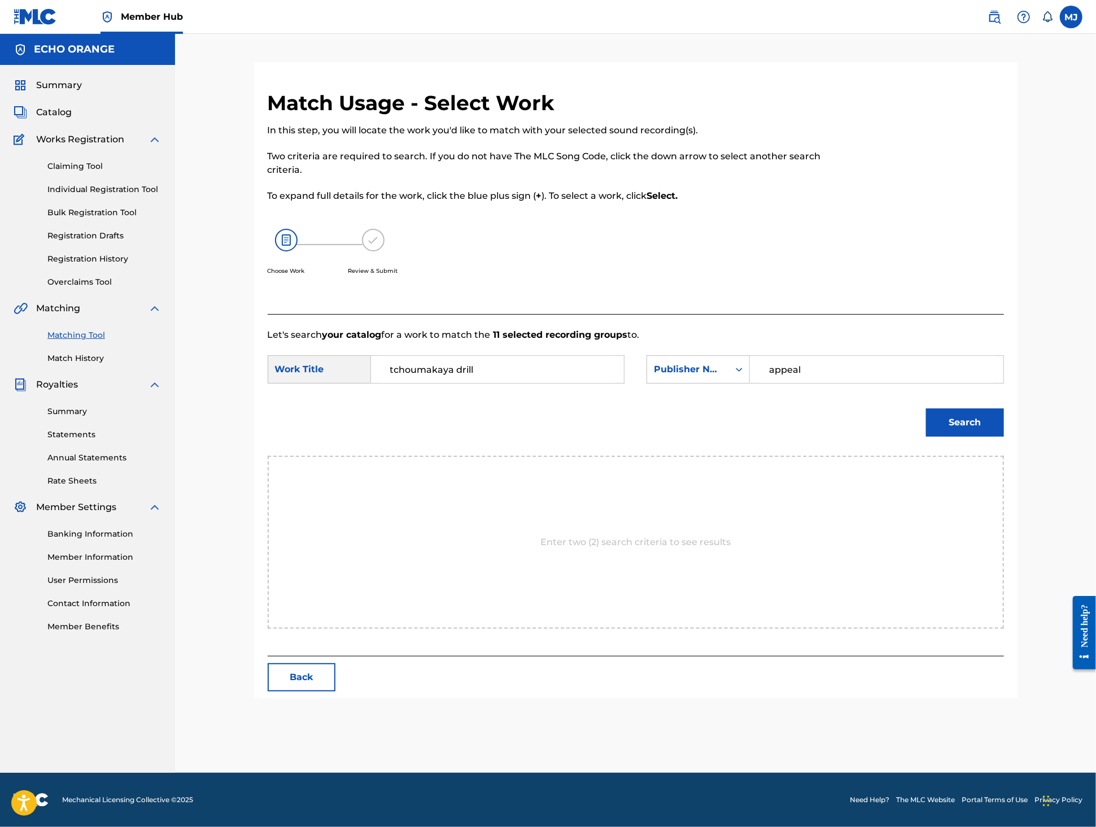
type input "appeal"
click at [1004, 437] on button "Search" at bounding box center [965, 422] width 78 height 28
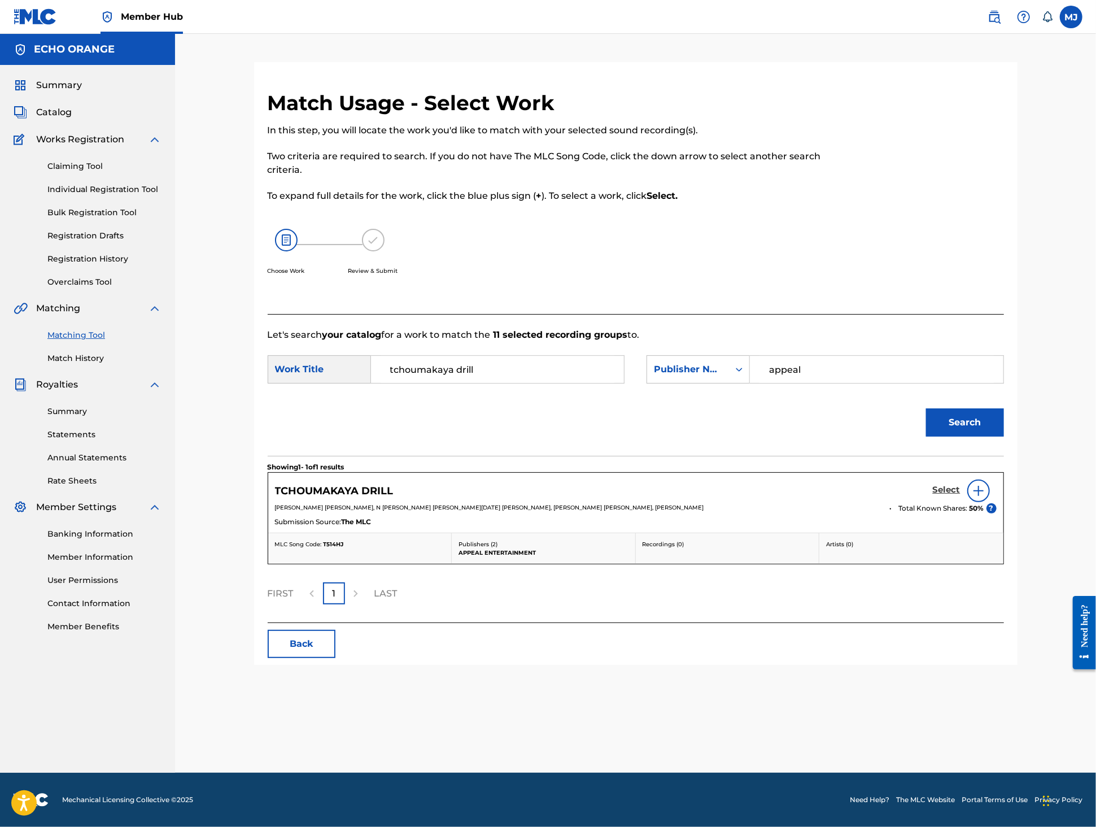
click at [961, 495] on h5 "Select" at bounding box center [947, 490] width 28 height 11
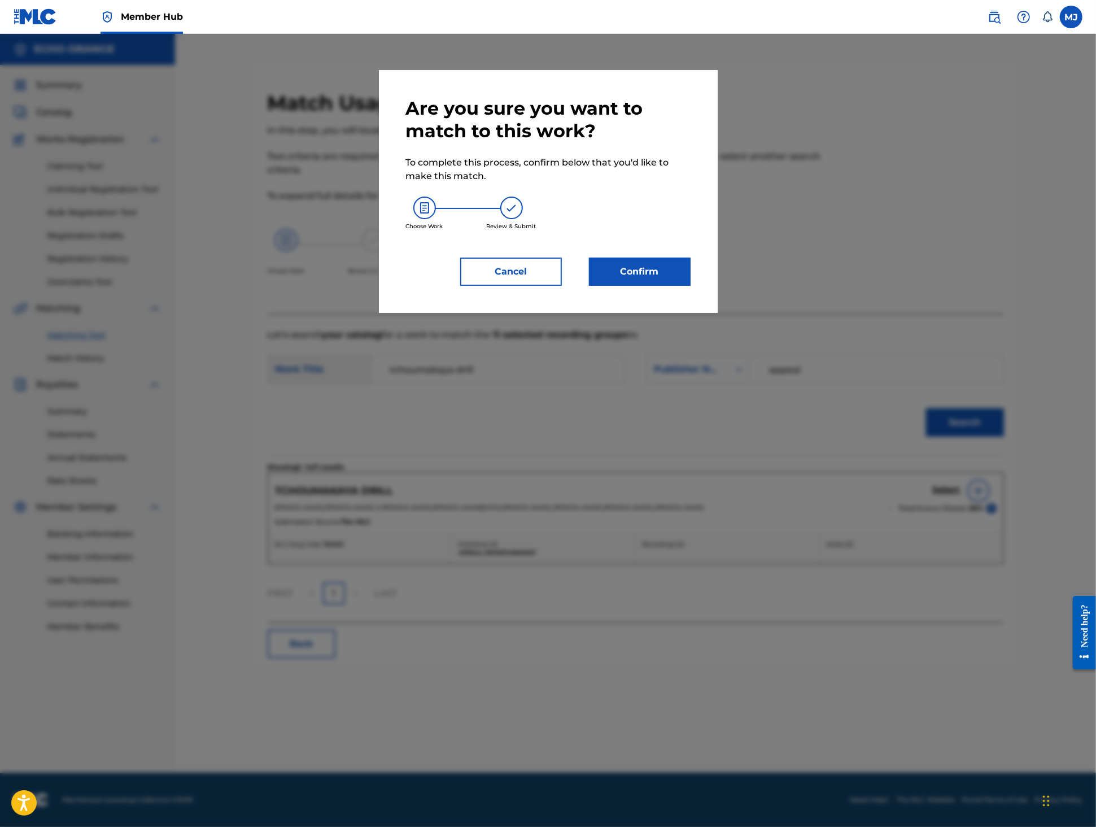
click at [677, 313] on div "Are you sure you want to match to this work? To complete this process, confirm …" at bounding box center [548, 191] width 339 height 243
click at [678, 286] on button "Confirm" at bounding box center [640, 272] width 102 height 28
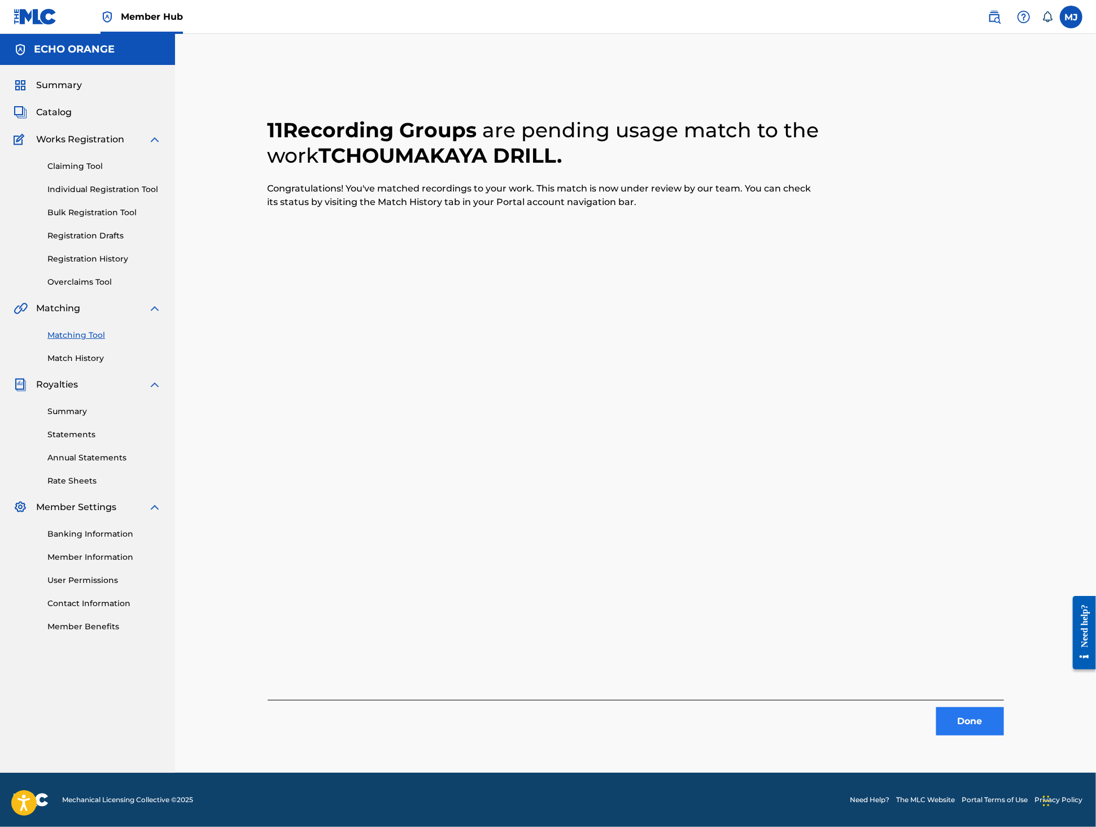
click at [1004, 735] on button "Done" at bounding box center [970, 721] width 68 height 28
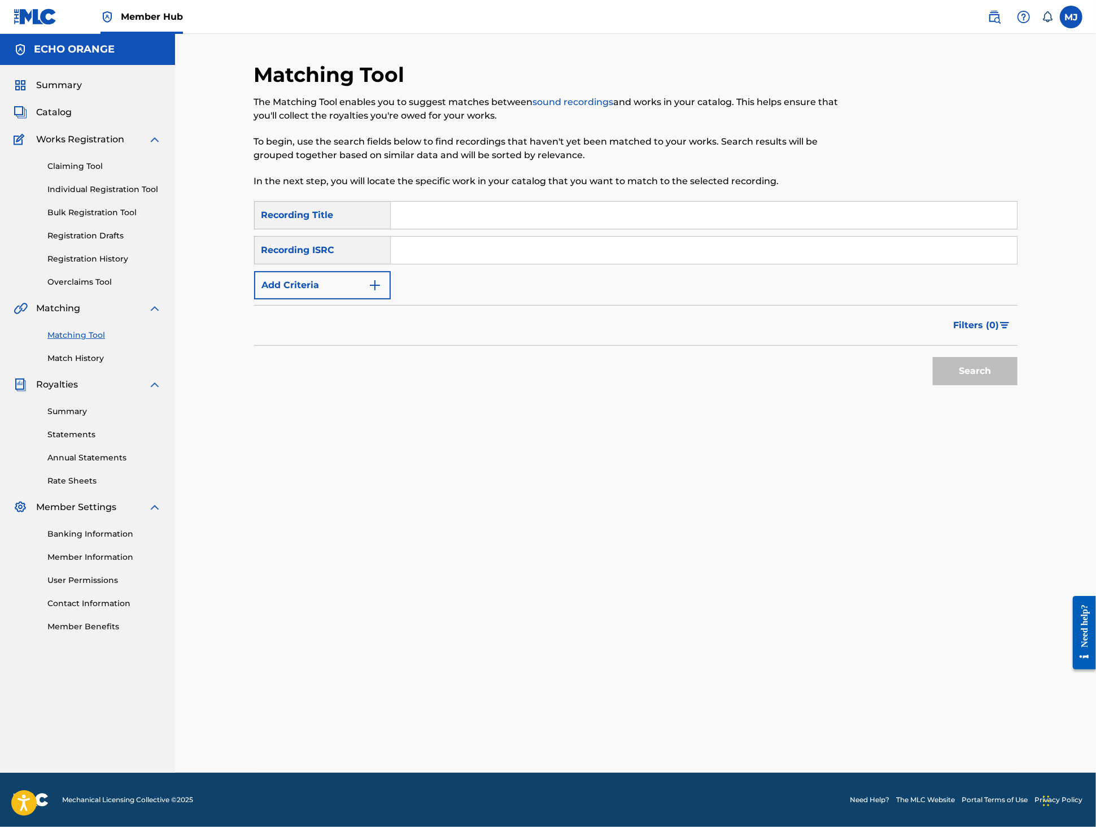
click at [433, 229] on input "Search Form" at bounding box center [704, 215] width 626 height 27
type input "kyffy"
click at [1018, 385] on button "Search" at bounding box center [975, 371] width 85 height 28
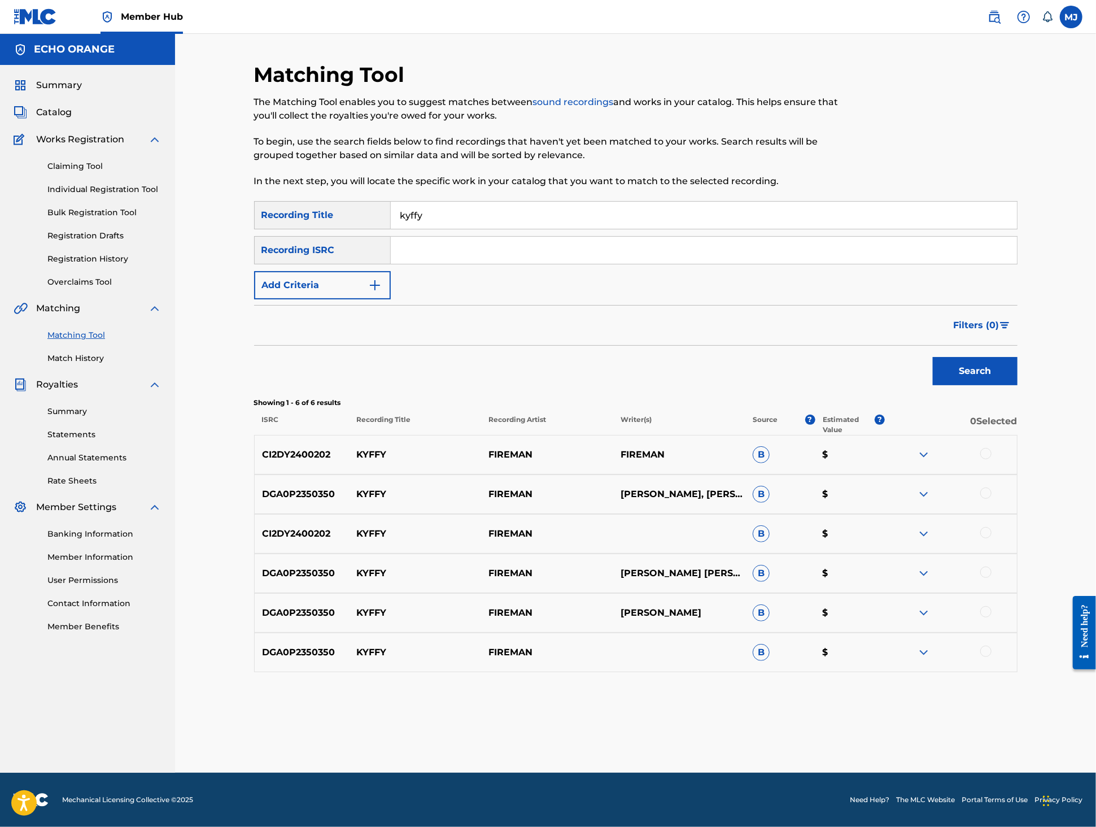
scroll to position [42, 0]
drag, startPoint x: 1041, startPoint y: 473, endPoint x: 1031, endPoint y: 466, distance: 12.4
click at [992, 459] on div at bounding box center [985, 453] width 11 height 11
click at [992, 499] on div at bounding box center [985, 492] width 11 height 11
click at [992, 538] on div at bounding box center [985, 532] width 11 height 11
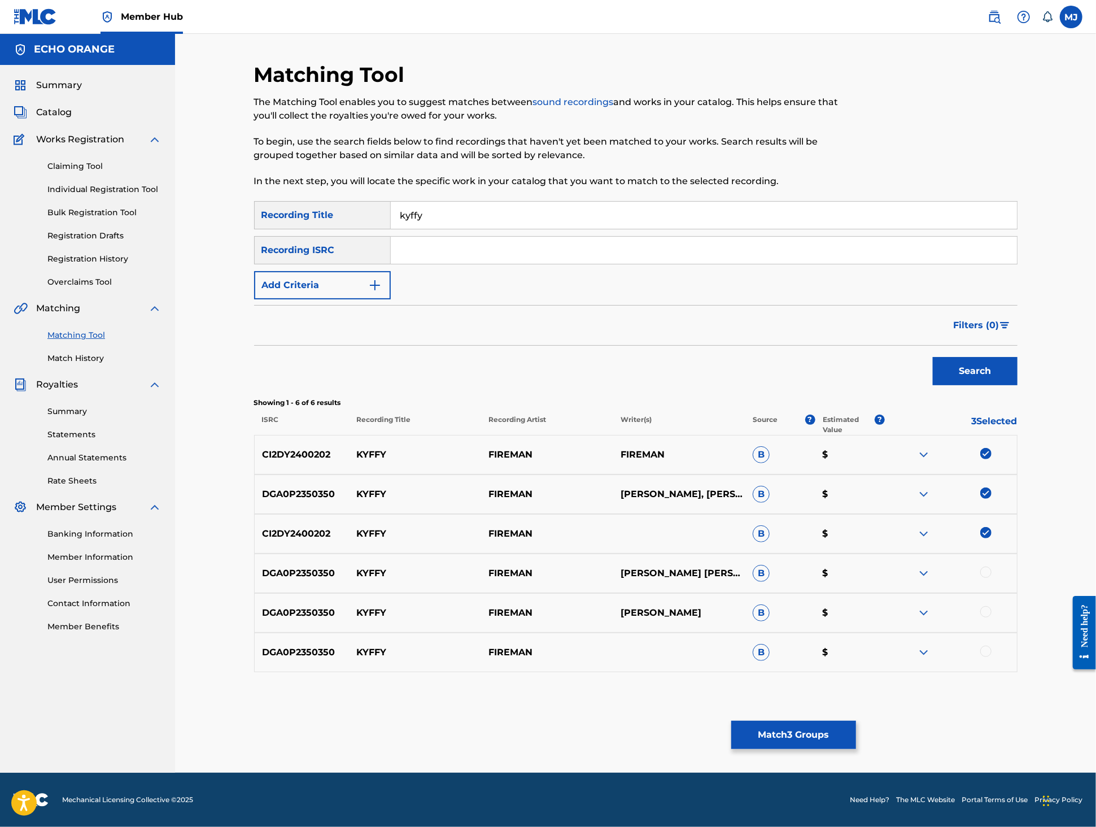
click at [1018, 593] on div "DGA0P2350350 KYFFY FIREMAN YAO WALLY CHARLES EHUI ZOUZOUA B $" at bounding box center [636, 573] width 764 height 40
click at [992, 578] on div at bounding box center [985, 571] width 11 height 11
click at [992, 617] on div at bounding box center [985, 611] width 11 height 11
click at [992, 657] on div at bounding box center [985, 651] width 11 height 11
click at [856, 721] on button "Match 6 Groups" at bounding box center [793, 735] width 125 height 28
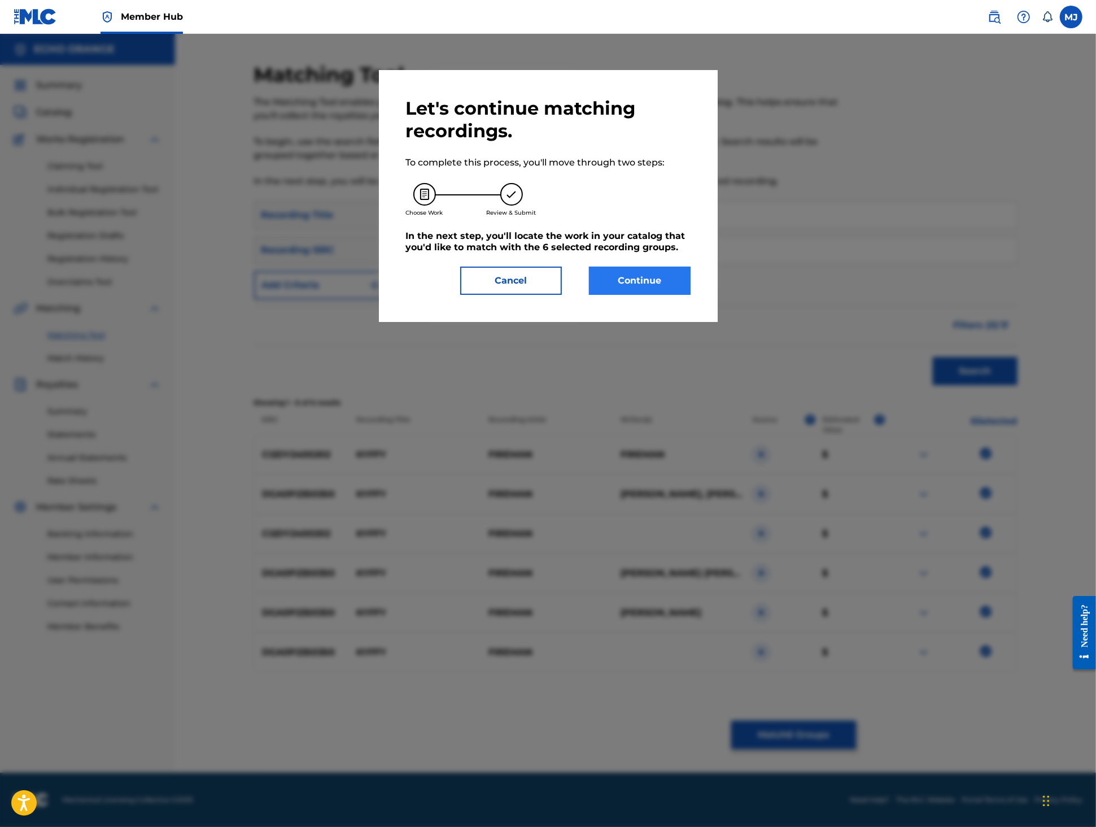
click at [675, 295] on button "Continue" at bounding box center [640, 281] width 102 height 28
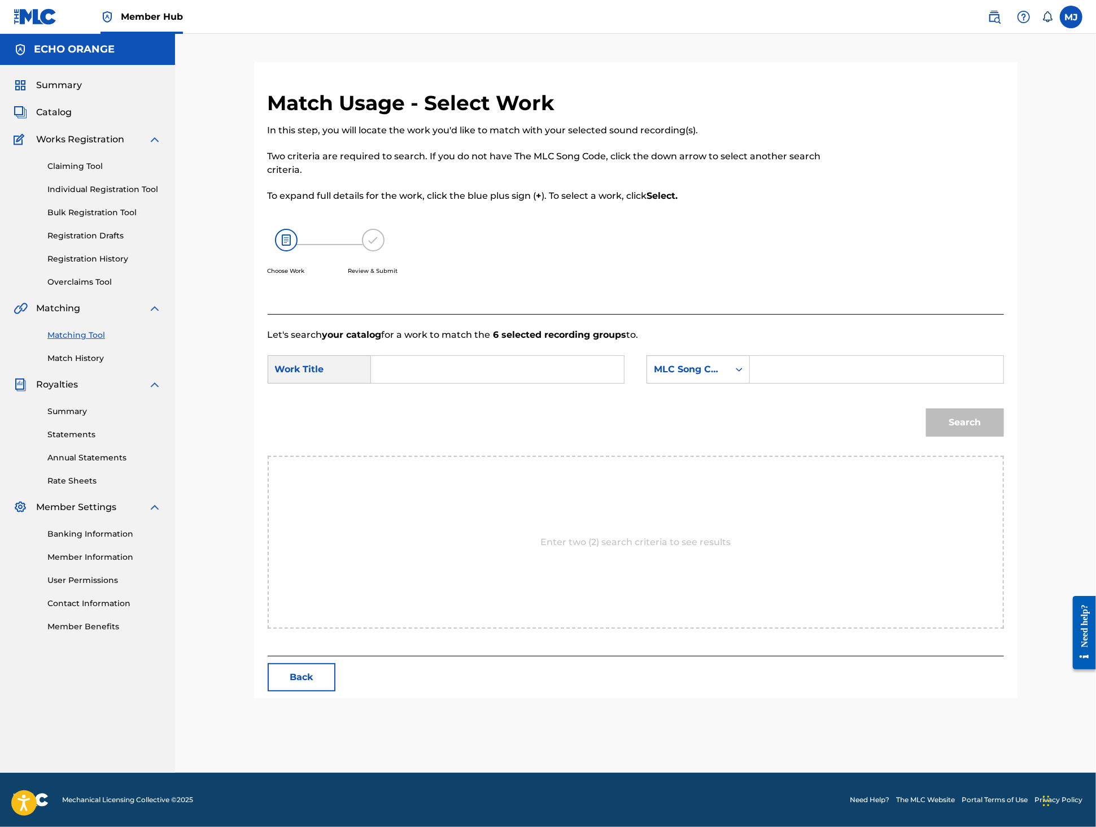
click at [508, 383] on input "Search Form" at bounding box center [498, 369] width 234 height 27
type input "kyffy"
click at [399, 400] on strong "kyffy" at bounding box center [402, 394] width 24 height 11
click at [714, 376] on div "MLC Song Code" at bounding box center [688, 370] width 68 height 14
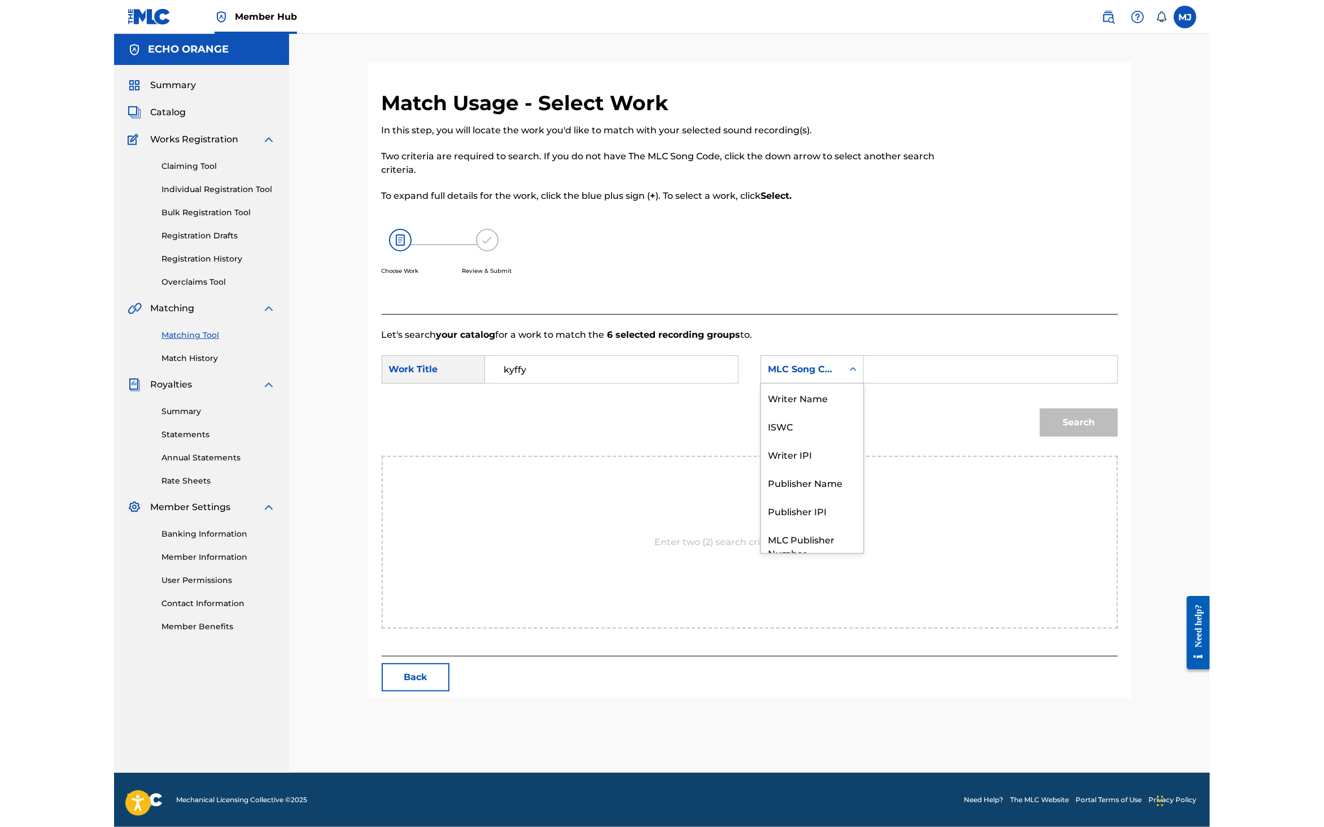
scroll to position [62, 0]
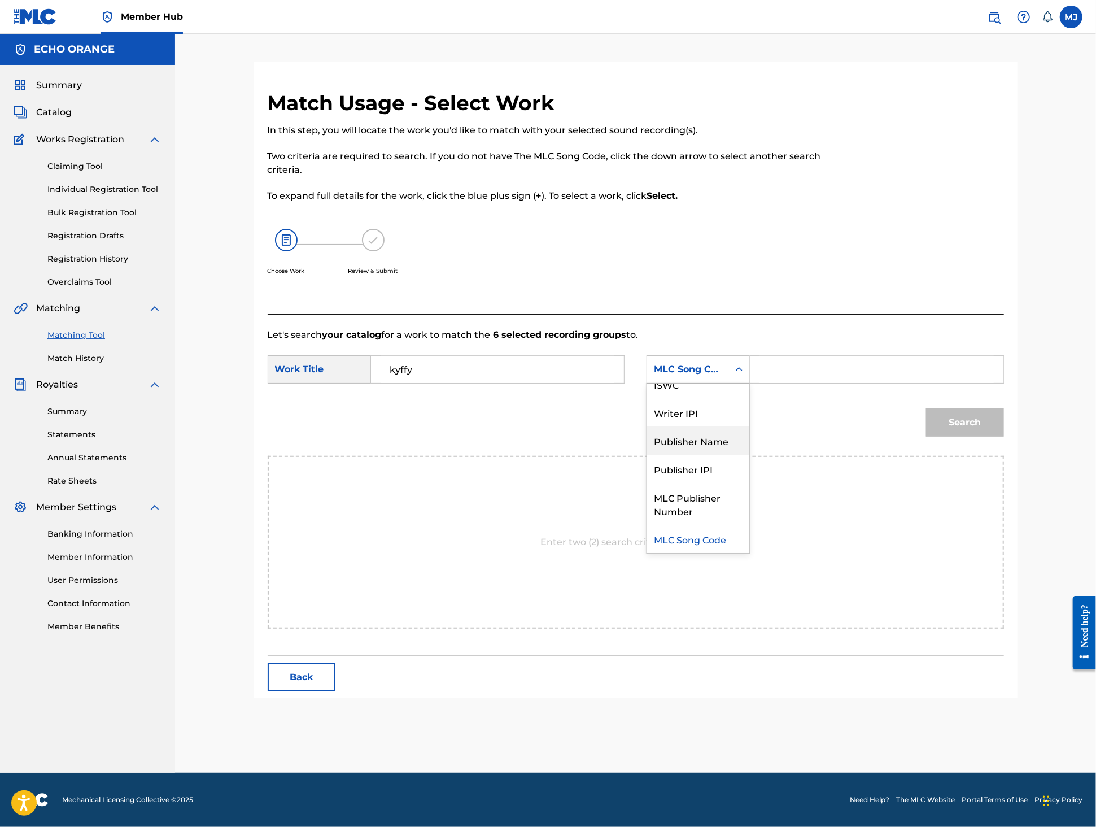
click at [717, 455] on div "Publisher Name" at bounding box center [698, 440] width 102 height 28
click at [823, 383] on input "Search Form" at bounding box center [877, 369] width 234 height 27
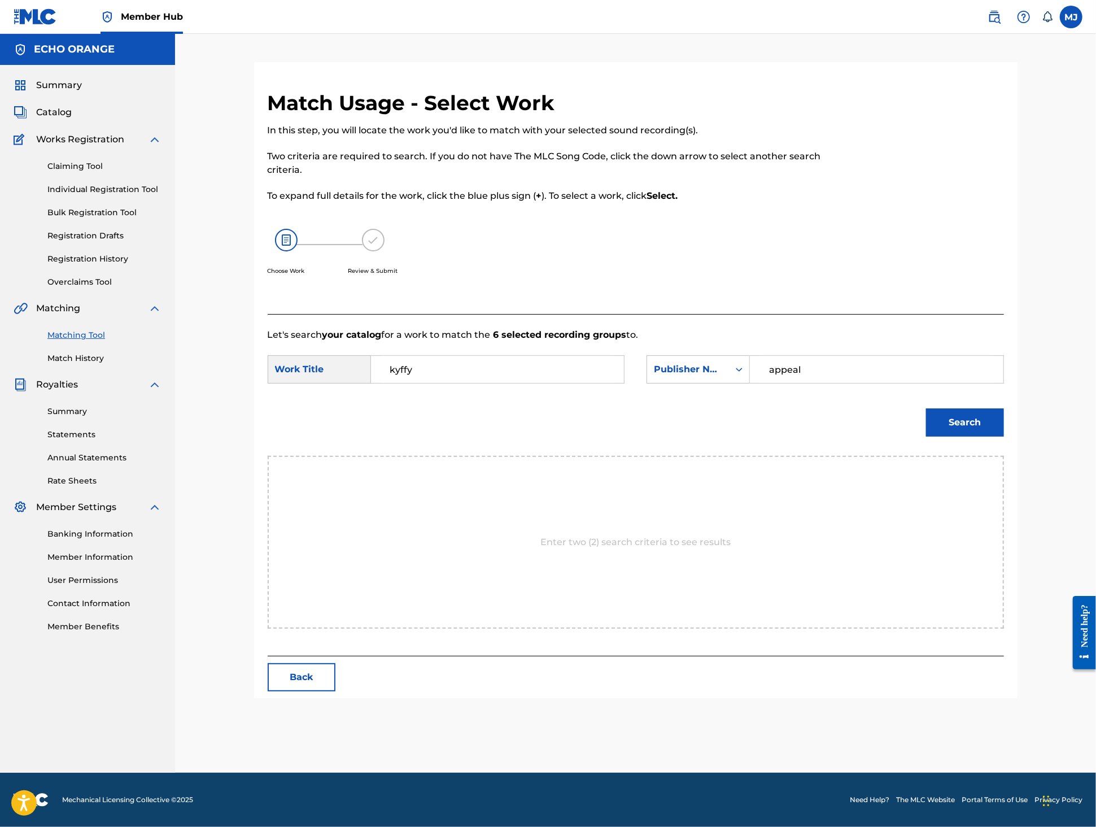
type input "appeal"
click at [1004, 437] on button "Search" at bounding box center [965, 422] width 78 height 28
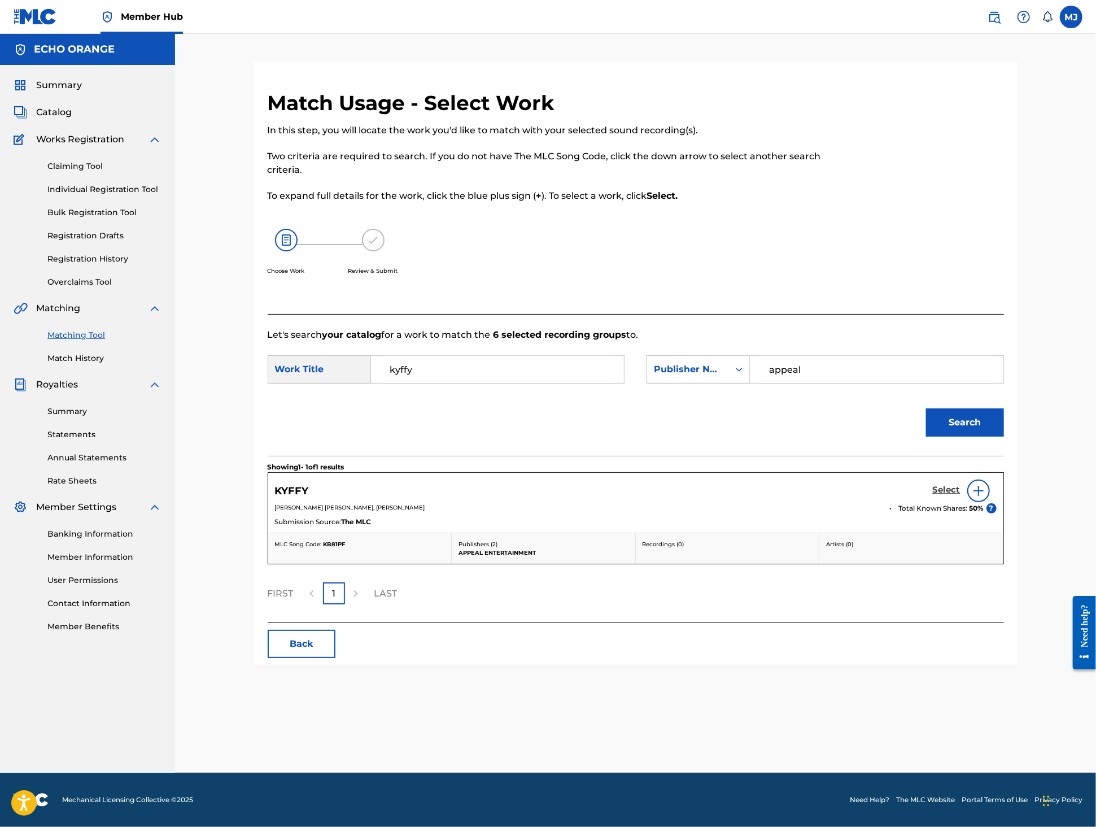
click at [961, 497] on link "Select" at bounding box center [947, 491] width 28 height 12
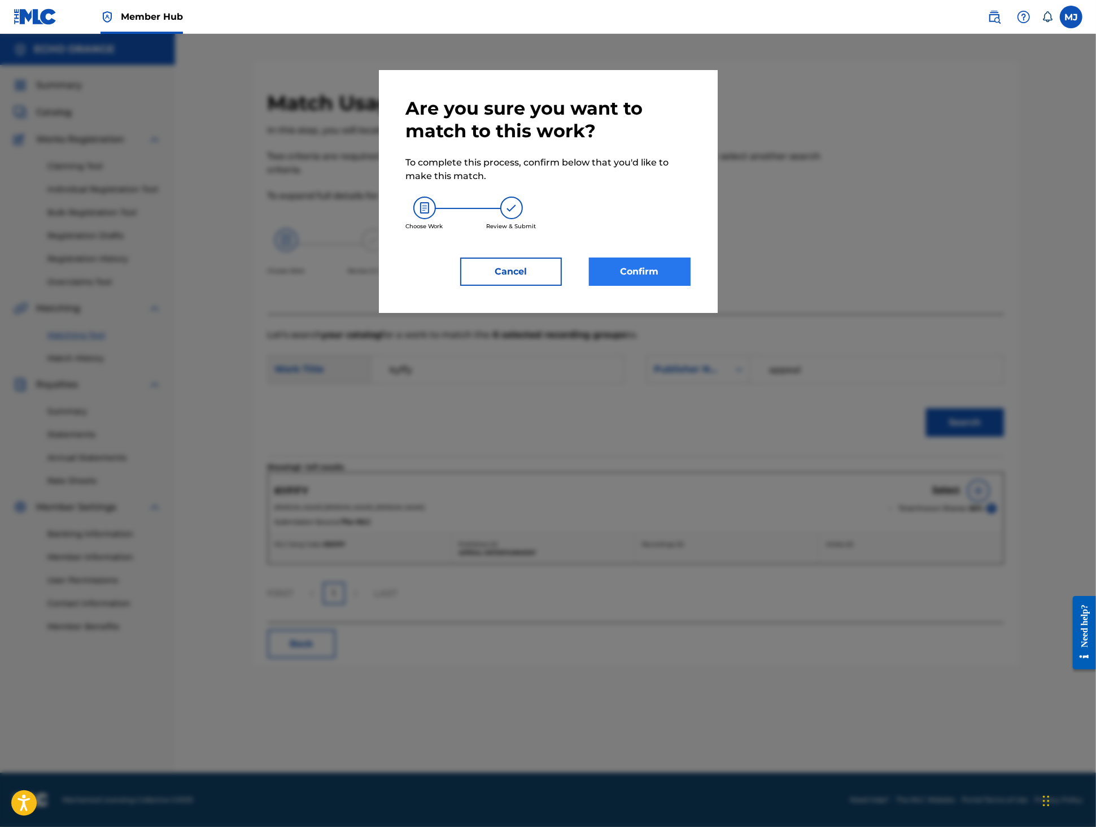
click at [619, 286] on button "Confirm" at bounding box center [640, 272] width 102 height 28
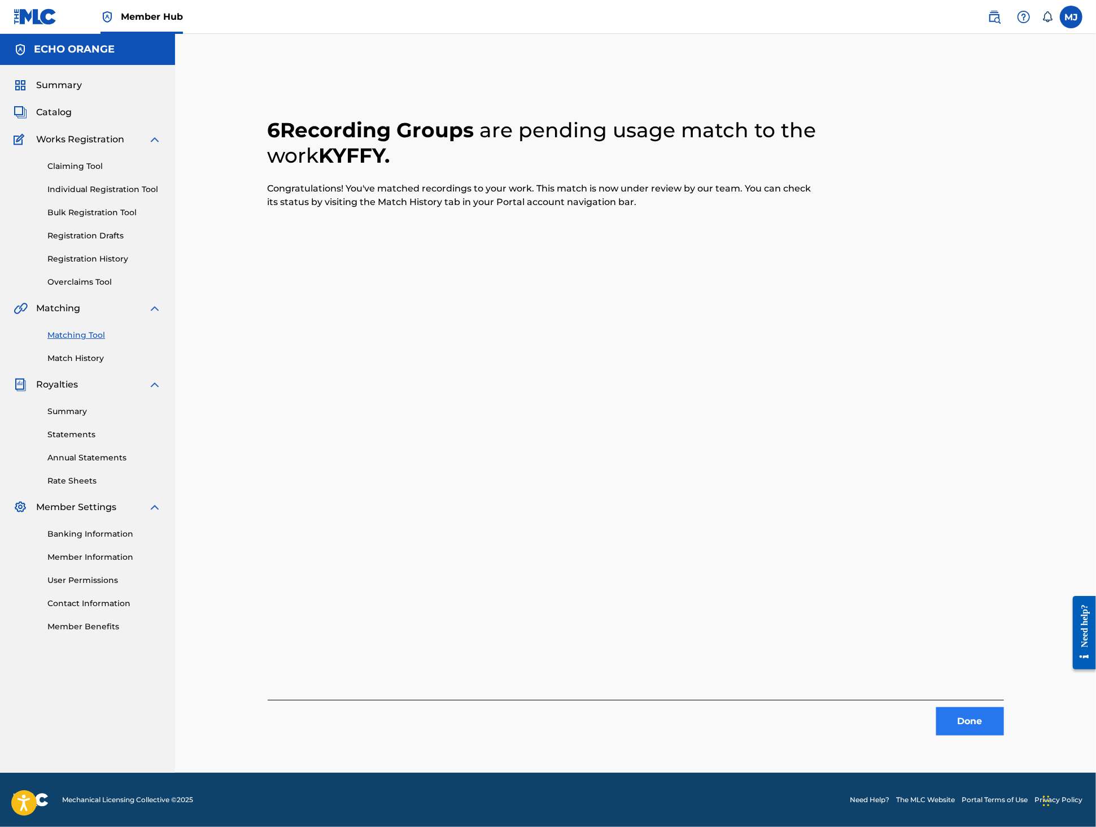
click at [1004, 721] on div "Done" at bounding box center [636, 718] width 736 height 36
click at [1004, 730] on button "Done" at bounding box center [970, 721] width 68 height 28
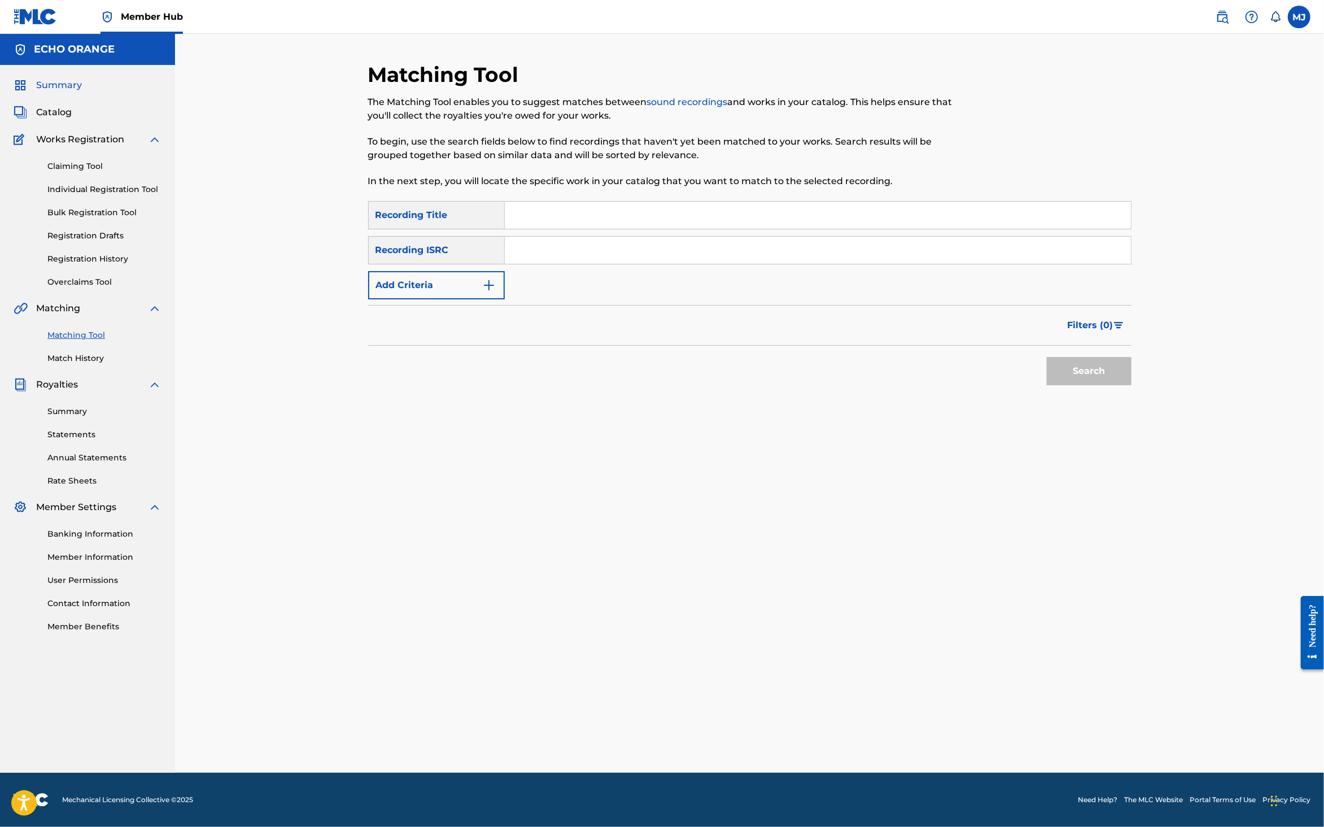
click at [71, 92] on span "Summary" at bounding box center [59, 86] width 46 height 14
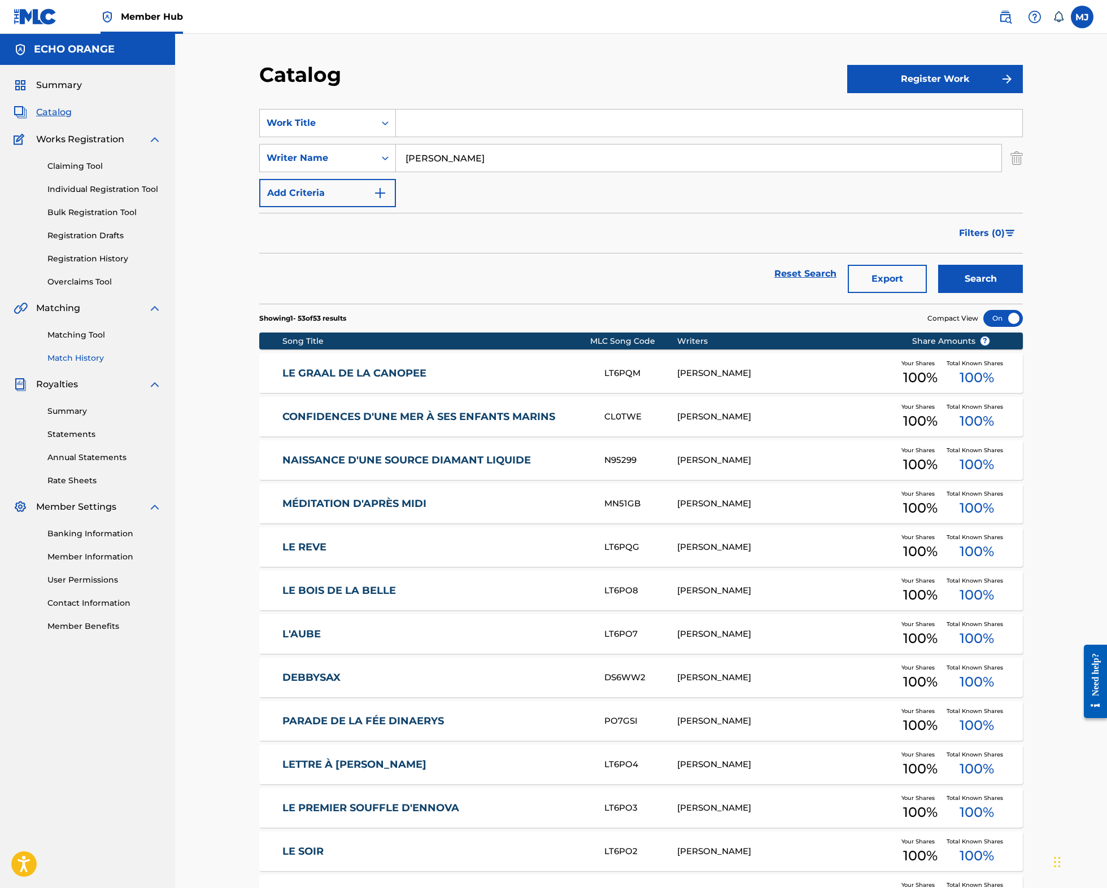
click at [77, 364] on link "Match History" at bounding box center [104, 358] width 114 height 12
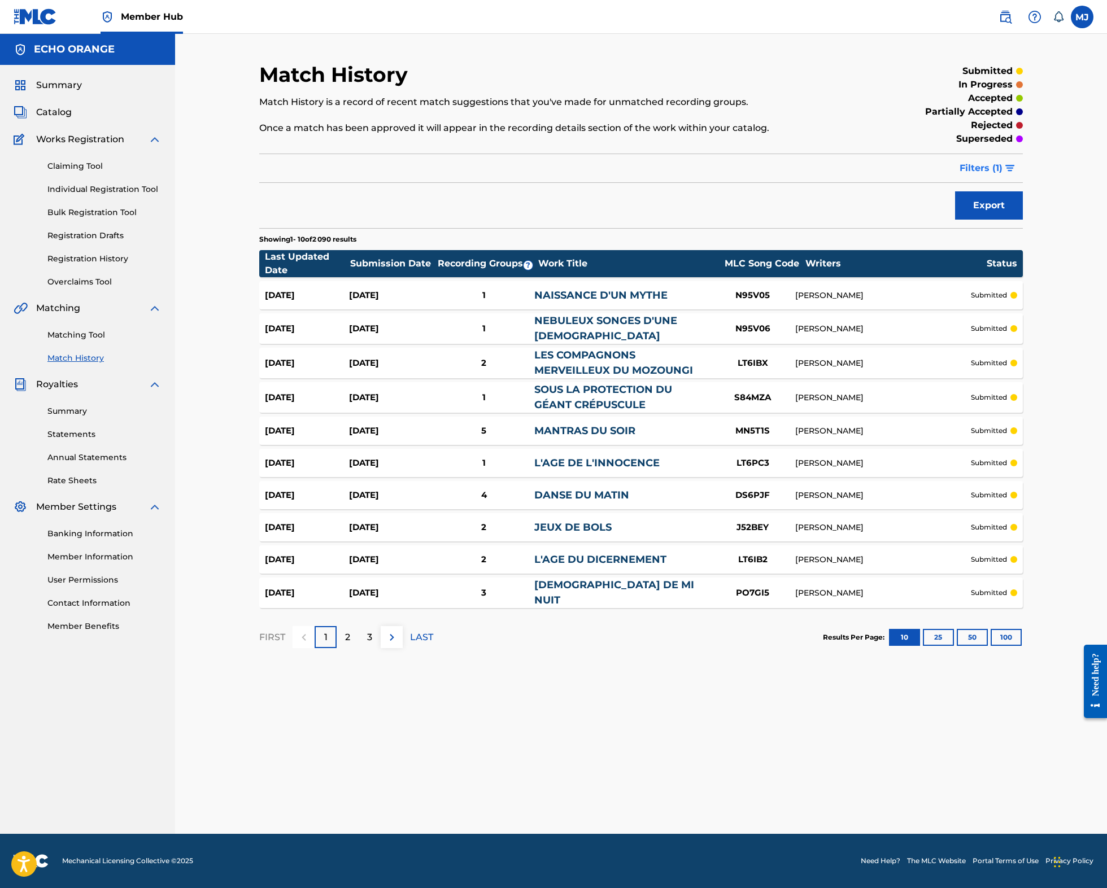
click at [1002, 175] on span "Filters ( 1 )" at bounding box center [981, 169] width 43 height 14
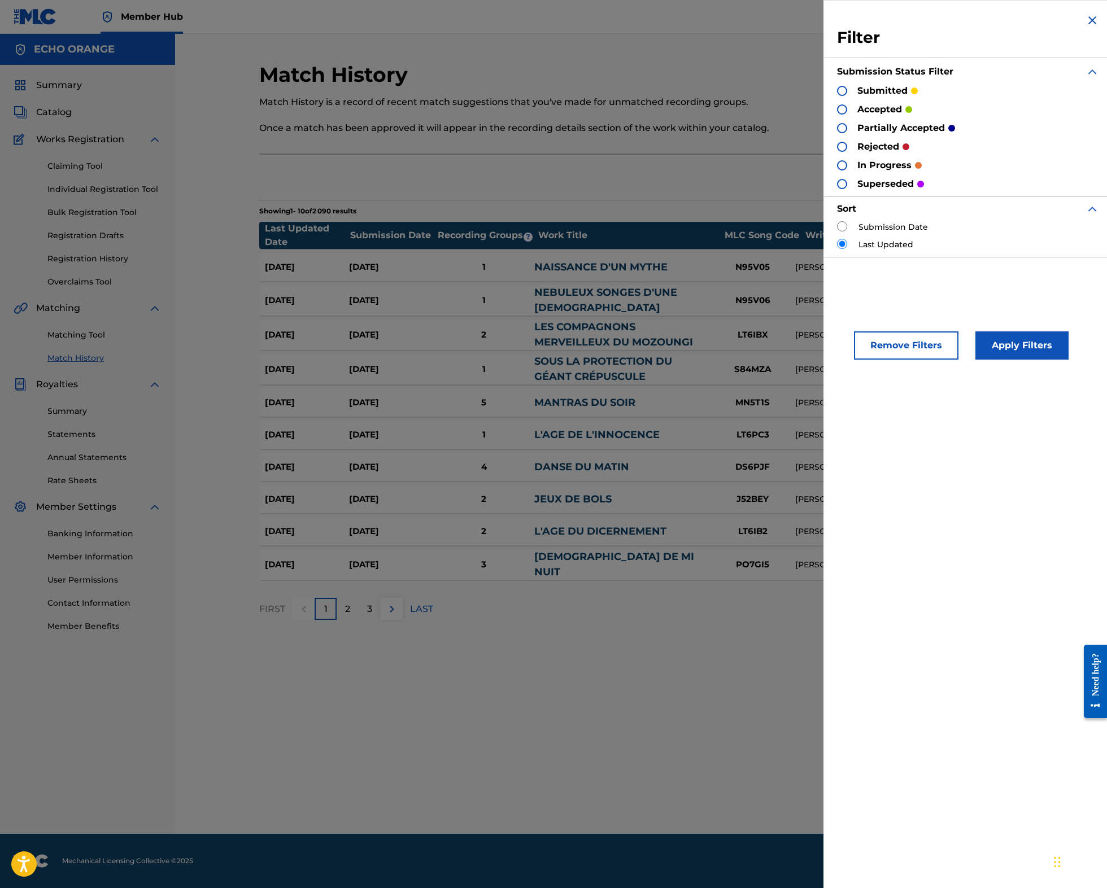
click at [857, 154] on p "rejected" at bounding box center [878, 147] width 42 height 14
click at [837, 152] on div at bounding box center [842, 147] width 10 height 10
click at [981, 360] on button "Apply Filters" at bounding box center [1021, 346] width 93 height 28
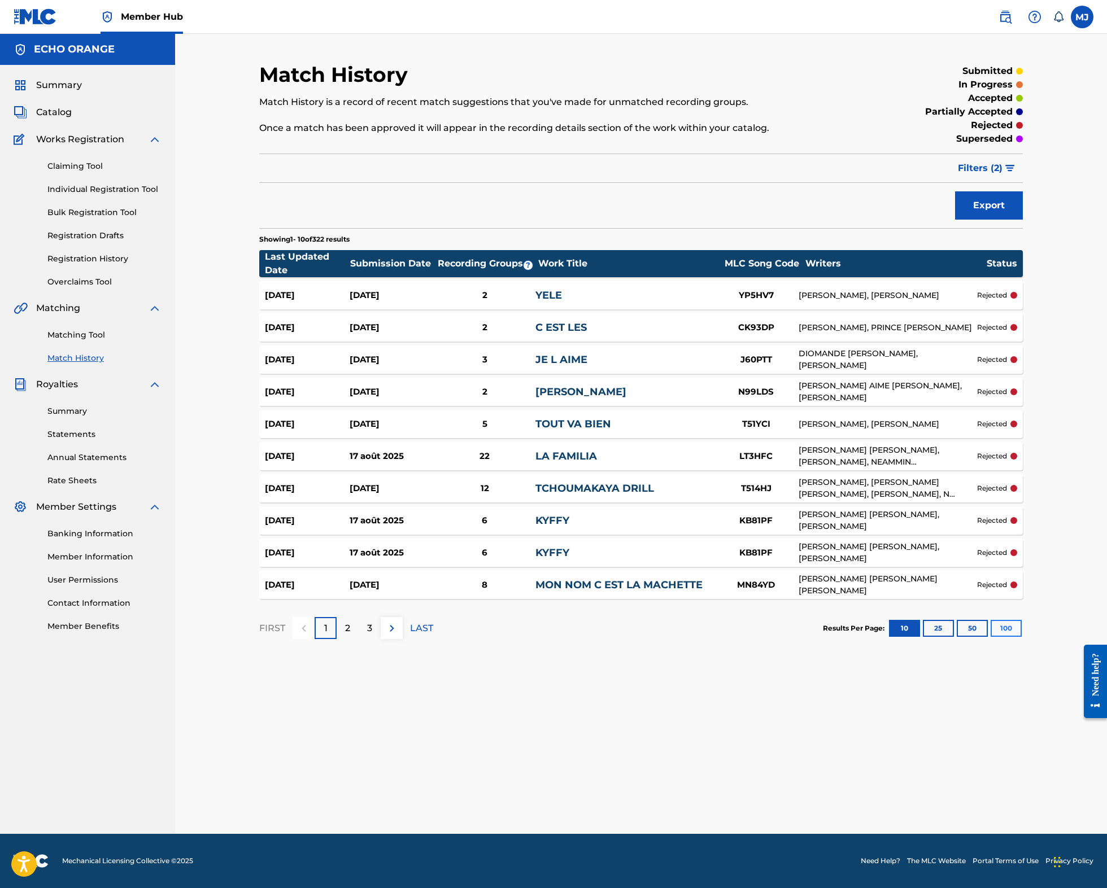
click at [1022, 637] on button "100" at bounding box center [1006, 628] width 31 height 17
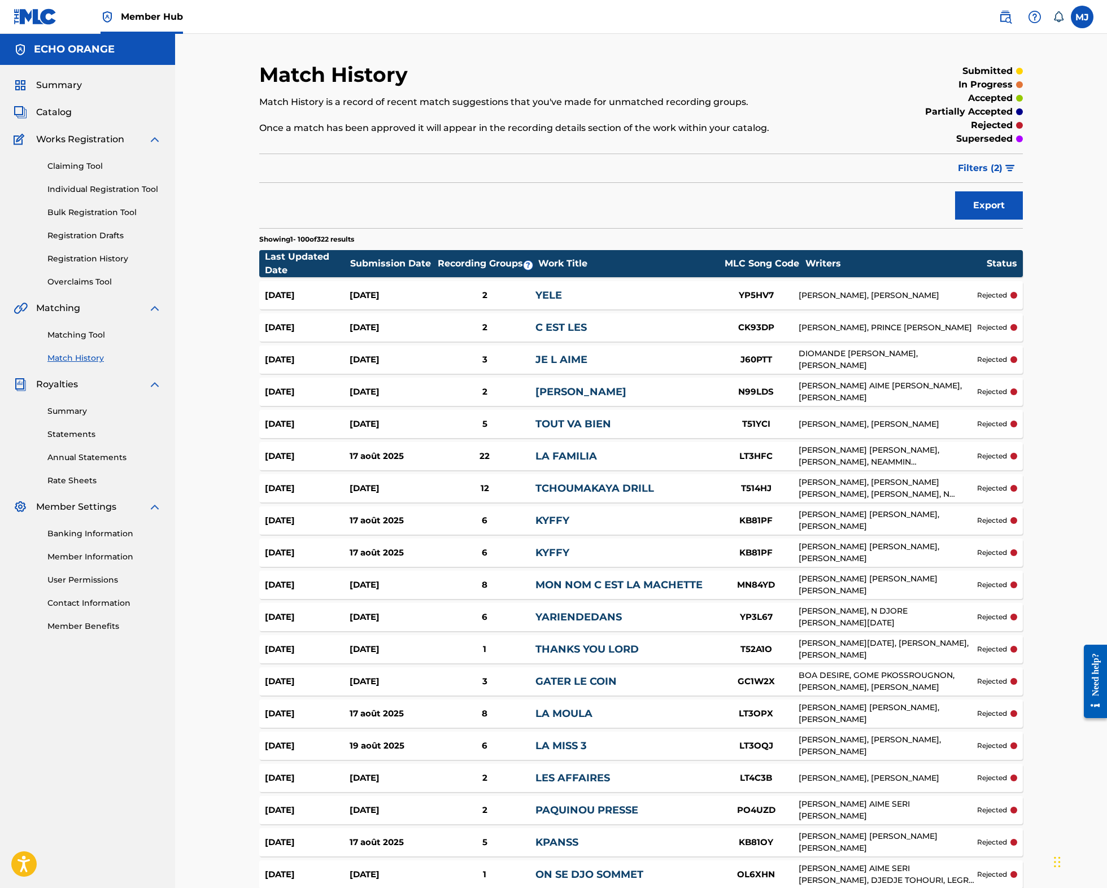
click at [559, 302] on link "YELE" at bounding box center [548, 295] width 27 height 12
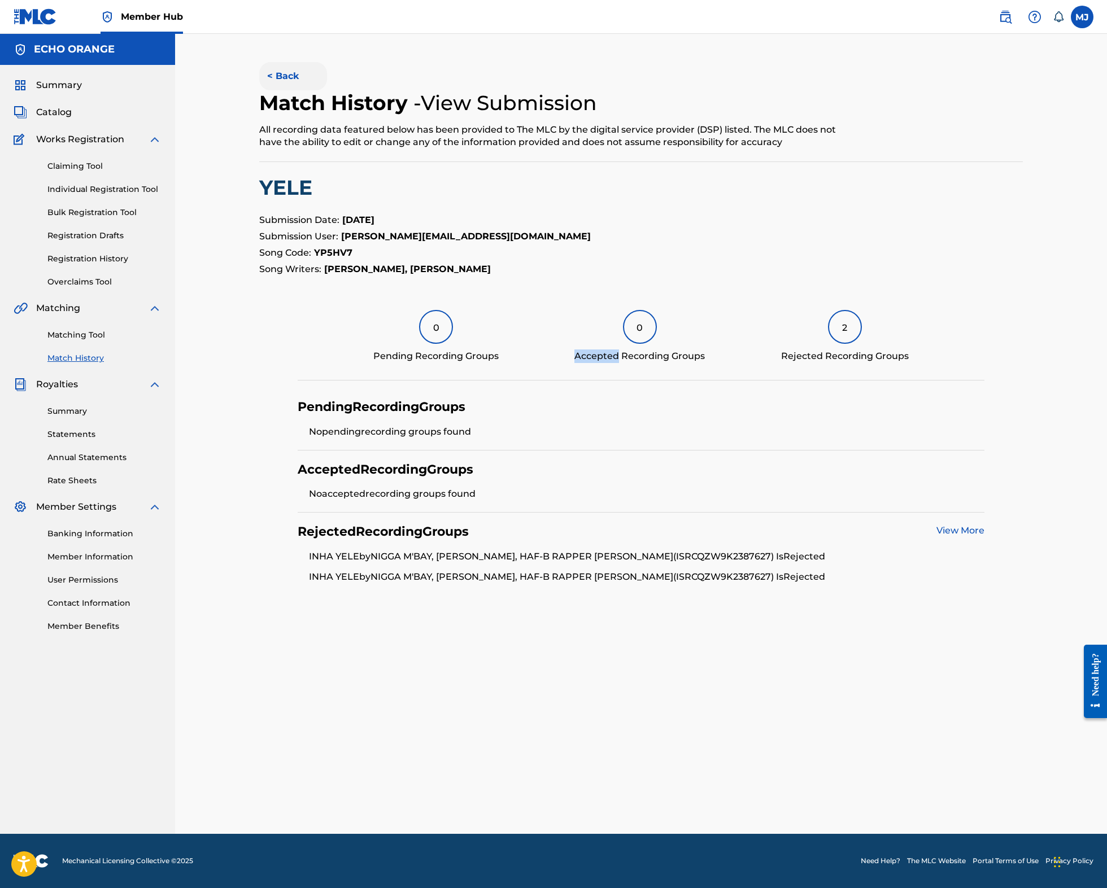
click at [259, 85] on button "< Back" at bounding box center [293, 76] width 68 height 28
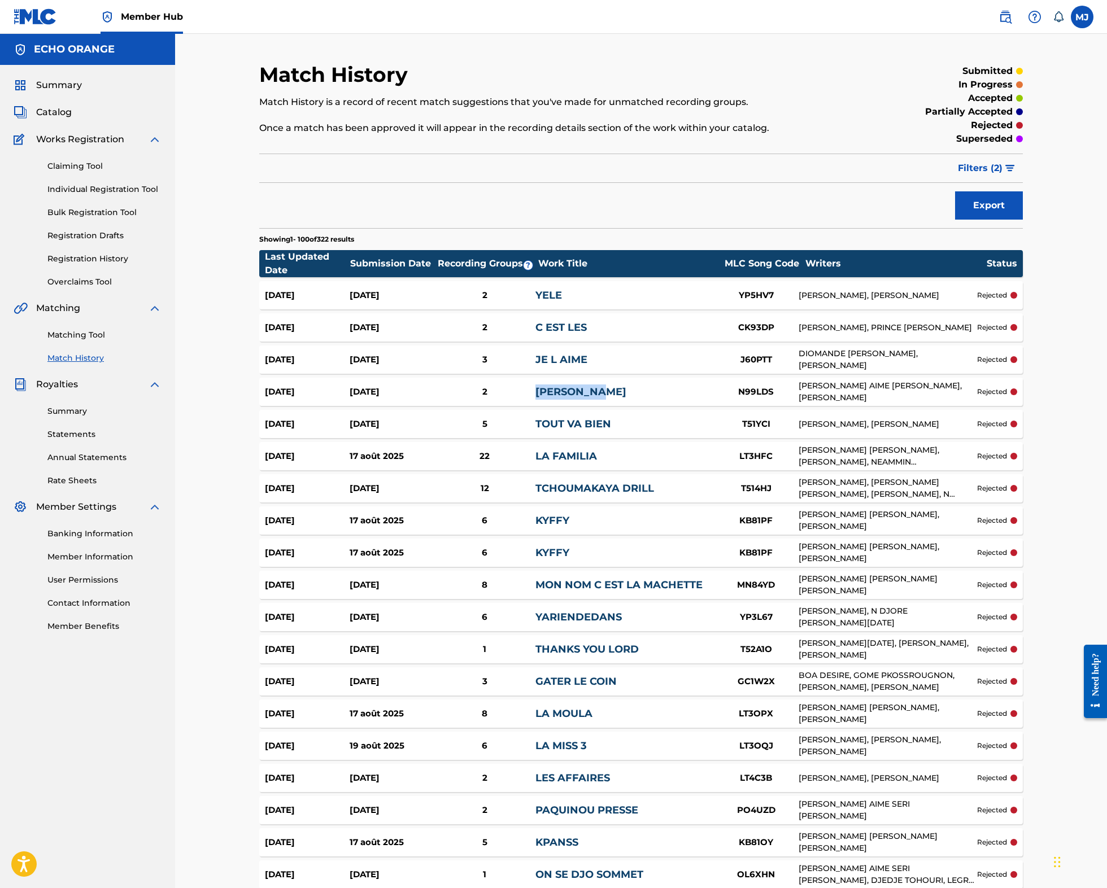
copy div "NAN YAKIMY"
drag, startPoint x: 601, startPoint y: 439, endPoint x: 533, endPoint y: 437, distance: 67.8
click at [533, 406] on div "18 sept. 2025 16 sept. 2025 2 NAN YAKIMY N99LDS CEDRIC AIME SERI GNONEGNON, FRA…" at bounding box center [641, 392] width 764 height 28
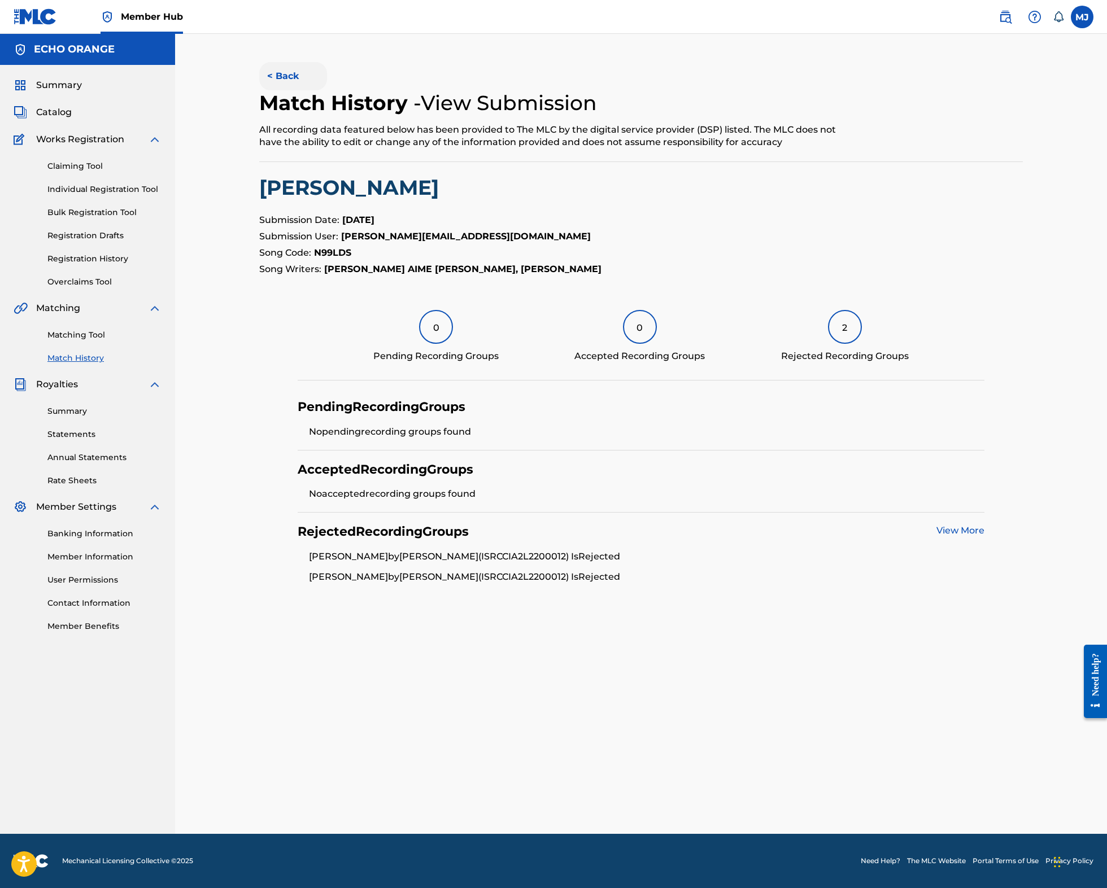
click at [259, 84] on button "< Back" at bounding box center [293, 76] width 68 height 28
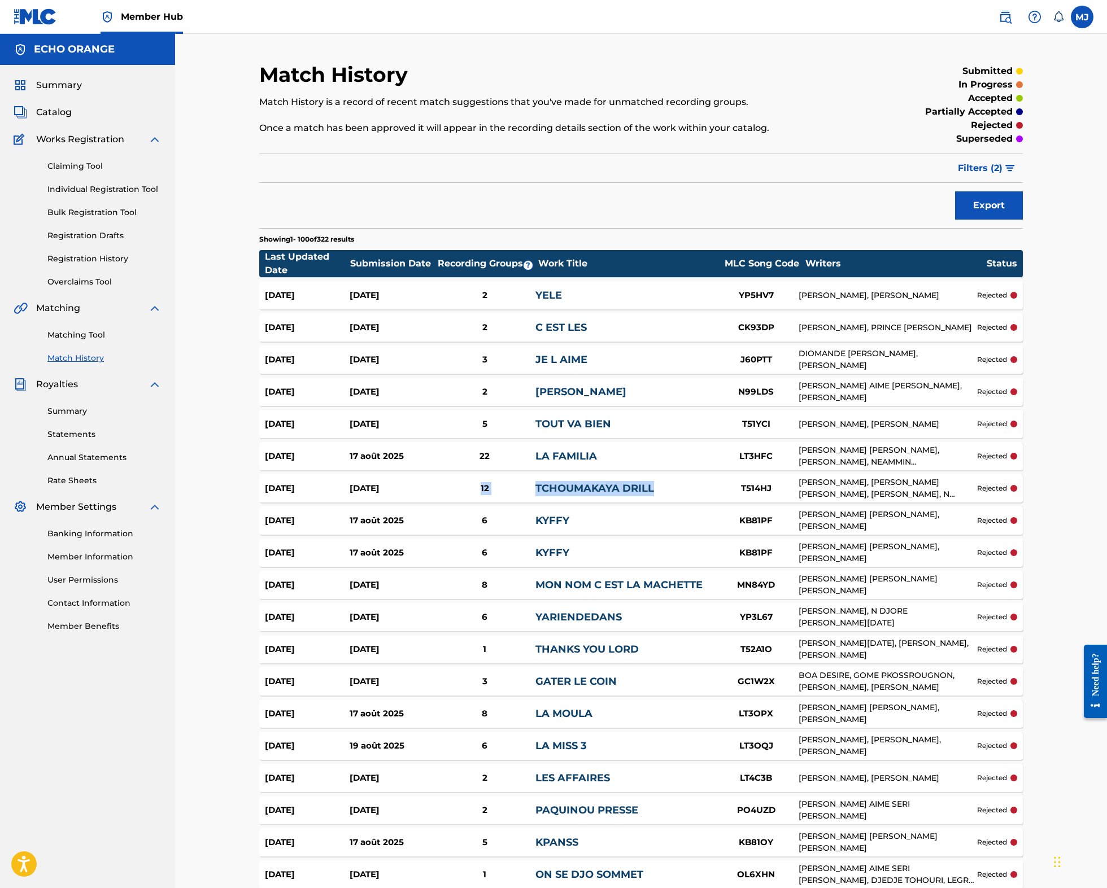
copy div "12 TCHOUMAKAYA DRILL"
drag, startPoint x: 672, startPoint y: 557, endPoint x: 538, endPoint y: 481, distance: 153.8
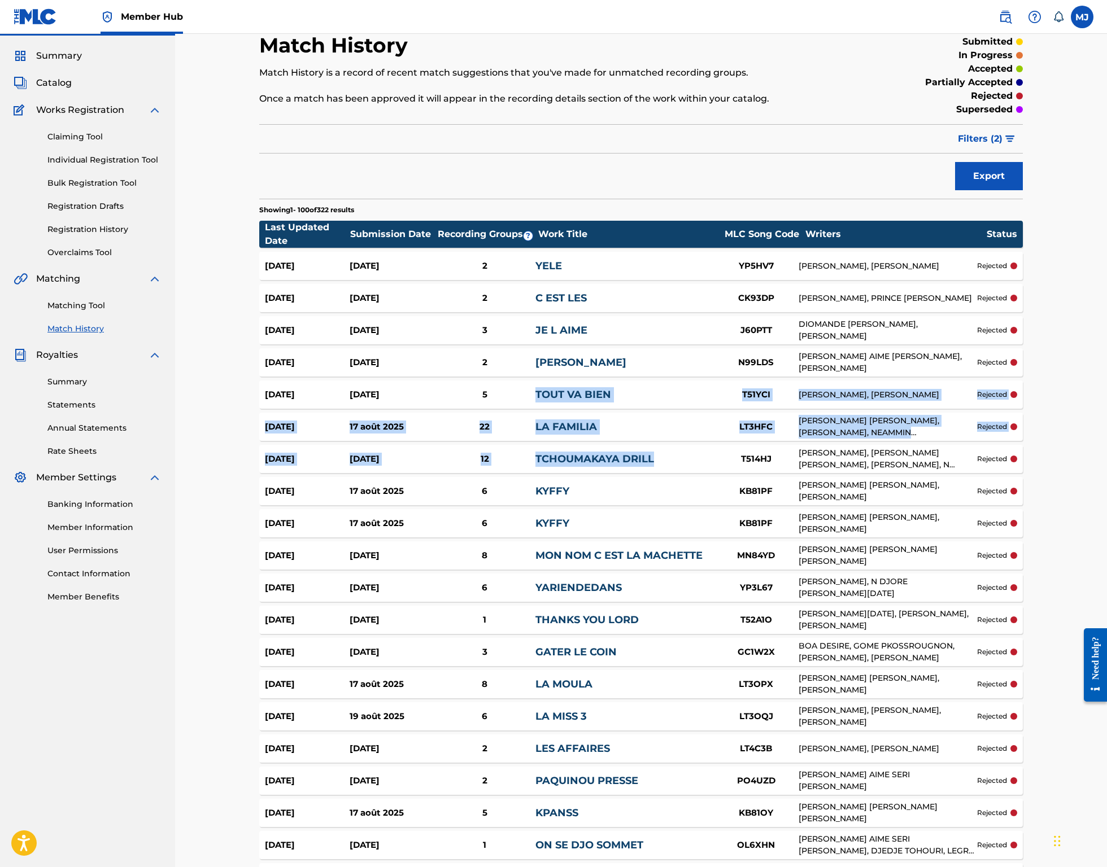
scroll to position [104, 0]
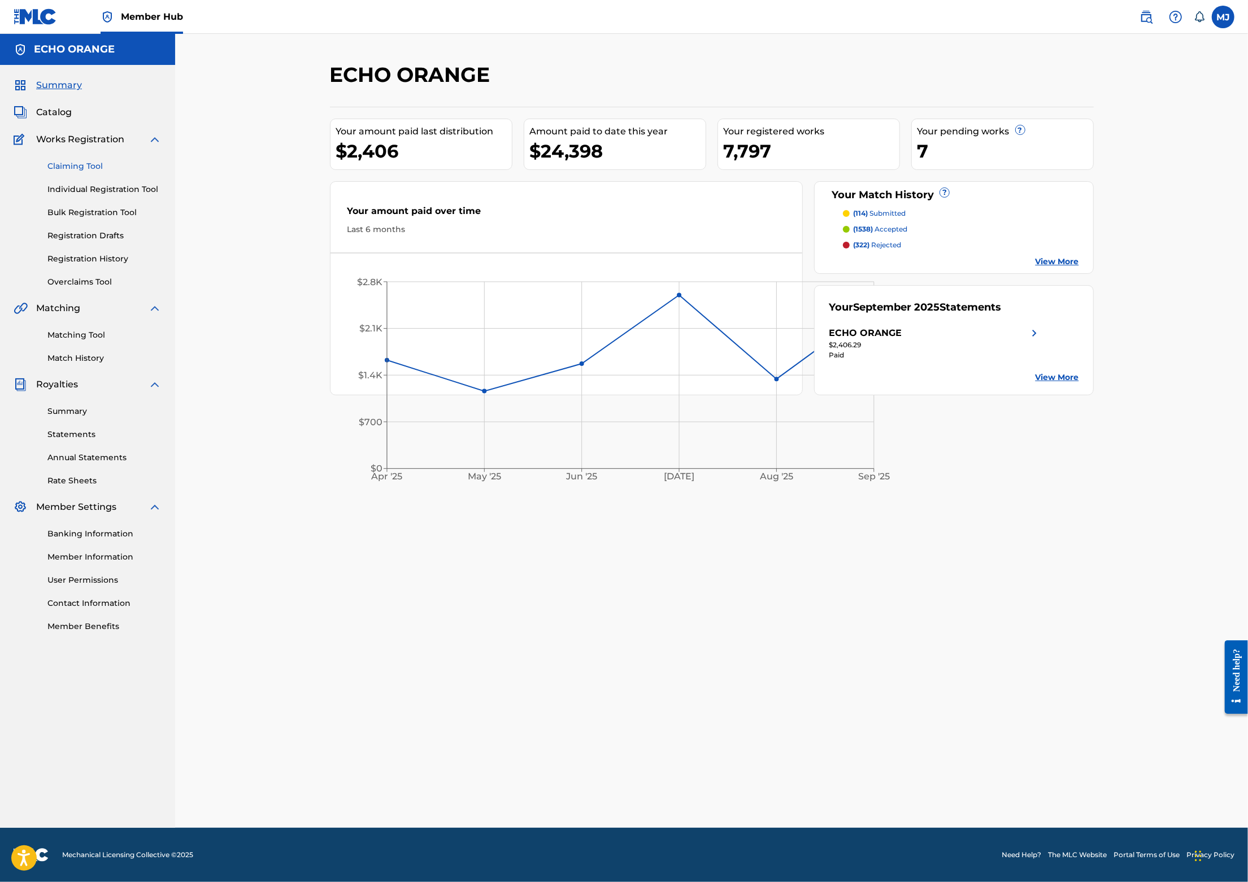
click at [89, 172] on link "Claiming Tool" at bounding box center [104, 166] width 114 height 12
